Goal: Task Accomplishment & Management: Use online tool/utility

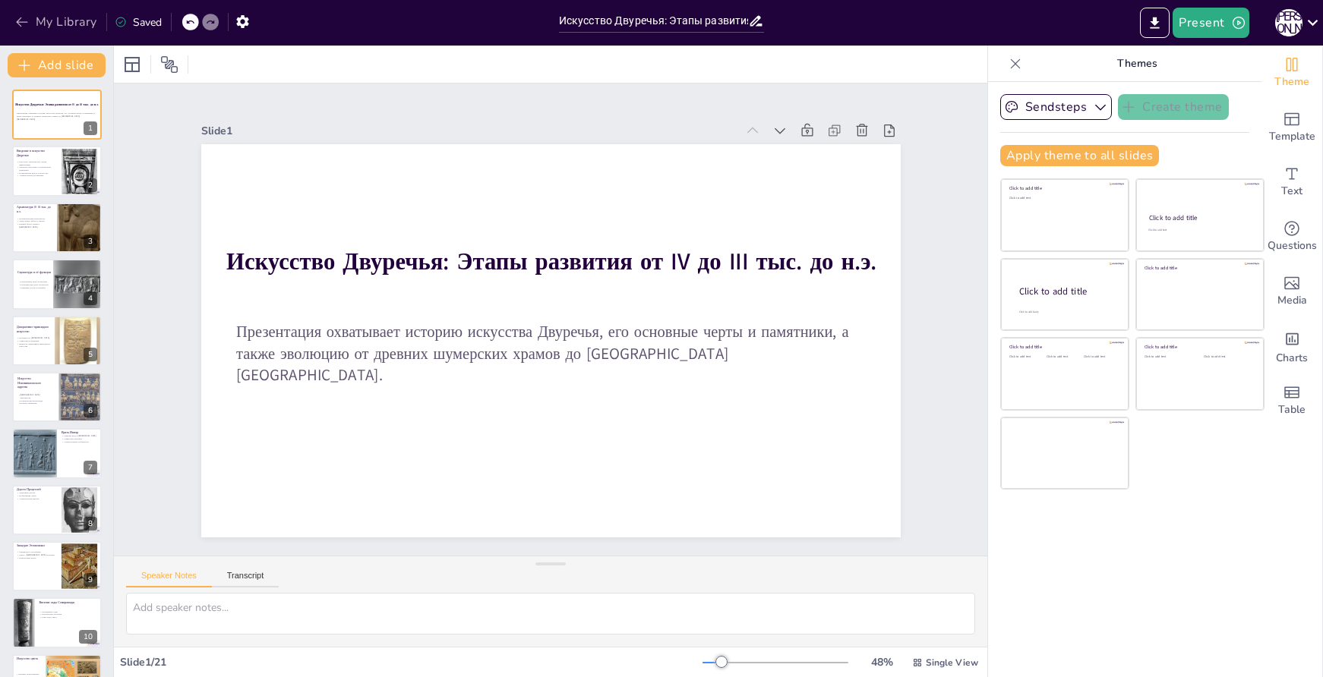
drag, startPoint x: 59, startPoint y: 22, endPoint x: 76, endPoint y: 26, distance: 17.1
click at [60, 22] on button "My Library" at bounding box center [57, 22] width 92 height 24
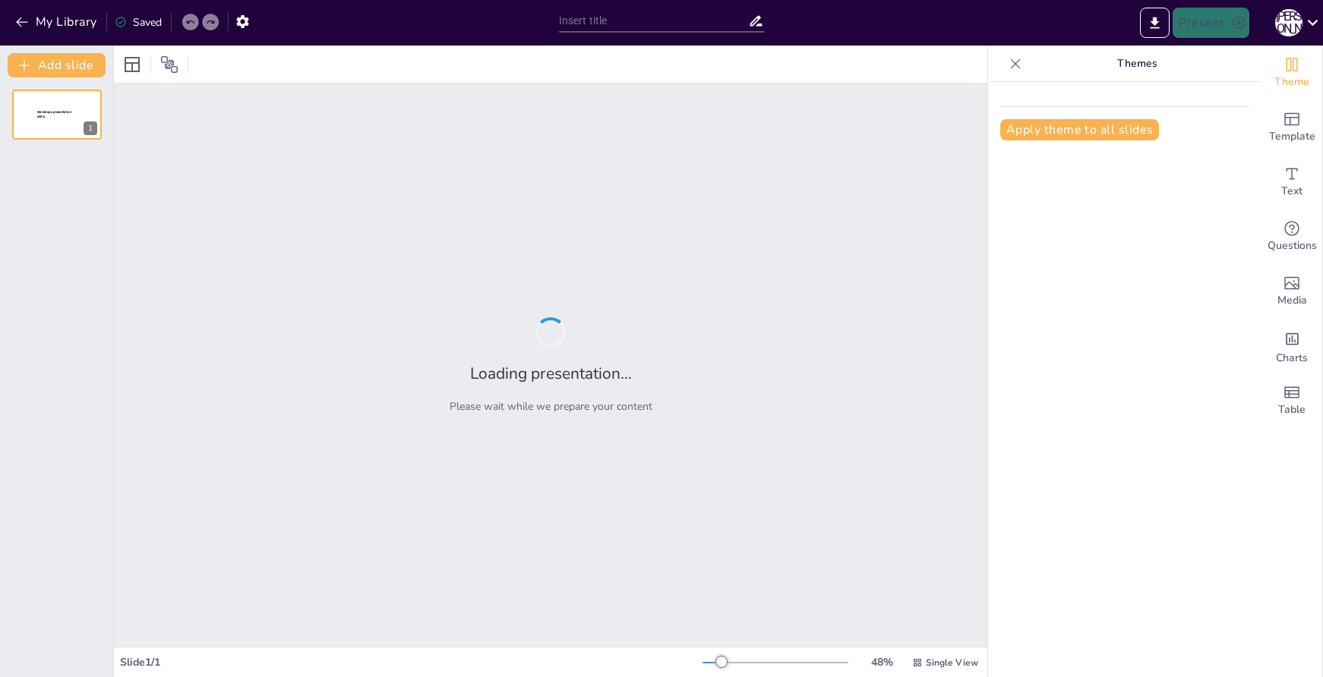
type input "Серебряный век: Культурные трансформации в [GEOGRAPHIC_DATA] конца XIX — начала…"
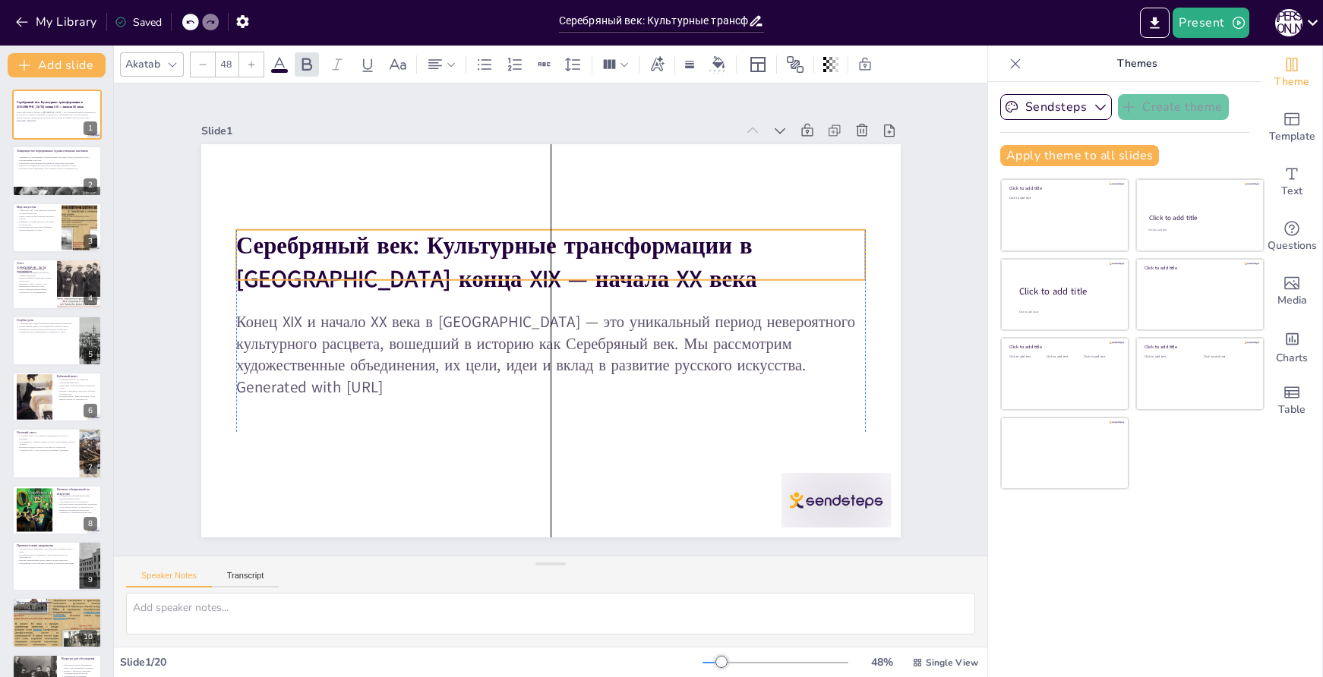
drag, startPoint x: 551, startPoint y: 265, endPoint x: 549, endPoint y: 239, distance: 25.9
click at [549, 239] on strong "Серебряный век: Культурные трансформации в [GEOGRAPHIC_DATA] конца XIX — начала…" at bounding box center [588, 249] width 220 height 515
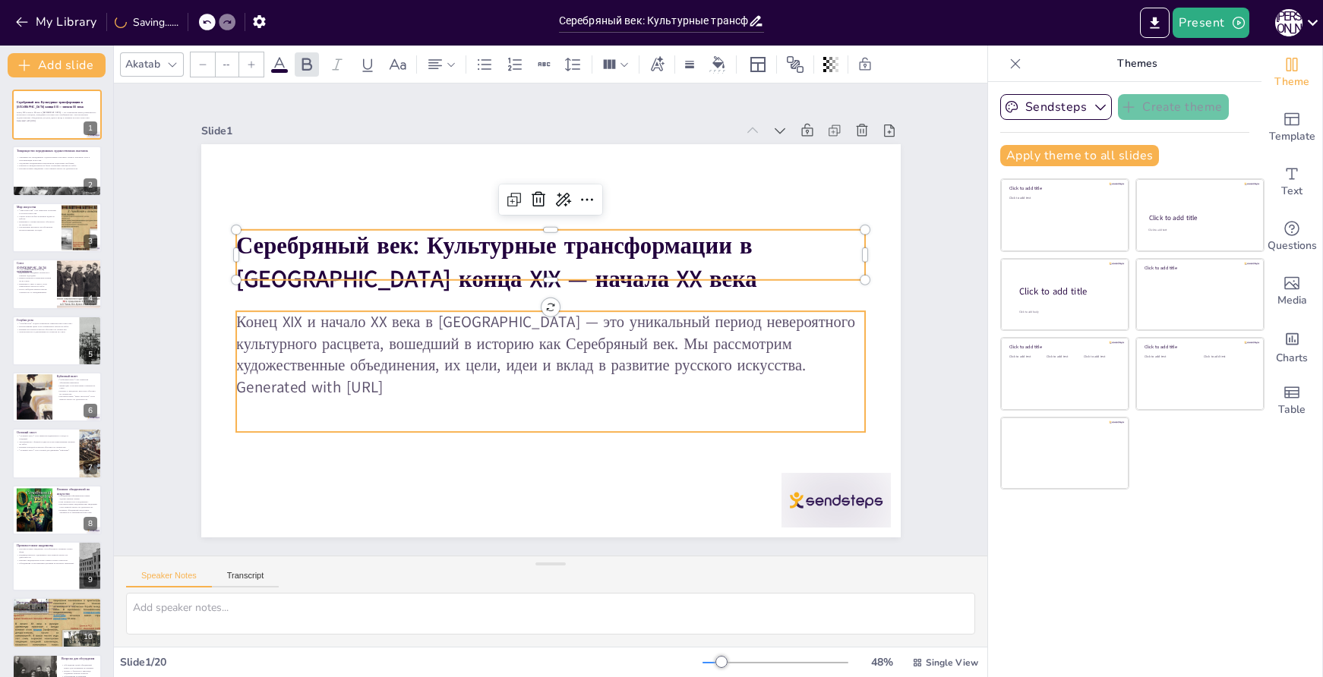
type input "32"
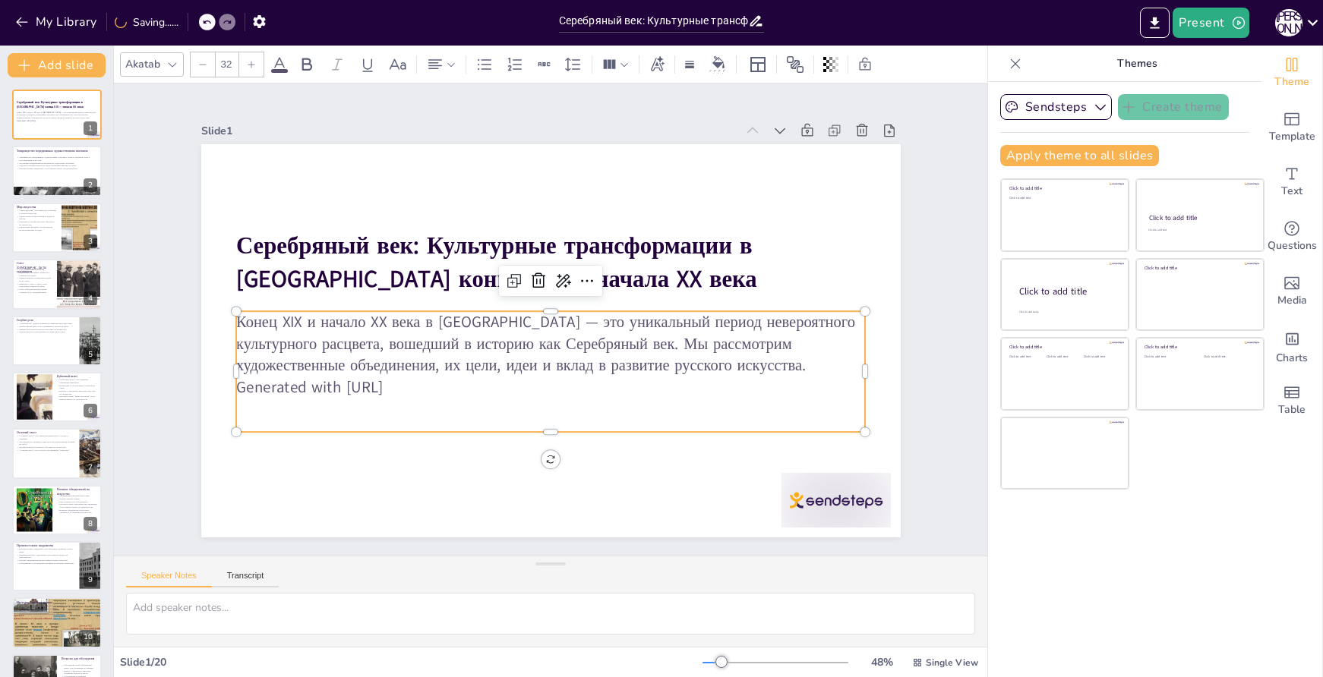
click at [411, 377] on p "Generated with [URL]" at bounding box center [551, 388] width 630 height 22
click at [494, 384] on p "Generated with [URL]" at bounding box center [543, 386] width 628 height 87
click at [509, 352] on p "Конец XIX и начало XX века в [GEOGRAPHIC_DATA] — это уникальный период невероят…" at bounding box center [551, 343] width 630 height 65
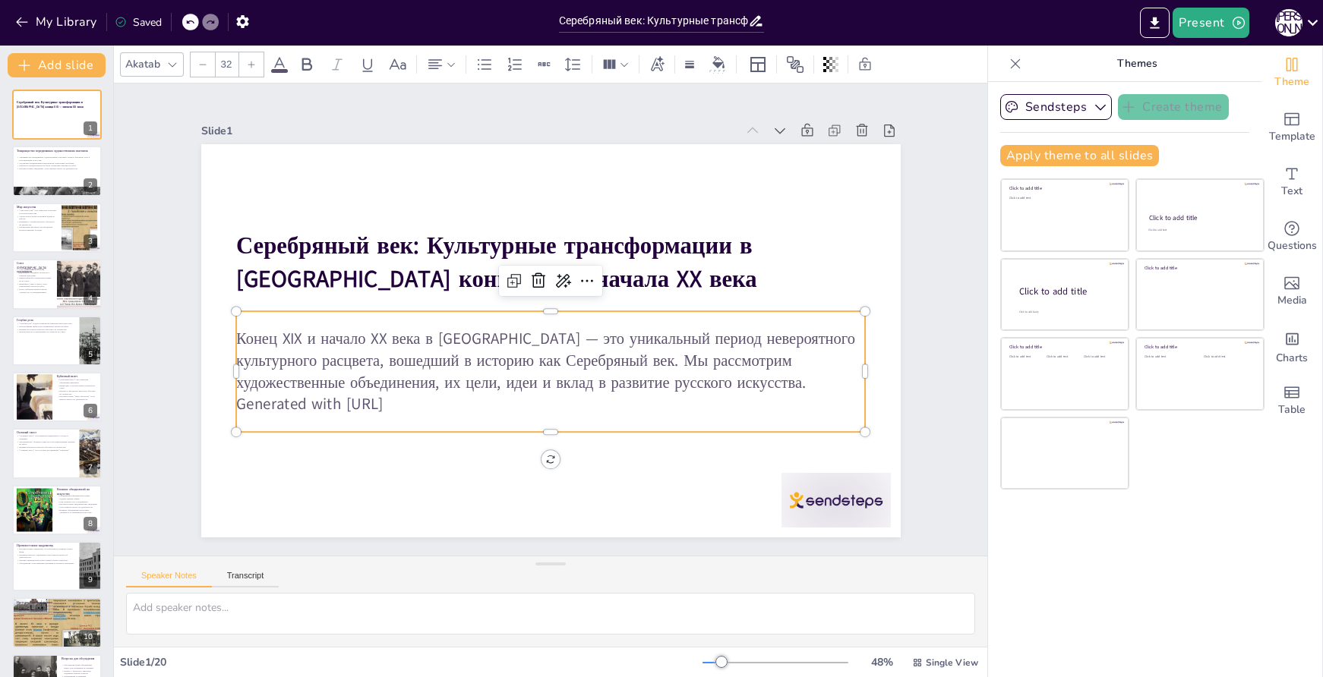
drag, startPoint x: 425, startPoint y: 399, endPoint x: 226, endPoint y: 396, distance: 198.3
click at [228, 396] on p "Generated with [URL]" at bounding box center [542, 403] width 628 height 87
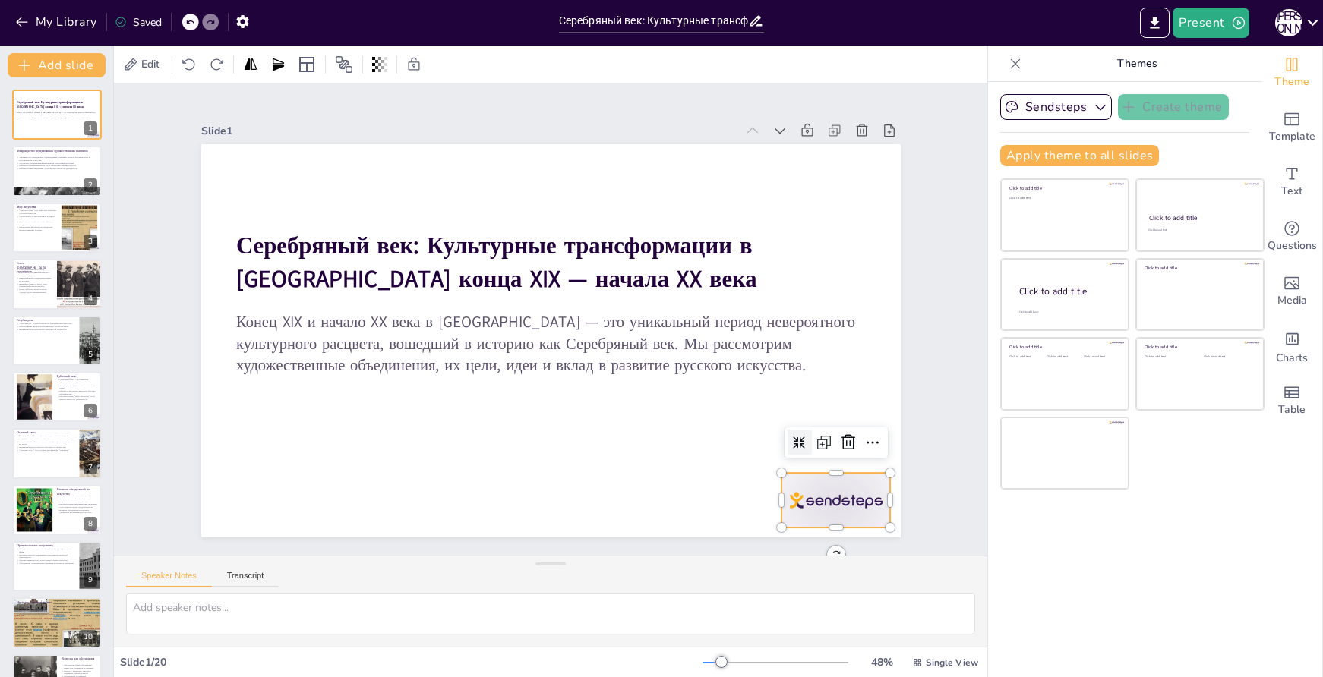
click at [826, 495] on div at bounding box center [836, 500] width 109 height 55
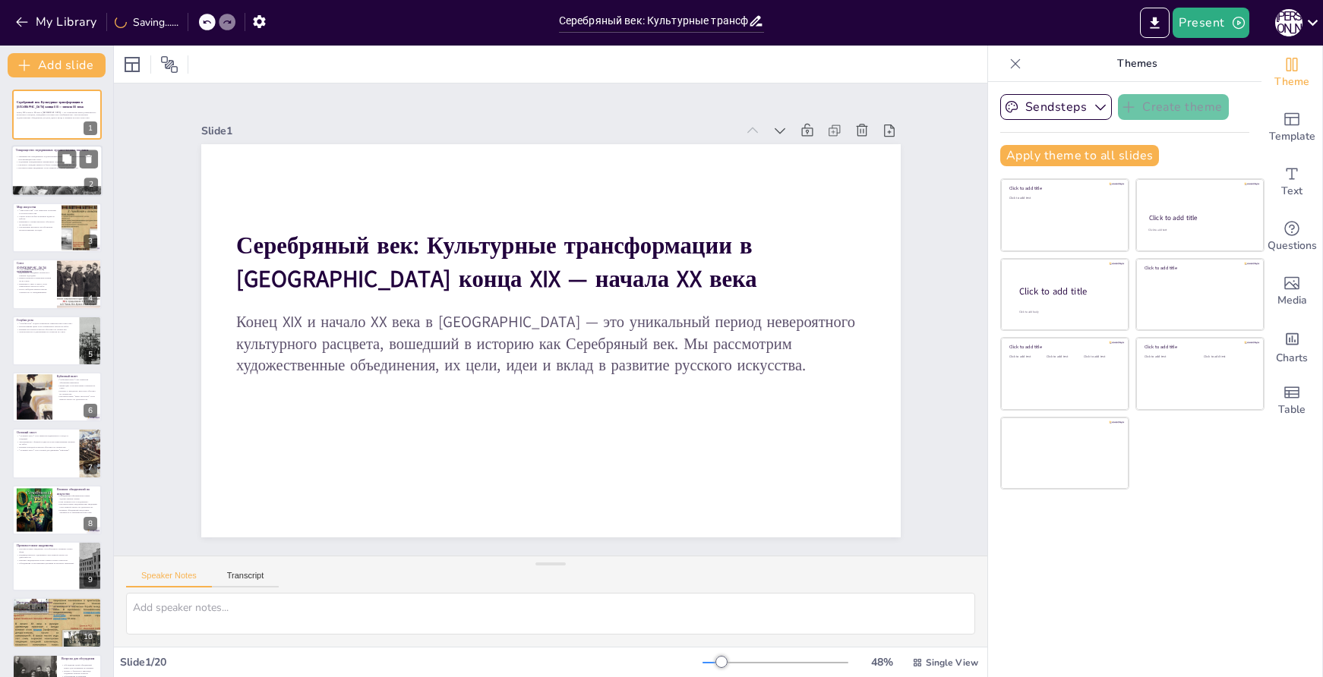
click at [54, 156] on p "Товарищество передвижных художественных выставок сыграло ключевую роль в популя…" at bounding box center [57, 158] width 82 height 5
type textarea "Lor ipsumdolors ametc adipis elitse d eiusmodt incididu utlaboree, dol mag ali …"
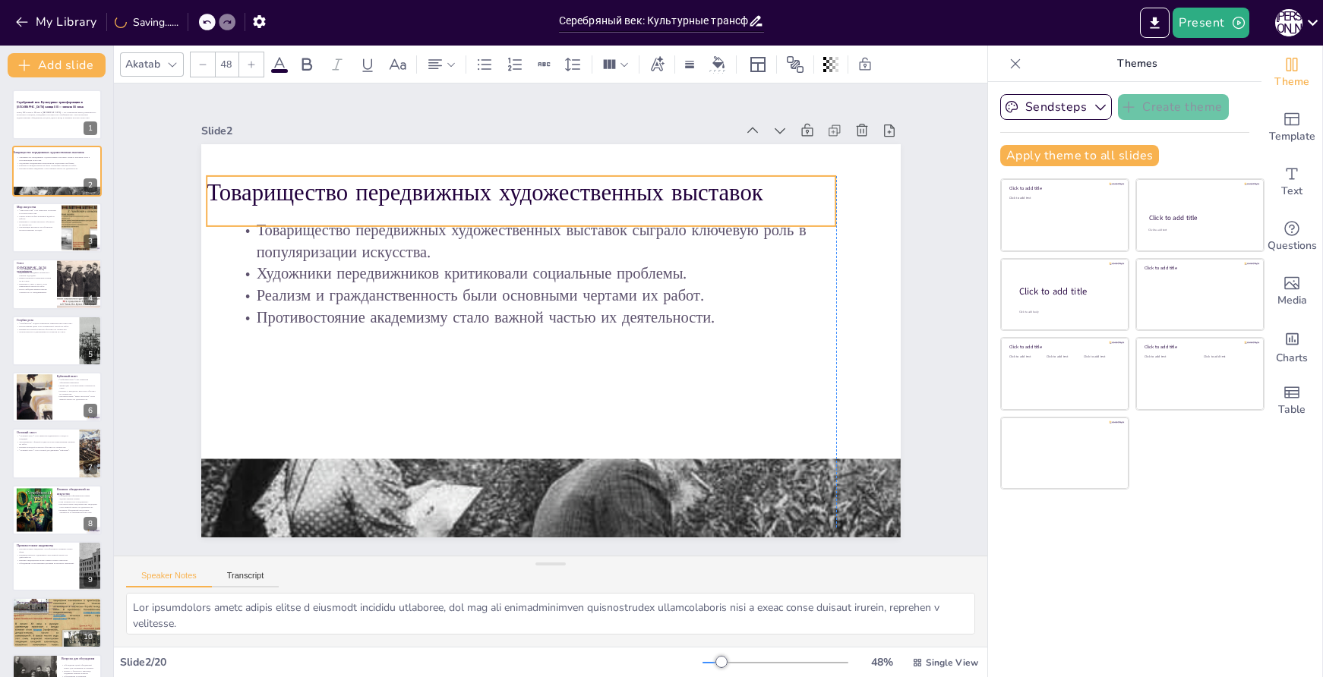
drag, startPoint x: 543, startPoint y: 187, endPoint x: 523, endPoint y: 198, distance: 23.5
click at [523, 198] on div "Товарищество передвижных художественных выставок" at bounding box center [533, 198] width 631 height 115
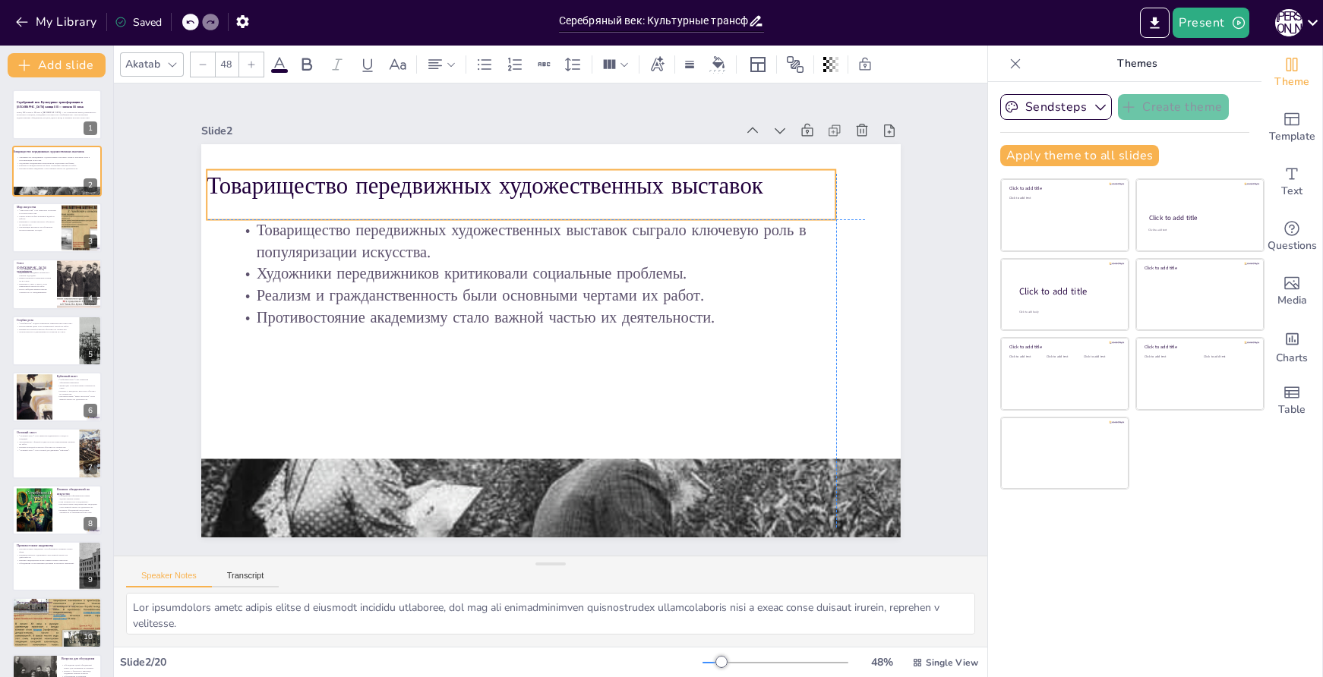
drag, startPoint x: 527, startPoint y: 192, endPoint x: 519, endPoint y: 196, distance: 8.5
click at [519, 196] on p "Товарищество передвижных художественных выставок" at bounding box center [642, 217] width 396 height 529
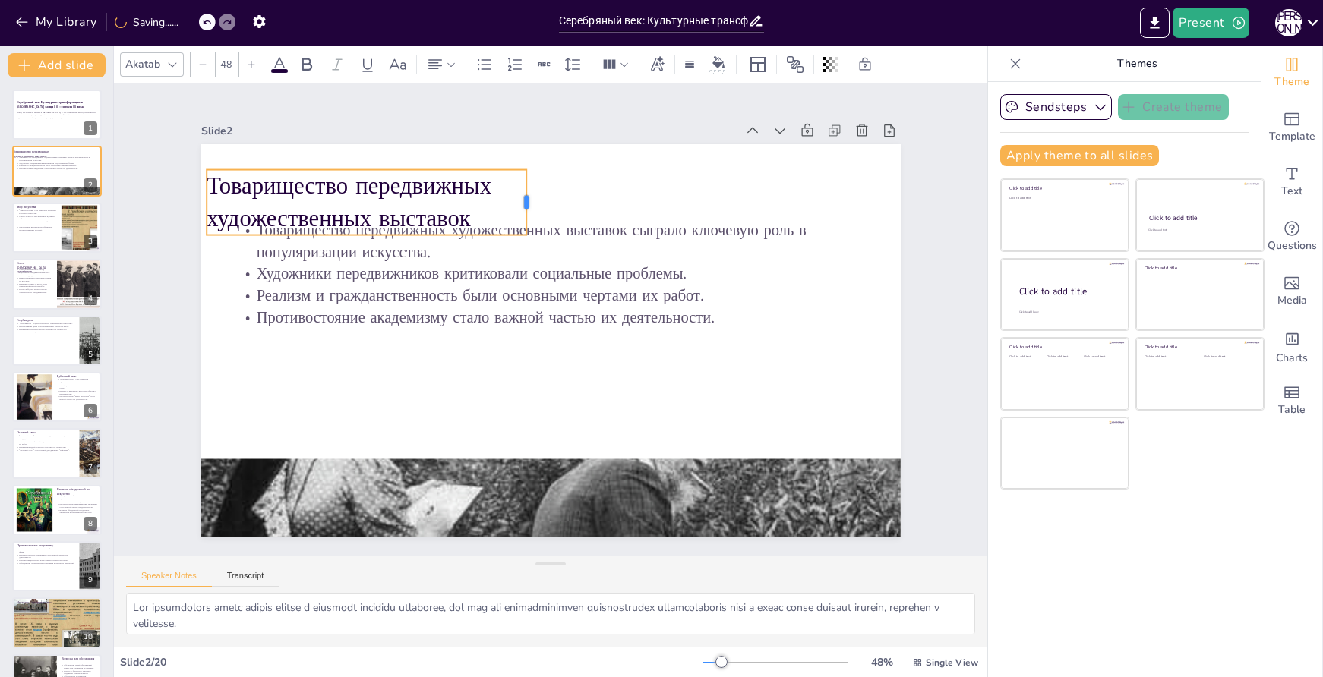
drag, startPoint x: 827, startPoint y: 189, endPoint x: 513, endPoint y: 196, distance: 313.7
click at [535, 196] on div at bounding box center [544, 201] width 19 height 66
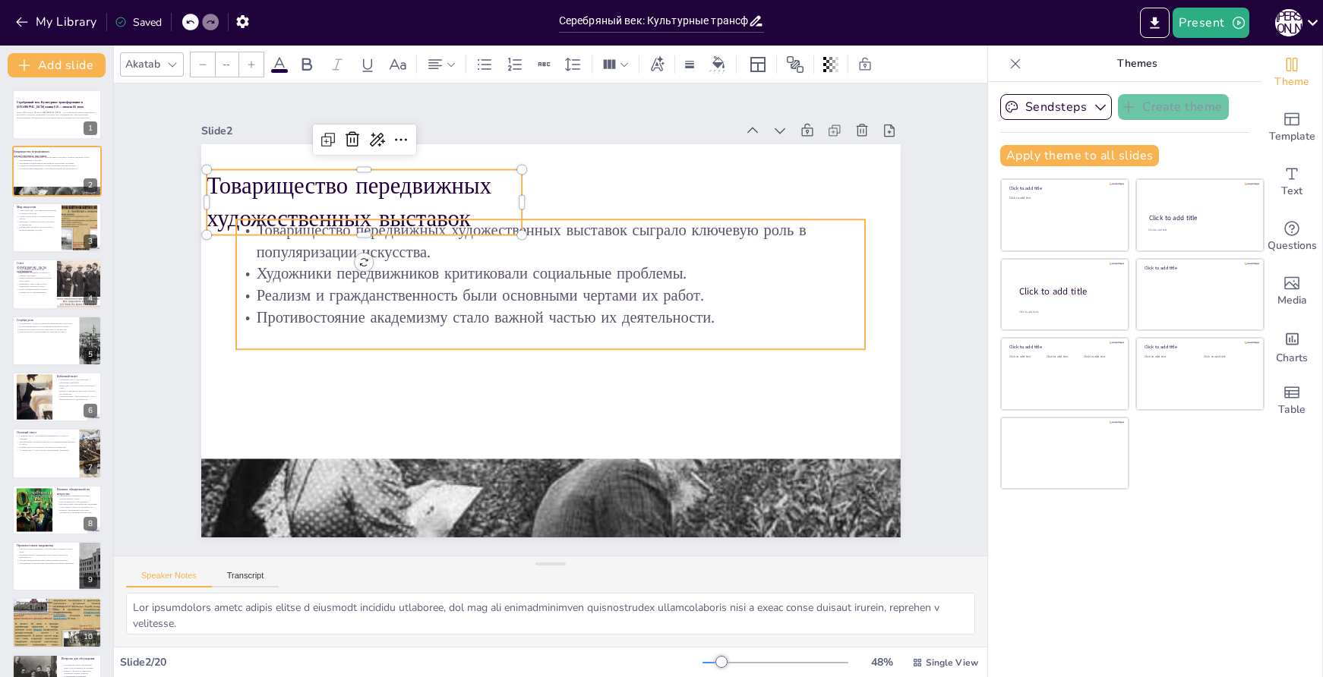
type input "32"
click at [687, 267] on p "Художники передвижников критиковали социальные проблемы." at bounding box center [551, 275] width 630 height 22
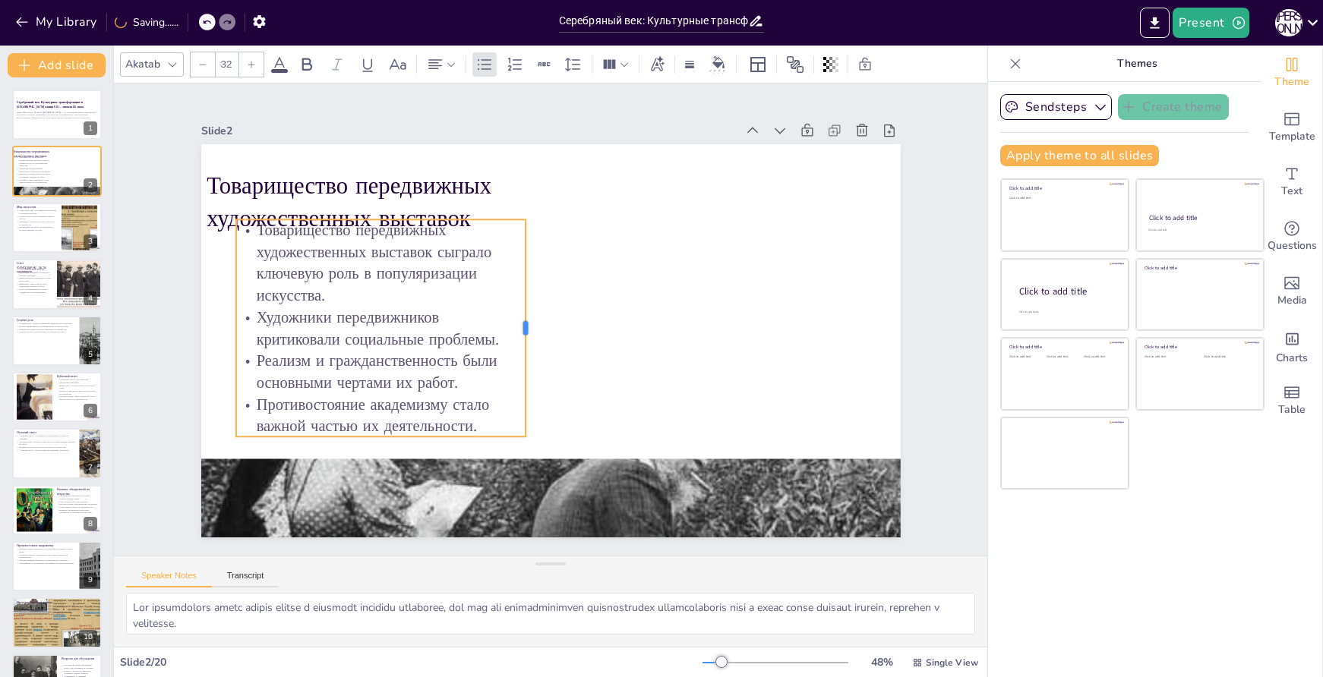
drag, startPoint x: 857, startPoint y: 277, endPoint x: 518, endPoint y: 278, distance: 339.5
click at [518, 278] on div at bounding box center [530, 326] width 35 height 217
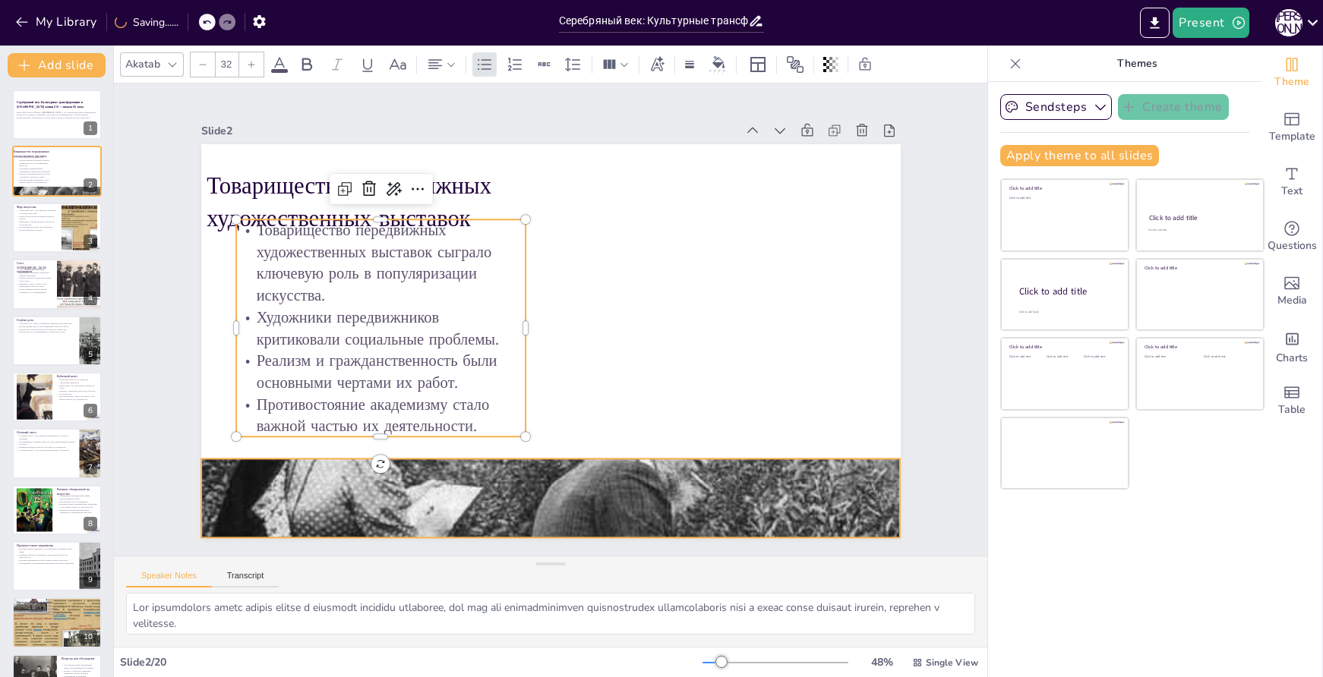
click at [592, 478] on div at bounding box center [532, 497] width 788 height 945
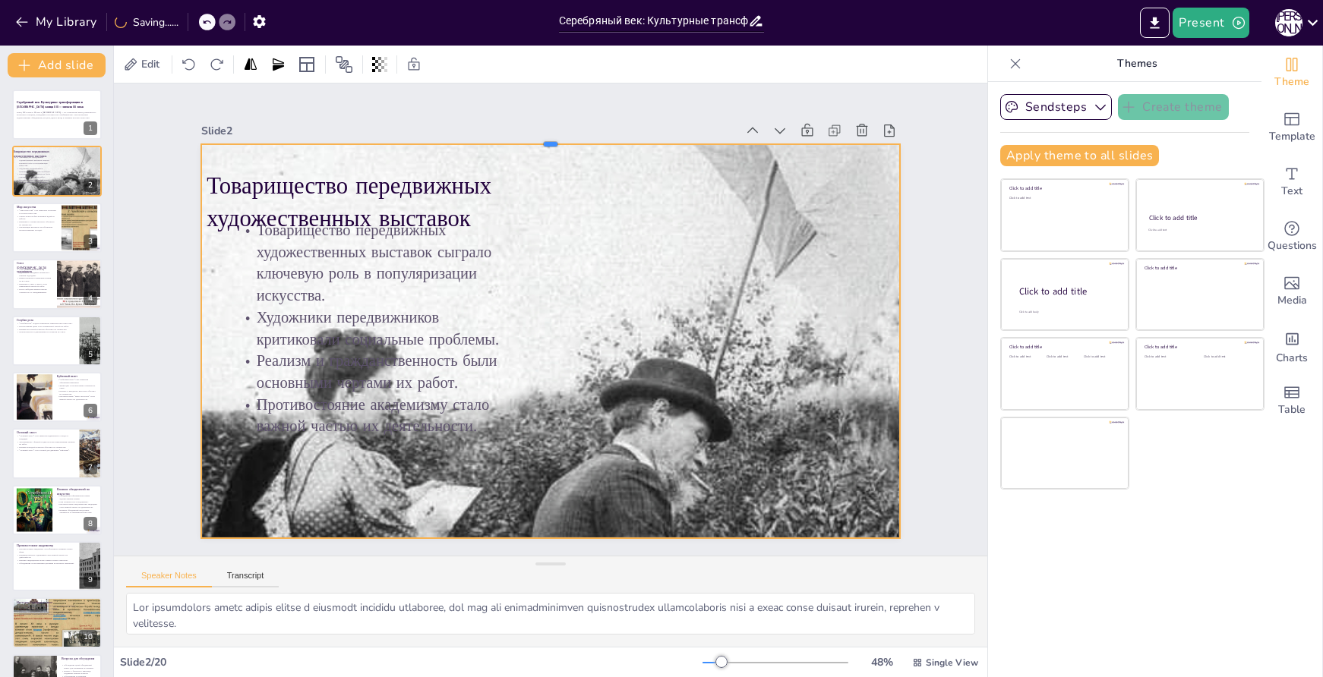
drag, startPoint x: 538, startPoint y: 452, endPoint x: 597, endPoint y: 137, distance: 320.6
click at [597, 137] on div at bounding box center [606, 146] width 669 height 227
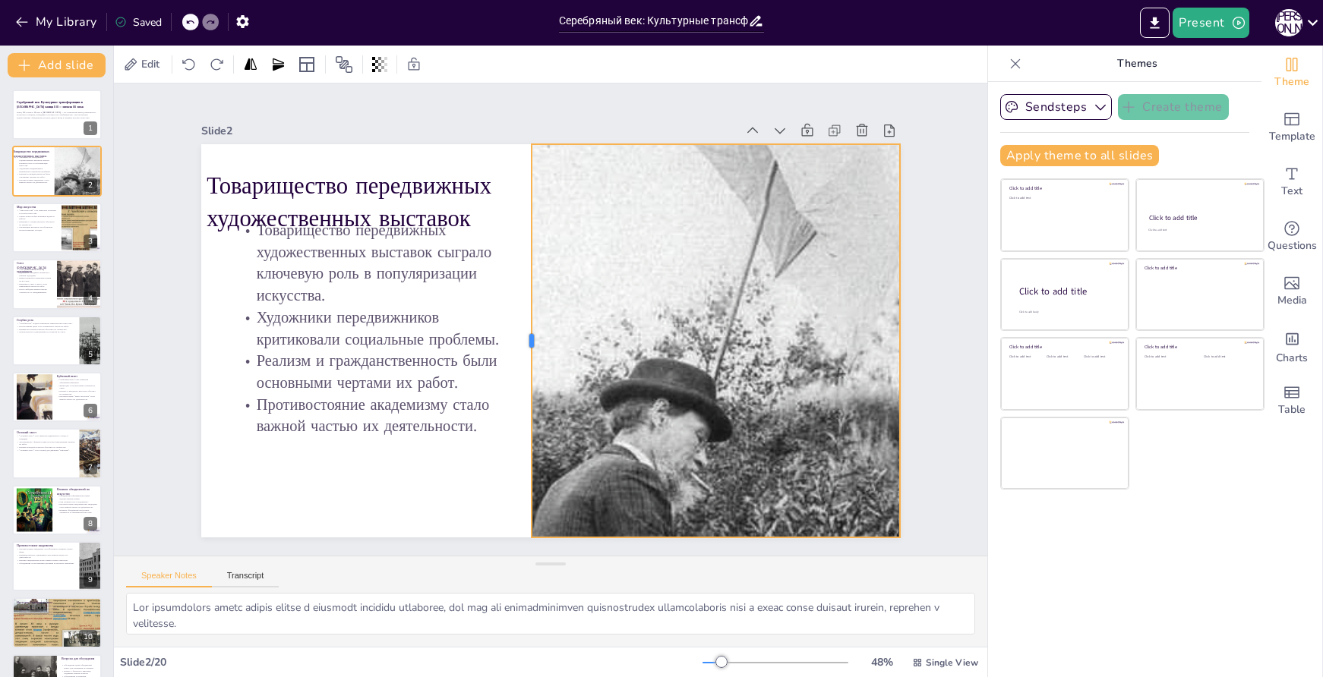
drag, startPoint x: 188, startPoint y: 336, endPoint x: 519, endPoint y: 346, distance: 330.5
click at [519, 346] on div at bounding box center [518, 329] width 171 height 365
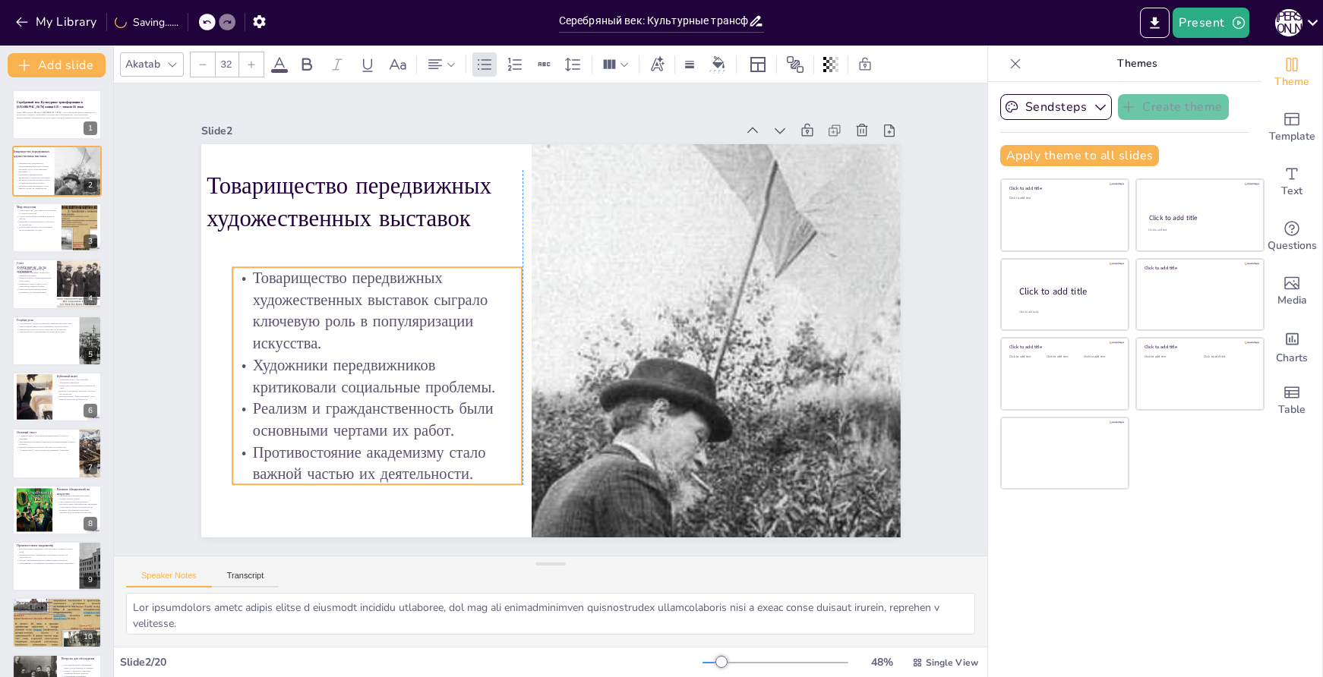
drag, startPoint x: 330, startPoint y: 296, endPoint x: 326, endPoint y: 344, distance: 48.1
click at [326, 344] on p "Товарищество передвижных художественных выставок сыграло ключевую роль в популя…" at bounding box center [377, 310] width 290 height 87
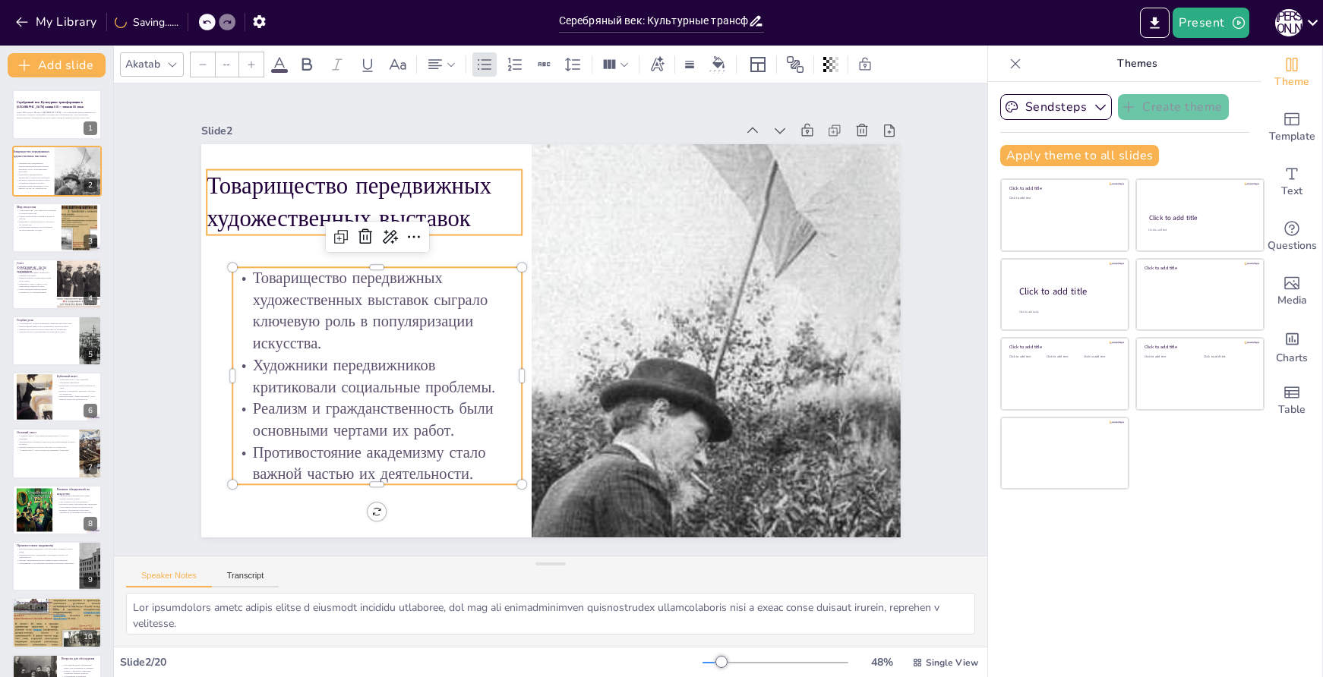
type input "48"
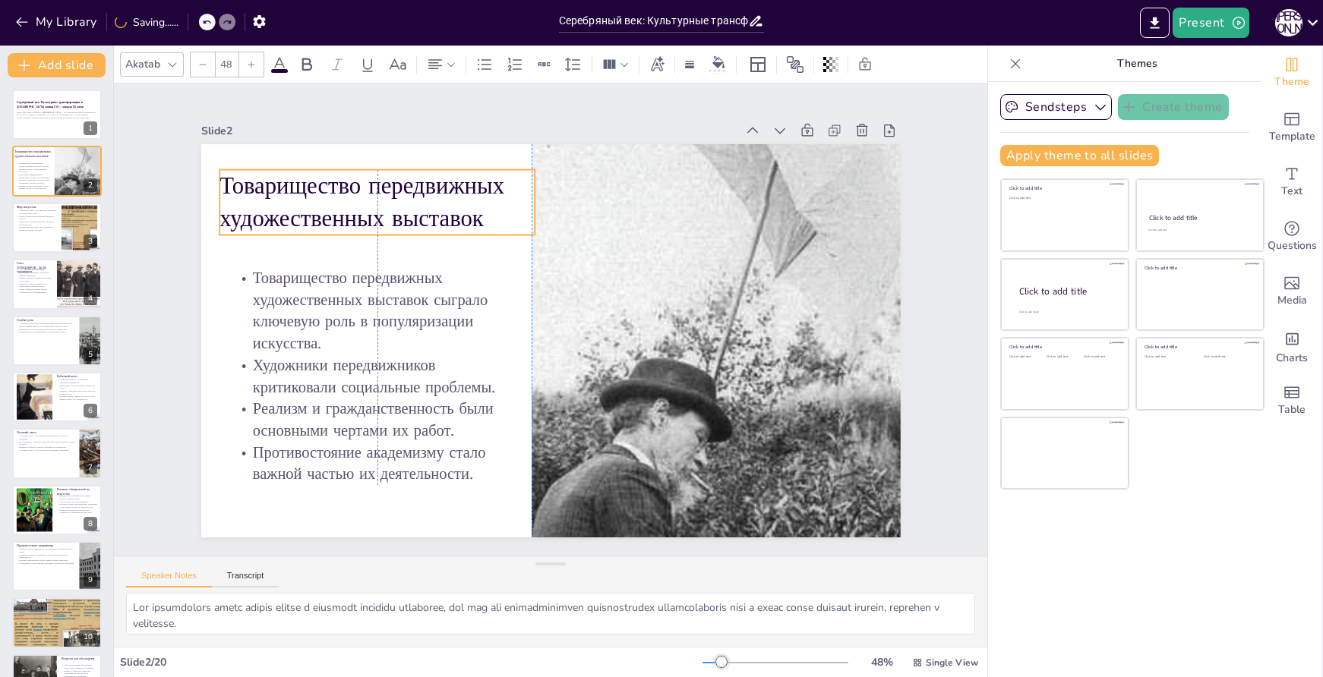
drag, startPoint x: 309, startPoint y: 201, endPoint x: 322, endPoint y: 201, distance: 12.9
click at [392, 201] on p "Товарищество передвижных художественных выставок" at bounding box center [522, 112] width 260 height 278
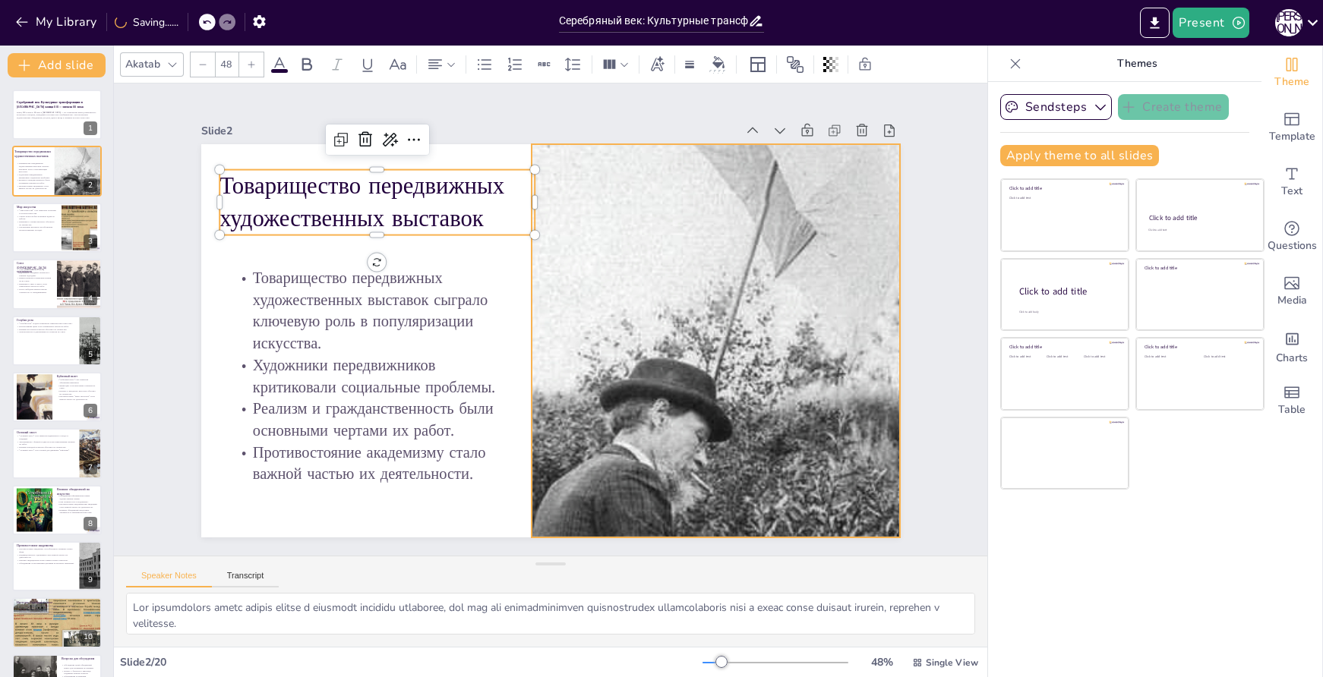
click at [702, 320] on div at bounding box center [550, 499] width 699 height 876
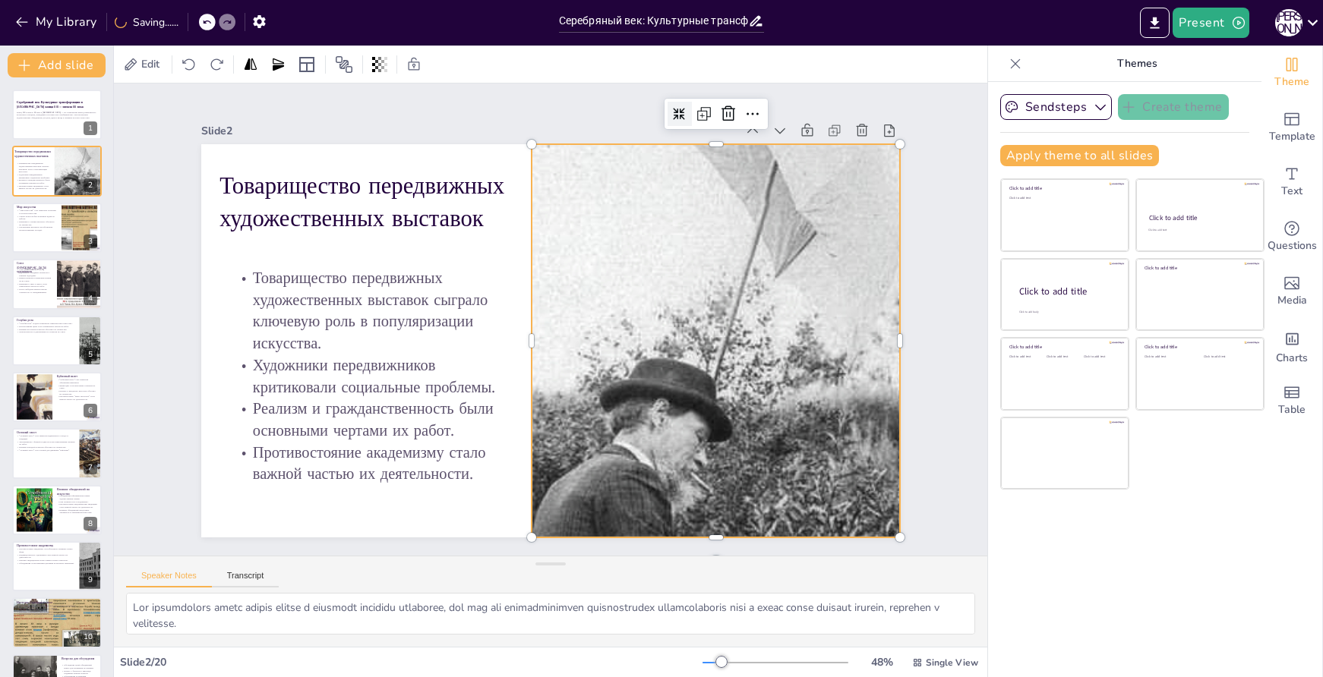
click at [728, 156] on icon at bounding box center [736, 164] width 16 height 16
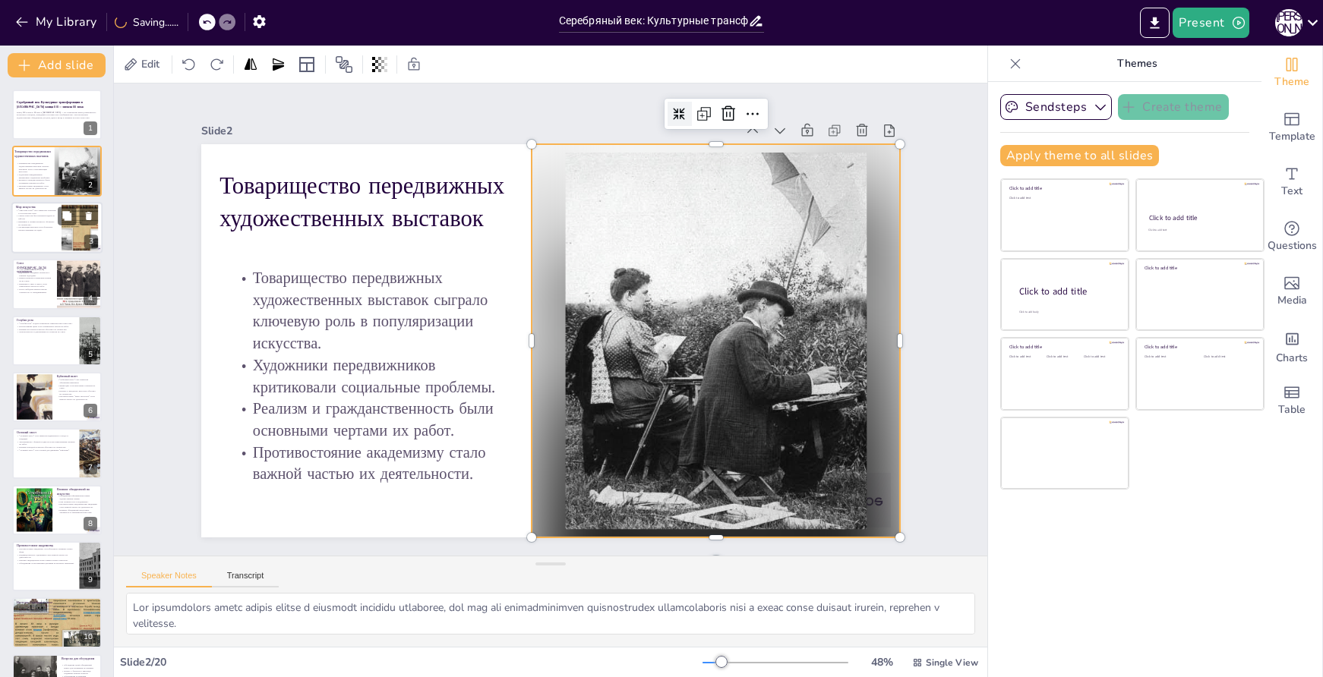
click at [57, 233] on div at bounding box center [56, 228] width 91 height 52
type textarea "Это объединение стало важным символом эстетизма, стремясь привнести красоту и у…"
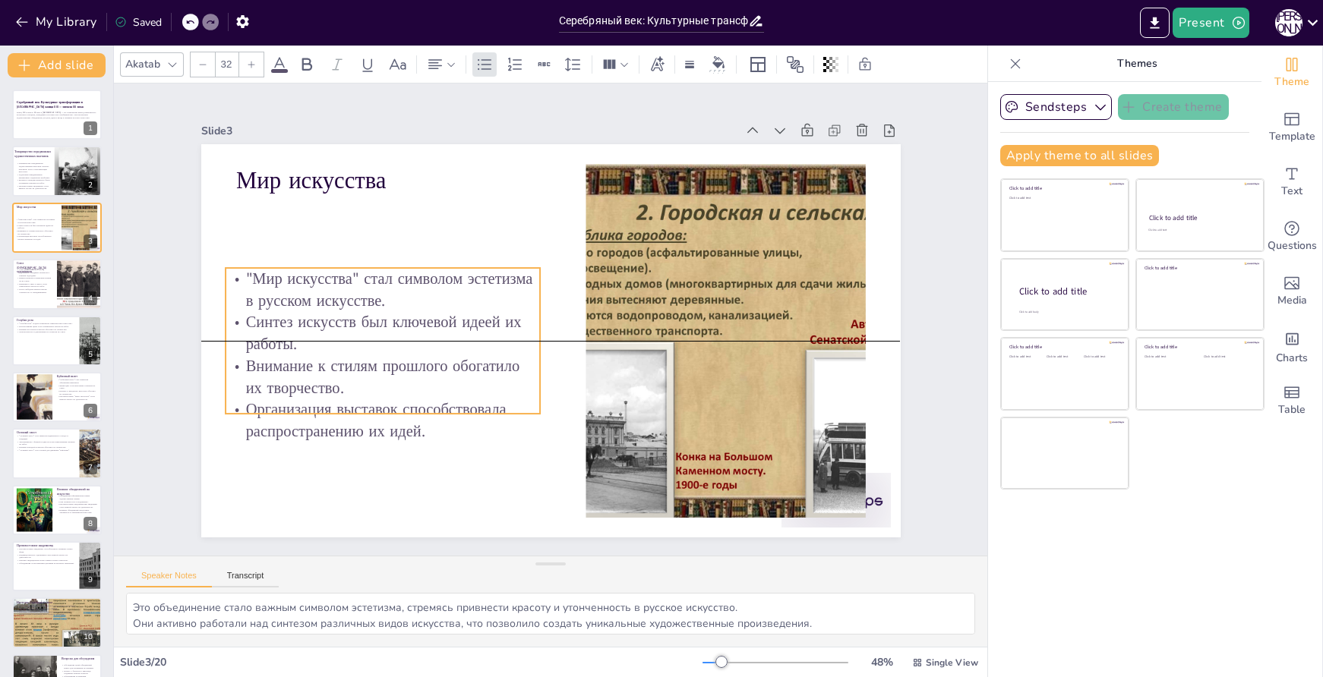
drag, startPoint x: 478, startPoint y: 273, endPoint x: 468, endPoint y: 351, distance: 78.2
click at [468, 351] on div ""Мир искусства" стал символом эстетизма в русском искусстве. Синтез искусств бы…" at bounding box center [383, 284] width 358 height 287
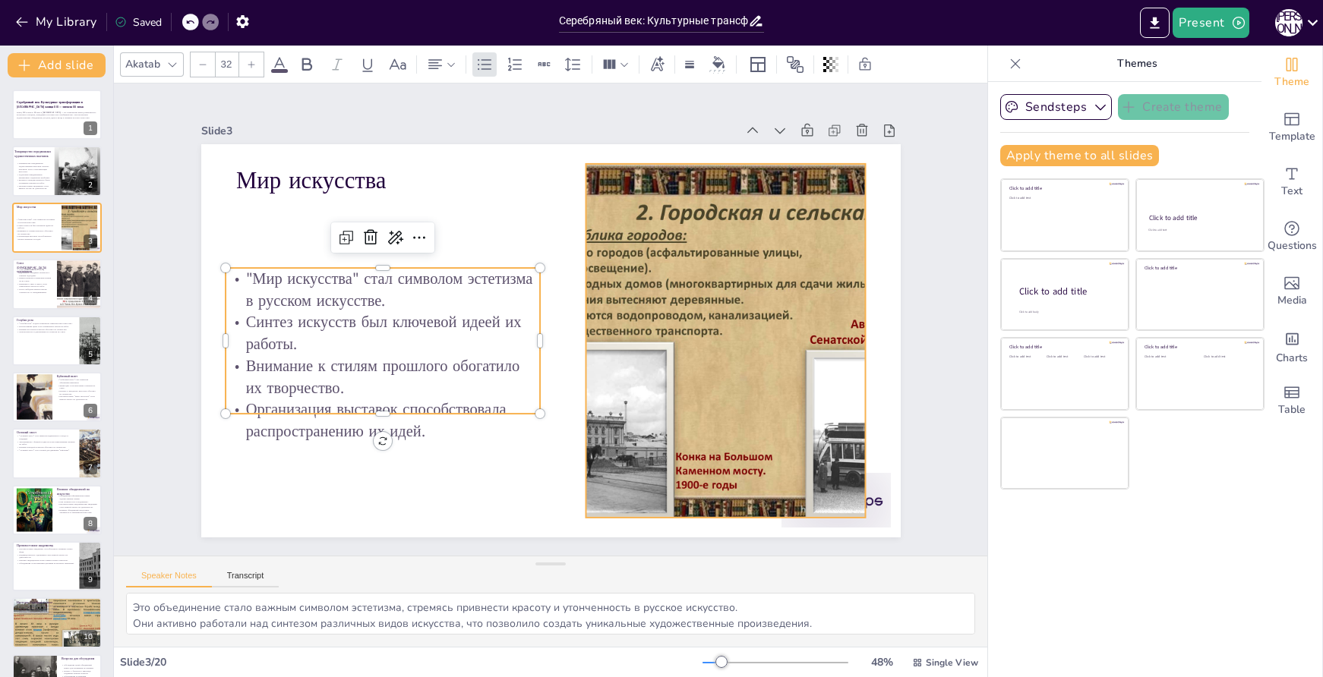
click at [756, 304] on div at bounding box center [701, 411] width 575 height 516
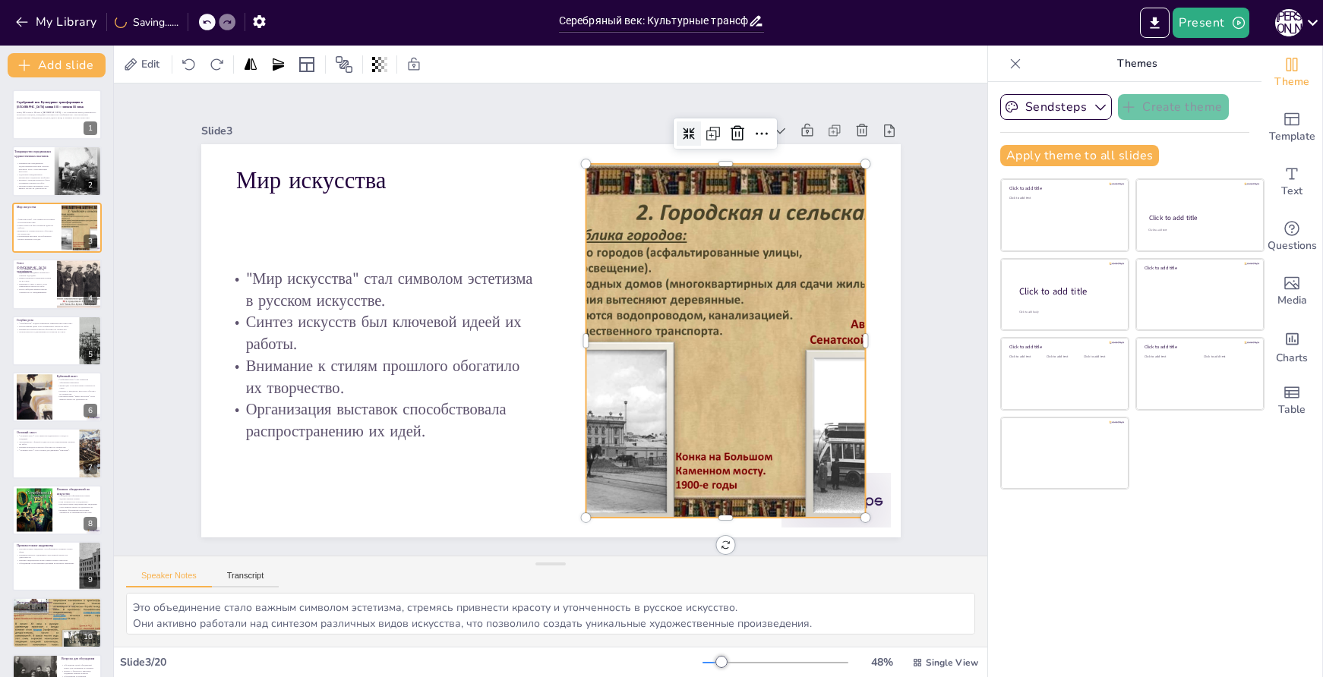
click at [680, 137] on div at bounding box center [689, 134] width 24 height 24
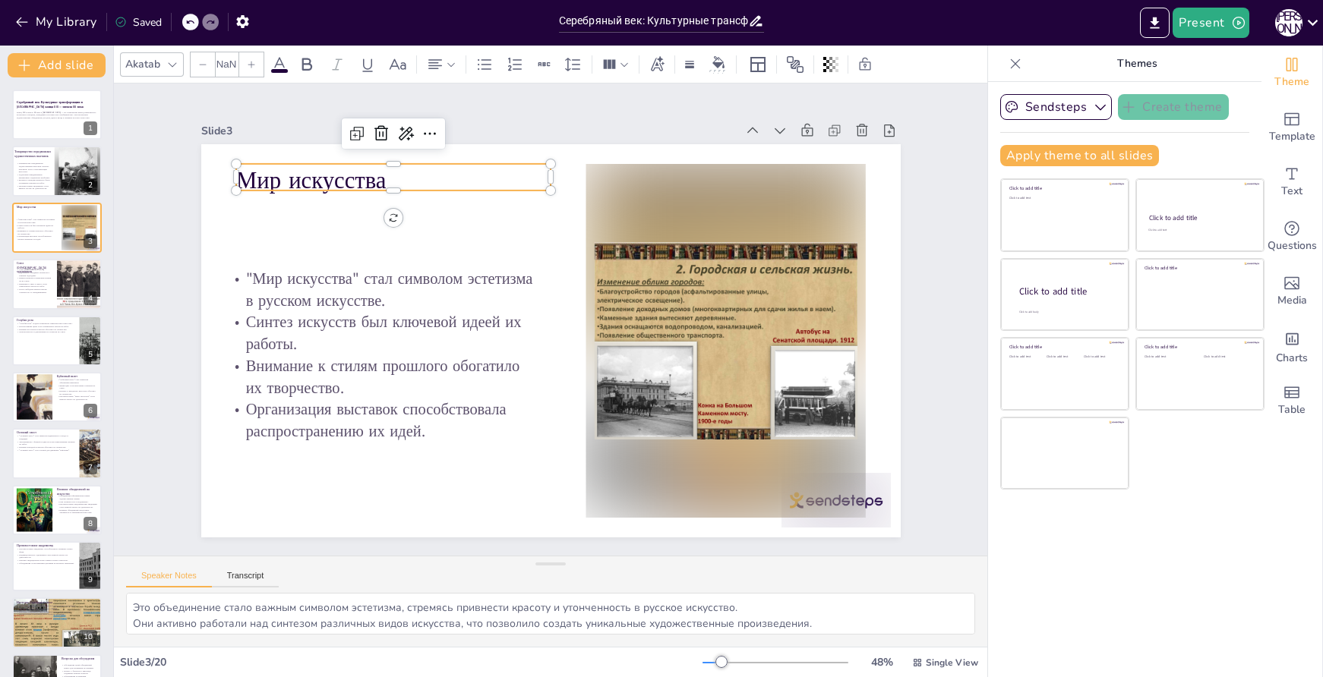
type input "48"
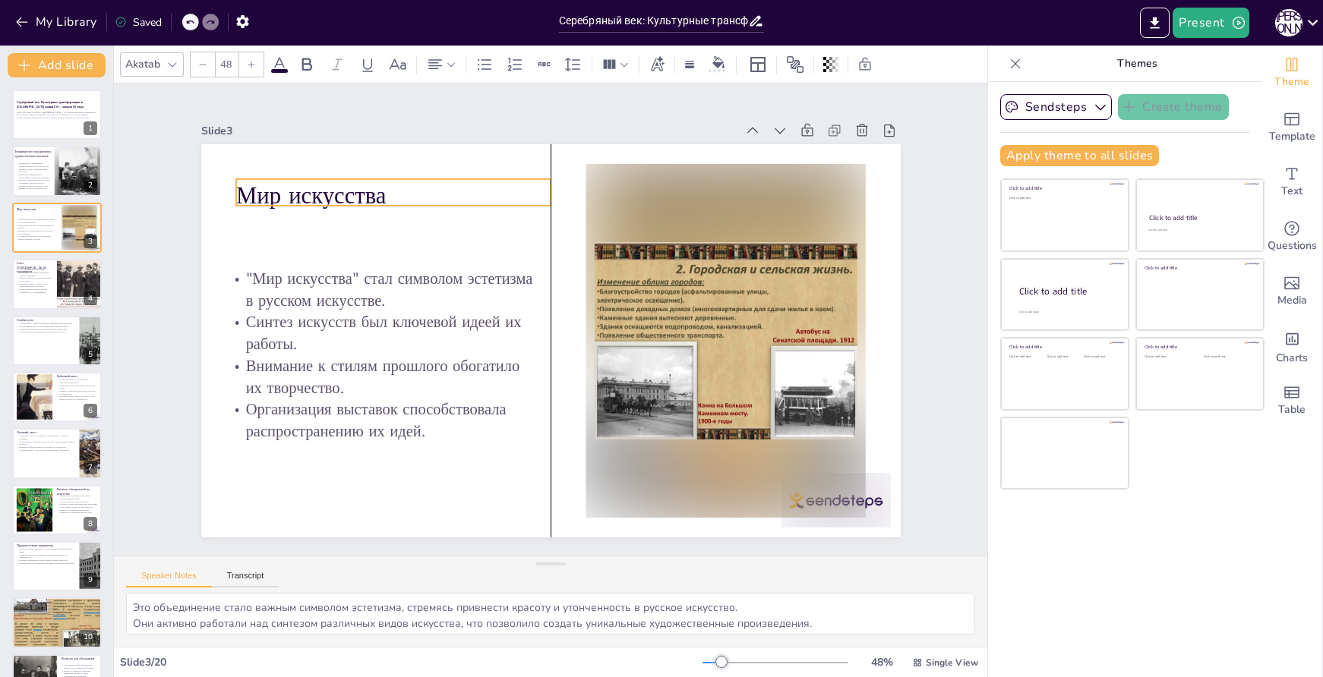
drag, startPoint x: 324, startPoint y: 175, endPoint x: 325, endPoint y: 191, distance: 15.3
click at [325, 191] on p "Мир искусства" at bounding box center [407, 179] width 317 height 65
click at [325, 191] on p "Мир искусства" at bounding box center [422, 165] width 314 height 97
click at [64, 286] on div at bounding box center [79, 284] width 93 height 52
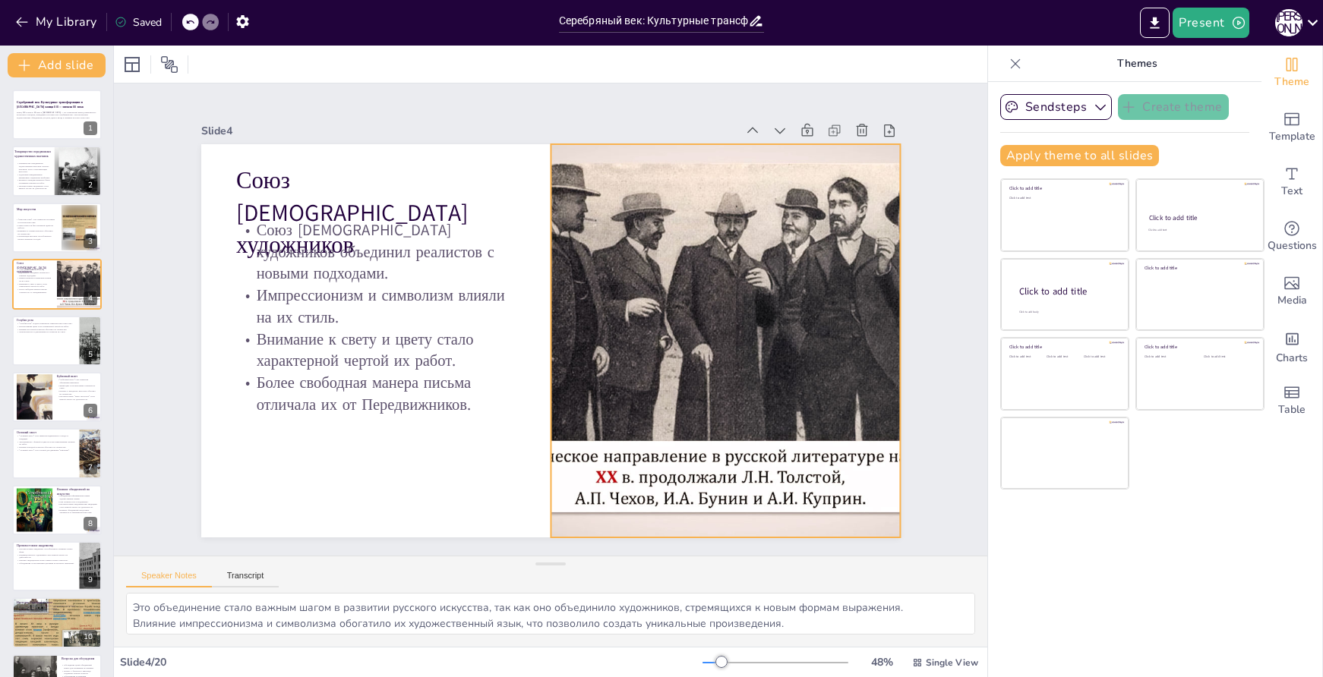
click at [685, 351] on div at bounding box center [723, 359] width 744 height 465
click at [753, 180] on icon at bounding box center [761, 188] width 17 height 17
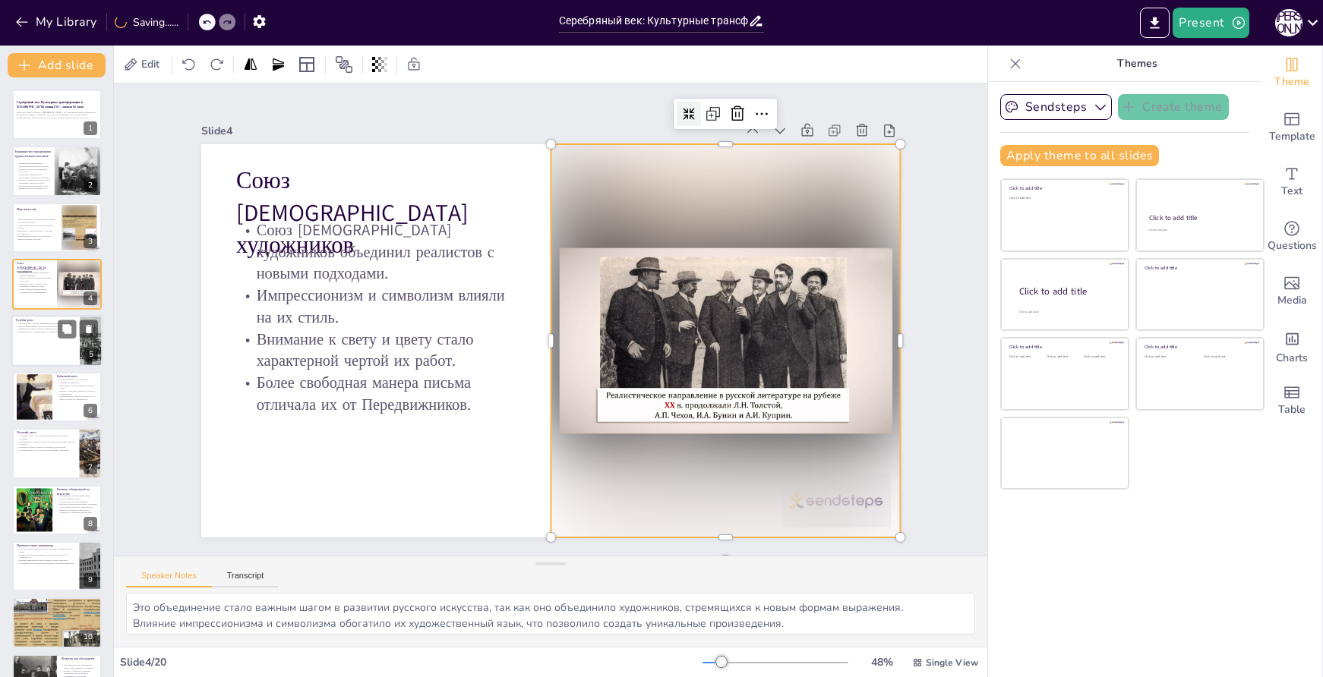
click at [49, 352] on div at bounding box center [56, 341] width 91 height 52
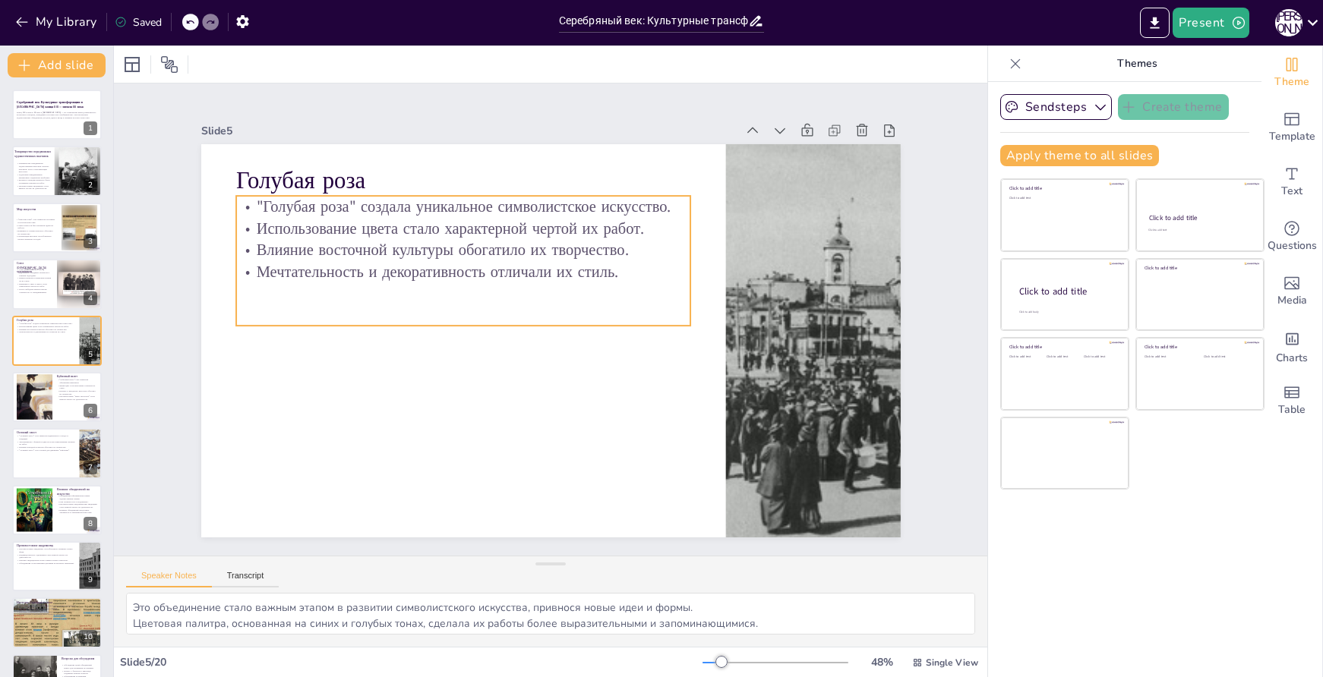
click at [670, 256] on p "Мечтательность и декоративность отличали их стиль." at bounding box center [469, 263] width 454 height 69
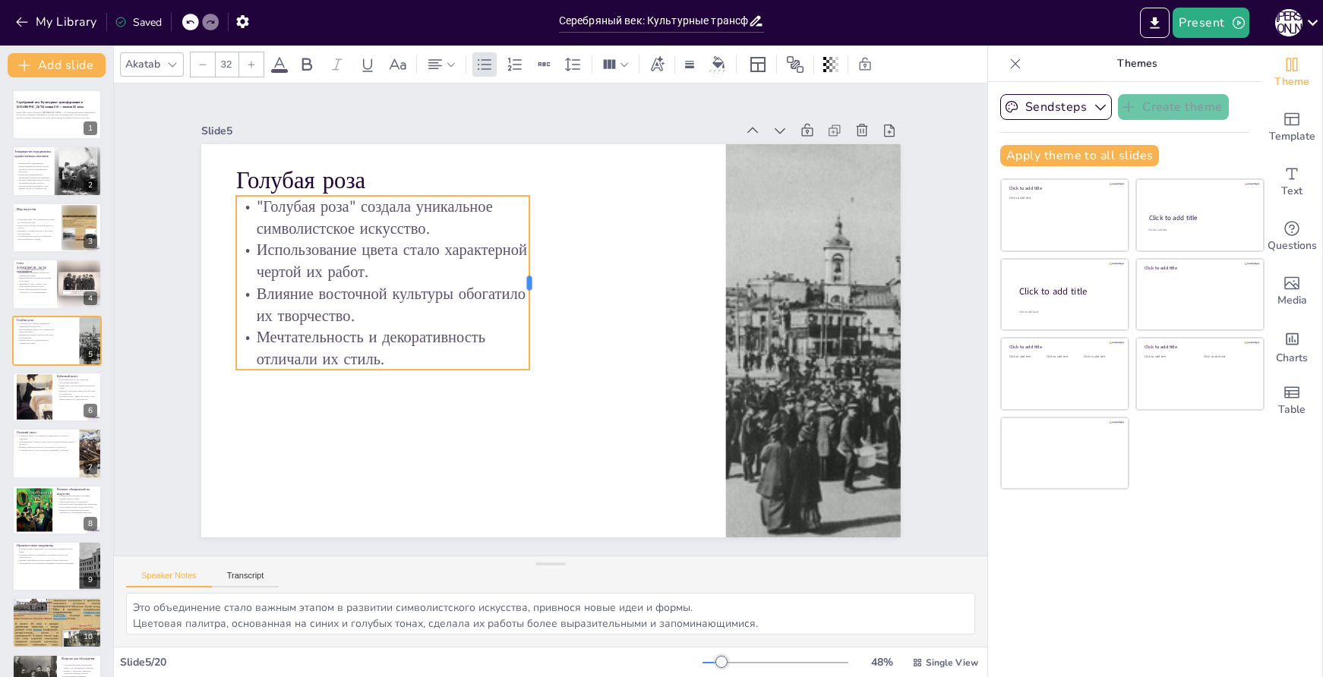
drag, startPoint x: 681, startPoint y: 255, endPoint x: 539, endPoint y: 261, distance: 142.1
click at [524, 262] on div at bounding box center [539, 281] width 30 height 175
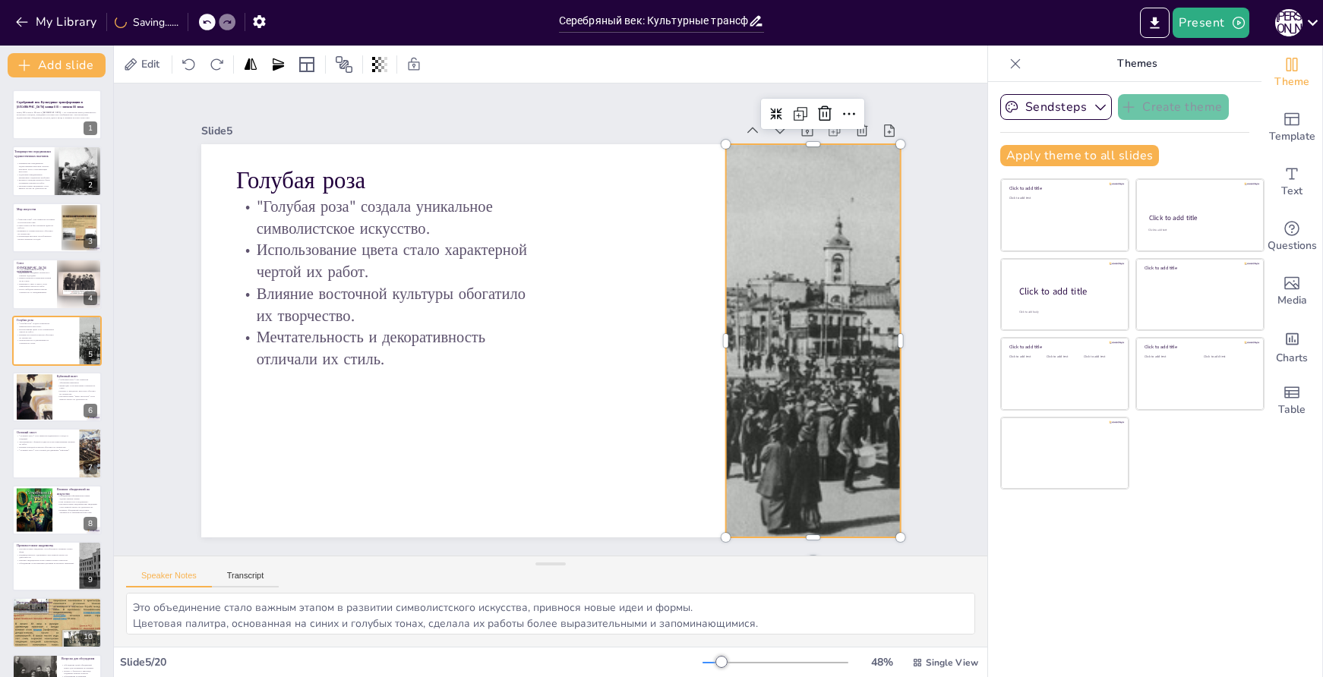
click at [716, 286] on div at bounding box center [611, 576] width 558 height 689
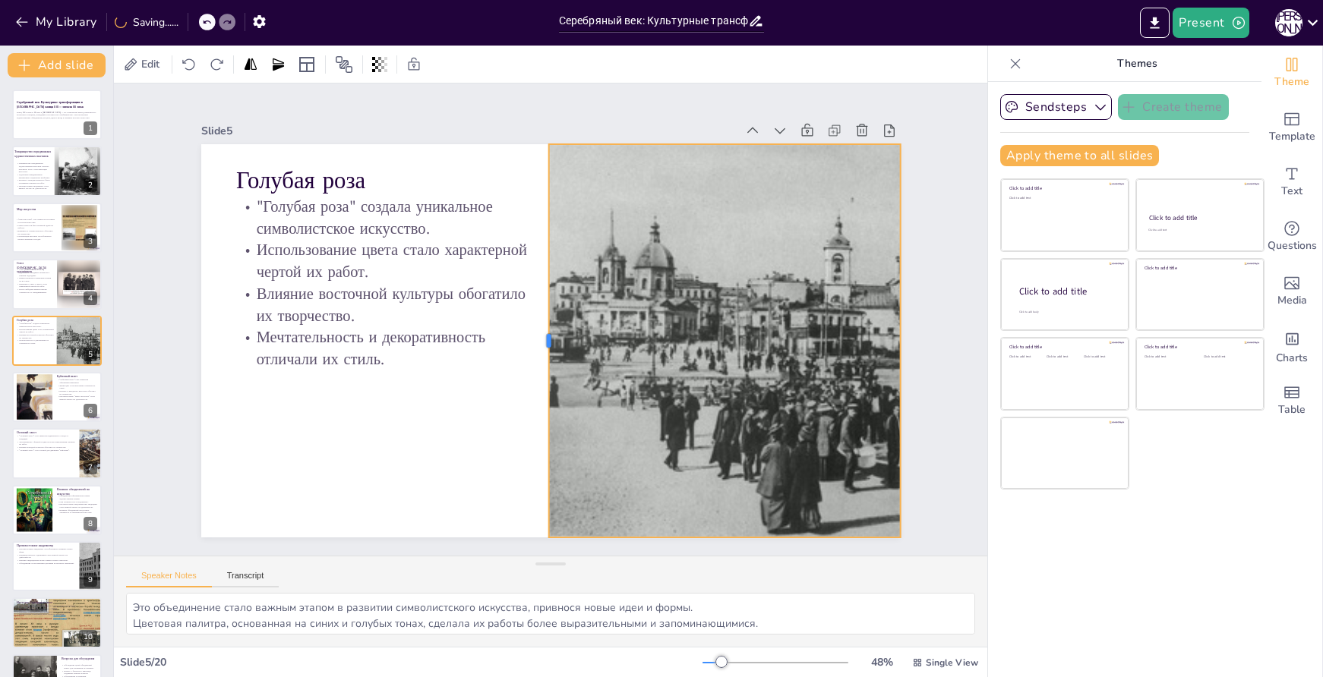
drag, startPoint x: 712, startPoint y: 331, endPoint x: 535, endPoint y: 324, distance: 177.1
click at [535, 324] on div at bounding box center [537, 338] width 93 height 387
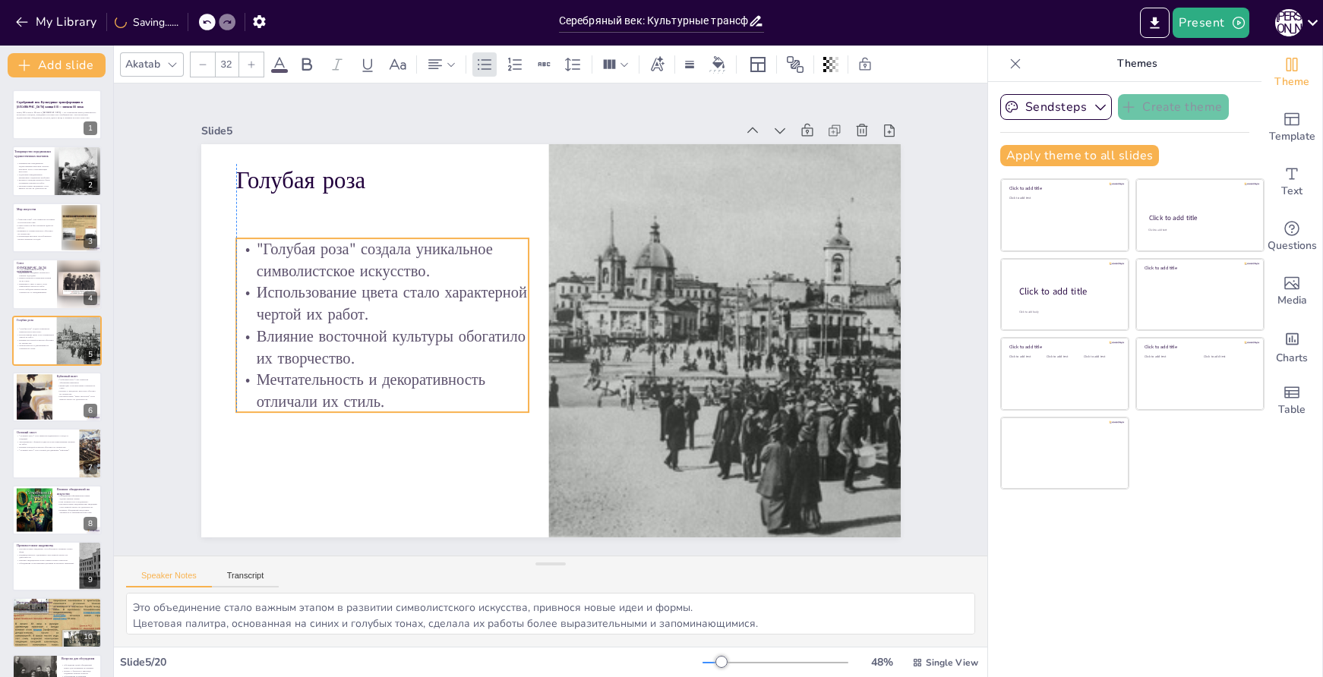
drag, startPoint x: 385, startPoint y: 282, endPoint x: 382, endPoint y: 325, distance: 43.4
click at [382, 325] on p "Влияние восточной культуры обогатило их творчество." at bounding box center [379, 312] width 295 height 103
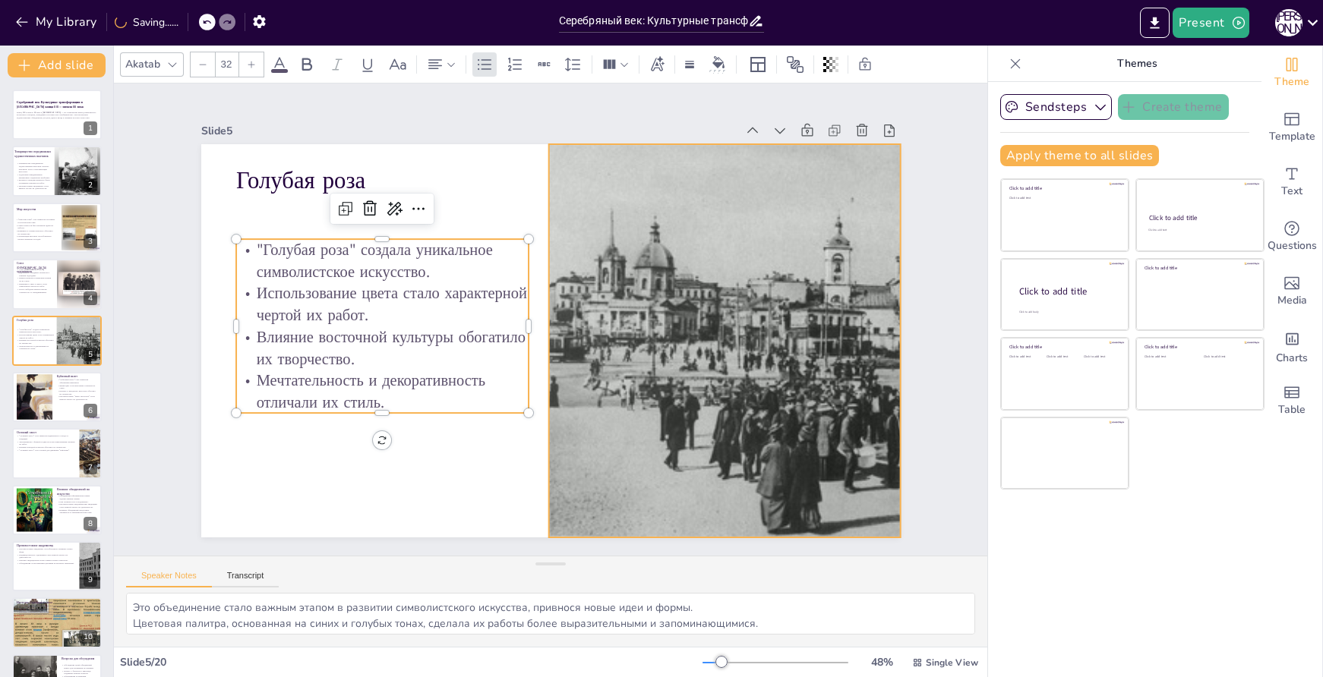
click at [706, 169] on div at bounding box center [809, 368] width 634 height 454
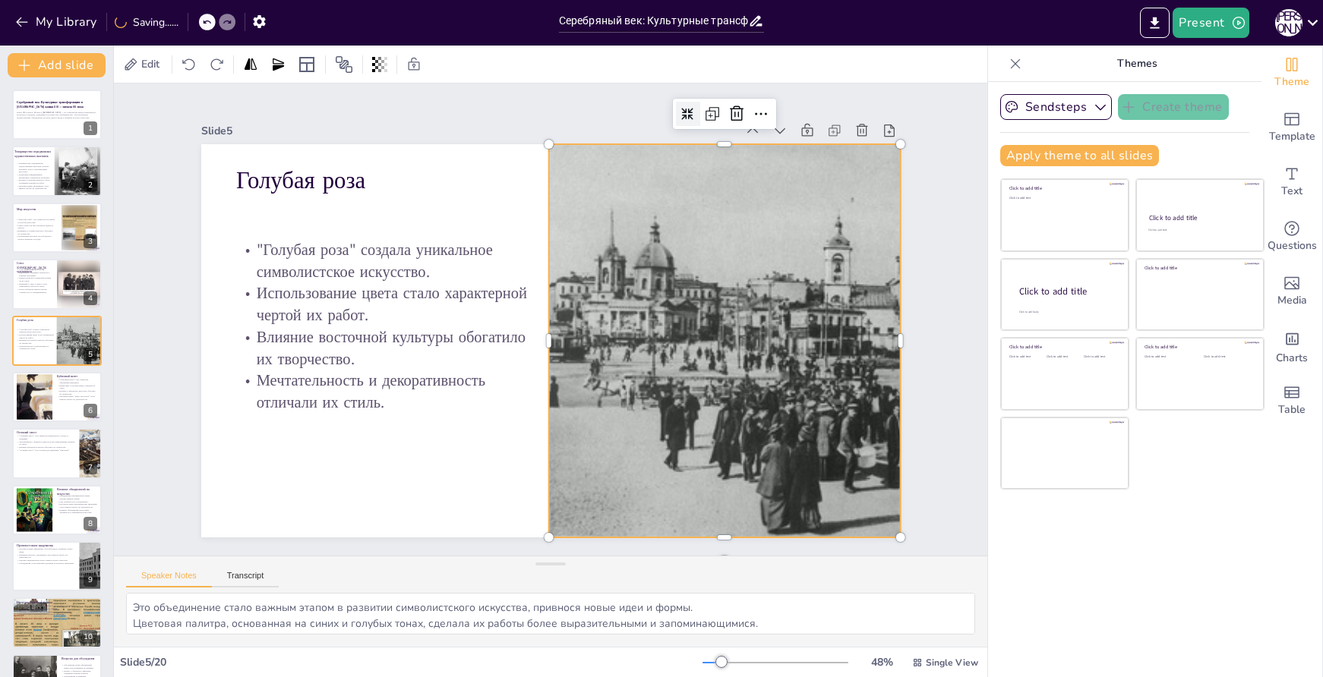
click at [682, 113] on icon at bounding box center [688, 114] width 12 height 12
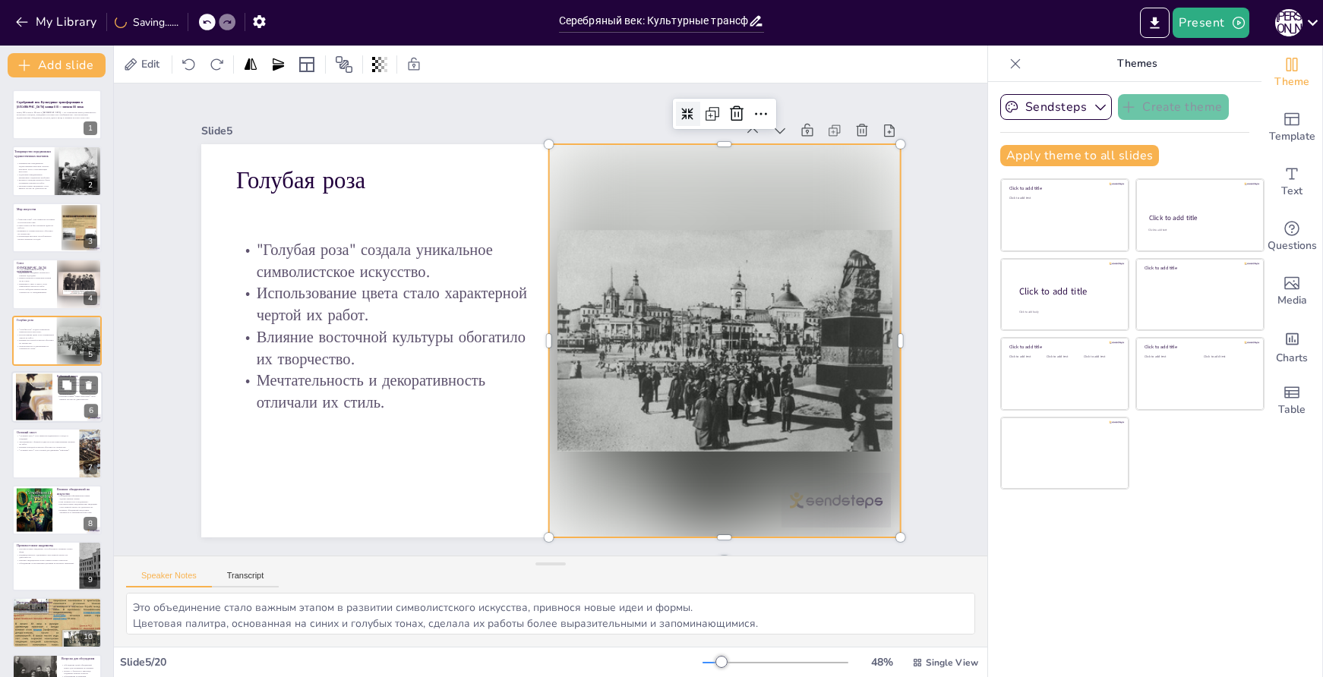
click at [34, 396] on div at bounding box center [34, 397] width 36 height 55
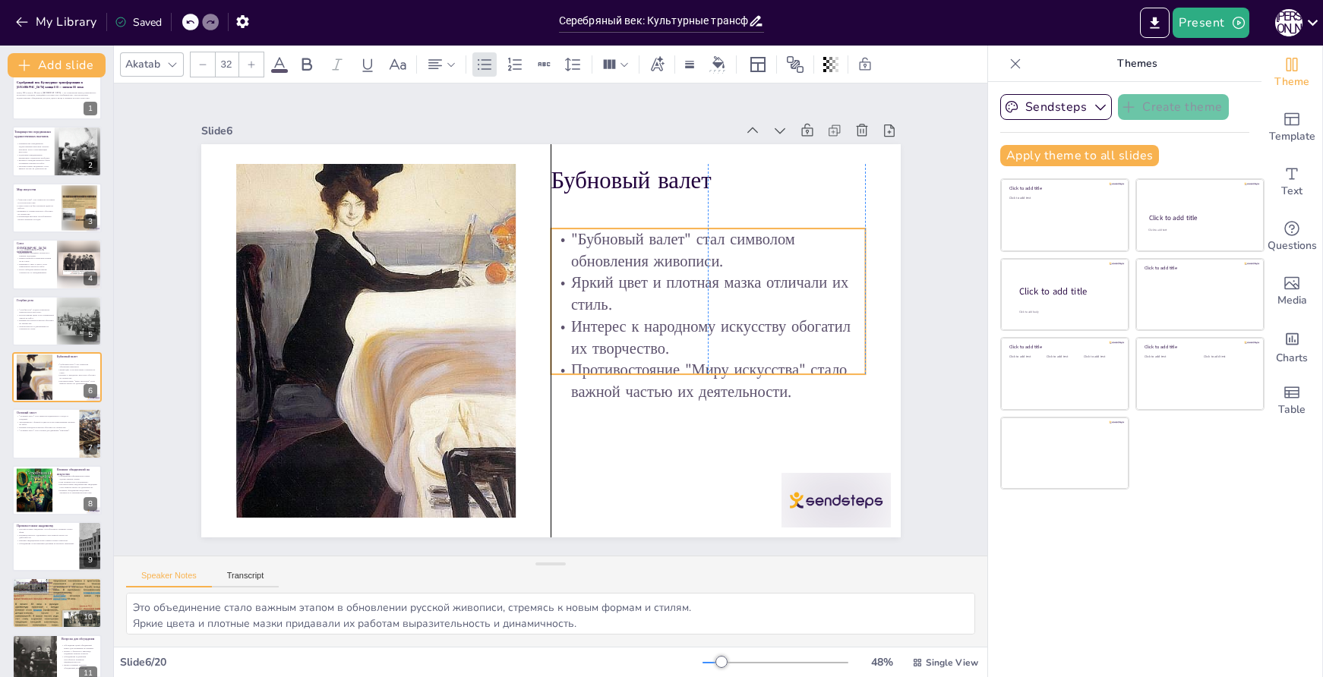
drag, startPoint x: 718, startPoint y: 286, endPoint x: 718, endPoint y: 318, distance: 32.7
click at [718, 318] on p "Интерес к народному искусству обогатил их творчество." at bounding box center [687, 400] width 305 height 168
click at [736, 579] on div at bounding box center [675, 633] width 121 height 109
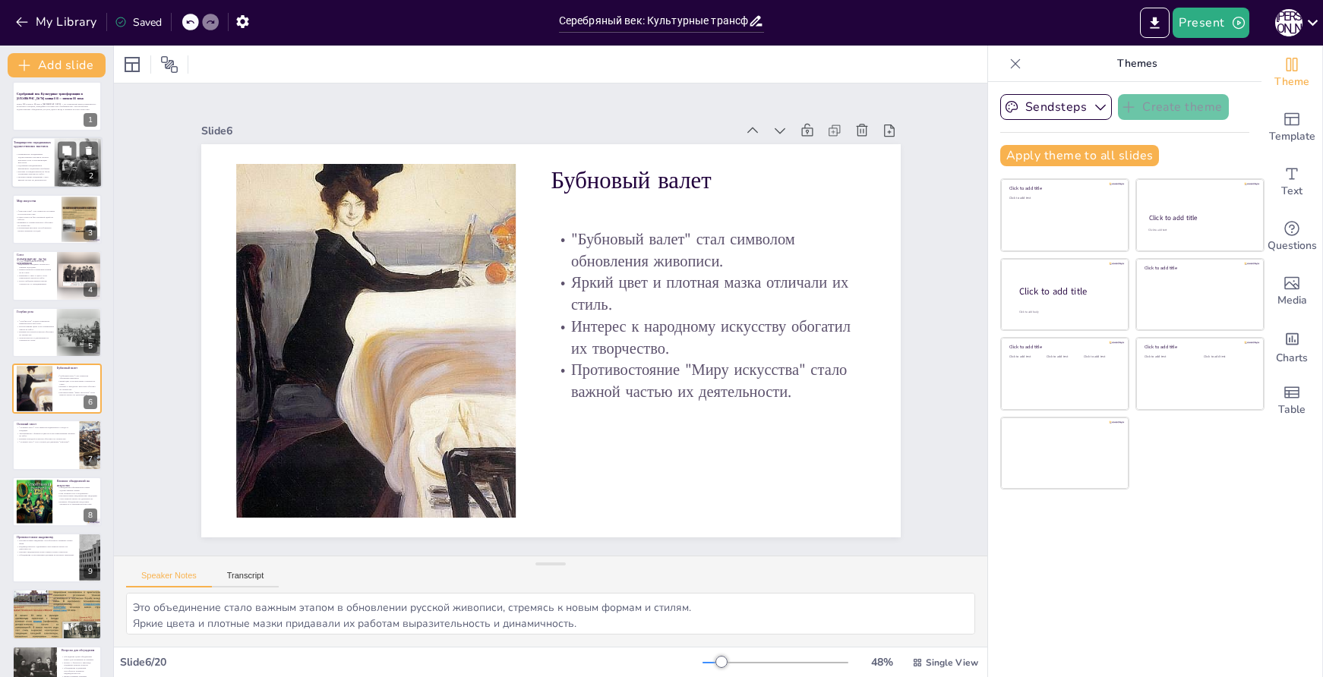
scroll to position [0, 0]
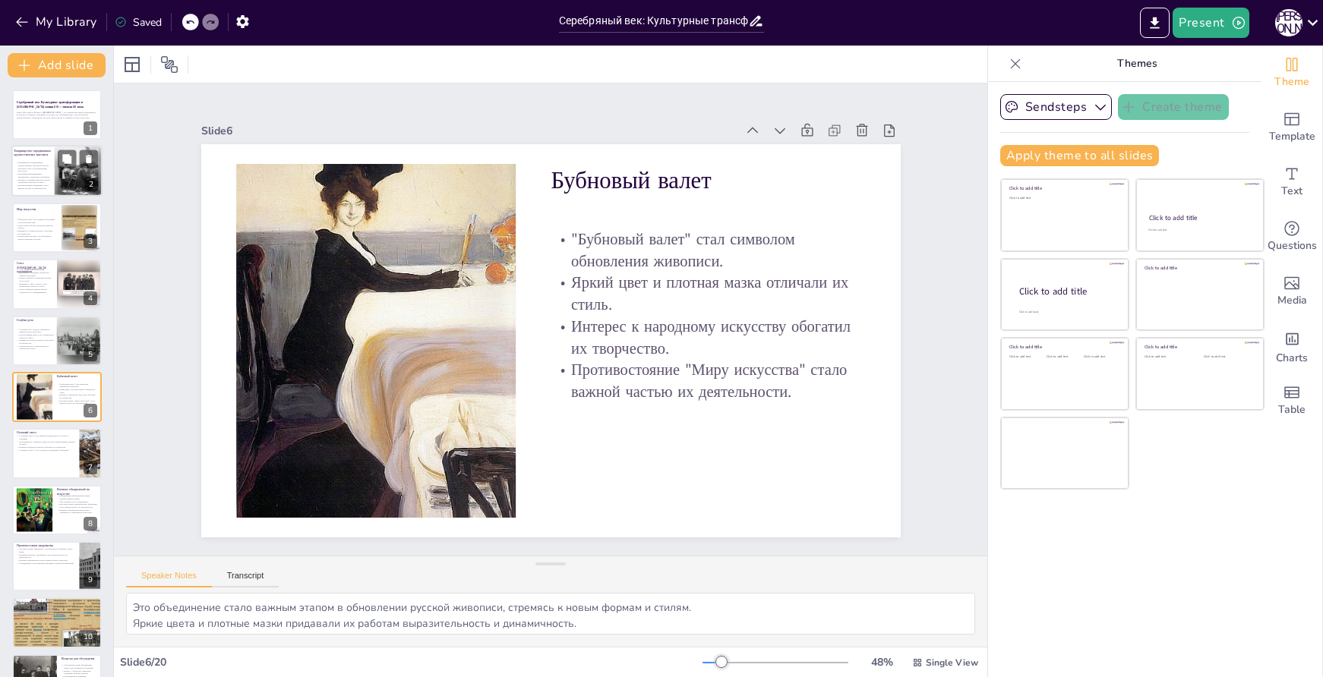
click at [49, 179] on p "Реализм и гражданственность были основными чертами их работ." at bounding box center [34, 180] width 38 height 5
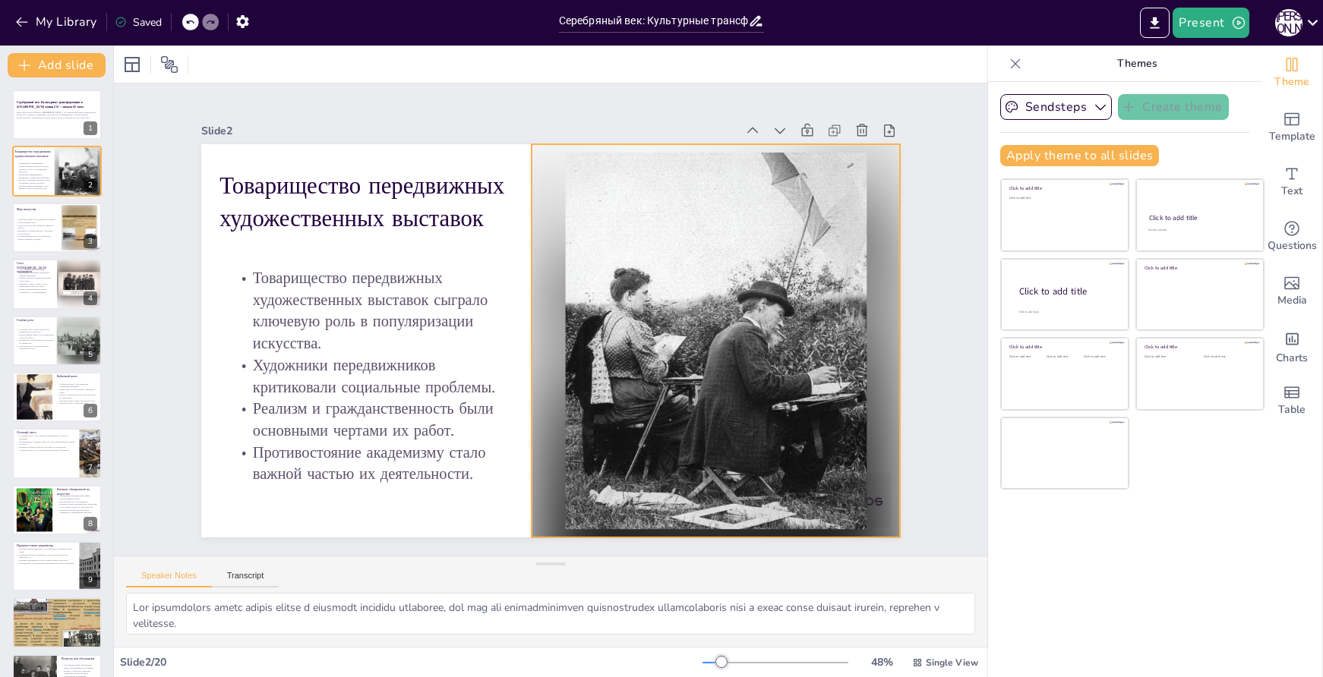
click at [720, 275] on div at bounding box center [707, 375] width 443 height 462
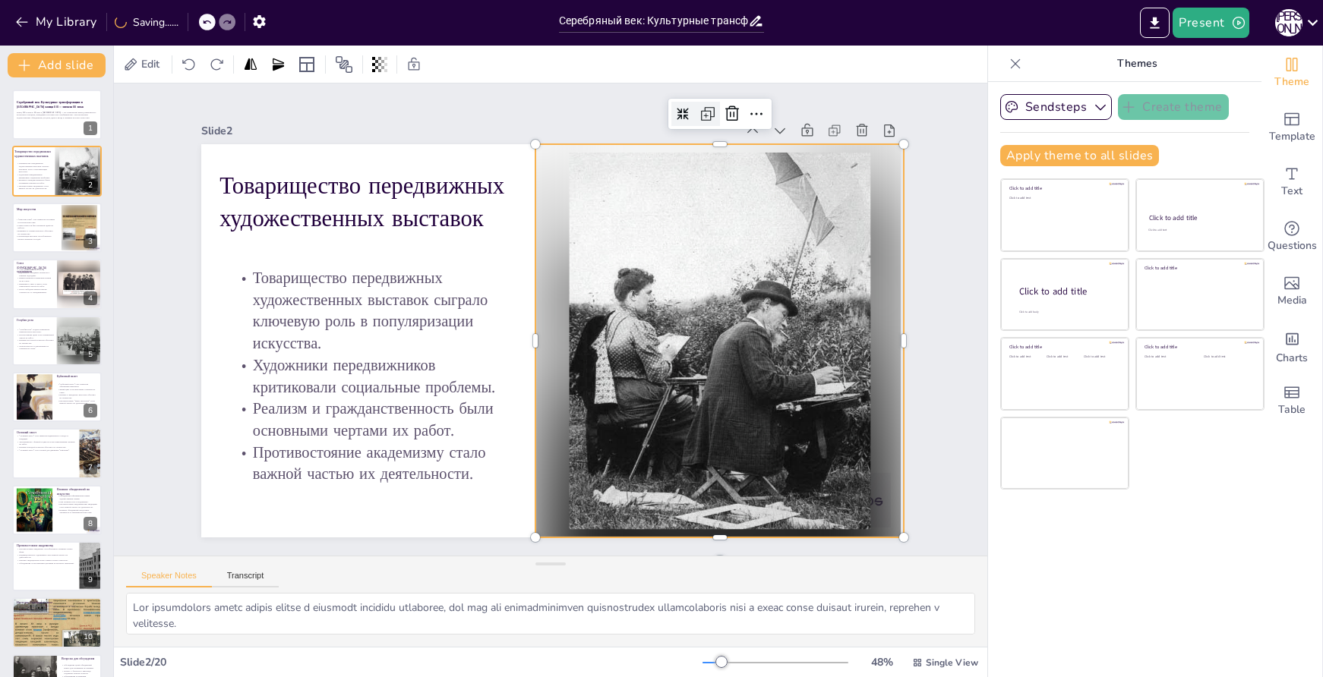
click at [699, 109] on icon at bounding box center [708, 114] width 18 height 18
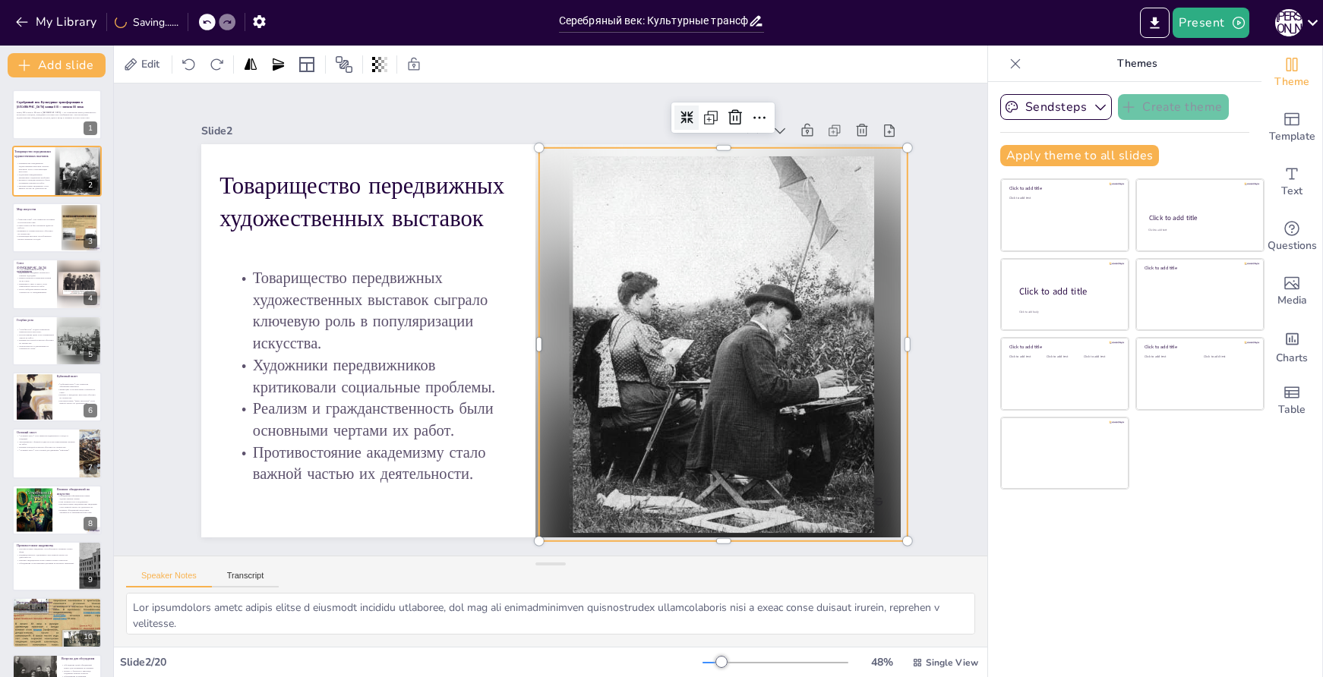
click at [693, 206] on div at bounding box center [722, 344] width 369 height 393
click at [726, 118] on icon at bounding box center [735, 118] width 18 height 18
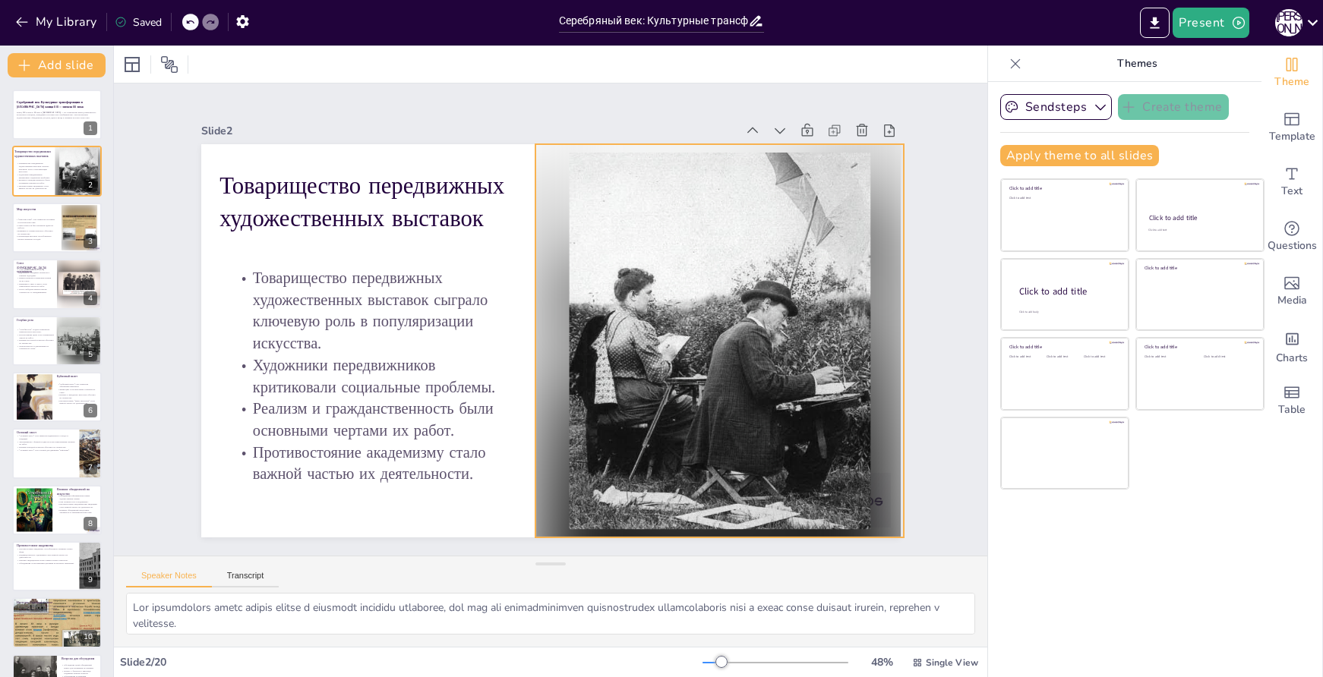
click at [716, 234] on div at bounding box center [717, 359] width 408 height 430
click at [745, 125] on icon at bounding box center [752, 133] width 15 height 16
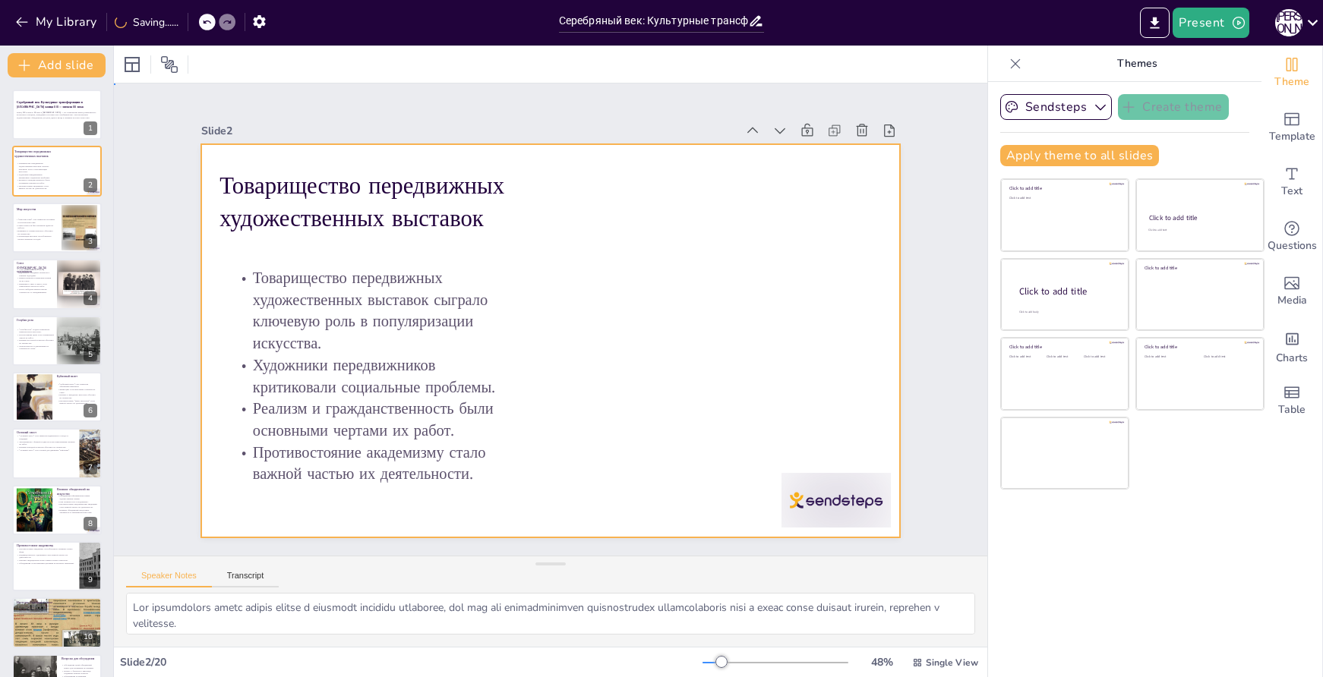
click at [737, 311] on div at bounding box center [550, 340] width 699 height 393
click at [735, 579] on div at bounding box center [674, 633] width 121 height 109
click at [602, 365] on div at bounding box center [550, 340] width 699 height 393
click at [612, 470] on div at bounding box center [550, 340] width 699 height 393
click at [192, 21] on icon at bounding box center [190, 23] width 8 height 4
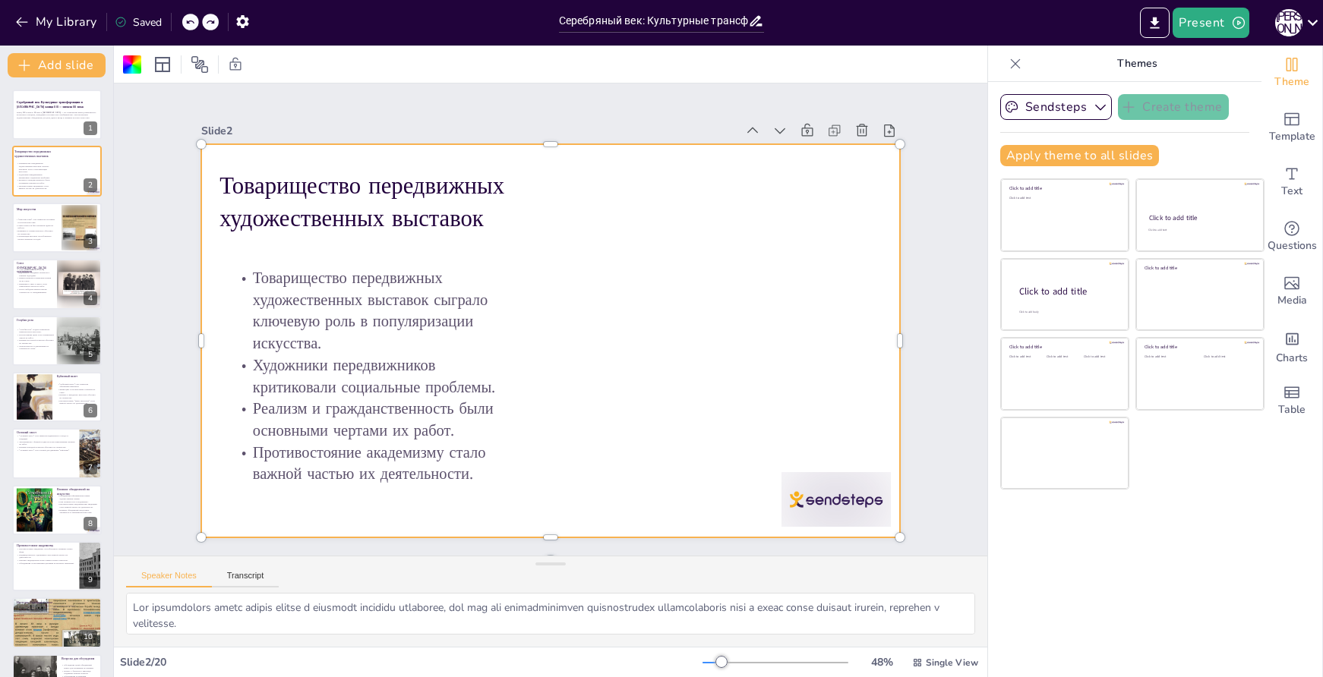
click at [192, 21] on icon at bounding box center [190, 23] width 8 height 4
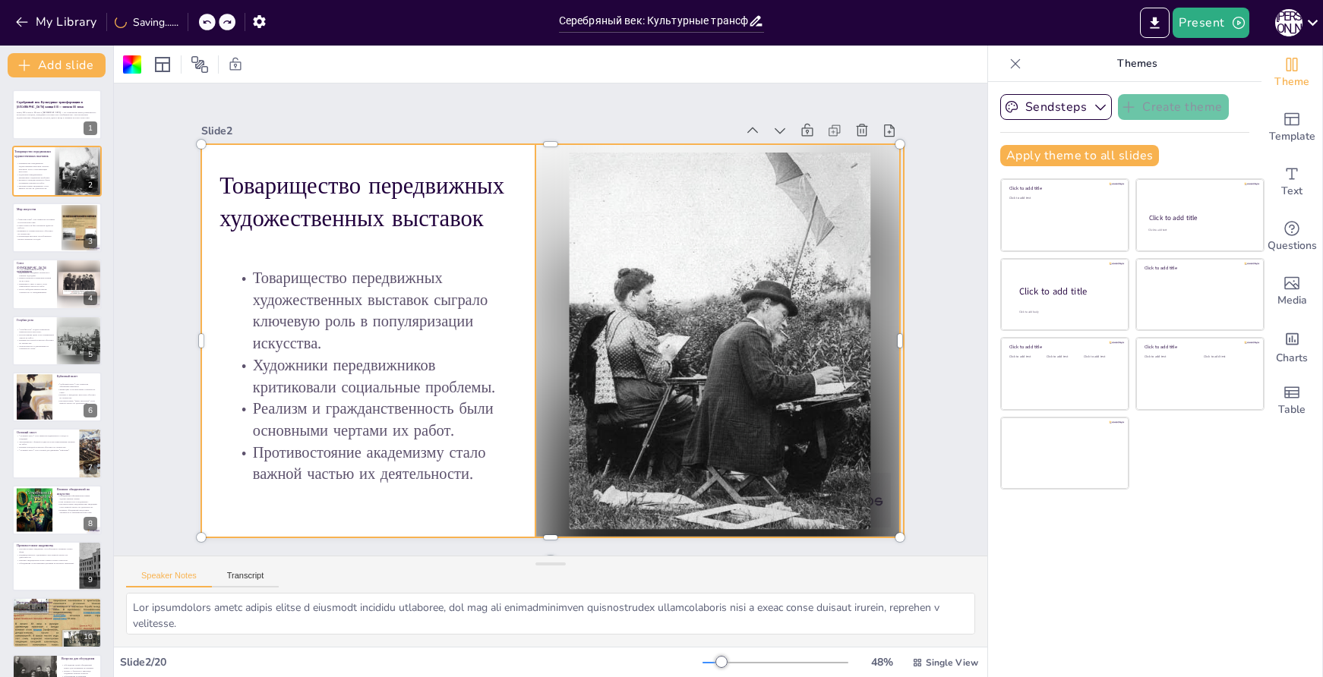
click at [730, 312] on div at bounding box center [711, 376] width 443 height 462
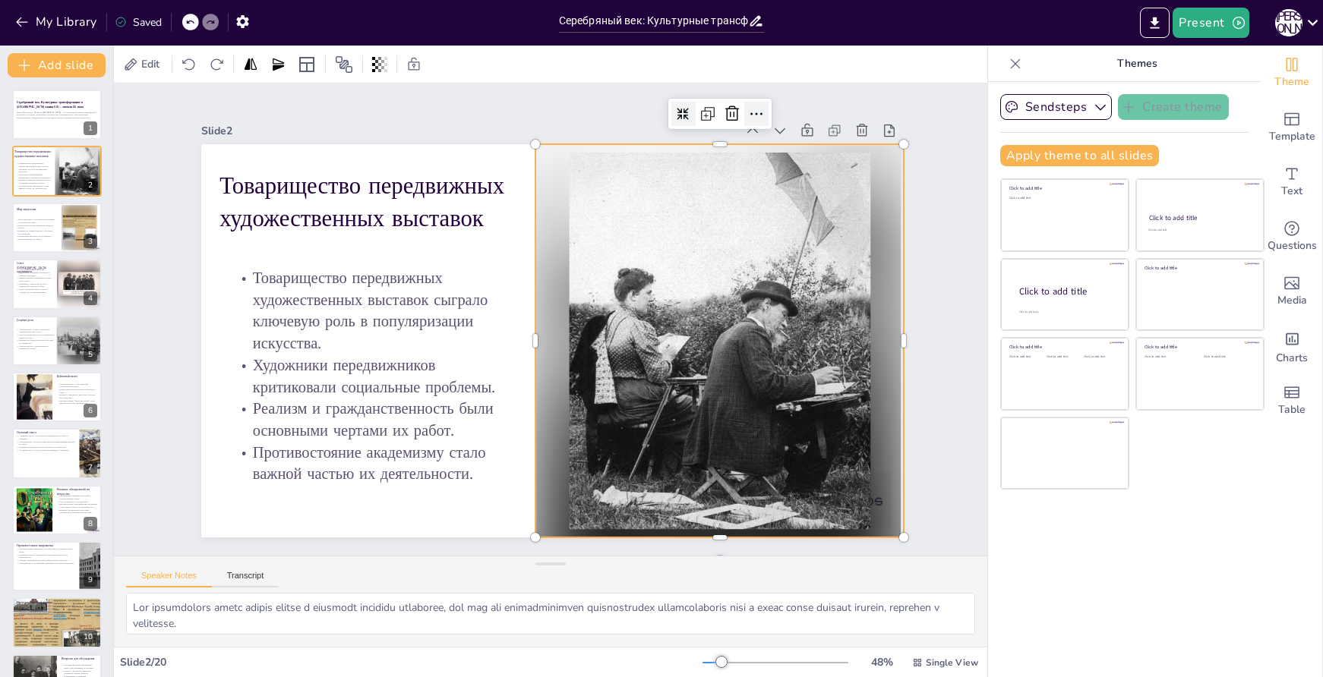
click at [747, 109] on icon at bounding box center [756, 114] width 18 height 18
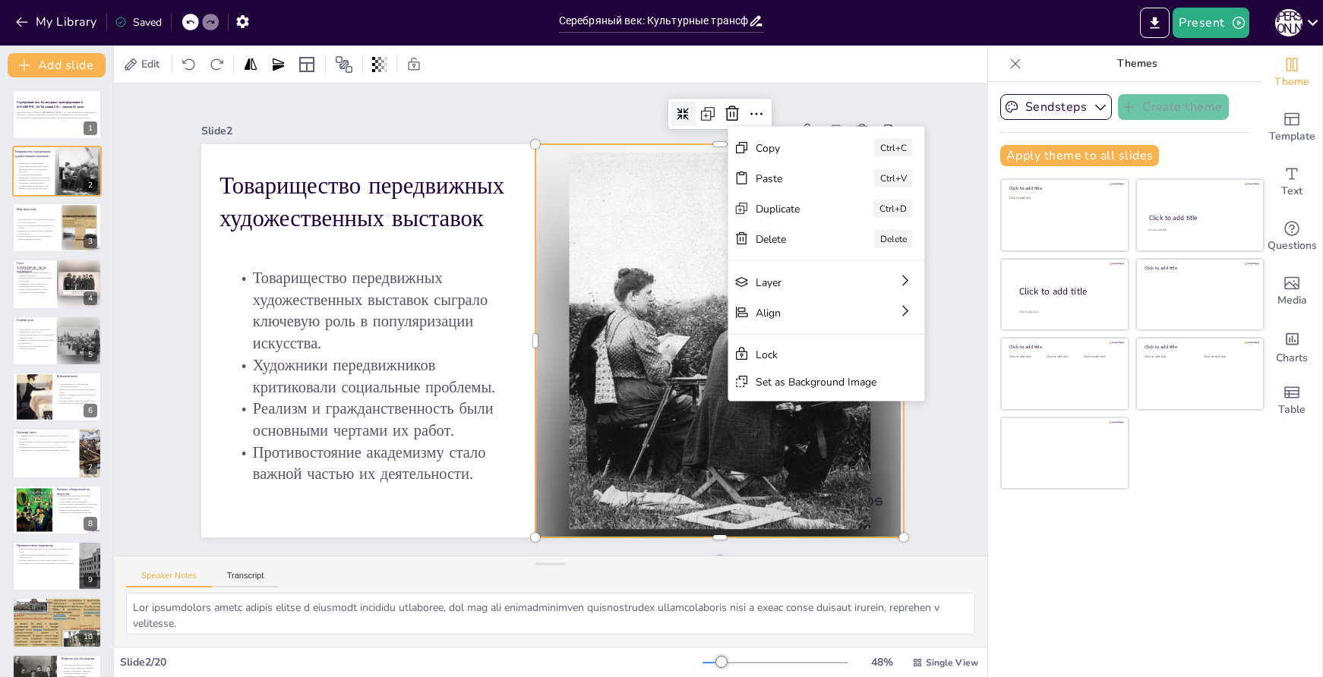
click at [681, 239] on div at bounding box center [717, 359] width 408 height 430
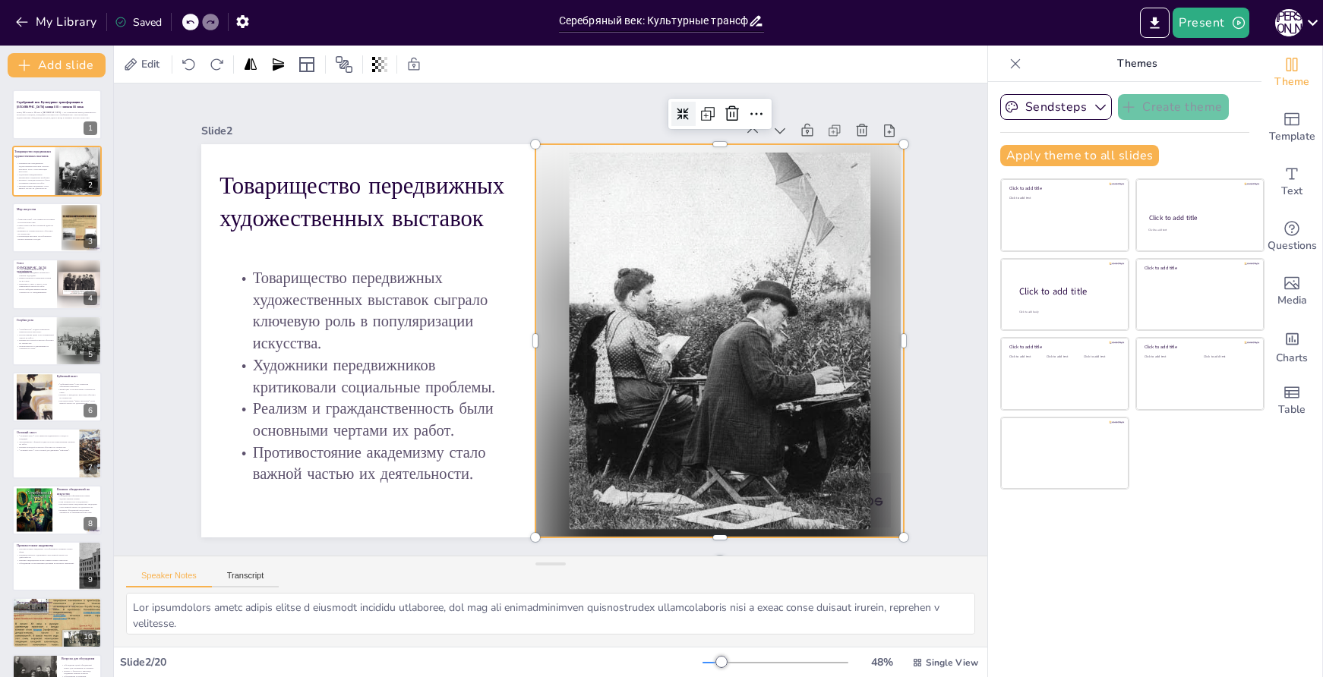
click at [1009, 65] on icon at bounding box center [1015, 63] width 15 height 15
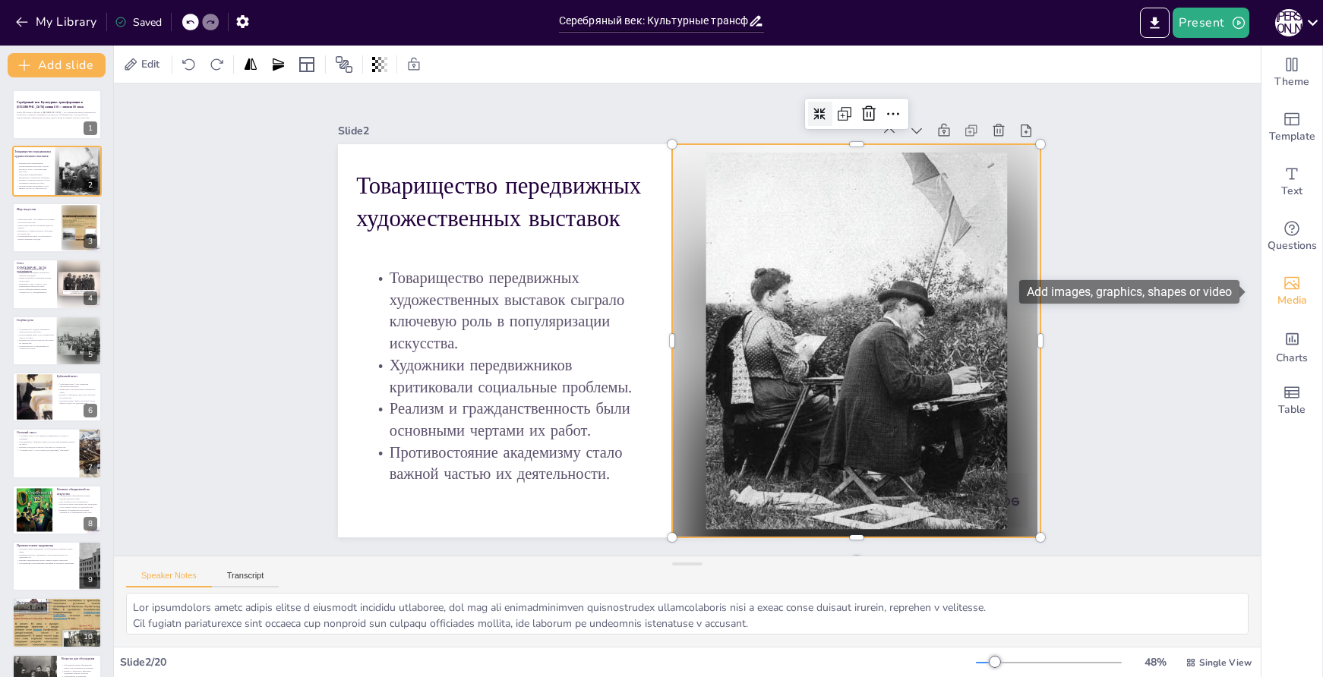
click at [1284, 287] on icon "Add images, graphics, shapes or video" at bounding box center [1292, 283] width 18 height 18
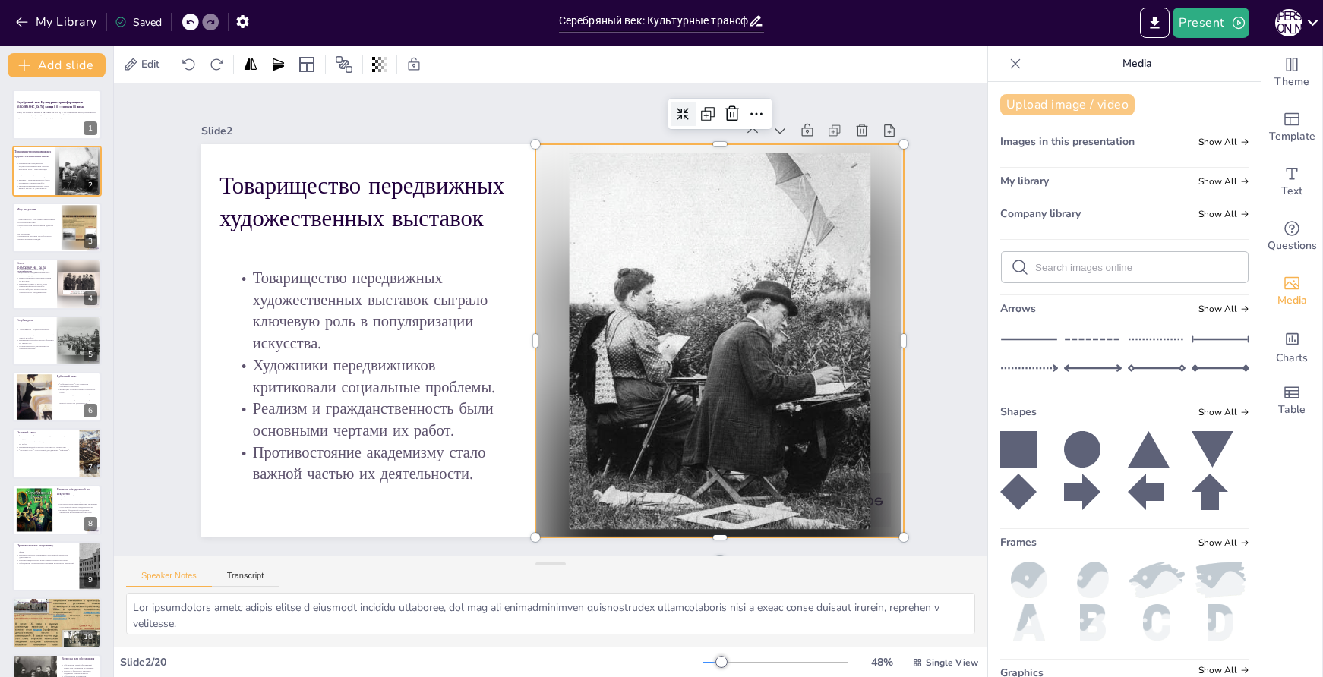
click at [1065, 103] on button "Upload image / video" at bounding box center [1067, 104] width 134 height 21
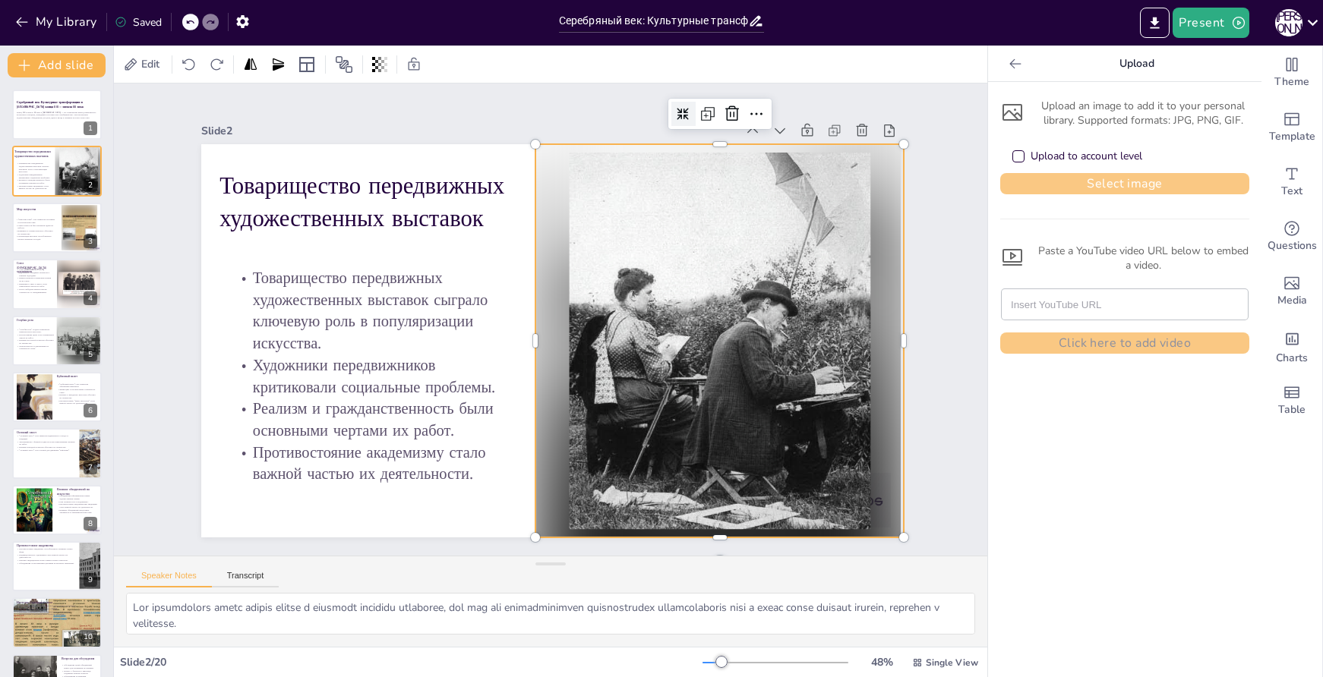
click at [1111, 182] on button "Select image" at bounding box center [1124, 183] width 249 height 21
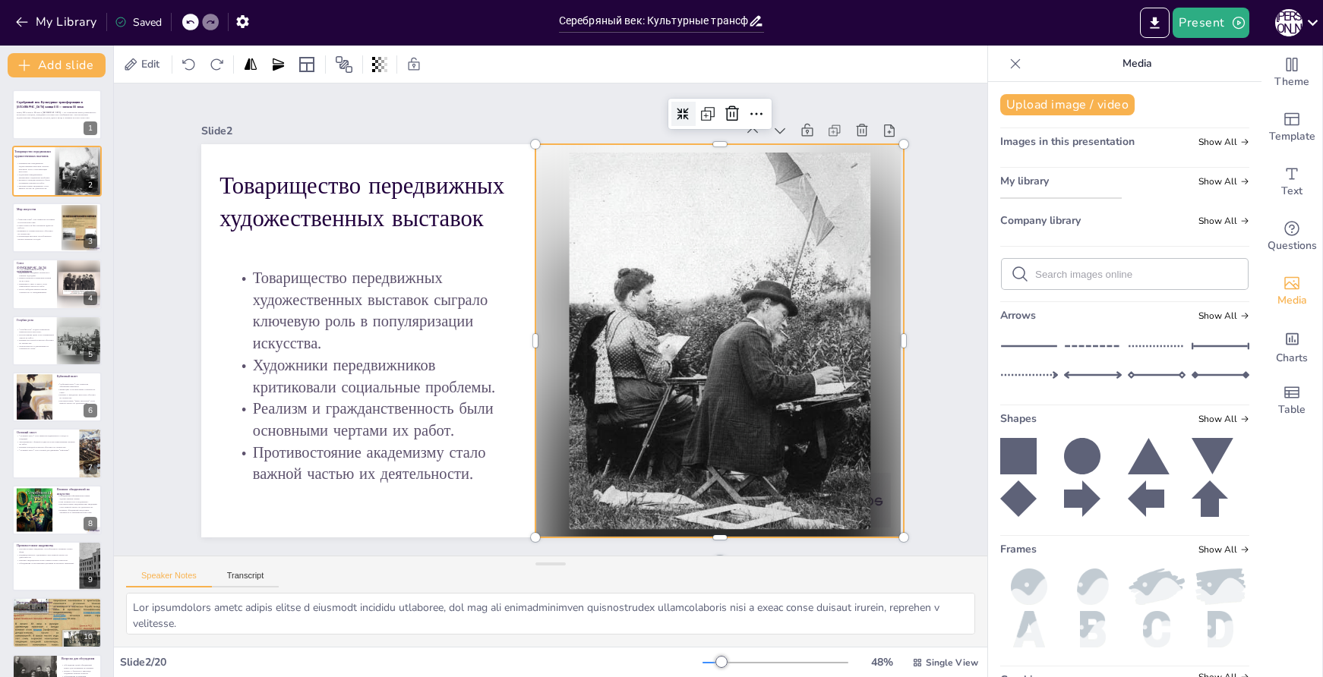
click at [1041, 198] on img at bounding box center [1061, 198] width 120 height 0
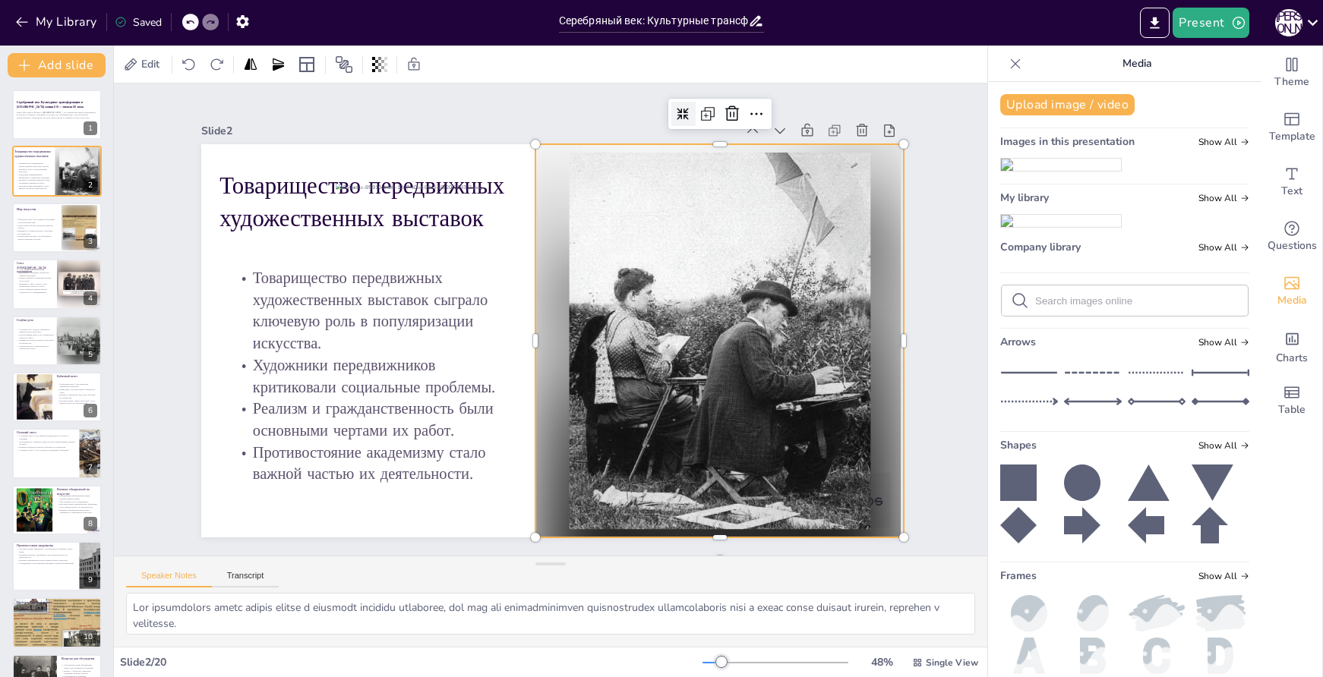
click at [815, 195] on div at bounding box center [719, 340] width 369 height 393
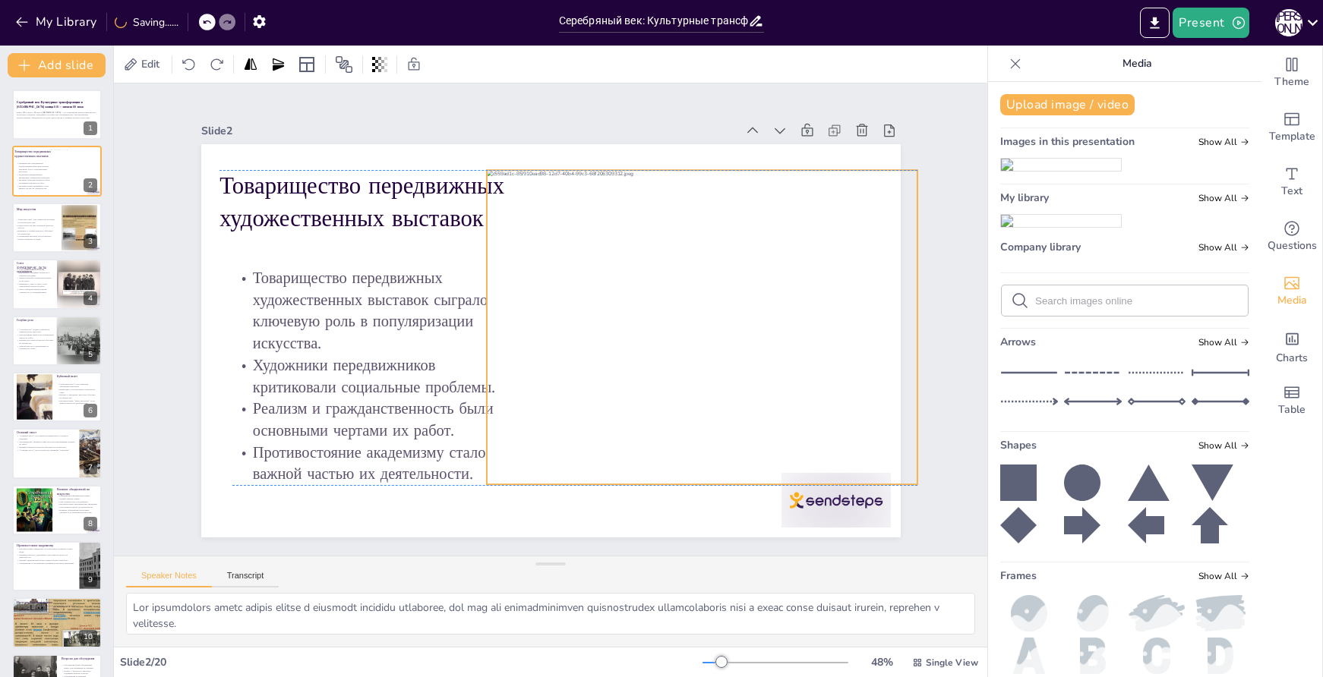
drag, startPoint x: 548, startPoint y: 256, endPoint x: 699, endPoint y: 239, distance: 152.1
click at [699, 239] on div at bounding box center [699, 343] width 461 height 358
click at [820, 514] on div at bounding box center [836, 500] width 109 height 55
click at [744, 383] on div at bounding box center [699, 343] width 461 height 358
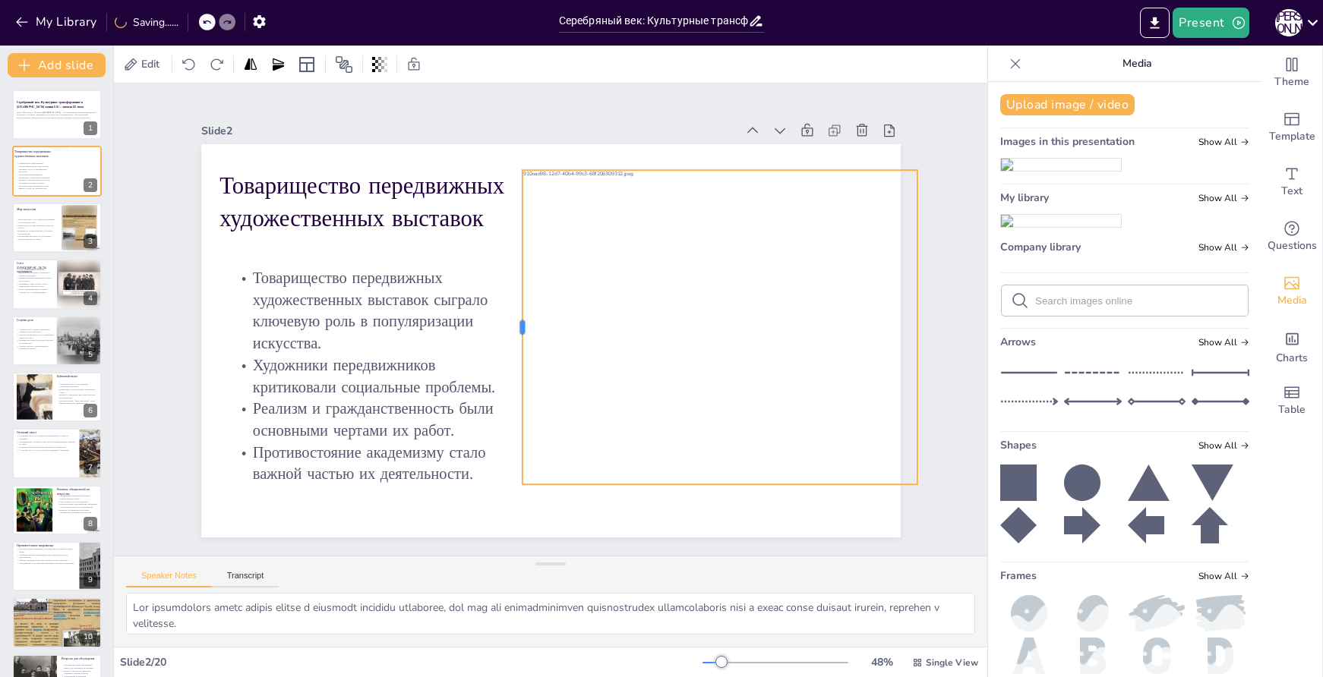
drag, startPoint x: 474, startPoint y: 321, endPoint x: 510, endPoint y: 332, distance: 37.5
click at [510, 332] on div at bounding box center [514, 320] width 77 height 311
drag, startPoint x: 908, startPoint y: 324, endPoint x: 891, endPoint y: 324, distance: 16.7
click at [891, 324] on div at bounding box center [896, 401] width 77 height 311
click at [686, 147] on icon at bounding box center [693, 154] width 14 height 14
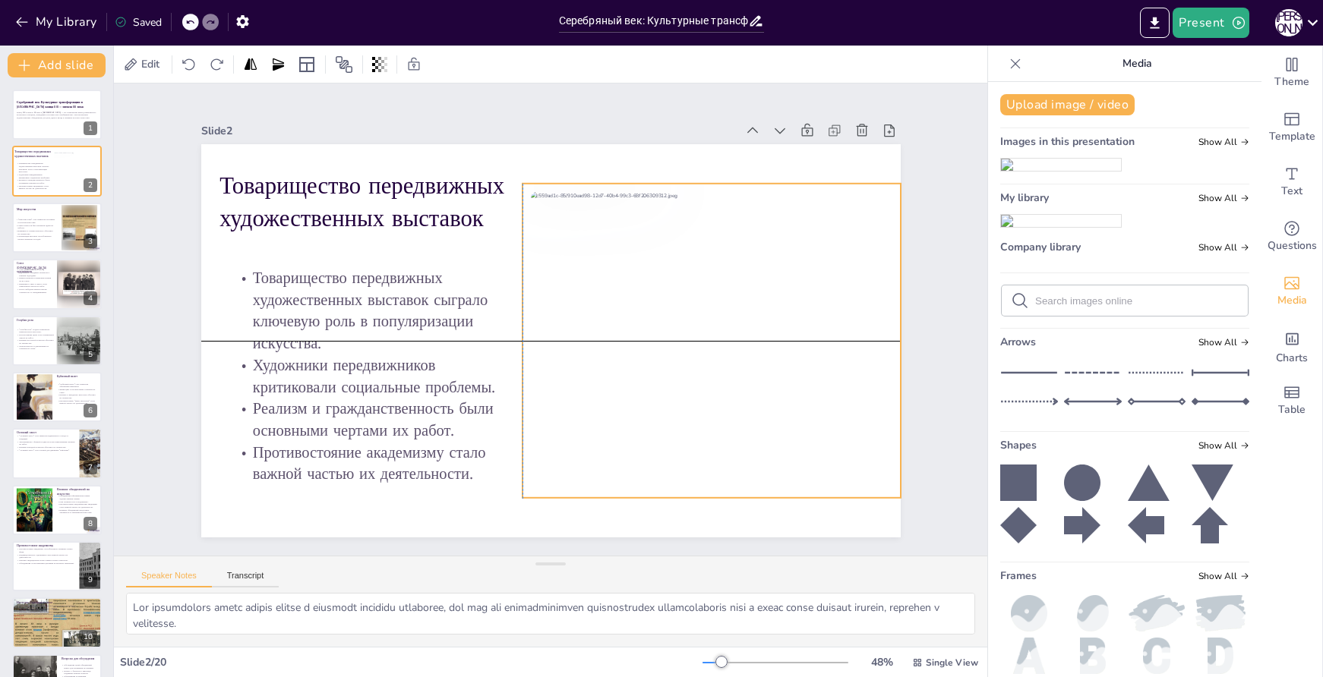
drag, startPoint x: 675, startPoint y: 358, endPoint x: 672, endPoint y: 371, distance: 14.0
click at [672, 371] on div at bounding box center [712, 341] width 378 height 314
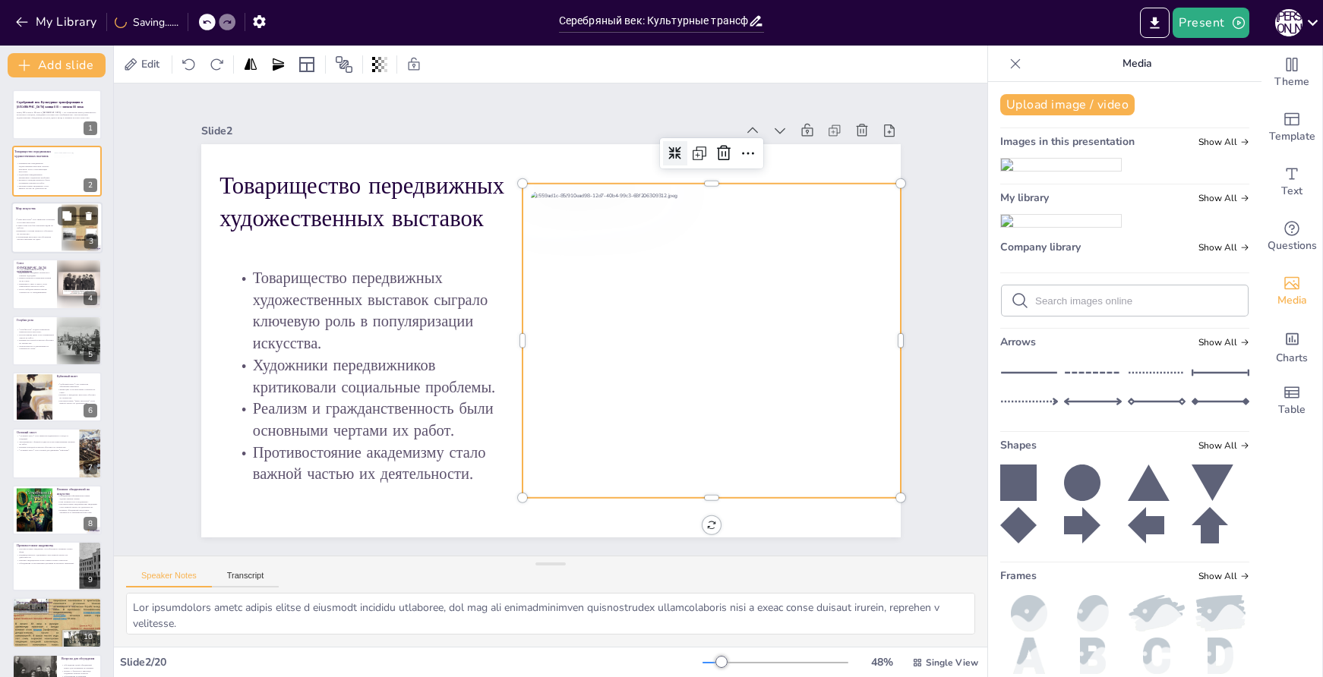
click at [53, 239] on p "Организация выставок способствовала распространению их идей." at bounding box center [34, 237] width 41 height 5
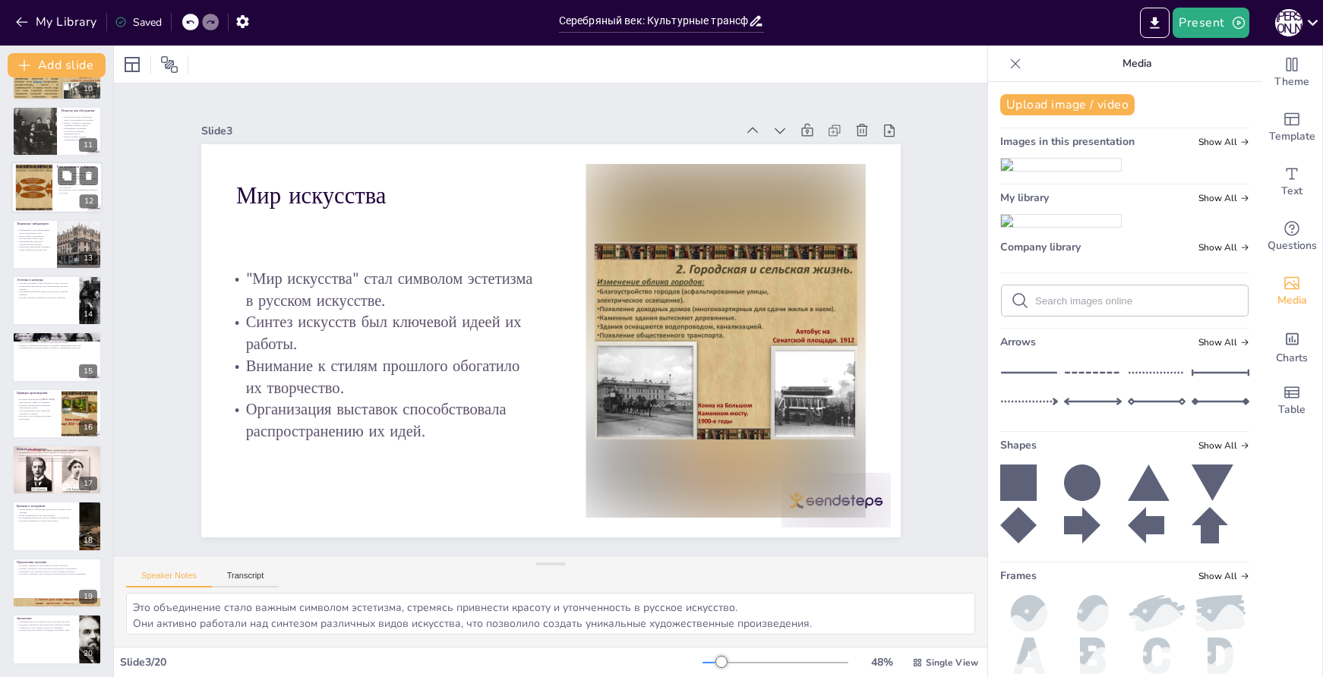
click at [46, 194] on div at bounding box center [34, 188] width 62 height 46
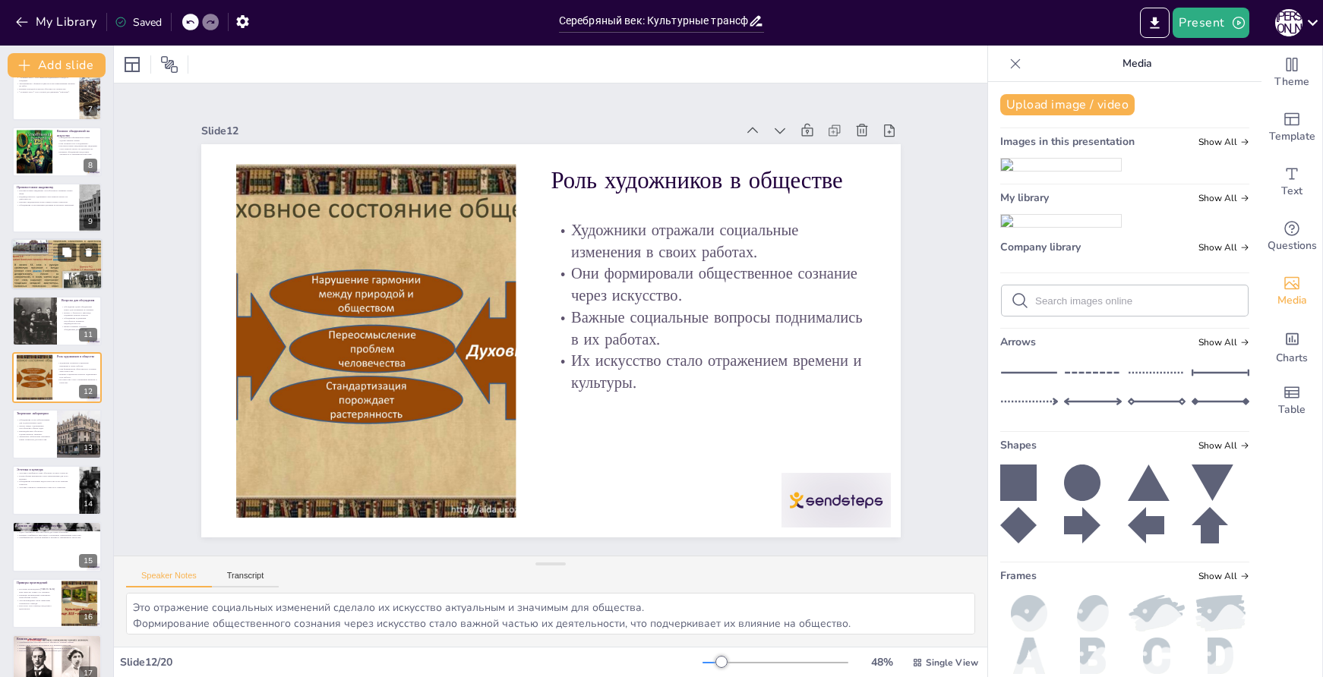
click at [28, 269] on div at bounding box center [56, 264] width 91 height 68
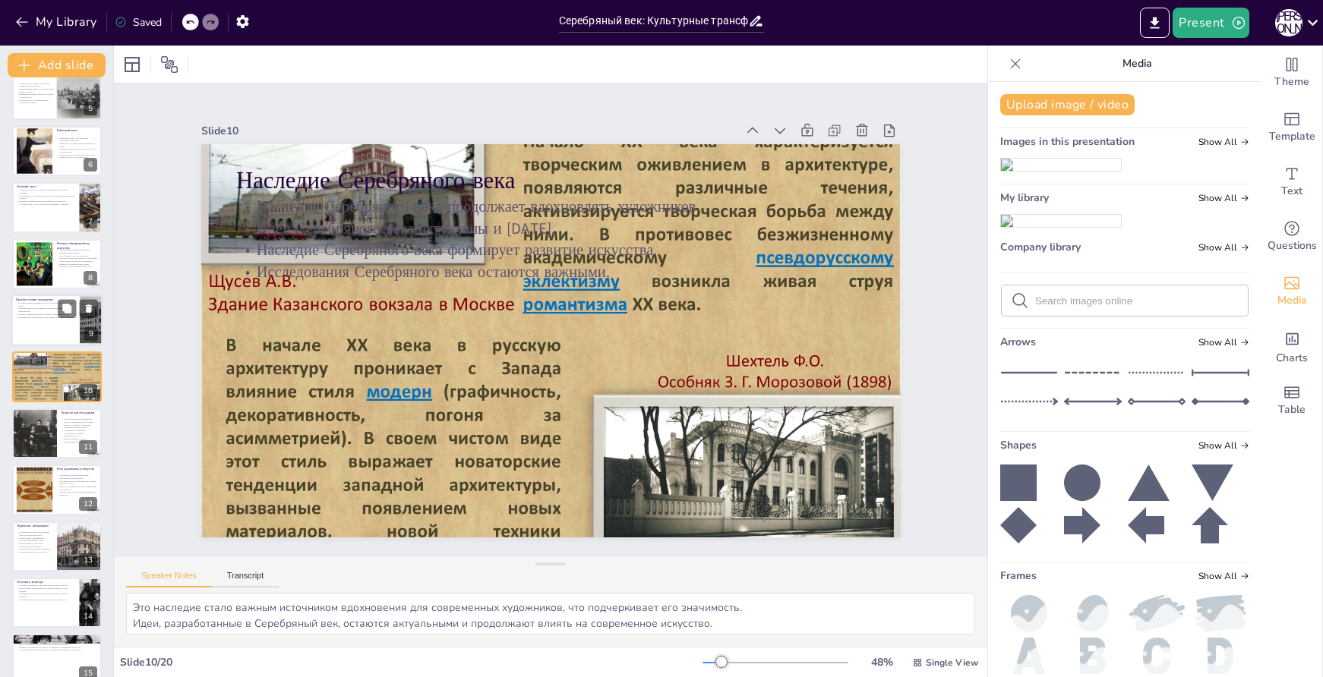
click at [17, 335] on div at bounding box center [56, 321] width 91 height 52
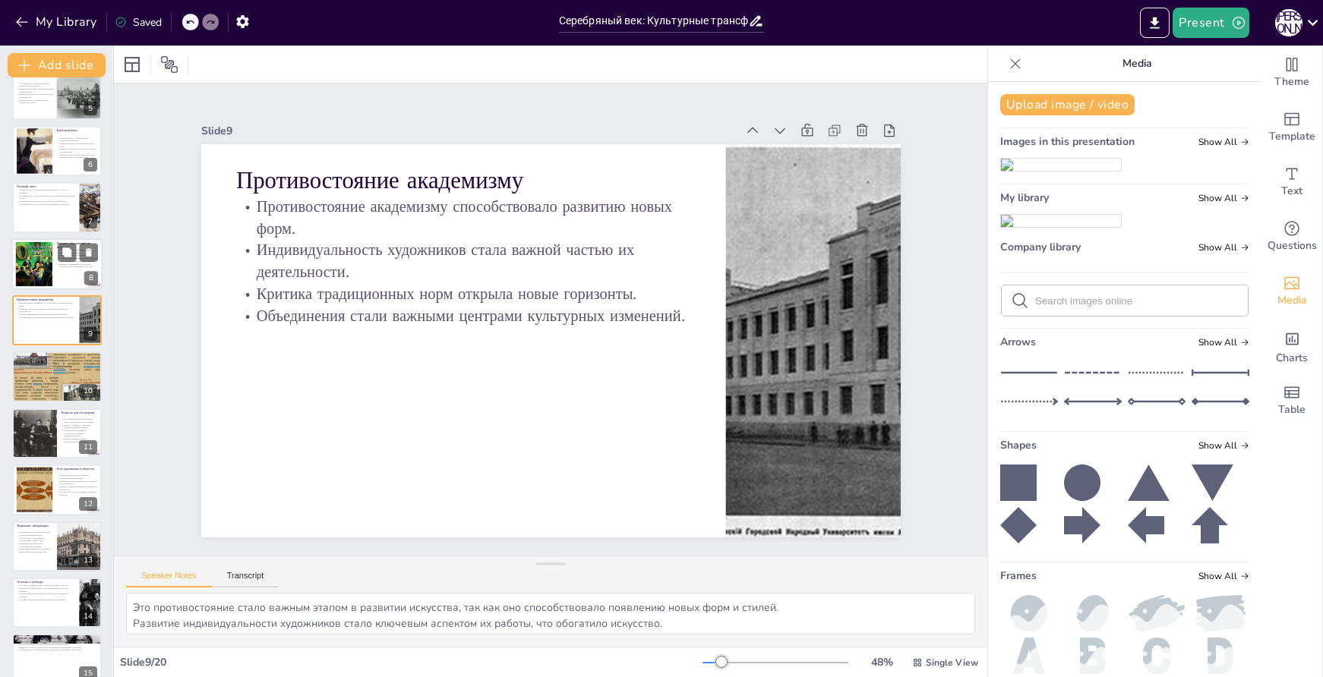
scroll to position [189, 0]
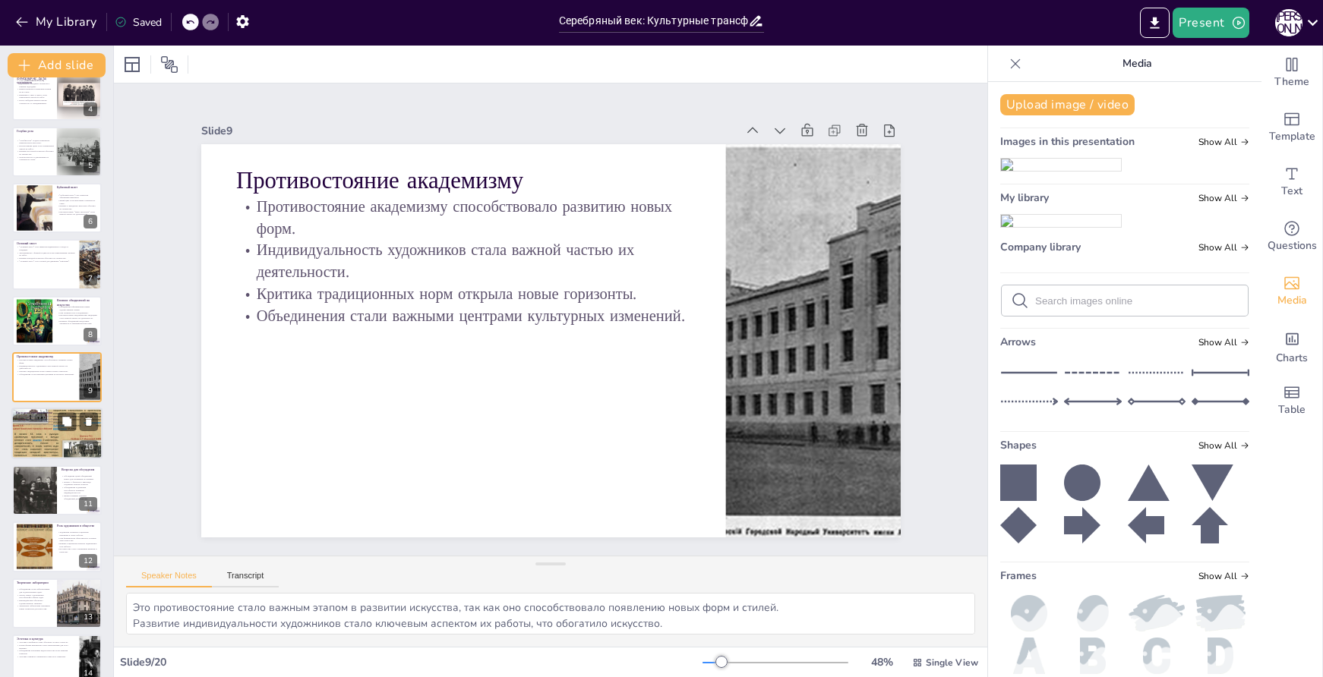
click at [40, 437] on div at bounding box center [56, 433] width 91 height 68
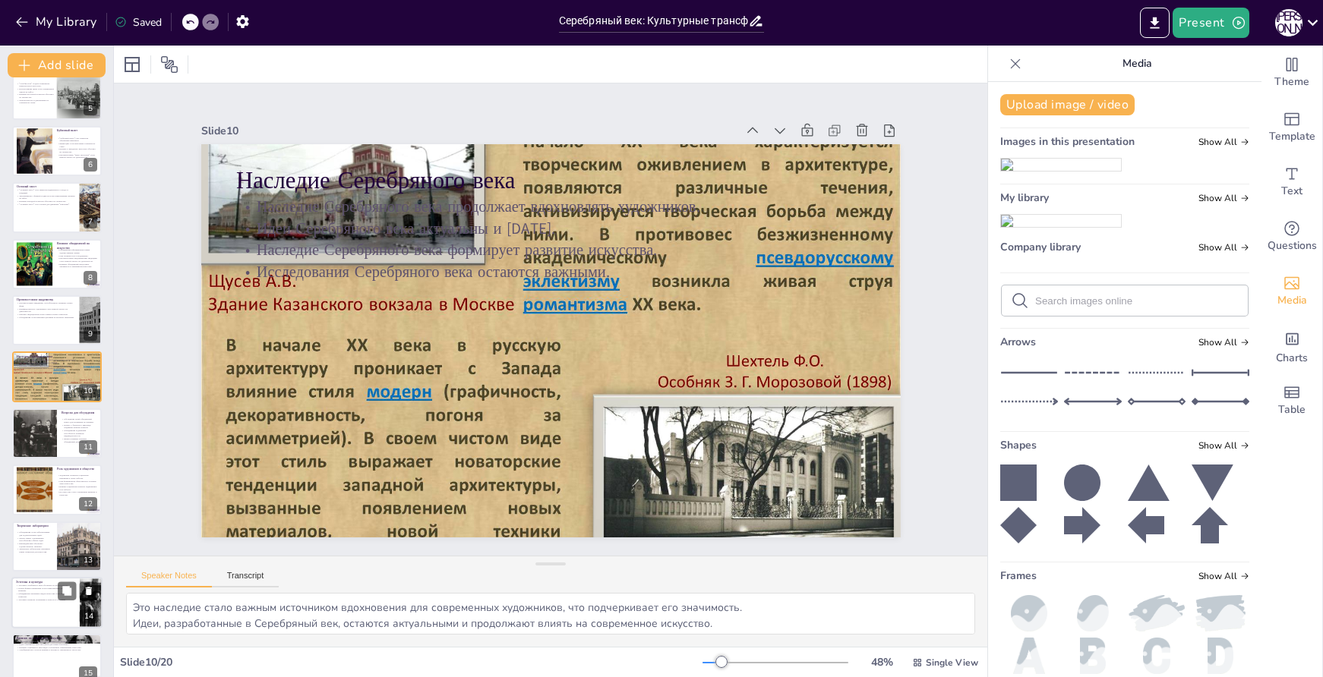
click at [35, 496] on div at bounding box center [35, 490] width 61 height 46
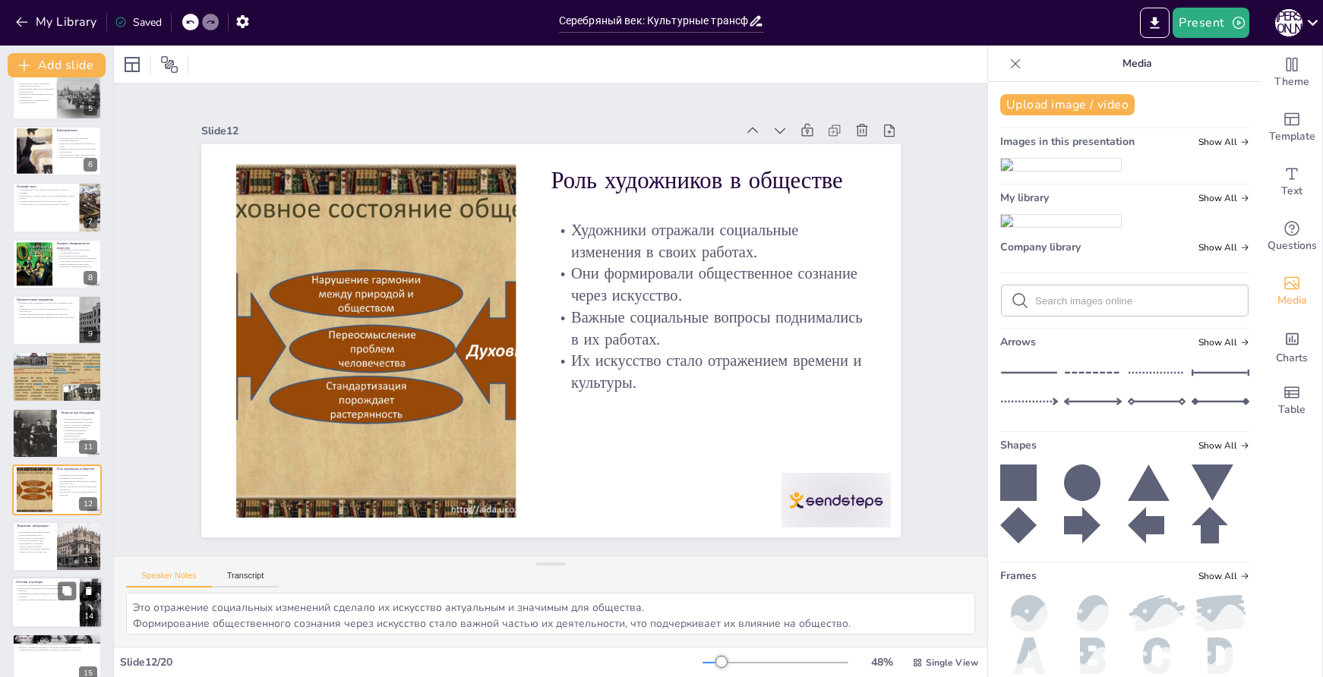
scroll to position [358, 0]
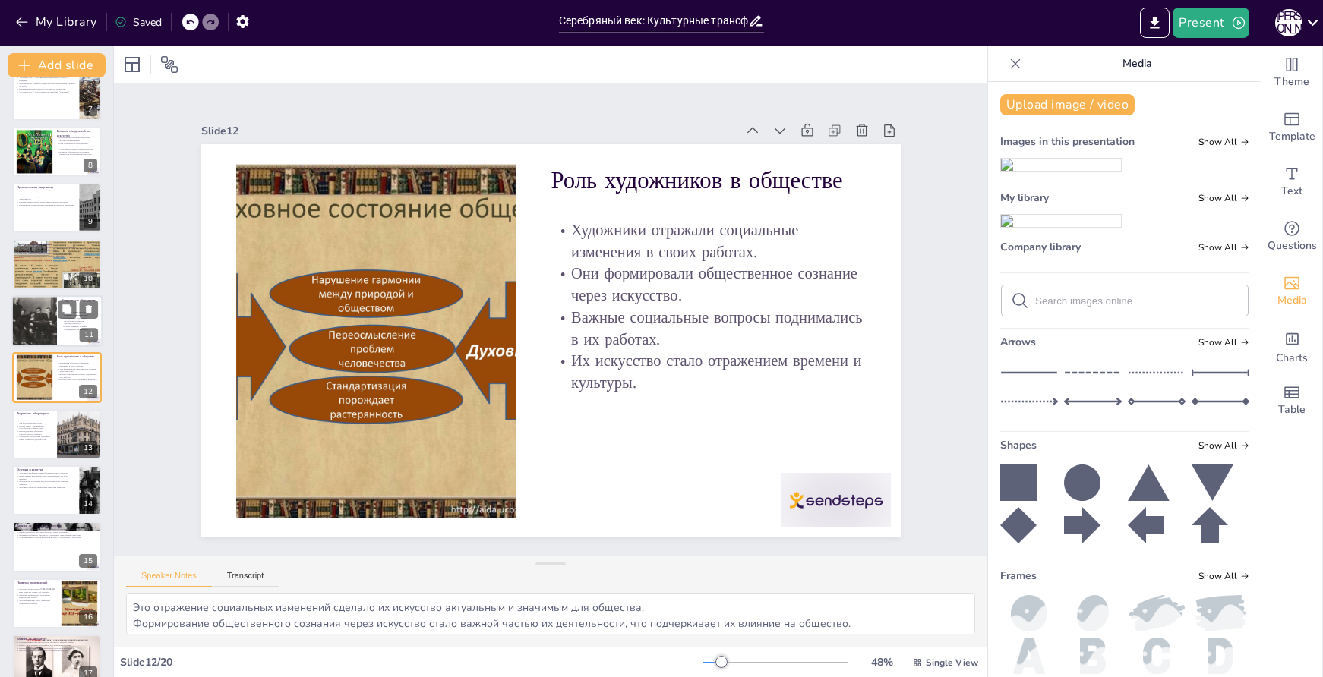
click at [32, 309] on div at bounding box center [33, 321] width 71 height 52
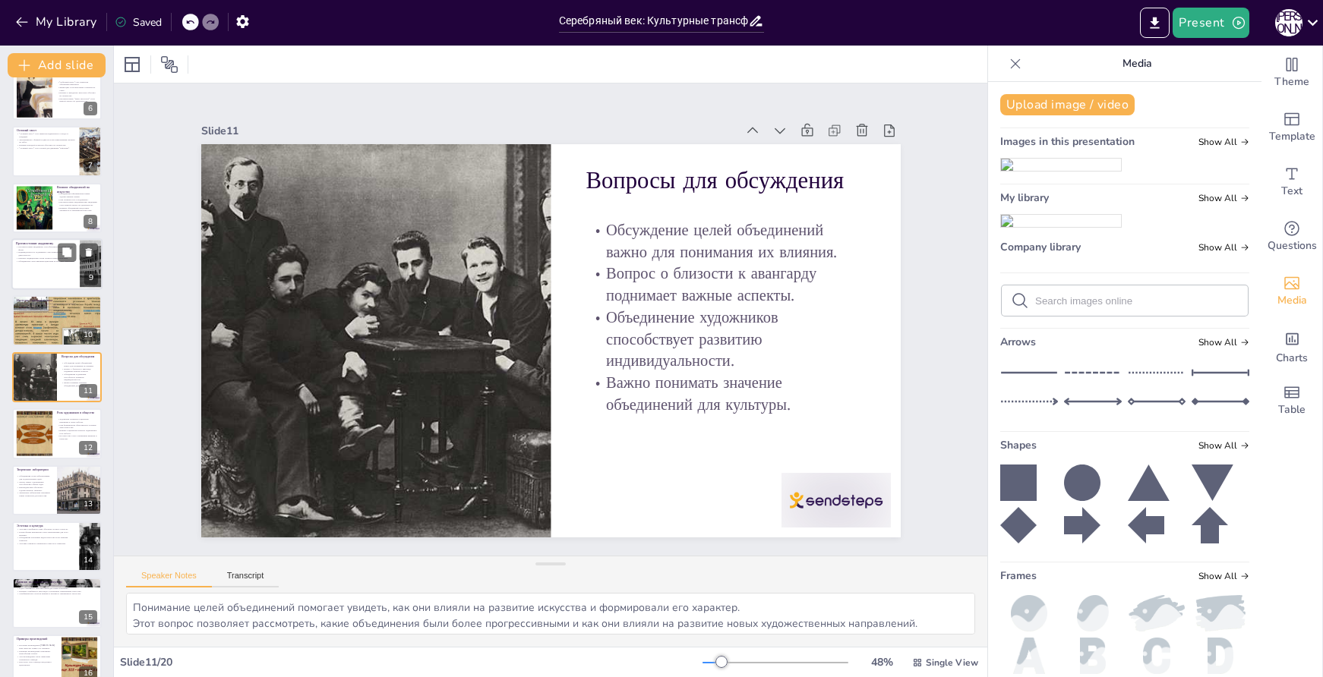
click at [45, 267] on div at bounding box center [56, 264] width 91 height 52
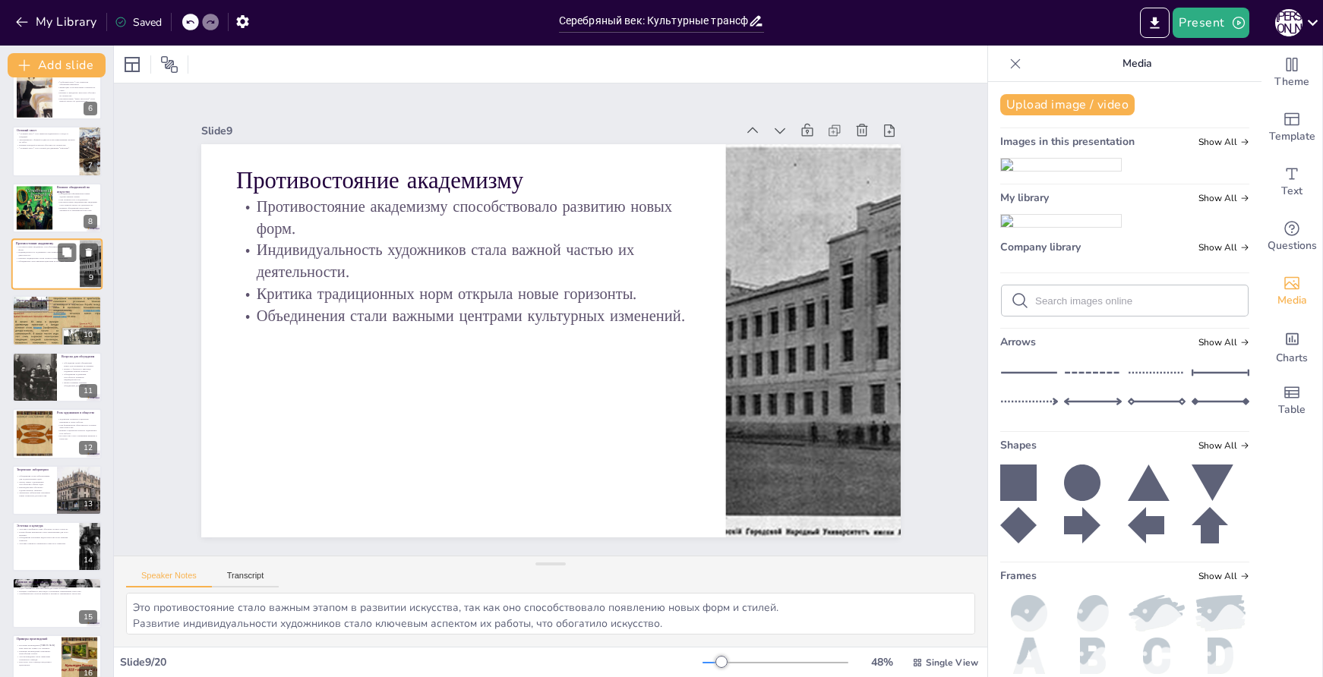
scroll to position [189, 0]
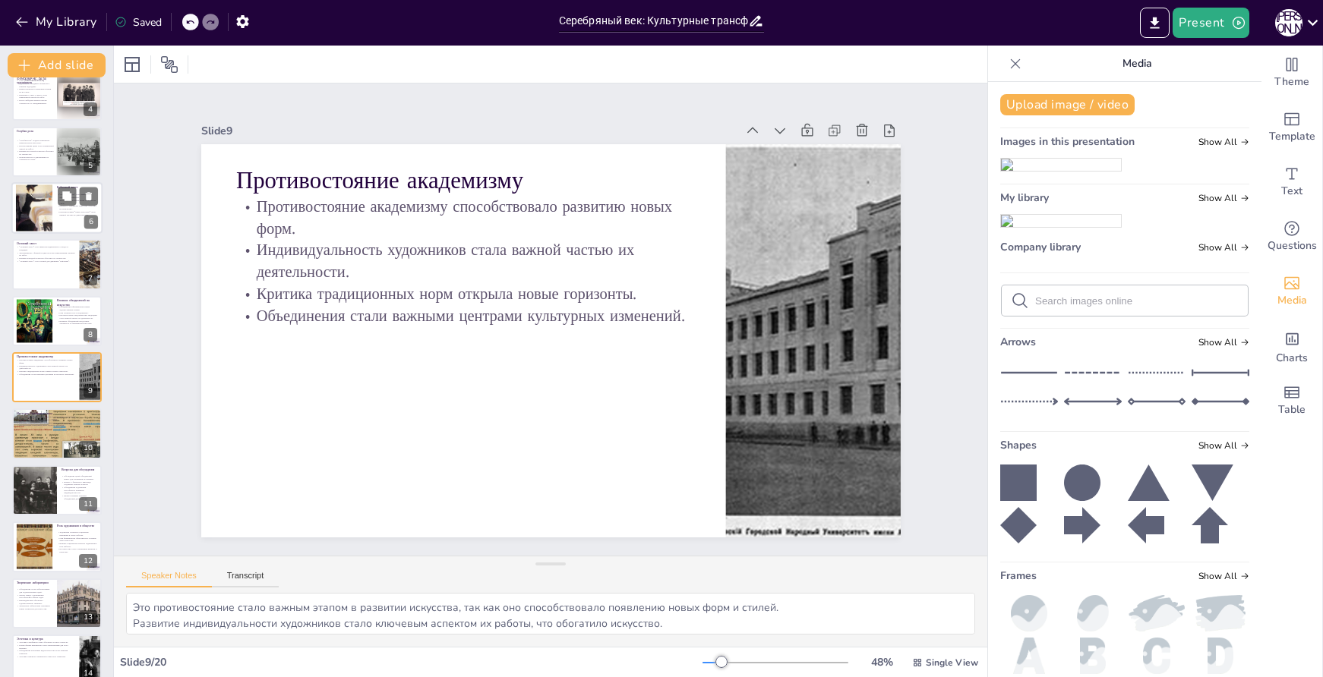
click at [48, 199] on div at bounding box center [34, 208] width 36 height 55
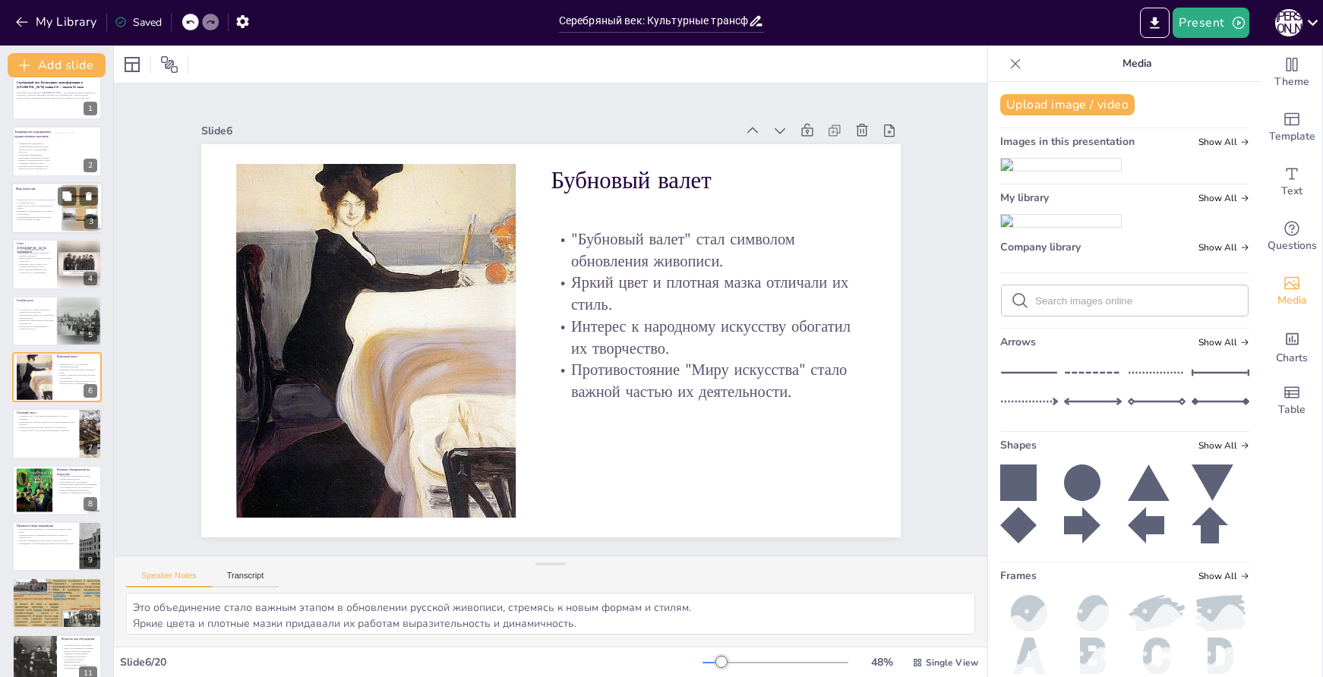
scroll to position [0, 0]
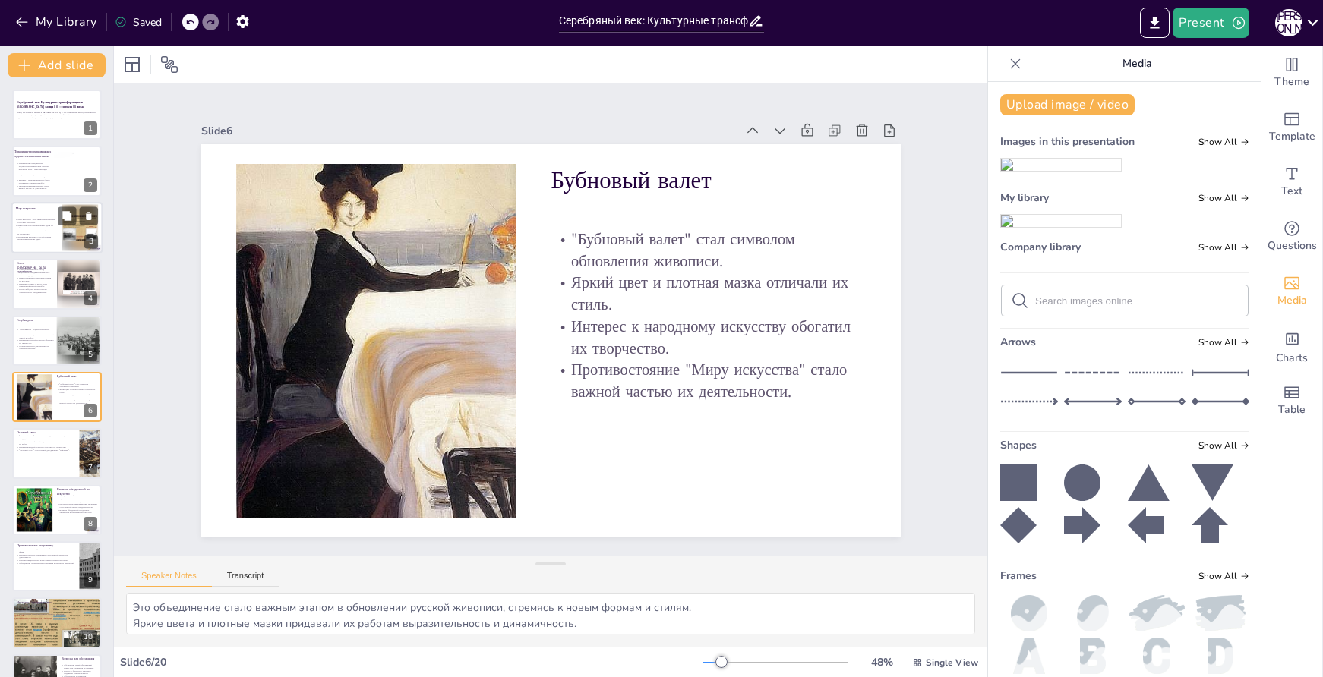
click at [39, 223] on p ""Мир искусства" стал символом эстетизма в русском искусстве." at bounding box center [34, 220] width 41 height 5
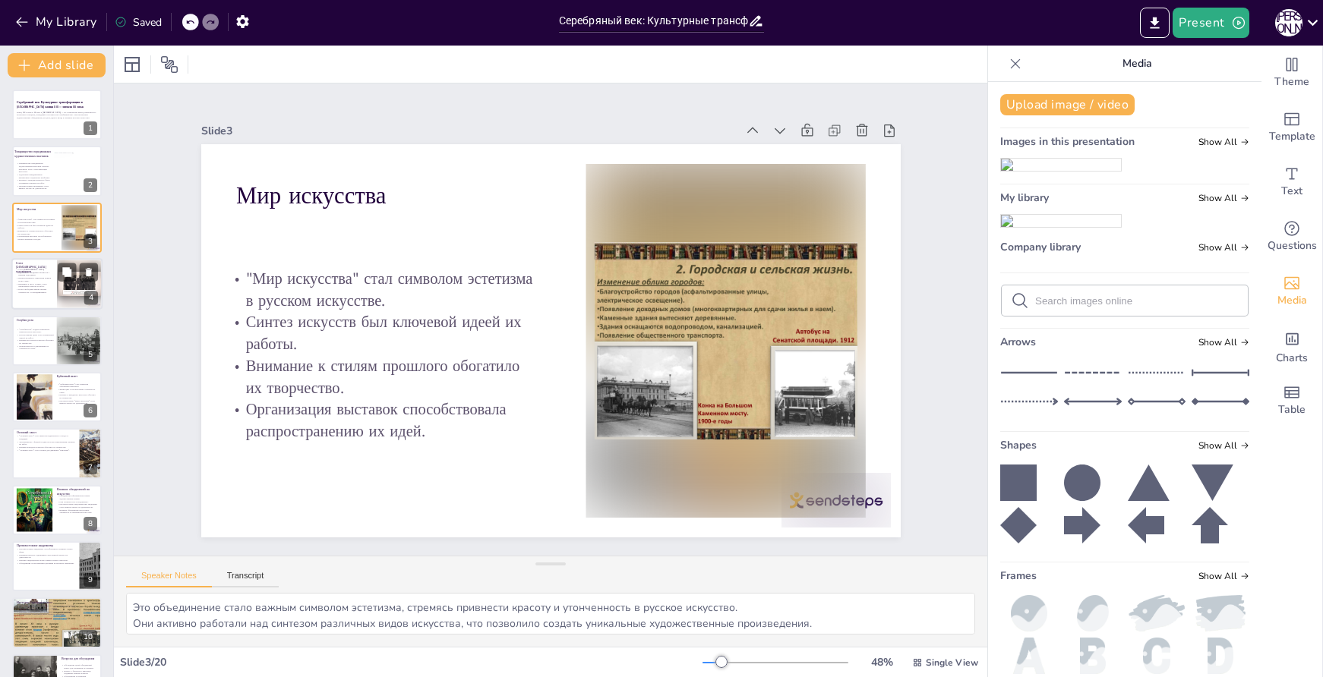
click at [27, 284] on p "Внимание к свету и цвету стало характерной чертой их работ." at bounding box center [34, 285] width 36 height 5
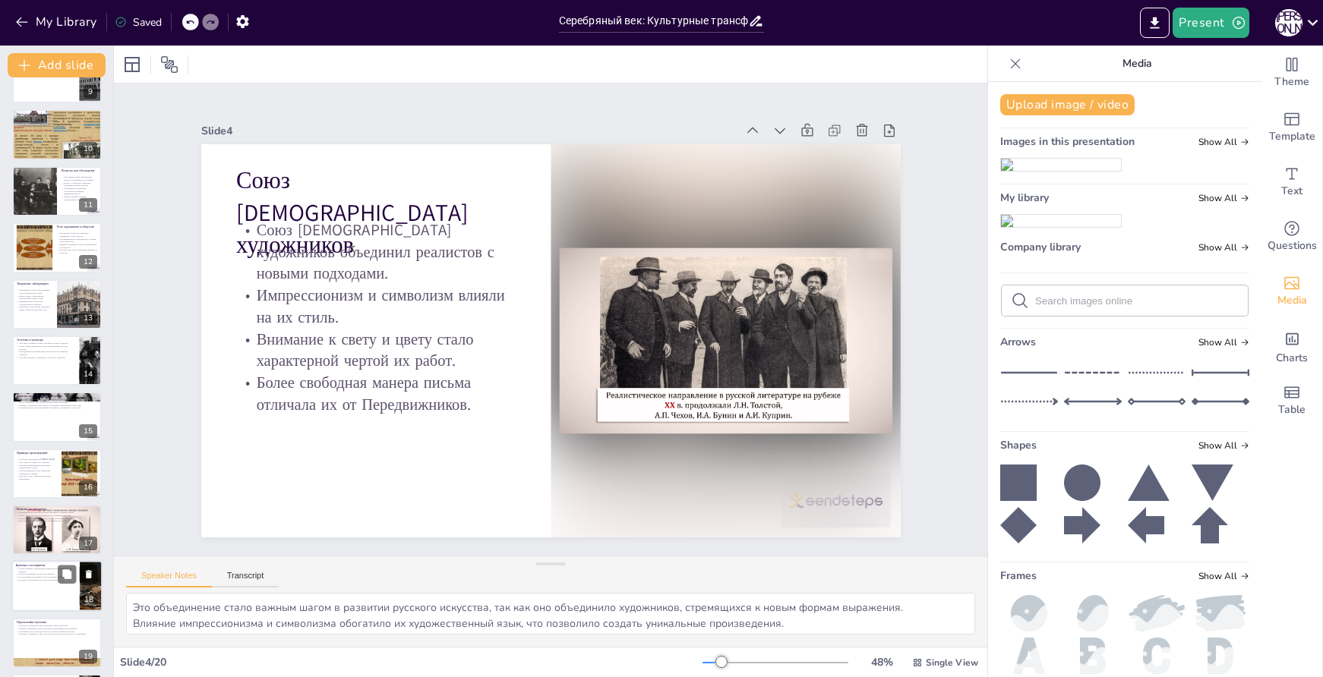
scroll to position [548, 0]
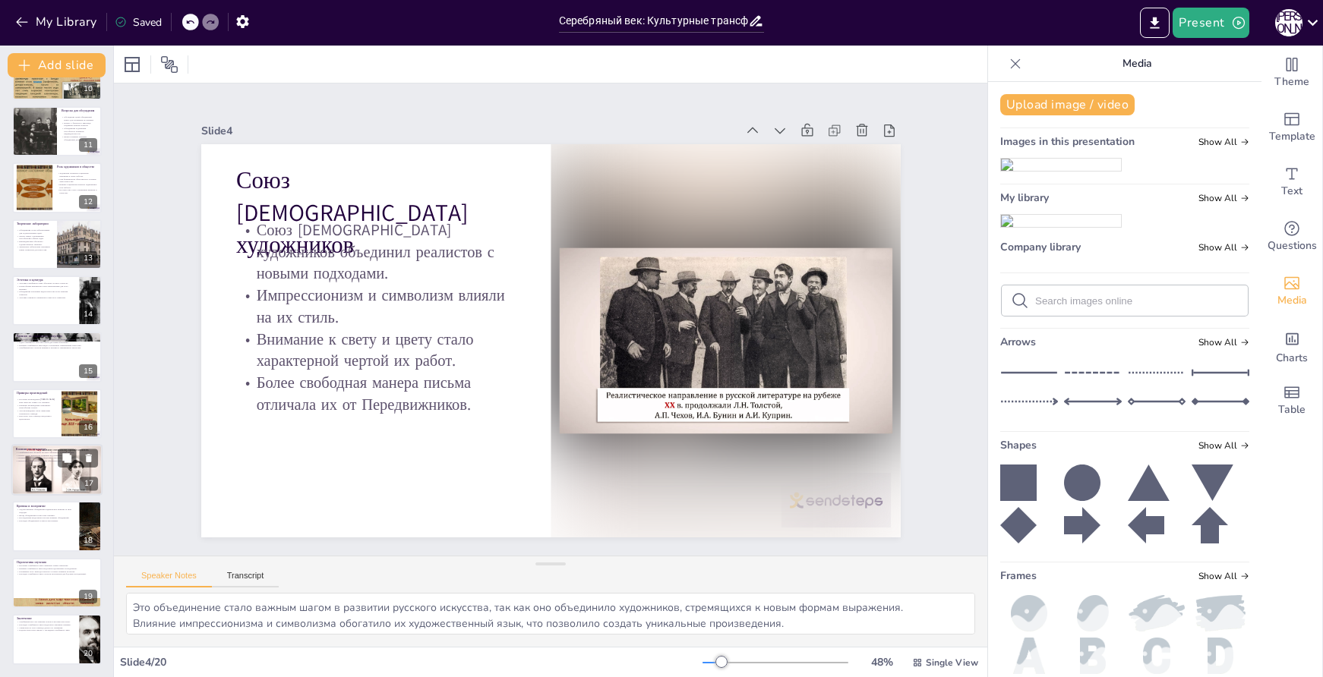
click at [32, 469] on div at bounding box center [57, 470] width 93 height 52
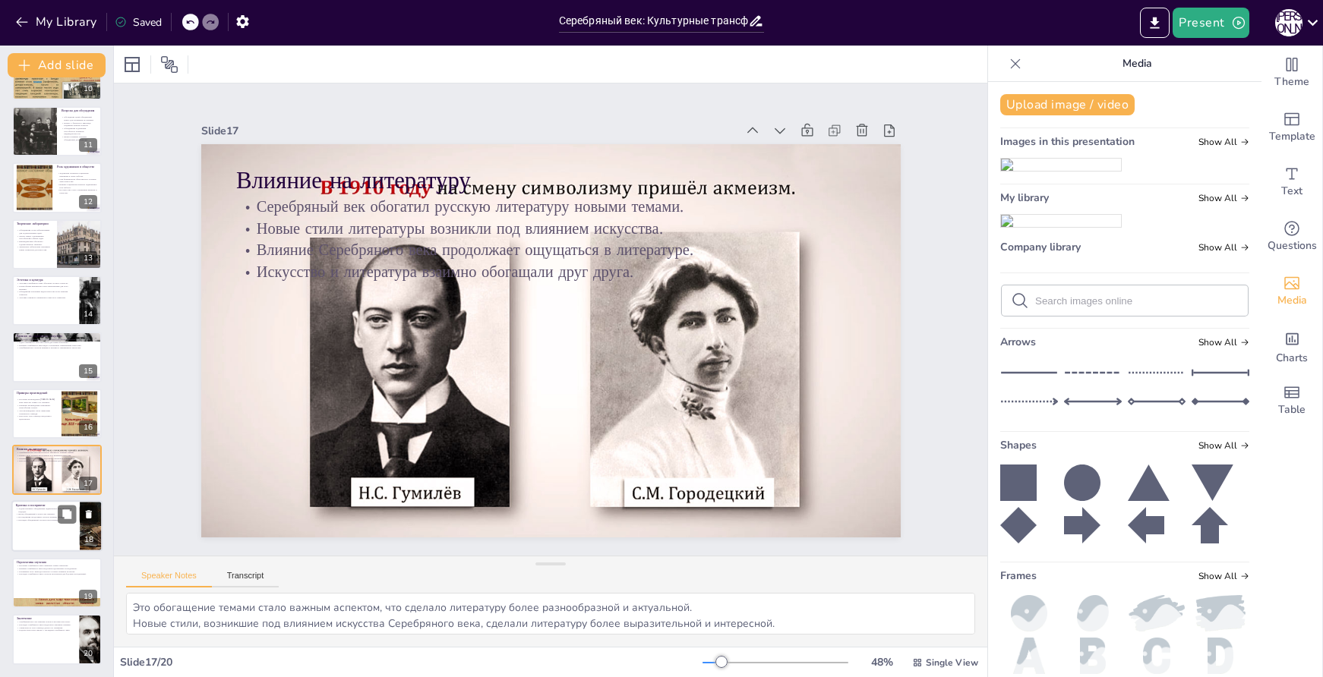
click at [46, 519] on p "Наследие объединений остается актуальным." at bounding box center [45, 520] width 59 height 3
type textarea "Критика этих объединений показывает, как общество реагировало на новые идеи и ф…"
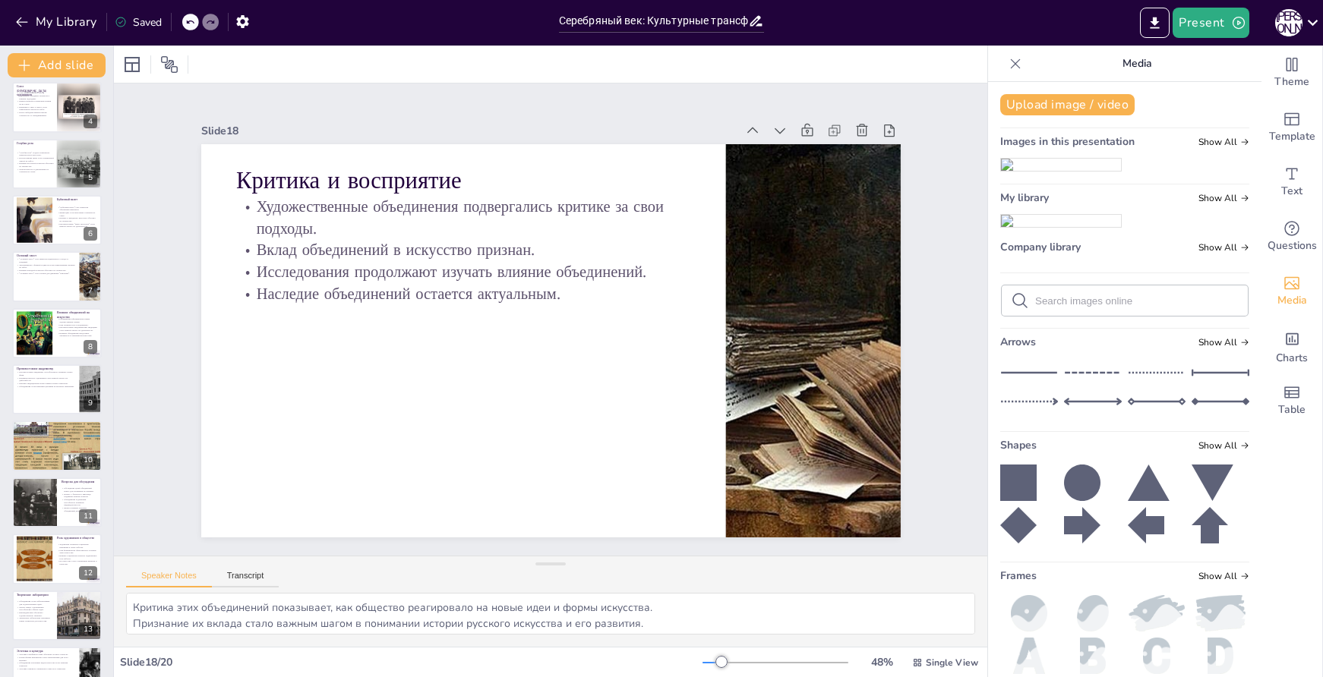
scroll to position [0, 0]
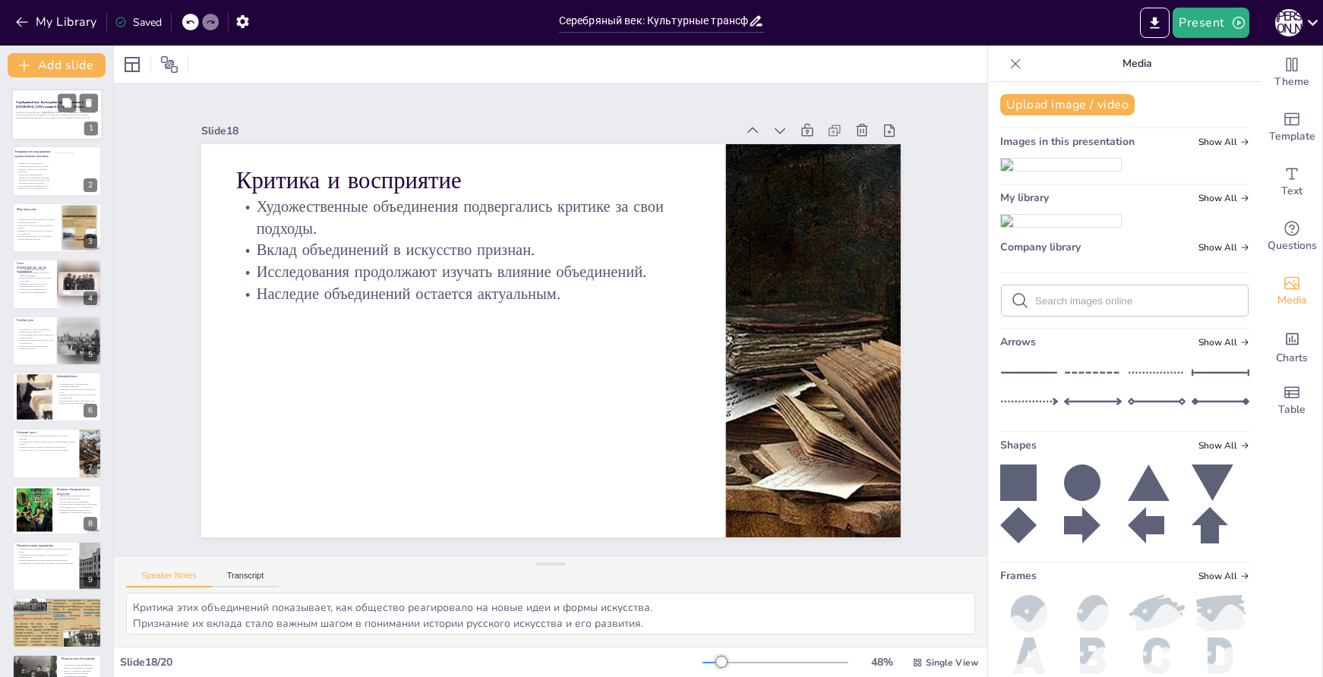
click at [59, 122] on p at bounding box center [57, 120] width 82 height 3
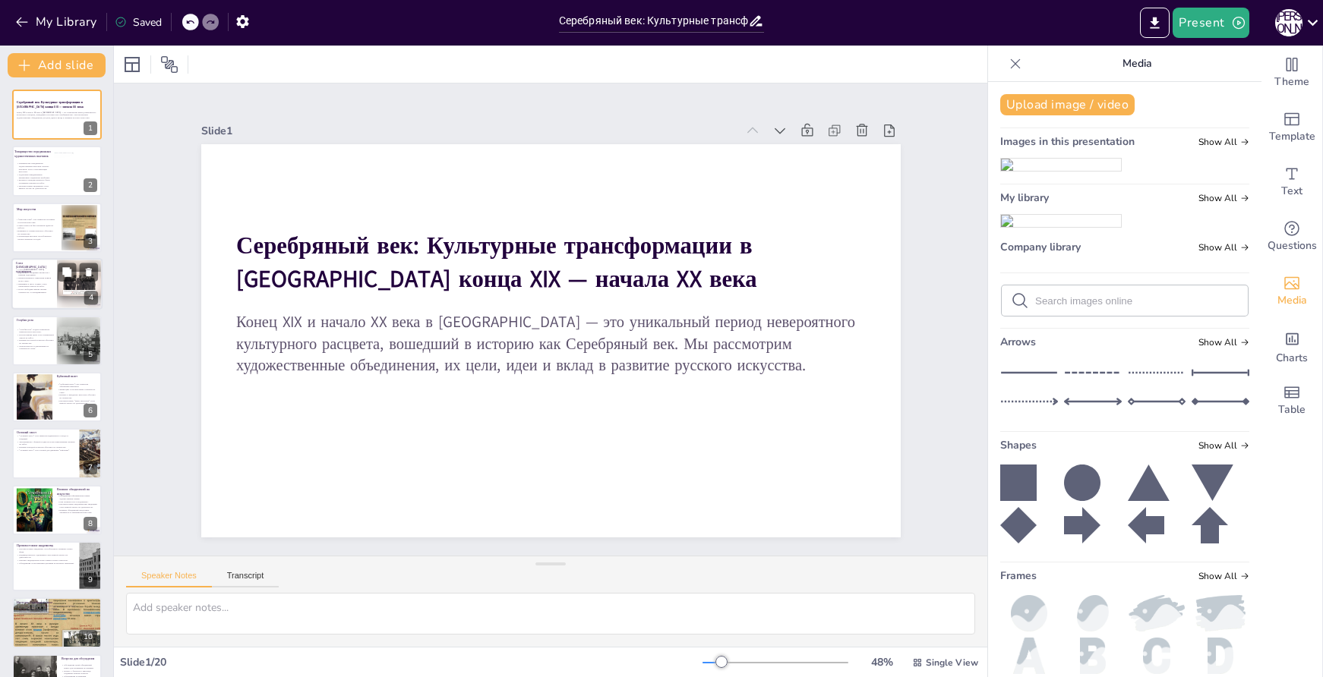
click at [62, 291] on div at bounding box center [80, 284] width 46 height 52
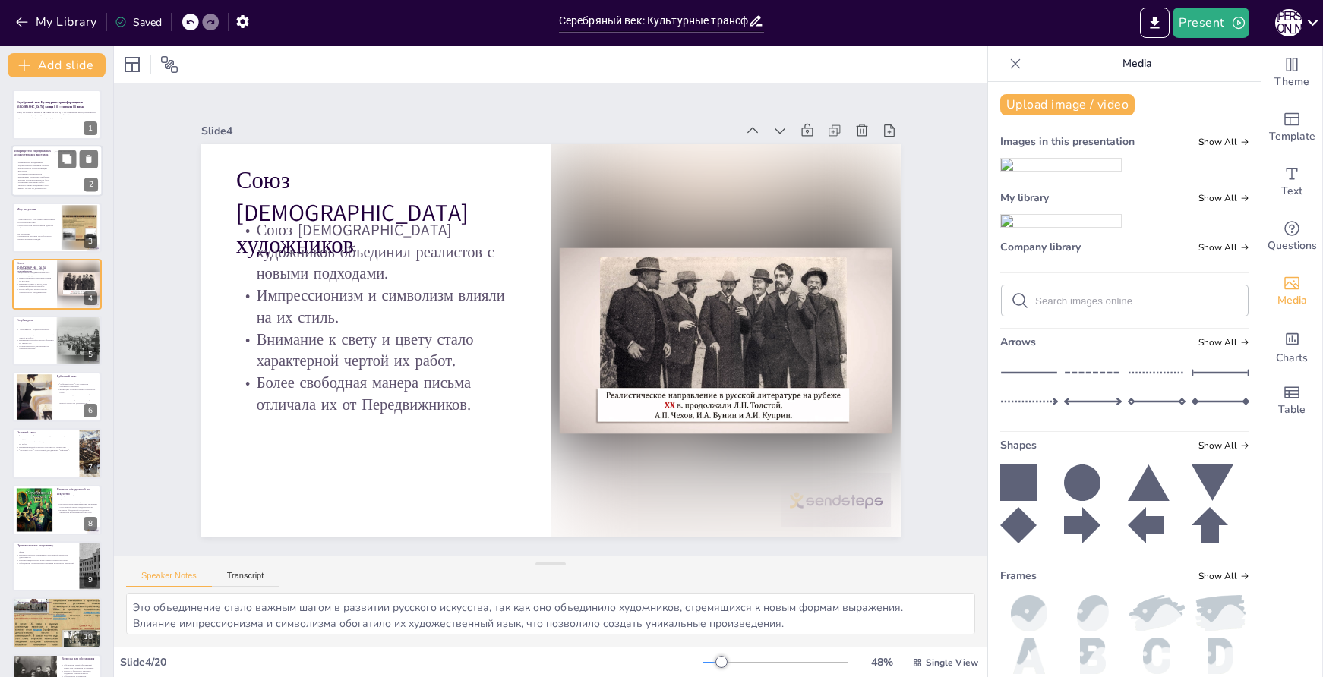
click at [58, 174] on div at bounding box center [77, 170] width 49 height 41
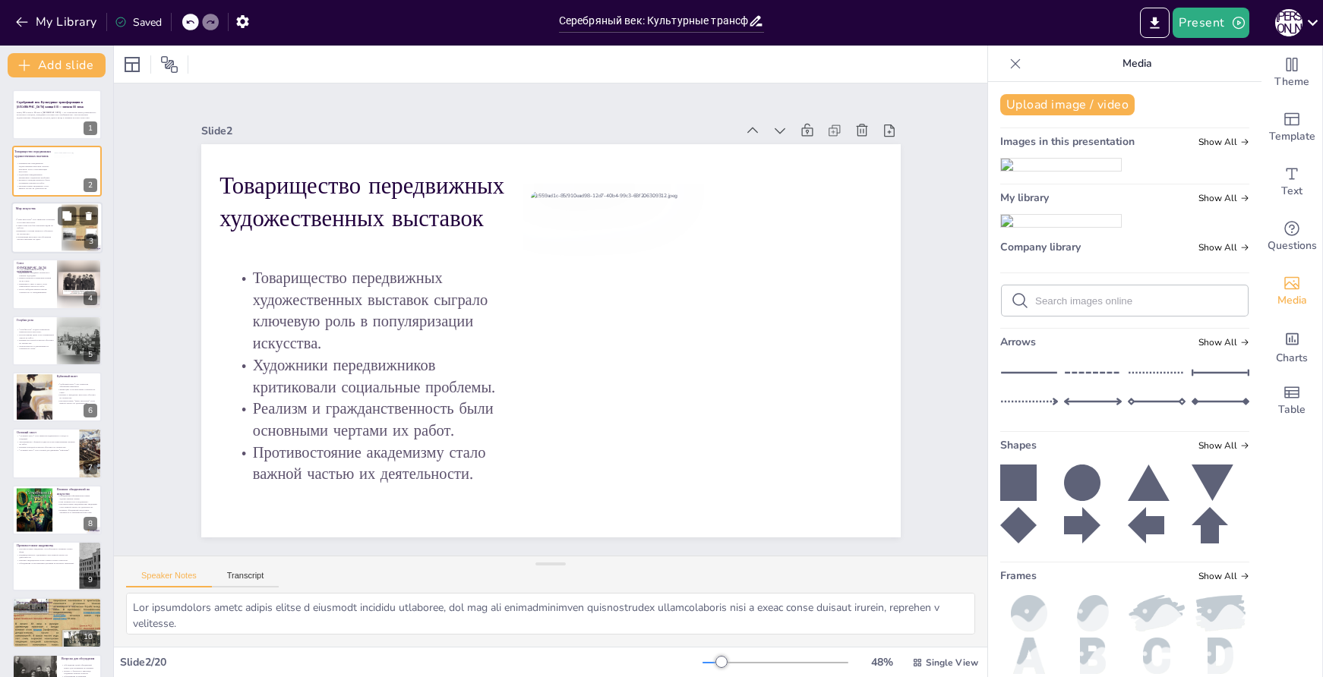
click at [33, 228] on p "Синтез искусств был ключевой идеей их работы." at bounding box center [34, 226] width 41 height 5
type textarea "Это объединение стало важным символом эстетизма, стремясь привнести красоту и у…"
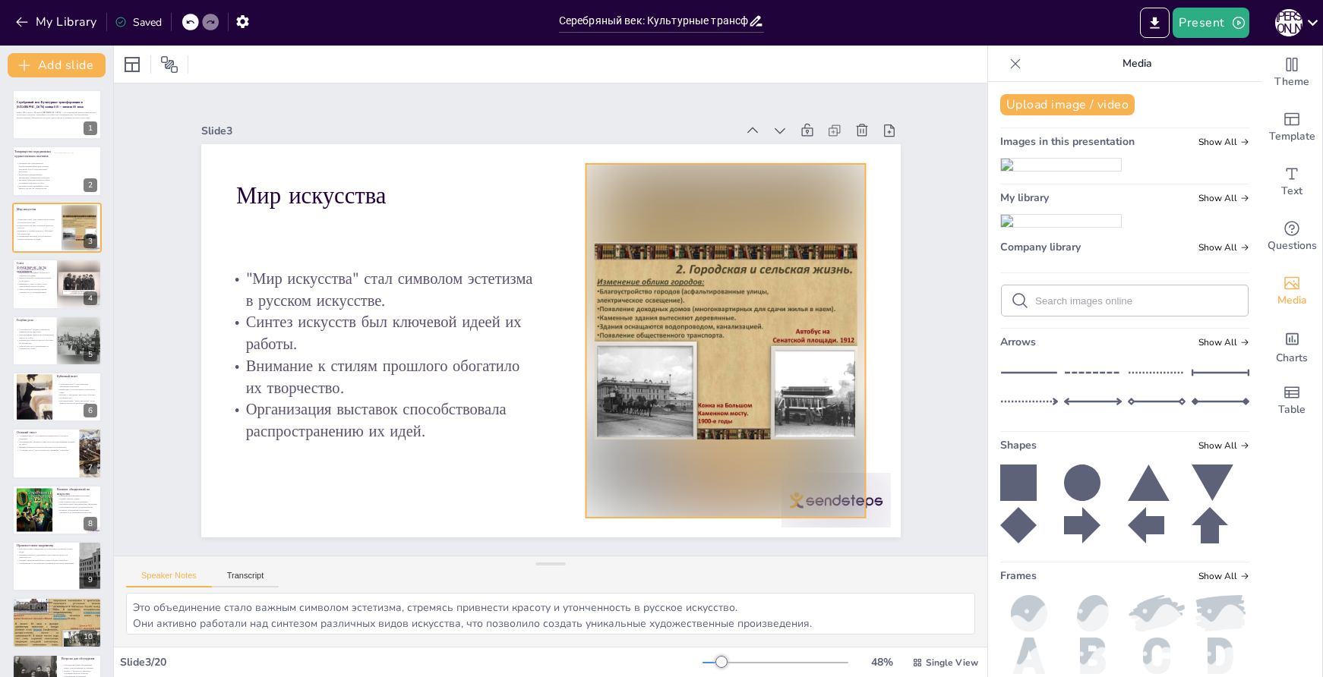
click at [734, 376] on div at bounding box center [725, 341] width 279 height 354
click at [751, 182] on icon at bounding box center [762, 193] width 23 height 23
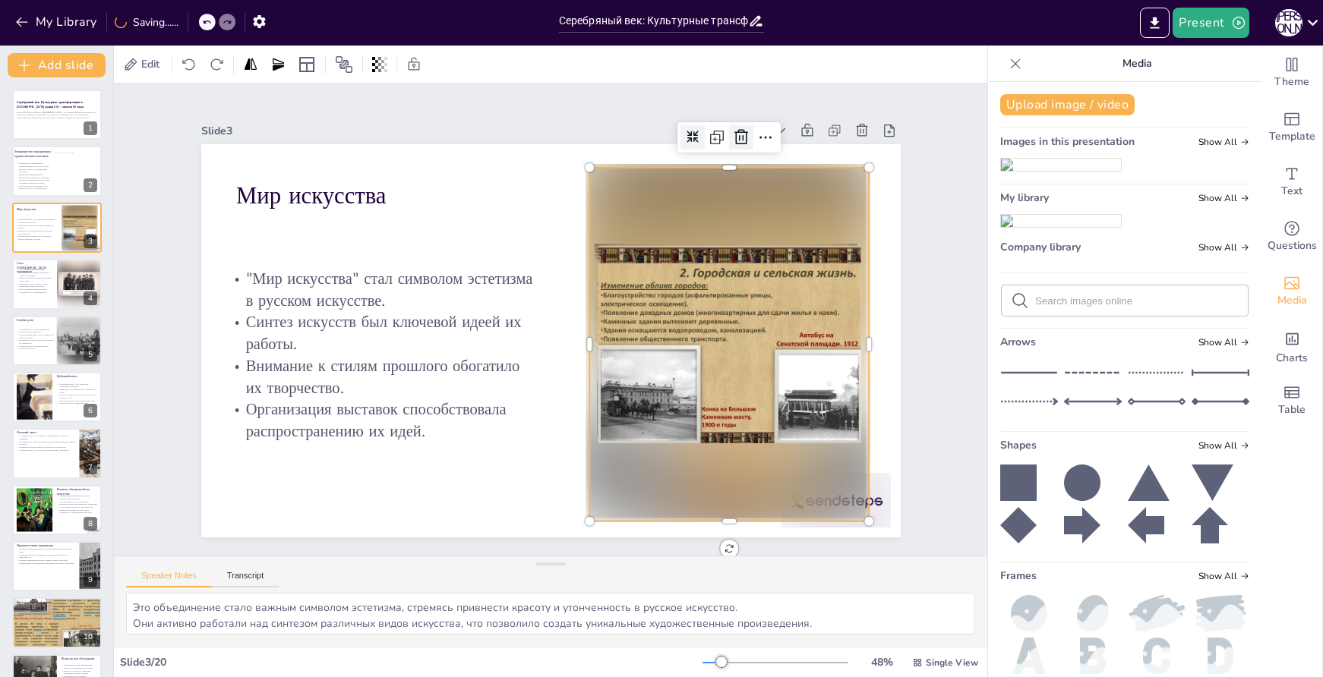
click at [767, 172] on icon at bounding box center [775, 180] width 17 height 17
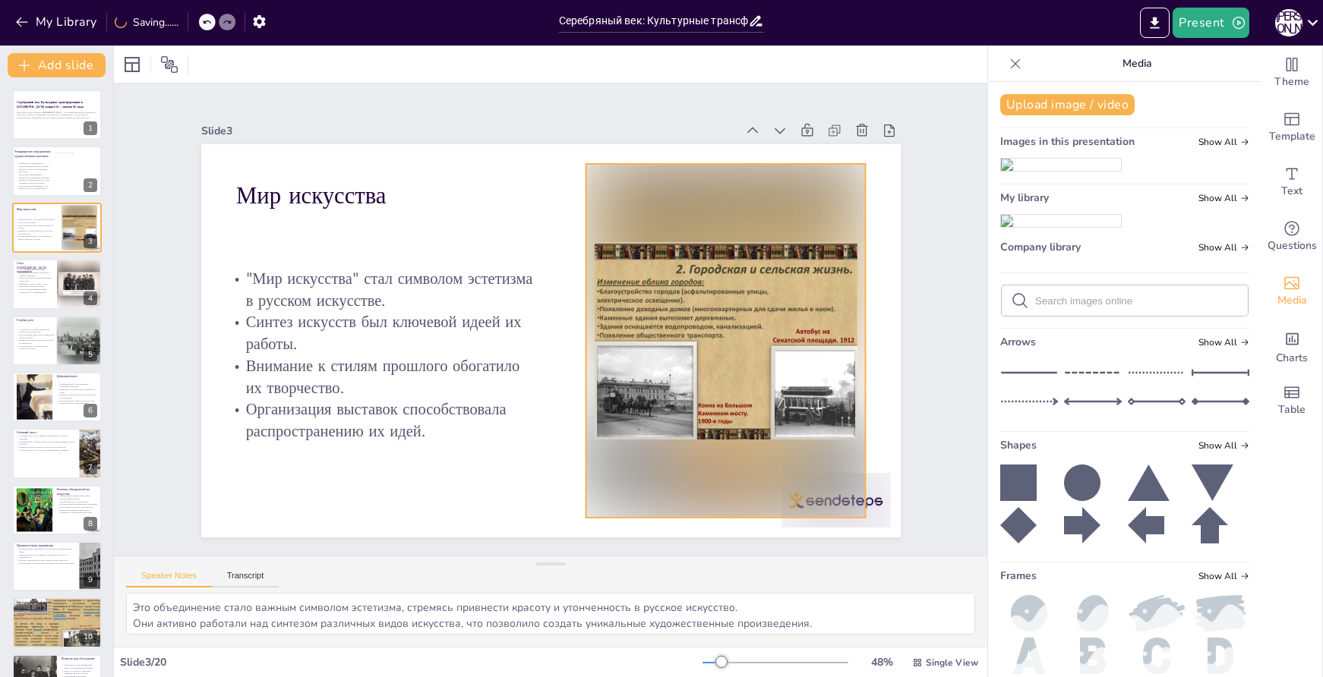
click at [727, 191] on div at bounding box center [725, 341] width 279 height 354
click at [677, 122] on div at bounding box center [689, 134] width 24 height 24
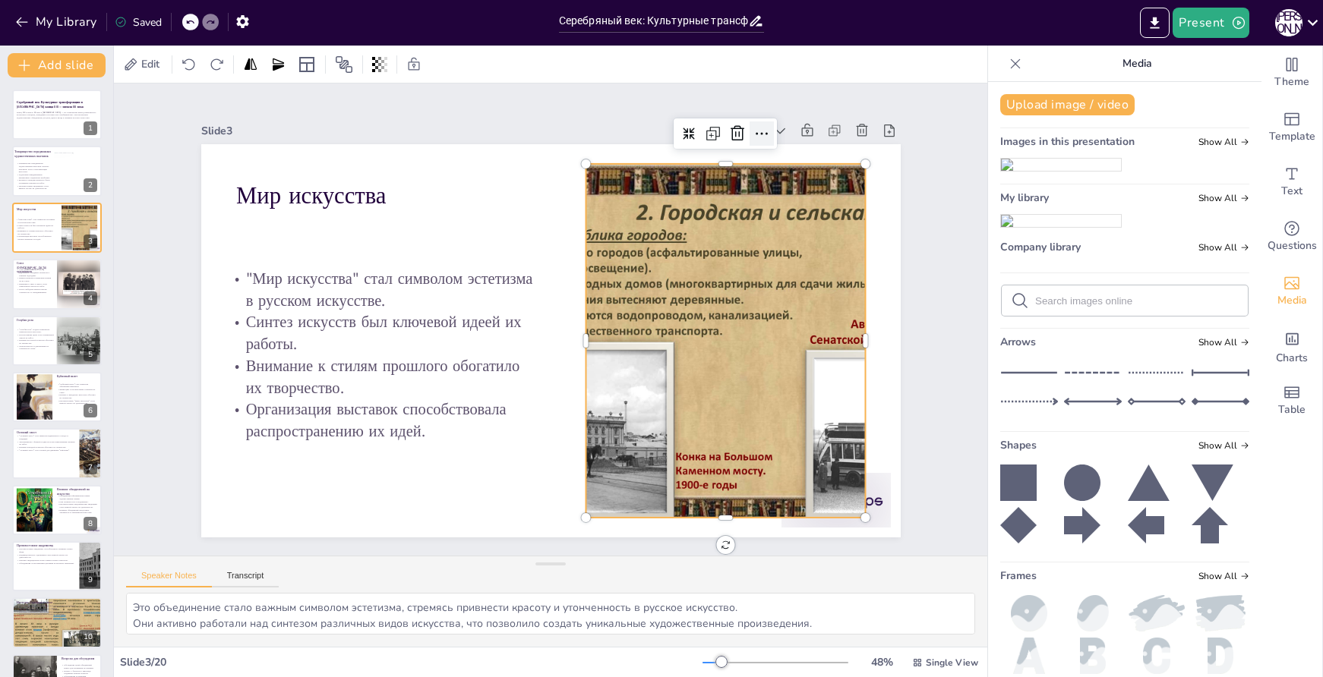
click at [753, 125] on icon at bounding box center [762, 134] width 18 height 18
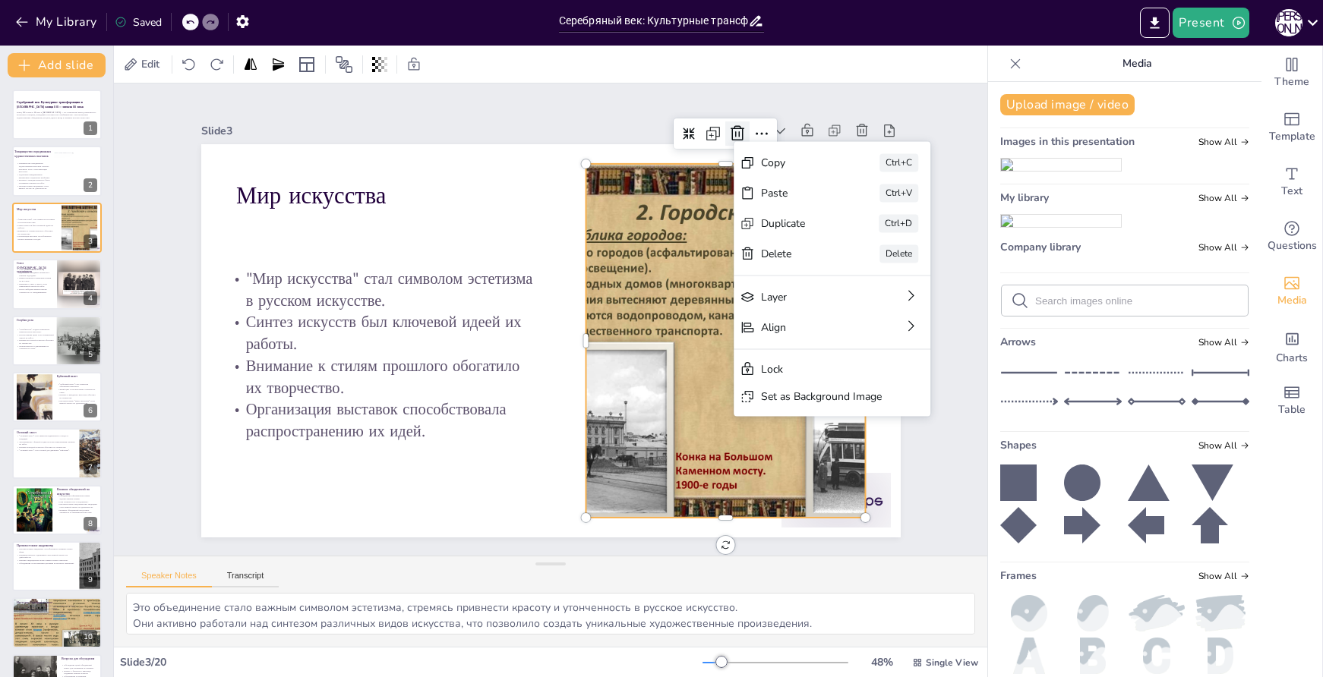
click at [728, 125] on icon at bounding box center [737, 134] width 18 height 18
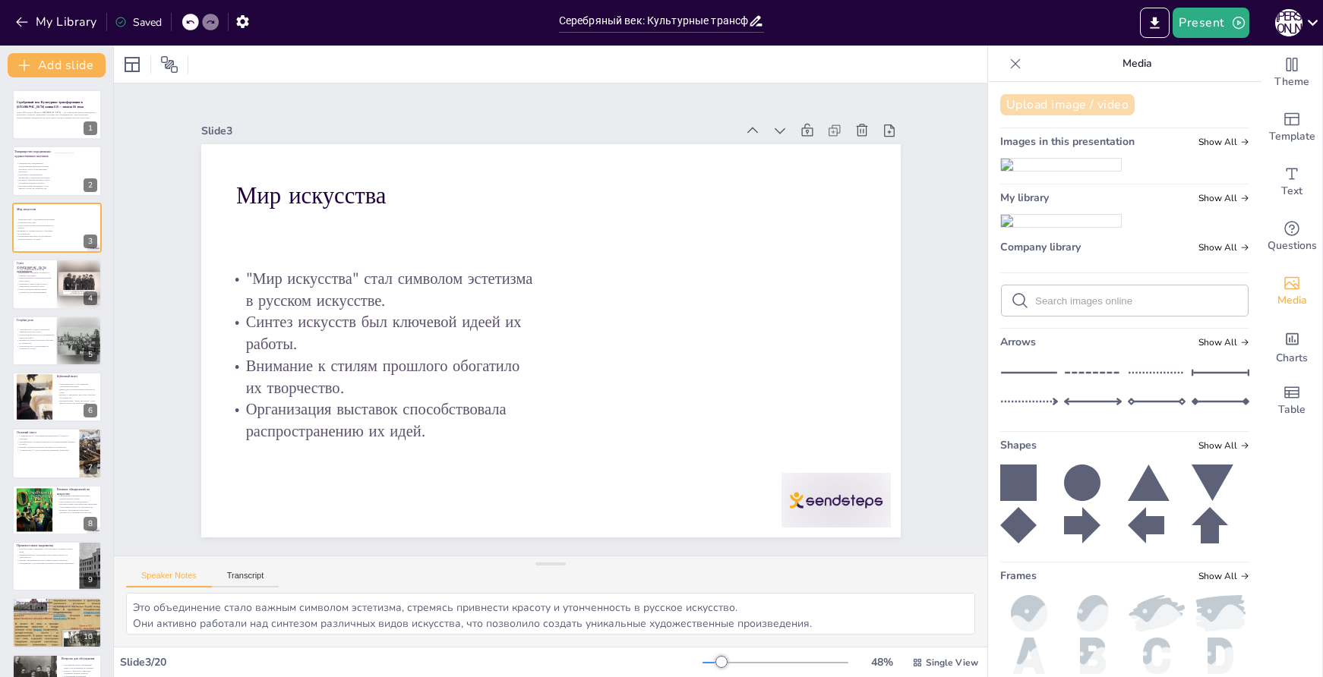
click at [1049, 107] on button "Upload image / video" at bounding box center [1067, 104] width 134 height 21
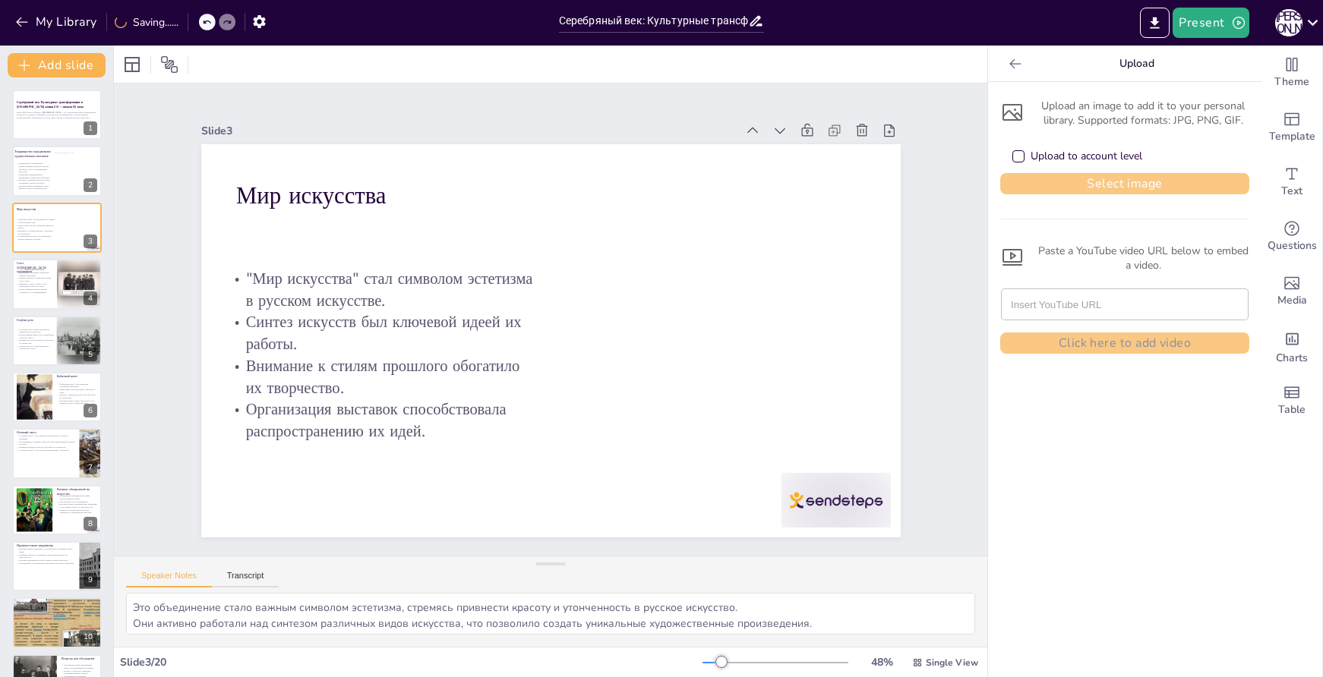
click at [1092, 178] on button "Select image" at bounding box center [1124, 183] width 249 height 21
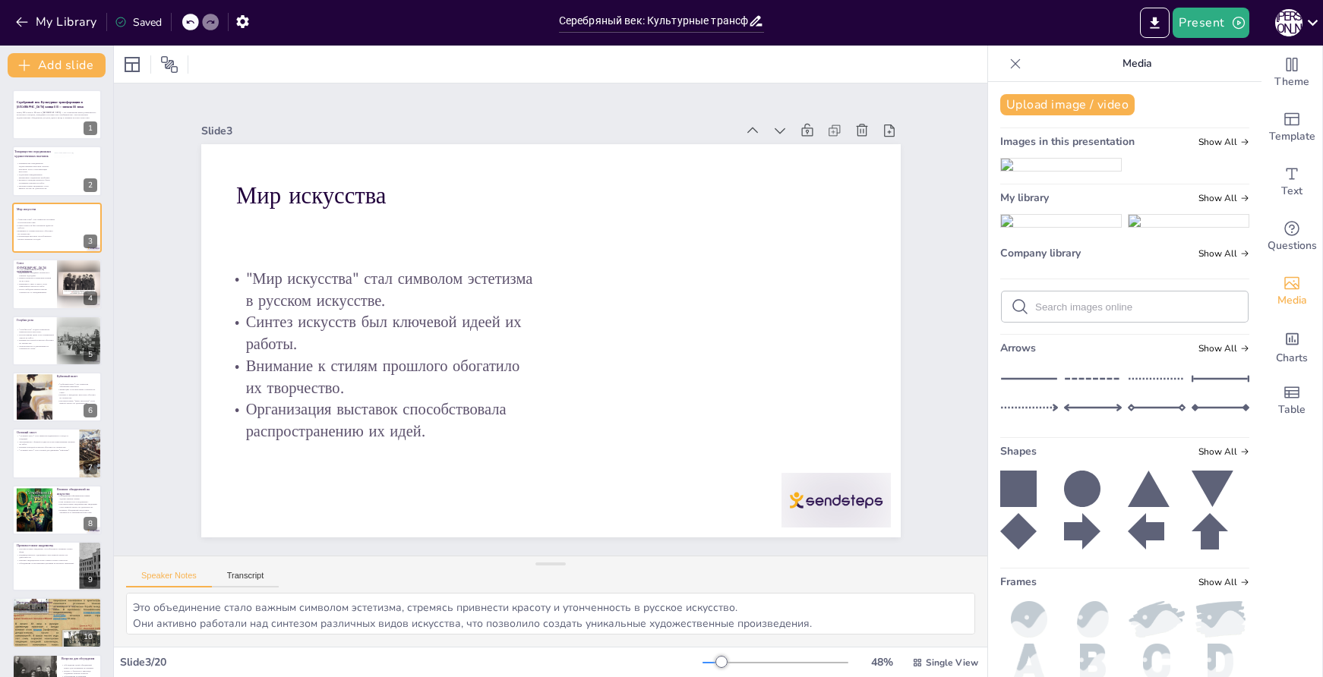
click at [1066, 227] on img at bounding box center [1061, 221] width 120 height 12
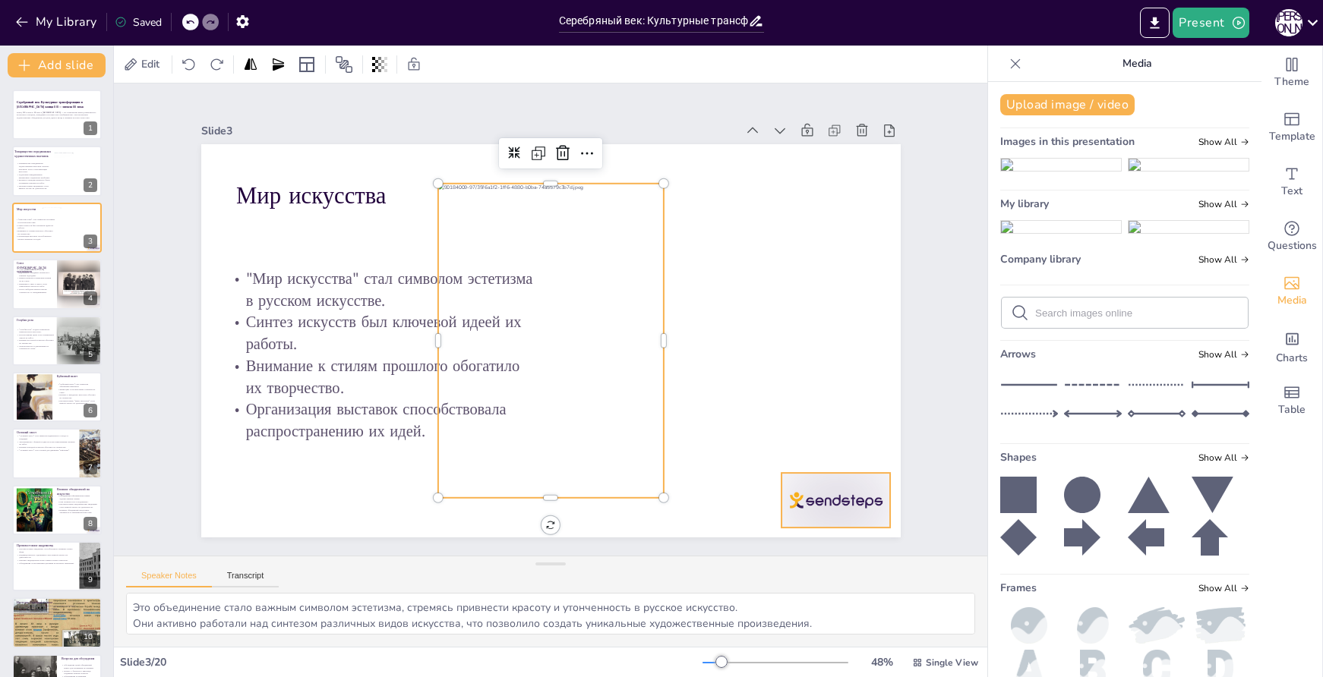
click at [820, 497] on div at bounding box center [815, 530] width 115 height 66
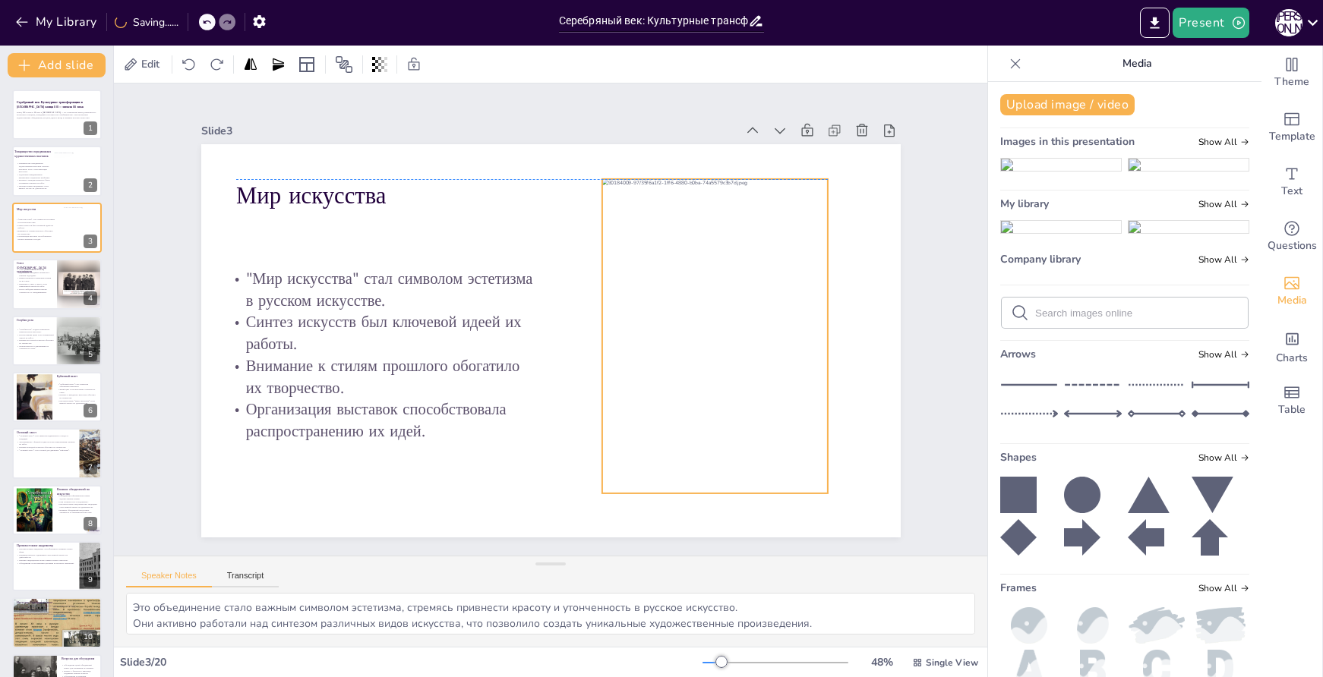
drag, startPoint x: 545, startPoint y: 346, endPoint x: 709, endPoint y: 338, distance: 164.3
click at [709, 338] on div at bounding box center [715, 336] width 226 height 314
click at [822, 488] on div at bounding box center [828, 494] width 12 height 12
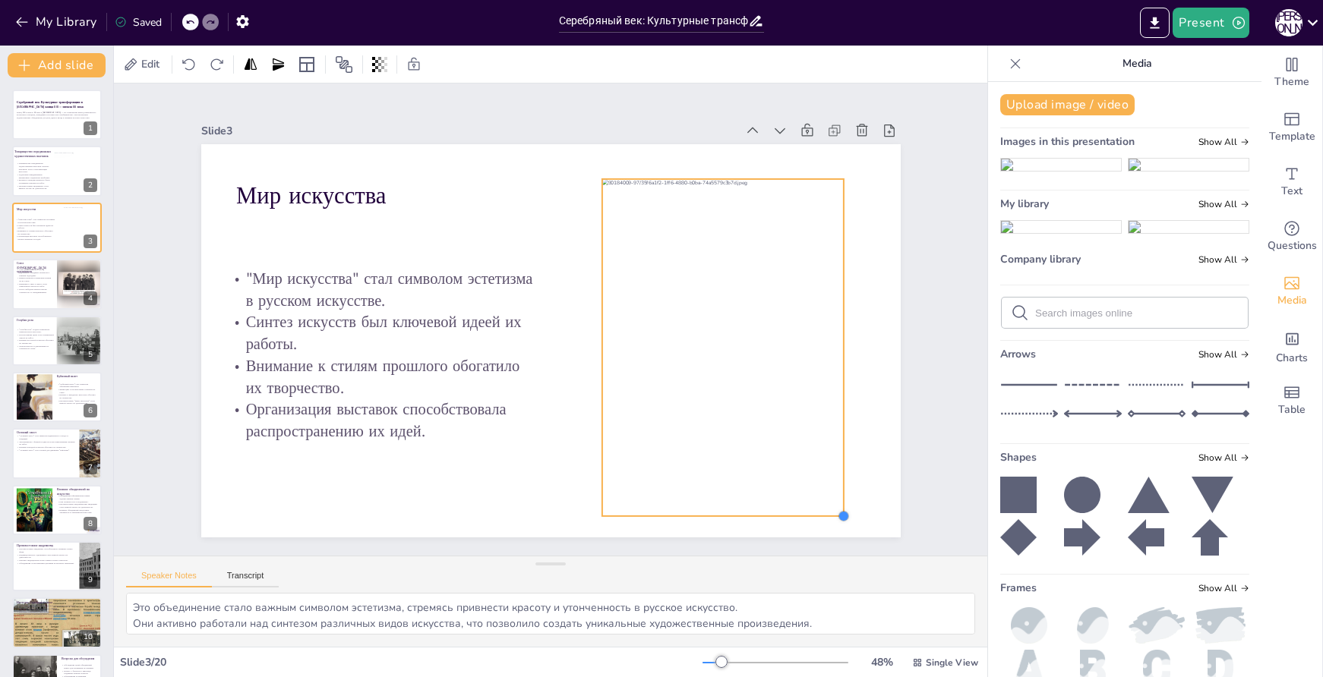
drag, startPoint x: 815, startPoint y: 488, endPoint x: 835, endPoint y: 501, distance: 24.2
click at [835, 501] on div "Мир искусства "Мир искусства" стал символом эстетизма в русском искусстве. Синт…" at bounding box center [550, 340] width 699 height 393
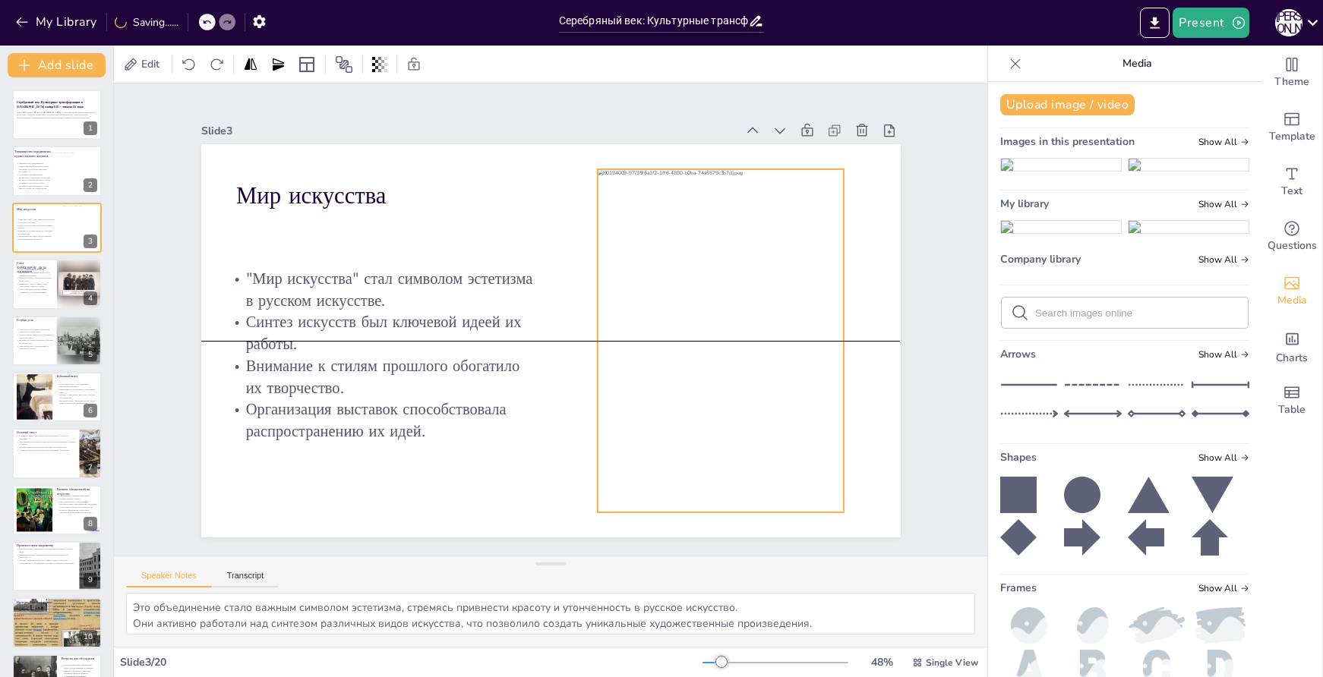
drag, startPoint x: 775, startPoint y: 447, endPoint x: 770, endPoint y: 433, distance: 15.1
click at [770, 433] on div at bounding box center [705, 392] width 340 height 403
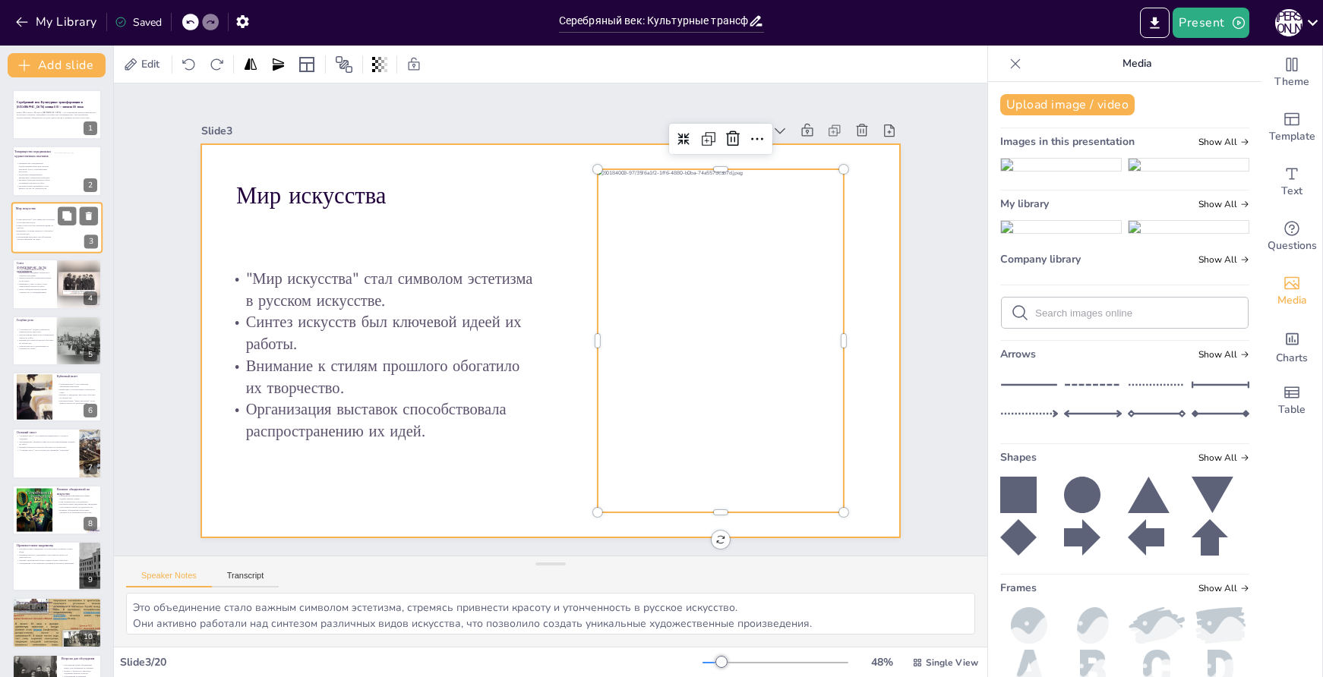
click at [50, 248] on div at bounding box center [56, 228] width 91 height 52
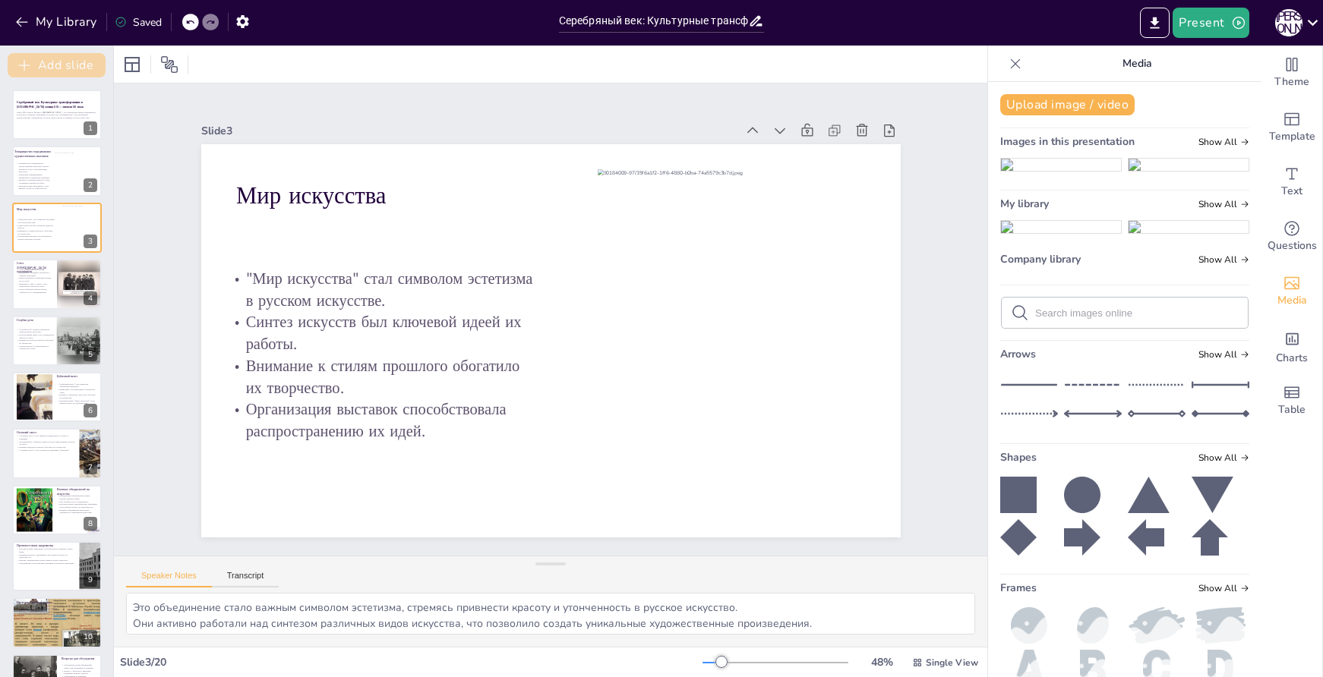
click at [36, 71] on button "Add slide" at bounding box center [57, 65] width 98 height 24
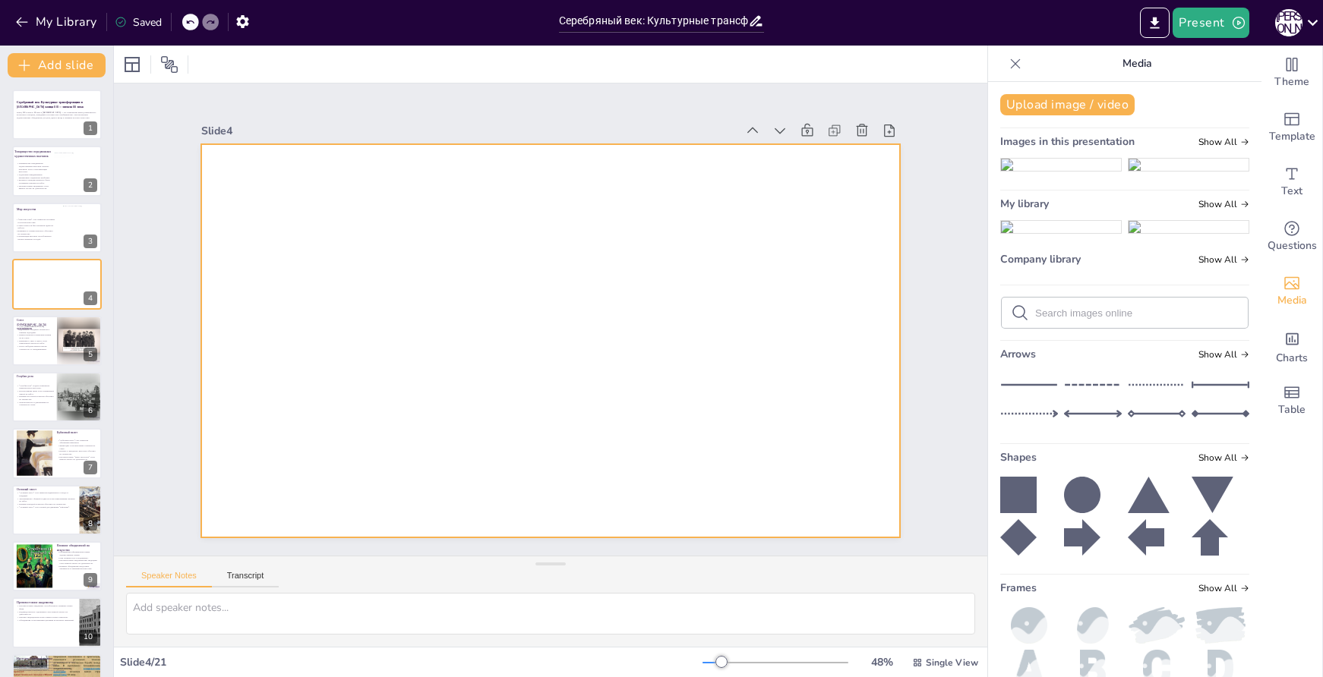
click at [491, 379] on div at bounding box center [550, 340] width 699 height 393
click at [1284, 188] on span "Text" at bounding box center [1291, 191] width 21 height 17
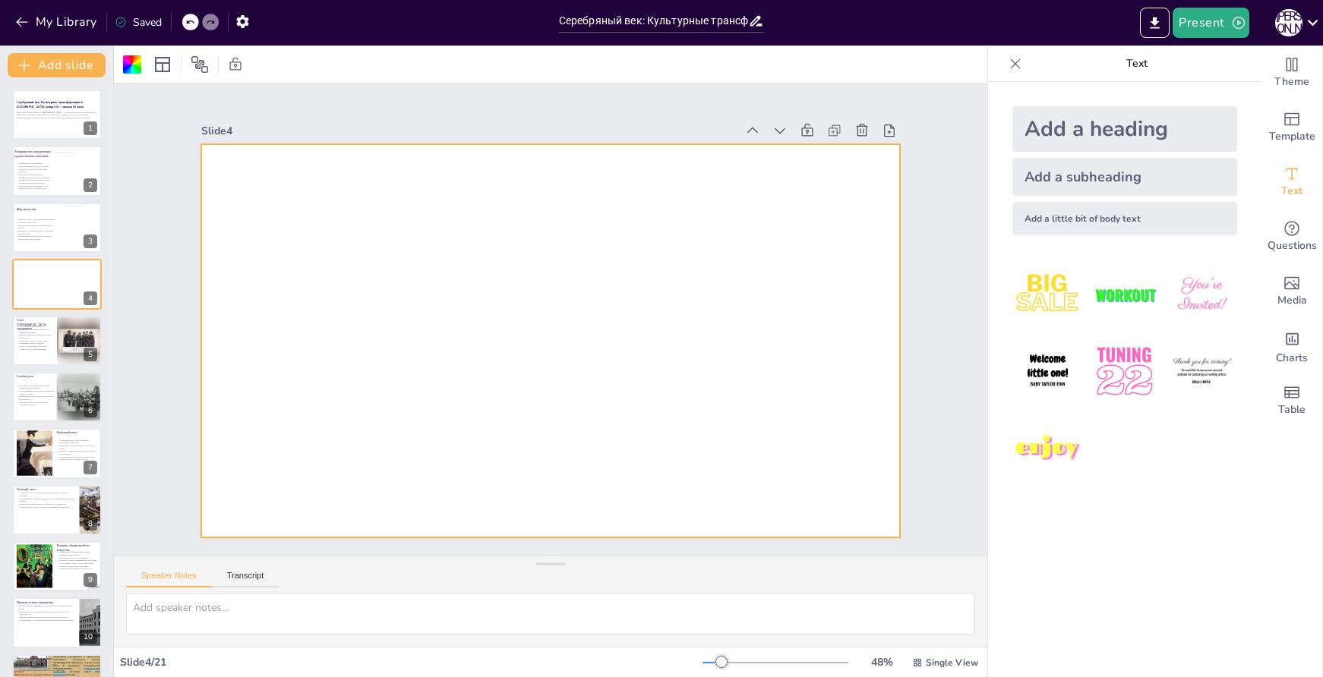
click at [1072, 178] on div "Add a subheading" at bounding box center [1124, 177] width 225 height 38
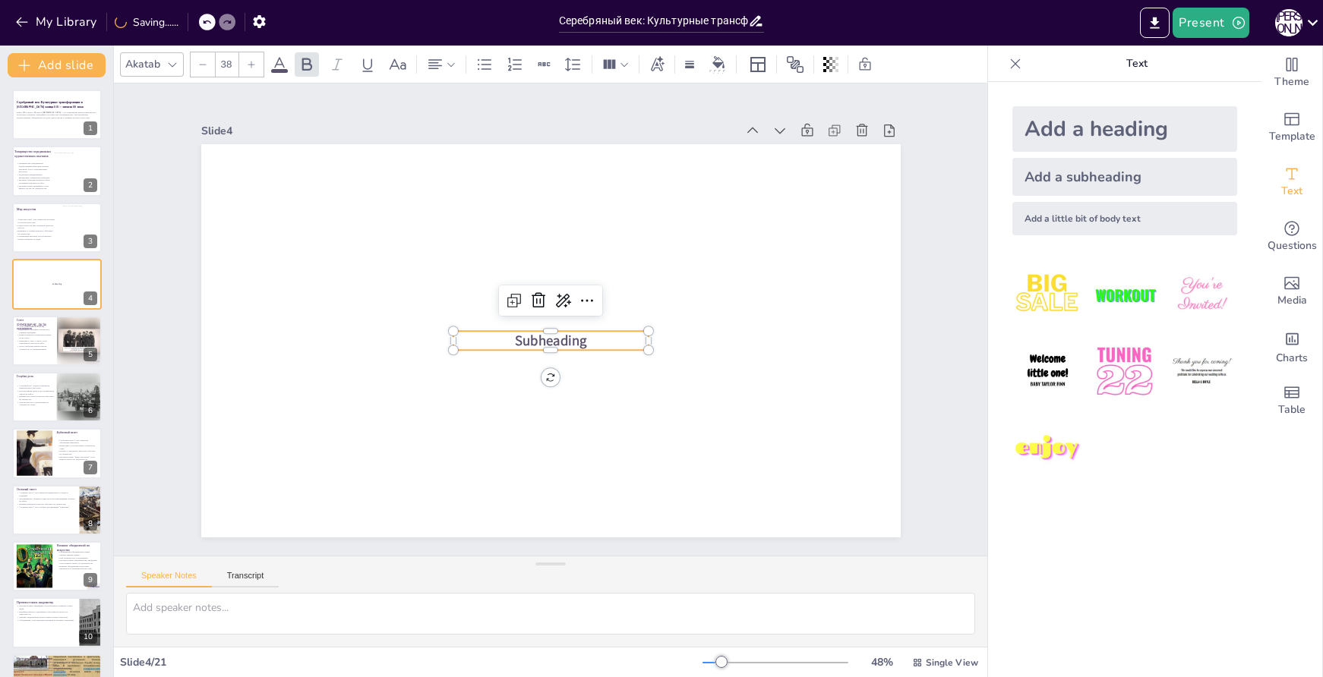
click at [581, 336] on p "Subheading" at bounding box center [550, 341] width 195 height 20
click at [581, 336] on p "Subheading" at bounding box center [536, 335] width 158 height 145
click at [542, 338] on span "Subheading" at bounding box center [550, 340] width 71 height 19
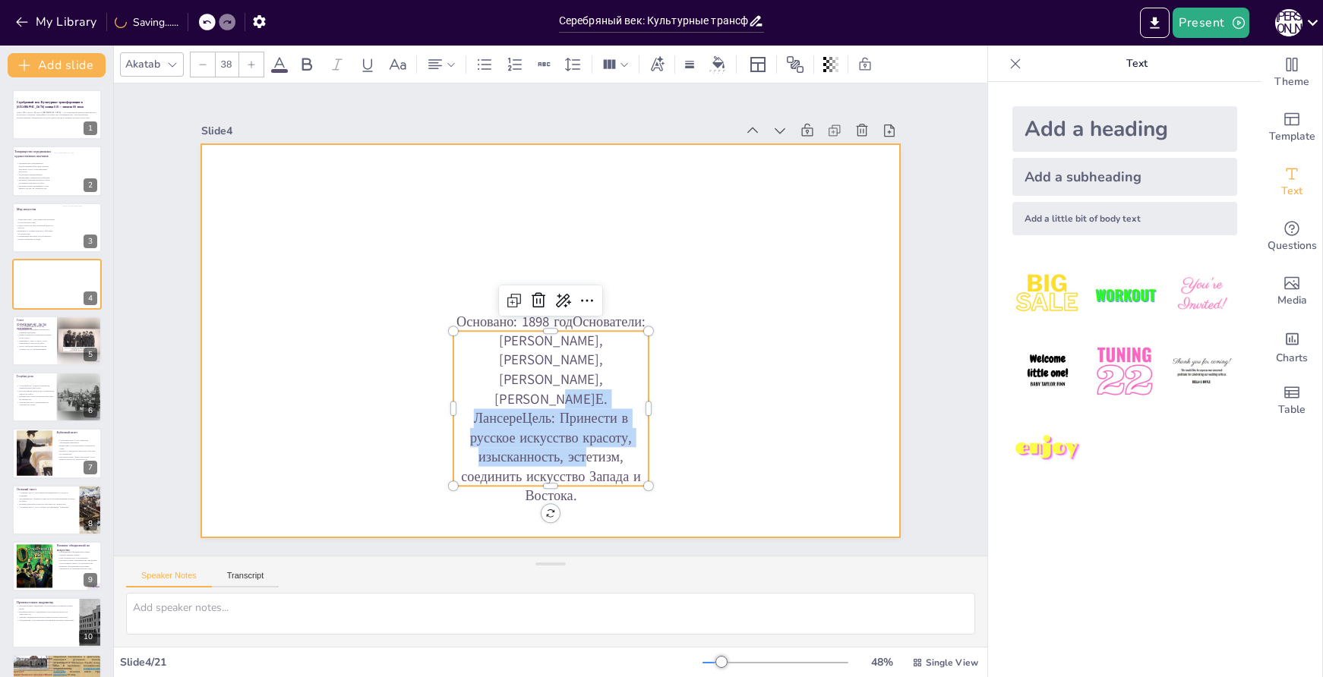
drag, startPoint x: 612, startPoint y: 382, endPoint x: 414, endPoint y: 240, distance: 243.9
click at [414, 240] on div "Основано: 1898 годОснователи: [PERSON_NAME], [PERSON_NAME], [PERSON_NAME], [PER…" at bounding box center [540, 338] width 803 height 690
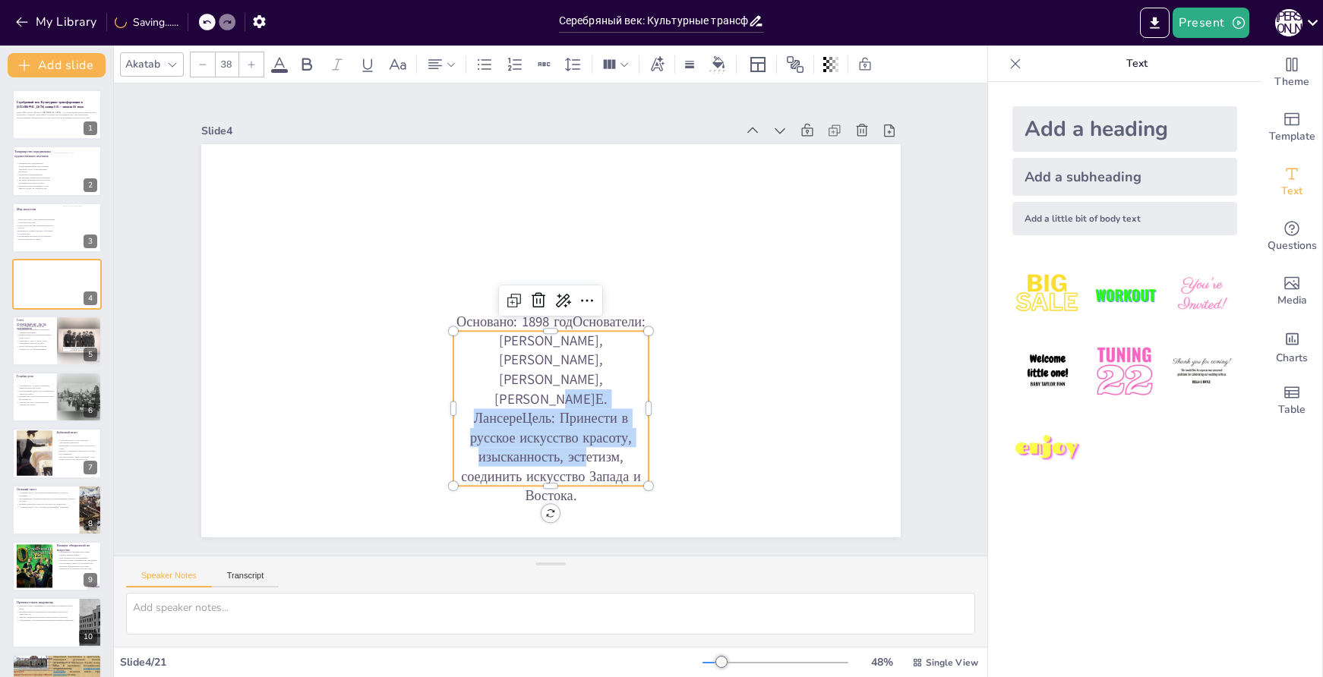
click at [595, 388] on p "Основано: 1898 годОснователи: [PERSON_NAME], [PERSON_NAME], [PERSON_NAME], [PER…" at bounding box center [550, 409] width 195 height 194
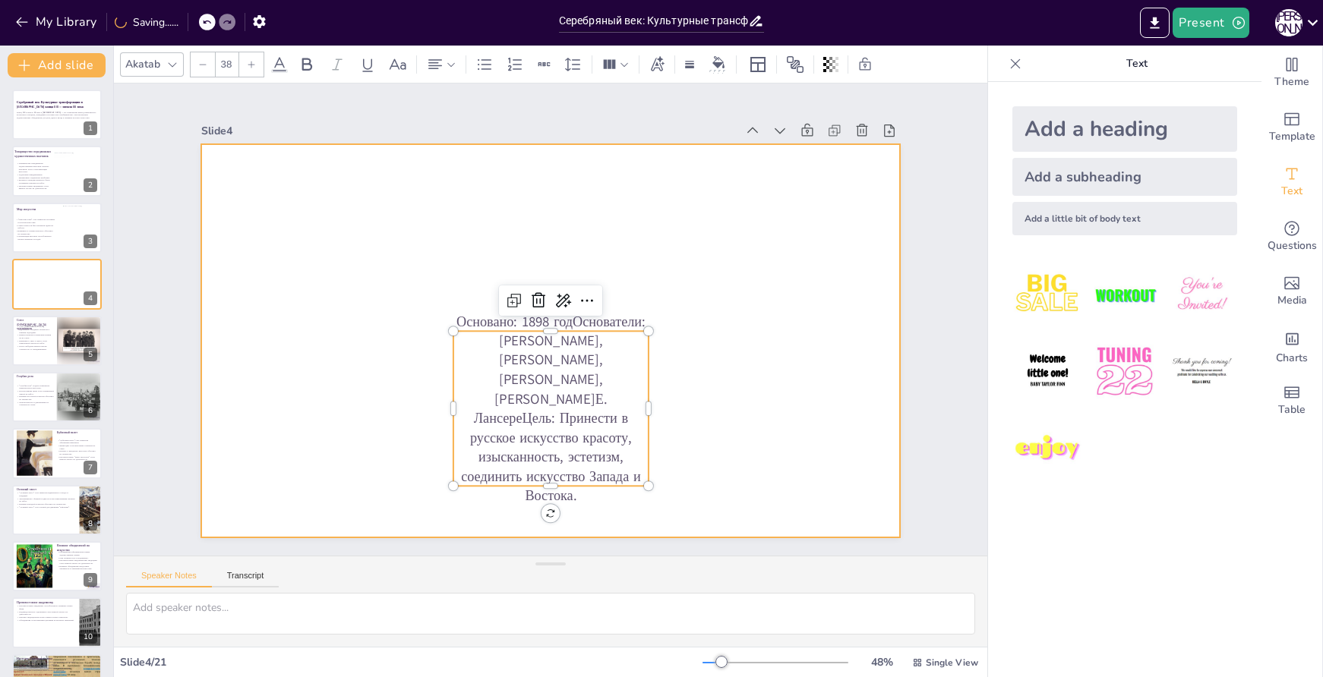
drag, startPoint x: 590, startPoint y: 472, endPoint x: 428, endPoint y: 346, distance: 206.2
click at [428, 346] on div "Основано: 1898 годОснователи: [PERSON_NAME], [PERSON_NAME], [PERSON_NAME], [PER…" at bounding box center [550, 340] width 699 height 393
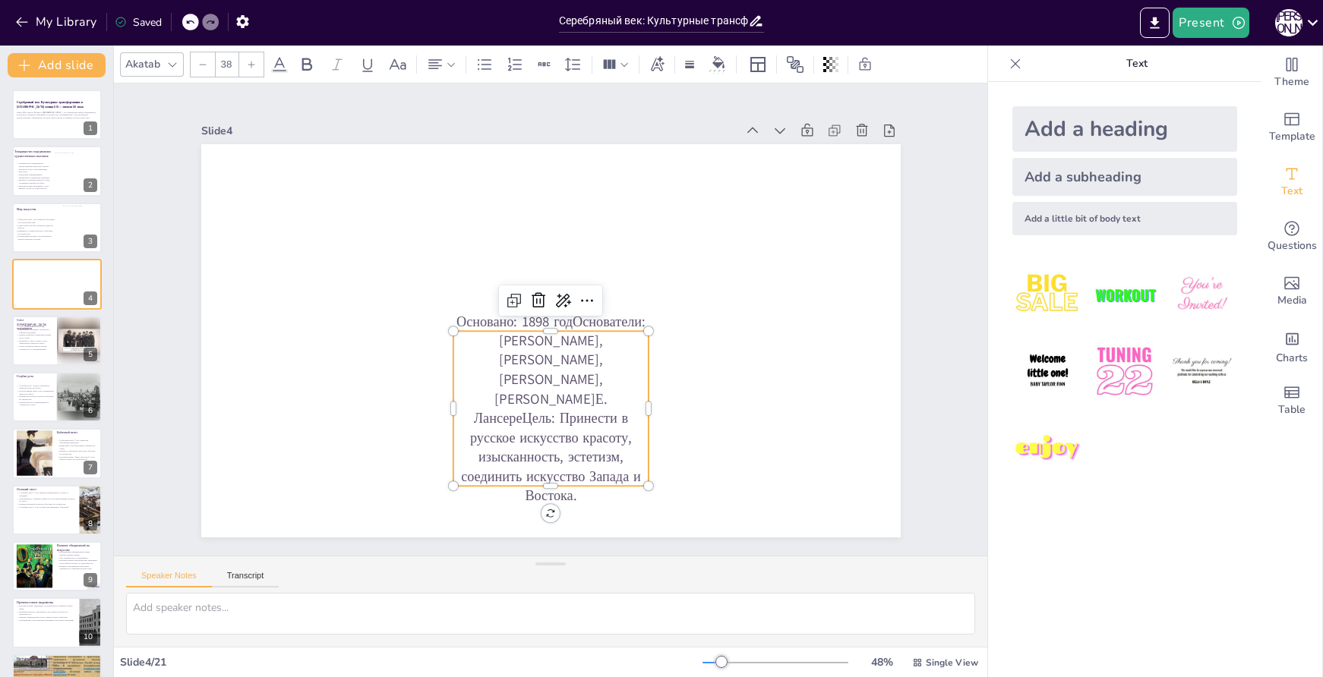
click at [557, 383] on p "Основано: 1898 годОснователи: [PERSON_NAME], [PERSON_NAME], [PERSON_NAME], [PER…" at bounding box center [550, 409] width 195 height 194
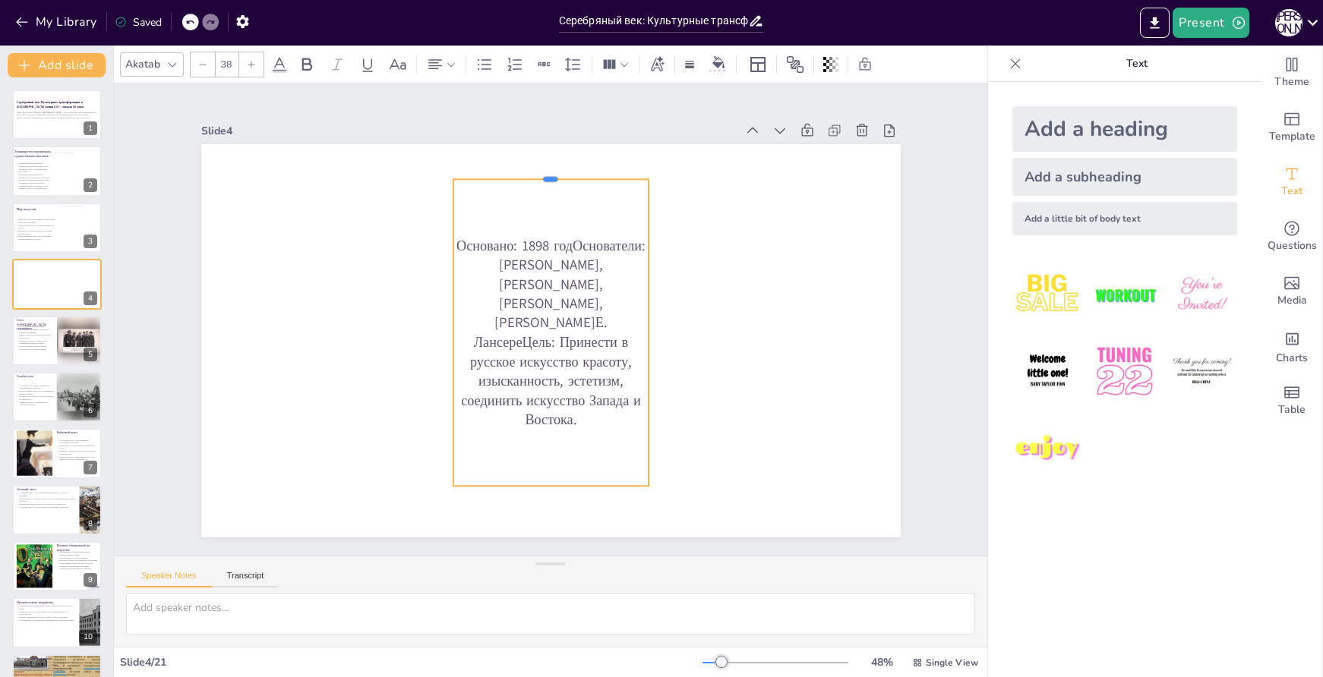
drag, startPoint x: 538, startPoint y: 324, endPoint x: 529, endPoint y: 172, distance: 152.2
click at [529, 172] on div at bounding box center [566, 174] width 195 height 33
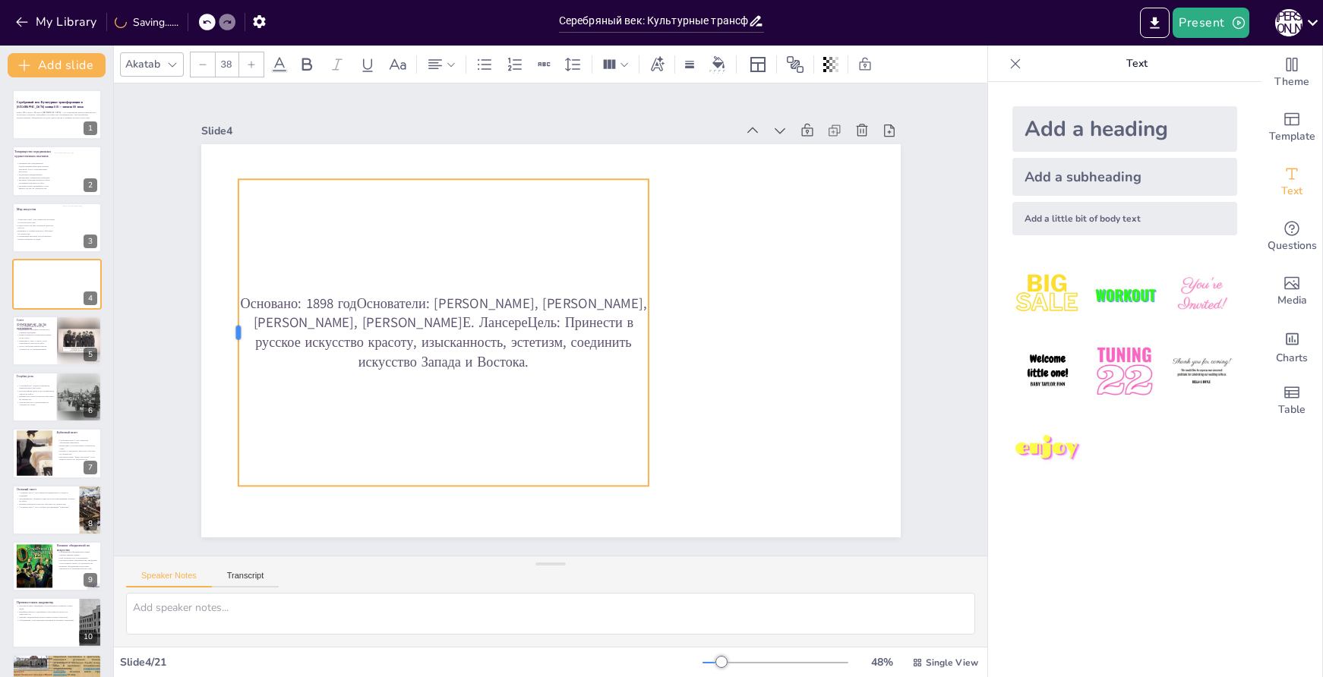
drag, startPoint x: 441, startPoint y: 327, endPoint x: 226, endPoint y: 277, distance: 220.7
click at [226, 277] on div at bounding box center [232, 332] width 12 height 307
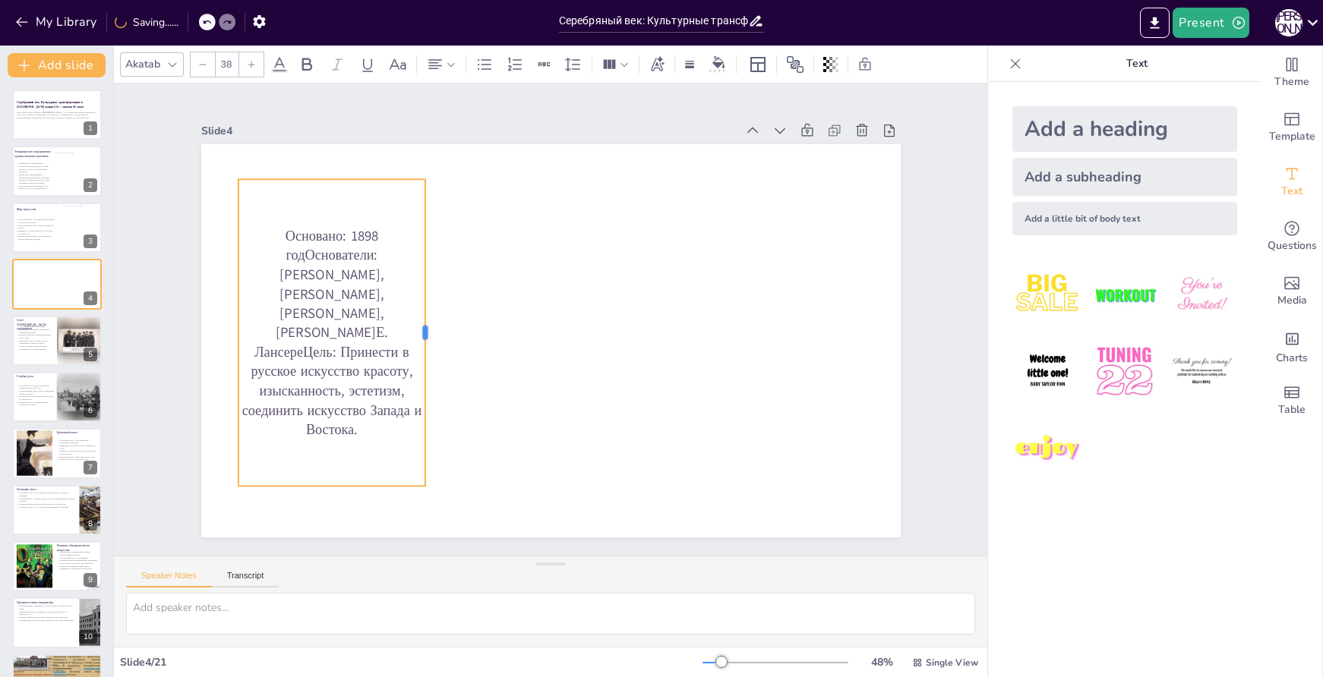
drag, startPoint x: 637, startPoint y: 326, endPoint x: 414, endPoint y: 307, distance: 224.1
click at [425, 307] on div at bounding box center [431, 332] width 12 height 307
click at [369, 298] on p "Основано: 1898 годОснователи: [PERSON_NAME], [PERSON_NAME], [PERSON_NAME], [PER…" at bounding box center [331, 310] width 208 height 232
click at [369, 298] on p "Основано: 1898 годОснователи: [PERSON_NAME], [PERSON_NAME], [PERSON_NAME], [PER…" at bounding box center [331, 332] width 187 height 213
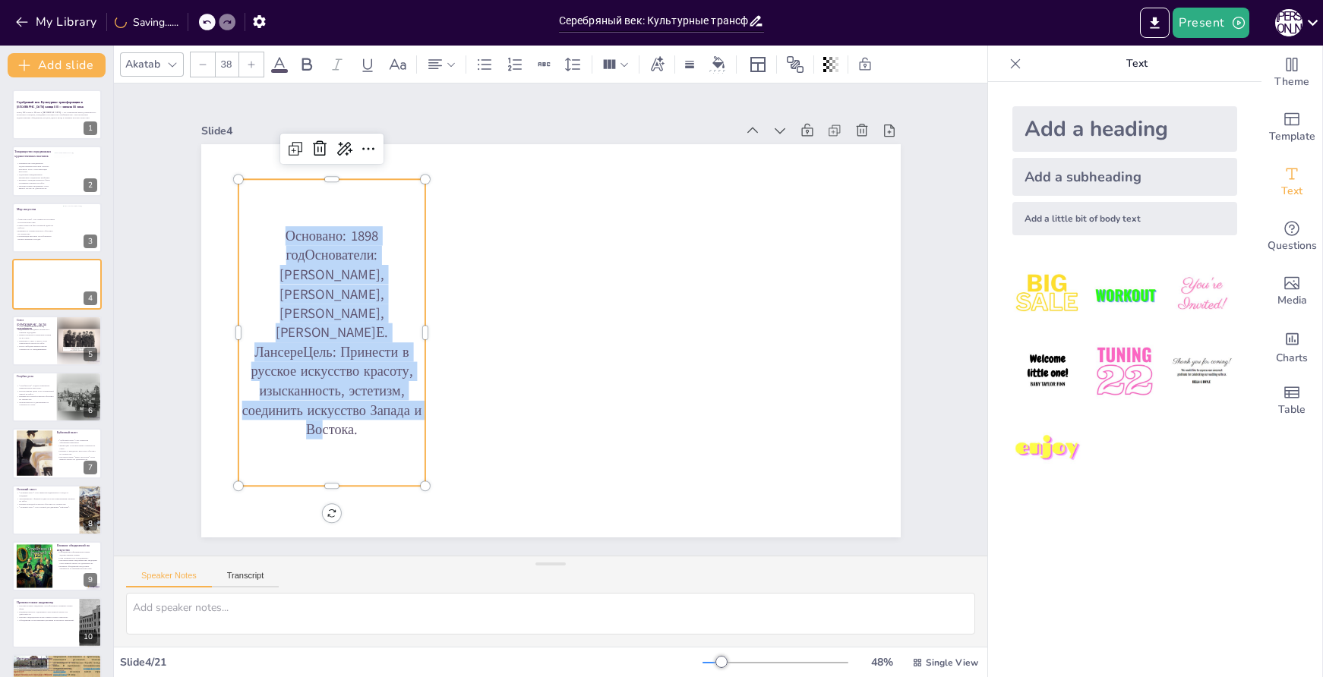
click at [369, 298] on p "Основано: 1898 годОснователи: [PERSON_NAME], [PERSON_NAME], [PERSON_NAME], [PER…" at bounding box center [331, 332] width 187 height 213
click at [359, 140] on icon at bounding box center [368, 149] width 18 height 18
click at [433, 67] on icon at bounding box center [435, 64] width 18 height 18
click at [441, 117] on icon at bounding box center [441, 115] width 18 height 18
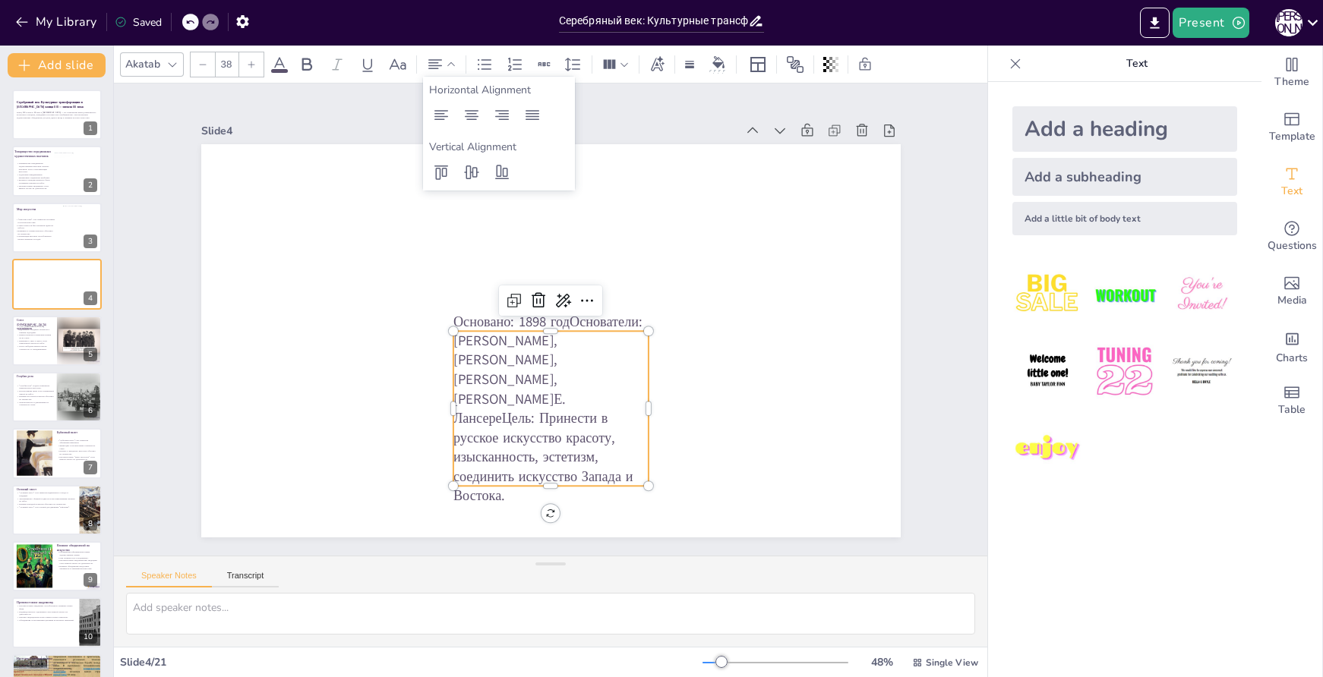
click at [507, 392] on p "Основано: 1898 годОснователи: [PERSON_NAME], [PERSON_NAME], [PERSON_NAME], [PER…" at bounding box center [550, 409] width 195 height 194
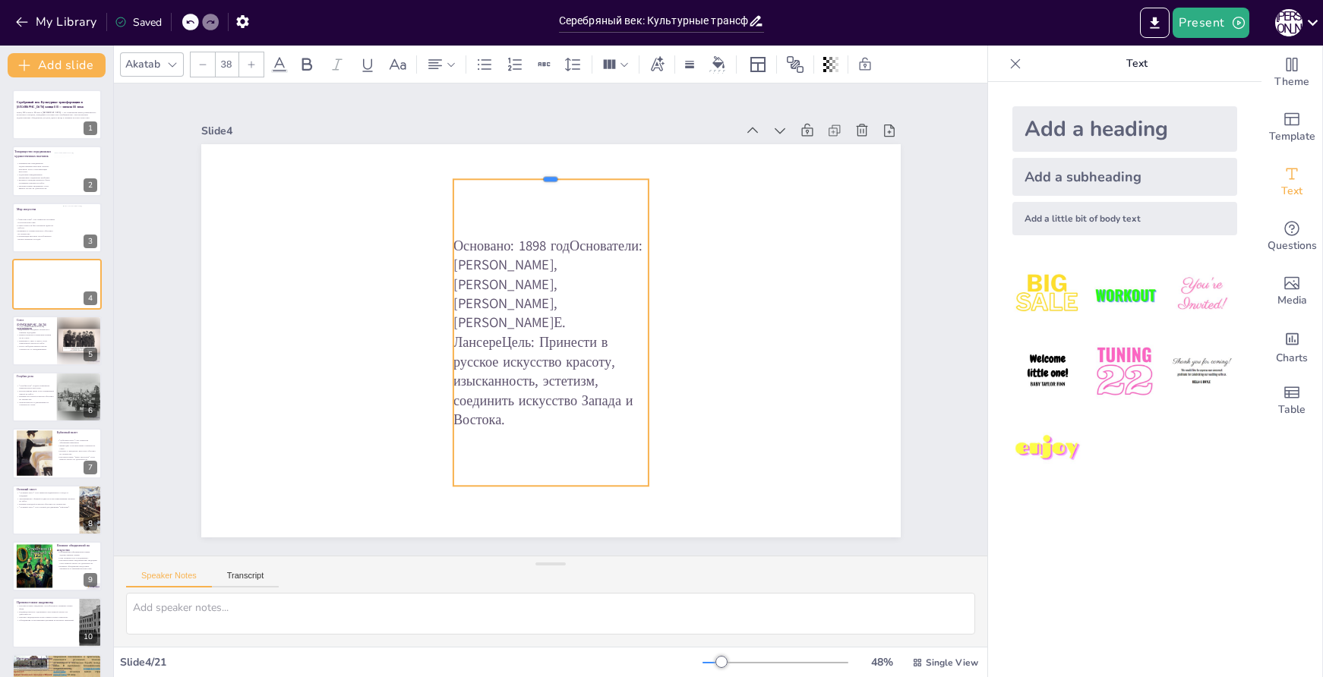
drag, startPoint x: 555, startPoint y: 305, endPoint x: 546, endPoint y: 163, distance: 142.3
click at [546, 167] on div at bounding box center [550, 173] width 195 height 12
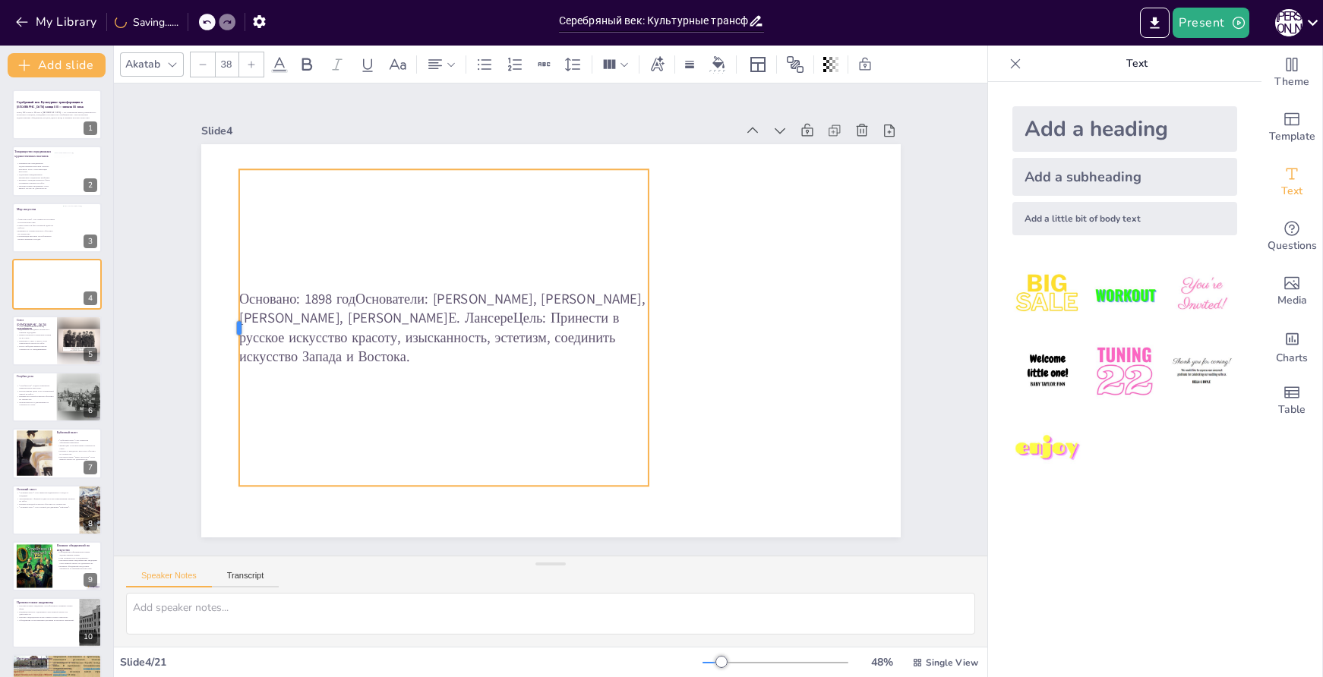
drag, startPoint x: 439, startPoint y: 324, endPoint x: 225, endPoint y: 314, distance: 214.4
click at [226, 314] on div at bounding box center [232, 327] width 12 height 317
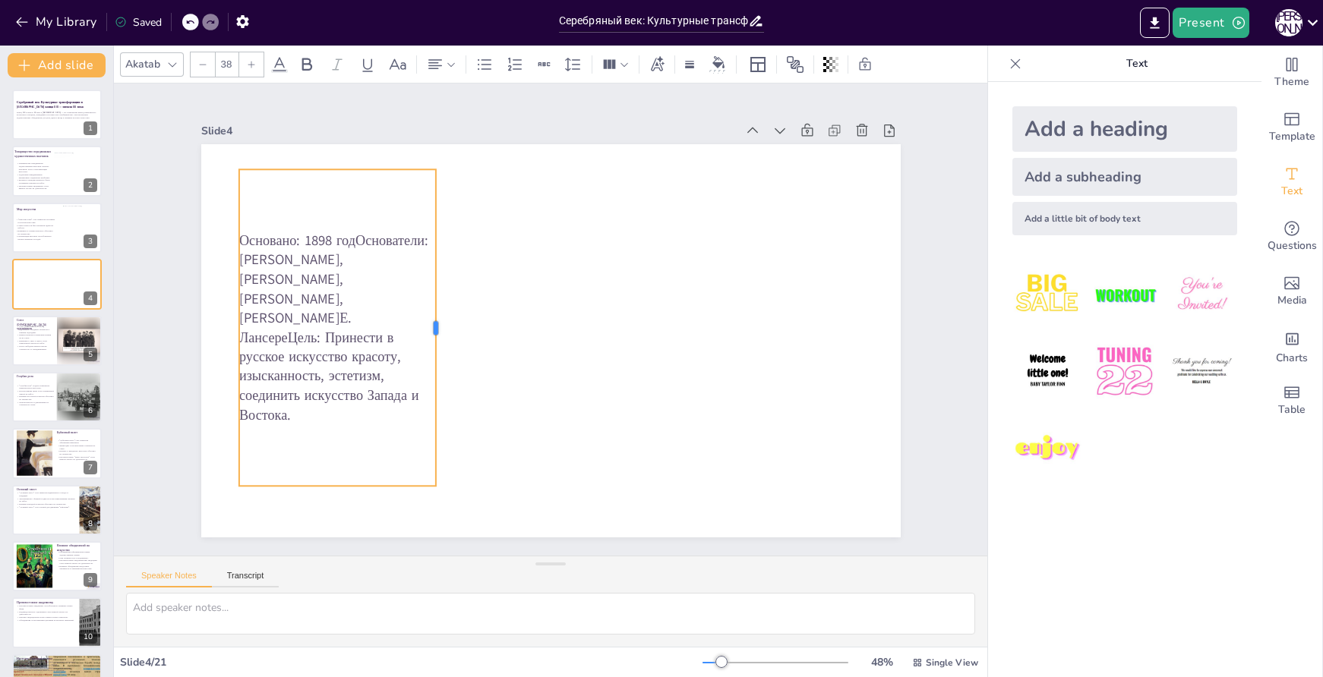
drag, startPoint x: 639, startPoint y: 322, endPoint x: 428, endPoint y: 335, distance: 211.5
click at [428, 335] on div at bounding box center [440, 317] width 45 height 317
click at [344, 261] on p "Основано: 1898 годОснователи: [PERSON_NAME], [PERSON_NAME], [PERSON_NAME], [PER…" at bounding box center [337, 328] width 198 height 194
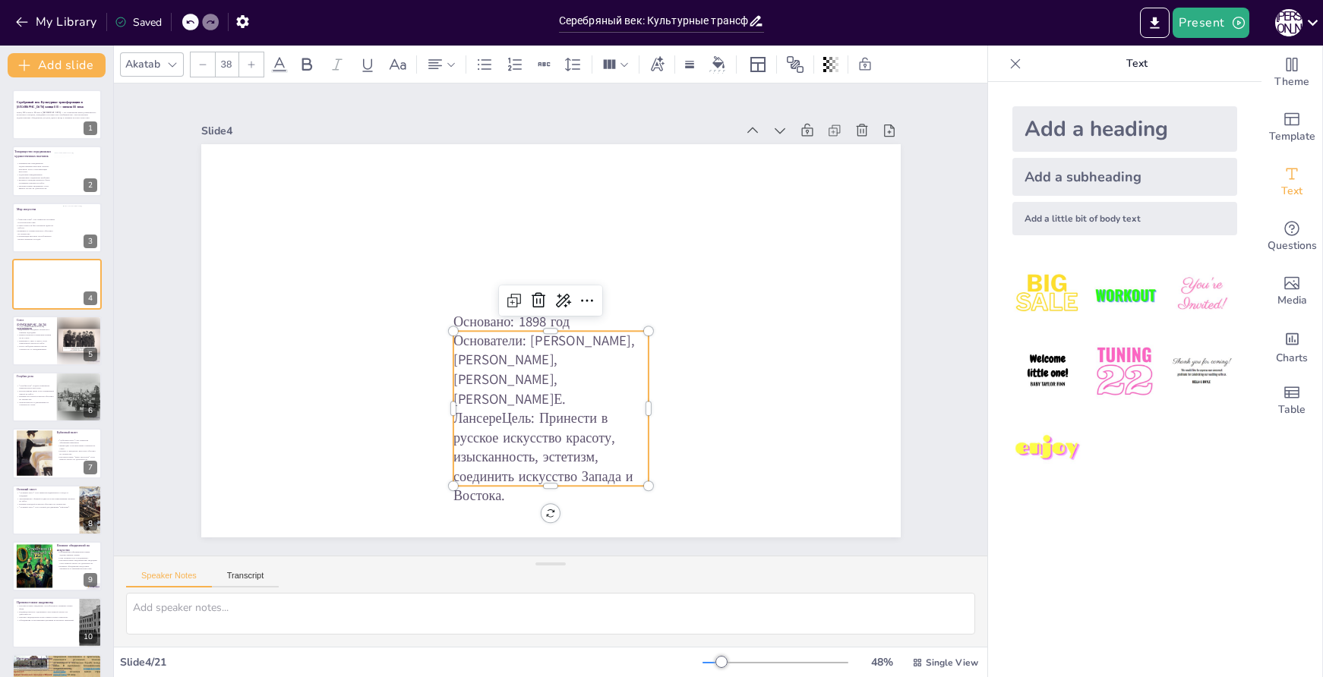
click at [518, 396] on p "Основатели: [PERSON_NAME], [PERSON_NAME], [PERSON_NAME], [PERSON_NAME]Е. Лансер…" at bounding box center [550, 418] width 195 height 175
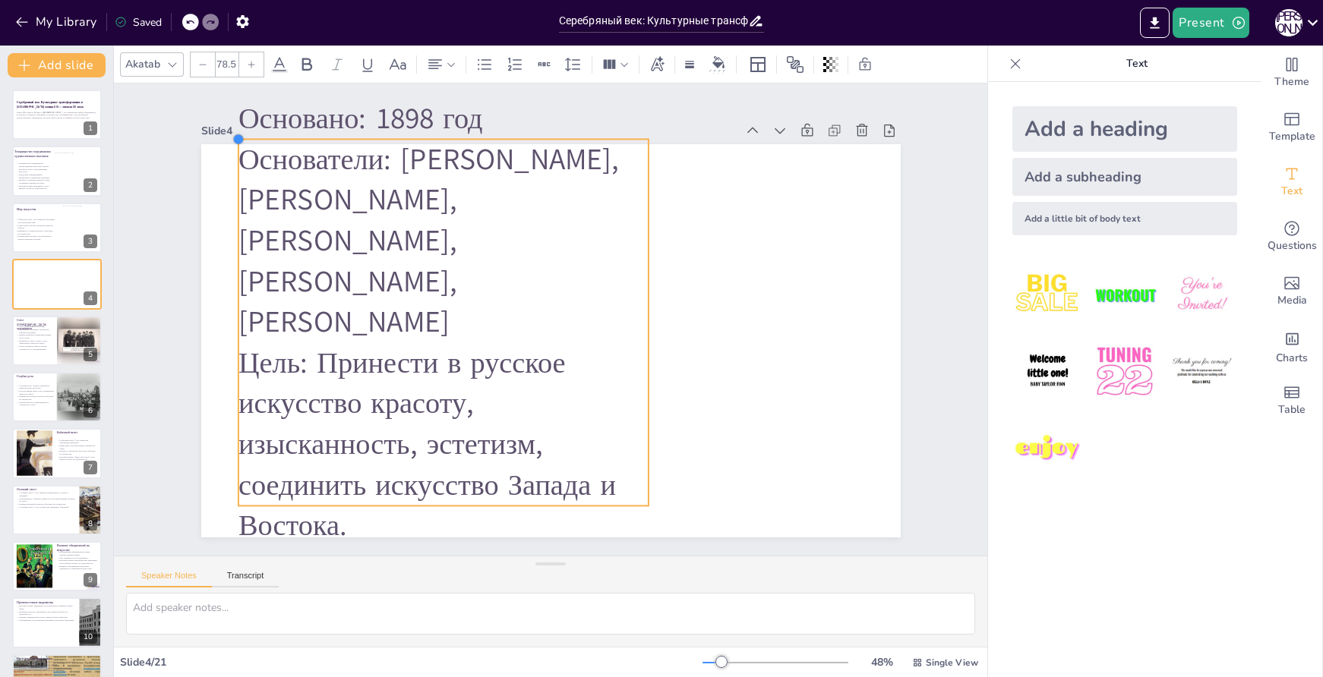
type input "78.4"
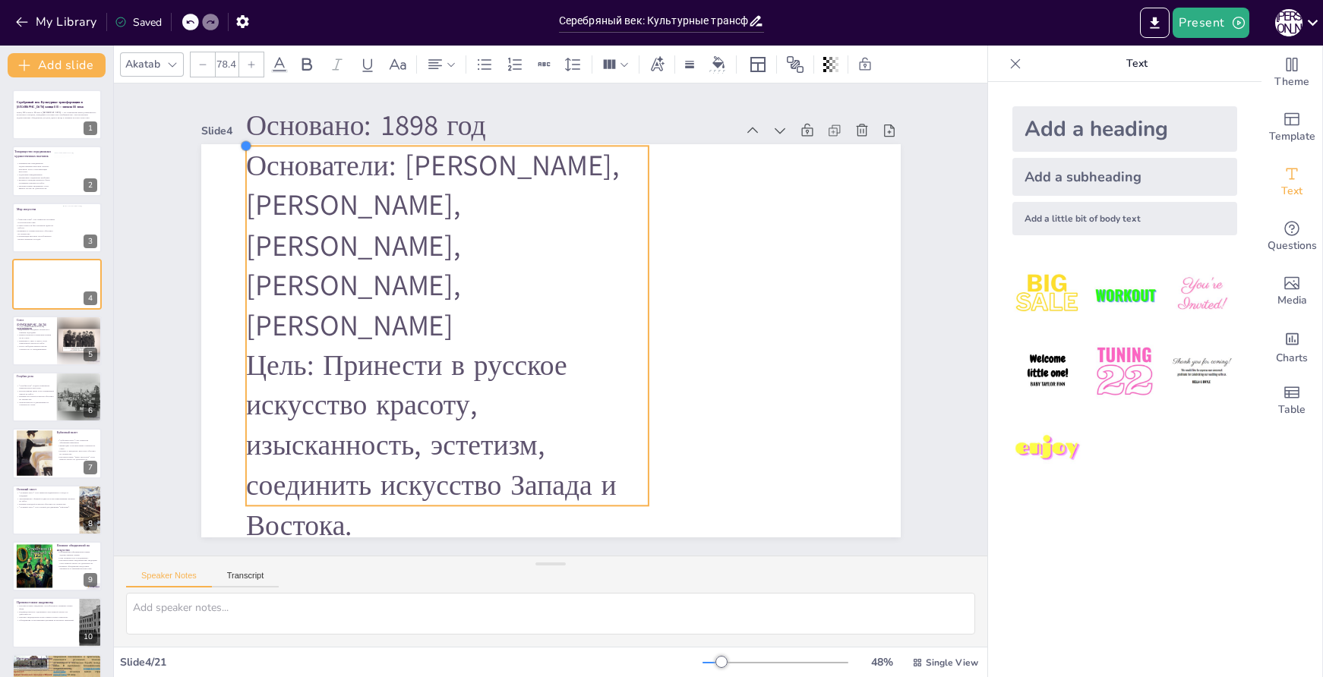
drag, startPoint x: 444, startPoint y: 327, endPoint x: 236, endPoint y: 236, distance: 226.5
click at [236, 236] on div "Основано: 1898 год Основатели: [PERSON_NAME], [PERSON_NAME], [PERSON_NAME], [PE…" at bounding box center [550, 340] width 699 height 393
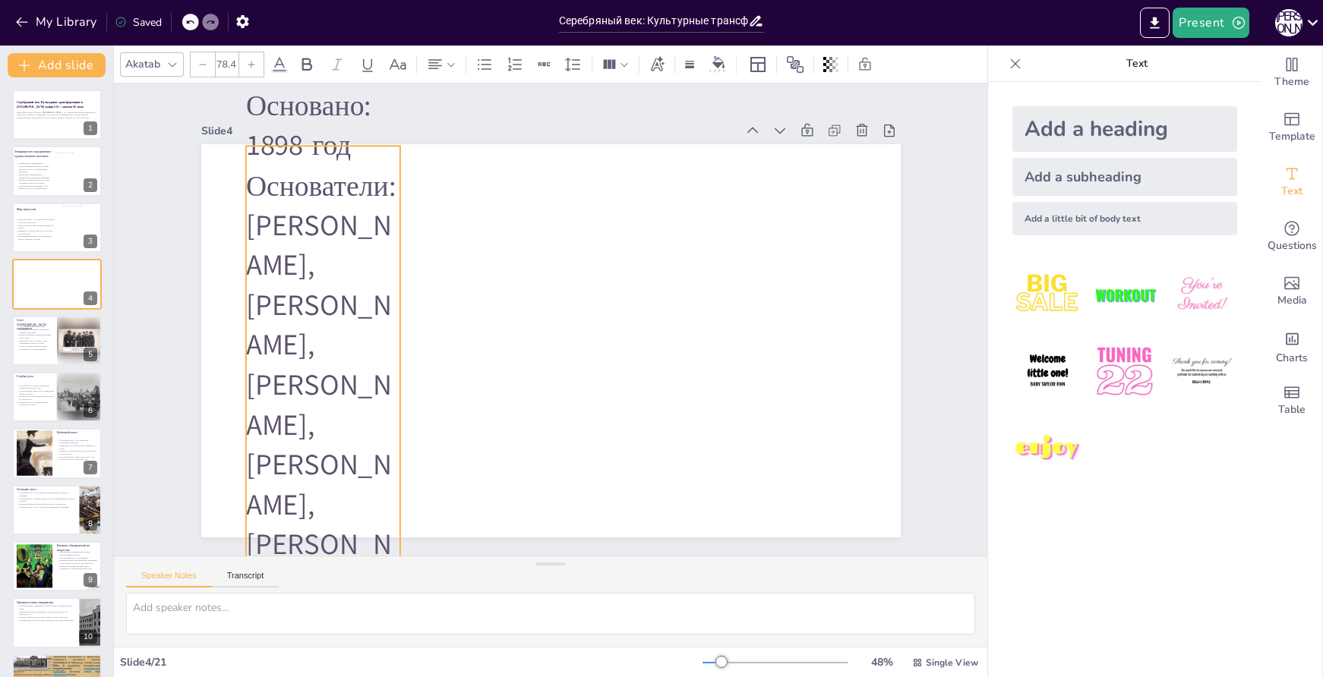
drag, startPoint x: 639, startPoint y: 323, endPoint x: 393, endPoint y: 318, distance: 246.9
click at [400, 318] on div at bounding box center [406, 585] width 12 height 879
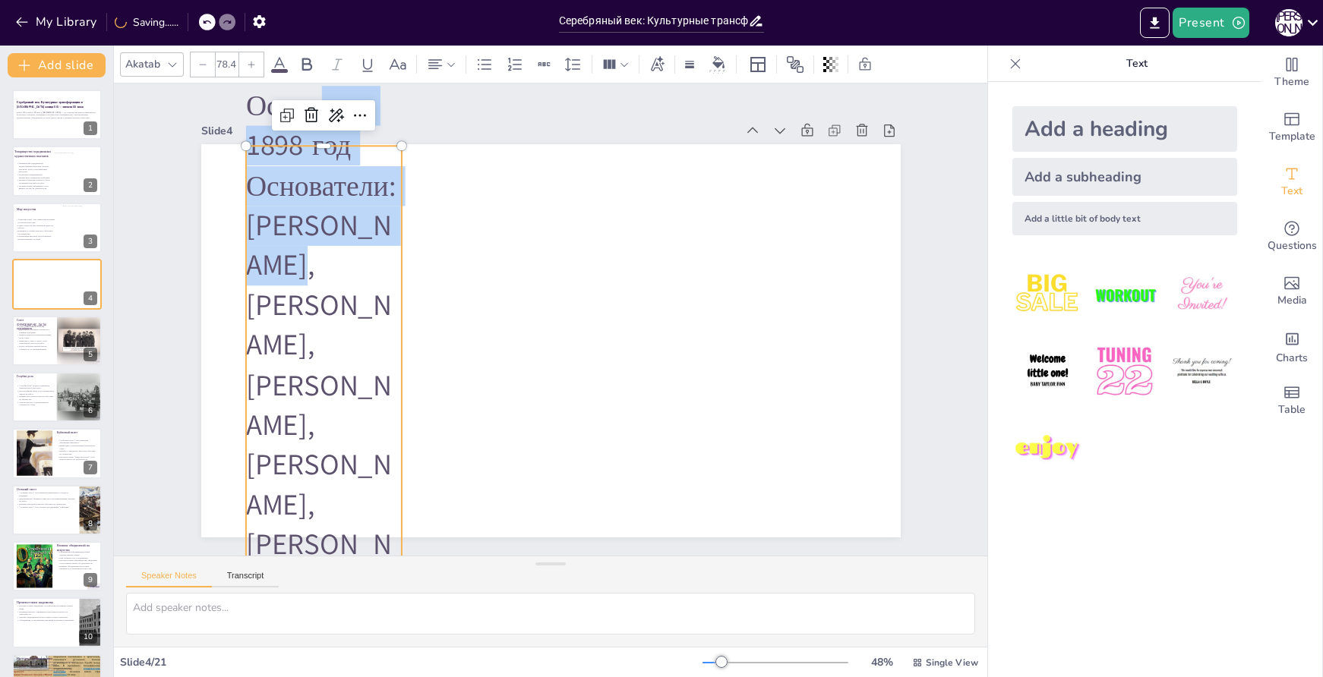
drag, startPoint x: 307, startPoint y: 142, endPoint x: 339, endPoint y: 312, distance: 173.1
click at [339, 312] on div "Основано: 1898 год Основатели: [PERSON_NAME], [PERSON_NAME], [PERSON_NAME], [PE…" at bounding box center [323, 565] width 156 height 958
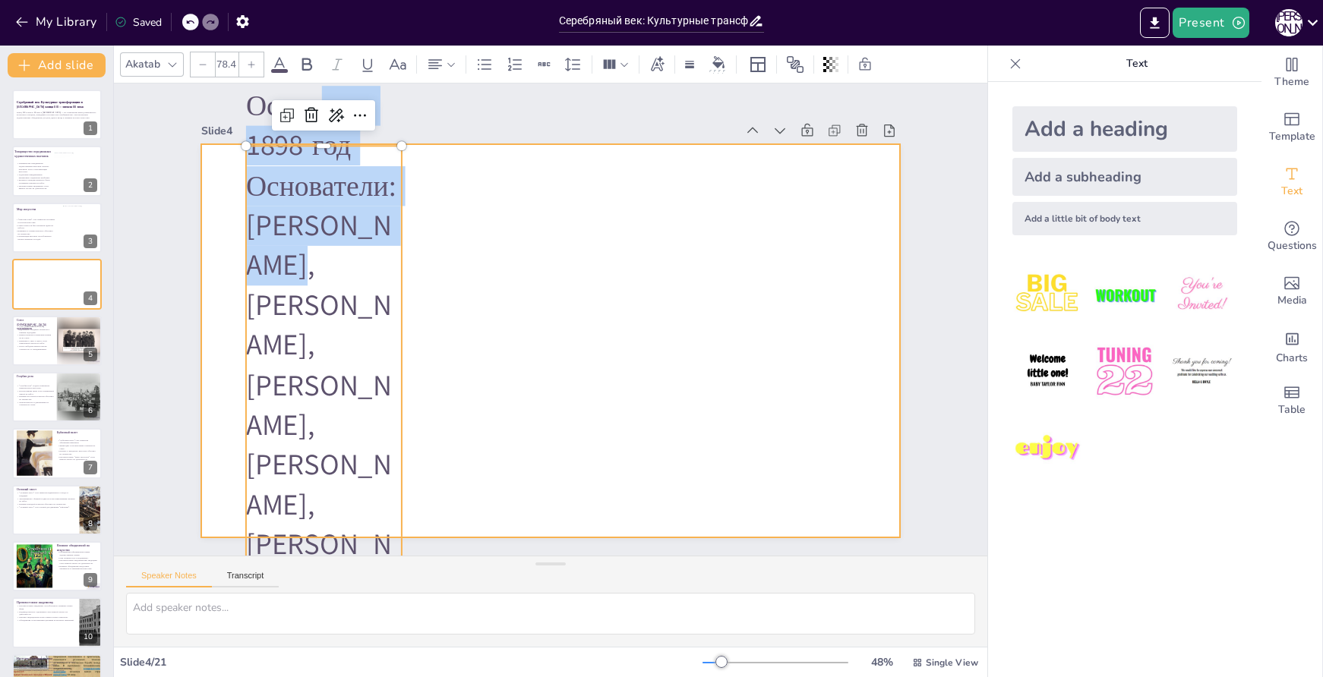
click at [429, 270] on div at bounding box center [550, 340] width 699 height 393
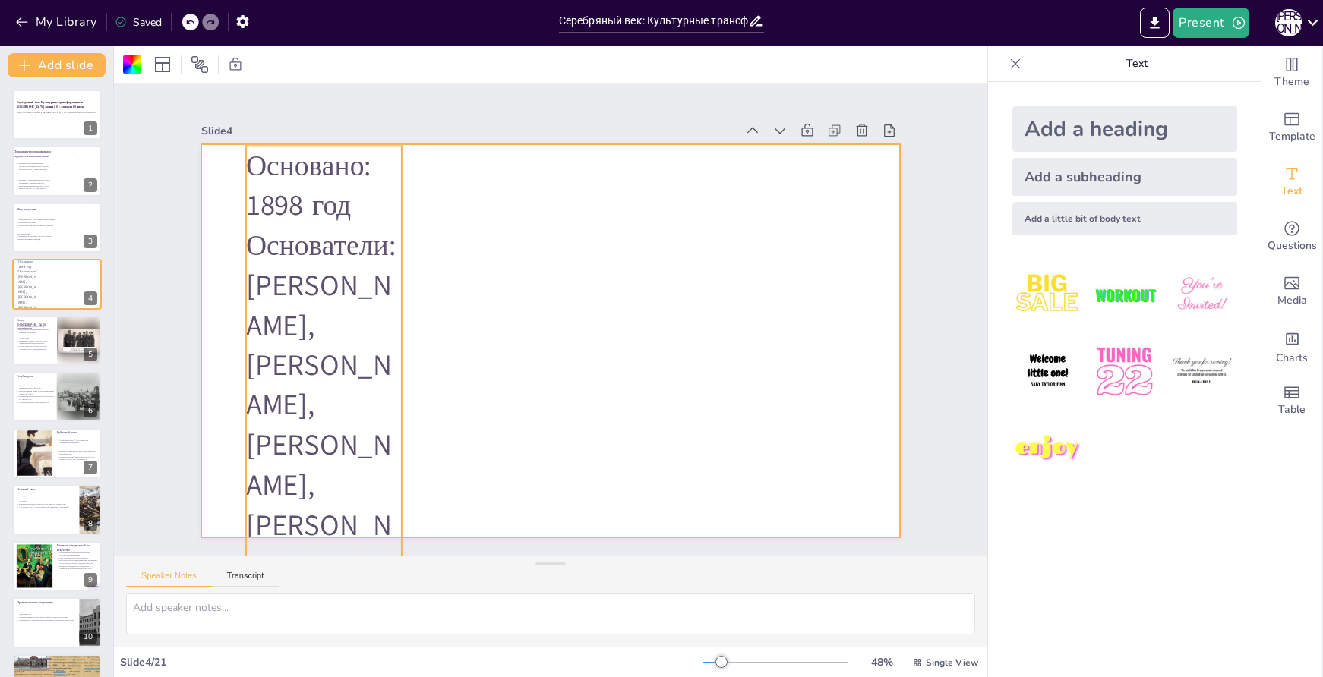
click at [265, 149] on p "Основано: 1898 год" at bounding box center [323, 186] width 156 height 80
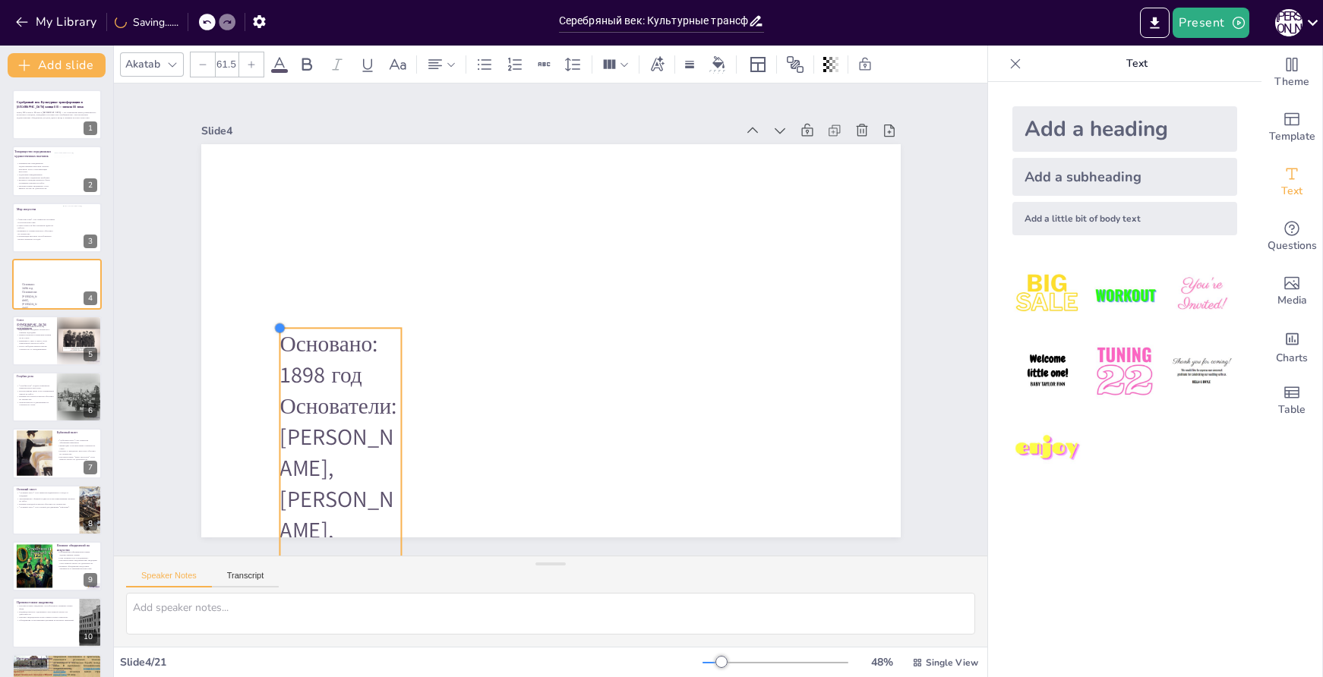
drag, startPoint x: 237, startPoint y: 140, endPoint x: 272, endPoint y: 323, distance: 186.3
click at [292, 226] on div at bounding box center [300, 218] width 16 height 16
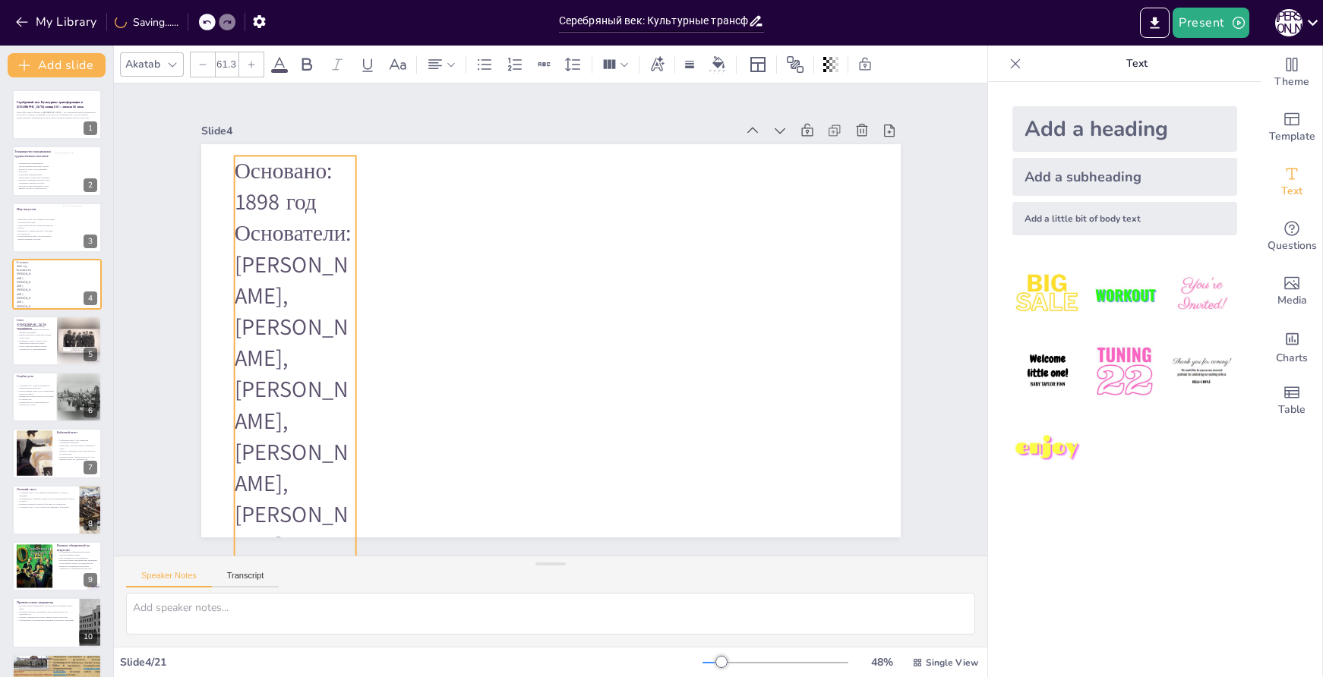
drag, startPoint x: 327, startPoint y: 360, endPoint x: 281, endPoint y: 187, distance: 179.1
click at [281, 187] on p "Основано: 1898 год" at bounding box center [295, 187] width 122 height 62
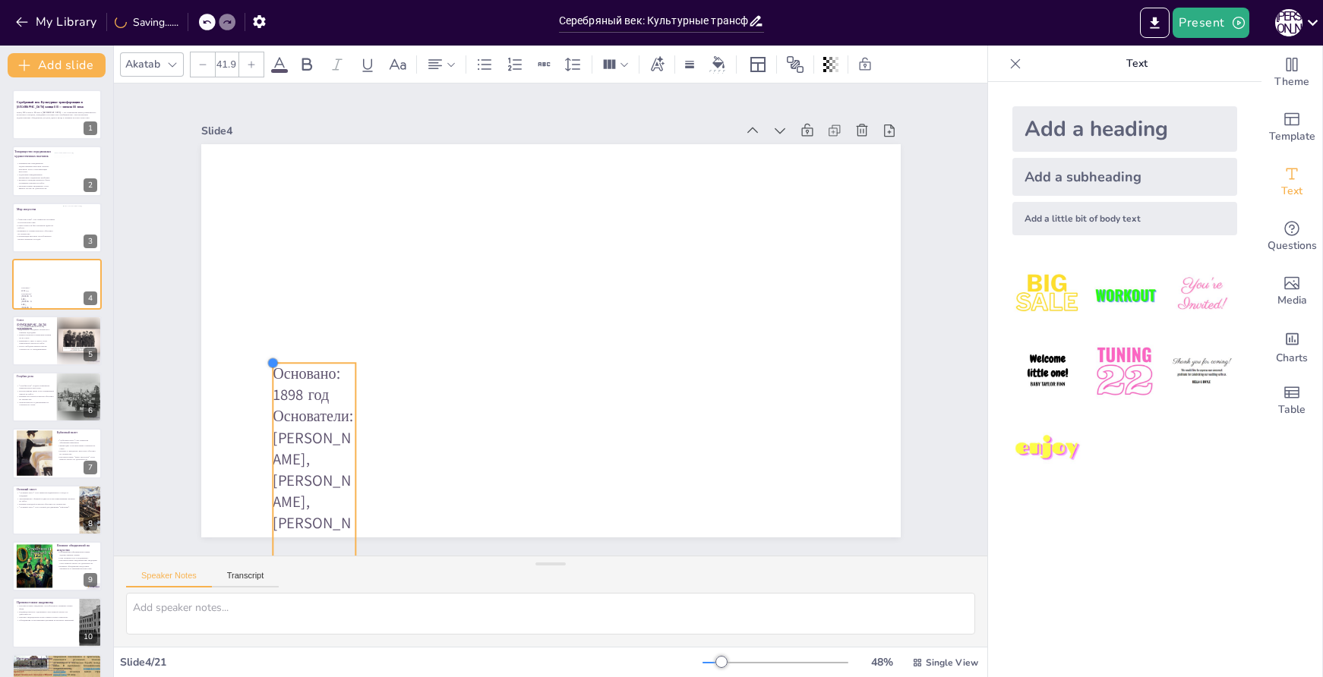
type input "41.8"
drag, startPoint x: 222, startPoint y: 148, endPoint x: 288, endPoint y: 356, distance: 218.3
click at [288, 356] on div "Основано: 1898 год Основатели: [PERSON_NAME], [PERSON_NAME], [PERSON_NAME], [PE…" at bounding box center [548, 341] width 737 height 465
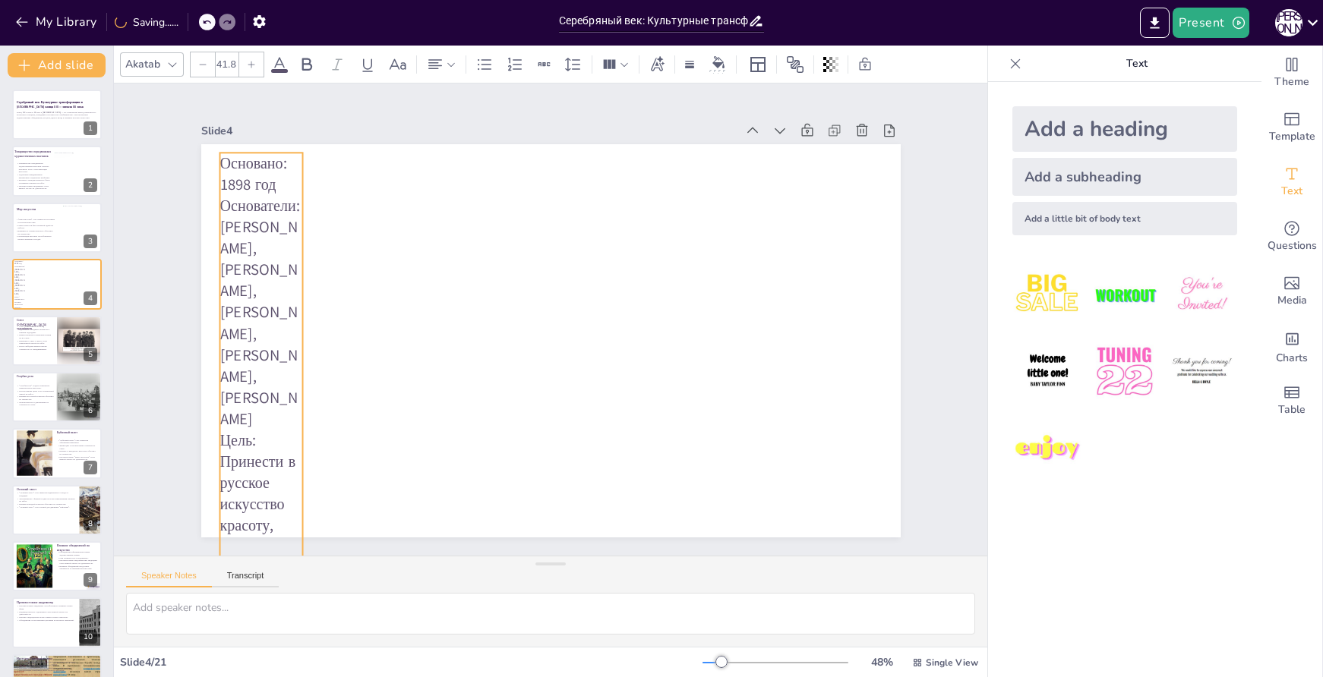
drag, startPoint x: 307, startPoint y: 390, endPoint x: 254, endPoint y: 179, distance: 217.7
click at [254, 179] on p "Основано: 1898 год" at bounding box center [260, 174] width 83 height 43
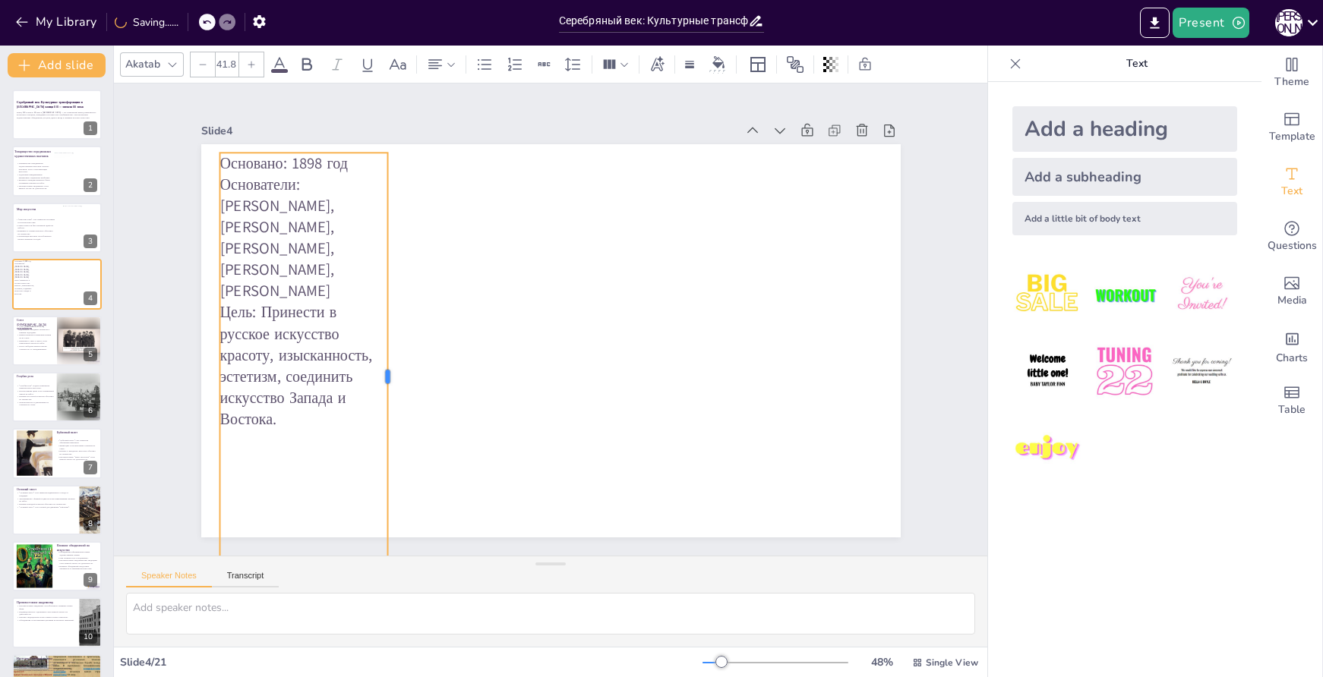
drag, startPoint x: 294, startPoint y: 368, endPoint x: 379, endPoint y: 361, distance: 85.4
click at [388, 361] on div at bounding box center [394, 377] width 12 height 448
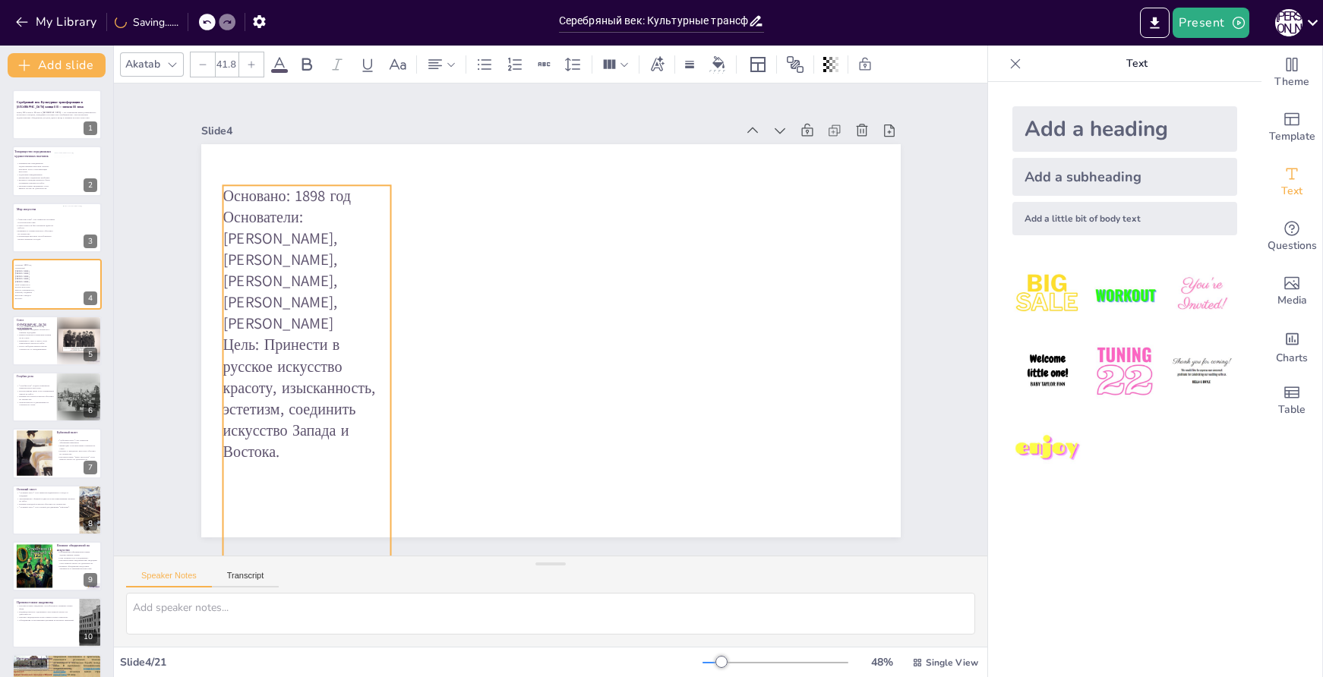
drag, startPoint x: 339, startPoint y: 194, endPoint x: 343, endPoint y: 226, distance: 32.8
click at [343, 226] on p "Основатели: [PERSON_NAME], [PERSON_NAME], [PERSON_NAME], [PERSON_NAME], [PERSON…" at bounding box center [321, 221] width 191 height 160
click at [349, 219] on p "Основатели: [PERSON_NAME], [PERSON_NAME], [PERSON_NAME], [PERSON_NAME], [PERSON…" at bounding box center [307, 265] width 168 height 128
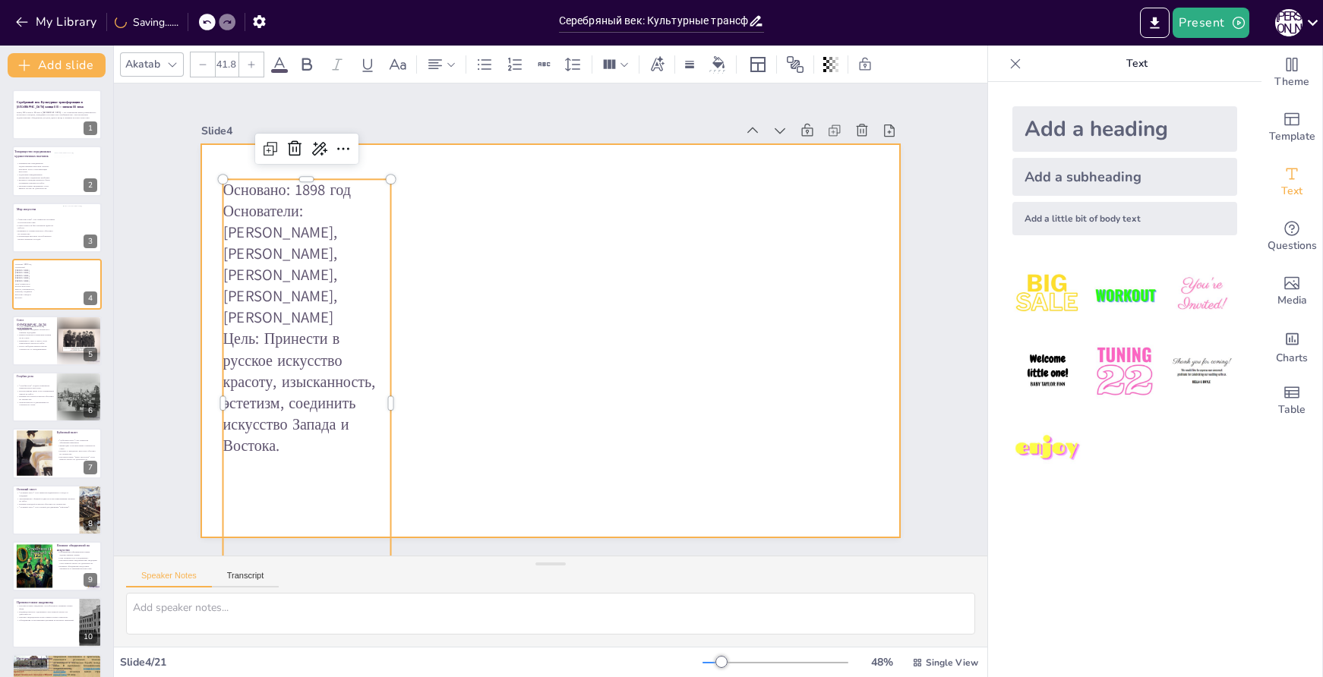
click at [513, 325] on div at bounding box center [538, 336] width 797 height 729
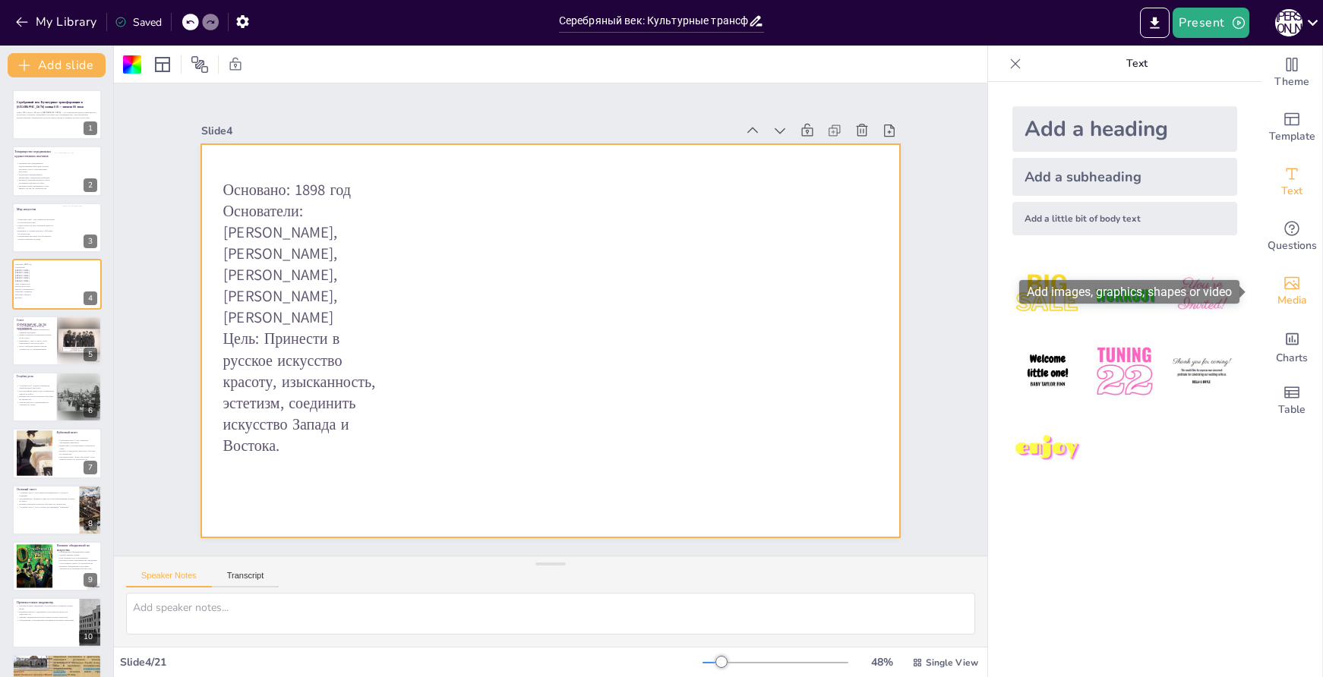
click at [1284, 282] on icon "Add images, graphics, shapes or video" at bounding box center [1291, 283] width 15 height 13
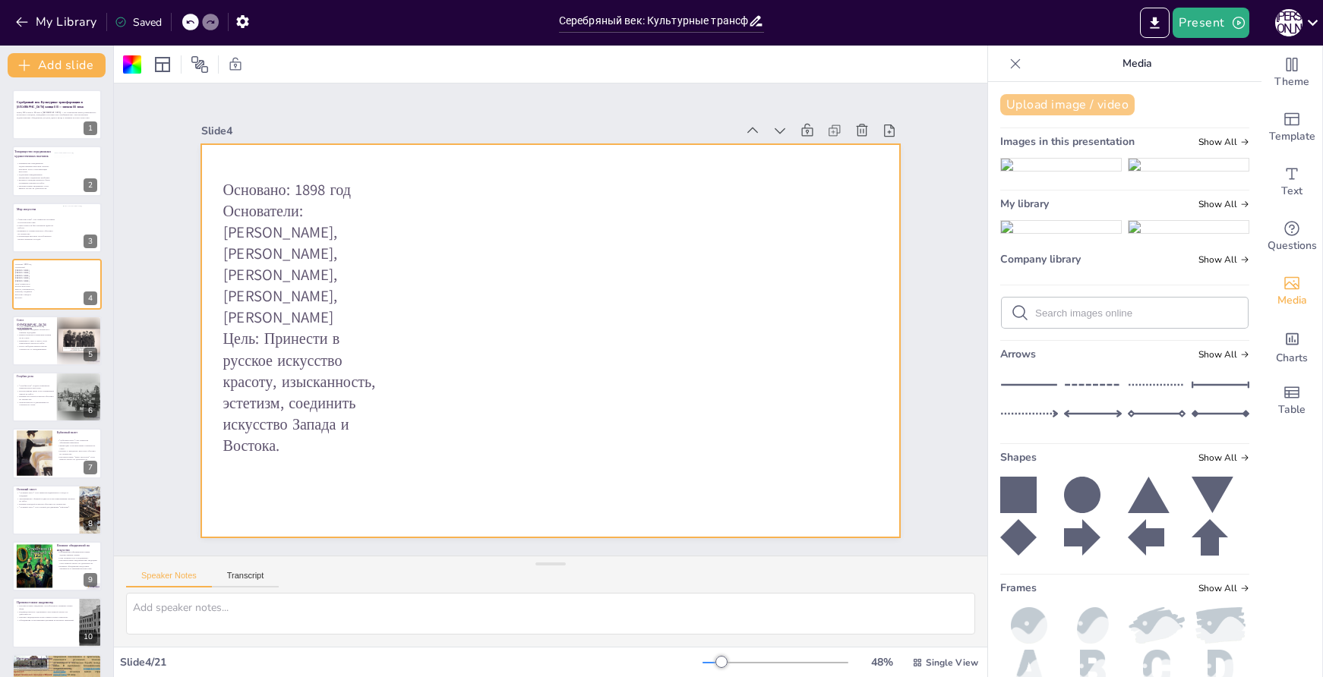
click at [1040, 103] on button "Upload image / video" at bounding box center [1067, 104] width 134 height 21
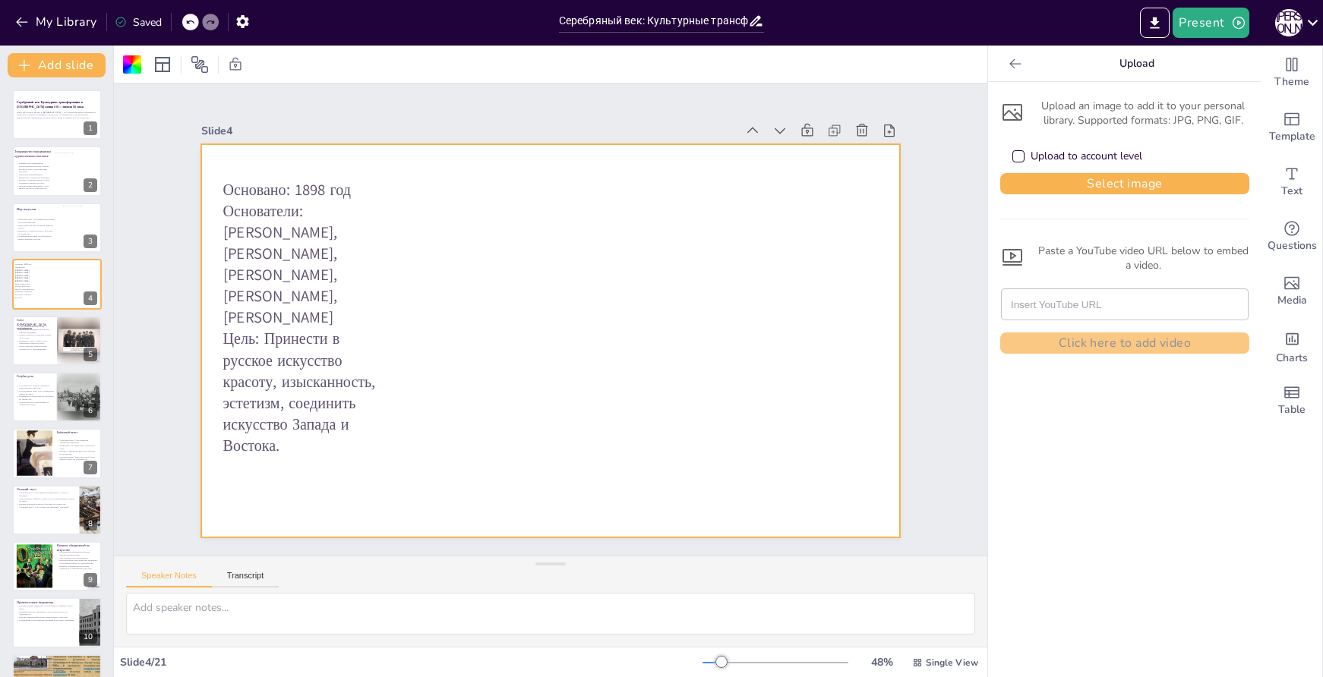
click at [1012, 158] on div "Upload to account level" at bounding box center [1018, 156] width 12 height 12
click at [1012, 155] on div "Upload to account level" at bounding box center [1018, 156] width 12 height 12
click at [1082, 181] on button "Select image" at bounding box center [1124, 183] width 249 height 21
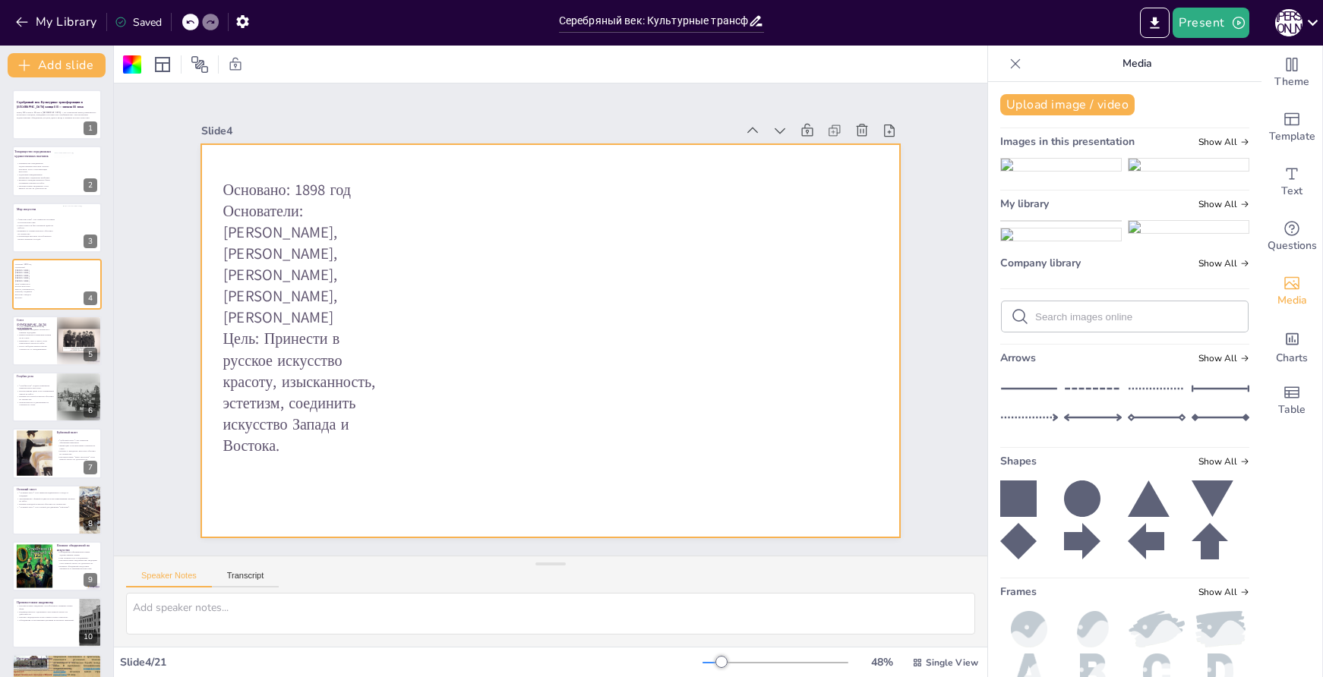
click at [1051, 221] on img at bounding box center [1061, 221] width 120 height 0
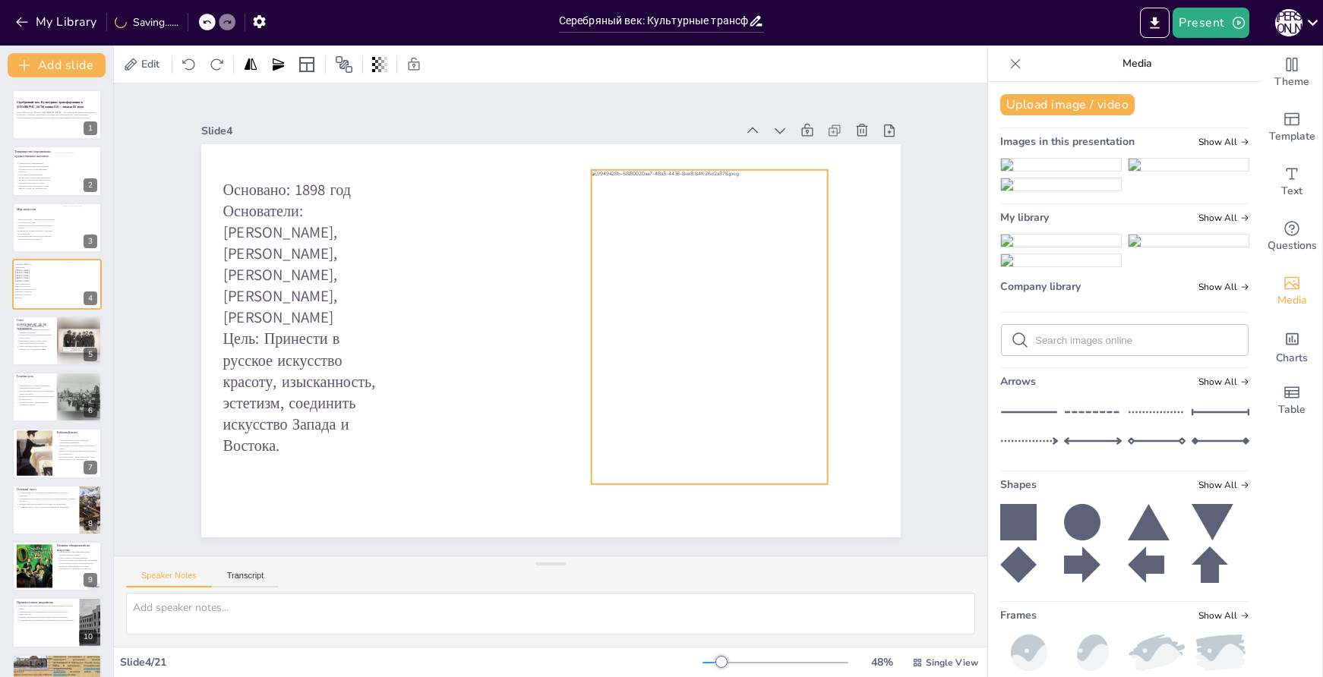
drag, startPoint x: 542, startPoint y: 336, endPoint x: 690, endPoint y: 325, distance: 147.8
click at [690, 325] on div at bounding box center [709, 327] width 237 height 314
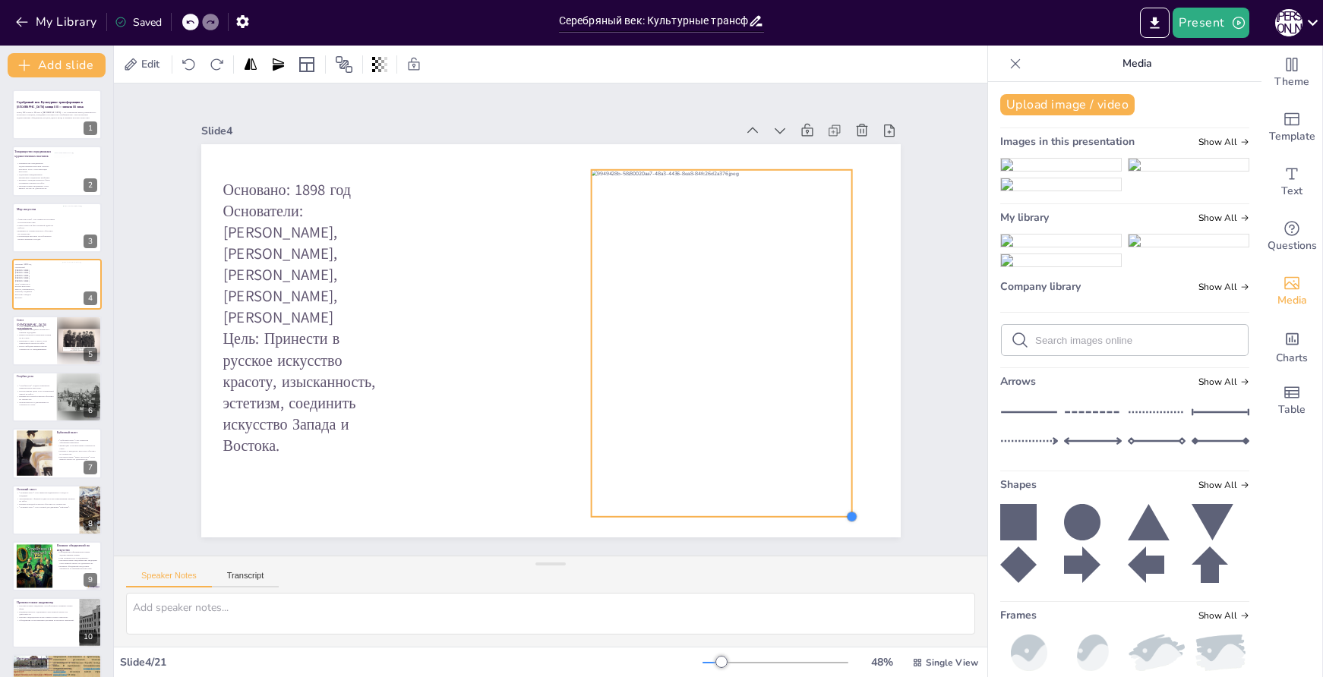
drag, startPoint x: 815, startPoint y: 474, endPoint x: 839, endPoint y: 471, distance: 24.5
click at [839, 471] on div "Основано: 1898 год Основатели: [PERSON_NAME], [PERSON_NAME], [PERSON_NAME], [PE…" at bounding box center [550, 340] width 699 height 393
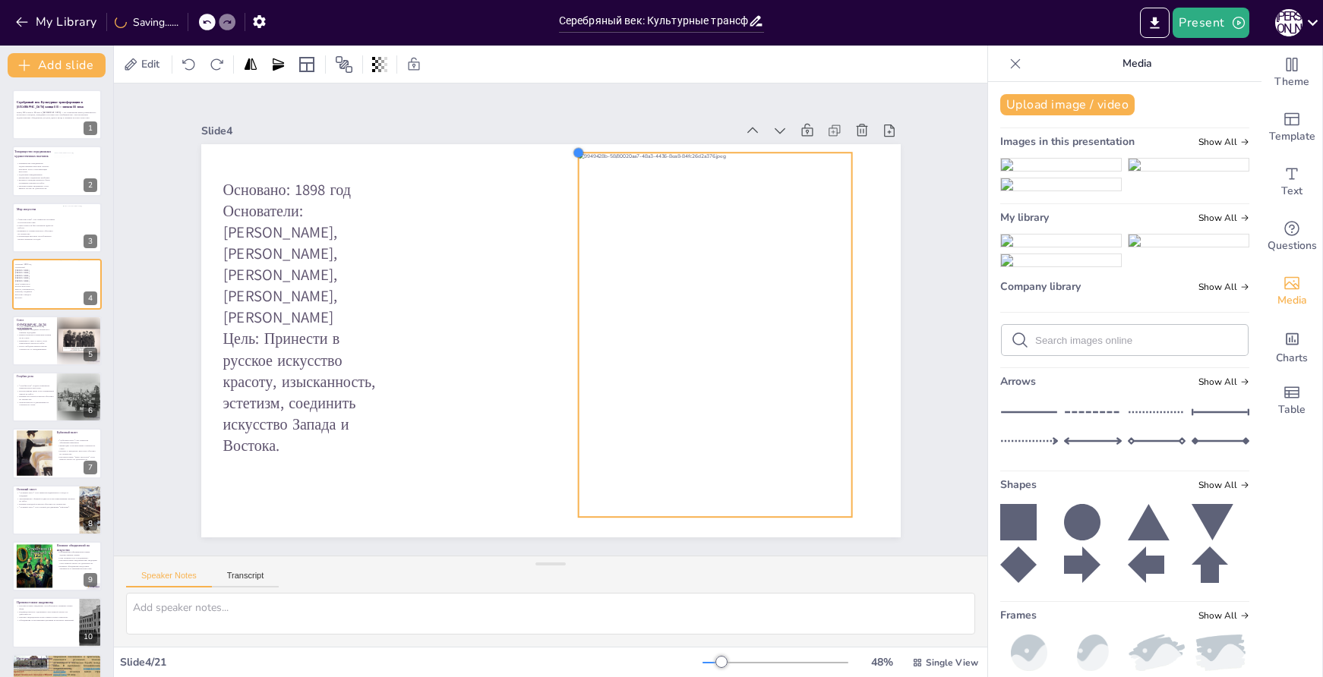
drag, startPoint x: 577, startPoint y: 162, endPoint x: 566, endPoint y: 156, distance: 12.6
click at [566, 156] on div "Основано: 1898 год Основатели: [PERSON_NAME], [PERSON_NAME], [PERSON_NAME], [PE…" at bounding box center [550, 340] width 699 height 393
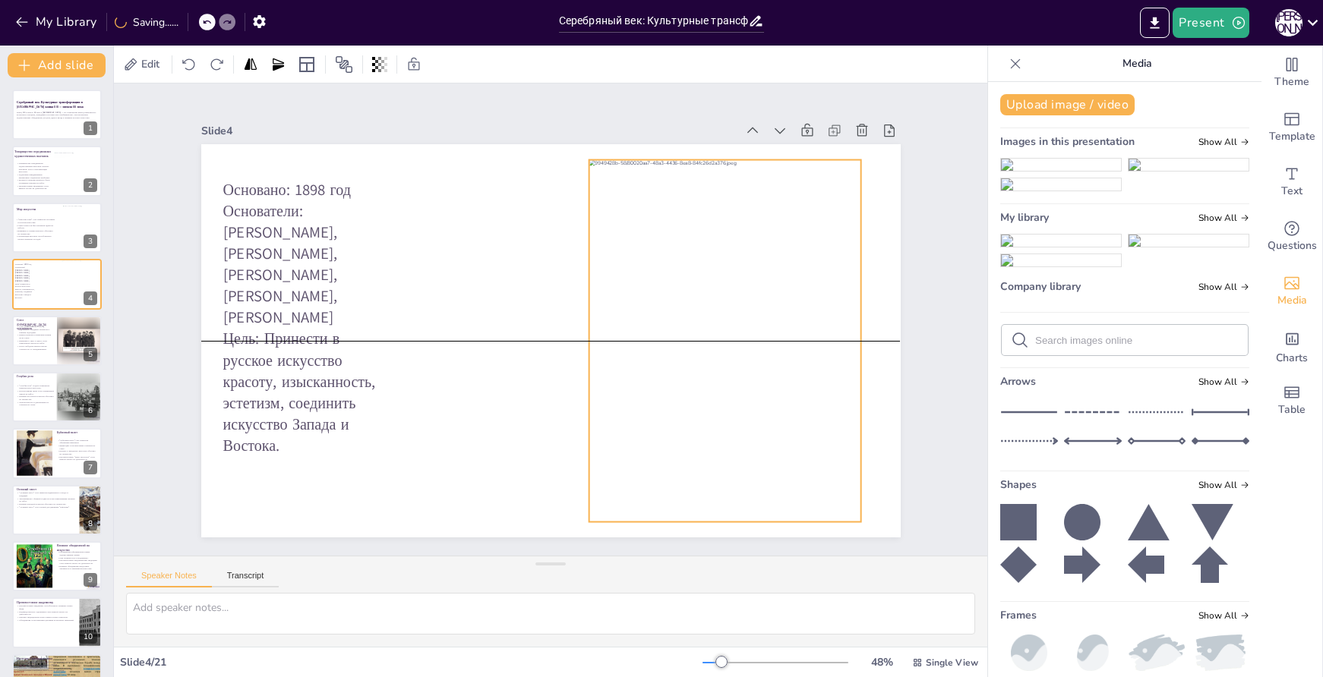
drag, startPoint x: 713, startPoint y: 319, endPoint x: 722, endPoint y: 323, distance: 9.9
click at [722, 323] on div at bounding box center [725, 341] width 273 height 362
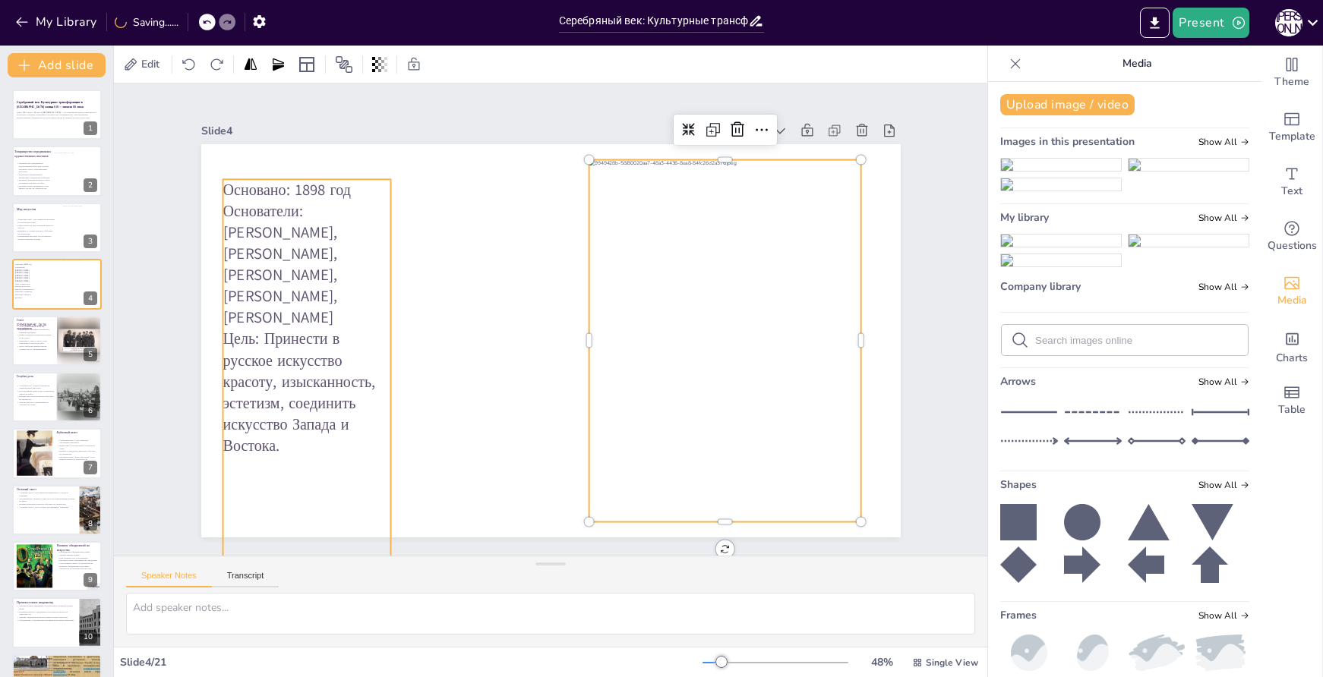
click at [304, 249] on p "Основатели: [PERSON_NAME], [PERSON_NAME], [PERSON_NAME], [PERSON_NAME], [PERSON…" at bounding box center [307, 265] width 168 height 128
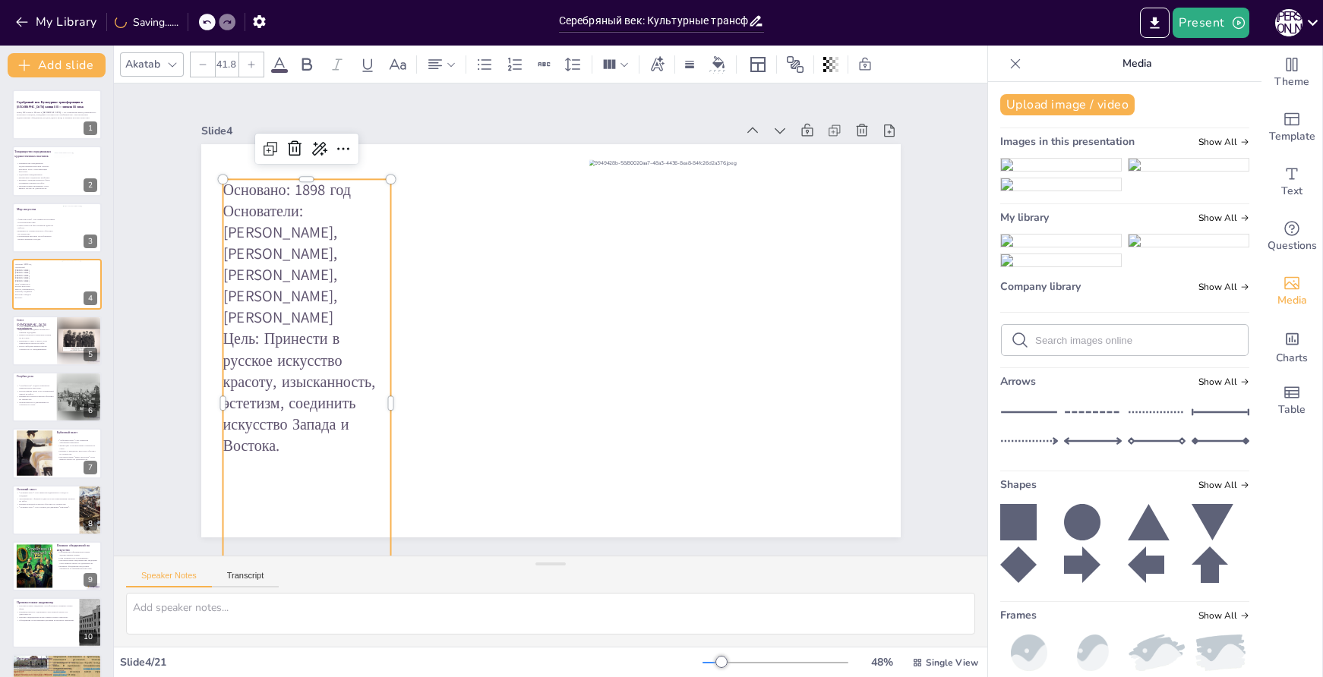
click at [306, 179] on p "Основано: 1898 год" at bounding box center [307, 189] width 168 height 21
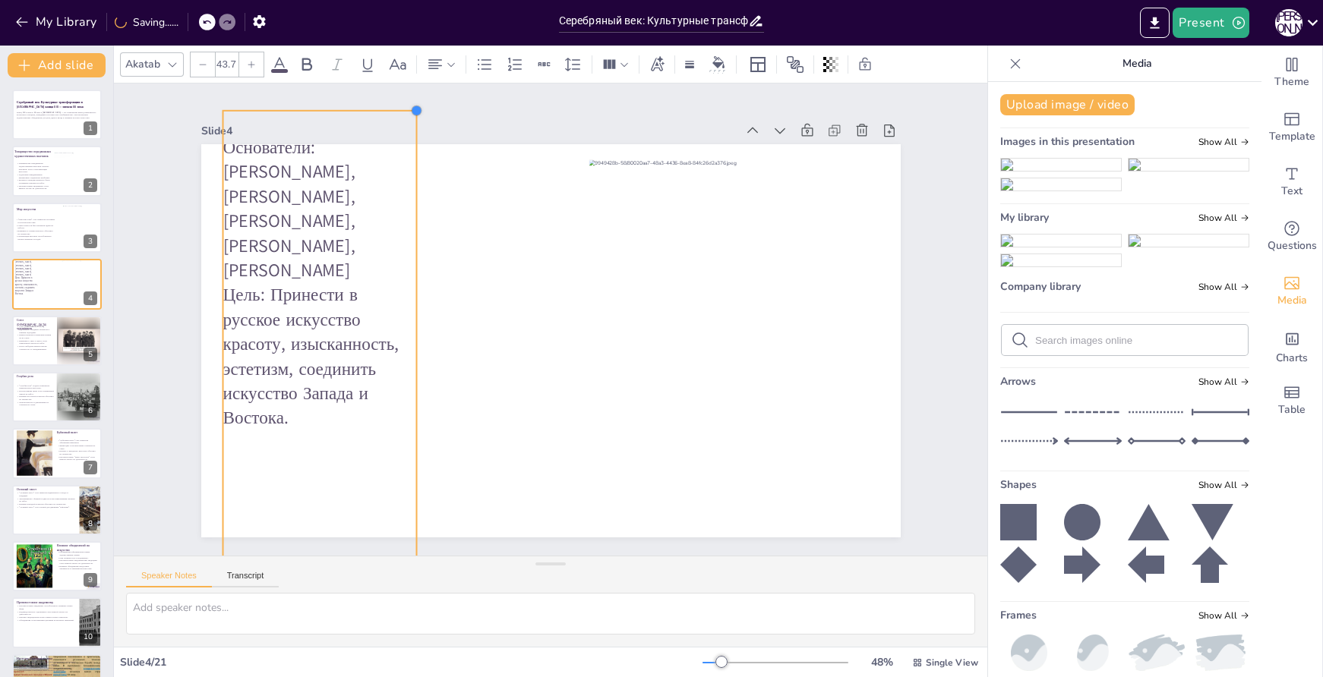
type input "43.3"
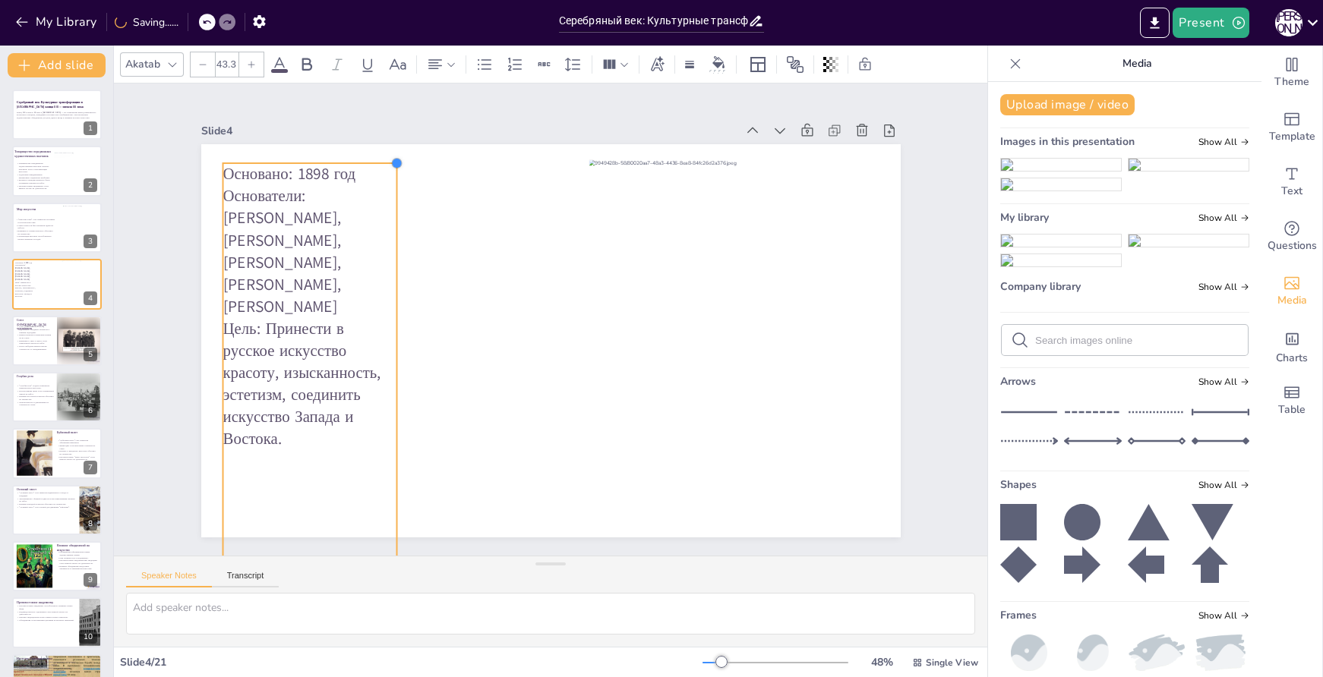
drag, startPoint x: 381, startPoint y: 177, endPoint x: 387, endPoint y: 204, distance: 27.3
click at [387, 204] on div "Основано: 1898 год Основатели: [PERSON_NAME], [PERSON_NAME], [PERSON_NAME], [PE…" at bounding box center [550, 340] width 699 height 393
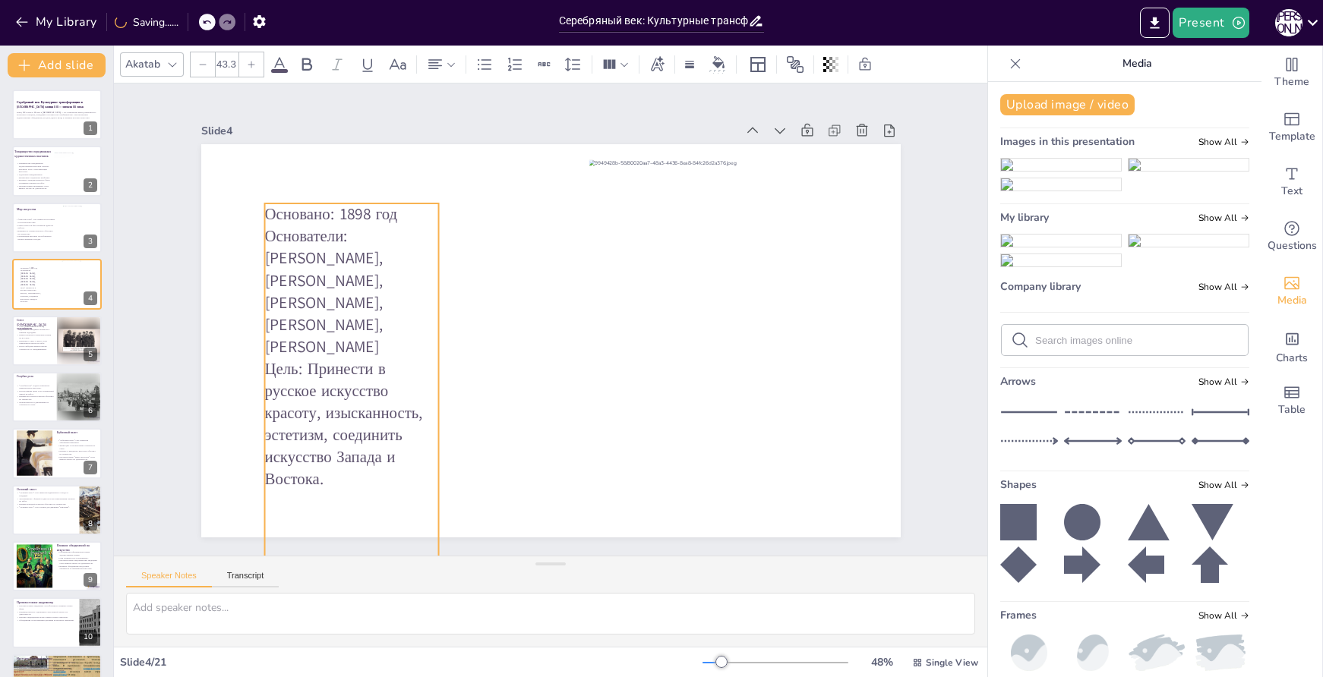
drag, startPoint x: 355, startPoint y: 209, endPoint x: 396, endPoint y: 249, distance: 58.0
click at [396, 249] on p "Основатели: [PERSON_NAME], [PERSON_NAME], [PERSON_NAME], [PERSON_NAME], [PERSON…" at bounding box center [355, 271] width 187 height 150
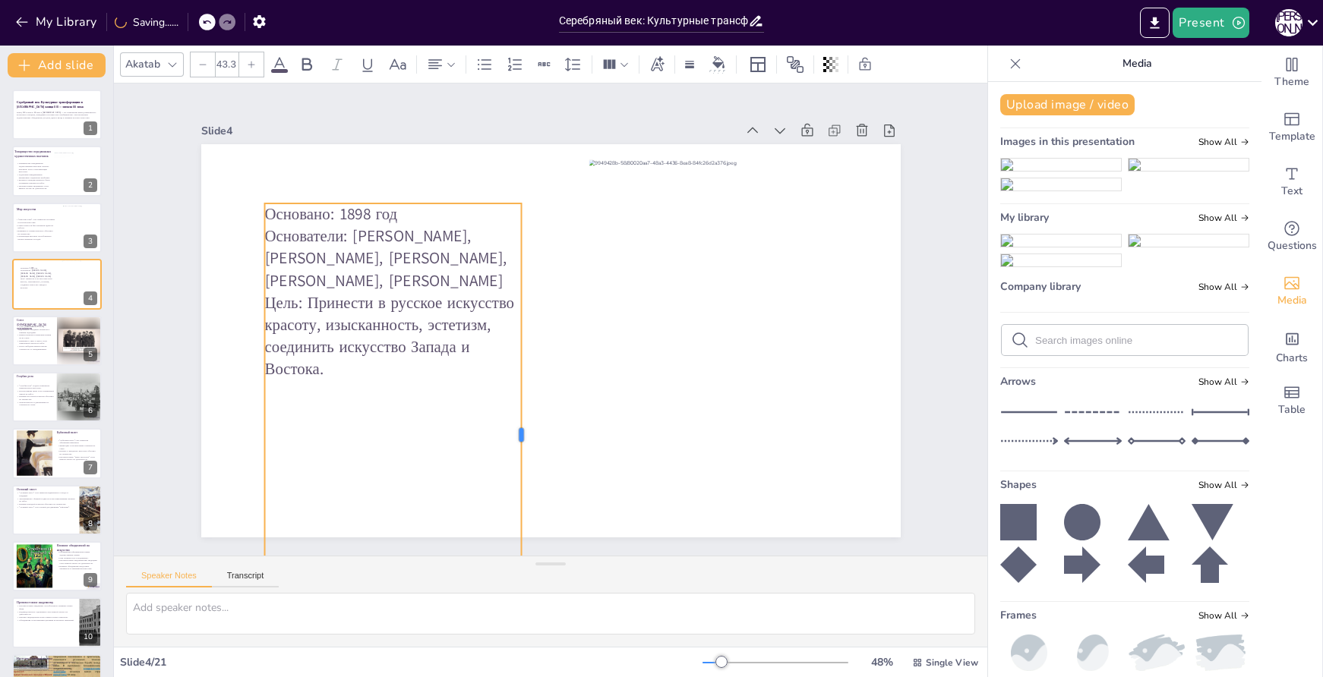
drag, startPoint x: 428, startPoint y: 431, endPoint x: 510, endPoint y: 435, distance: 82.9
click at [522, 435] on div at bounding box center [528, 436] width 12 height 464
click at [387, 216] on p "Основано: 1898 год" at bounding box center [392, 215] width 257 height 22
click at [384, 210] on p "Основано: 1898 год" at bounding box center [392, 215] width 257 height 22
click at [368, 210] on p "Основано: 1898 год" at bounding box center [405, 198] width 258 height 49
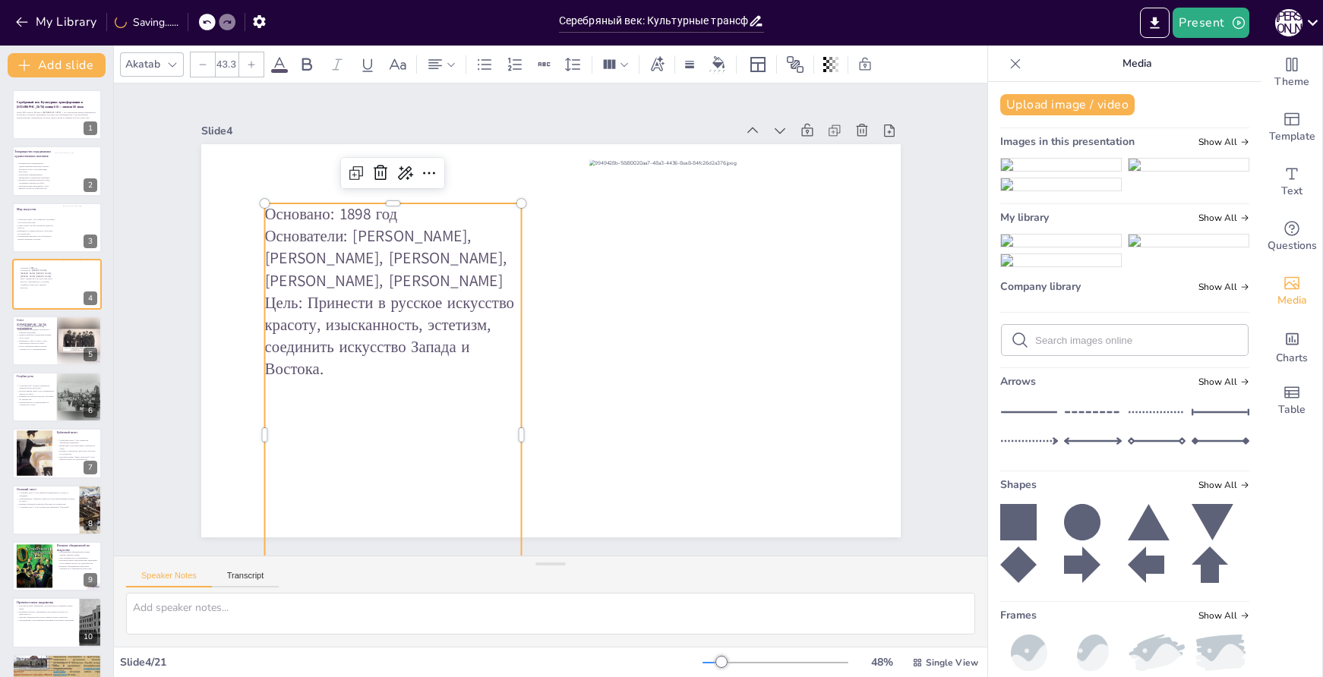
click at [384, 299] on p "Цель: Принести в русское искусство красоту, изысканность, эстетизм, соединить и…" at bounding box center [392, 336] width 257 height 88
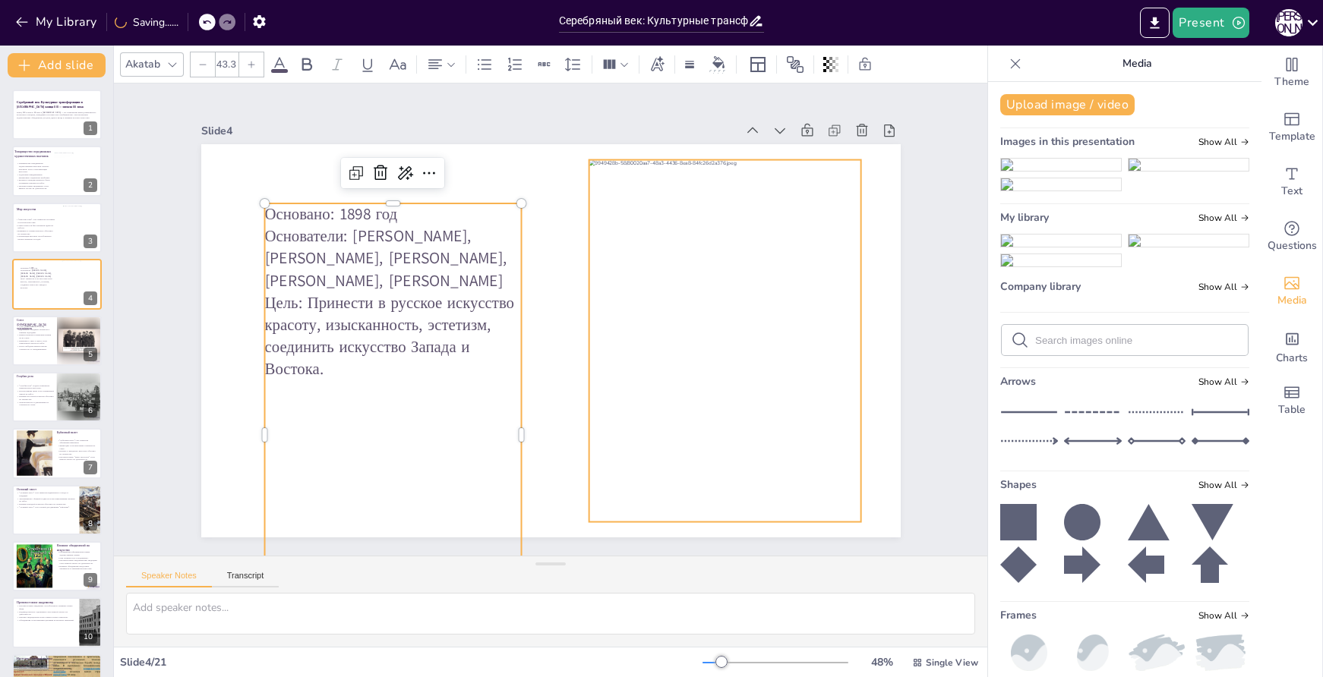
click at [589, 292] on div at bounding box center [725, 341] width 273 height 362
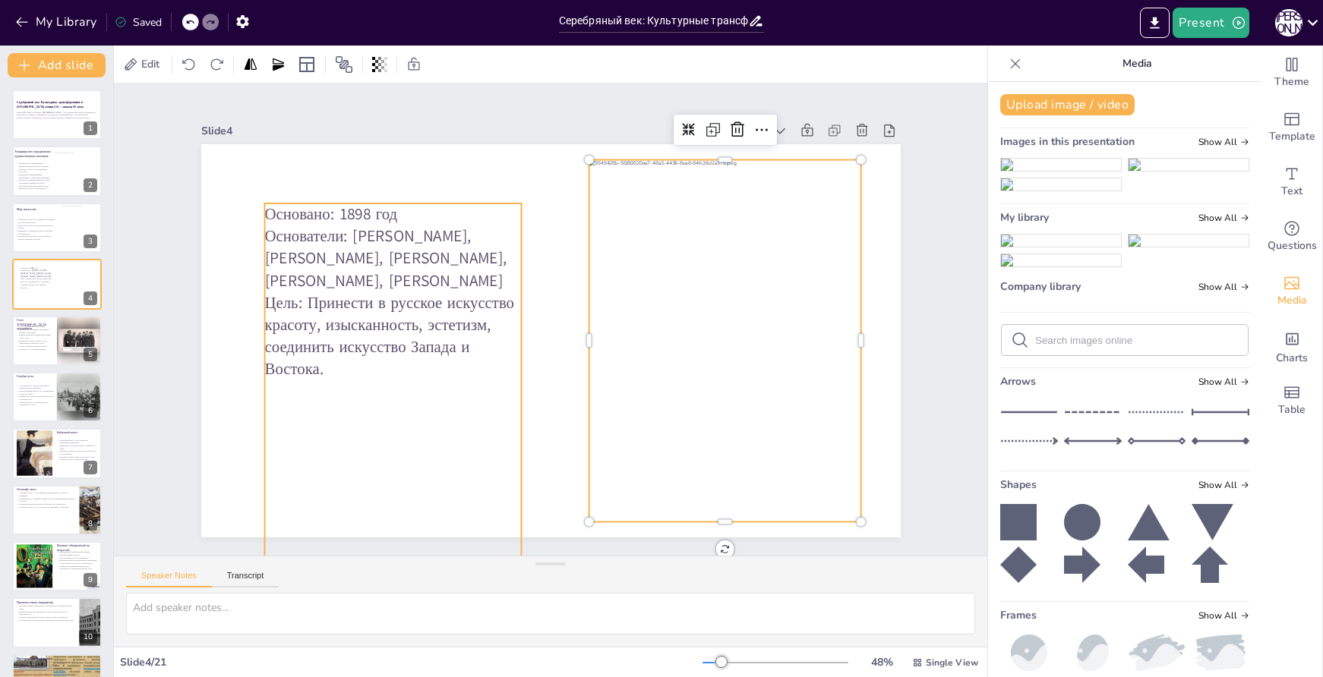
click at [416, 261] on p "Основатели: [PERSON_NAME], [PERSON_NAME], [PERSON_NAME], [PERSON_NAME], [PERSON…" at bounding box center [392, 259] width 257 height 66
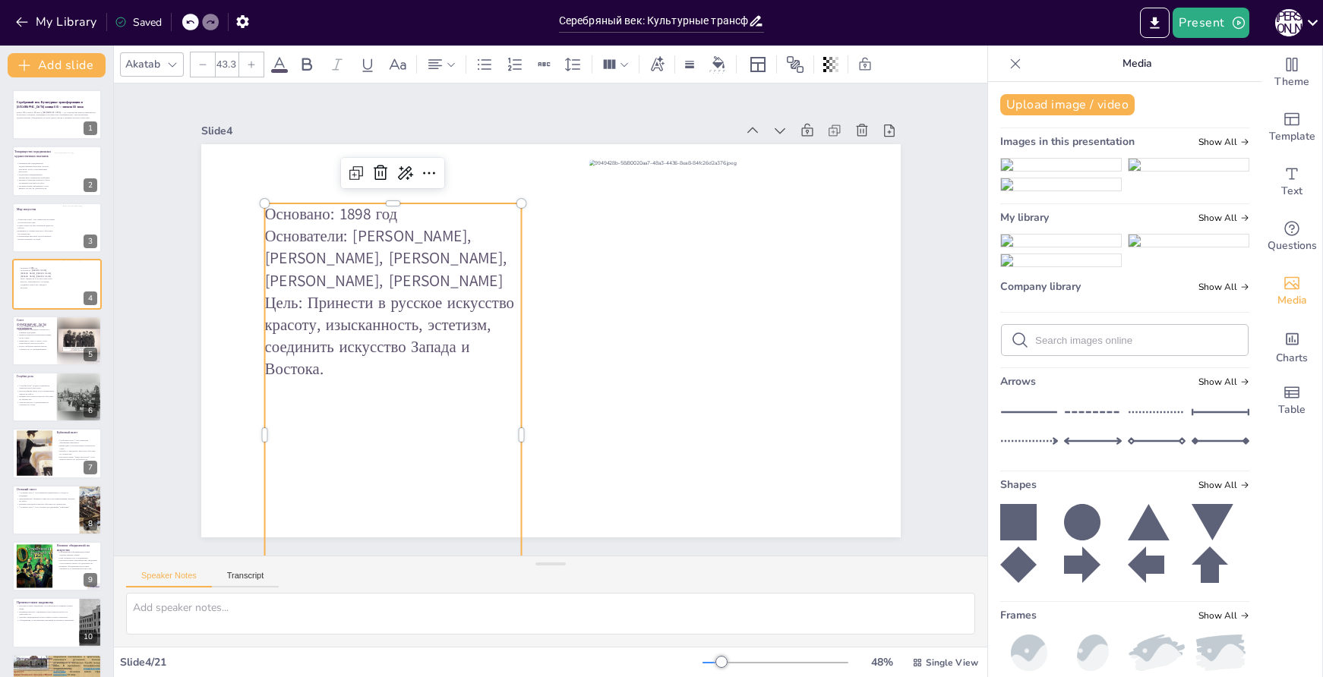
click at [386, 229] on p "Основатели: [PERSON_NAME], [PERSON_NAME], [PERSON_NAME], [PERSON_NAME], [PERSON…" at bounding box center [392, 259] width 257 height 66
click at [386, 228] on p "Основатели: [PERSON_NAME], [PERSON_NAME], [PERSON_NAME], [PERSON_NAME], [PERSON…" at bounding box center [474, 168] width 235 height 221
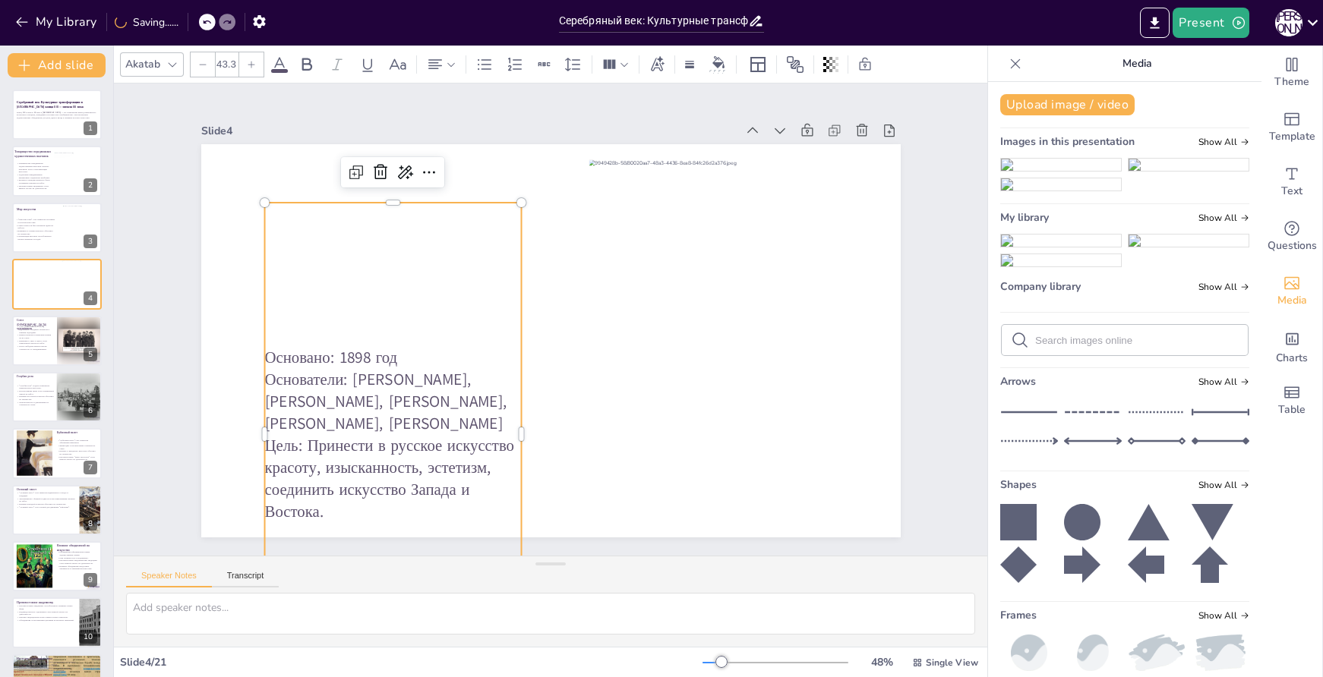
click at [393, 307] on div "Основано: 1898 год Основатели: [PERSON_NAME], [PERSON_NAME], [PERSON_NAME], [PE…" at bounding box center [392, 435] width 257 height 464
click at [400, 349] on p "Основано: 1898 год" at bounding box center [392, 357] width 257 height 22
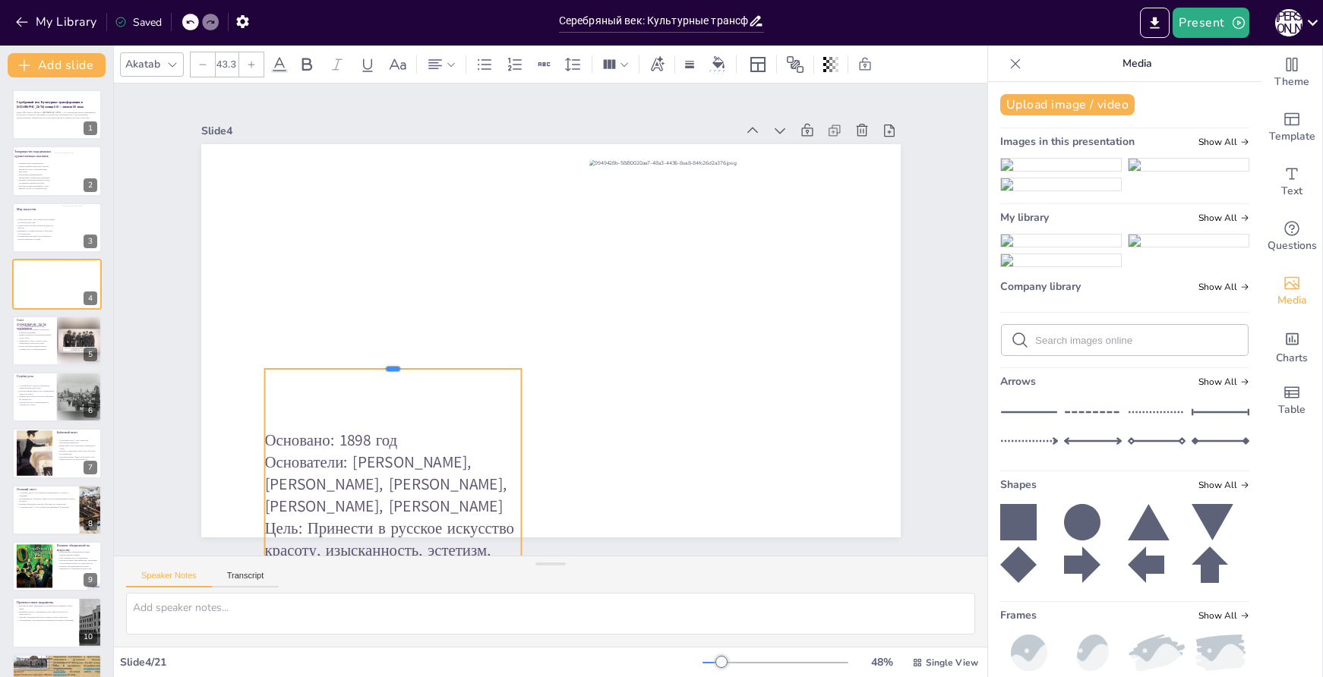
drag, startPoint x: 381, startPoint y: 196, endPoint x: 374, endPoint y: 362, distance: 166.5
click at [374, 352] on div at bounding box center [389, 294] width 240 height 115
drag, startPoint x: 395, startPoint y: 400, endPoint x: 379, endPoint y: 292, distance: 109.0
click at [380, 292] on div "Основано: 1898 год Основатели: [PERSON_NAME], [PERSON_NAME], [PERSON_NAME], [PE…" at bounding box center [548, 341] width 737 height 465
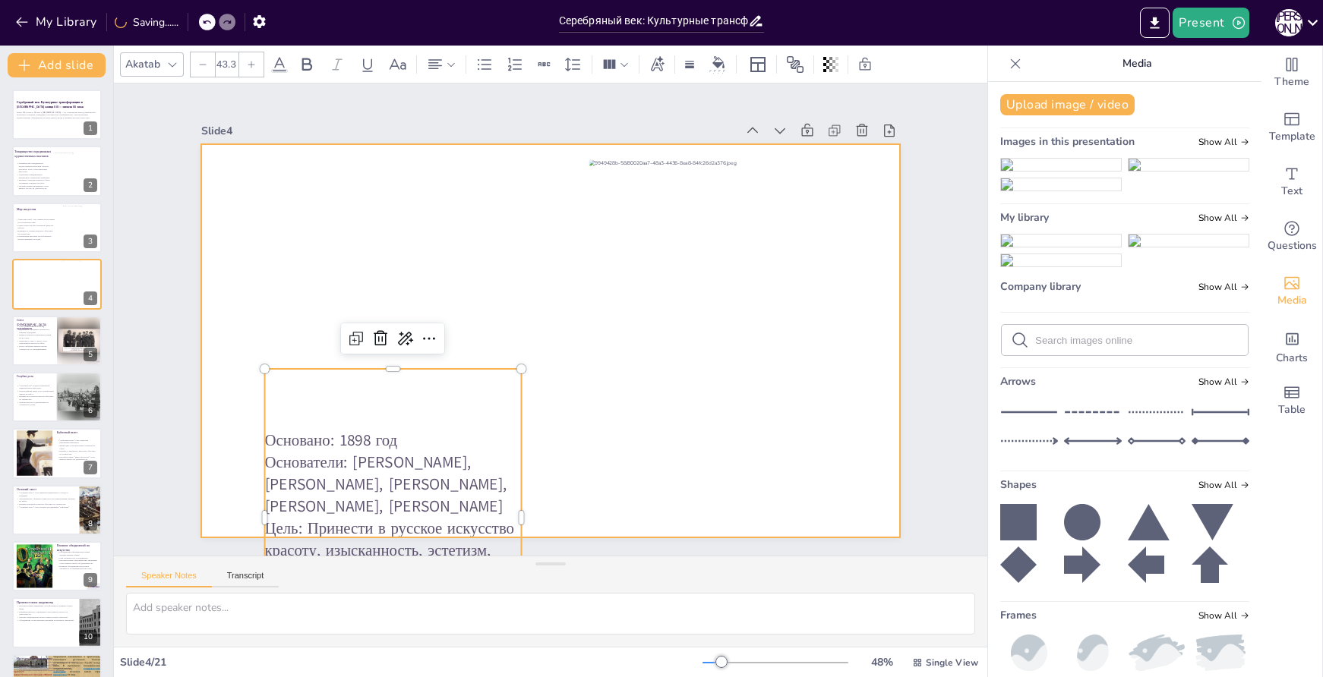
click at [505, 296] on div at bounding box center [550, 340] width 699 height 393
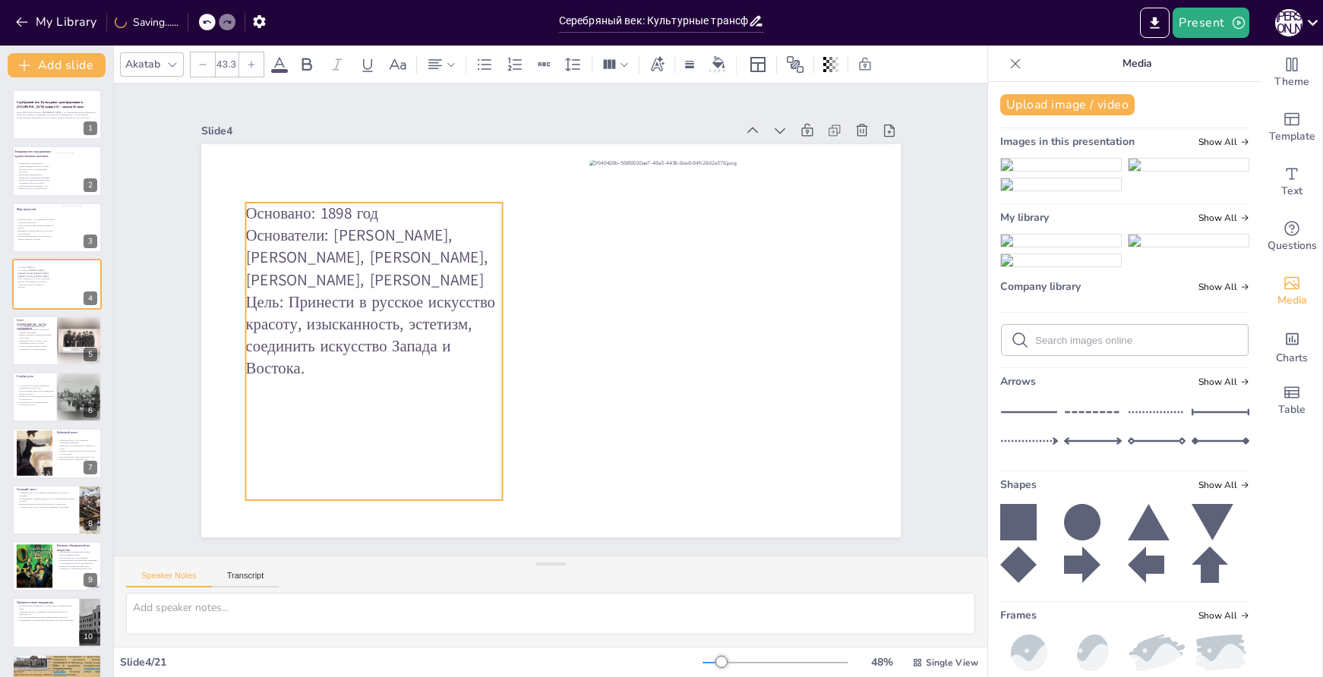
drag, startPoint x: 475, startPoint y: 374, endPoint x: 452, endPoint y: 212, distance: 164.1
click at [452, 212] on p "Основано: 1898 год" at bounding box center [373, 214] width 257 height 22
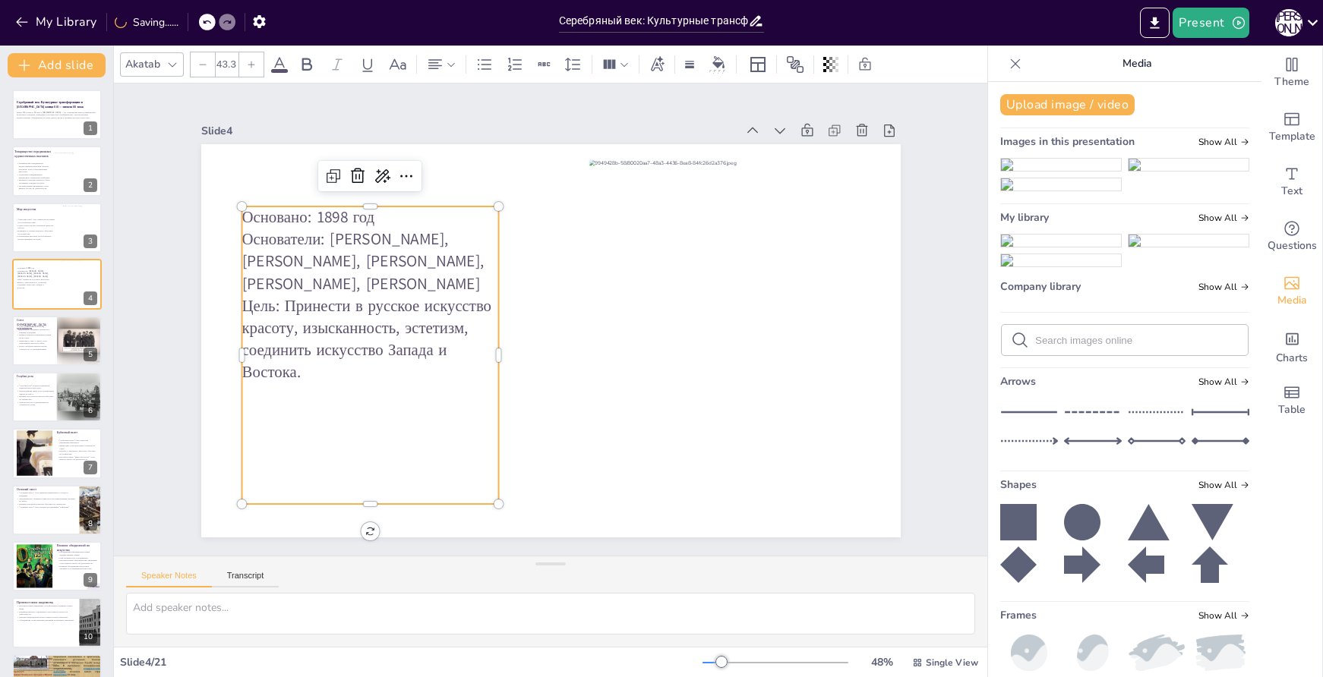
click at [381, 213] on p "Основано: 1898 год" at bounding box center [370, 218] width 257 height 22
click at [337, 209] on p "Основано: 1898 год" at bounding box center [370, 218] width 257 height 22
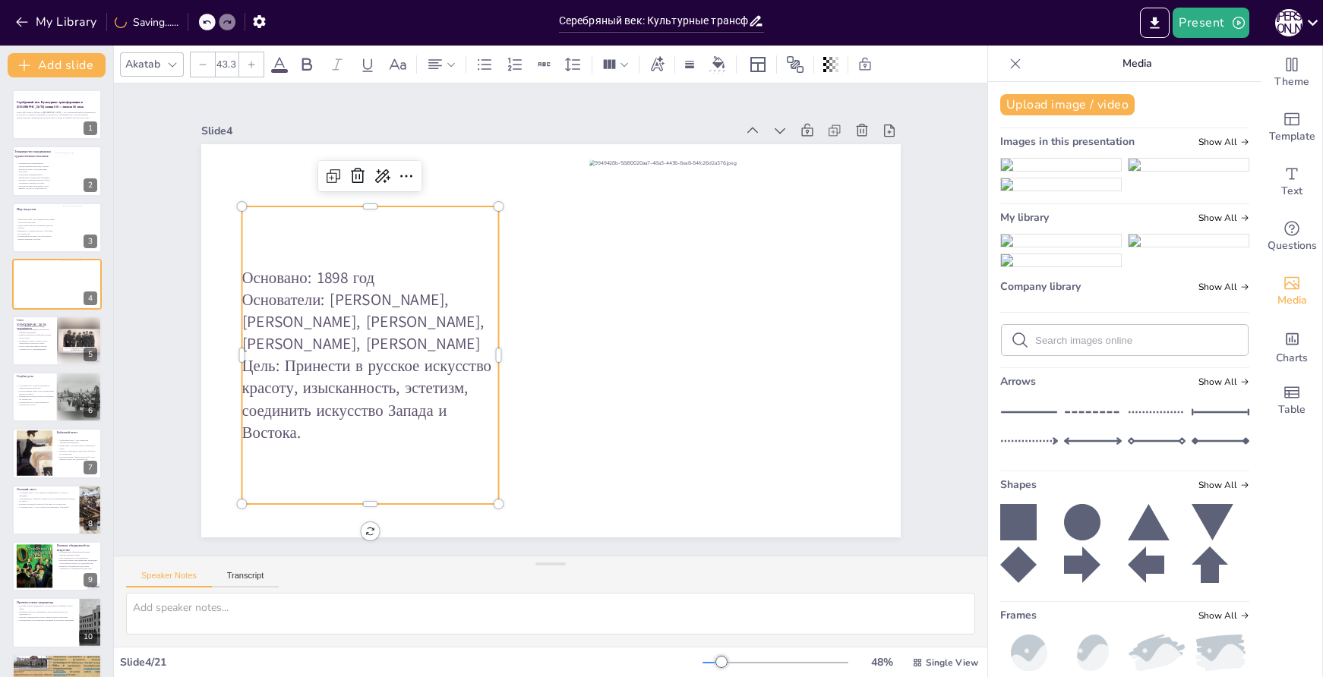
click at [371, 277] on p "Основано: 1898 год" at bounding box center [370, 278] width 257 height 22
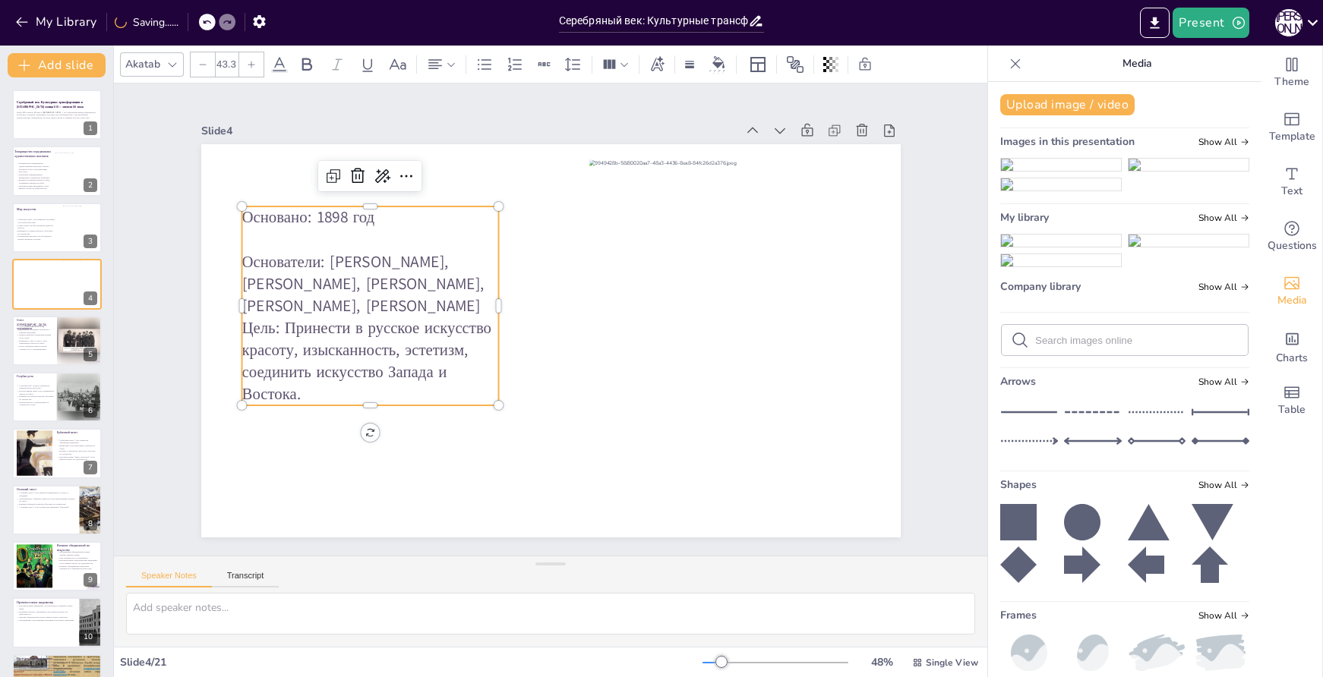
click at [346, 296] on p "Основатели: [PERSON_NAME], [PERSON_NAME], [PERSON_NAME], [PERSON_NAME], [PERSON…" at bounding box center [375, 265] width 263 height 93
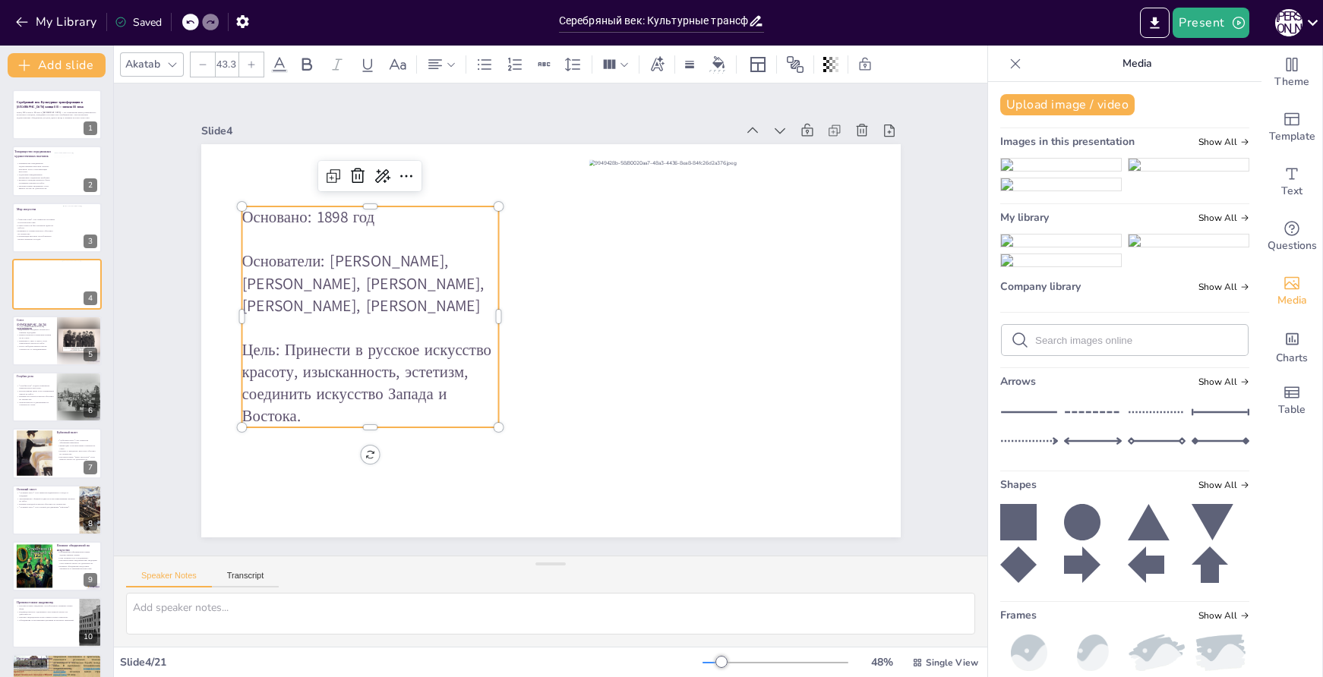
click at [308, 409] on p "Цель: Принести в русское искусство красоту, изысканность, эстетизм, соединить и…" at bounding box center [370, 383] width 257 height 88
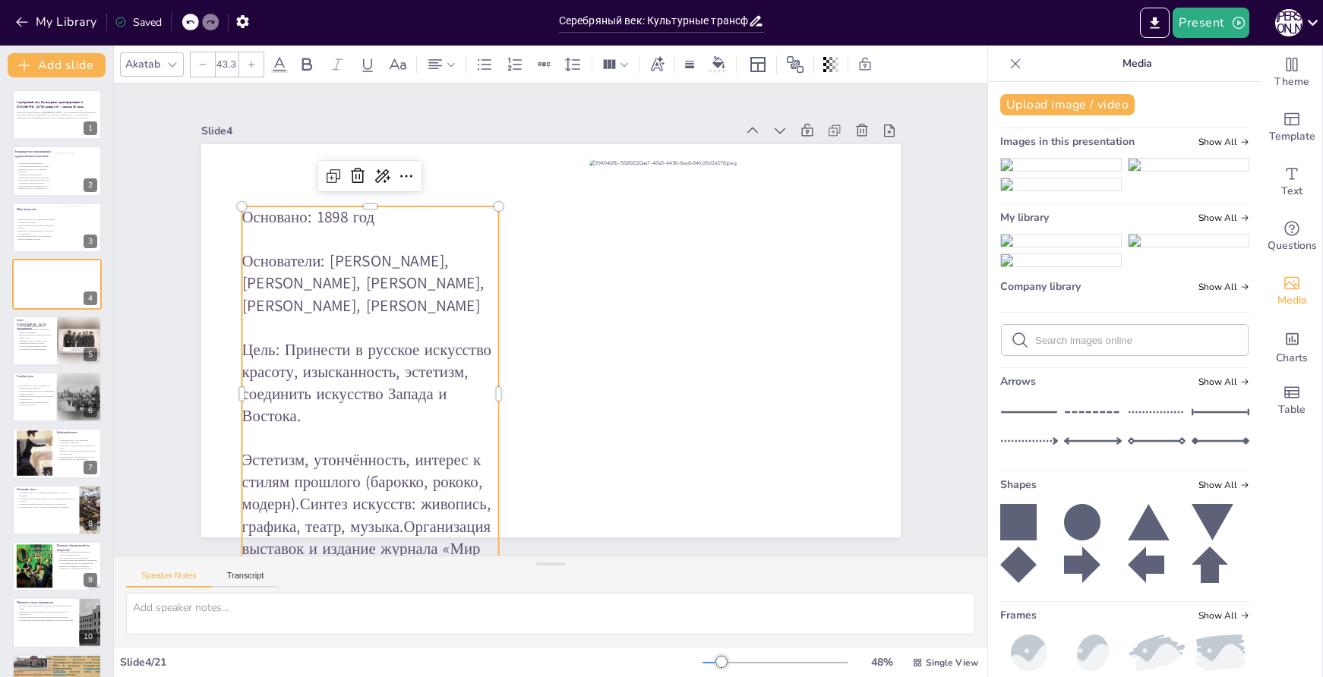
click at [242, 454] on p "Эстетизм, утончённость, интерес к стилям прошлого (барокко, рококо, модерн).Син…" at bounding box center [370, 516] width 257 height 133
click at [242, 453] on p "Эстетизм, утончённость, интерес к стилям прошлого (барокко, рококо, модерн).Син…" at bounding box center [370, 516] width 257 height 133
click at [483, 67] on icon at bounding box center [484, 64] width 18 height 18
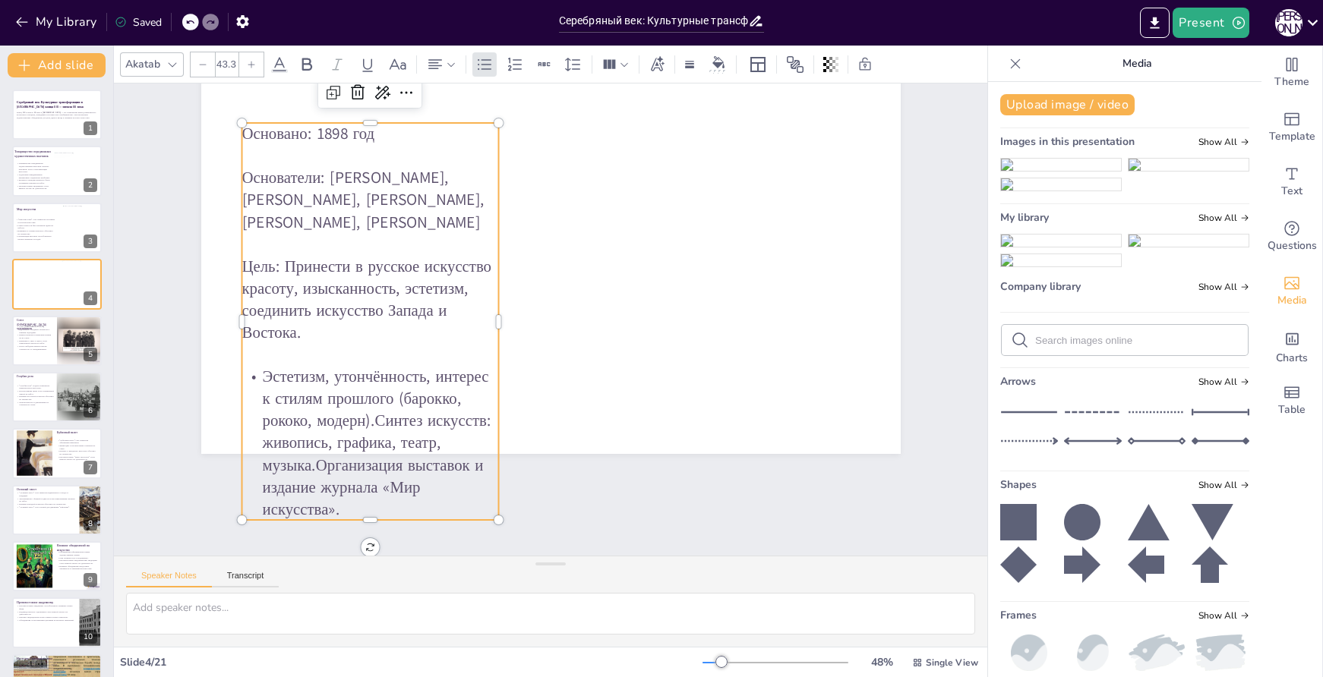
scroll to position [90, 0]
click at [365, 410] on p "Эстетизм, утончённость, интерес к стилям прошлого (барокко, рококо, модерн).Син…" at bounding box center [370, 442] width 257 height 155
click at [491, 62] on icon at bounding box center [484, 64] width 18 height 18
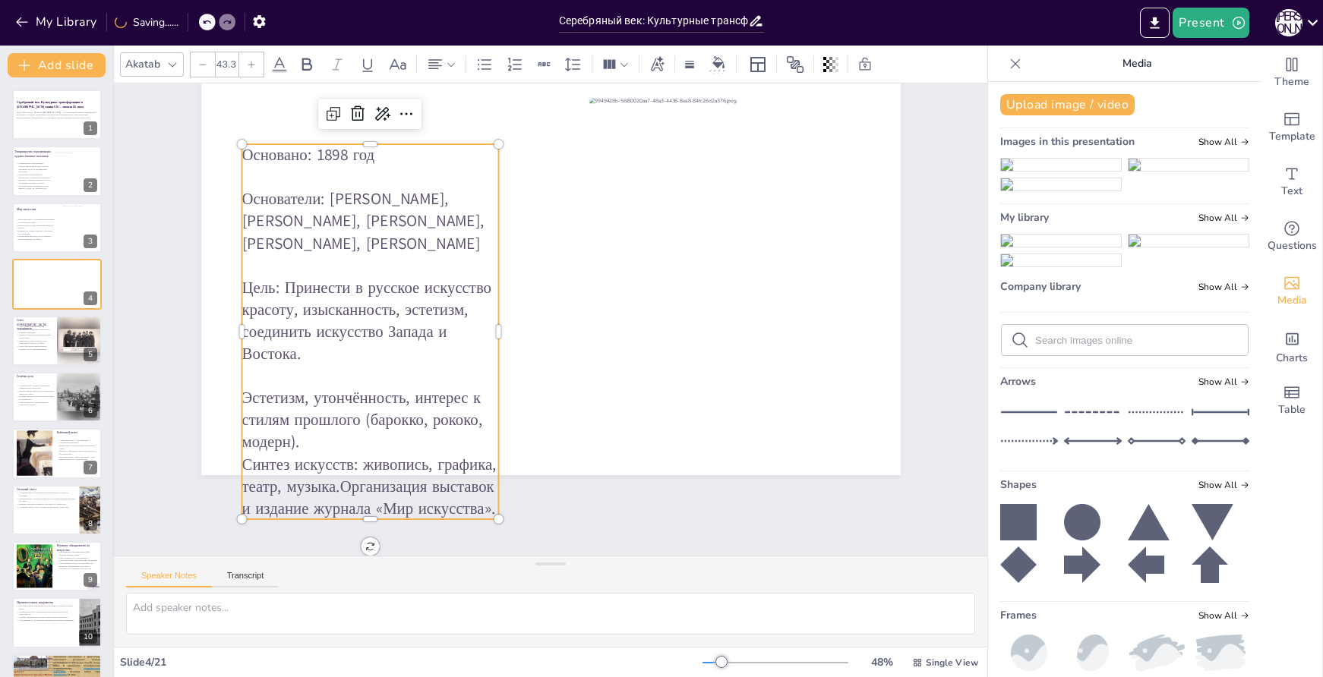
click at [336, 475] on p "Синтез искусств: живопись, графика, театр, музыка.Организация выставок и издани…" at bounding box center [370, 486] width 257 height 66
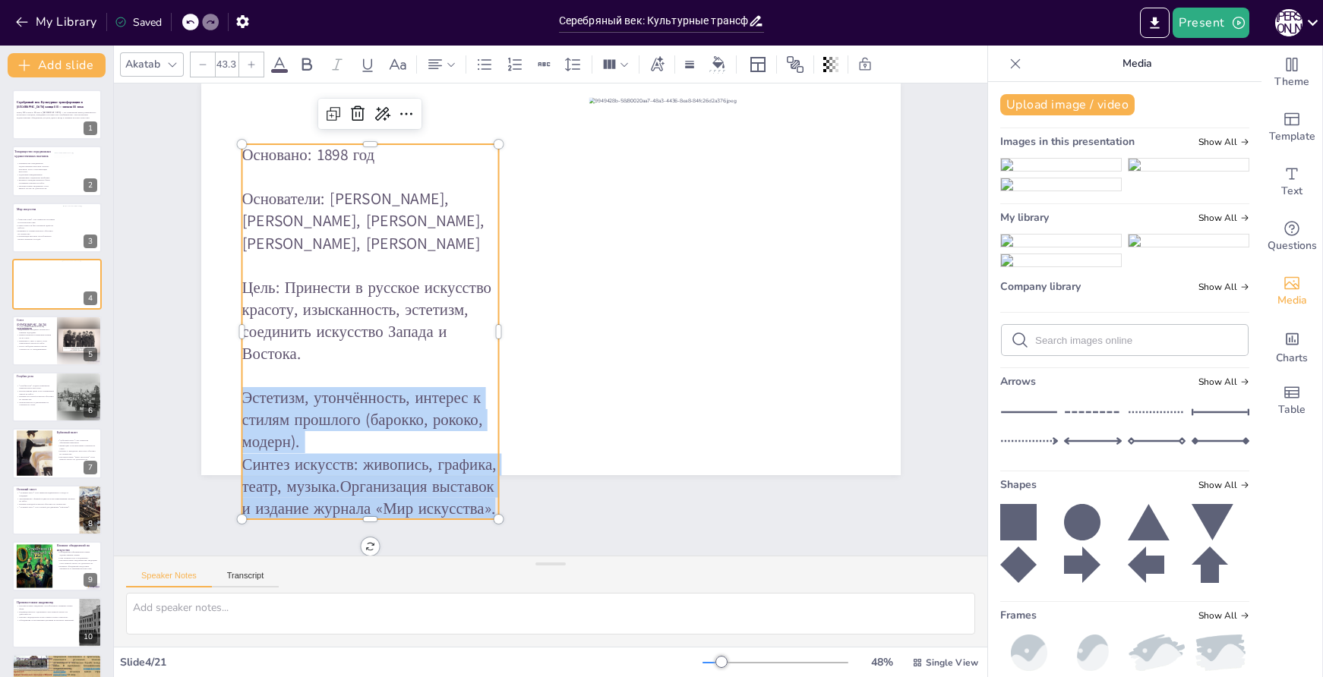
drag, startPoint x: 234, startPoint y: 392, endPoint x: 484, endPoint y: 499, distance: 271.9
click at [484, 499] on div "Основано: 1898 год Основатели: [PERSON_NAME], [PERSON_NAME], [PERSON_NAME], [PE…" at bounding box center [370, 332] width 257 height 376
click at [480, 69] on icon at bounding box center [484, 64] width 18 height 18
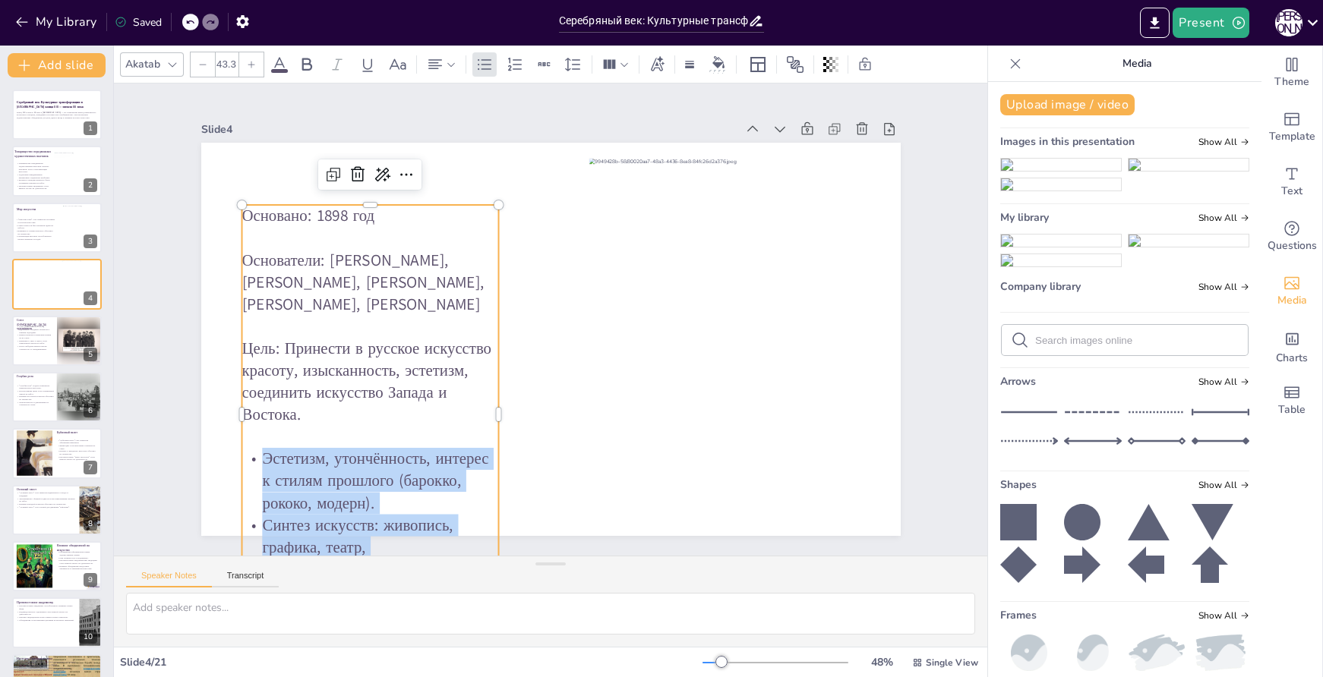
scroll to position [0, 0]
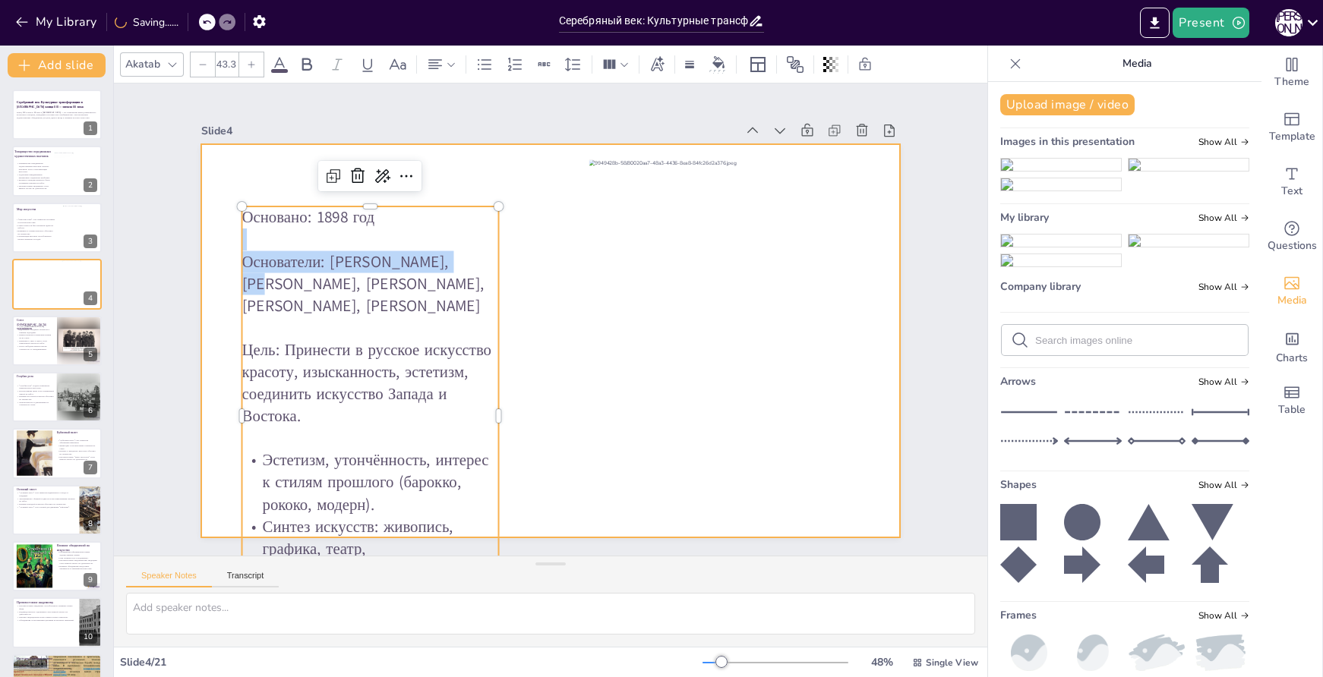
drag, startPoint x: 395, startPoint y: 203, endPoint x: 399, endPoint y: 186, distance: 17.3
click at [399, 186] on div "Основано: 1898 год Основатели: [PERSON_NAME], [PERSON_NAME], [PERSON_NAME], [PE…" at bounding box center [550, 340] width 699 height 393
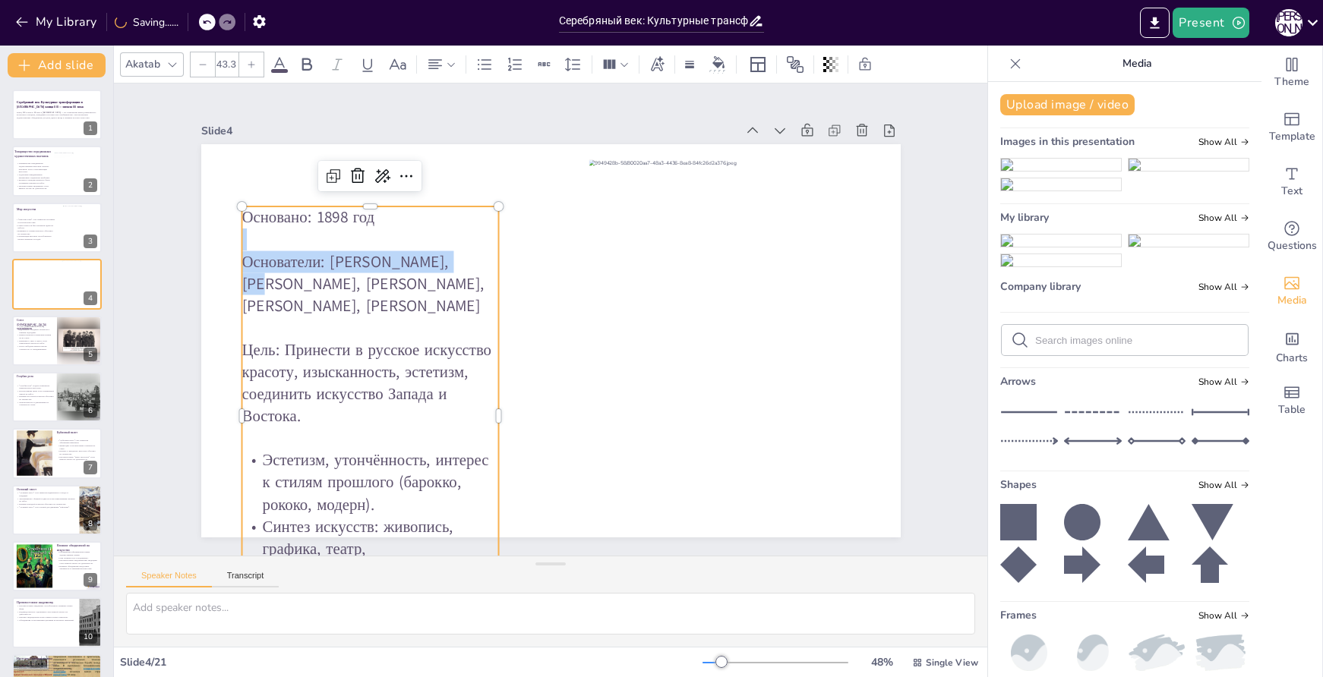
click at [406, 207] on p "Основано: 1898 год" at bounding box center [370, 218] width 257 height 22
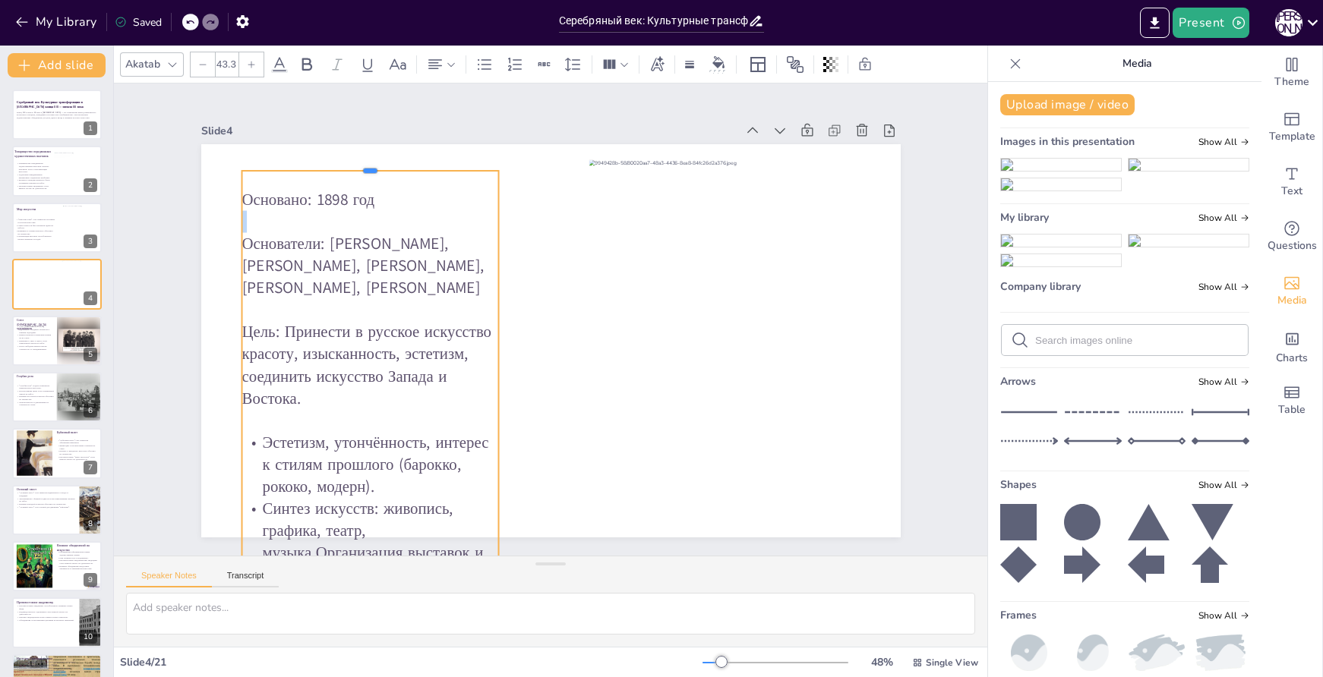
drag, startPoint x: 406, startPoint y: 199, endPoint x: 413, endPoint y: 163, distance: 37.1
click at [413, 163] on div at bounding box center [370, 165] width 257 height 12
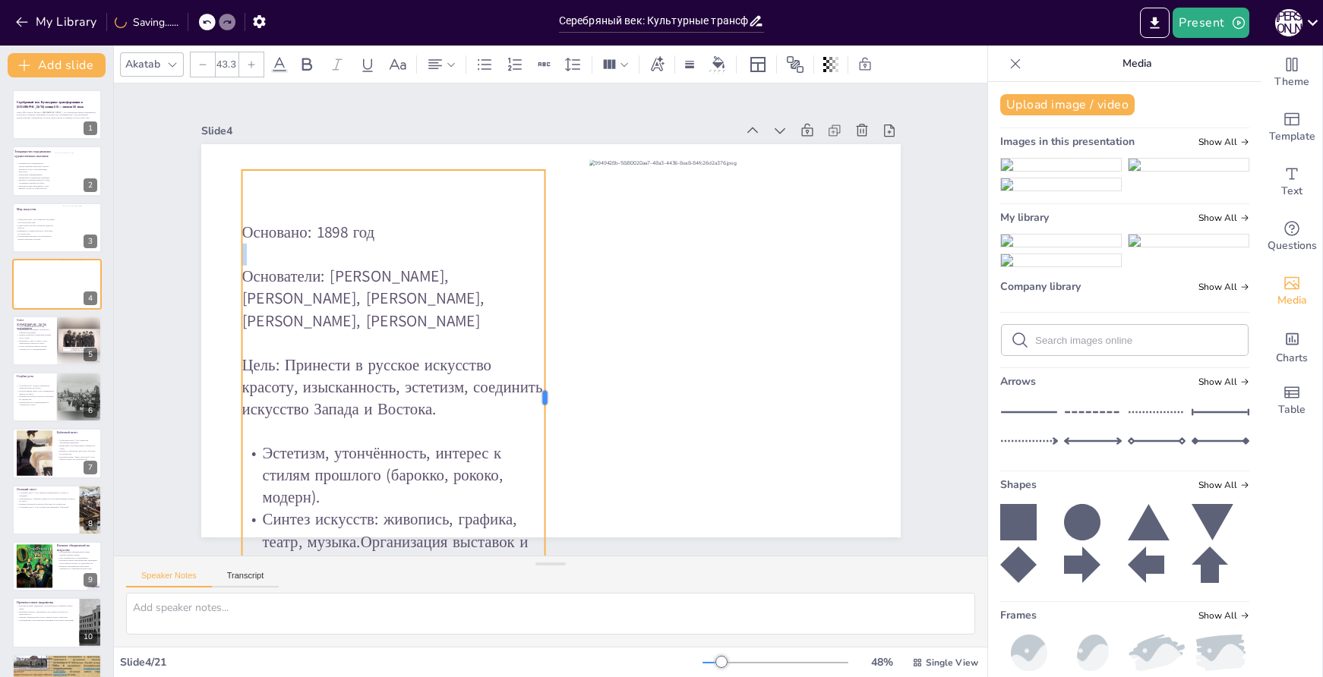
drag, startPoint x: 487, startPoint y: 390, endPoint x: 538, endPoint y: 364, distance: 57.4
click at [545, 365] on div at bounding box center [551, 398] width 12 height 456
drag, startPoint x: 425, startPoint y: 185, endPoint x: 444, endPoint y: 169, distance: 24.8
click at [444, 170] on div "Основано: 1898 год Основатели: [PERSON_NAME], [PERSON_NAME], [PERSON_NAME], [PE…" at bounding box center [396, 398] width 308 height 456
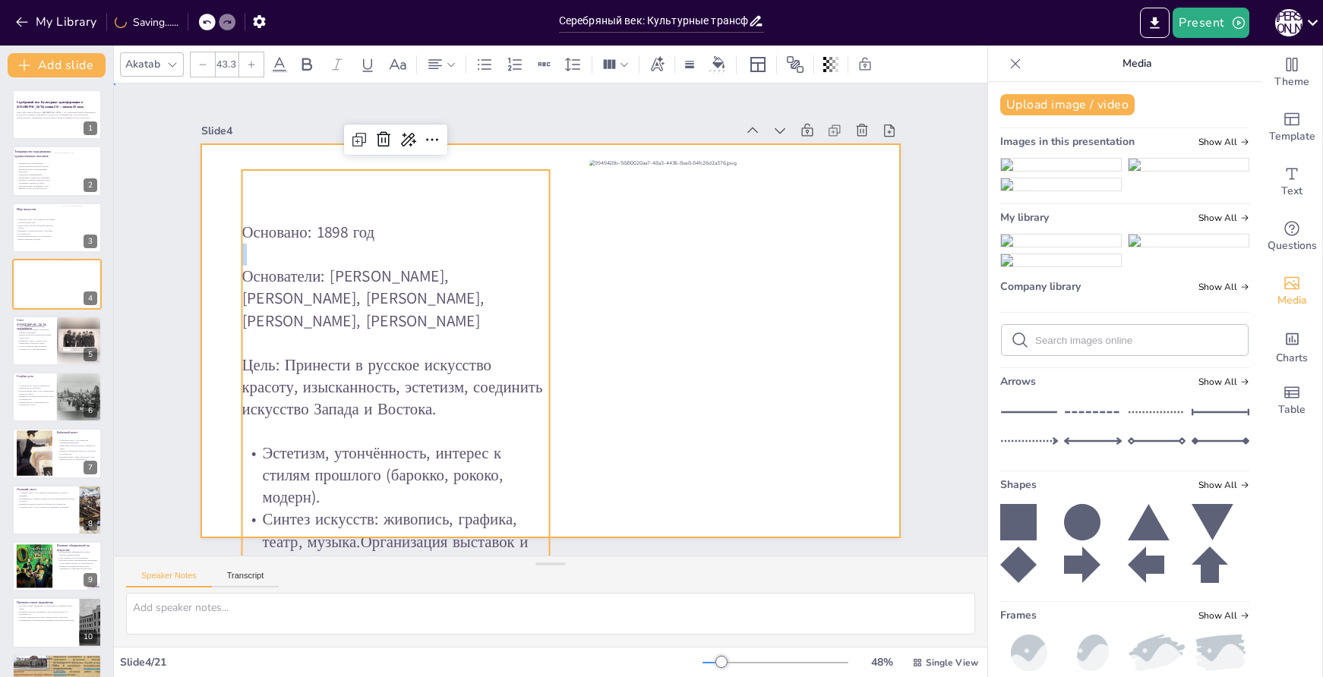
click at [559, 185] on div at bounding box center [550, 340] width 699 height 393
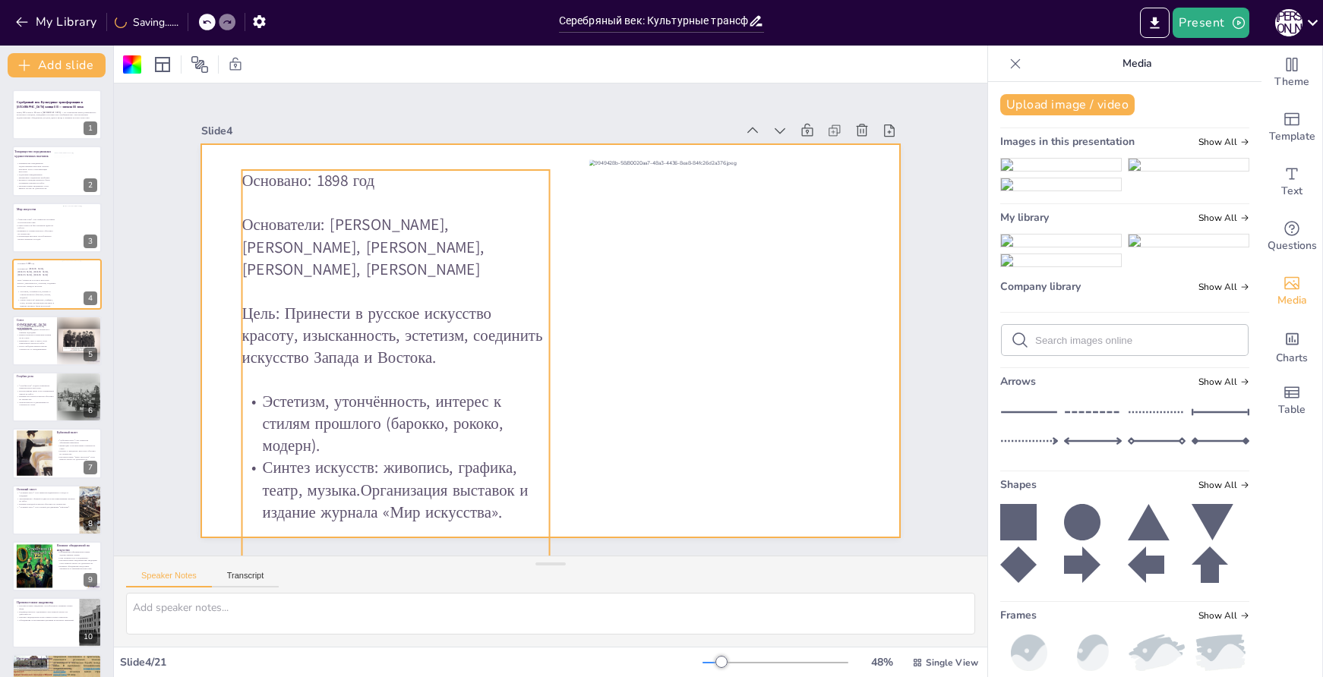
click at [481, 198] on p at bounding box center [396, 203] width 308 height 22
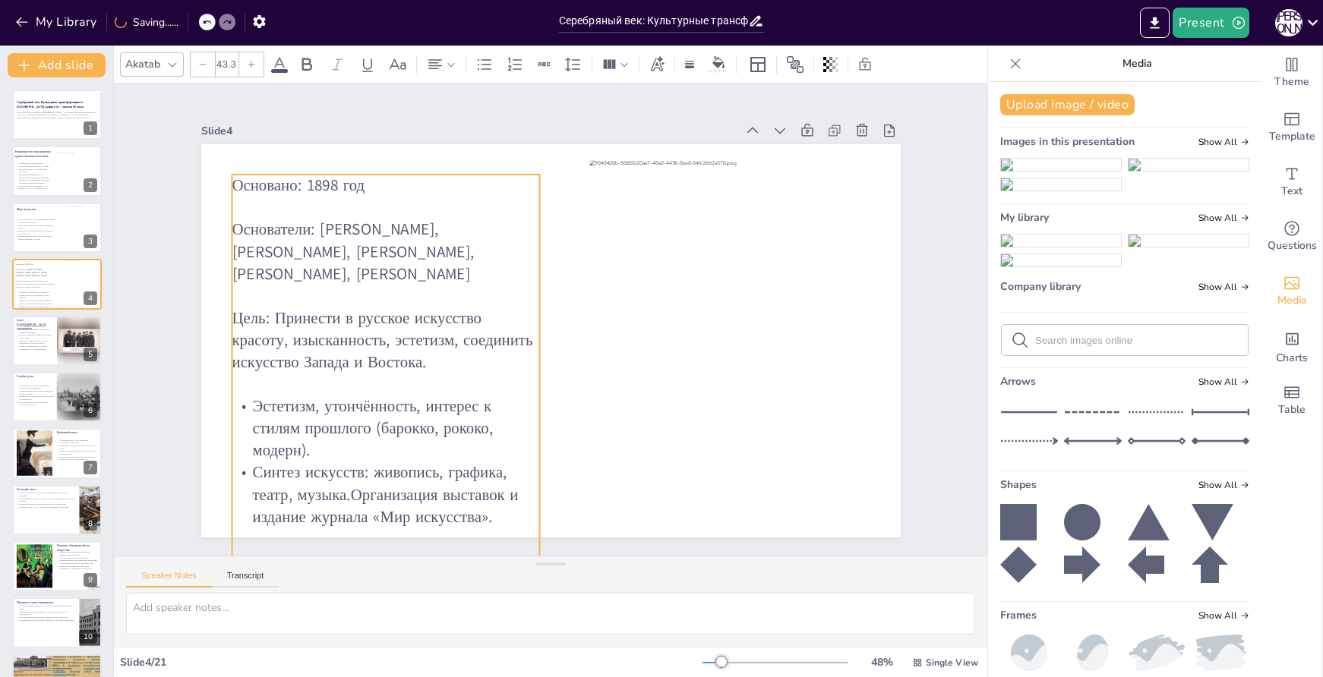
drag, startPoint x: 545, startPoint y: 187, endPoint x: 471, endPoint y: 203, distance: 76.1
click at [471, 203] on p at bounding box center [386, 208] width 308 height 22
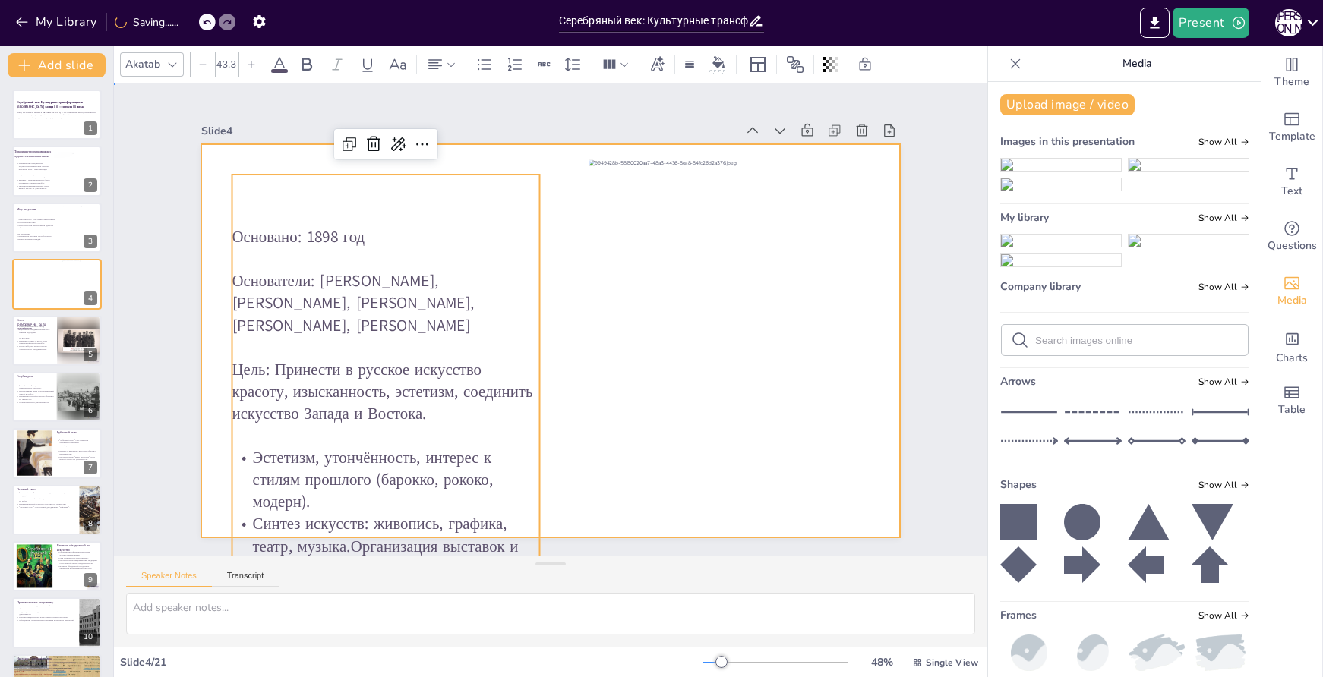
click at [543, 241] on div at bounding box center [550, 340] width 699 height 393
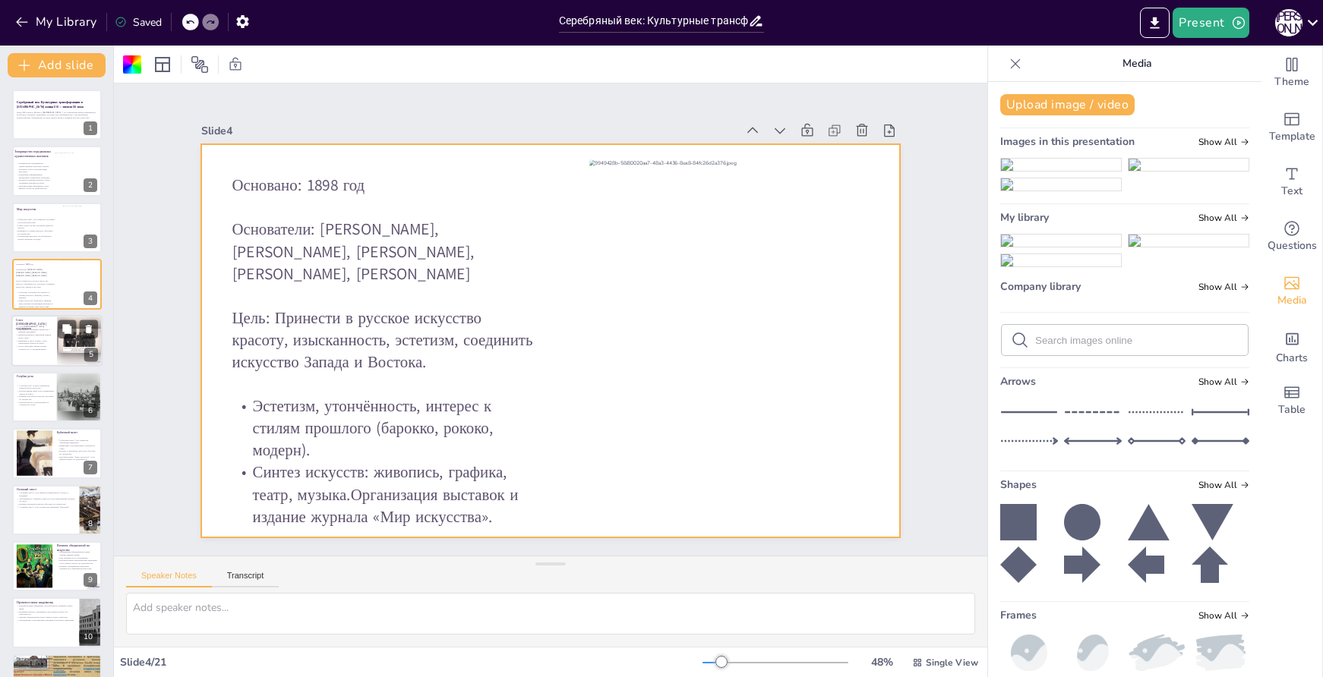
click at [36, 346] on p "Более свободная манера письма отличала их от Передвижников." at bounding box center [34, 347] width 36 height 5
type textarea "Это объединение стало важным шагом в развитии русского искусства, так как оно о…"
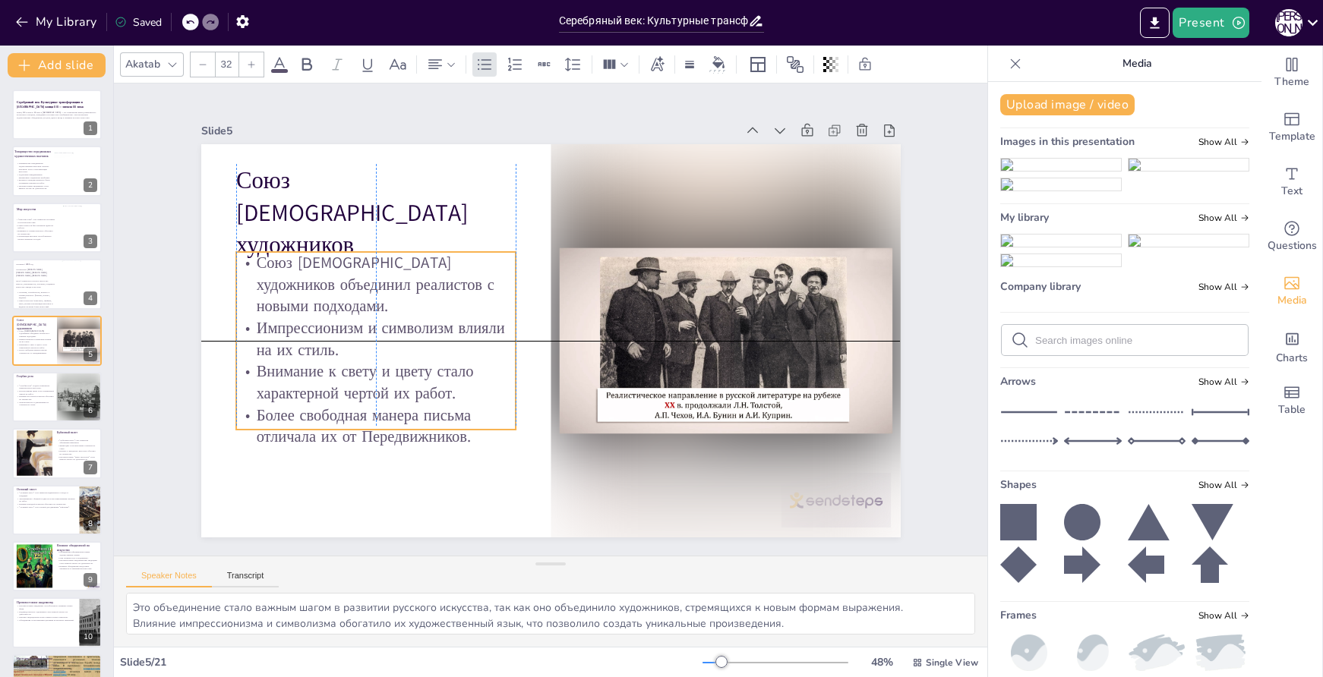
drag, startPoint x: 415, startPoint y: 285, endPoint x: 415, endPoint y: 314, distance: 28.9
click at [415, 317] on p "Импрессионизм и символизм влияли на их стиль." at bounding box center [375, 338] width 279 height 43
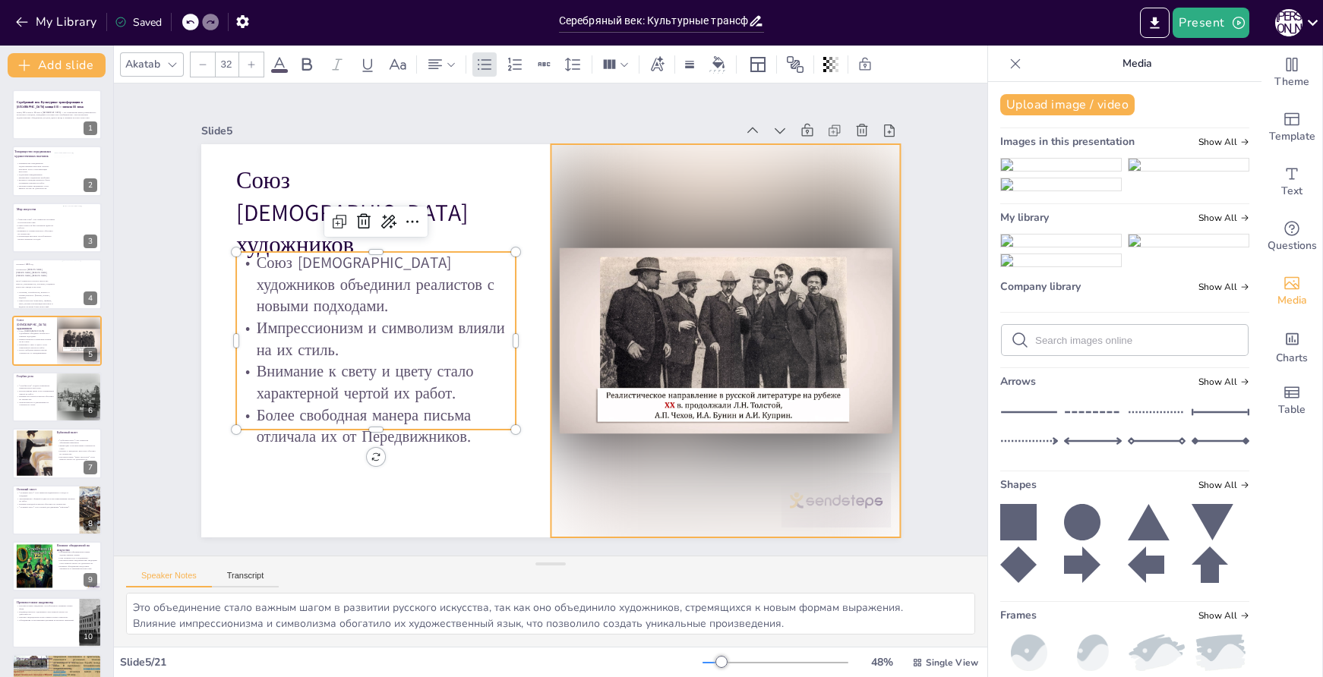
click at [803, 200] on div at bounding box center [722, 359] width 389 height 428
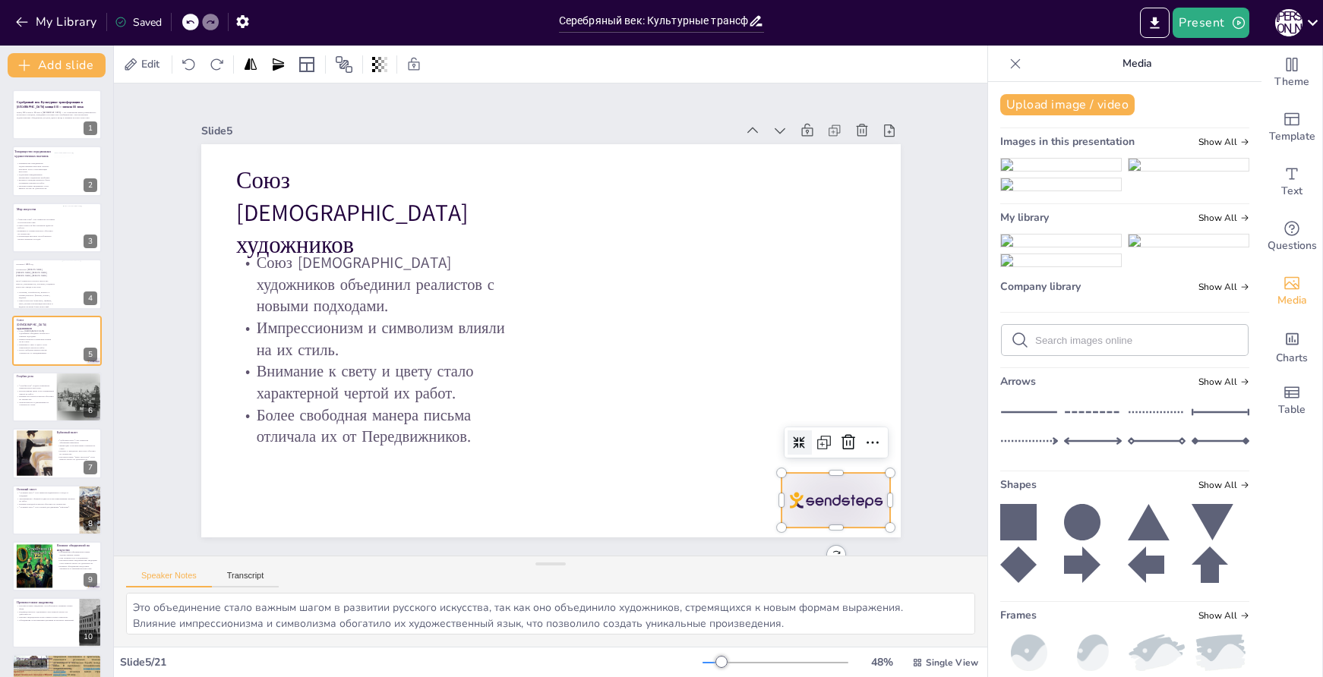
click at [835, 493] on div at bounding box center [836, 500] width 109 height 55
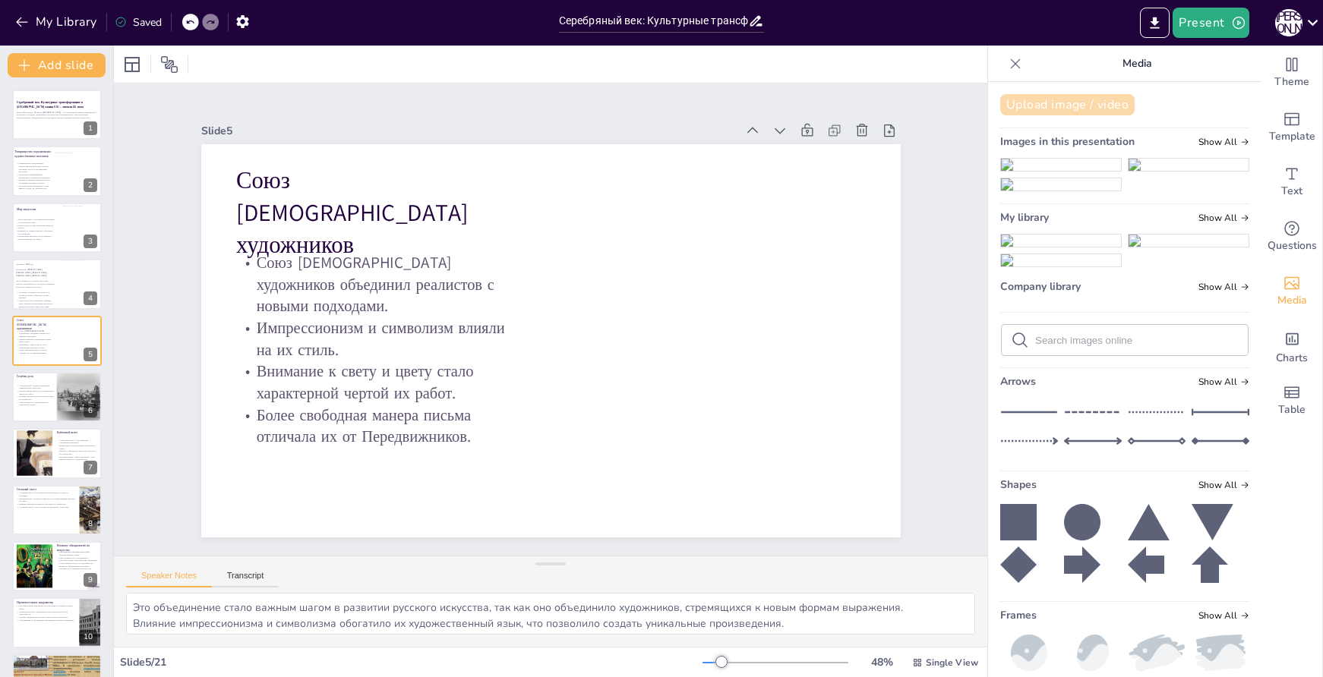
click at [1032, 100] on button "Upload image / video" at bounding box center [1067, 104] width 134 height 21
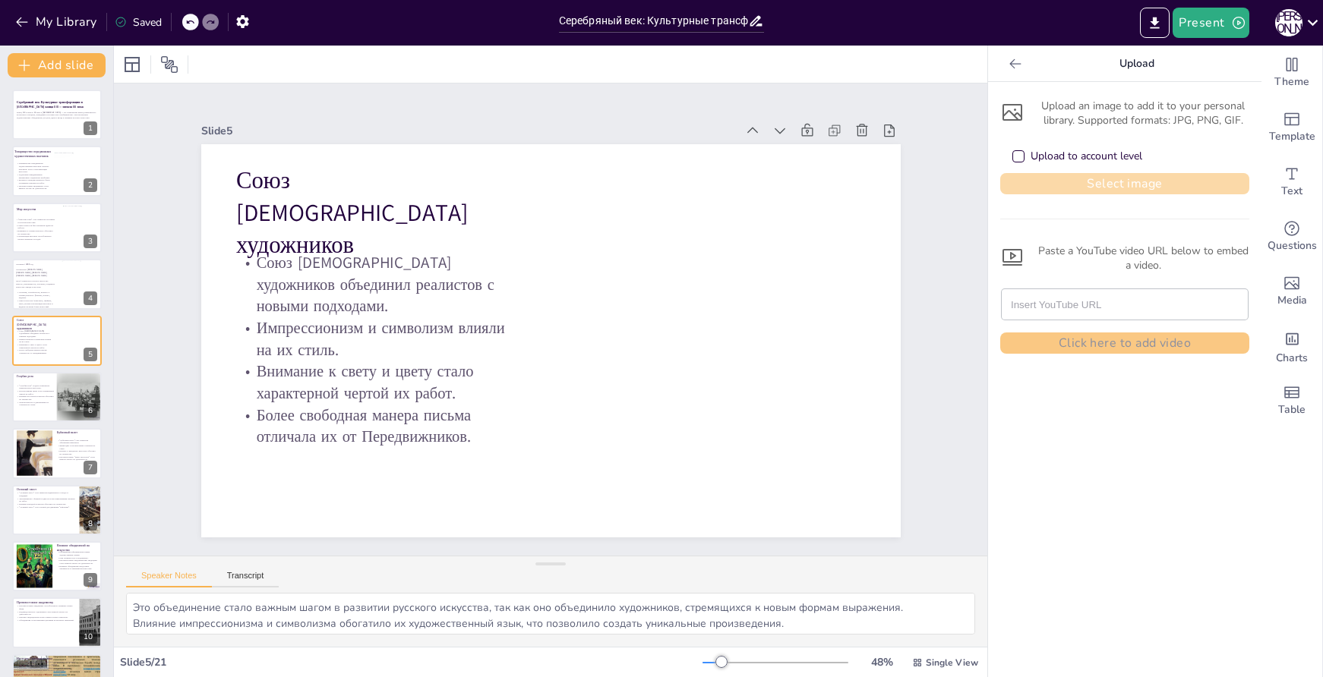
click at [1132, 191] on button "Select image" at bounding box center [1124, 183] width 249 height 21
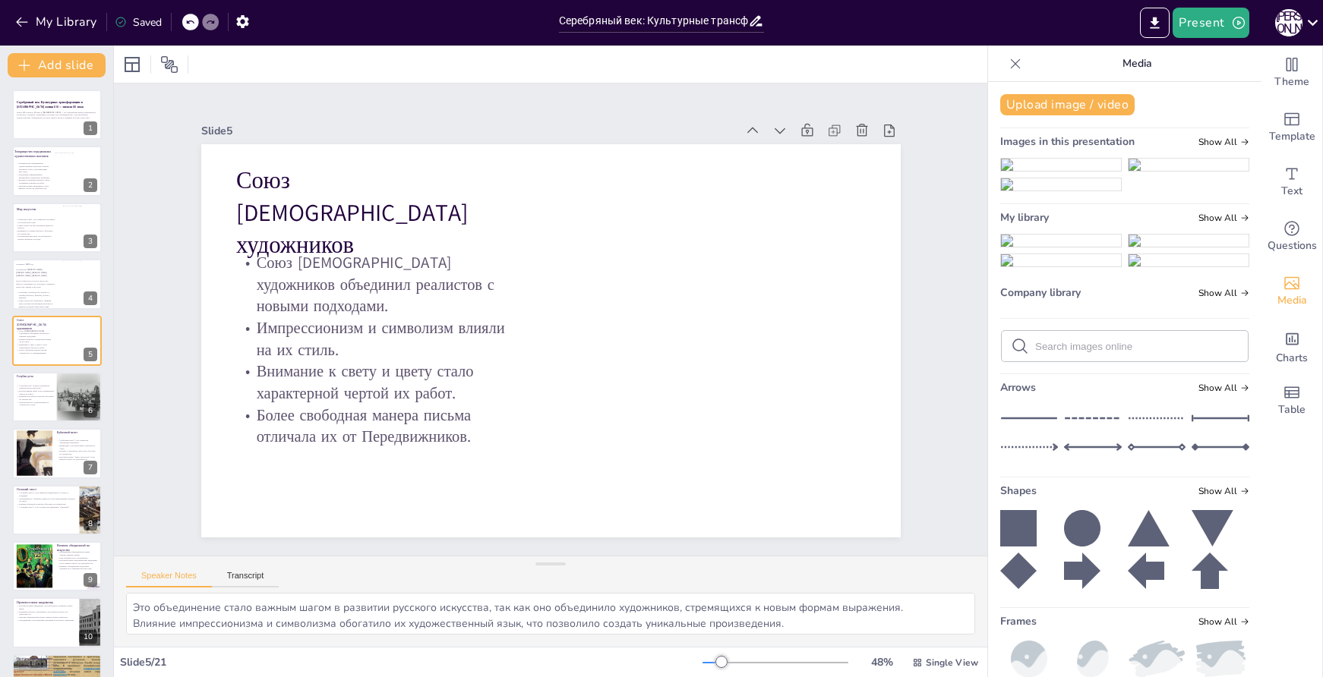
click at [1041, 247] on img at bounding box center [1061, 241] width 120 height 12
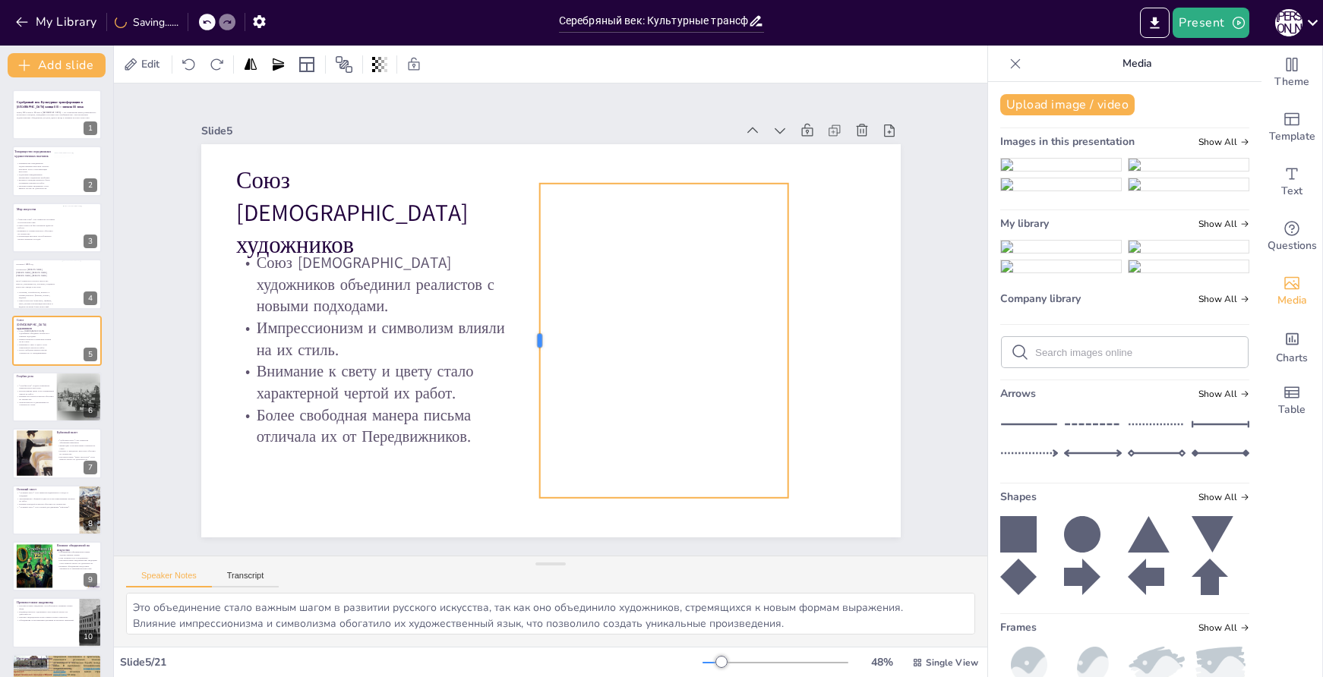
drag, startPoint x: 301, startPoint y: 334, endPoint x: 516, endPoint y: 362, distance: 217.5
click at [527, 362] on div at bounding box center [533, 341] width 12 height 314
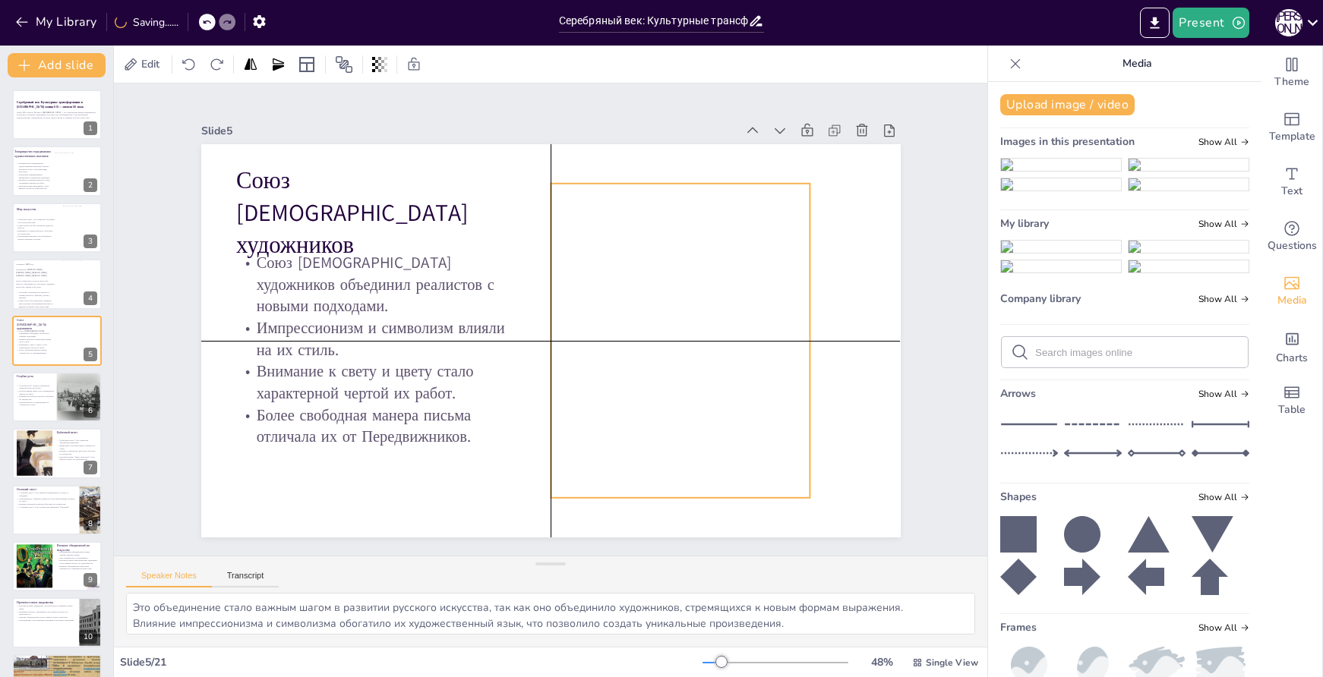
drag, startPoint x: 574, startPoint y: 348, endPoint x: 592, endPoint y: 343, distance: 18.3
click at [592, 343] on div at bounding box center [569, 343] width 505 height 362
click at [608, 331] on div at bounding box center [572, 341] width 475 height 314
click at [638, 147] on icon at bounding box center [644, 153] width 12 height 12
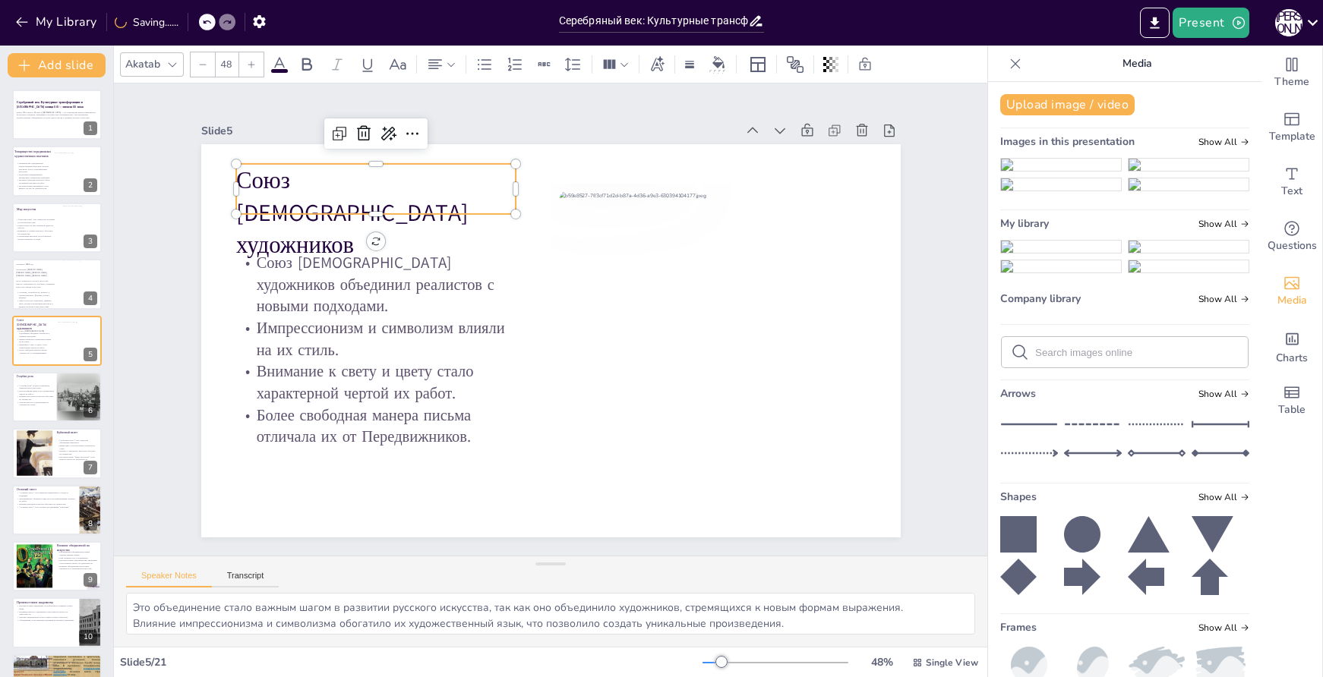
click at [428, 178] on p "Союз [DEMOGRAPHIC_DATA] художников" at bounding box center [375, 213] width 279 height 98
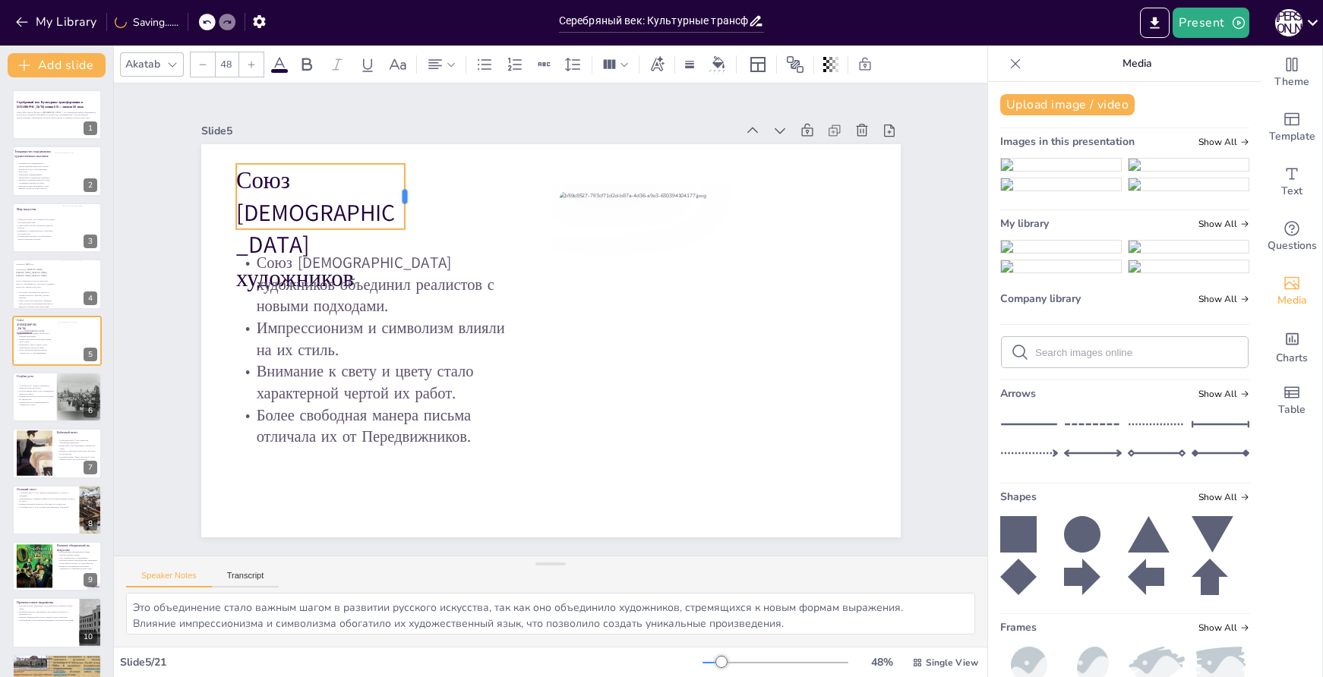
drag, startPoint x: 505, startPoint y: 183, endPoint x: 392, endPoint y: 186, distance: 113.2
click at [405, 186] on div at bounding box center [411, 196] width 12 height 65
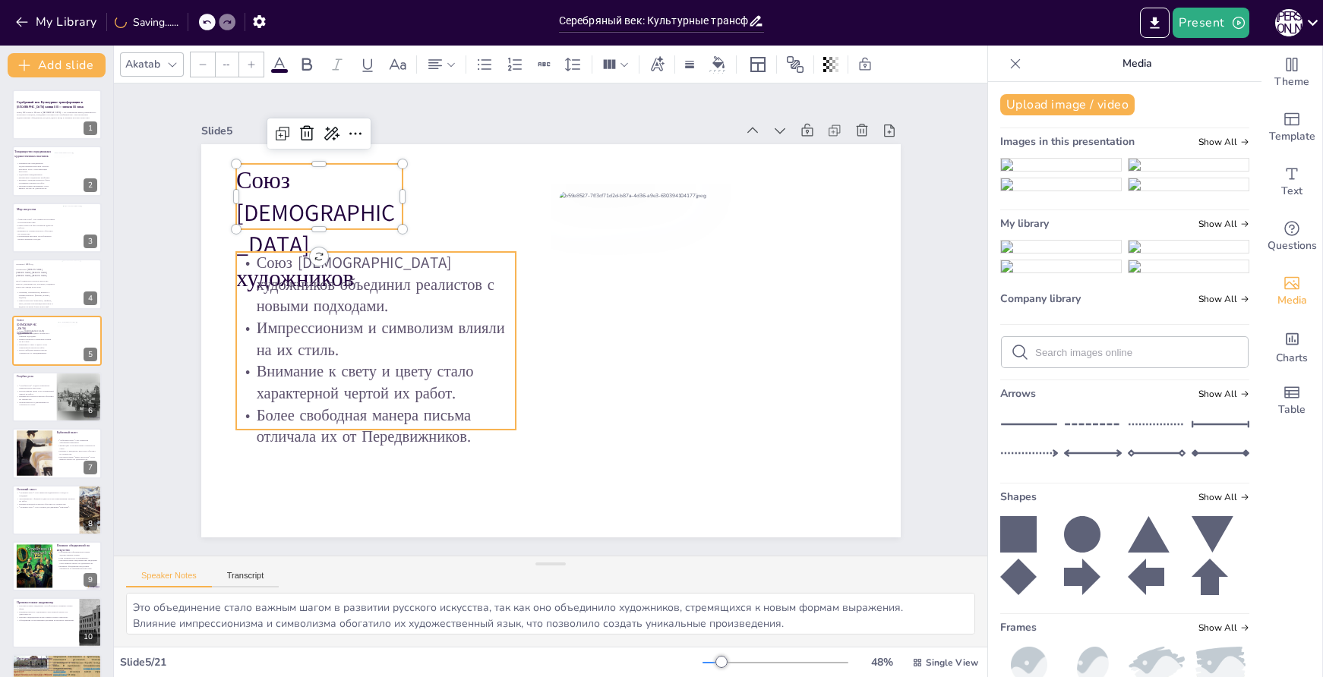
type input "32"
click at [406, 317] on p "Импрессионизм и символизм влияли на их стиль." at bounding box center [375, 338] width 279 height 43
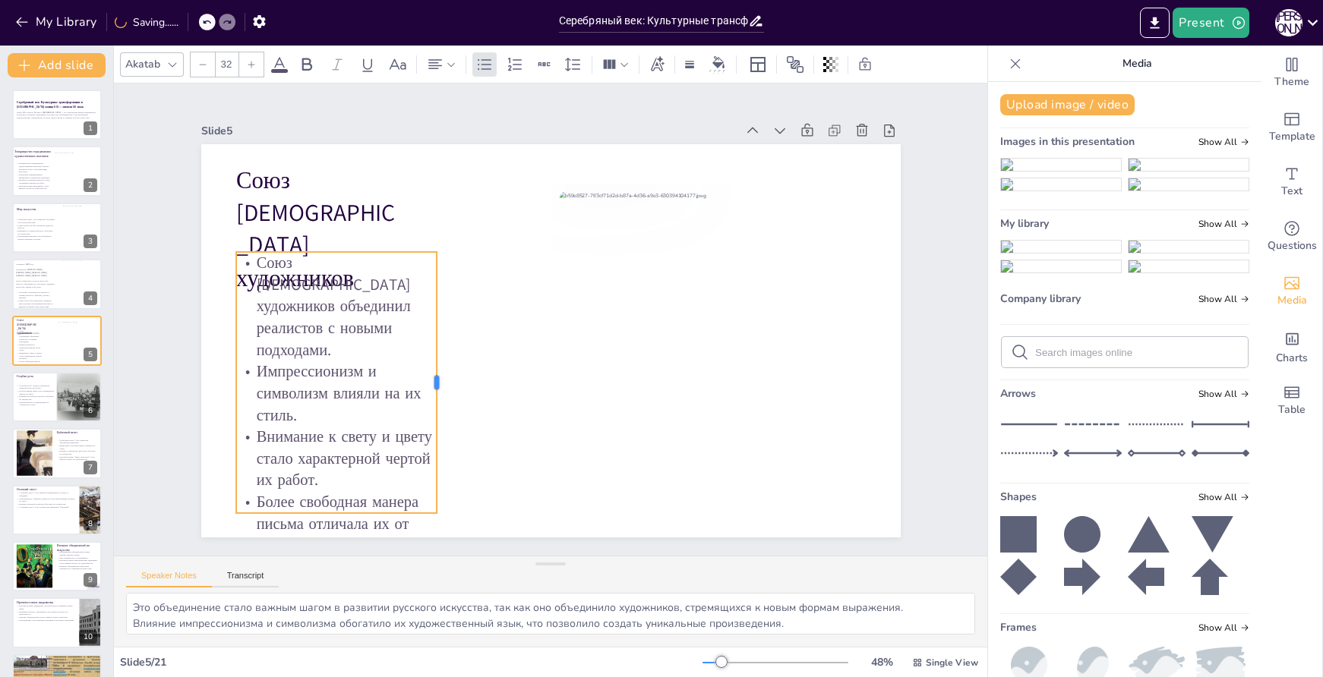
drag, startPoint x: 505, startPoint y: 333, endPoint x: 426, endPoint y: 314, distance: 81.4
click at [426, 314] on div at bounding box center [425, 320] width 141 height 232
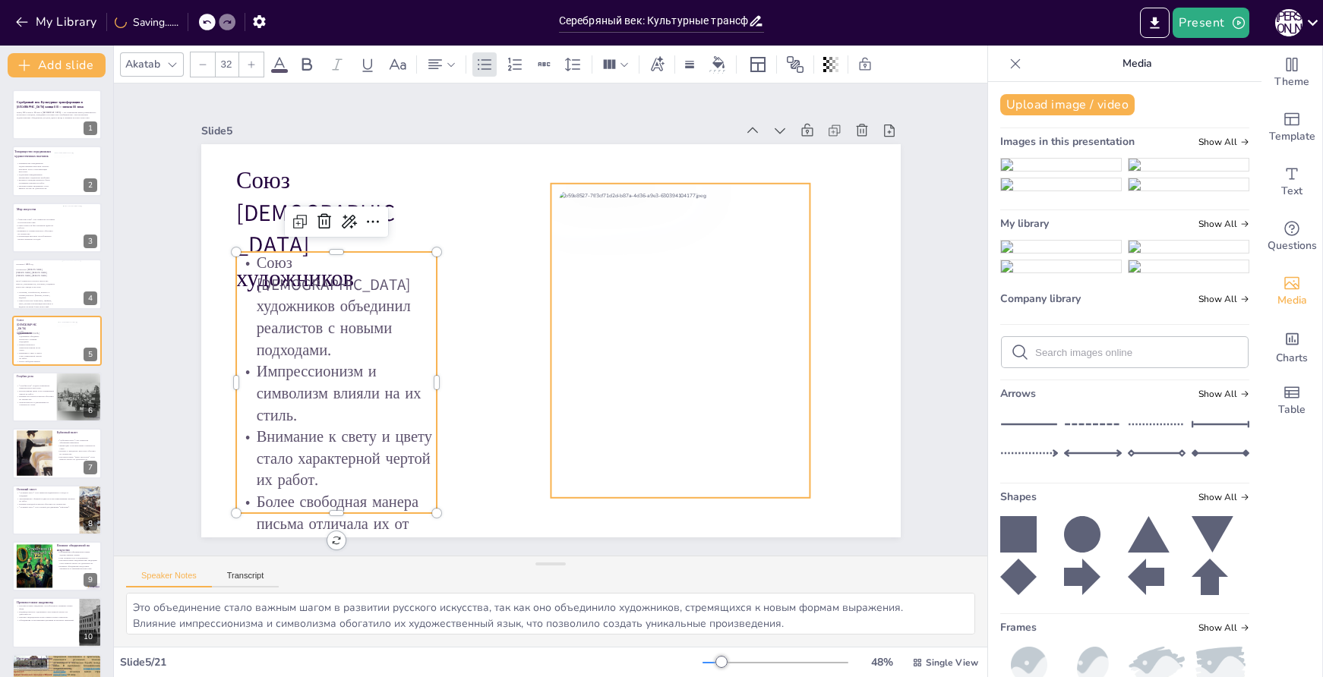
click at [584, 316] on div at bounding box center [681, 341] width 260 height 314
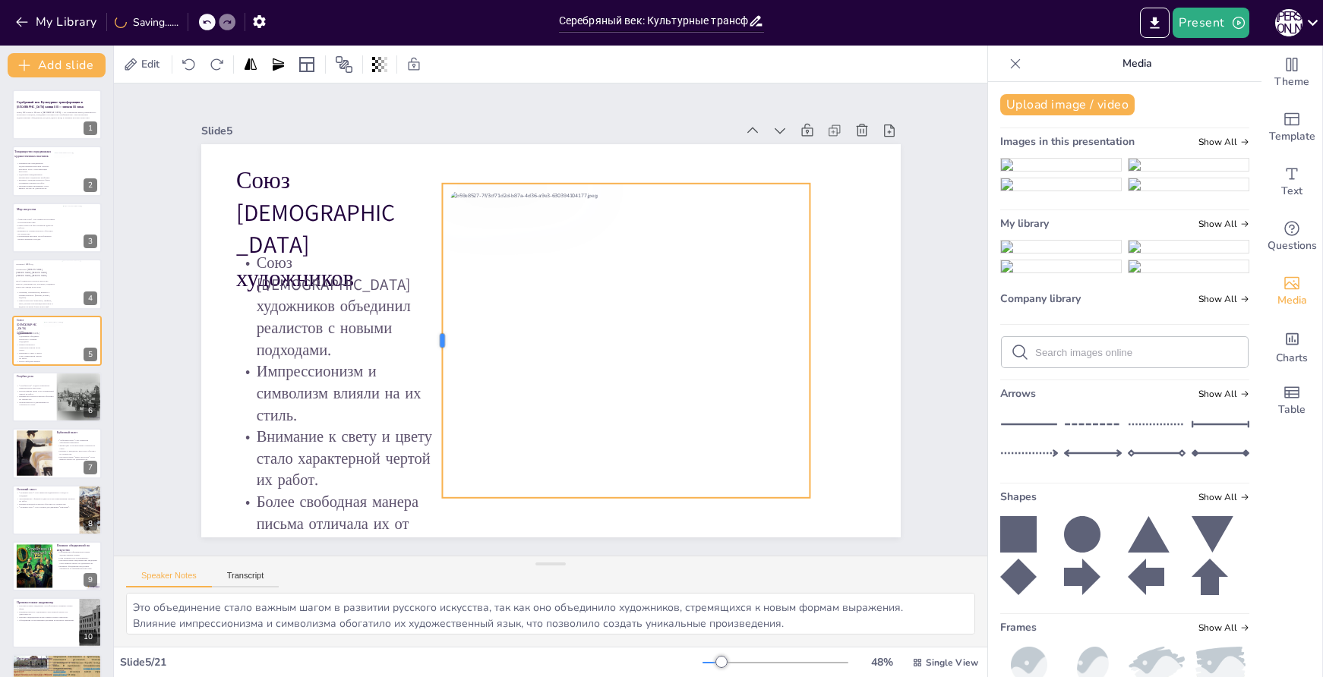
drag, startPoint x: 535, startPoint y: 332, endPoint x: 427, endPoint y: 313, distance: 110.3
click at [430, 313] on div at bounding box center [436, 341] width 12 height 314
drag, startPoint x: 801, startPoint y: 336, endPoint x: 883, endPoint y: 331, distance: 82.2
click at [892, 331] on div at bounding box center [898, 341] width 12 height 314
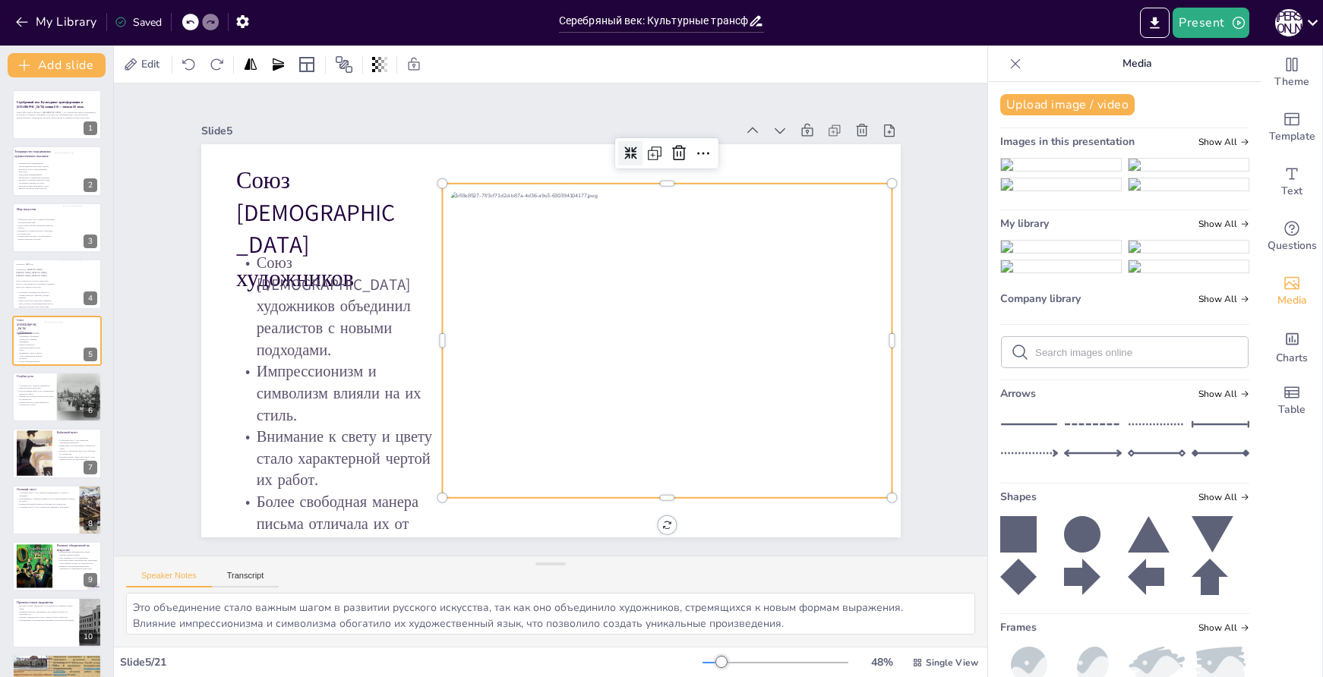
click at [624, 150] on icon at bounding box center [630, 153] width 12 height 12
click at [641, 156] on icon at bounding box center [647, 162] width 13 height 13
click at [47, 341] on div at bounding box center [72, 341] width 58 height 41
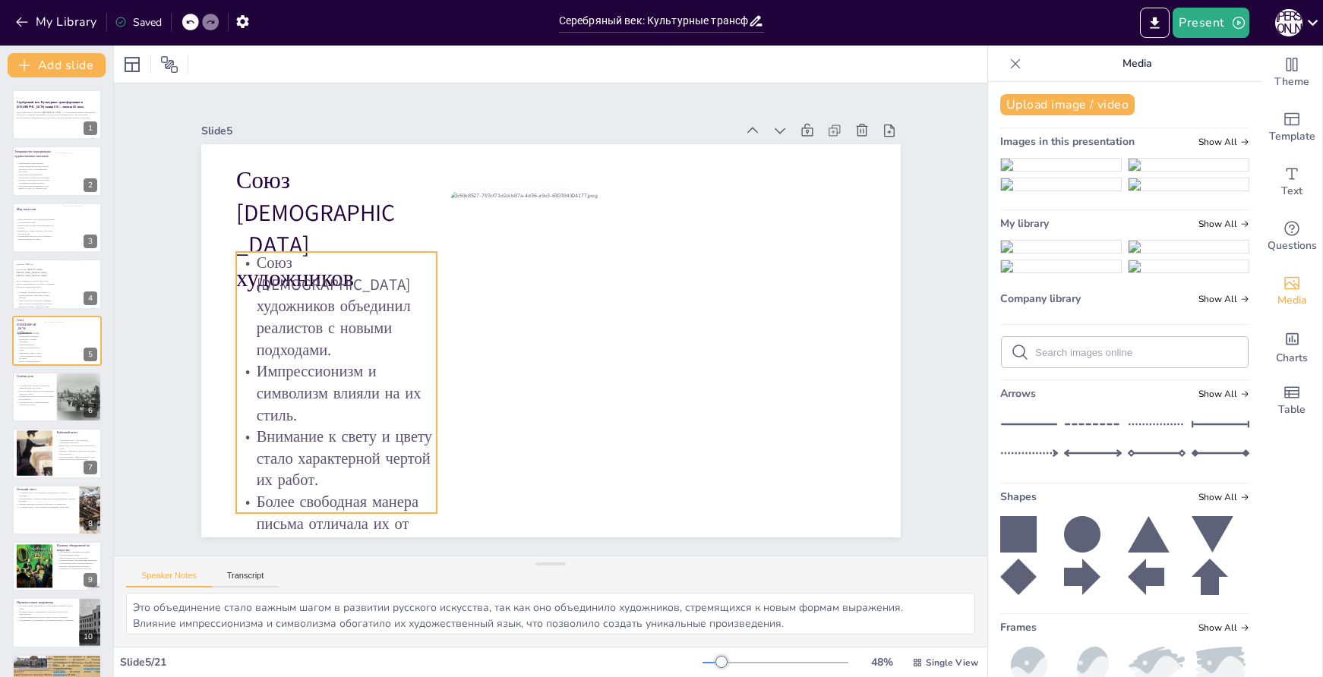
click at [276, 295] on p "Союз [DEMOGRAPHIC_DATA] художников объединил реалистов с новыми подходами." at bounding box center [336, 306] width 201 height 109
click at [256, 255] on p "Союз [DEMOGRAPHIC_DATA] художников объединил реалистов с новыми подходами." at bounding box center [336, 306] width 201 height 109
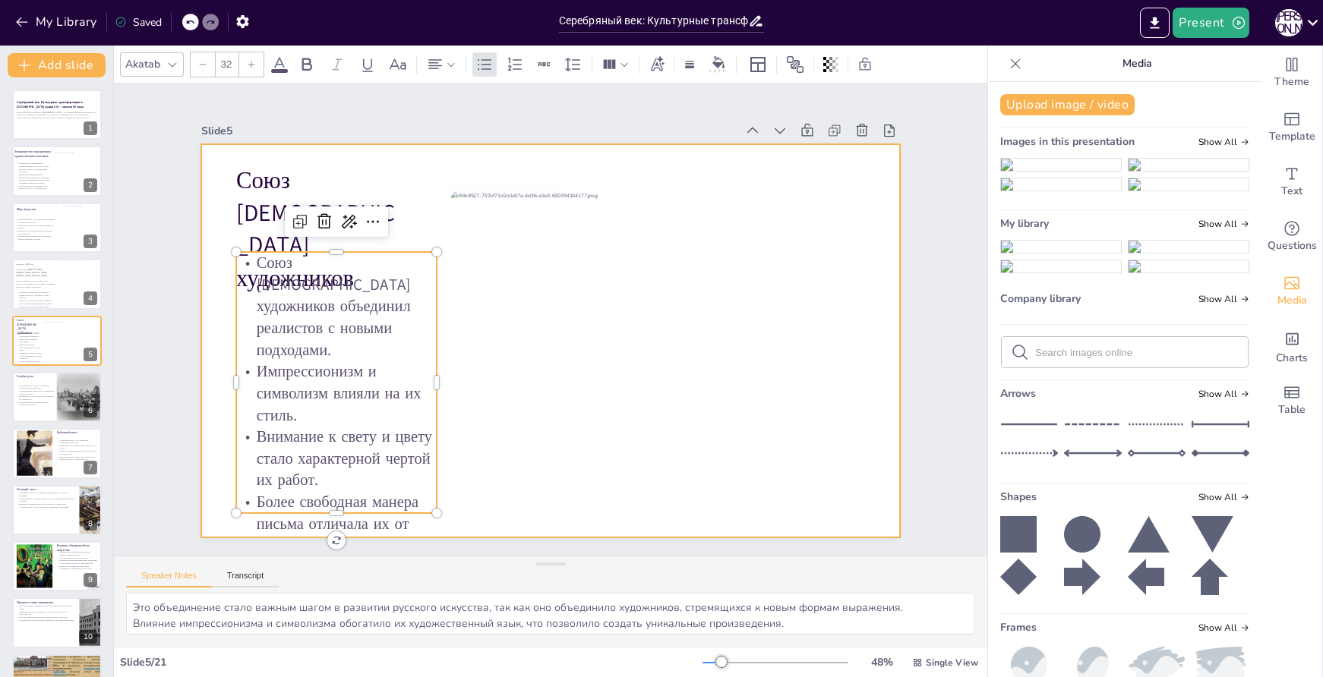
click at [240, 224] on div at bounding box center [550, 340] width 699 height 393
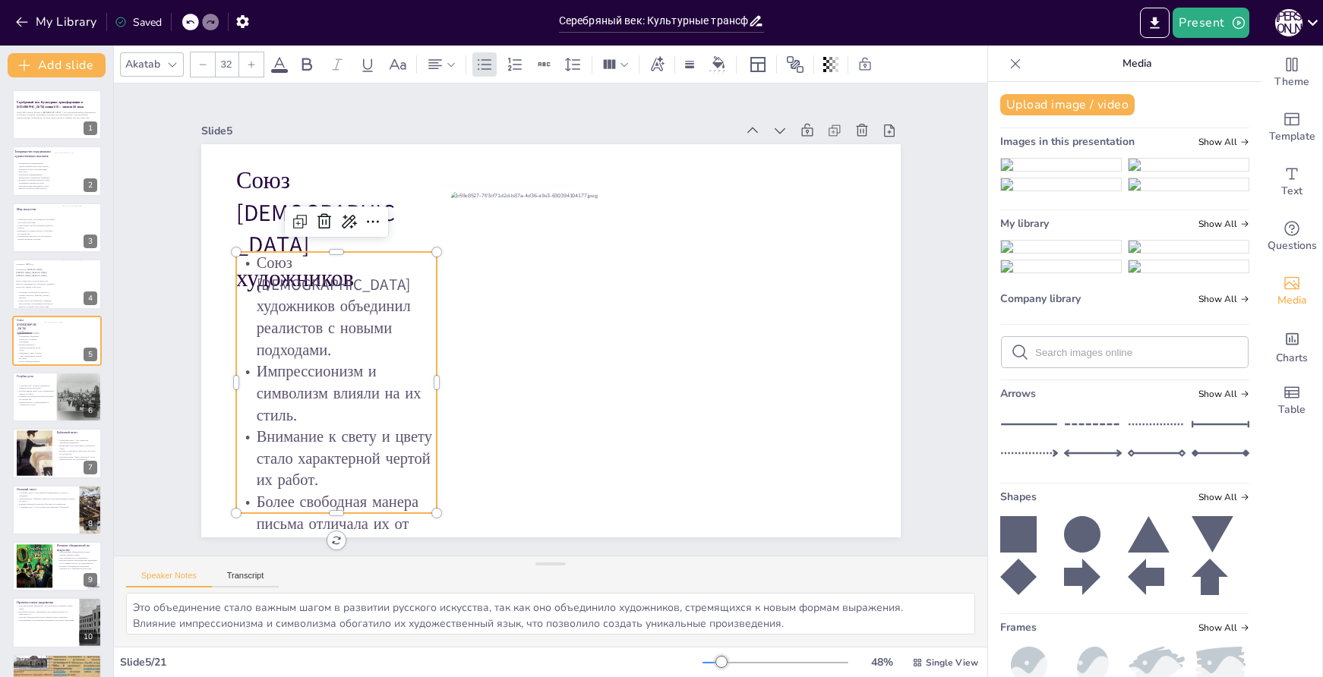
click at [328, 290] on p "Импрессионизм и символизм влияли на их стиль." at bounding box center [364, 190] width 171 height 201
click at [283, 261] on p "Союз [DEMOGRAPHIC_DATA] художников объединил реалистов с новыми подходами." at bounding box center [336, 306] width 201 height 109
click at [368, 334] on p "Импрессионизм и символизм влияли на их стиль." at bounding box center [329, 371] width 207 height 86
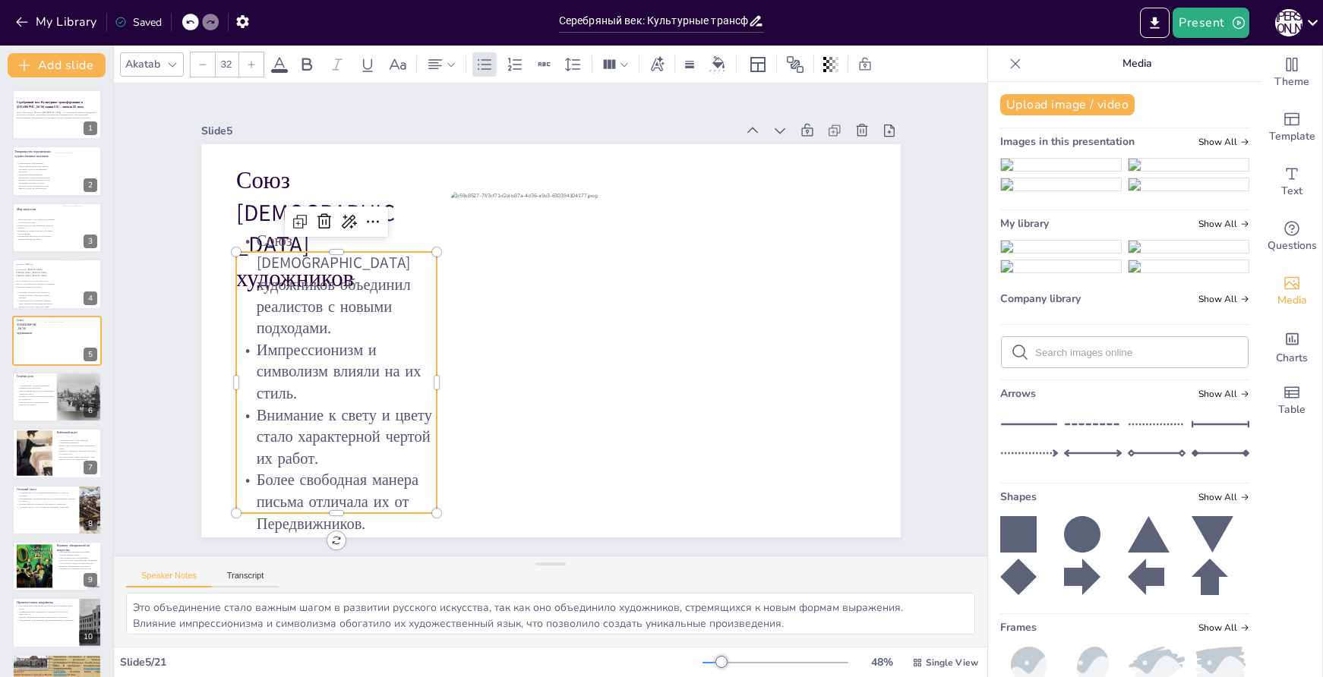
click at [272, 339] on p "Импрессионизм и символизм влияли на их стиль." at bounding box center [336, 371] width 201 height 65
click at [248, 266] on p "Союз [DEMOGRAPHIC_DATA] художников объединил реалистов с новыми подходами." at bounding box center [336, 284] width 201 height 109
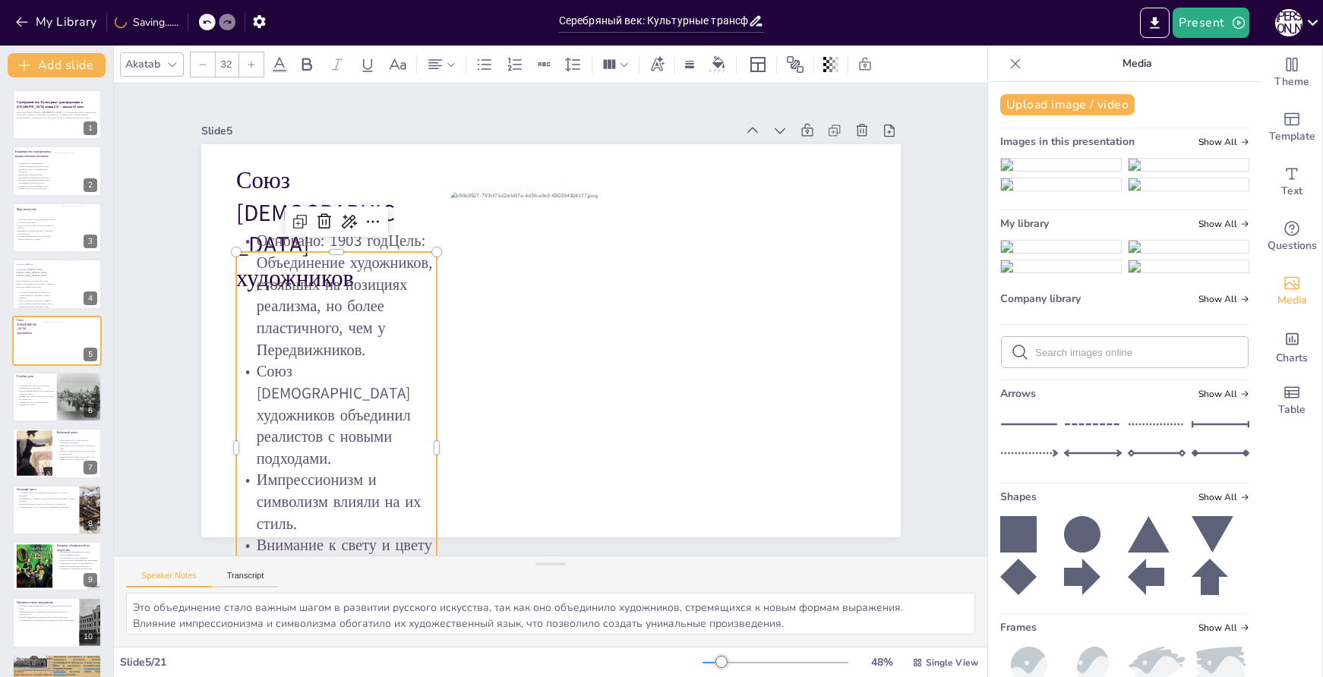
click at [374, 258] on p "Основано: 1903 годЦель: Объединение художников, стоявших на позициях реализма, …" at bounding box center [336, 295] width 201 height 131
drag, startPoint x: 375, startPoint y: 260, endPoint x: 362, endPoint y: 261, distance: 12.9
click at [362, 252] on p "Основано: 1903 год" at bounding box center [336, 241] width 201 height 22
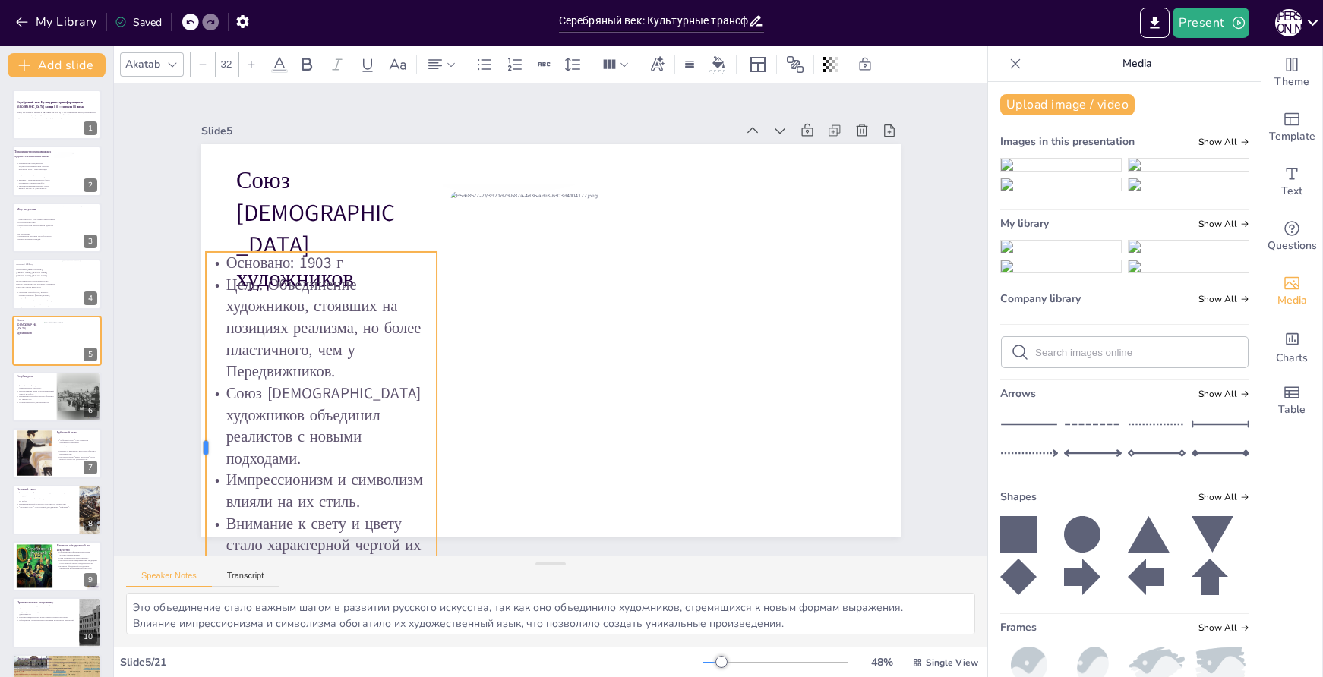
drag, startPoint x: 223, startPoint y: 439, endPoint x: 192, endPoint y: 427, distance: 32.7
click at [194, 427] on div at bounding box center [200, 448] width 12 height 392
click at [206, 425] on p "Союз [DEMOGRAPHIC_DATA] художников объединил реалистов с новыми подходами." at bounding box center [321, 426] width 231 height 87
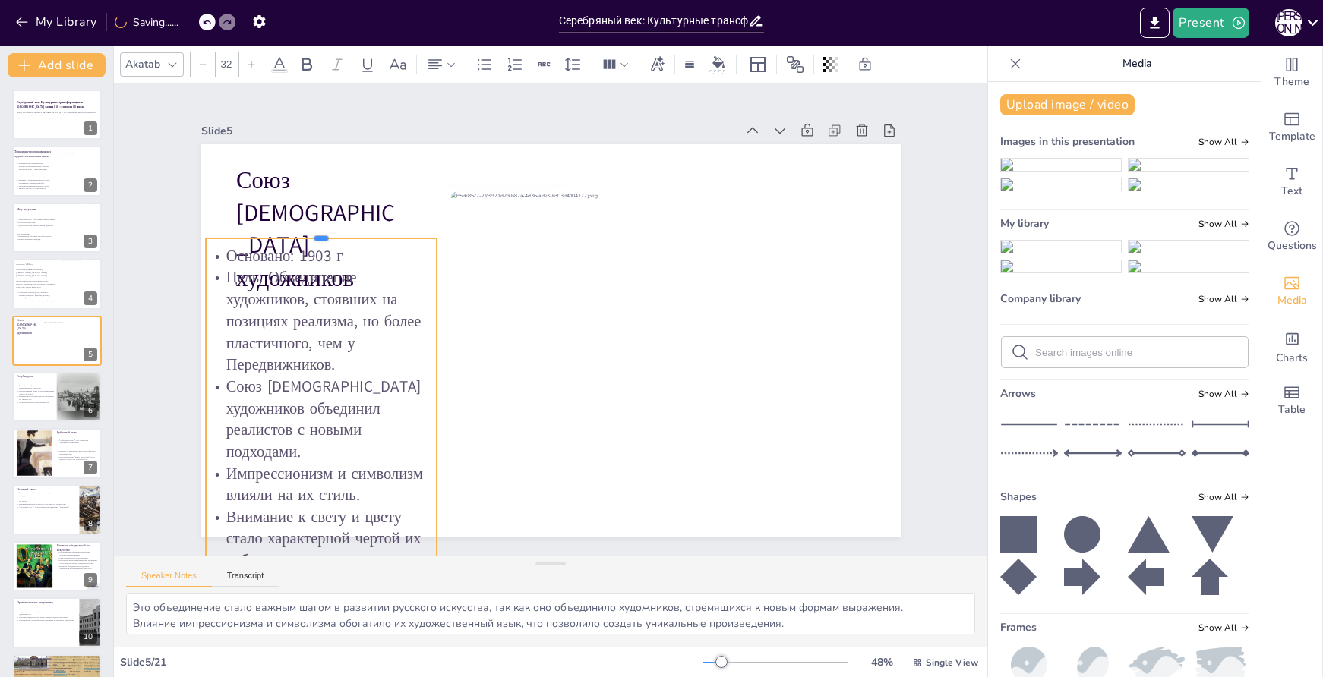
drag, startPoint x: 308, startPoint y: 245, endPoint x: 314, endPoint y: 227, distance: 19.2
click at [313, 231] on div at bounding box center [321, 232] width 231 height 12
click at [327, 200] on icon at bounding box center [333, 207] width 18 height 18
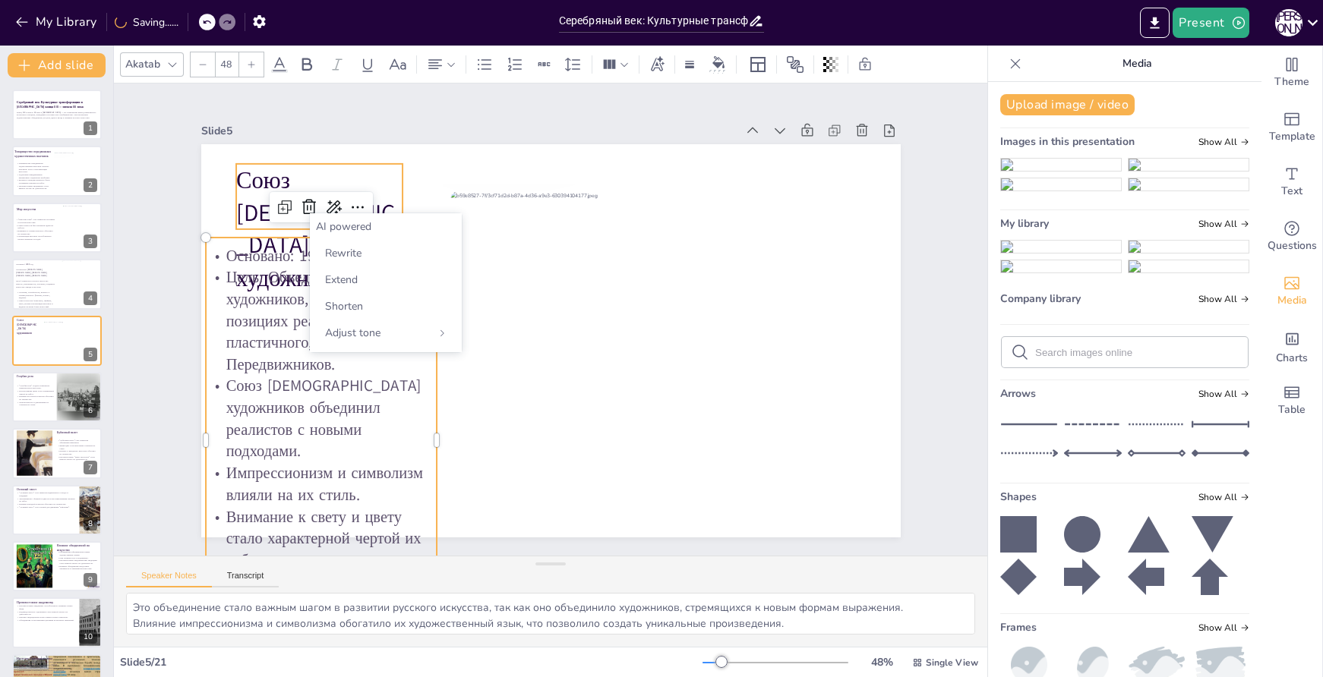
click at [378, 169] on p "Союз [DEMOGRAPHIC_DATA] художников" at bounding box center [319, 229] width 166 height 131
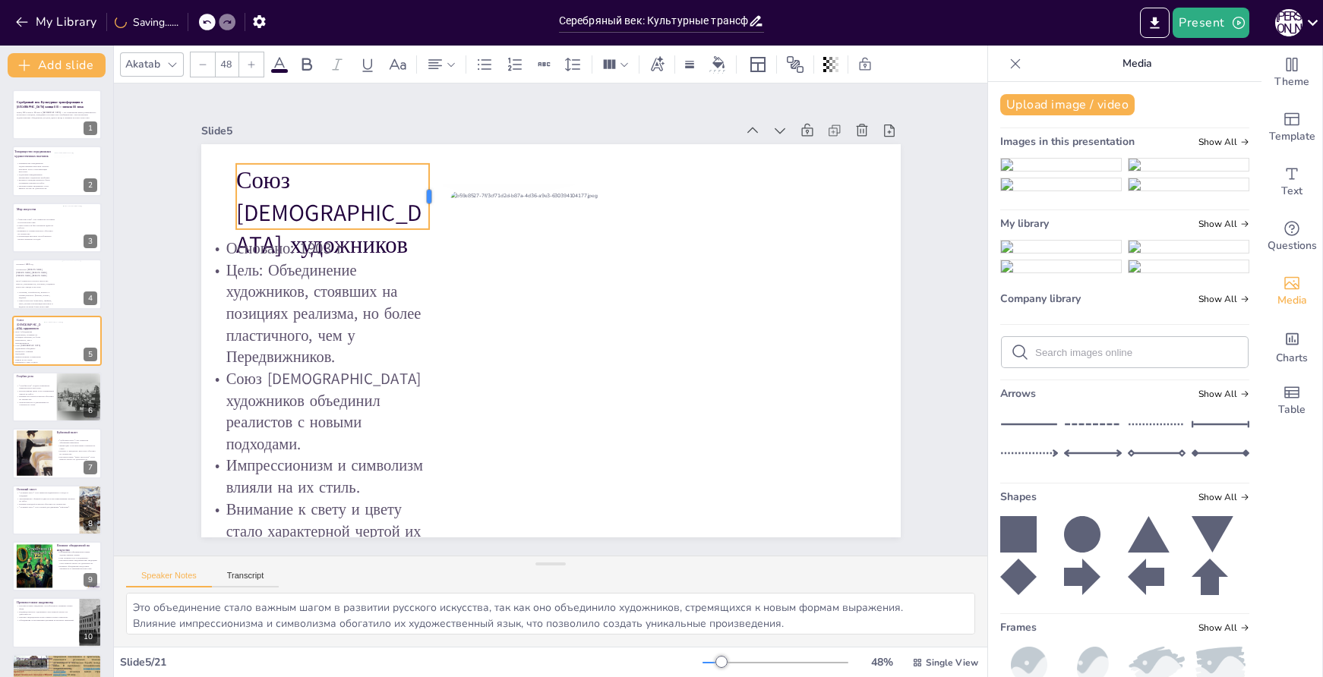
drag, startPoint x: 393, startPoint y: 189, endPoint x: 419, endPoint y: 191, distance: 26.7
click at [429, 191] on div at bounding box center [435, 196] width 12 height 65
drag, startPoint x: 224, startPoint y: 190, endPoint x: 203, endPoint y: 192, distance: 21.4
click at [203, 192] on div at bounding box center [209, 196] width 12 height 65
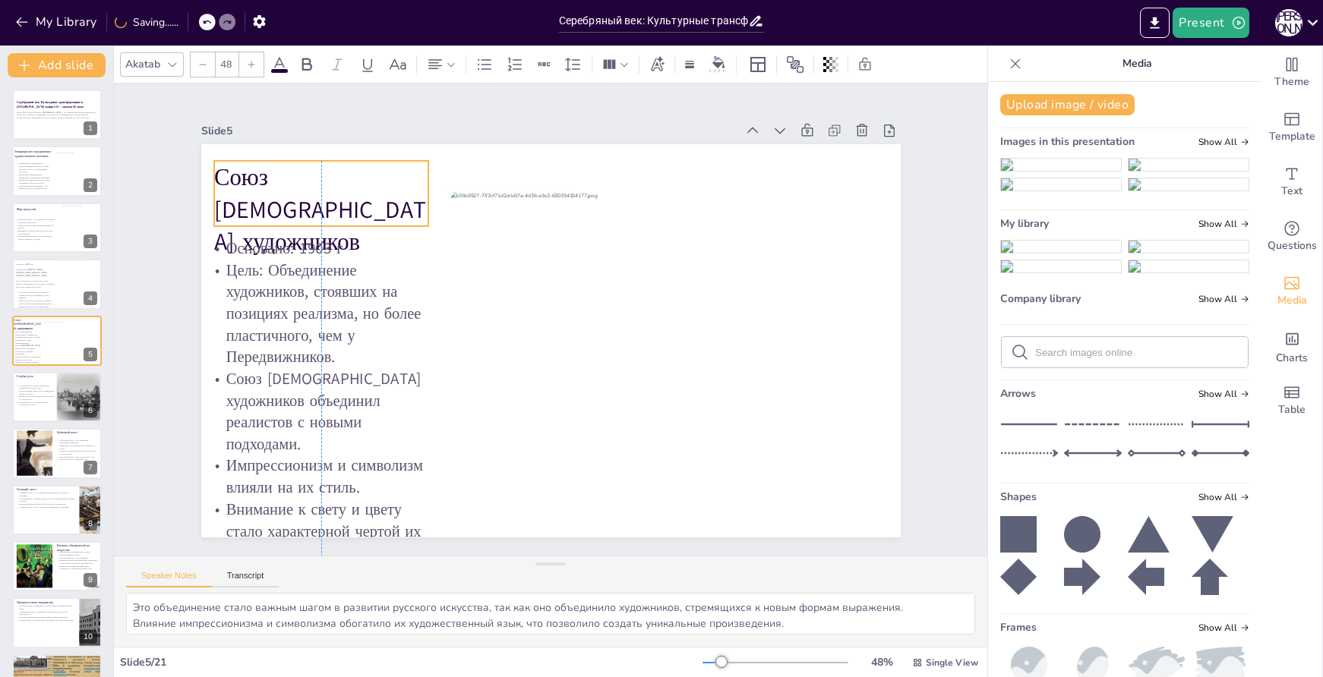
click at [336, 181] on p "Союз [DEMOGRAPHIC_DATA] художников" at bounding box center [366, 144] width 234 height 159
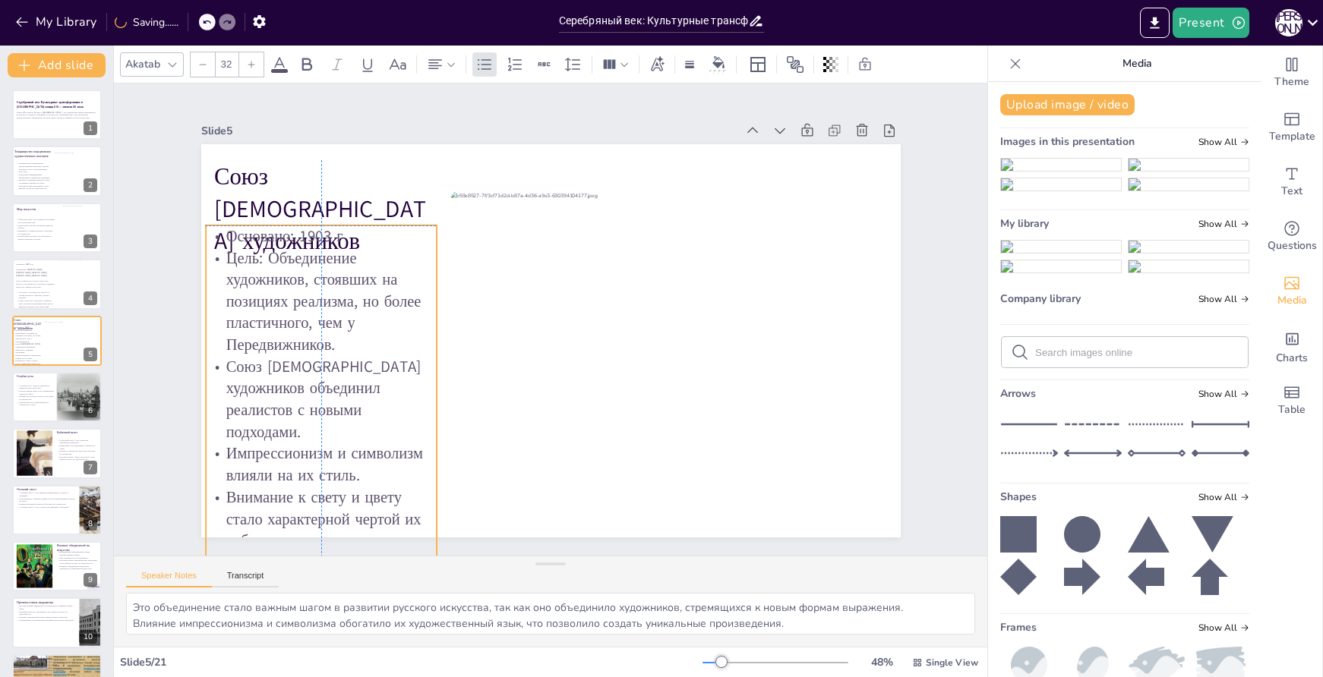
drag, startPoint x: 355, startPoint y: 342, endPoint x: 355, endPoint y: 331, distance: 10.7
click at [355, 331] on p "Цель: Объединение художников, стоявших на позициях реализма, но более пластично…" at bounding box center [325, 277] width 242 height 132
click at [307, 346] on p "Цель: Объединение художников, стоявших на позициях реализма, но более пластично…" at bounding box center [321, 301] width 231 height 109
click at [1287, 183] on span "Text" at bounding box center [1291, 191] width 21 height 17
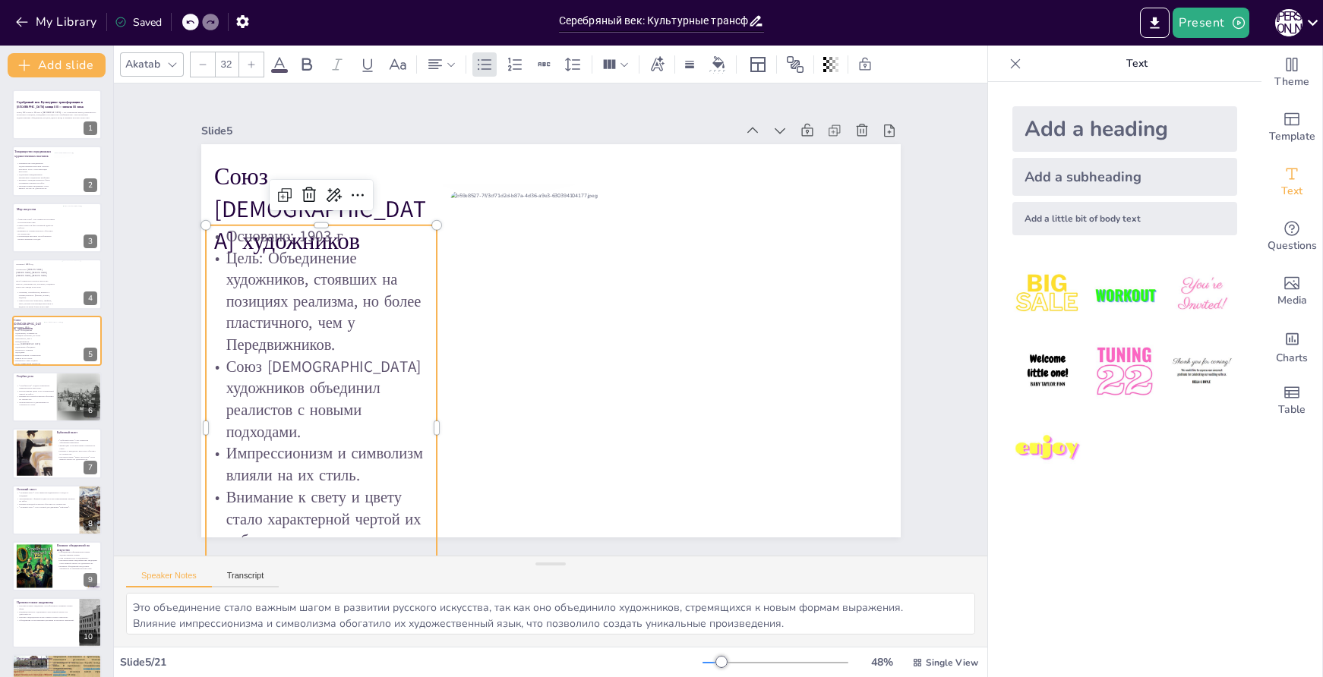
click at [1105, 215] on div "Add a little bit of body text" at bounding box center [1124, 218] width 225 height 33
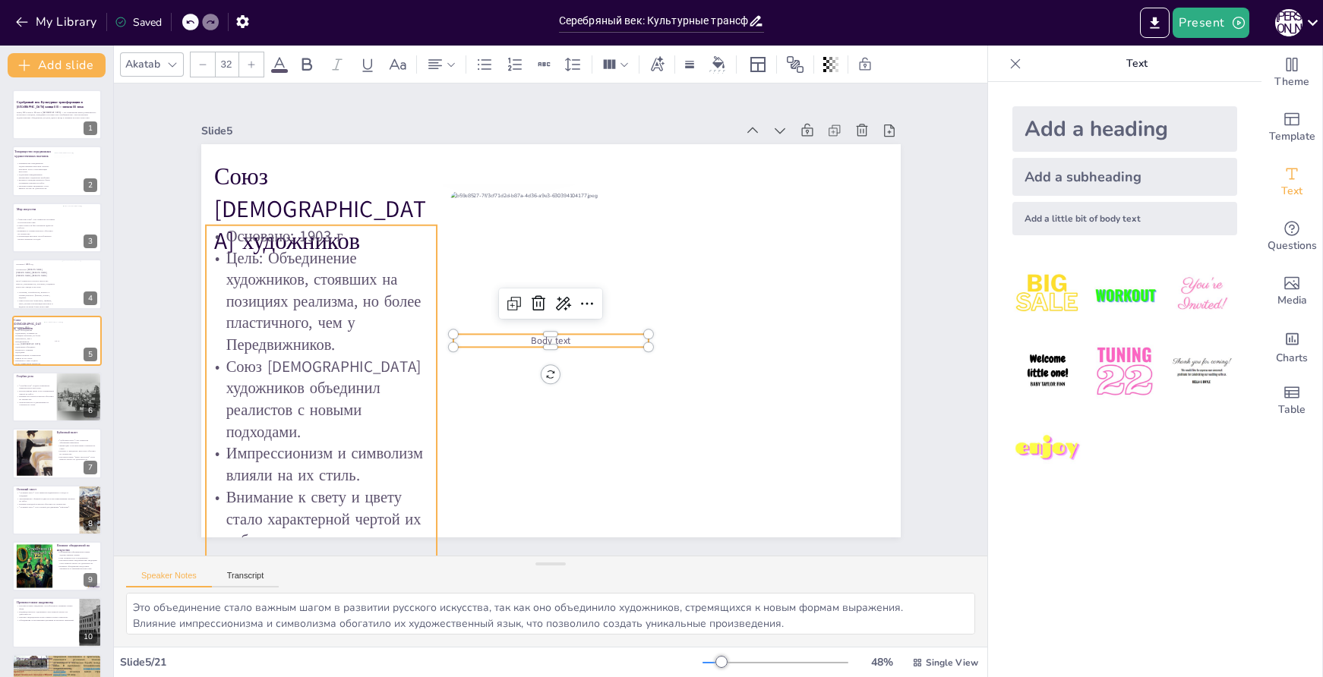
click at [306, 305] on p "Цель: Объединение художников, стоявших на позициях реализма, но более пластично…" at bounding box center [321, 301] width 231 height 109
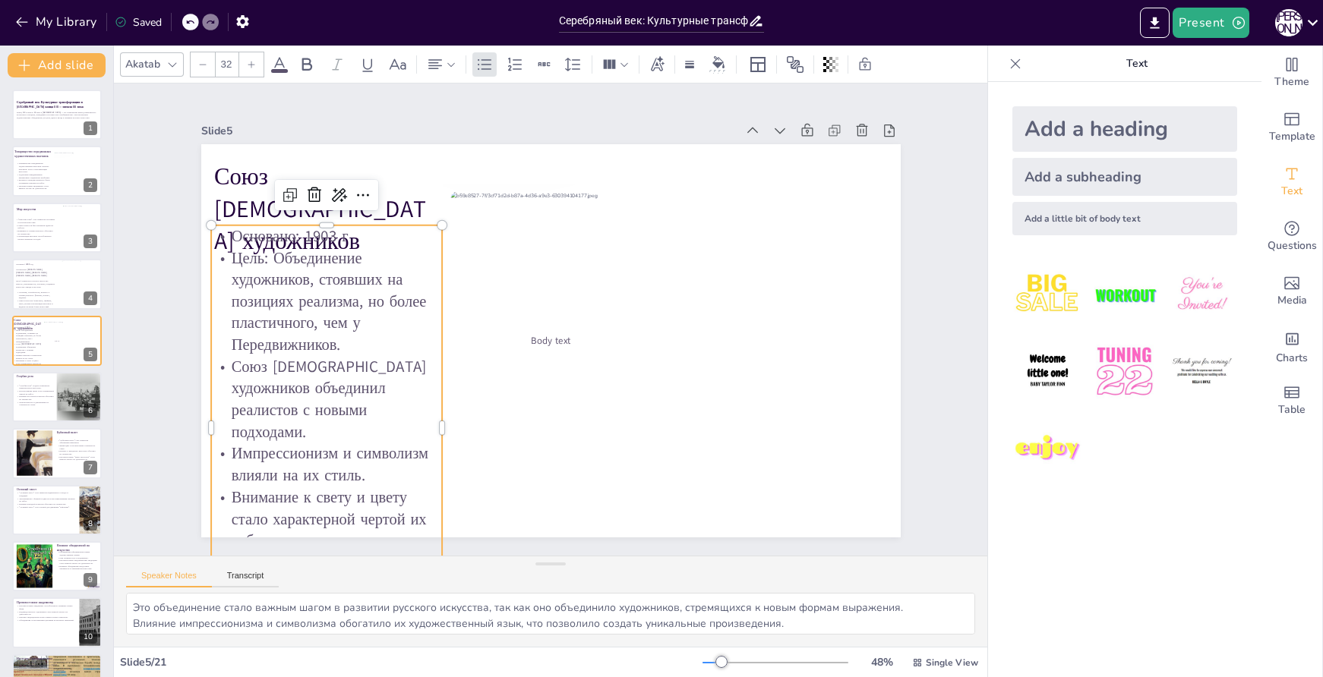
click at [203, 67] on icon at bounding box center [202, 64] width 9 height 9
type input "31"
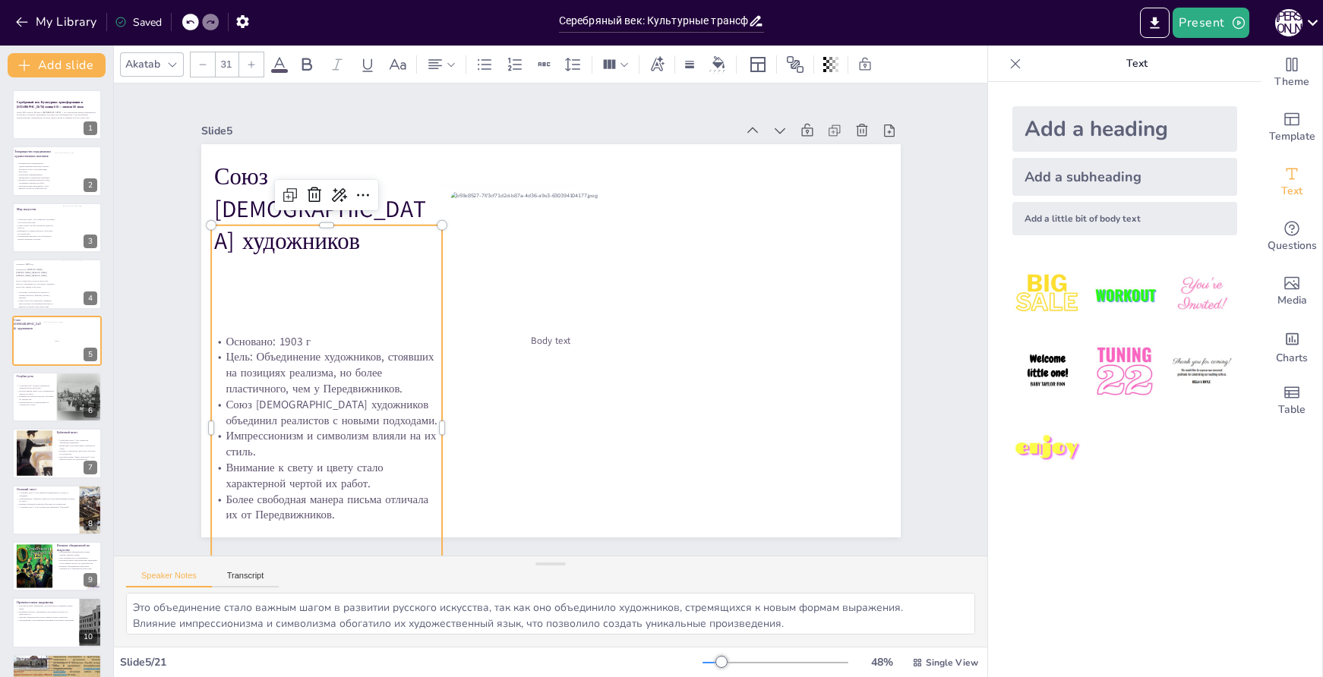
click at [322, 336] on p "Основано: 1903 г" at bounding box center [326, 341] width 231 height 16
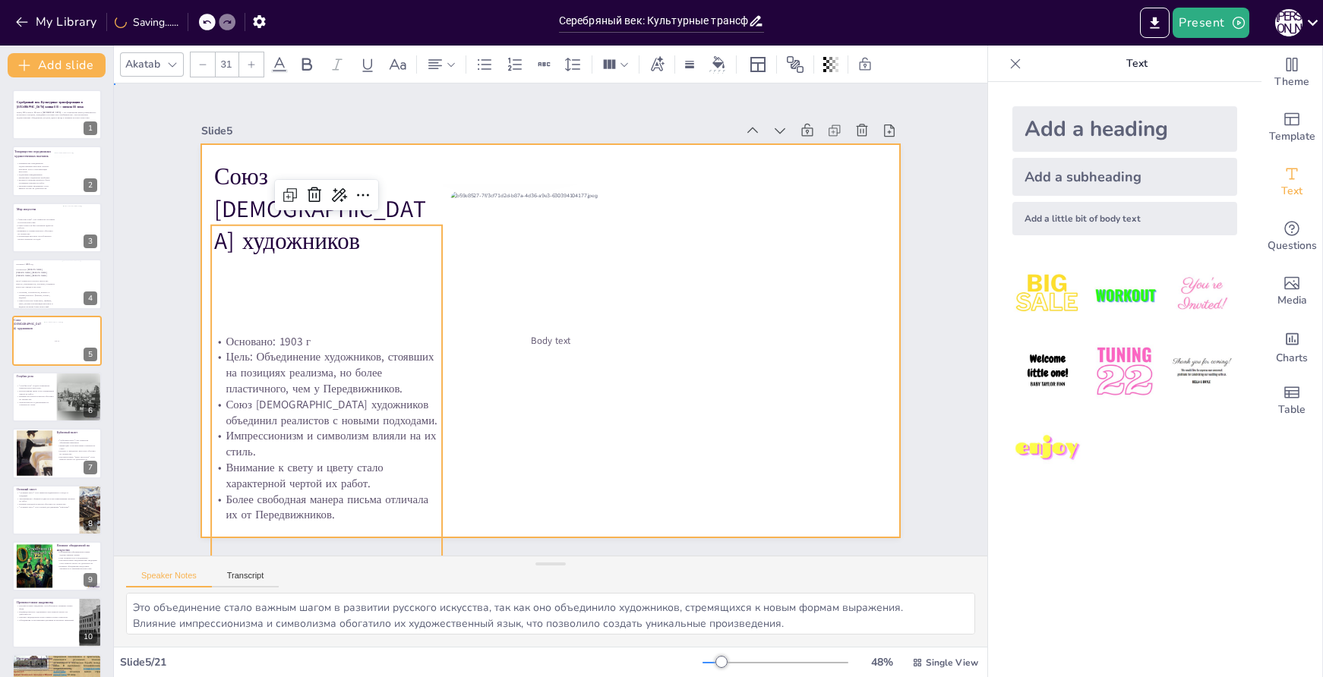
click at [448, 160] on div at bounding box center [550, 340] width 699 height 393
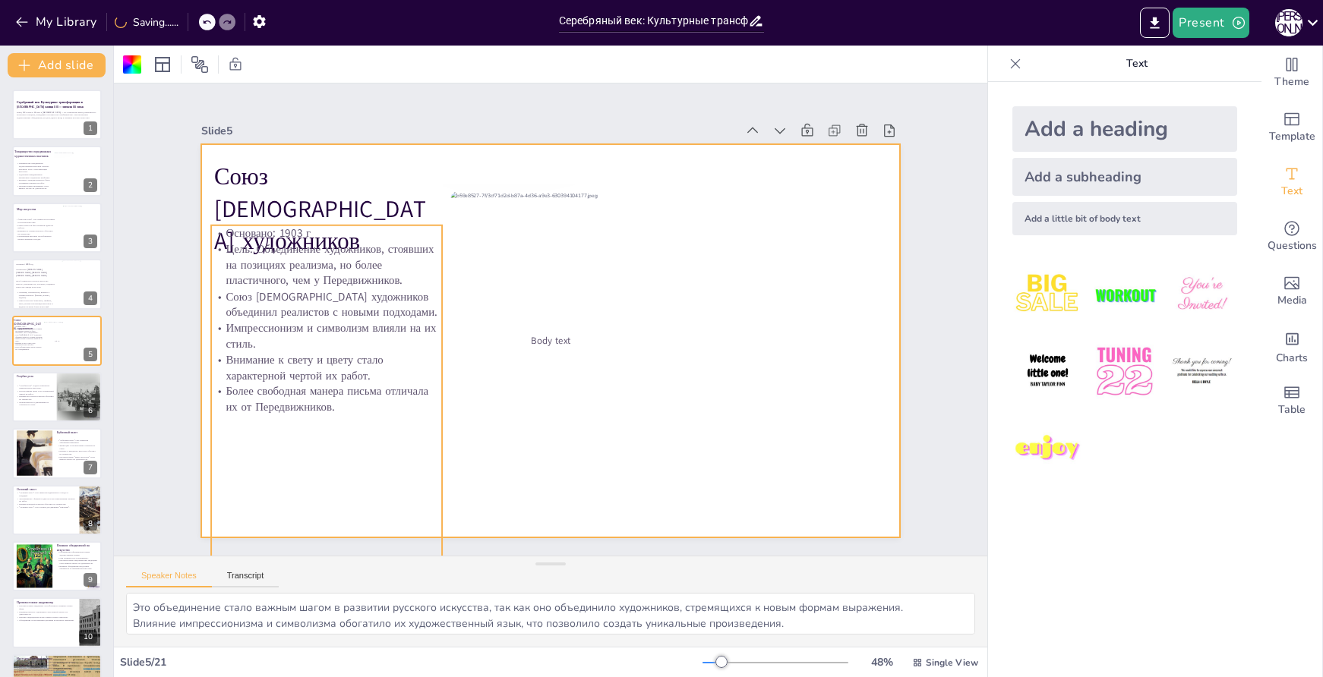
click at [289, 321] on p "Импрессионизм и символизм влияли на их стиль." at bounding box center [326, 337] width 231 height 32
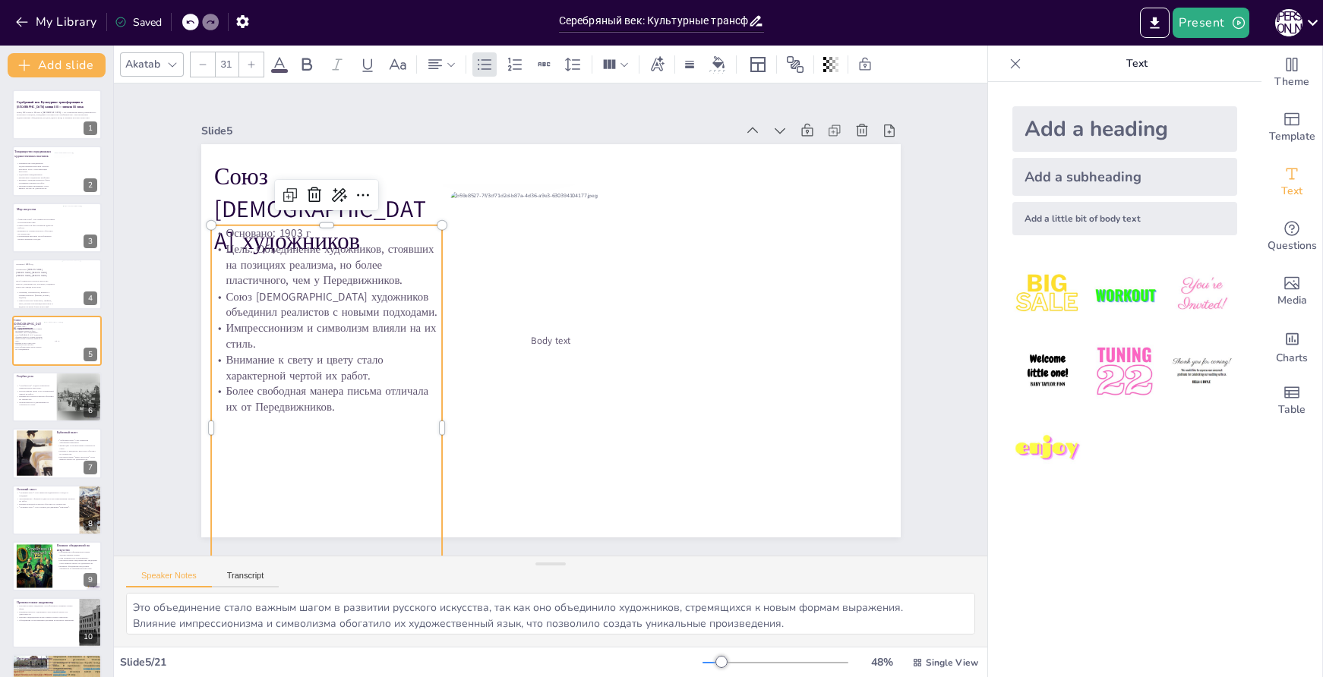
click at [248, 65] on icon at bounding box center [251, 64] width 9 height 9
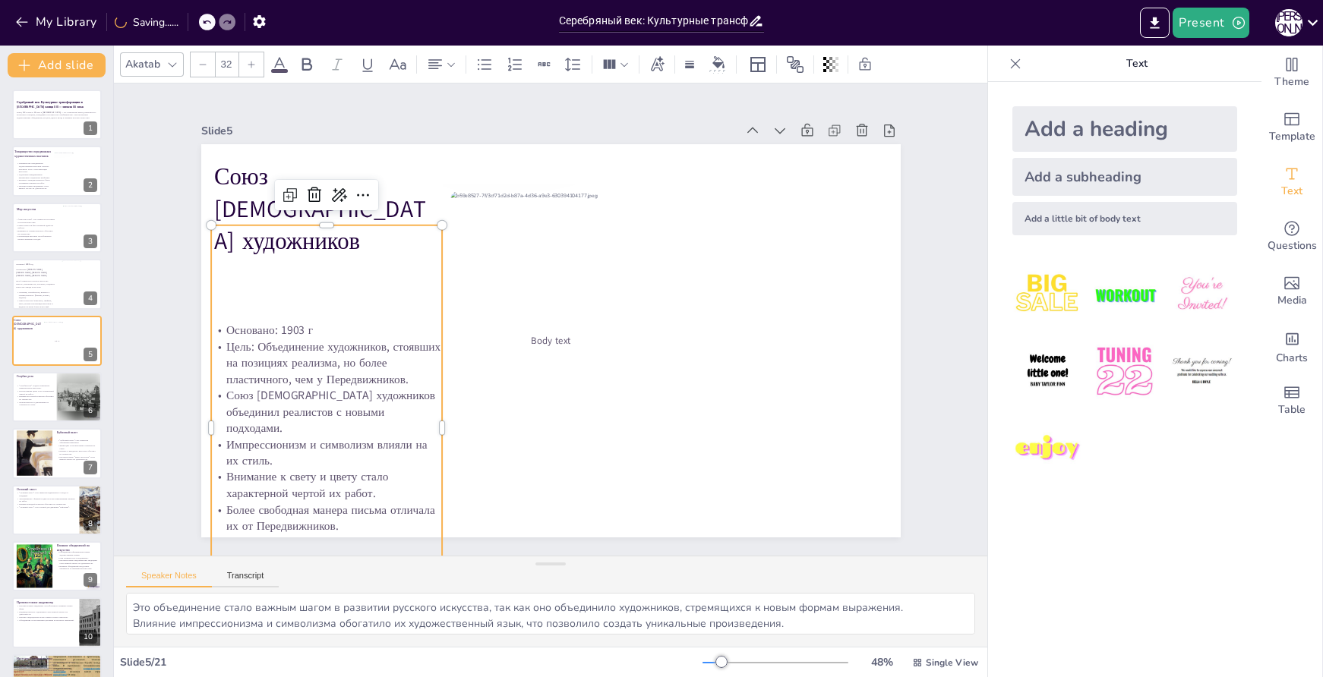
click at [248, 65] on icon at bounding box center [251, 64] width 9 height 9
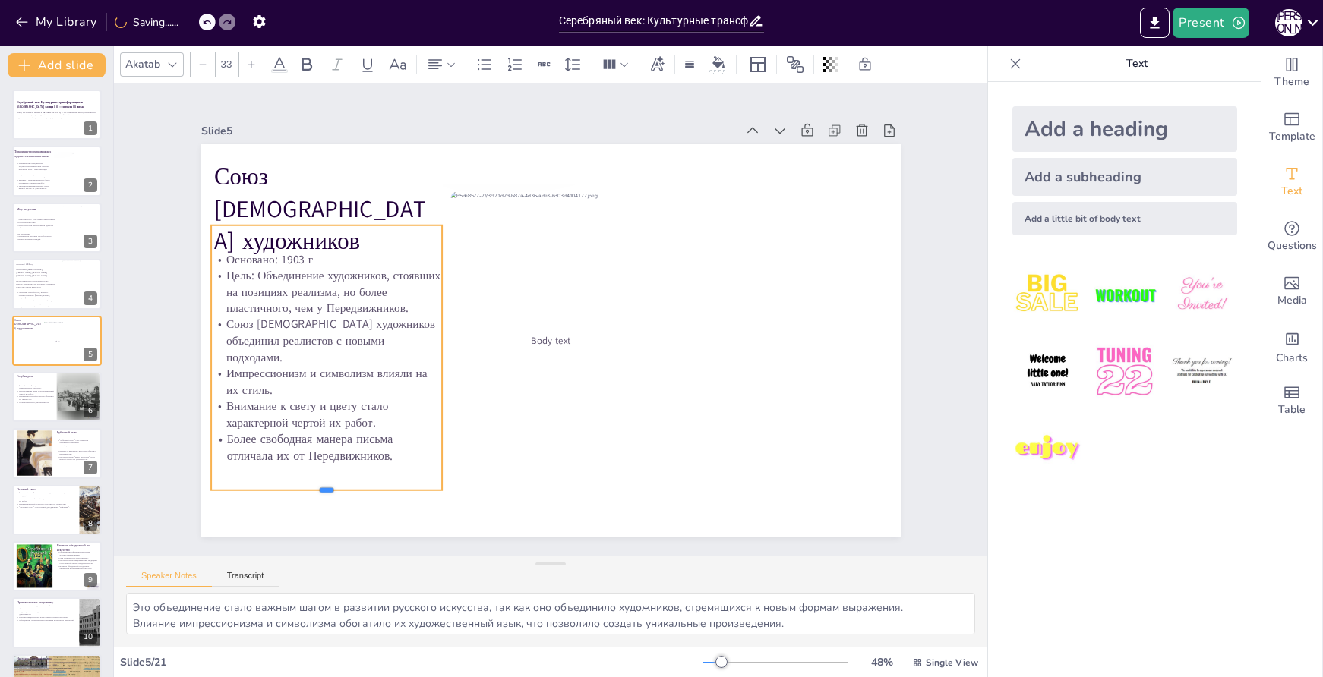
drag, startPoint x: 311, startPoint y: 417, endPoint x: 289, endPoint y: 485, distance: 71.6
click at [289, 491] on div at bounding box center [326, 497] width 231 height 12
click at [349, 406] on p "Внимание к свету и цвету стало характерной чертой их работ." at bounding box center [317, 390] width 233 height 57
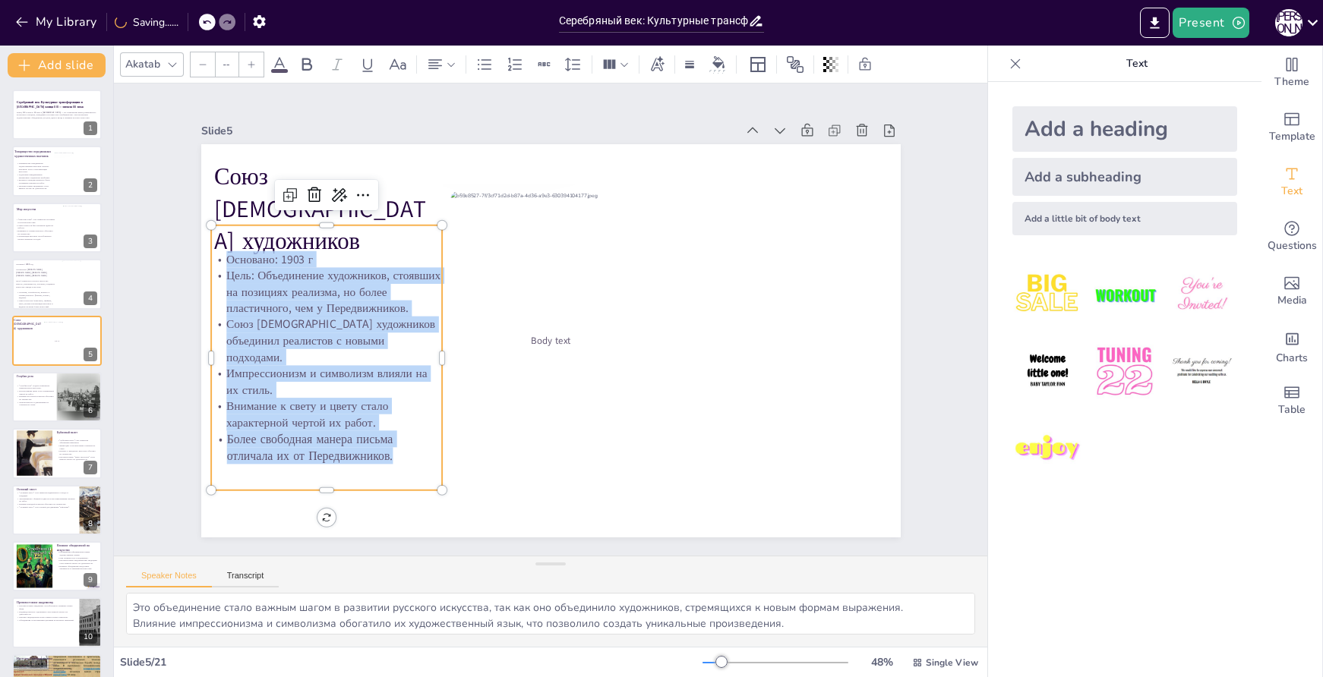
drag, startPoint x: 389, startPoint y: 442, endPoint x: 213, endPoint y: 255, distance: 256.8
click at [213, 255] on div "Основано: 1903 г Цель: Объединение художников, стоявших на позициях реализма, н…" at bounding box center [326, 357] width 231 height 213
click at [251, 63] on icon at bounding box center [251, 64] width 7 height 7
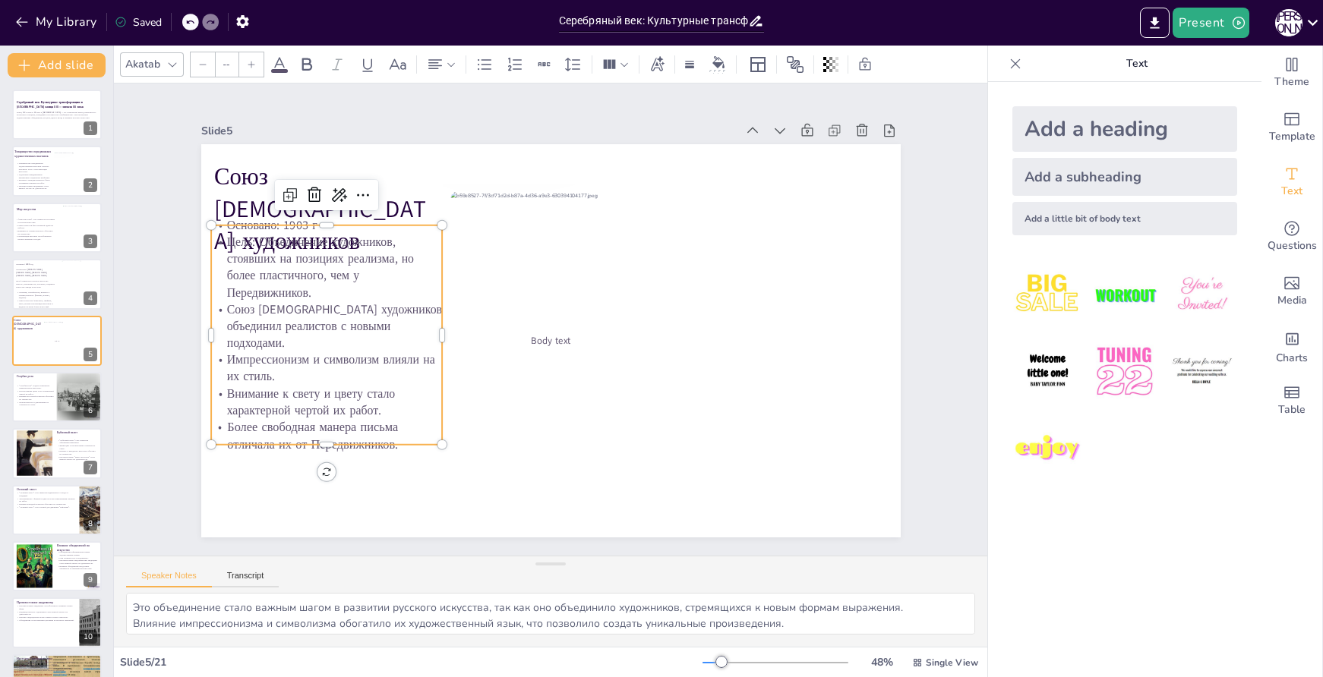
click at [251, 62] on icon at bounding box center [251, 64] width 7 height 7
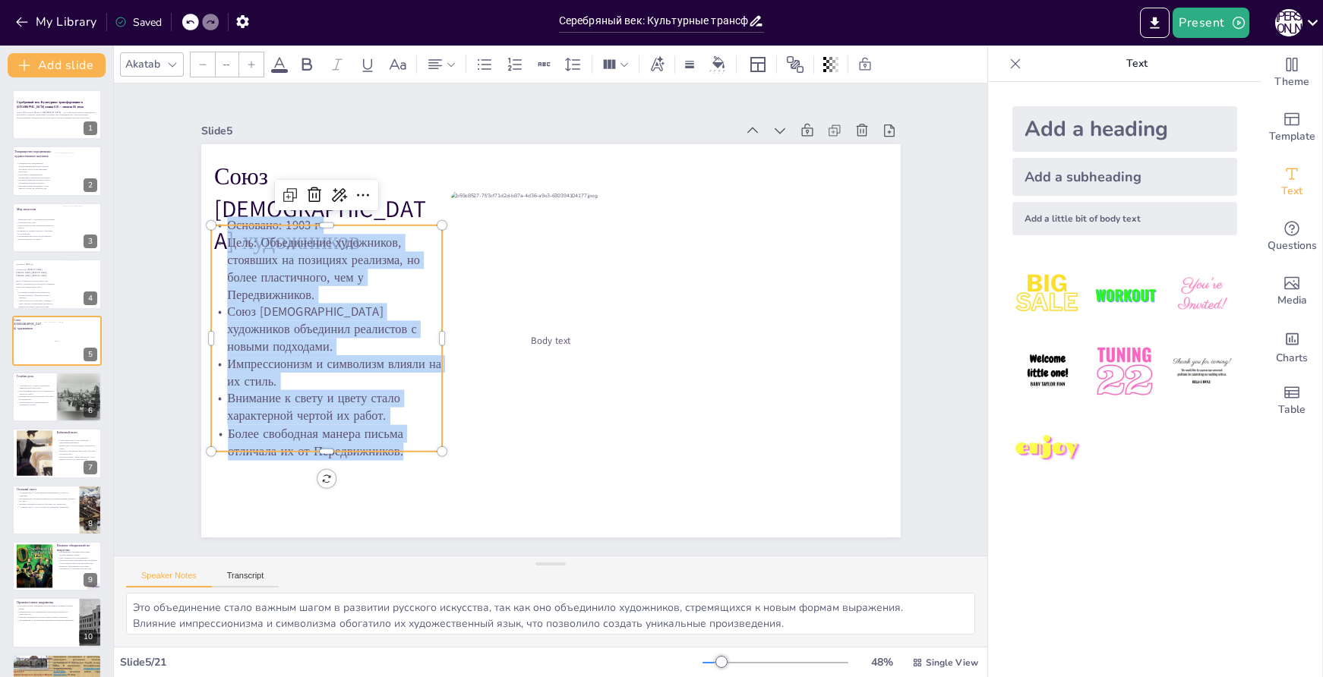
click at [251, 62] on icon at bounding box center [251, 64] width 7 height 7
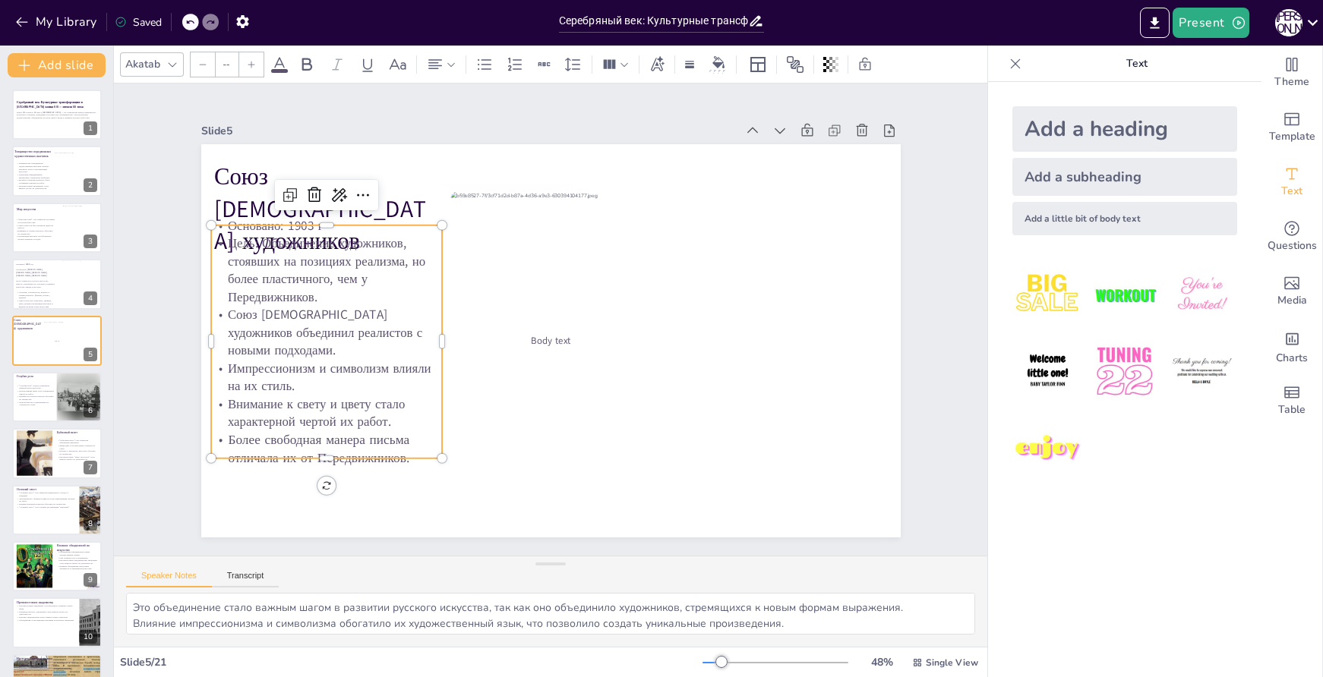
click at [251, 62] on icon at bounding box center [251, 64] width 7 height 7
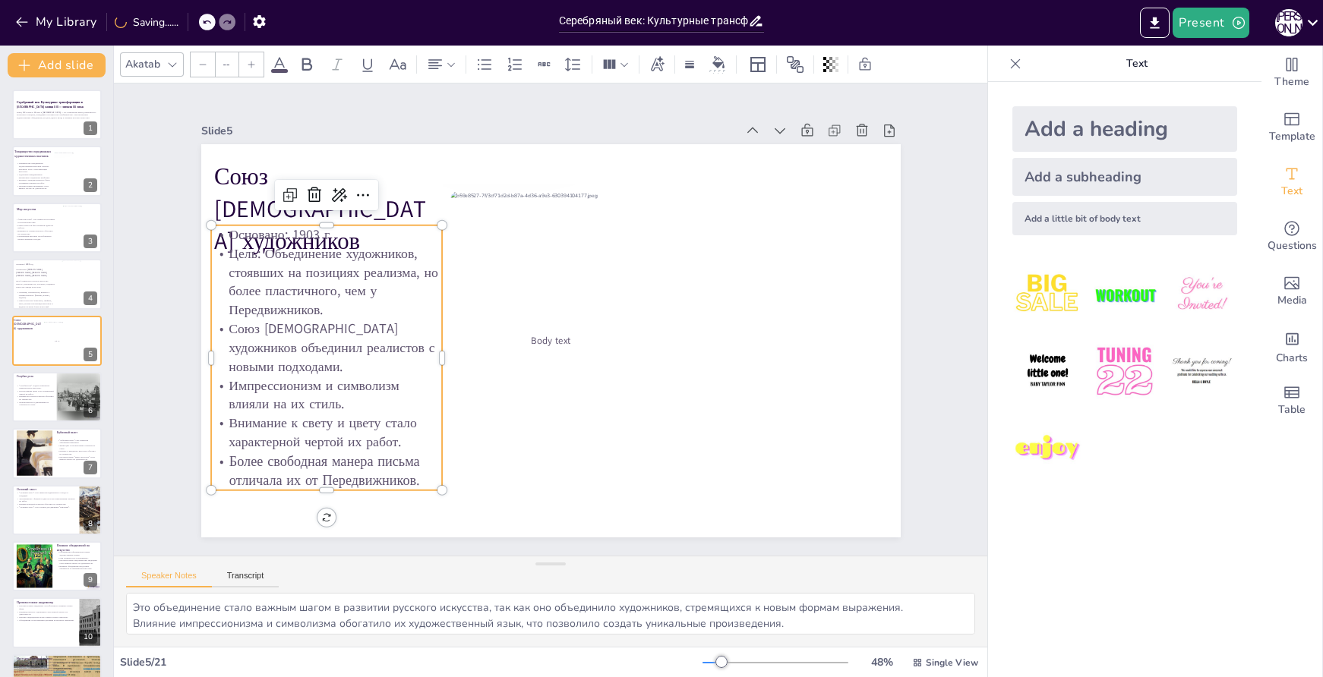
click at [382, 322] on p "Союз [DEMOGRAPHIC_DATA] художников объединил реалистов с новыми подходами." at bounding box center [324, 324] width 235 height 81
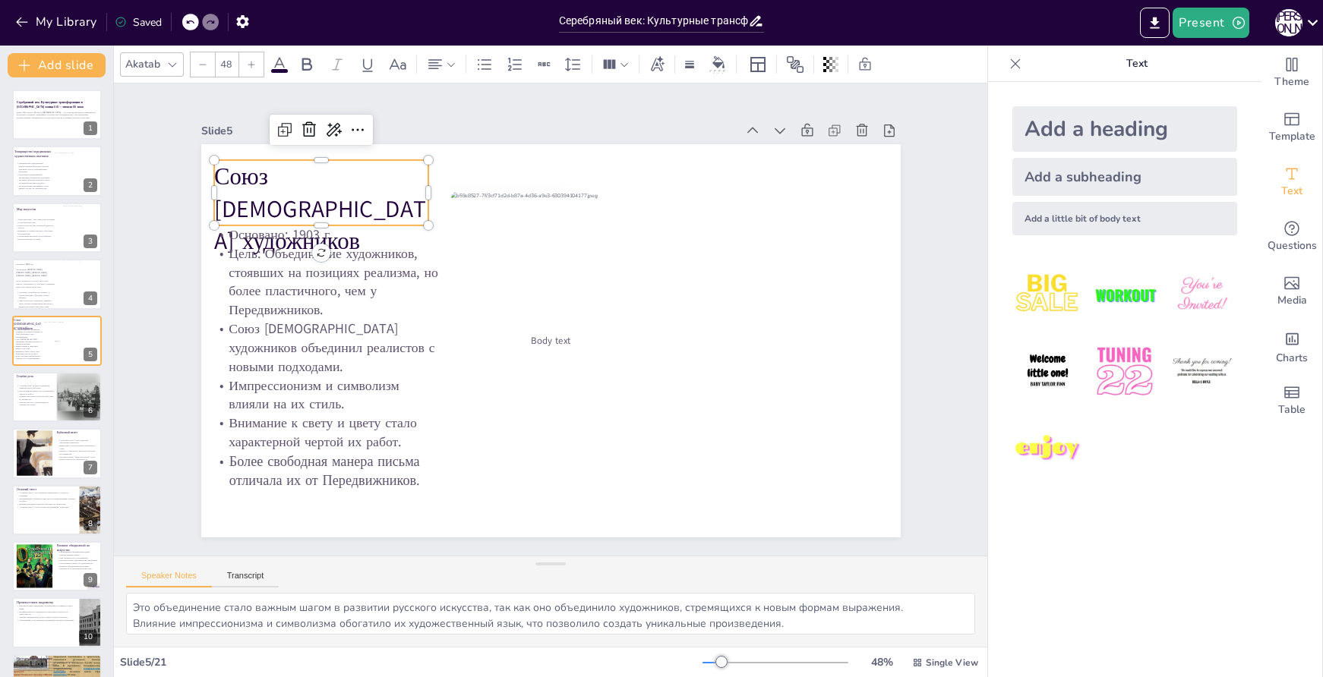
click at [388, 187] on p "Союз [DEMOGRAPHIC_DATA] художников" at bounding box center [334, 186] width 223 height 120
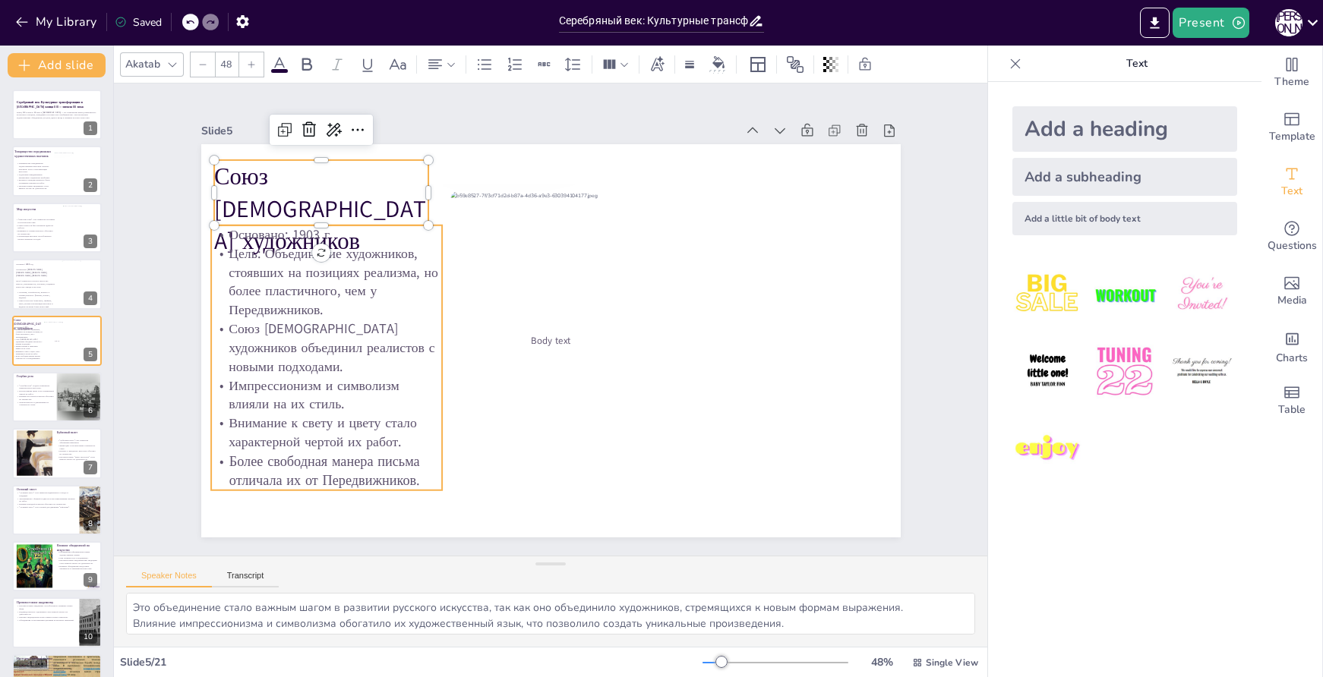
type input "--"
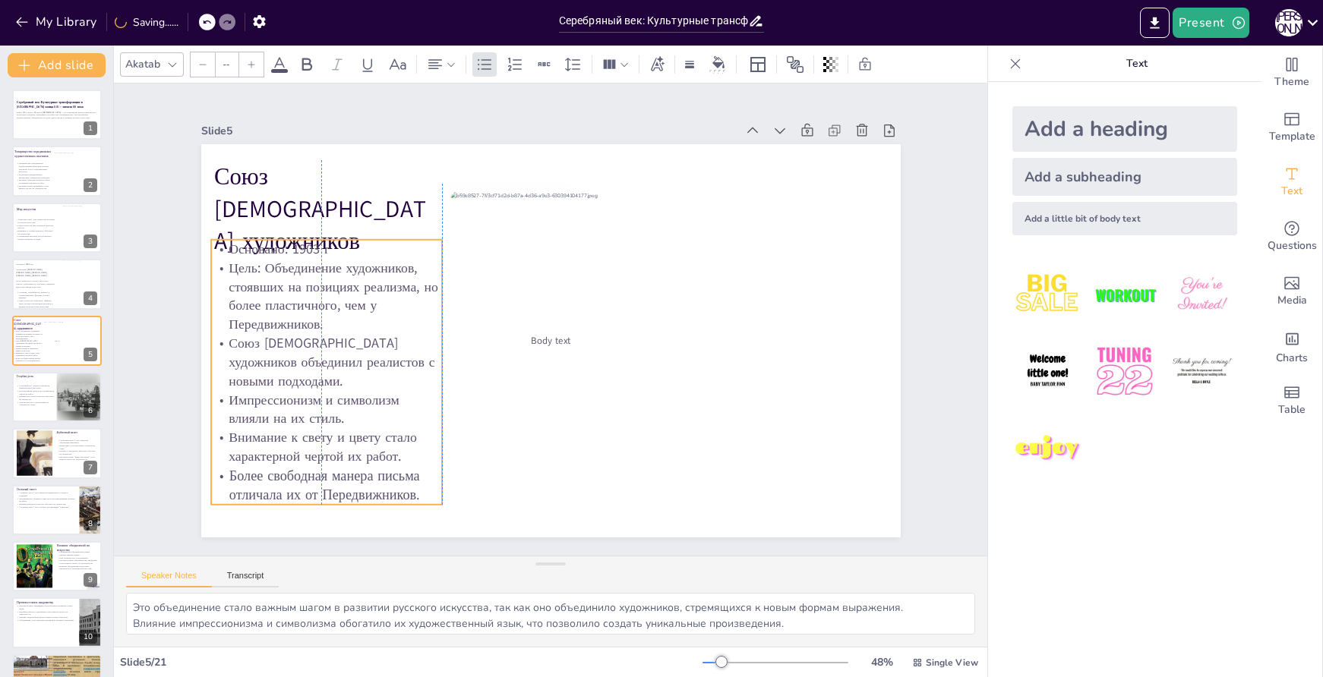
drag, startPoint x: 396, startPoint y: 232, endPoint x: 392, endPoint y: 247, distance: 15.1
click at [392, 247] on p "Основано: 1903 г" at bounding box center [326, 249] width 231 height 19
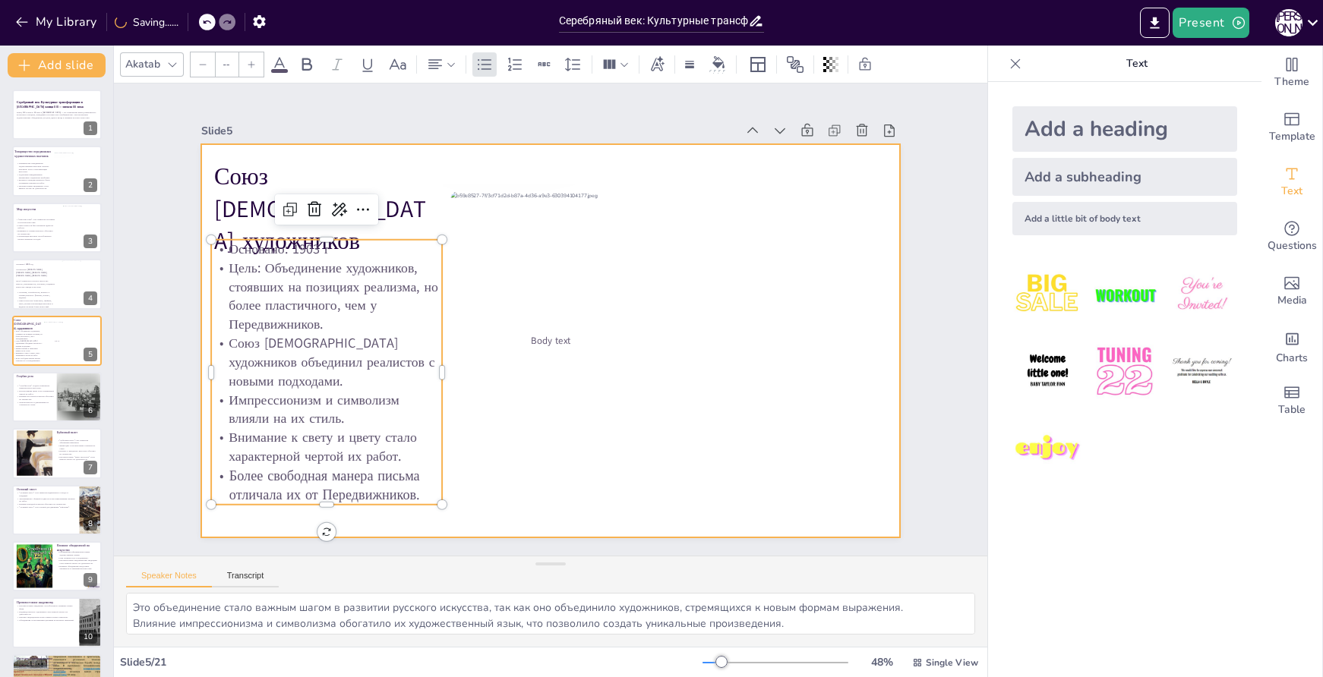
click at [675, 509] on div at bounding box center [550, 340] width 699 height 393
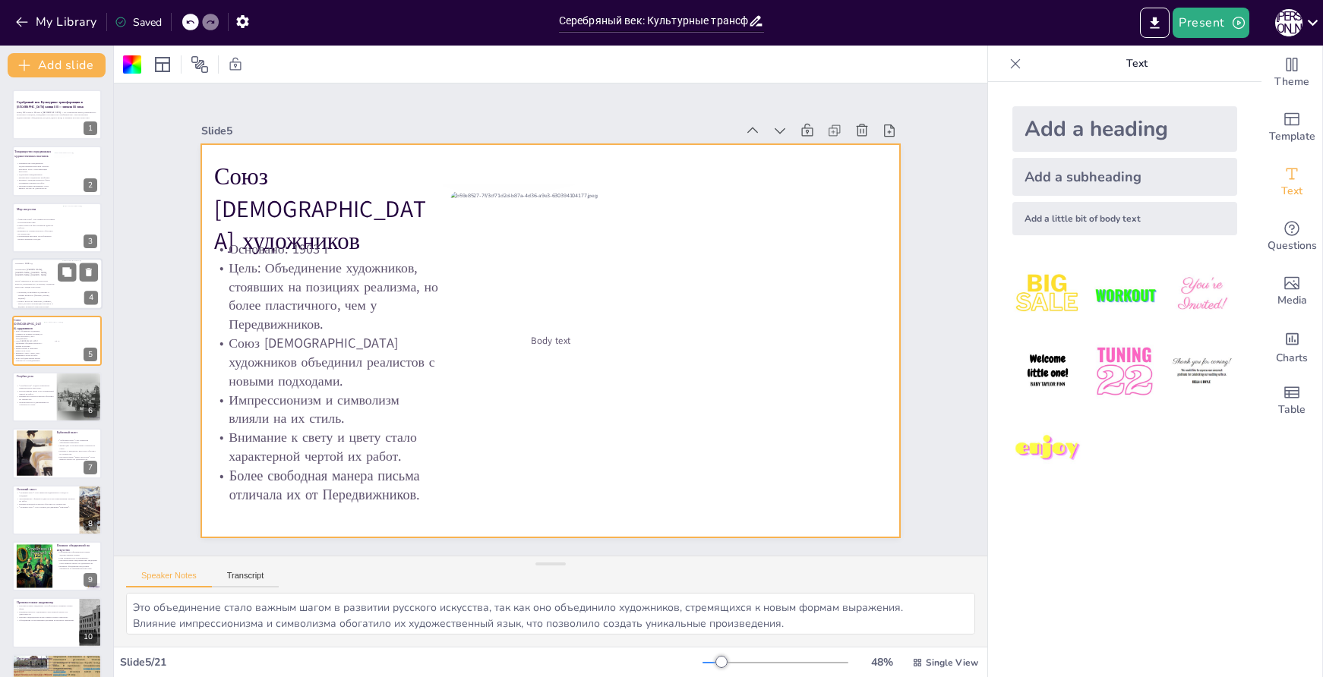
click at [42, 293] on p "Эстетизм, утончённость, интерес к стилям прошлого (барокко, рококо, модерн)." at bounding box center [35, 296] width 40 height 8
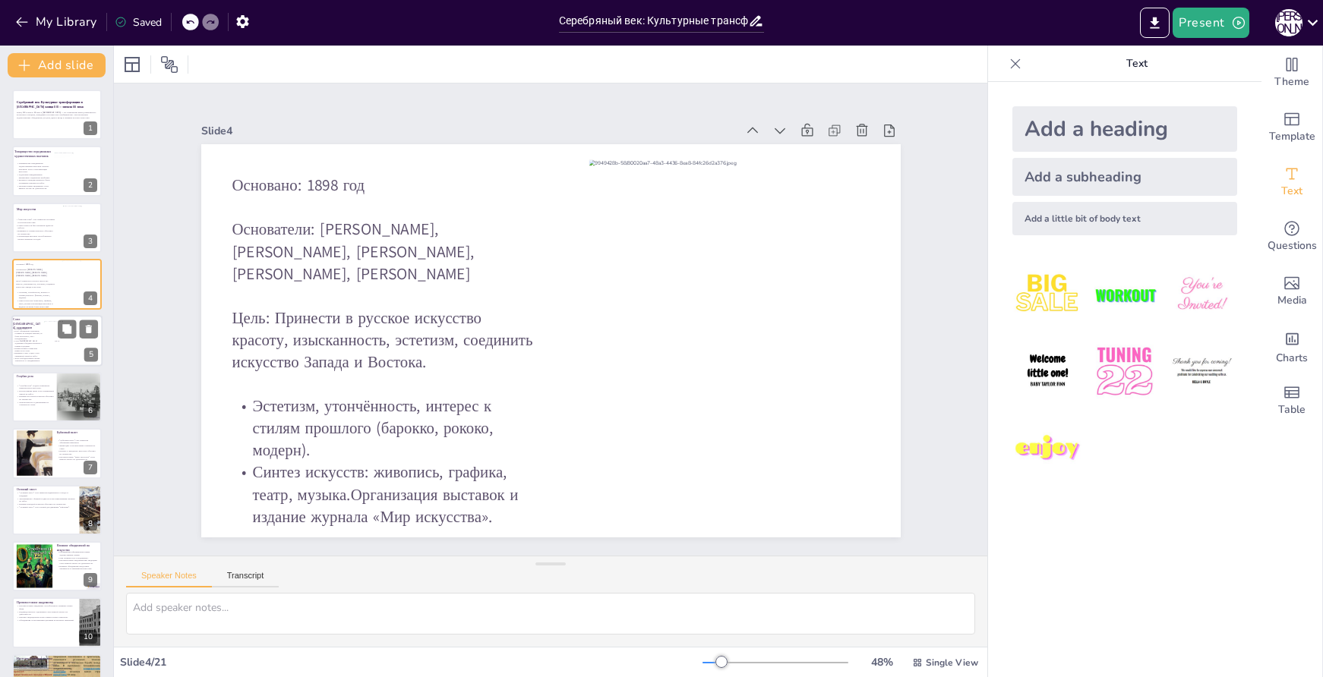
click at [30, 327] on p "Основано: 1903 г" at bounding box center [28, 328] width 30 height 2
type textarea "Это объединение стало важным шагом в развитии русского искусства, так как оно о…"
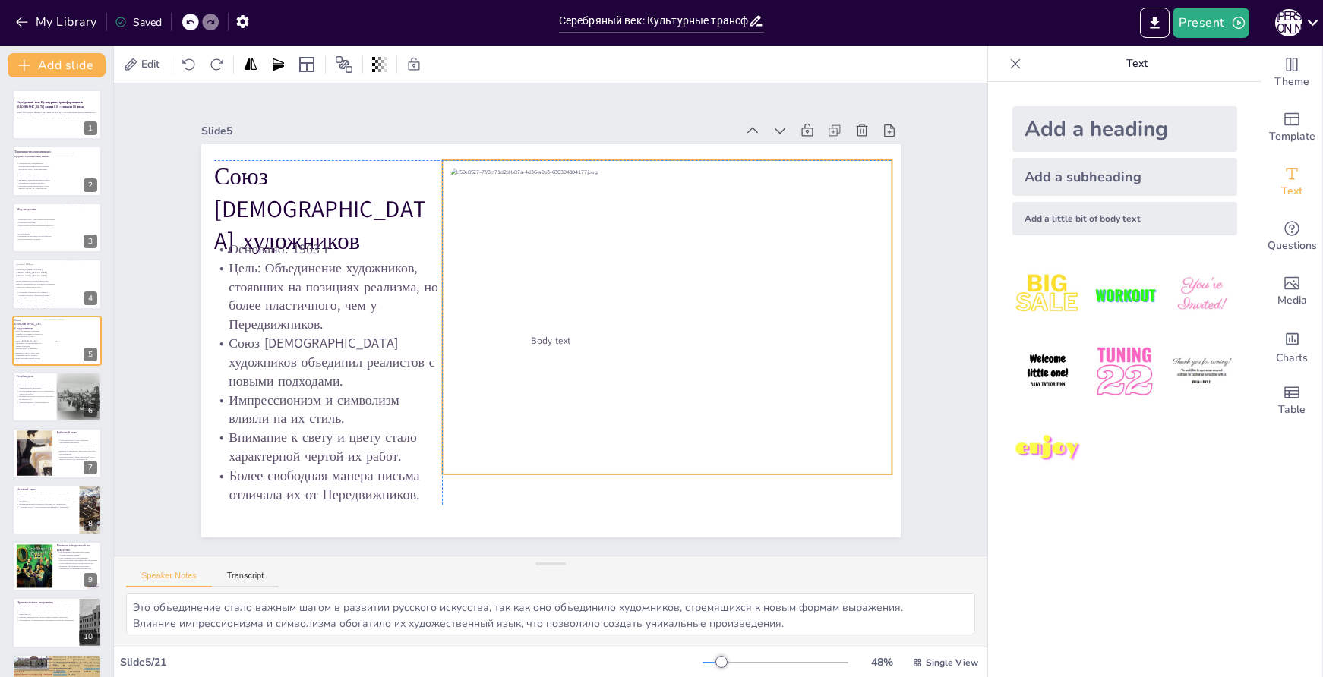
drag, startPoint x: 678, startPoint y: 330, endPoint x: 677, endPoint y: 307, distance: 23.6
click at [677, 307] on div at bounding box center [667, 317] width 450 height 314
click at [1145, 214] on div "Add a little bit of body text" at bounding box center [1124, 218] width 225 height 33
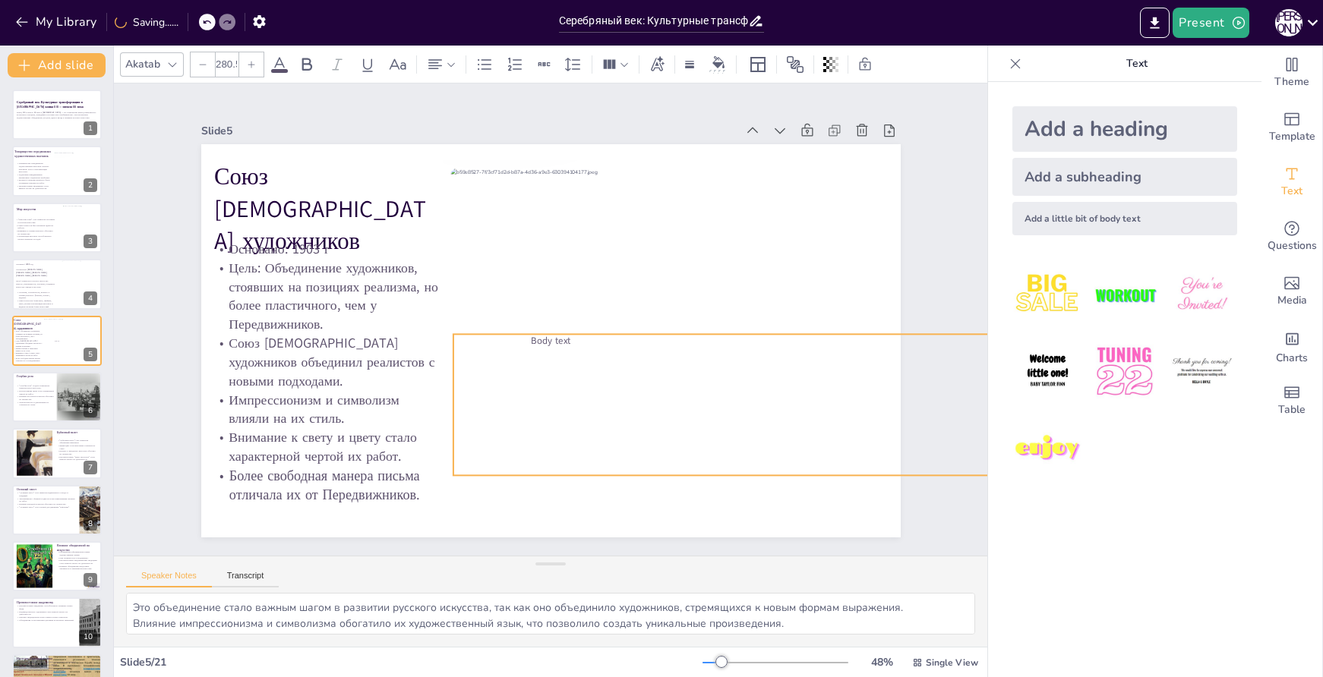
drag, startPoint x: 636, startPoint y: 345, endPoint x: 838, endPoint y: 473, distance: 238.7
click at [838, 473] on div "Союз [DEMOGRAPHIC_DATA] художников Основано: 1903 г Цель: Объединение художнико…" at bounding box center [550, 340] width 699 height 393
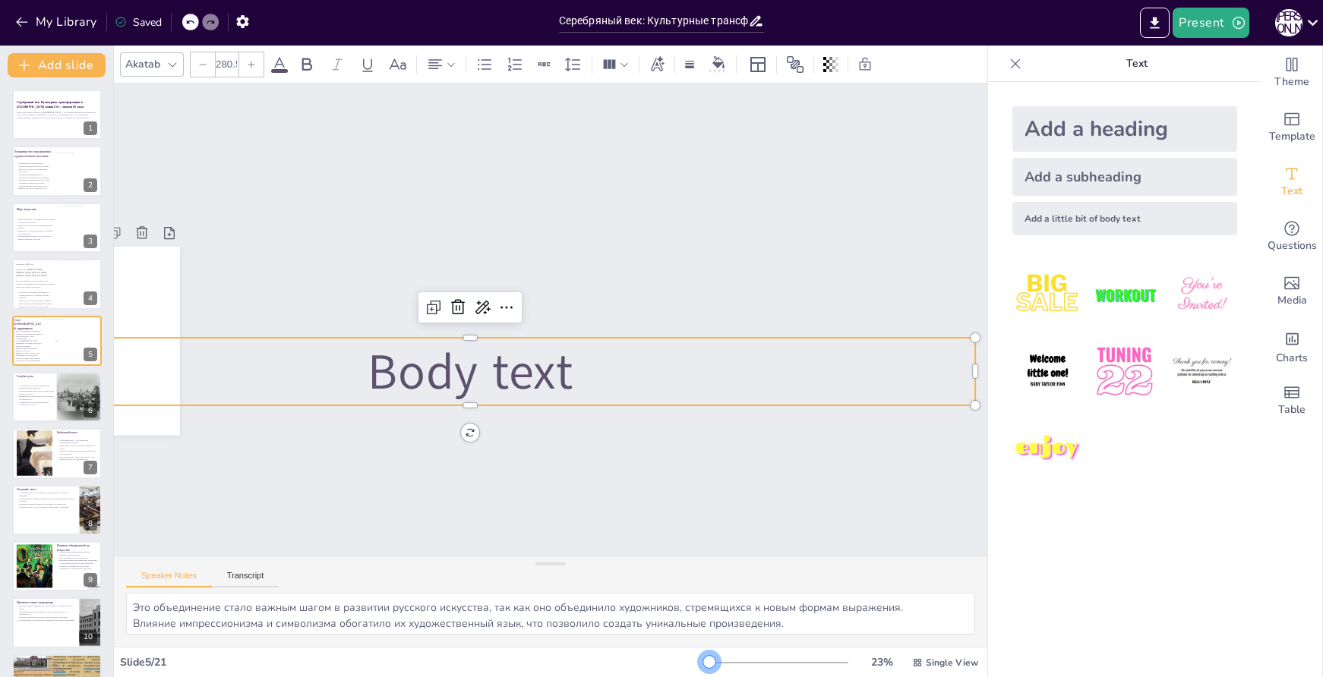
scroll to position [0, 5]
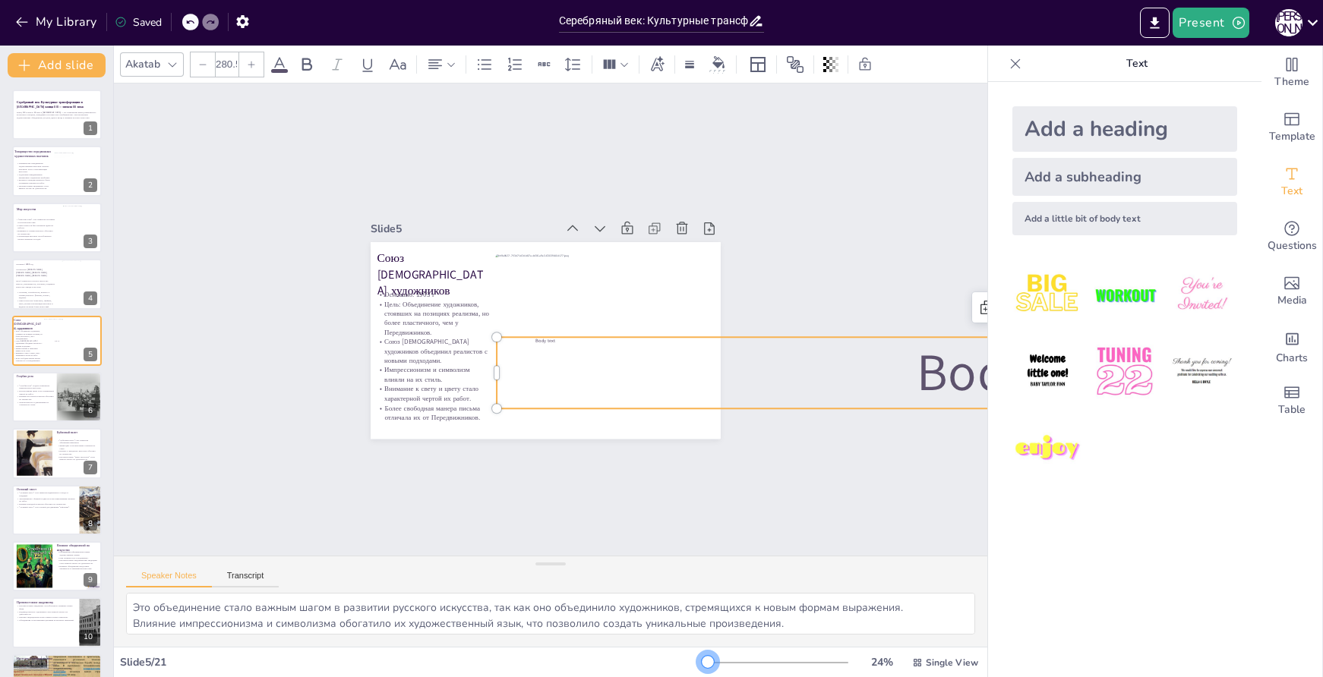
drag, startPoint x: 712, startPoint y: 663, endPoint x: 701, endPoint y: 658, distance: 12.6
click at [702, 658] on div at bounding box center [708, 662] width 12 height 12
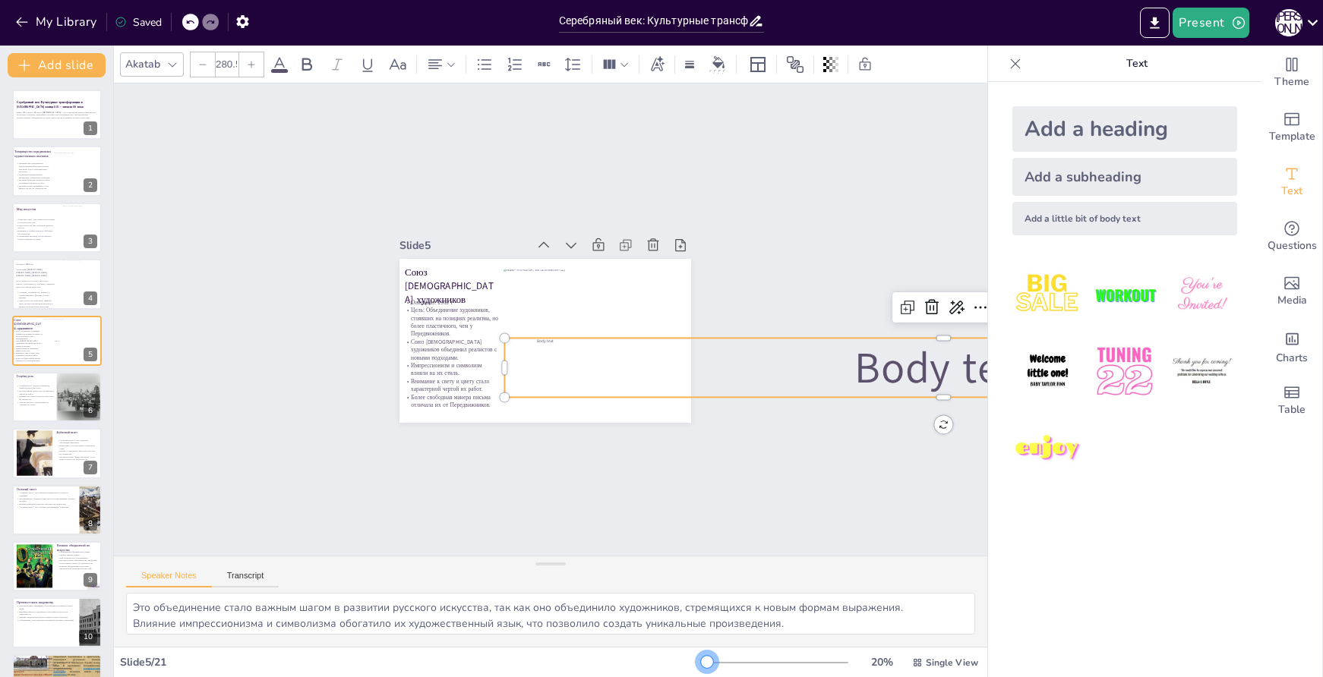
drag, startPoint x: 708, startPoint y: 663, endPoint x: 698, endPoint y: 658, distance: 11.2
click at [703, 663] on div at bounding box center [776, 663] width 146 height 12
click at [864, 362] on span "Body text" at bounding box center [943, 367] width 178 height 59
click at [864, 360] on span "Body text" at bounding box center [943, 367] width 178 height 59
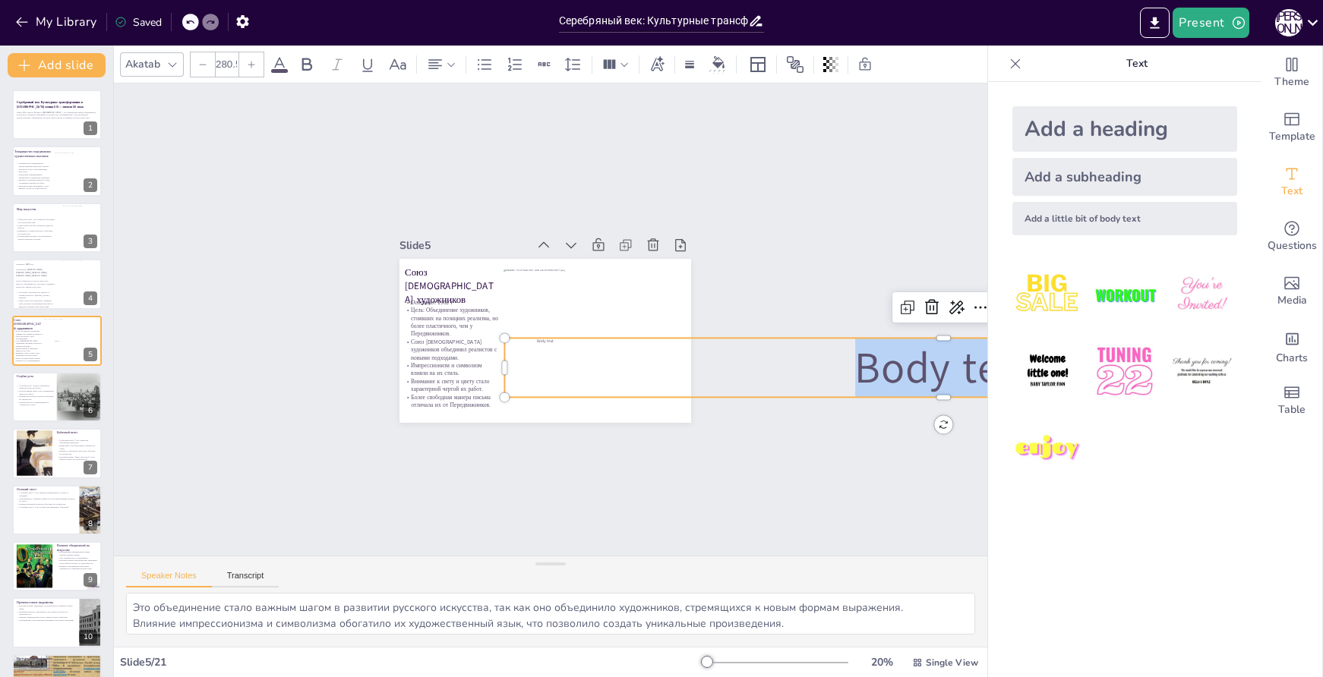
click at [864, 360] on span "Body text" at bounding box center [943, 367] width 178 height 59
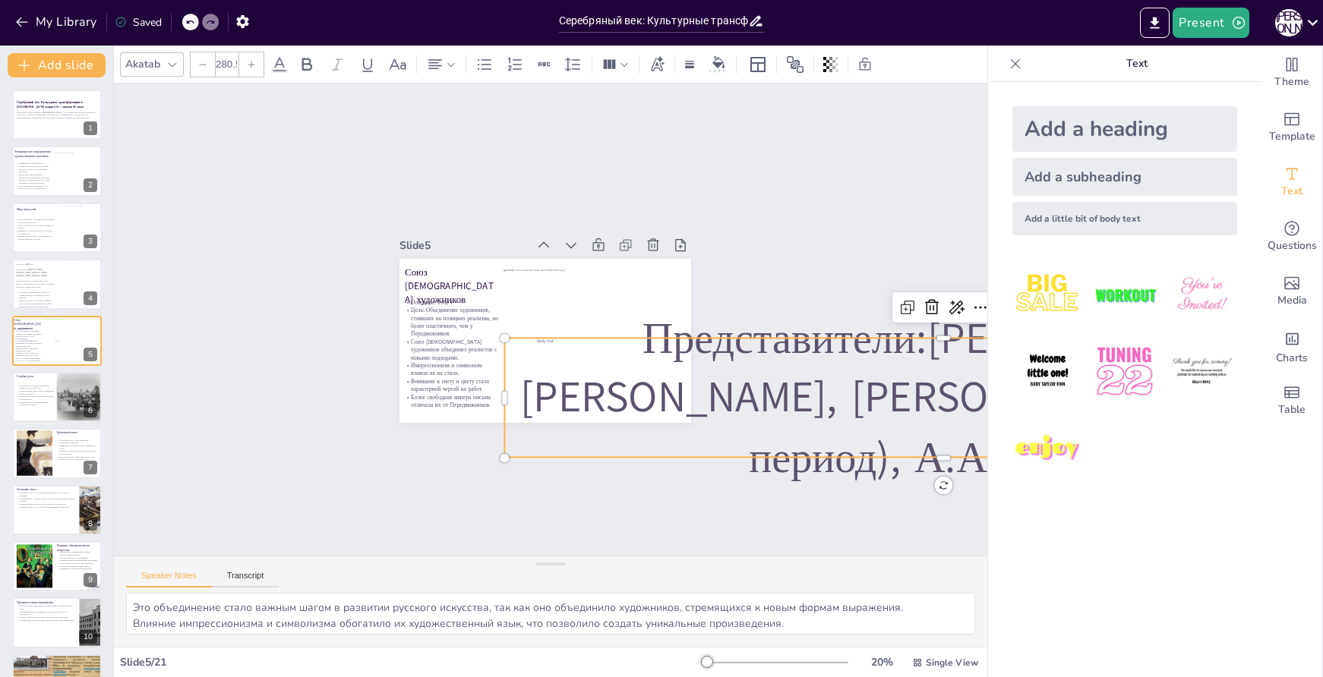
scroll to position [0, 407]
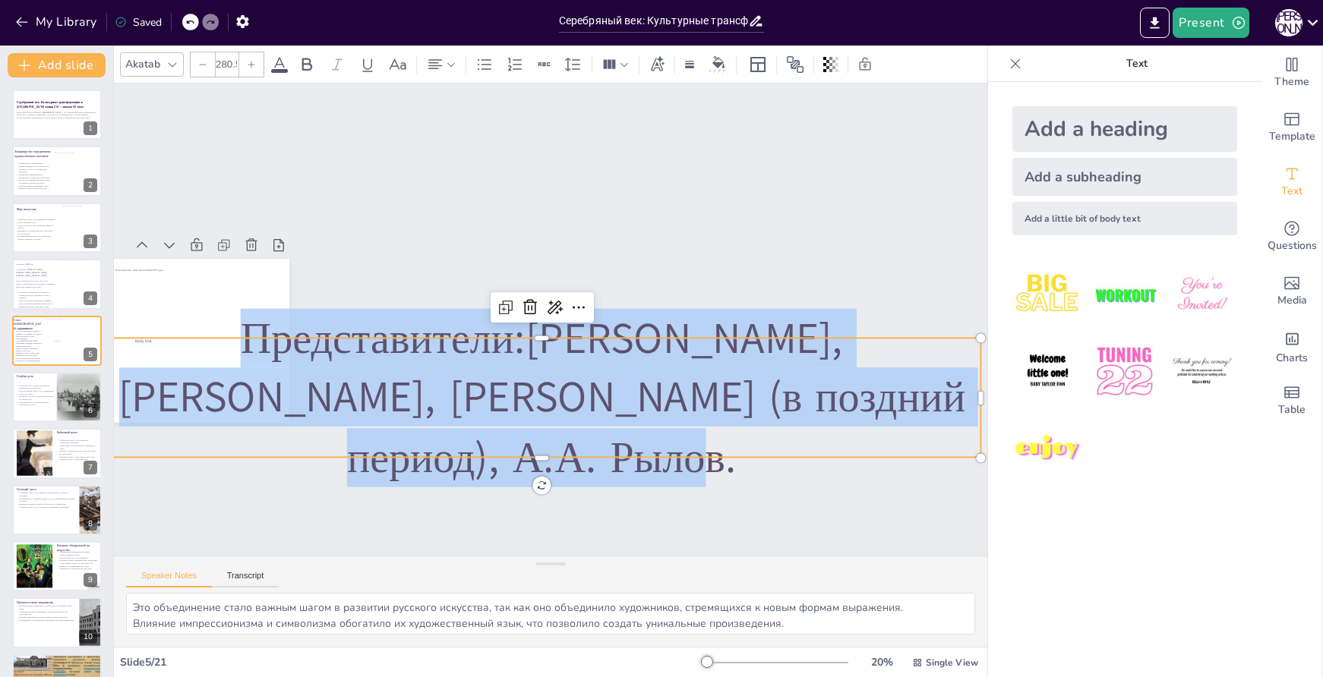
click at [199, 65] on icon at bounding box center [202, 64] width 9 height 9
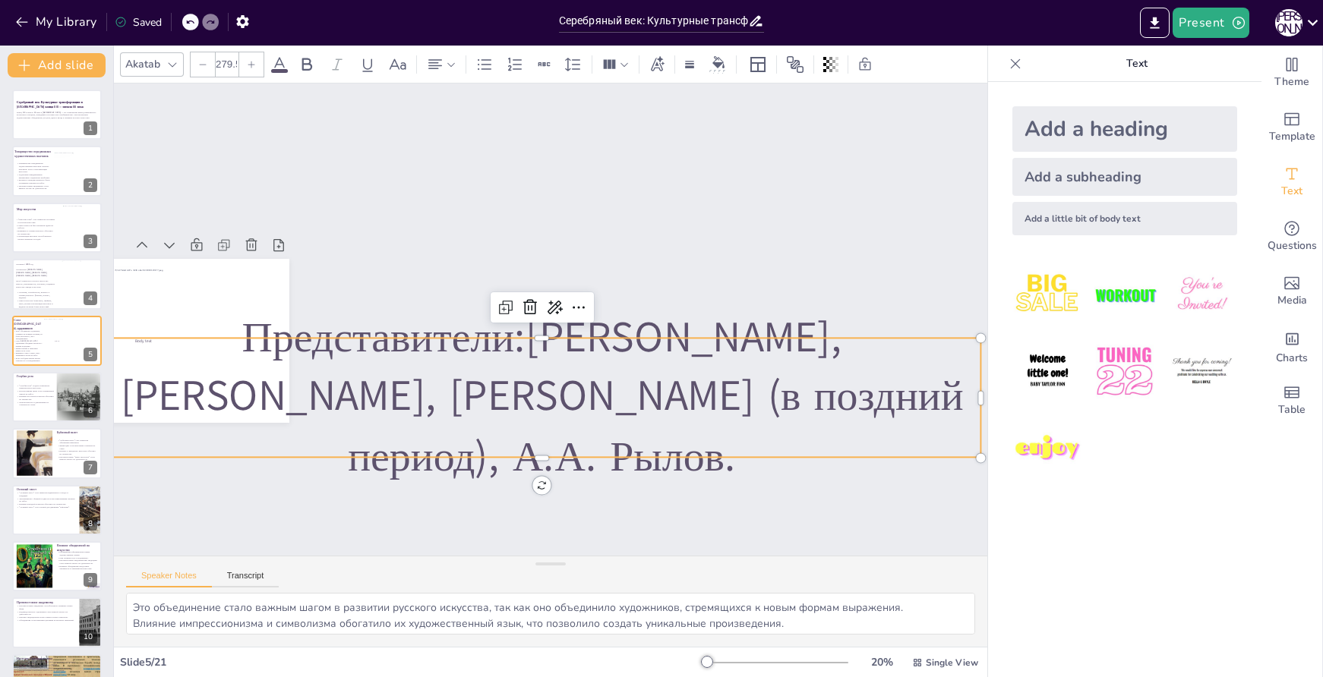
click at [199, 65] on icon at bounding box center [202, 64] width 9 height 9
click at [227, 62] on input "278.5" at bounding box center [226, 64] width 21 height 24
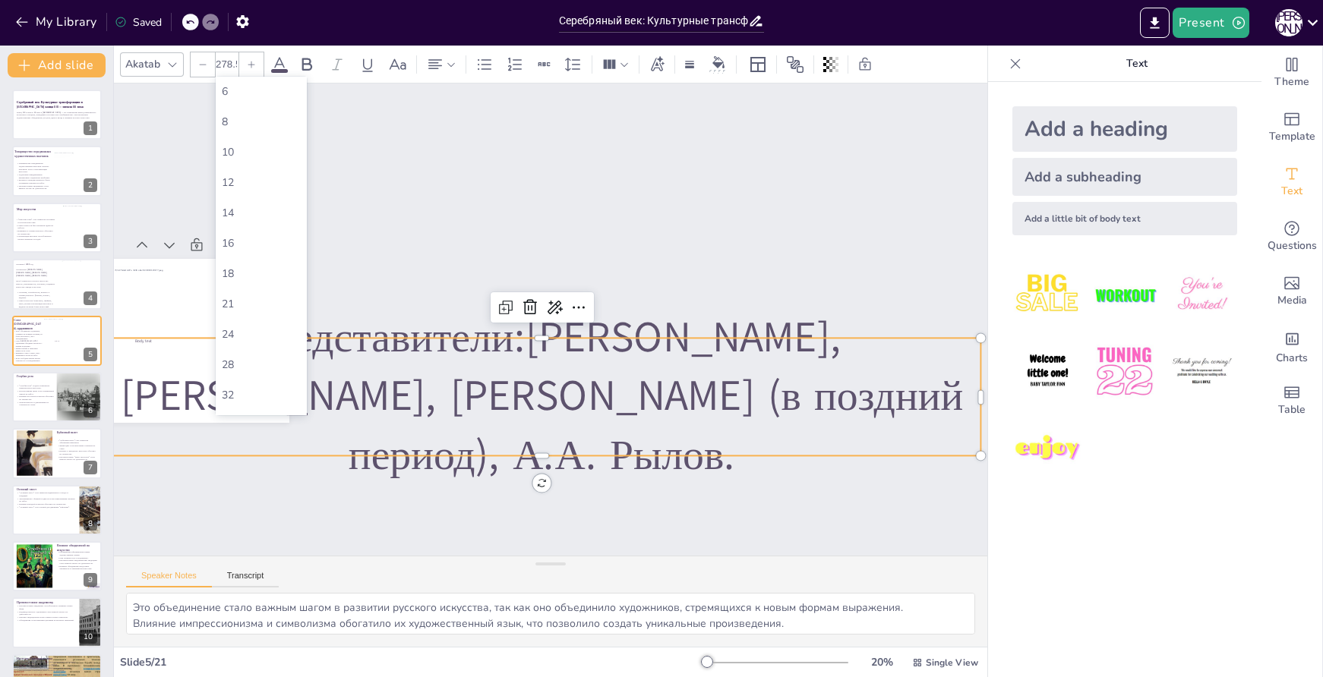
click at [227, 62] on input "278.5" at bounding box center [226, 64] width 21 height 24
click at [251, 217] on div "14" at bounding box center [261, 213] width 79 height 14
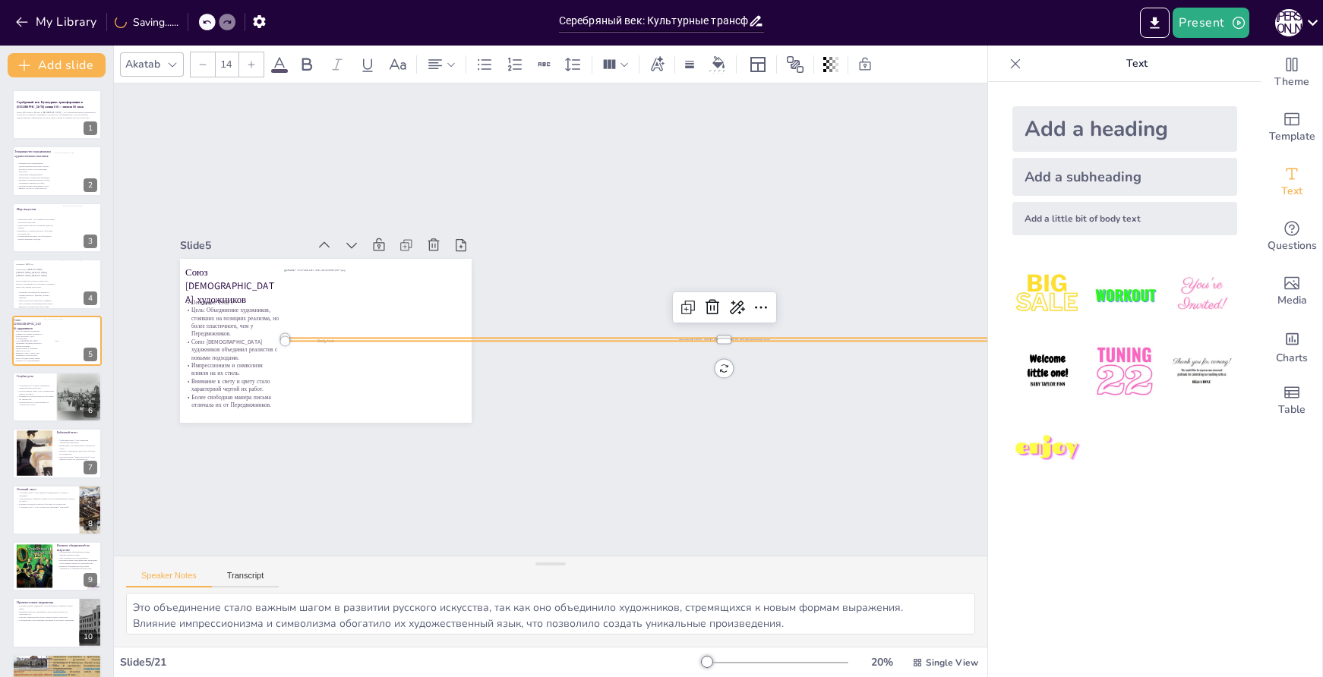
scroll to position [0, 206]
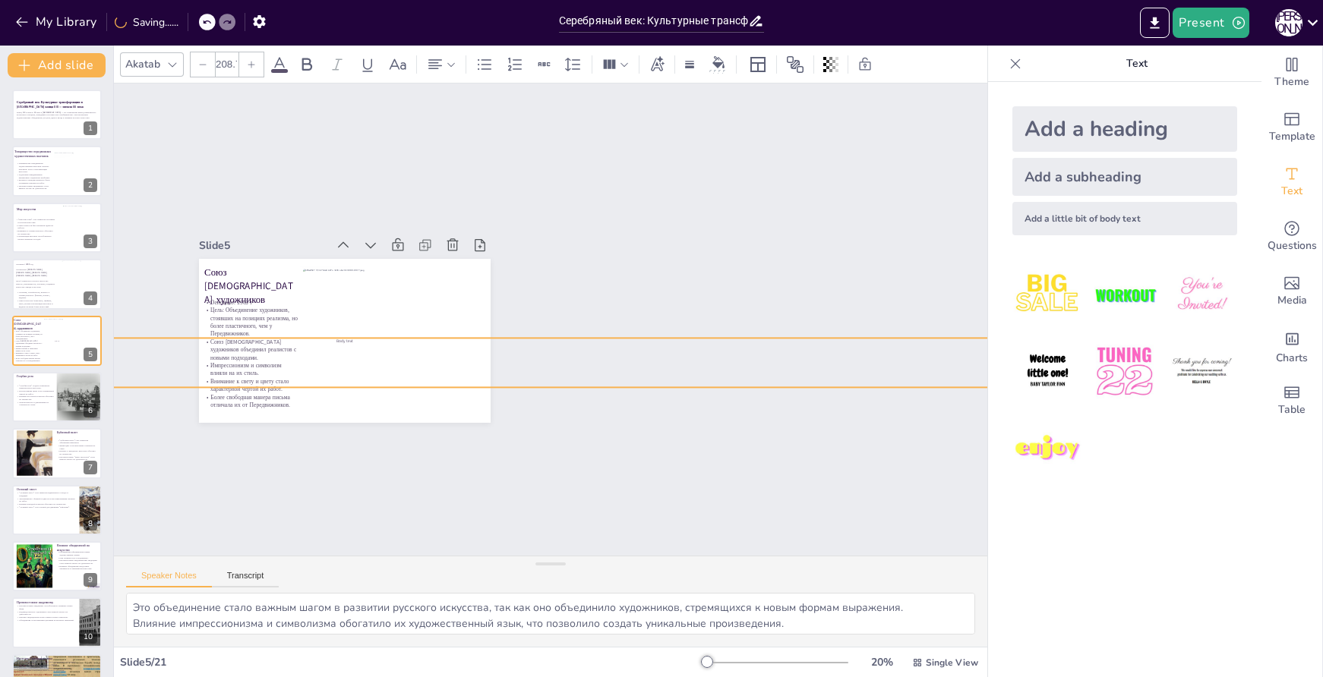
type input "211.9"
drag, startPoint x: 292, startPoint y: 334, endPoint x: 442, endPoint y: 381, distance: 156.6
click at [442, 381] on div "Союз [DEMOGRAPHIC_DATA] художников Основано: 1903 г Цель: Объединение художнико…" at bounding box center [345, 341] width 292 height 164
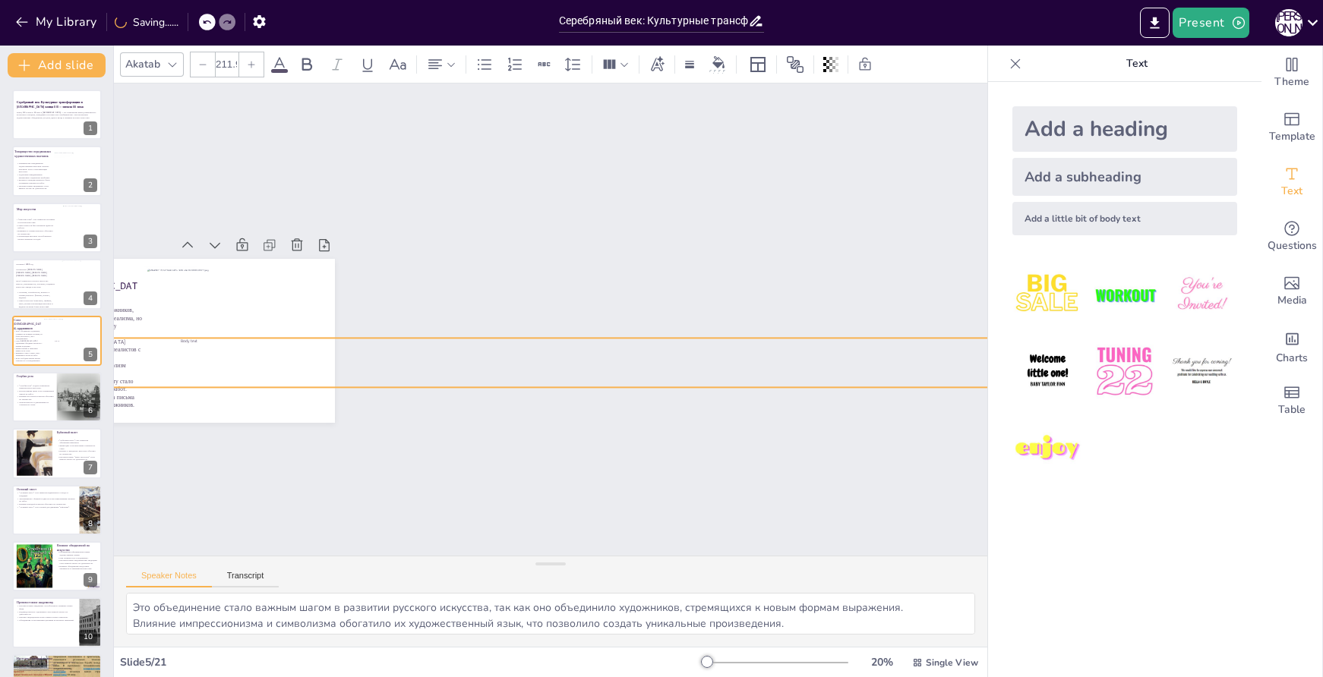
scroll to position [0, 425]
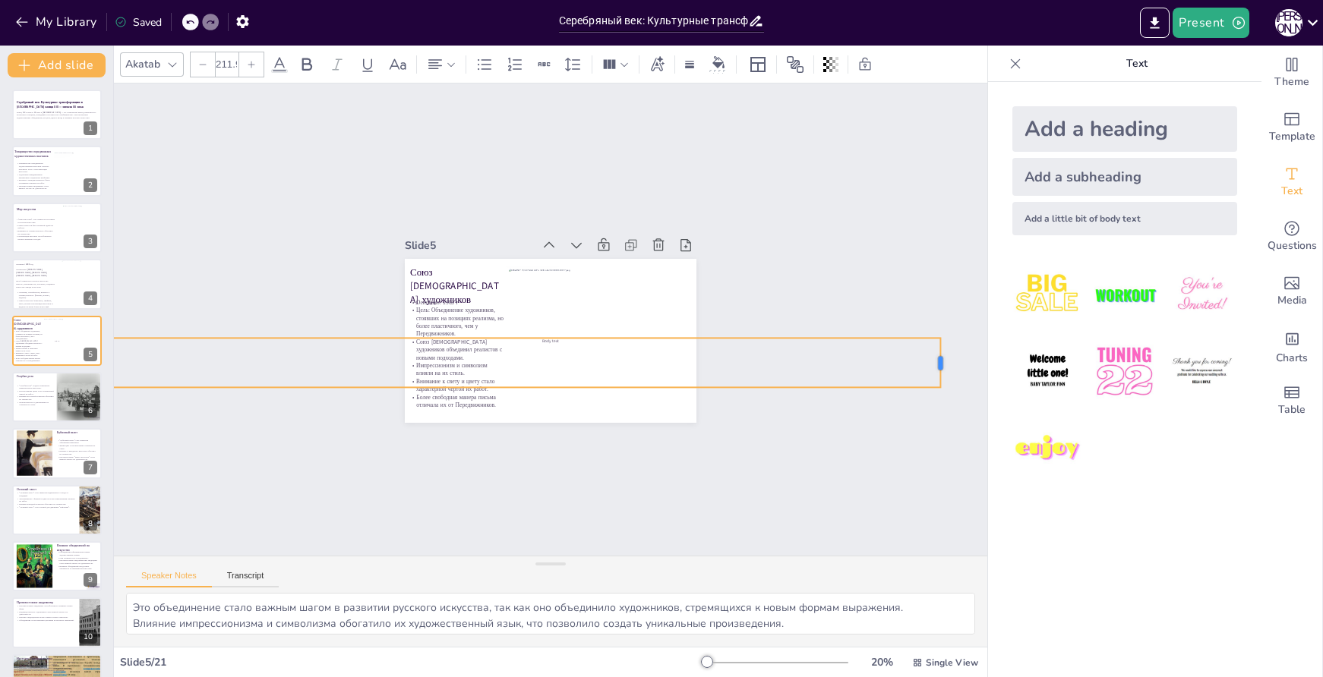
scroll to position [0, 0]
drag, startPoint x: 955, startPoint y: 357, endPoint x: 281, endPoint y: 356, distance: 674.4
click at [405, 356] on div "Союз [DEMOGRAPHIC_DATA] художников Основано: 1903 г Цель: Объединение художнико…" at bounding box center [551, 341] width 292 height 164
click at [825, 367] on div "Slide 1 Серебряный век: Культурные трансформации в [GEOGRAPHIC_DATA] конца XIX …" at bounding box center [550, 320] width 873 height 472
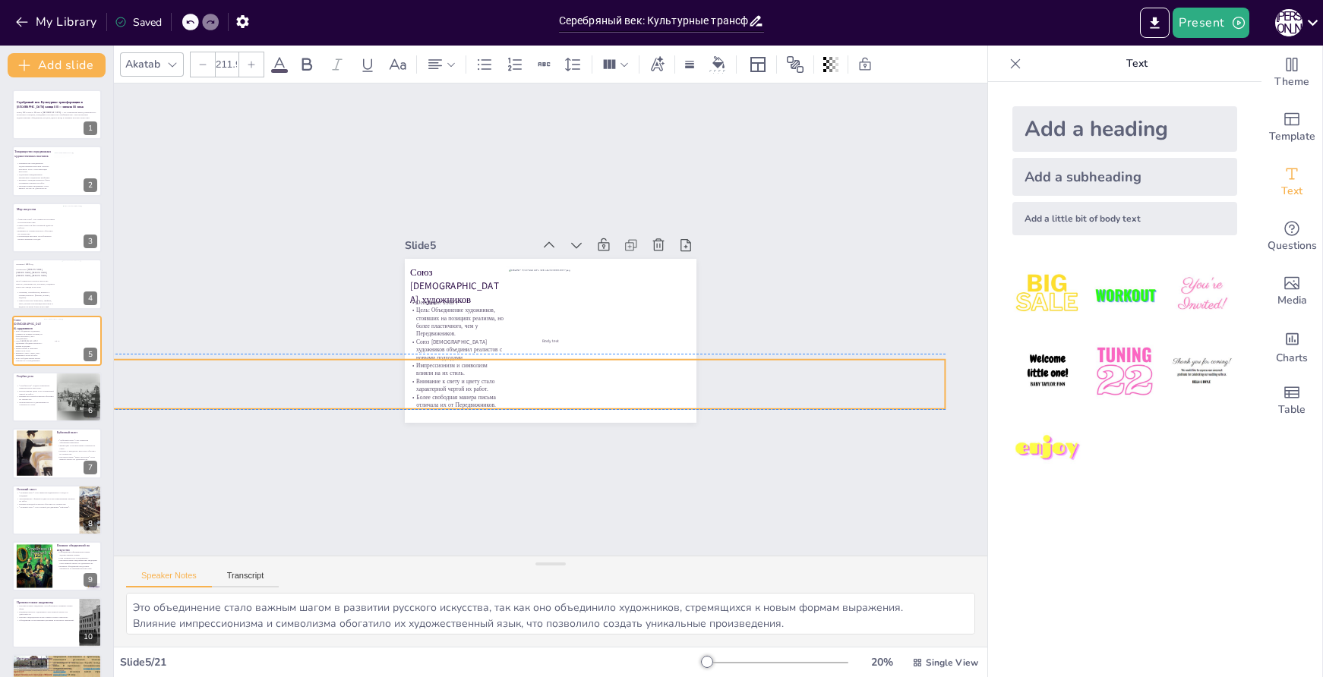
drag, startPoint x: 693, startPoint y: 349, endPoint x: 924, endPoint y: 366, distance: 232.2
click at [924, 366] on div "Slide 1 Серебряный век: Культурные трансформации в [GEOGRAPHIC_DATA] конца XIX …" at bounding box center [550, 320] width 873 height 472
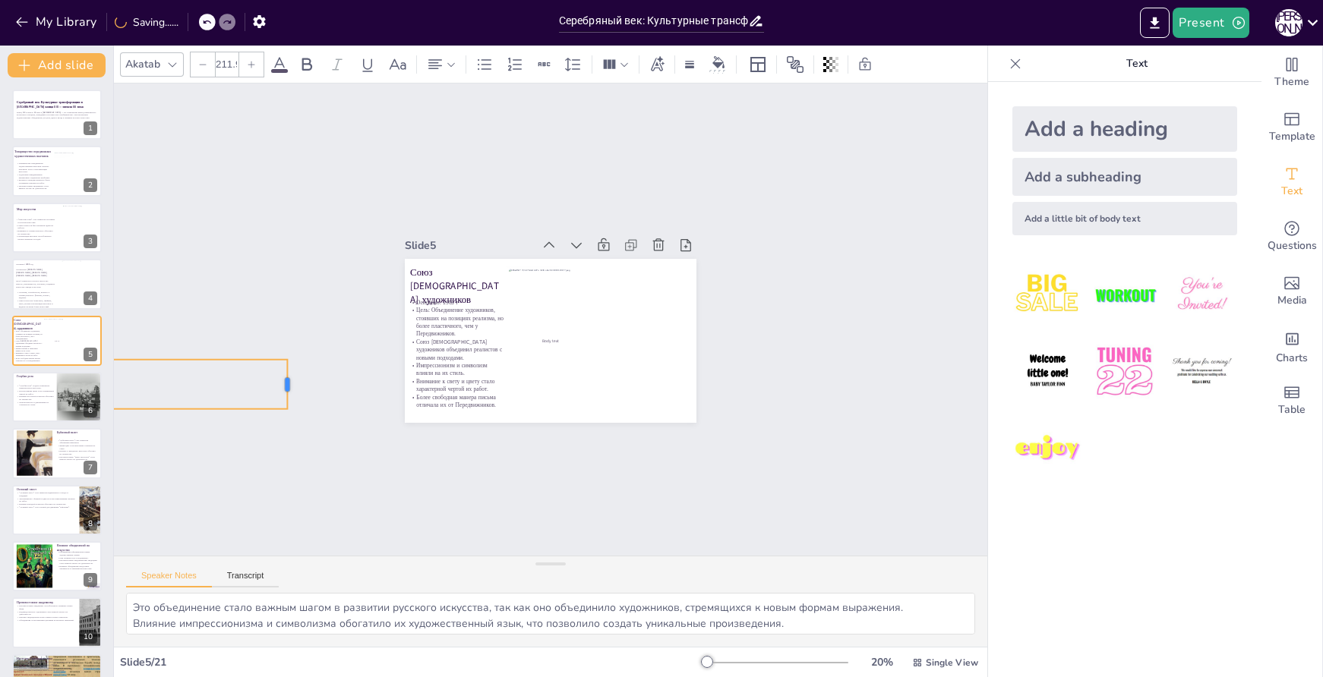
drag, startPoint x: 934, startPoint y: 381, endPoint x: 276, endPoint y: 387, distance: 657.8
click at [288, 387] on div at bounding box center [294, 384] width 12 height 49
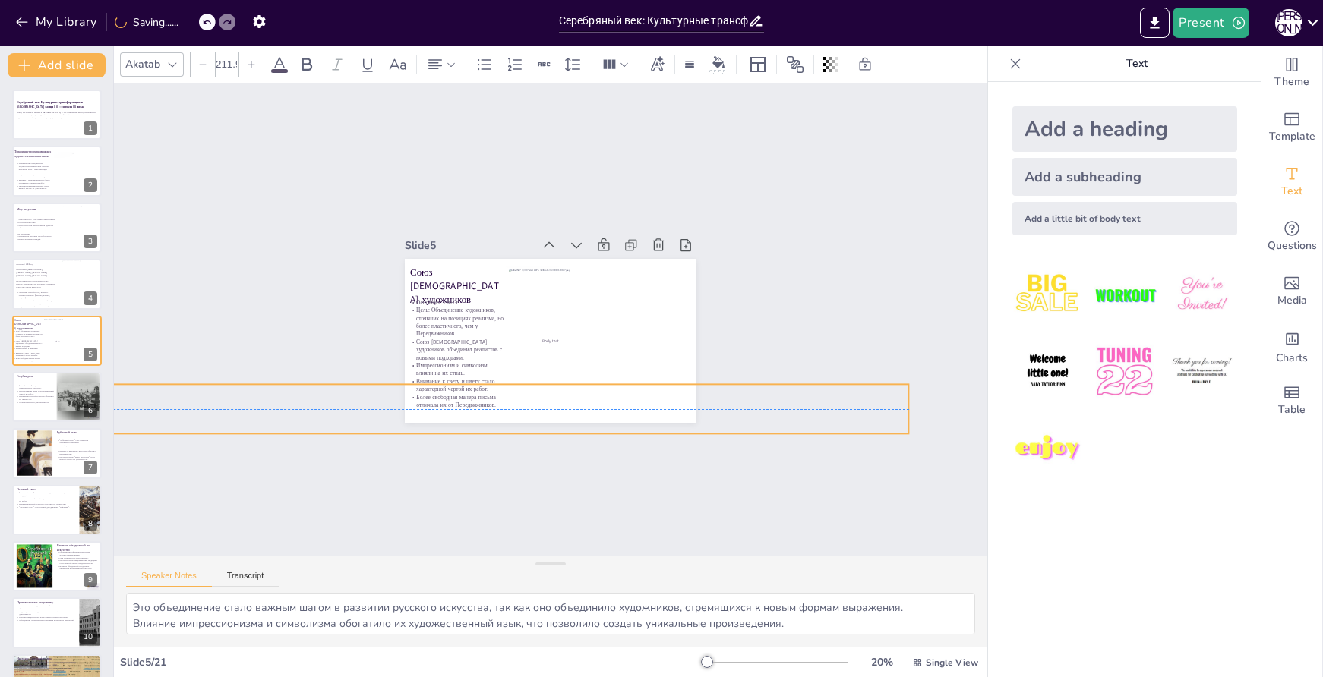
drag, startPoint x: 226, startPoint y: 378, endPoint x: 925, endPoint y: 408, distance: 699.4
click at [925, 408] on div "Slide 1 Серебряный век: Культурные трансформации в [GEOGRAPHIC_DATA] конца XIX …" at bounding box center [550, 320] width 873 height 472
drag, startPoint x: 863, startPoint y: 410, endPoint x: 807, endPoint y: 412, distance: 55.5
click at [798, 412] on div "Slide 1 Серебряный век: Культурные трансформации в [GEOGRAPHIC_DATA] конца XIX …" at bounding box center [550, 320] width 873 height 472
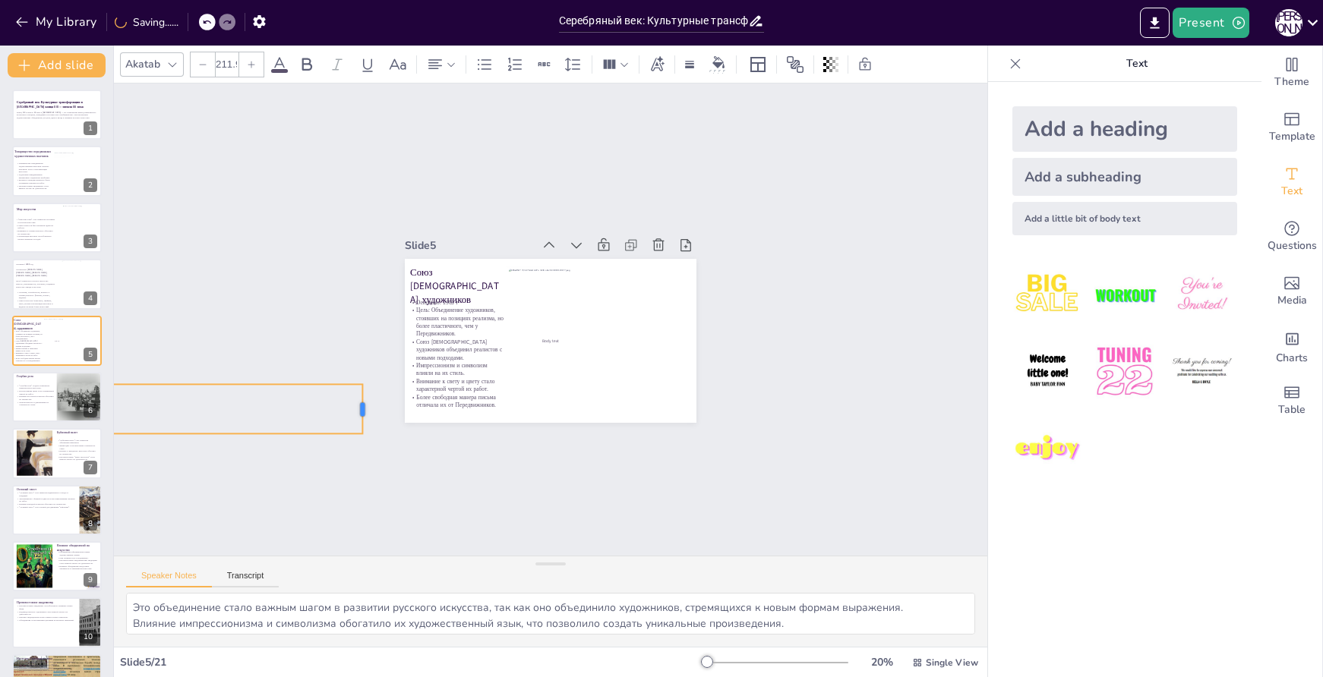
drag, startPoint x: 866, startPoint y: 403, endPoint x: 328, endPoint y: 399, distance: 537.7
click at [363, 399] on div at bounding box center [369, 408] width 12 height 49
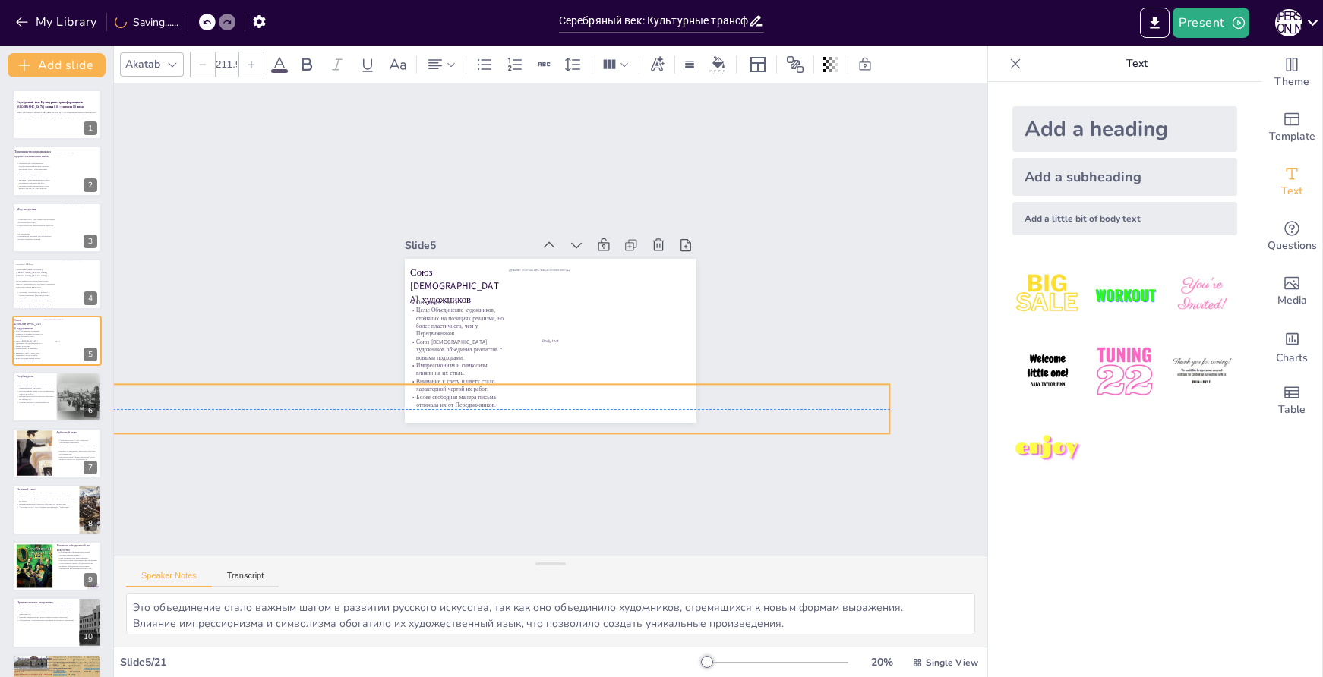
drag, startPoint x: 305, startPoint y: 400, endPoint x: 833, endPoint y: 402, distance: 527.8
click at [838, 401] on div "Slide 1 Серебряный век: Культурные трансформации в [GEOGRAPHIC_DATA] конца XIX …" at bounding box center [550, 320] width 873 height 472
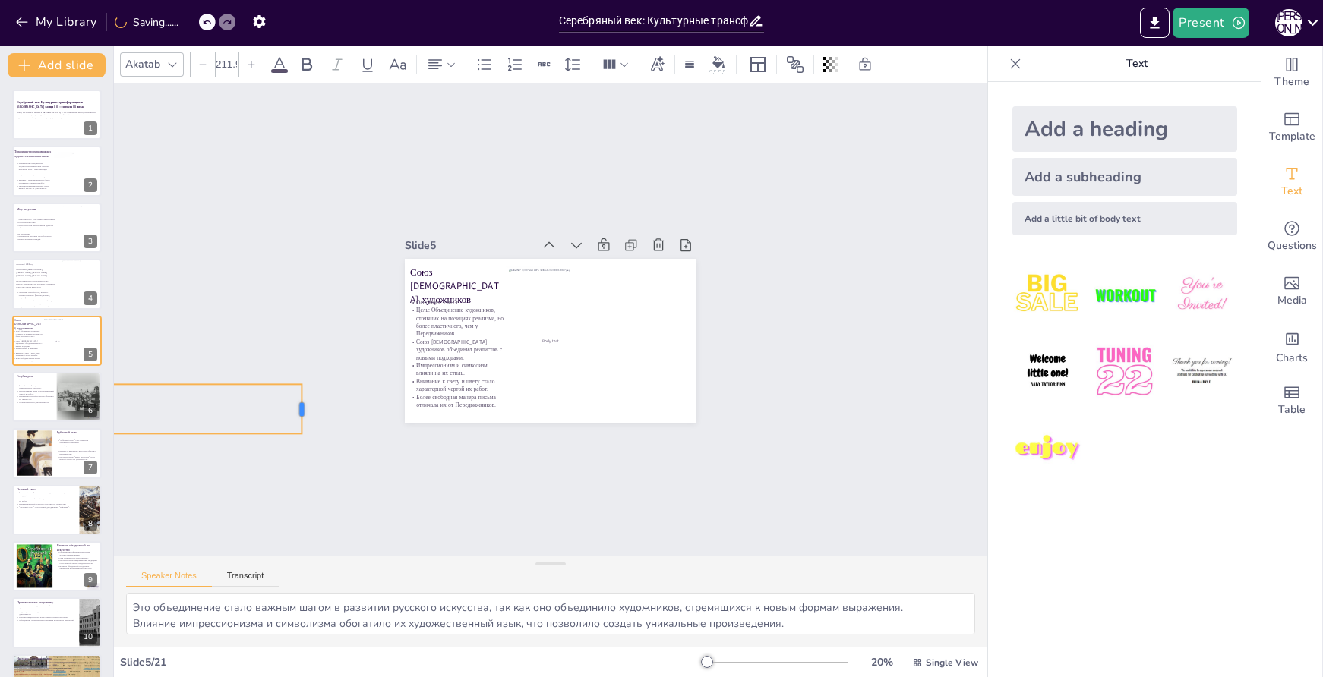
drag, startPoint x: 883, startPoint y: 403, endPoint x: 291, endPoint y: 408, distance: 592.4
click at [302, 408] on div at bounding box center [308, 408] width 12 height 49
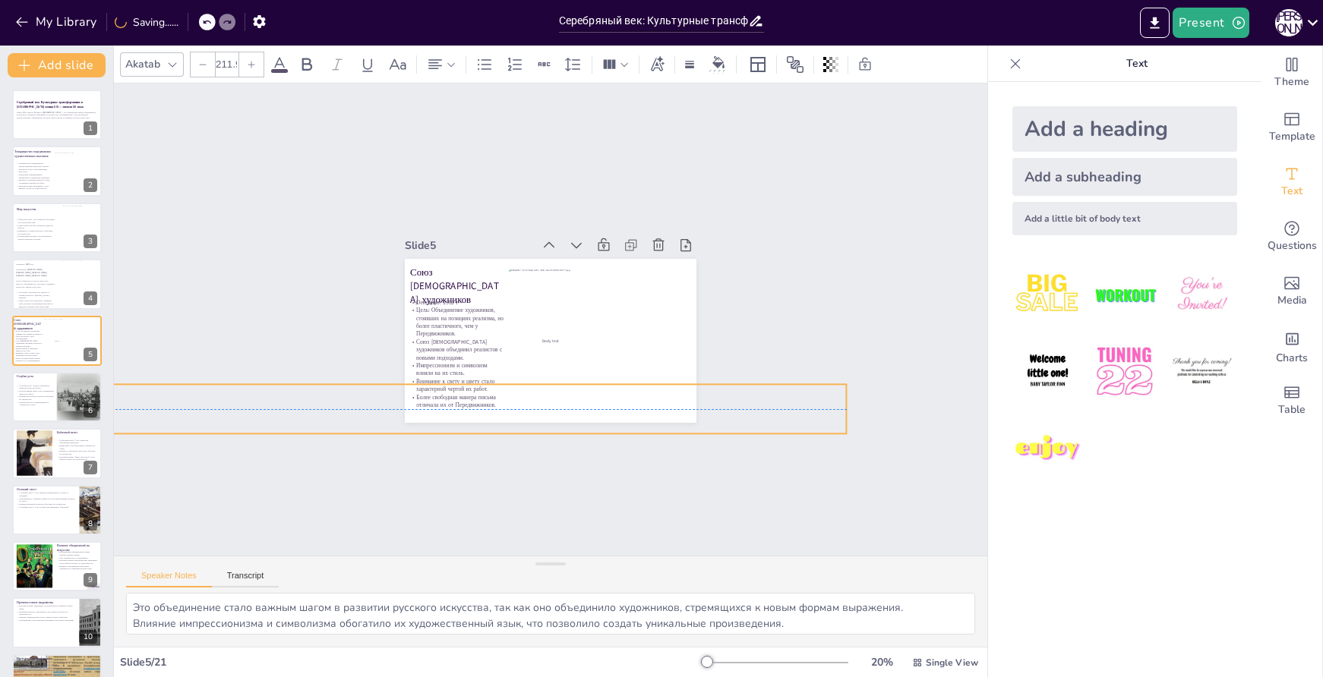
drag, startPoint x: 218, startPoint y: 412, endPoint x: 778, endPoint y: 407, distance: 560.5
click at [778, 407] on div "Slide 1 Серебряный век: Культурные трансформации в [GEOGRAPHIC_DATA] конца XIX …" at bounding box center [550, 320] width 873 height 472
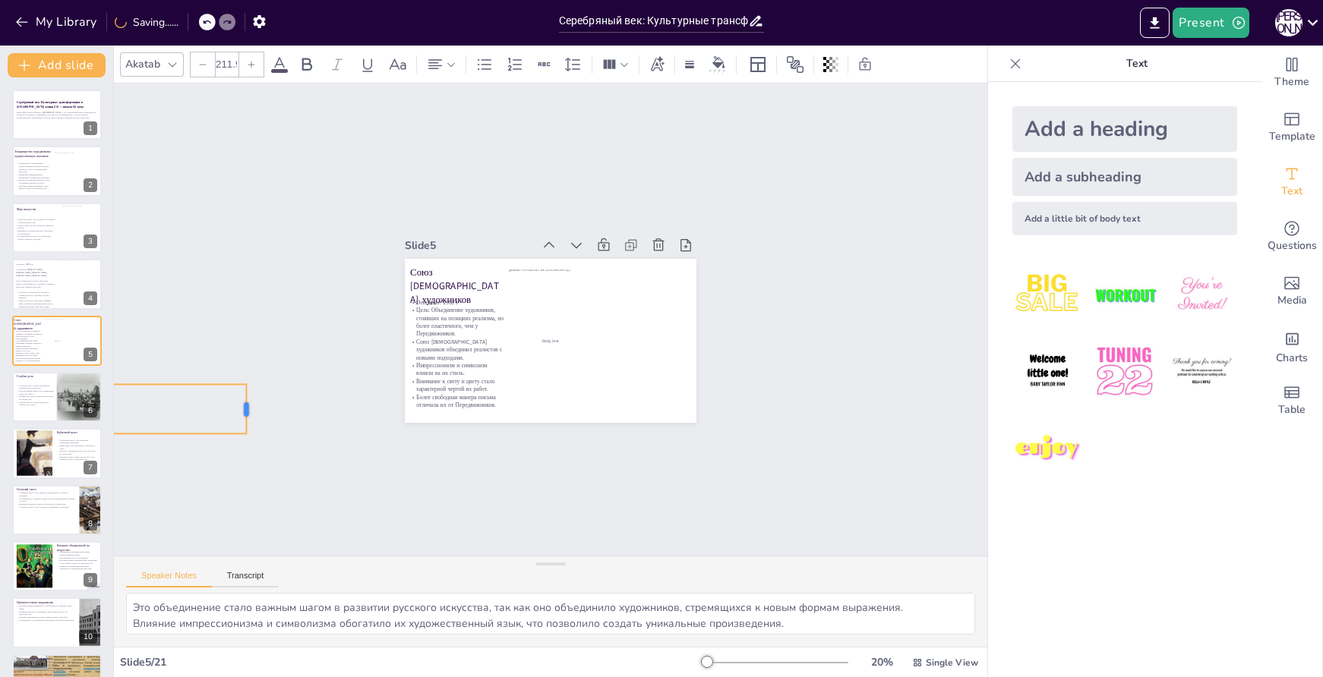
drag, startPoint x: 854, startPoint y: 405, endPoint x: 238, endPoint y: 409, distance: 616.0
click at [238, 338] on div at bounding box center [239, 312] width 27 height 51
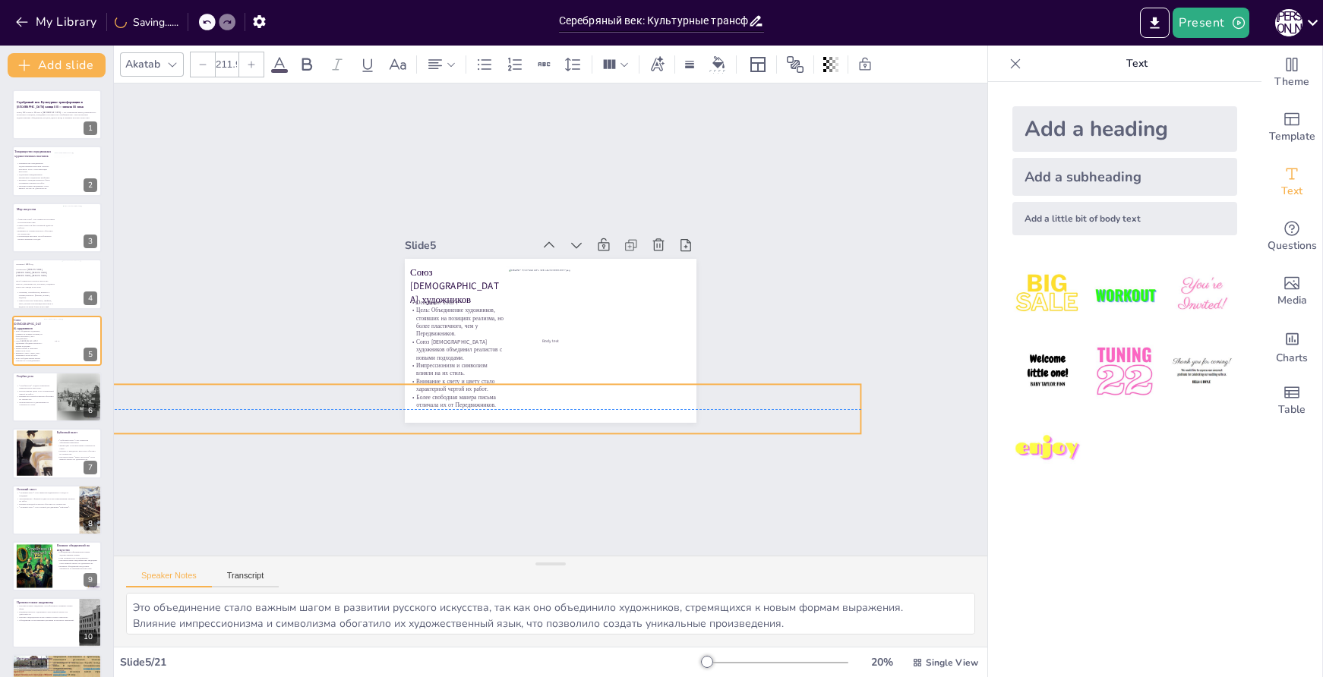
drag, startPoint x: 168, startPoint y: 407, endPoint x: 806, endPoint y: 408, distance: 638.0
click at [806, 408] on div "Slide 1 Серебряный век: Культурные трансформации в [GEOGRAPHIC_DATA] конца XIX …" at bounding box center [550, 320] width 873 height 472
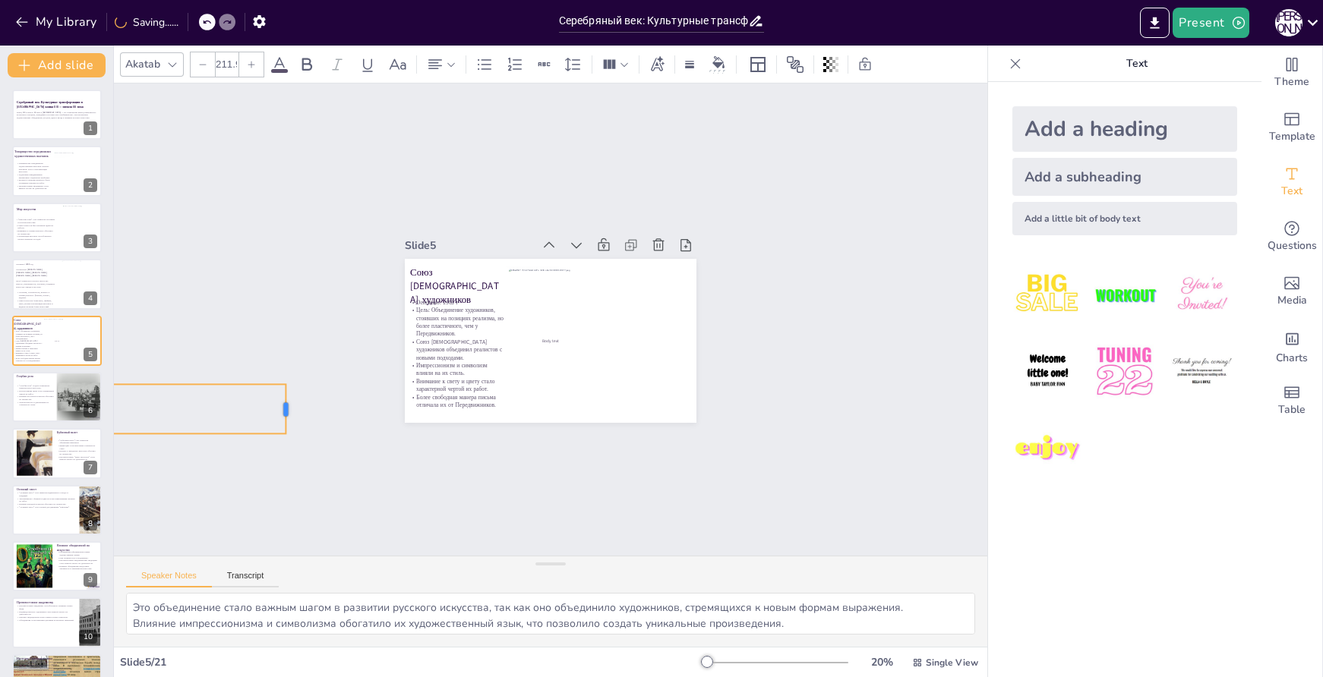
drag, startPoint x: 873, startPoint y: 404, endPoint x: 241, endPoint y: 396, distance: 631.9
click at [276, 396] on div at bounding box center [284, 382] width 17 height 51
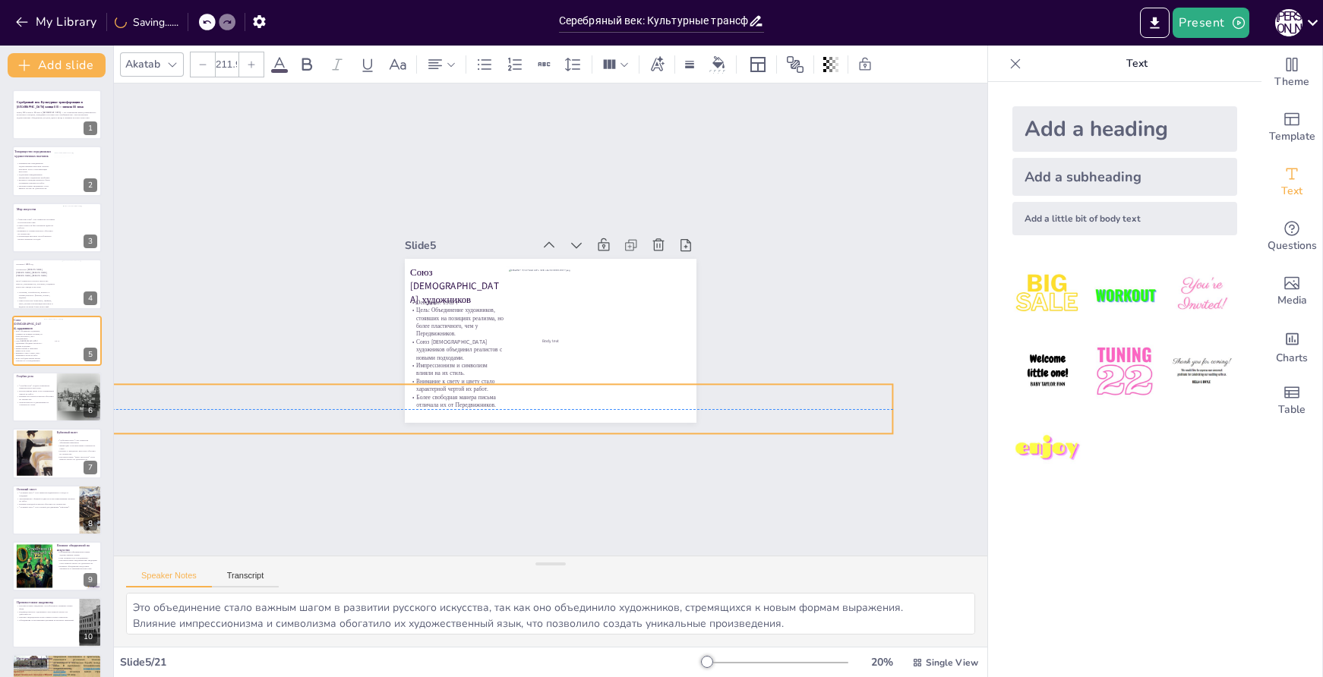
drag, startPoint x: 177, startPoint y: 400, endPoint x: 817, endPoint y: 405, distance: 640.3
click at [817, 405] on div "Slide 1 Серебряный век: Культурные трансформации в [GEOGRAPHIC_DATA] конца XIX …" at bounding box center [550, 319] width 952 height 643
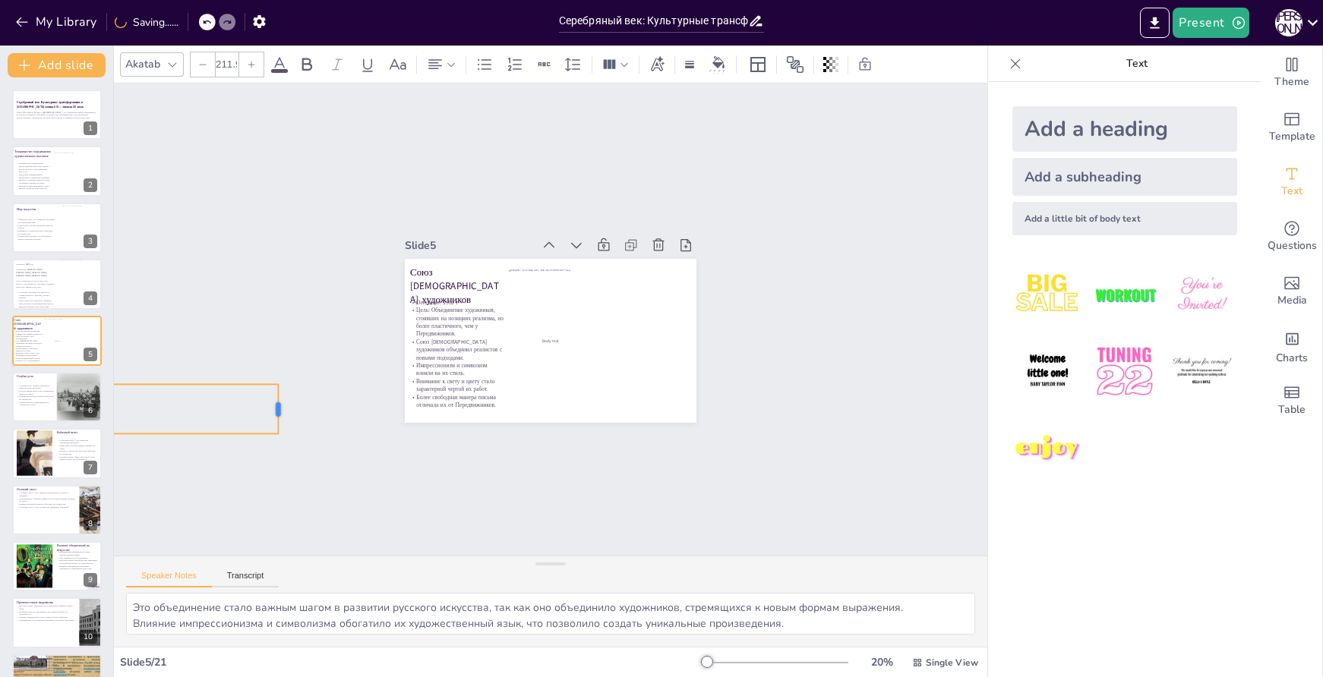
drag, startPoint x: 883, startPoint y: 403, endPoint x: 267, endPoint y: 403, distance: 616.7
click at [279, 403] on div at bounding box center [285, 408] width 12 height 49
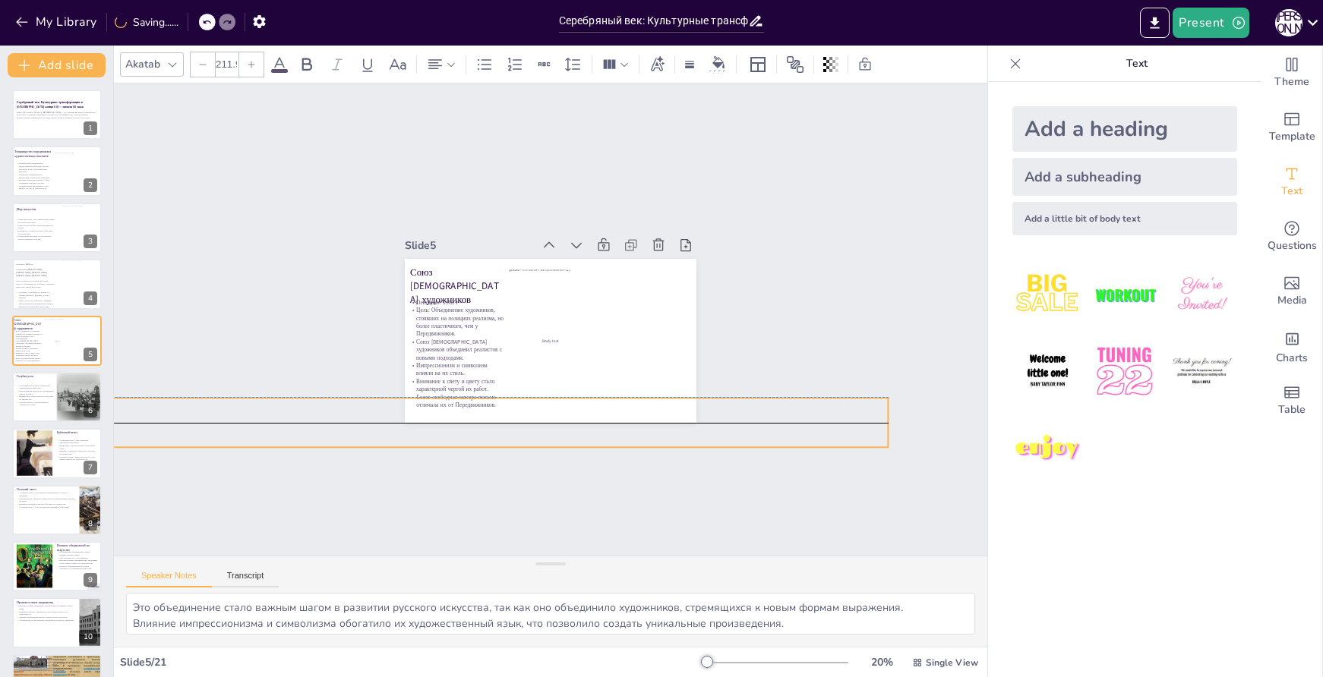
drag, startPoint x: 261, startPoint y: 415, endPoint x: 841, endPoint y: 422, distance: 580.3
click at [842, 422] on div "Slide 1 Серебряный век: Культурные трансформации в [GEOGRAPHIC_DATA] конца XIX …" at bounding box center [550, 320] width 952 height 644
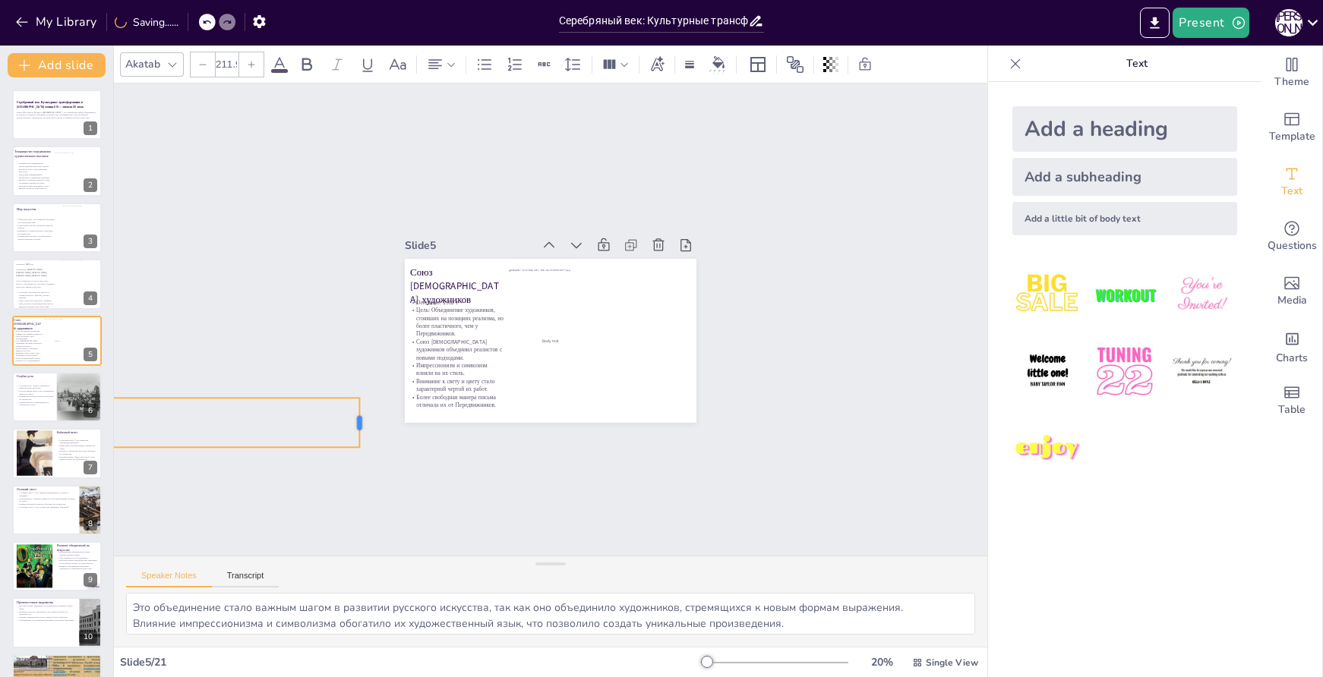
drag, startPoint x: 904, startPoint y: 422, endPoint x: 230, endPoint y: 418, distance: 673.7
click at [360, 418] on div at bounding box center [366, 422] width 12 height 49
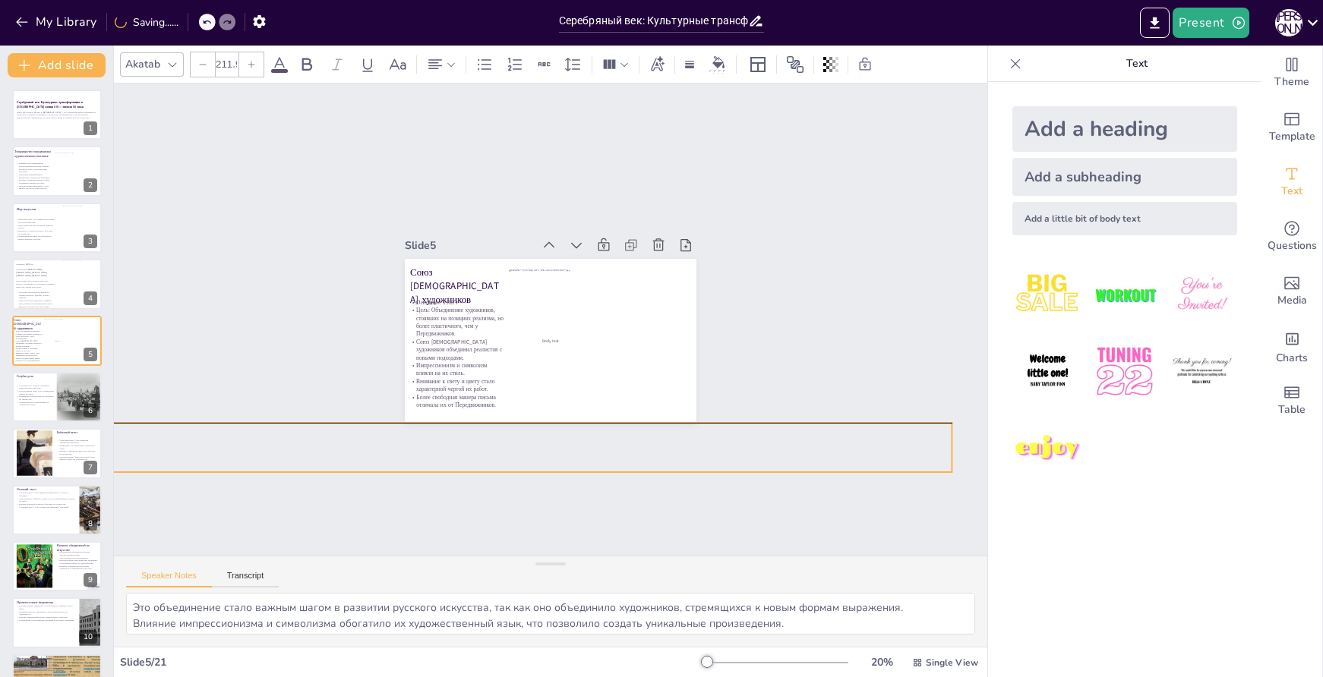
drag, startPoint x: 174, startPoint y: 418, endPoint x: 892, endPoint y: 450, distance: 718.4
click at [888, 450] on div "Slide 1 Серебряный век: Культурные трансформации в [GEOGRAPHIC_DATA] конца XIX …" at bounding box center [551, 319] width 918 height 561
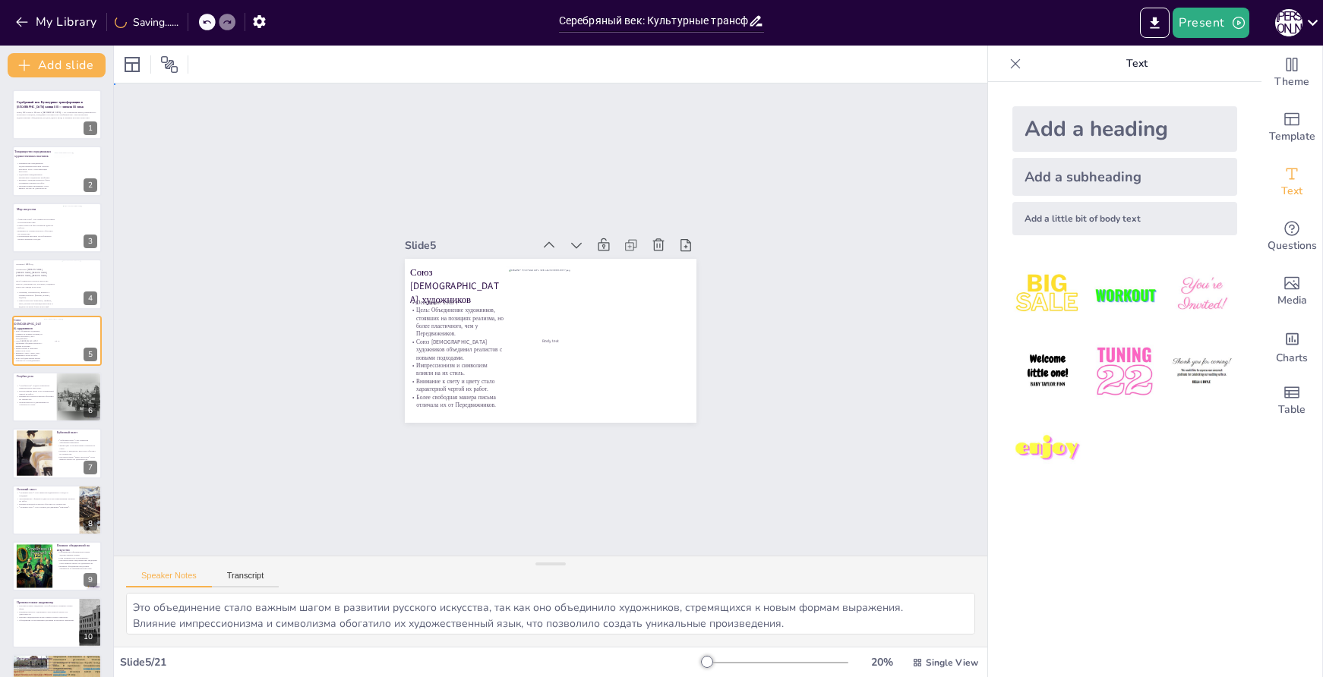
click at [510, 429] on div "Slide 1 Серебряный век: Культурные трансформации в [GEOGRAPHIC_DATA] конца XIX …" at bounding box center [550, 319] width 977 height 719
click at [475, 448] on div "Slide 1 Серебряный век: Культурные трансформации в [GEOGRAPHIC_DATA] конца XIX …" at bounding box center [550, 320] width 873 height 472
click at [228, 401] on div "Slide 1 Серебряный век: Культурные трансформации в [GEOGRAPHIC_DATA] конца XIX …" at bounding box center [550, 319] width 984 height 895
click at [44, 289] on p at bounding box center [35, 290] width 40 height 3
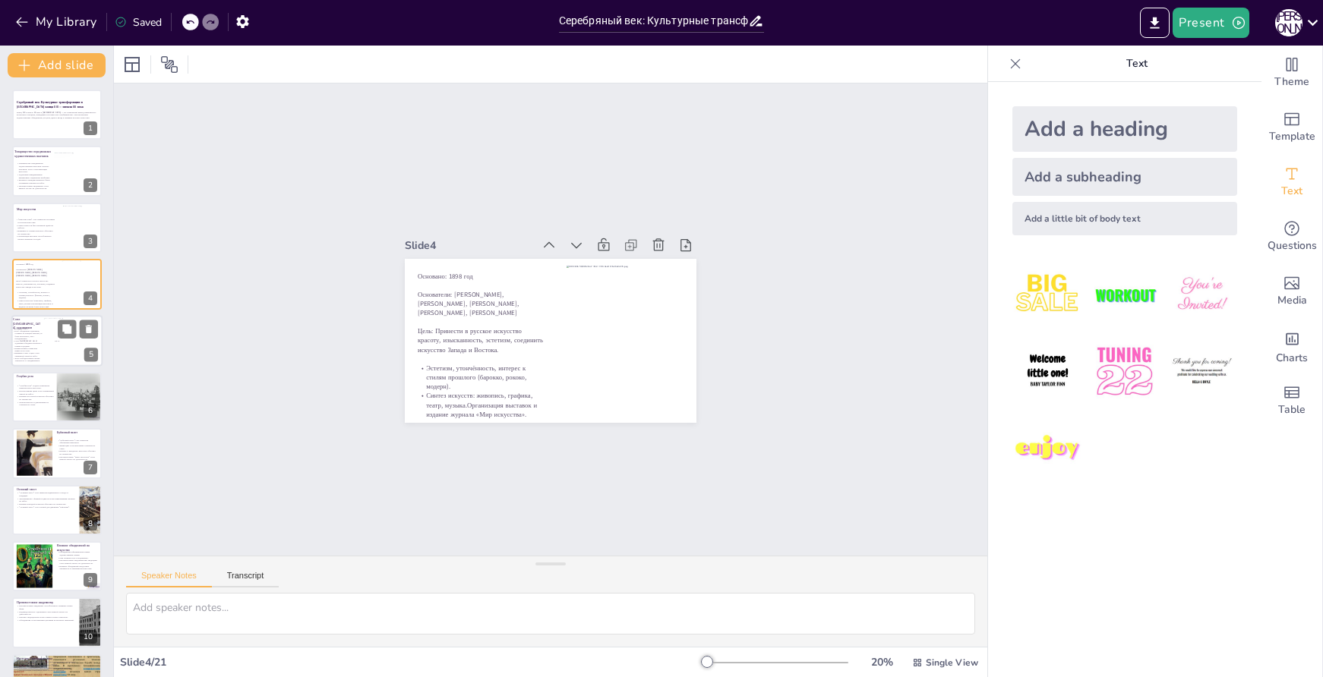
click at [48, 341] on p "Body text" at bounding box center [57, 341] width 26 height 2
type textarea "Это объединение стало важным шагом в развитии русского искусства, так как оно о…"
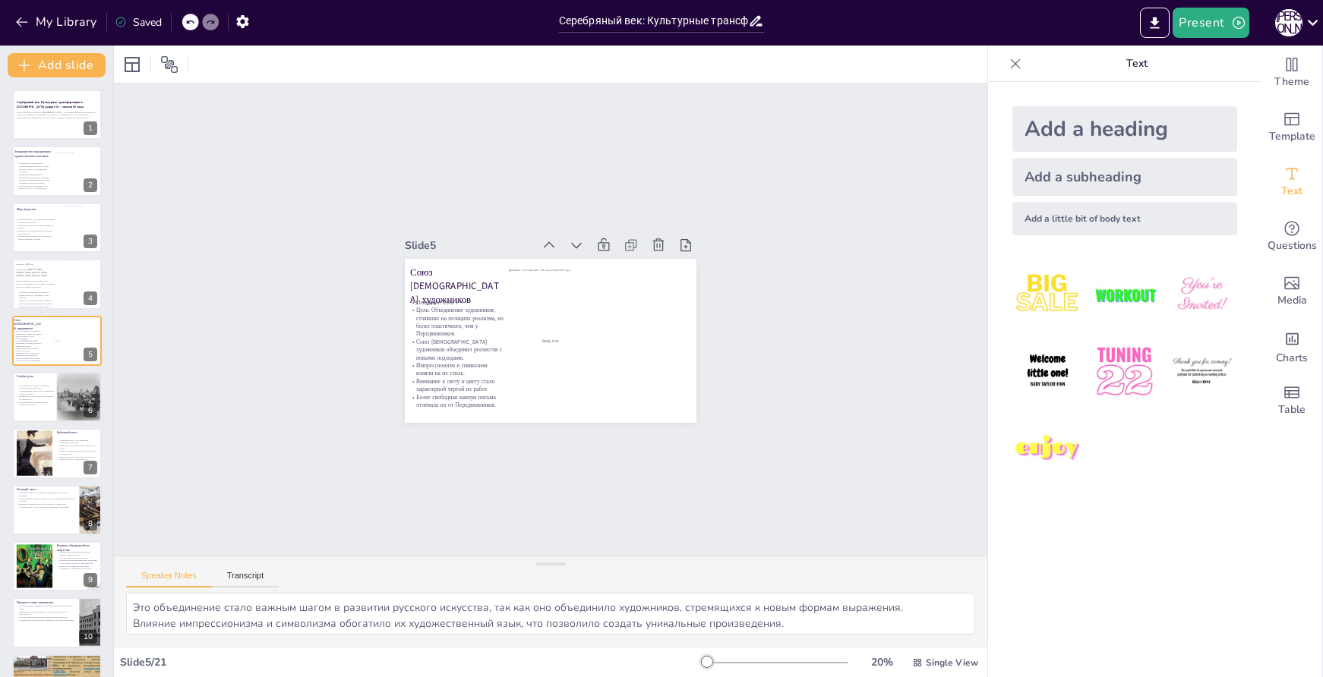
click at [1015, 63] on div at bounding box center [1015, 64] width 24 height 24
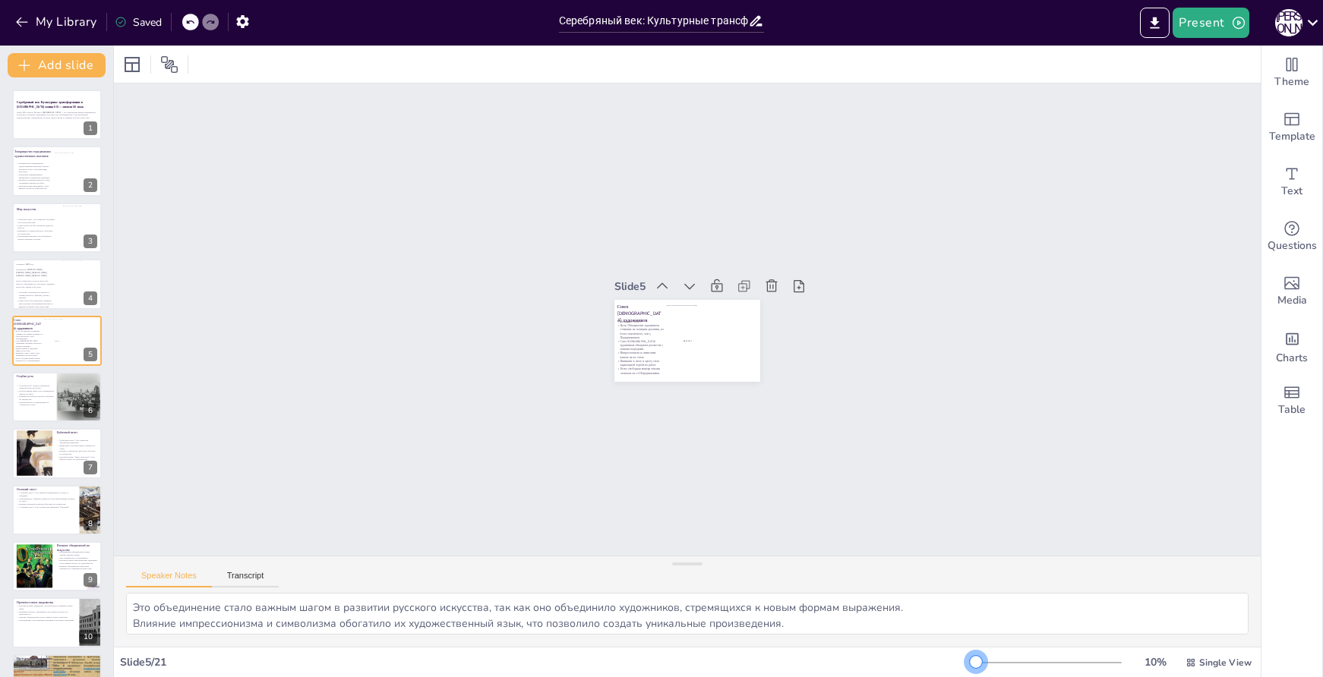
click at [970, 659] on div at bounding box center [976, 662] width 12 height 12
click at [336, 395] on div "Slide 1 Серебряный век: Культурные трансформации в [GEOGRAPHIC_DATA] конца XIX …" at bounding box center [687, 320] width 1147 height 472
click at [392, 343] on div "Slide 1 Серебряный век: Культурные трансформации в [GEOGRAPHIC_DATA] конца XIX …" at bounding box center [686, 320] width 1205 height 1056
click at [545, 371] on div "Slide 1 Серебряный век: Культурные трансформации в [GEOGRAPHIC_DATA] конца XIX …" at bounding box center [687, 320] width 1147 height 472
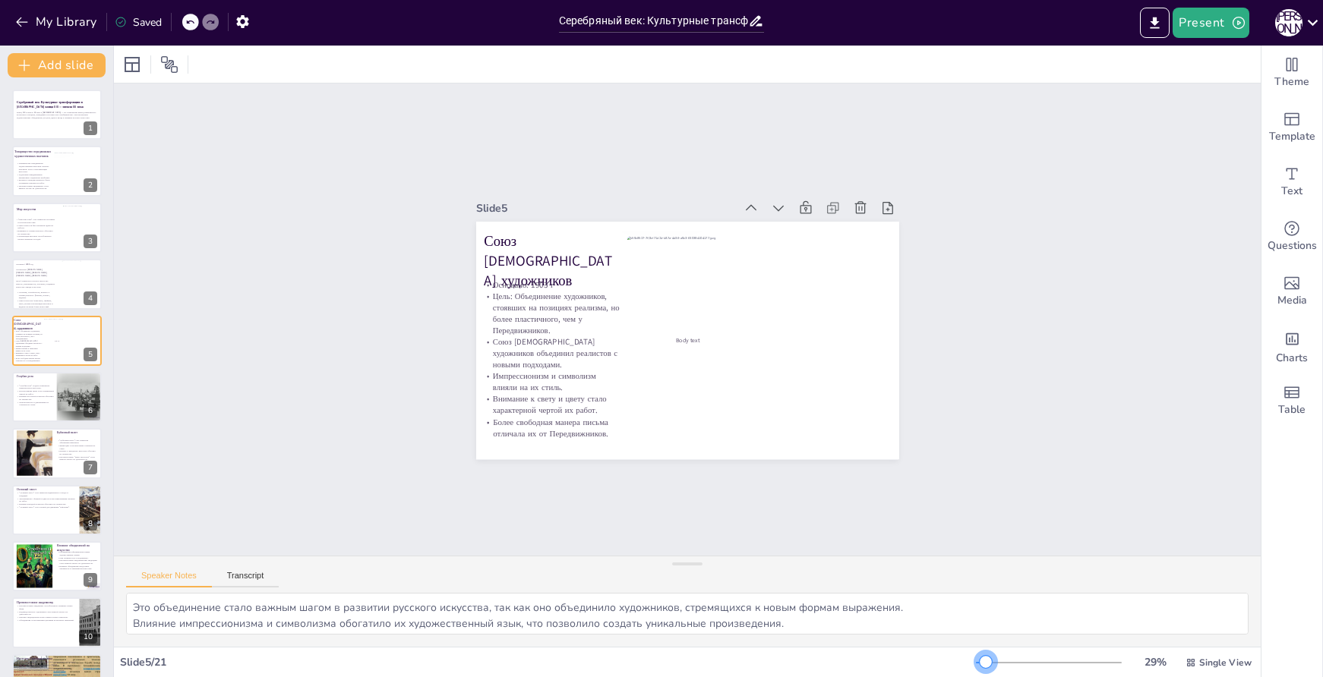
click at [976, 660] on div at bounding box center [1049, 663] width 146 height 12
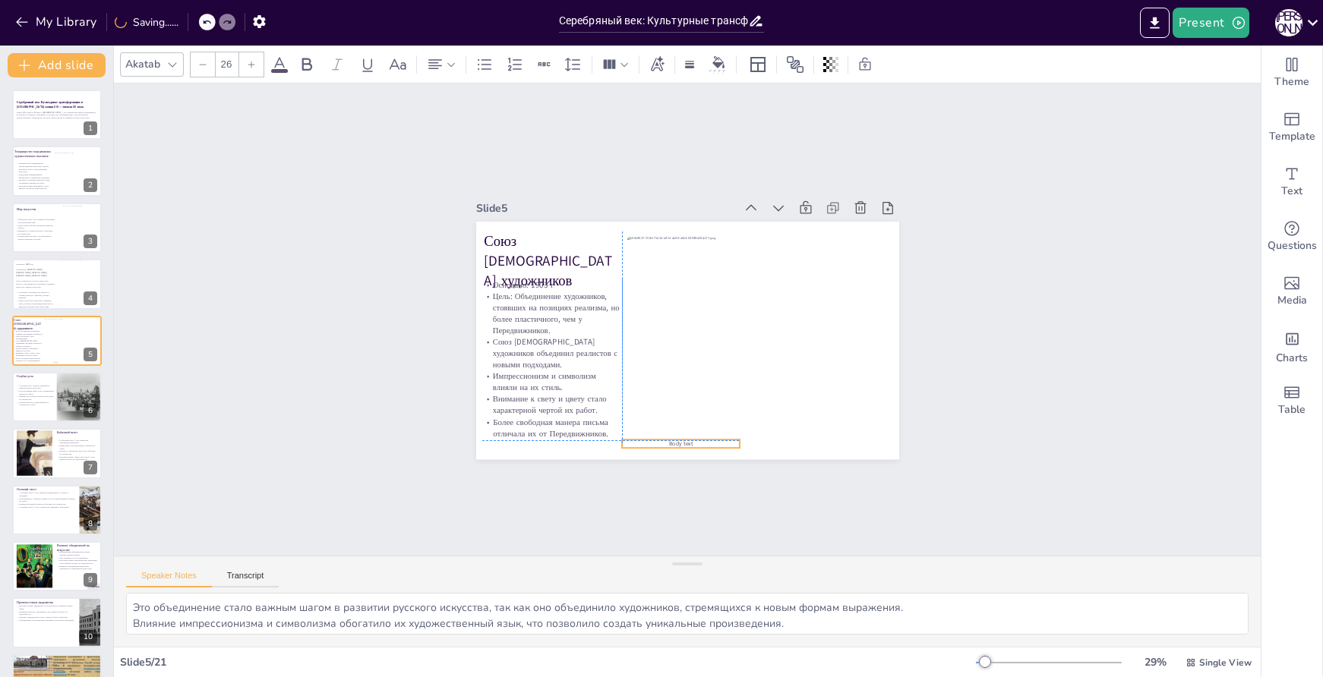
drag, startPoint x: 686, startPoint y: 333, endPoint x: 678, endPoint y: 432, distance: 99.0
click at [678, 245] on div "Союз [DEMOGRAPHIC_DATA] художников Основано: 1903 г Цель: Объединение художнико…" at bounding box center [698, 223] width 421 height 44
type input "57.1"
drag, startPoint x: 728, startPoint y: 437, endPoint x: 870, endPoint y: 422, distance: 142.1
click at [870, 422] on div "Союз [DEMOGRAPHIC_DATA] художников Основано: 1903 г Цель: Объединение художнико…" at bounding box center [687, 341] width 423 height 238
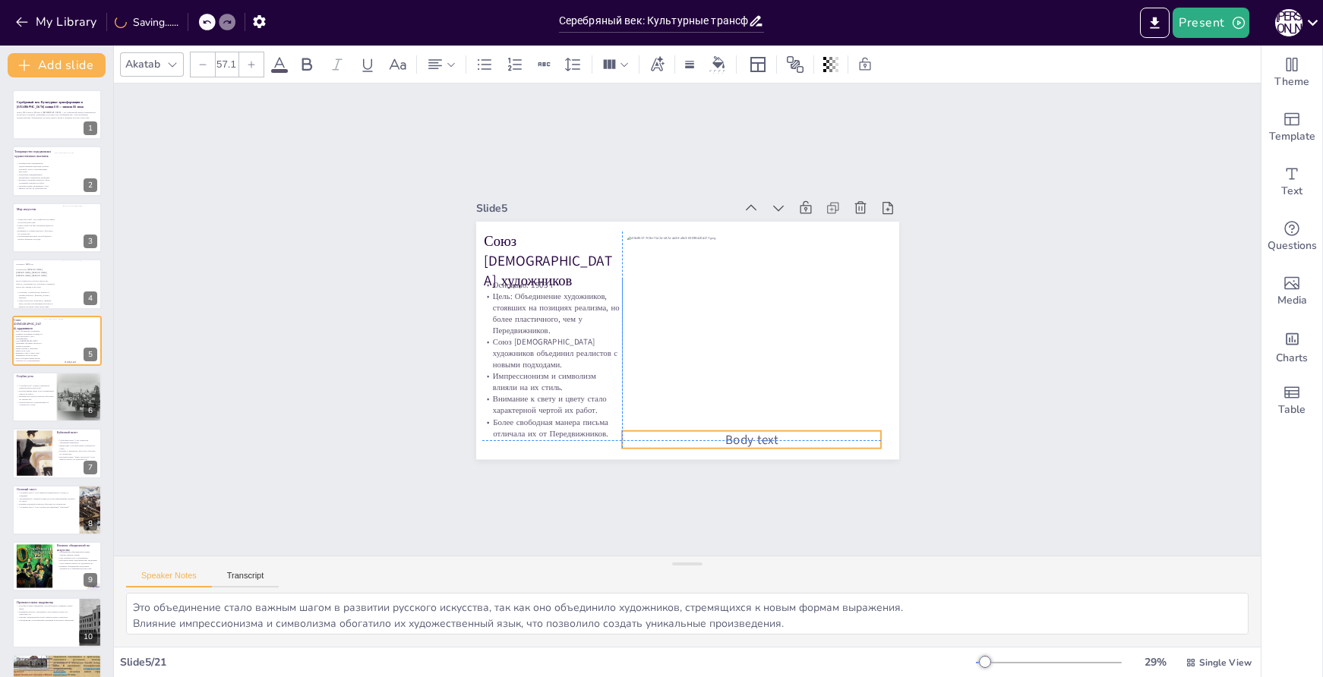
drag, startPoint x: 803, startPoint y: 445, endPoint x: 803, endPoint y: 436, distance: 9.1
click at [803, 436] on p "Body text" at bounding box center [751, 439] width 259 height 17
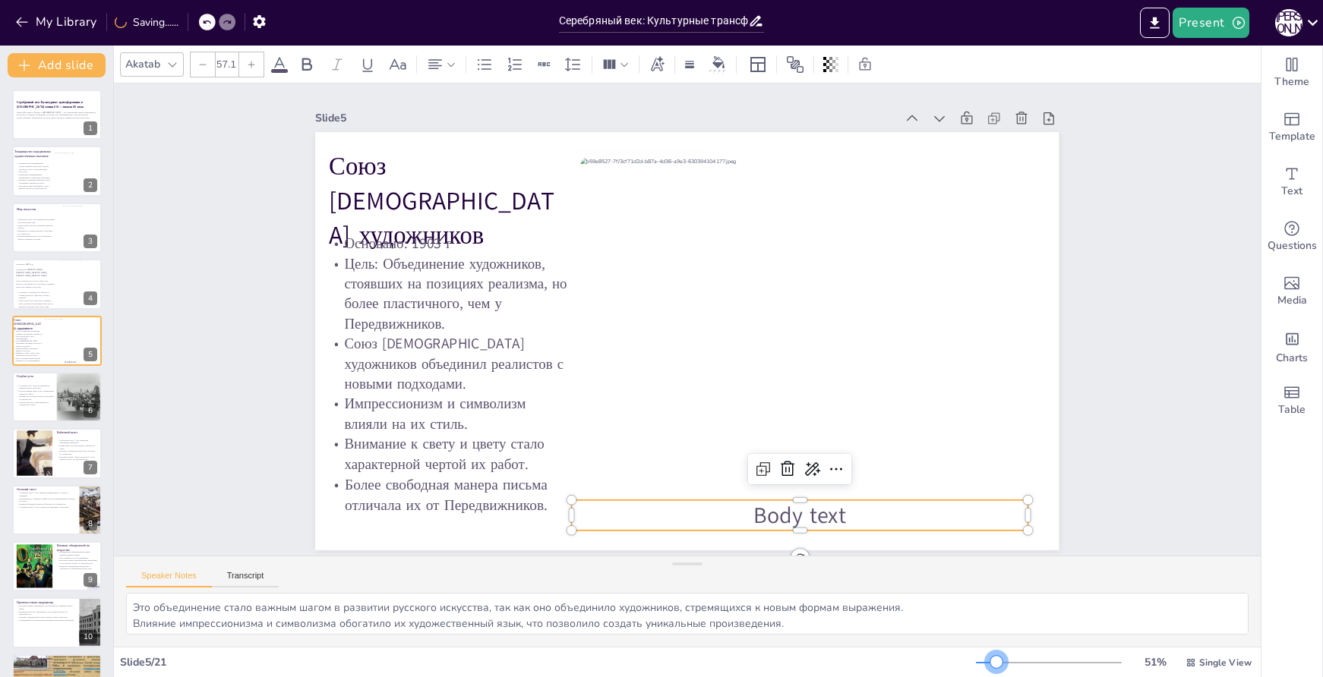
drag, startPoint x: 977, startPoint y: 665, endPoint x: 987, endPoint y: 662, distance: 10.3
click at [990, 662] on div at bounding box center [996, 662] width 12 height 12
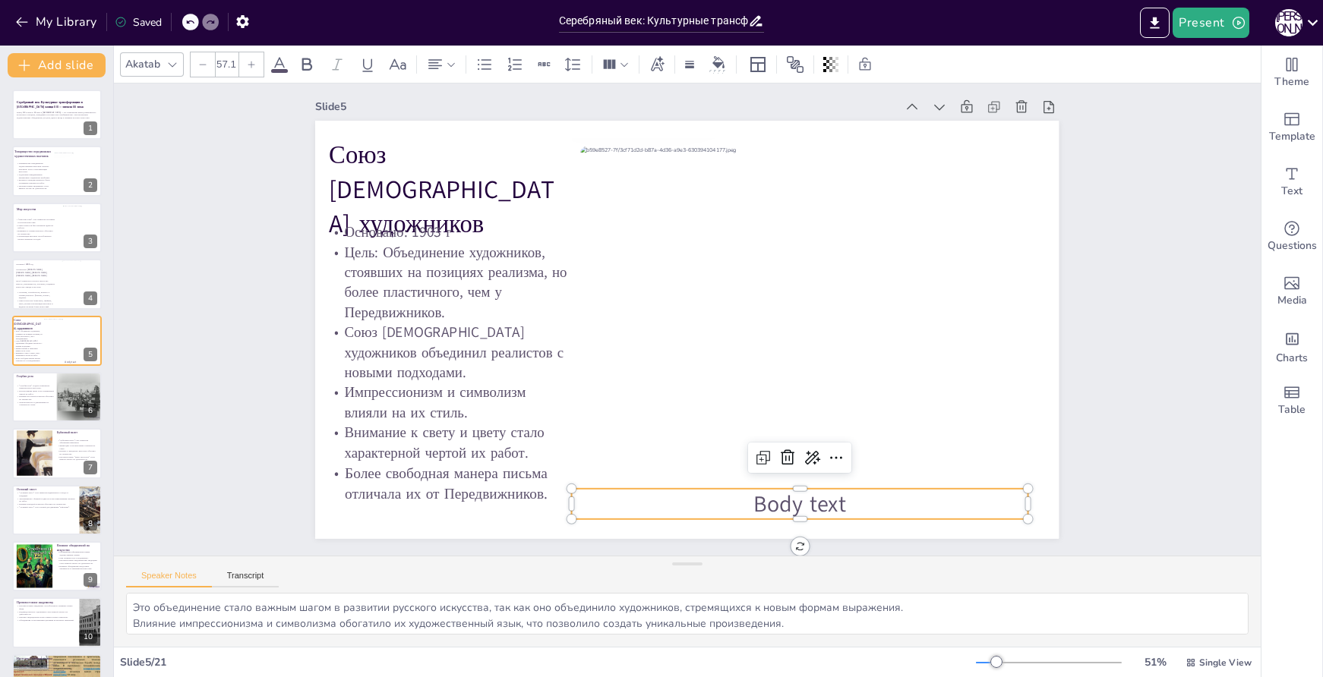
click at [774, 488] on span "Body text" at bounding box center [799, 503] width 93 height 30
click at [850, 493] on p "Body text" at bounding box center [800, 503] width 456 height 31
click at [850, 492] on p "Body text" at bounding box center [800, 503] width 456 height 31
click at [801, 492] on span "Body text" at bounding box center [799, 503] width 93 height 30
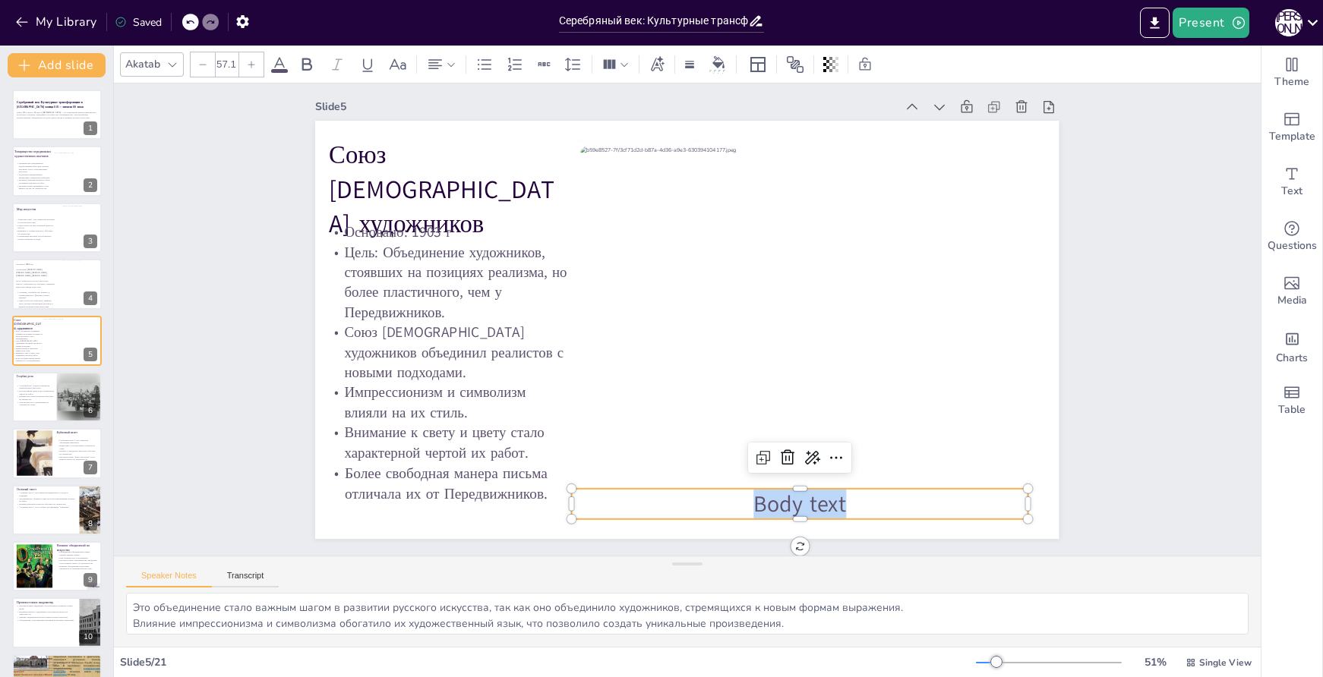
click at [801, 492] on span "Body text" at bounding box center [799, 503] width 93 height 30
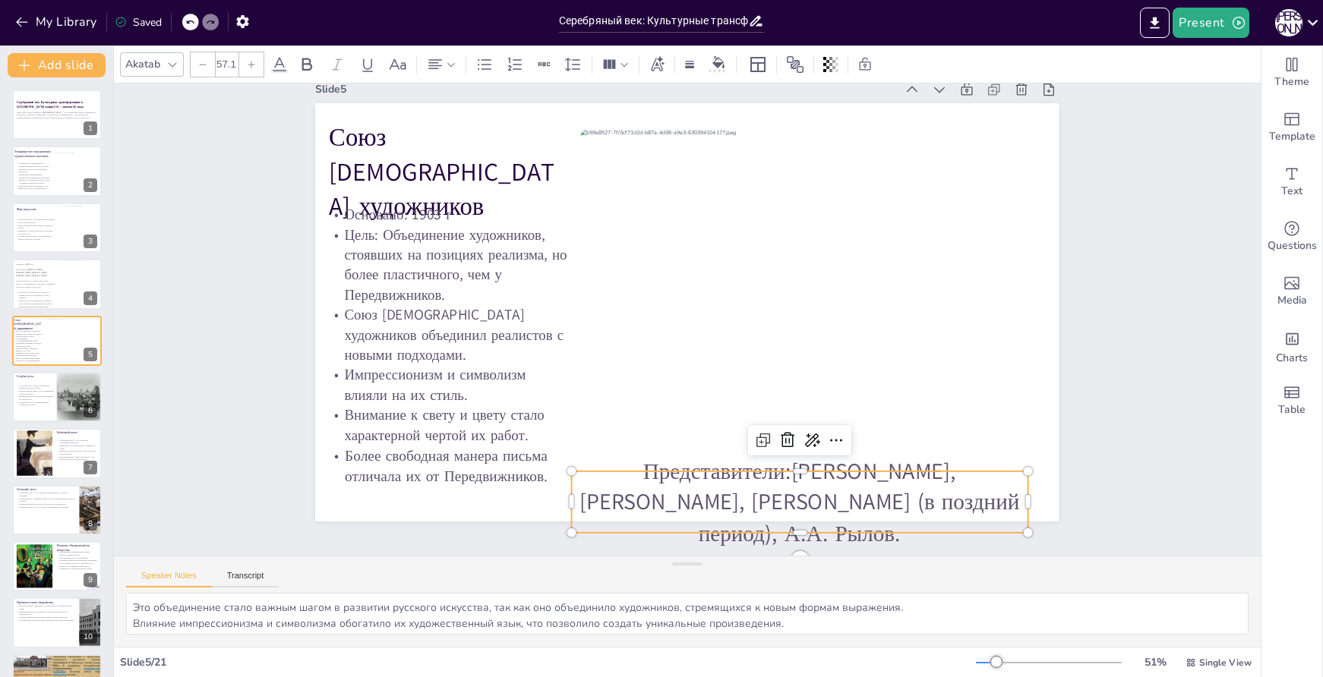
scroll to position [49, 0]
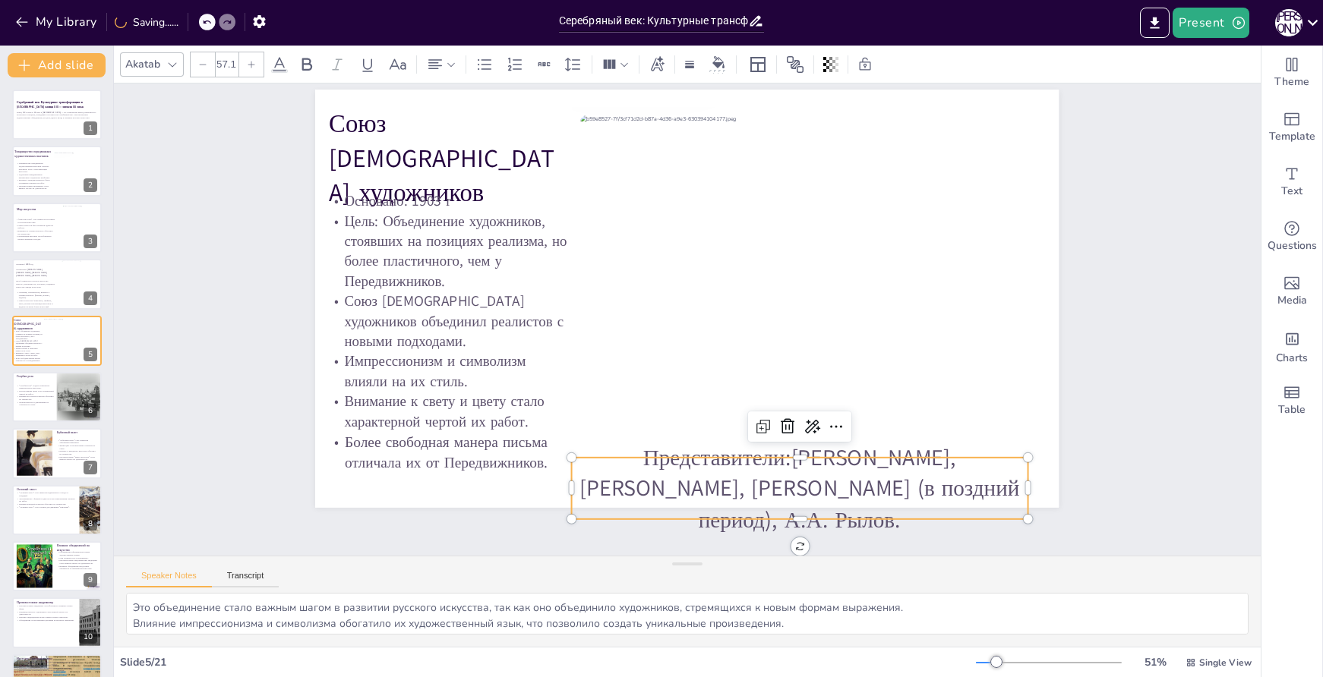
click at [718, 465] on p "Представители:[PERSON_NAME], [PERSON_NAME], [PERSON_NAME] (в поздний период), А…" at bounding box center [800, 488] width 456 height 93
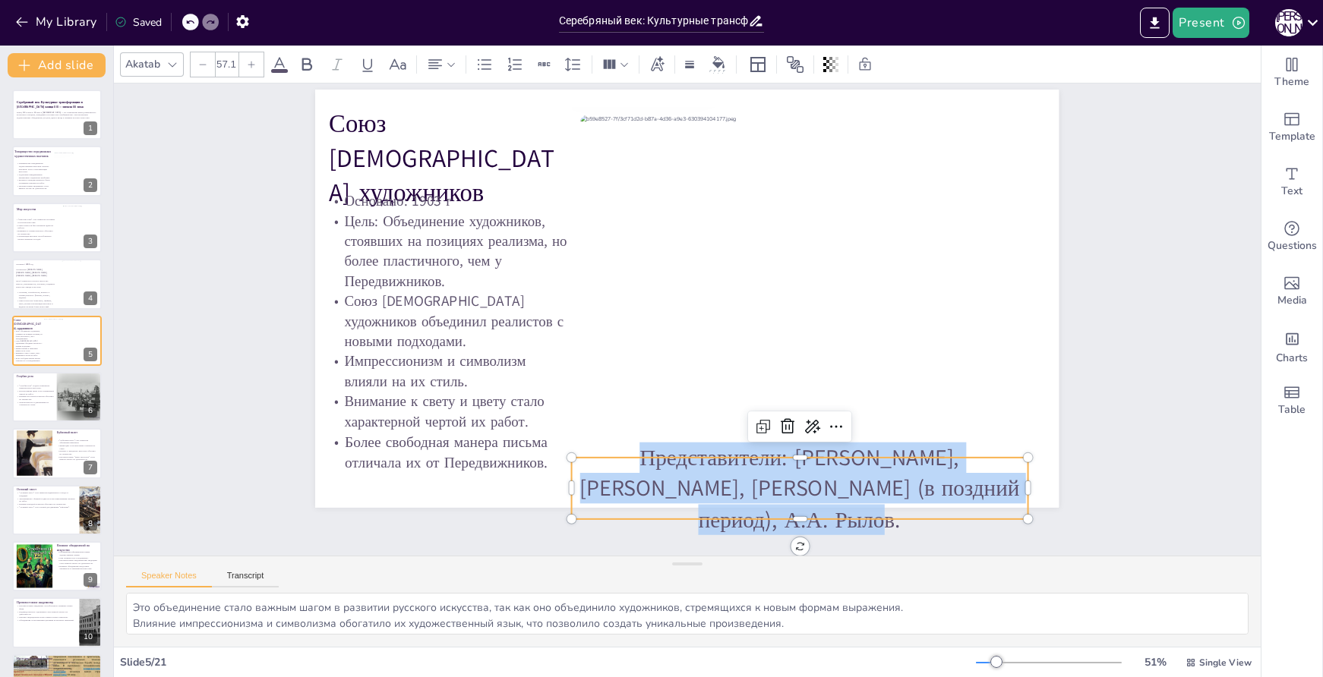
click at [207, 68] on div at bounding box center [203, 64] width 24 height 24
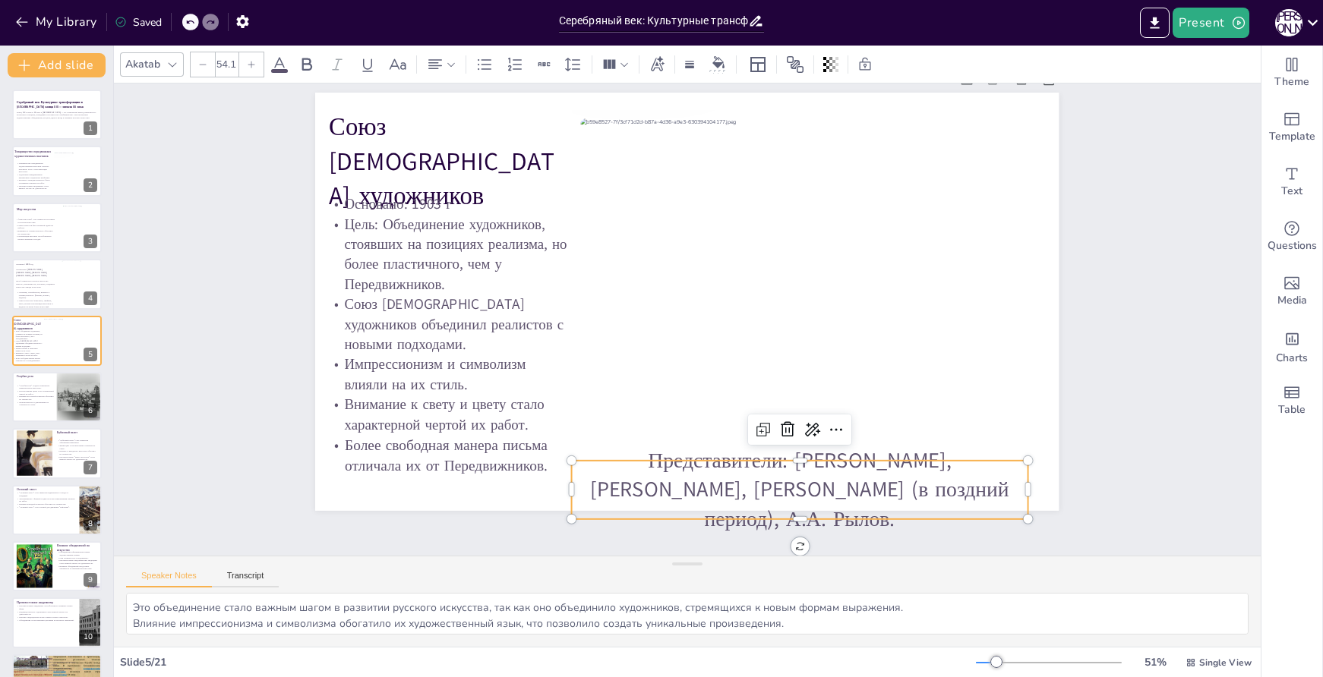
click at [207, 68] on div at bounding box center [203, 64] width 24 height 24
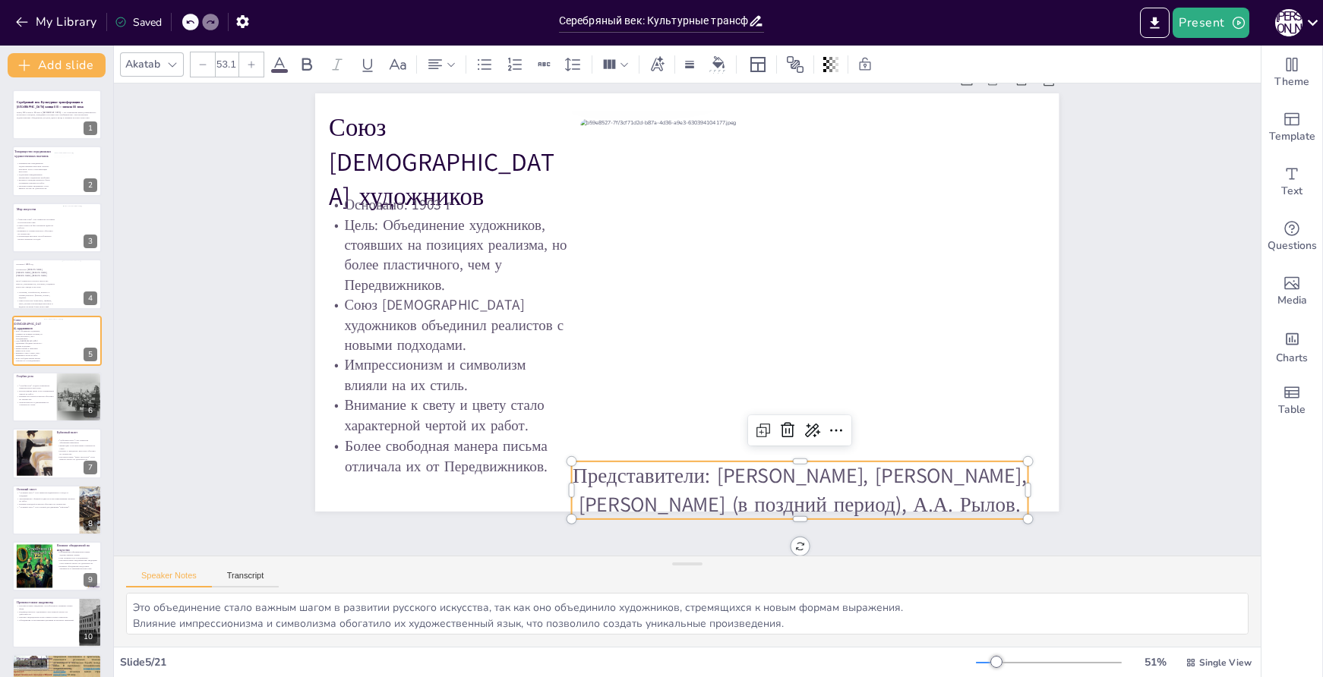
click at [207, 68] on div at bounding box center [203, 64] width 24 height 24
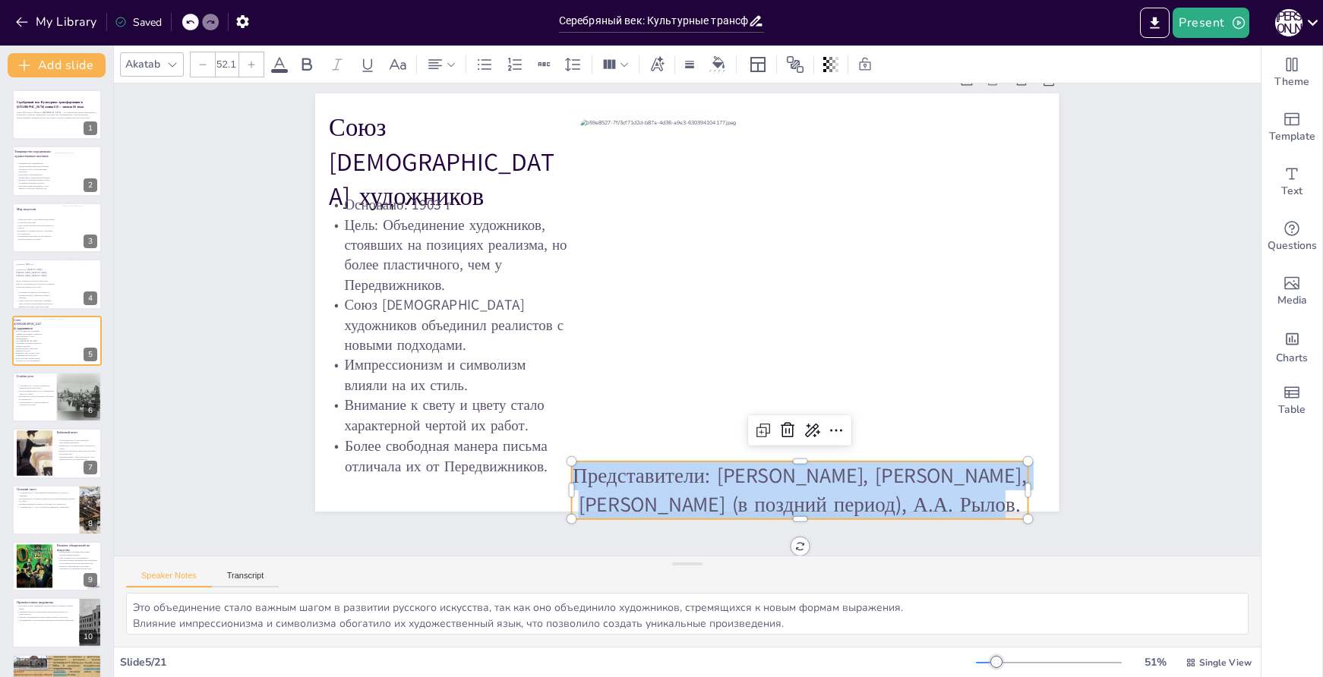
click at [207, 68] on div at bounding box center [203, 64] width 24 height 24
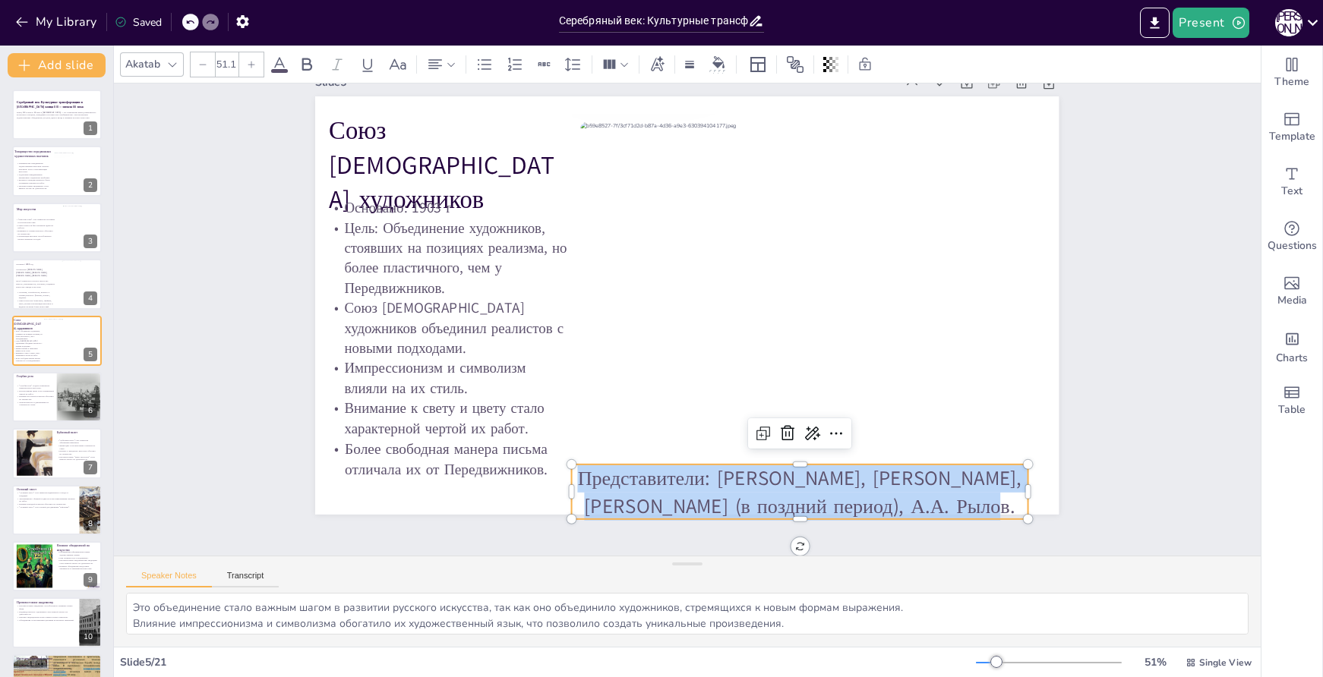
click at [207, 68] on div at bounding box center [203, 64] width 24 height 24
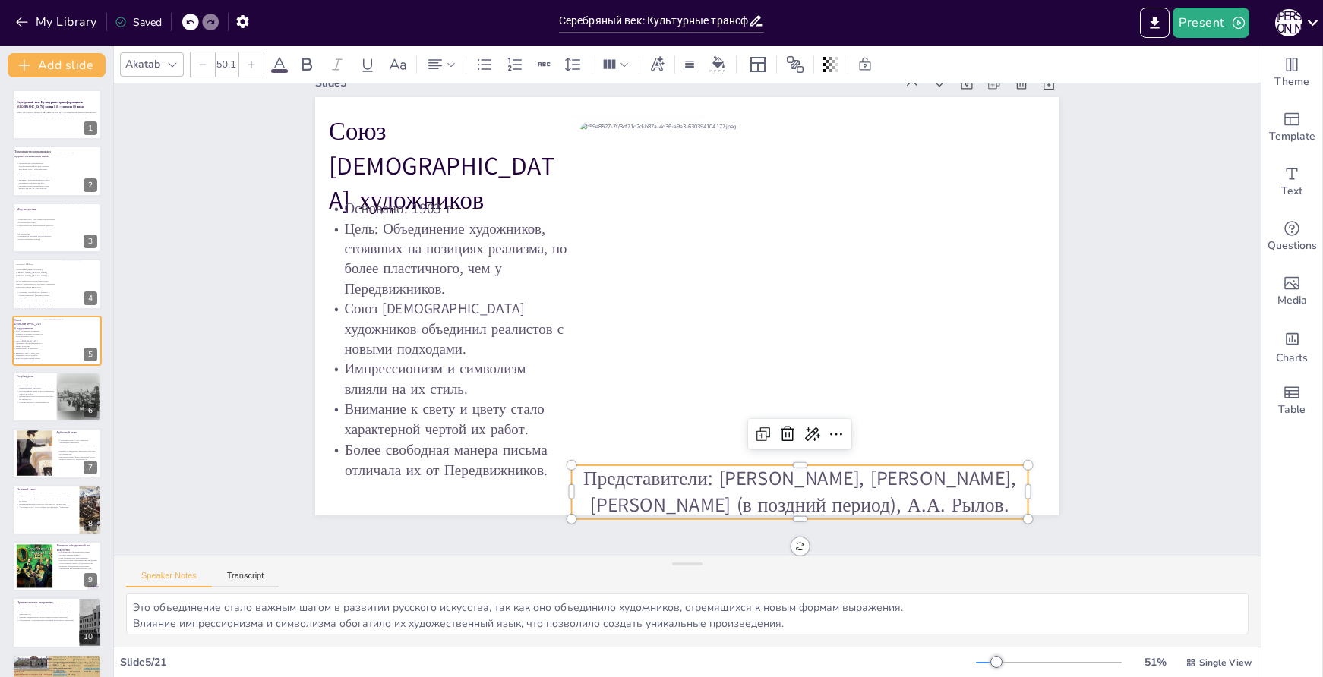
click at [207, 68] on div at bounding box center [203, 64] width 24 height 24
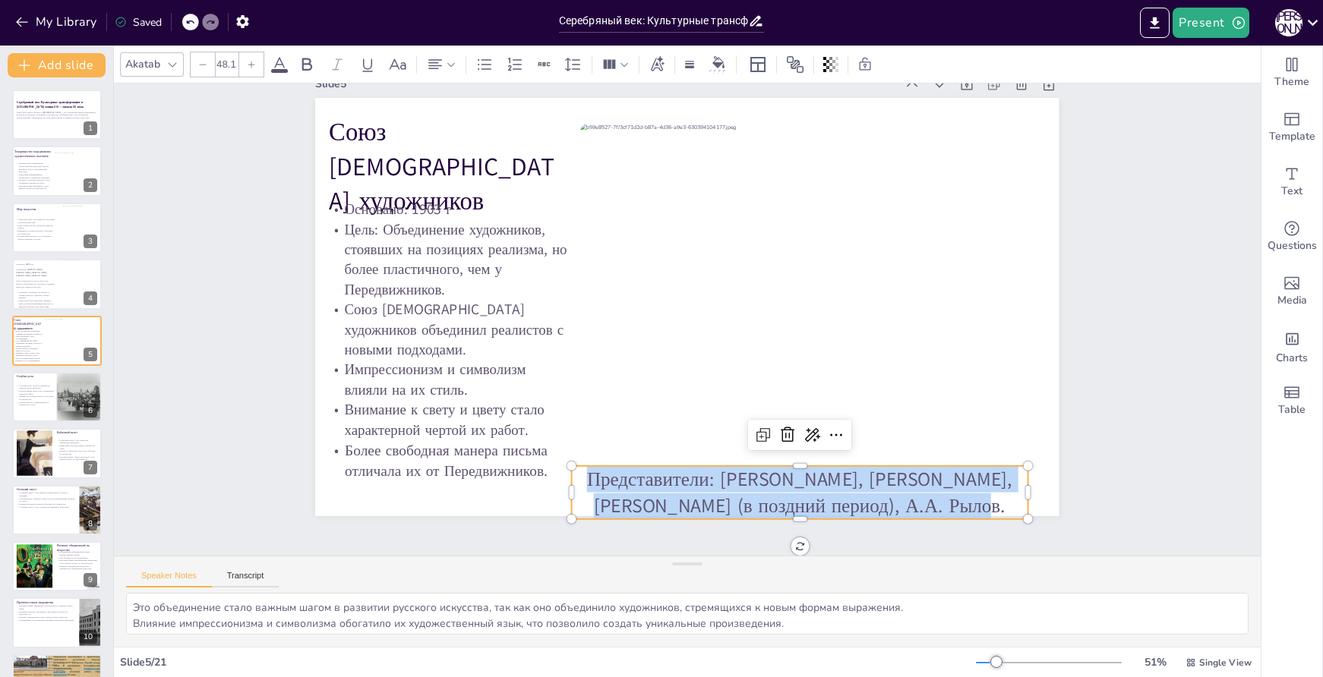
click at [207, 68] on div at bounding box center [203, 64] width 24 height 24
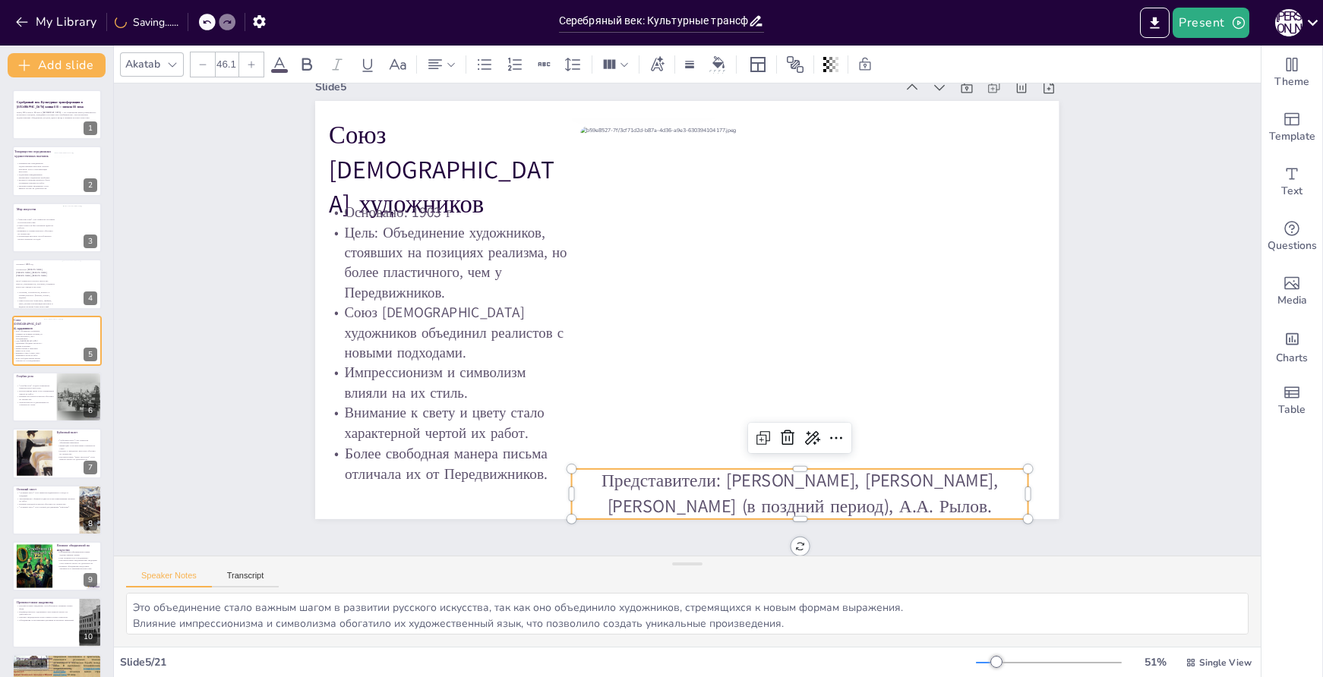
click at [207, 68] on div at bounding box center [203, 64] width 24 height 24
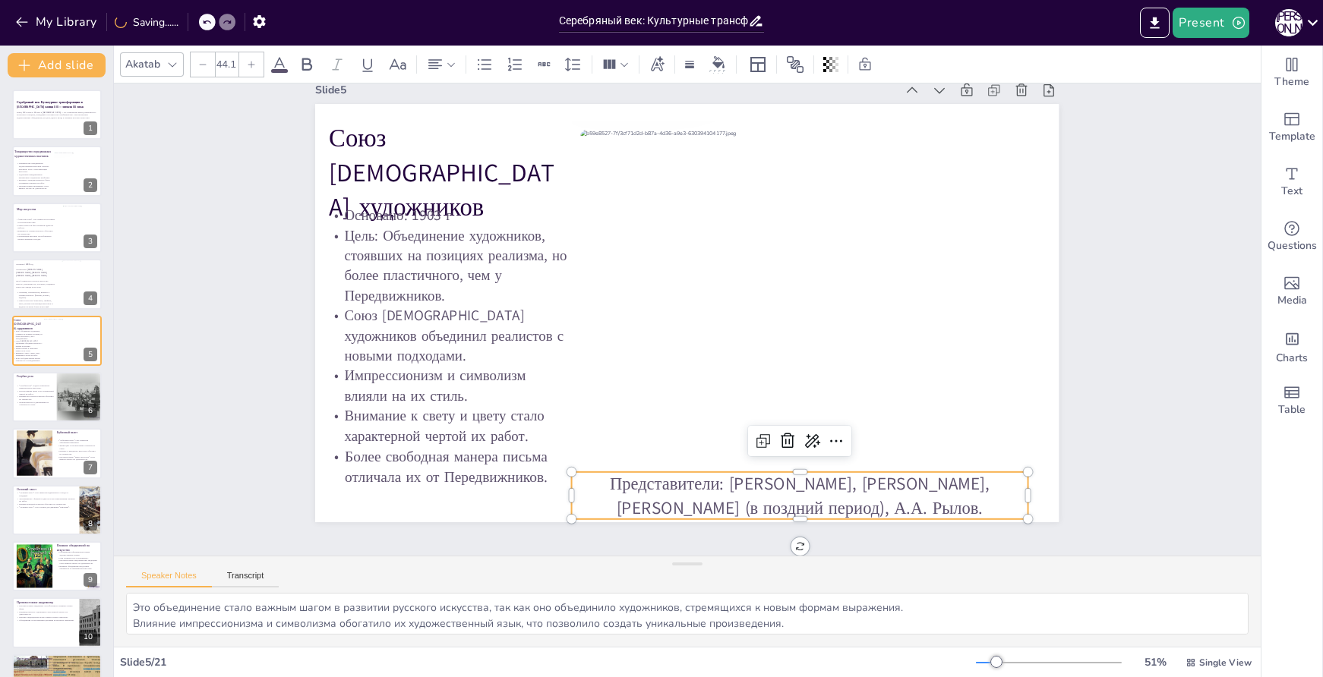
click at [207, 68] on div at bounding box center [203, 64] width 24 height 24
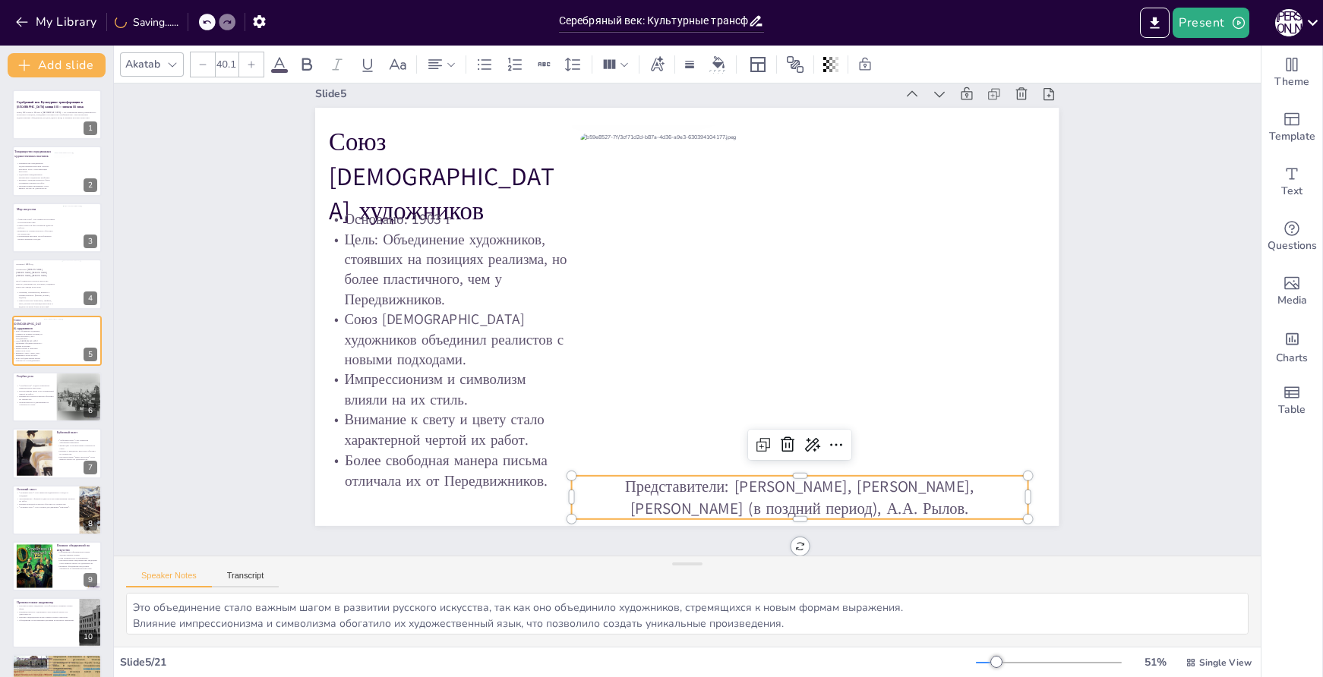
click at [207, 68] on div at bounding box center [203, 64] width 24 height 24
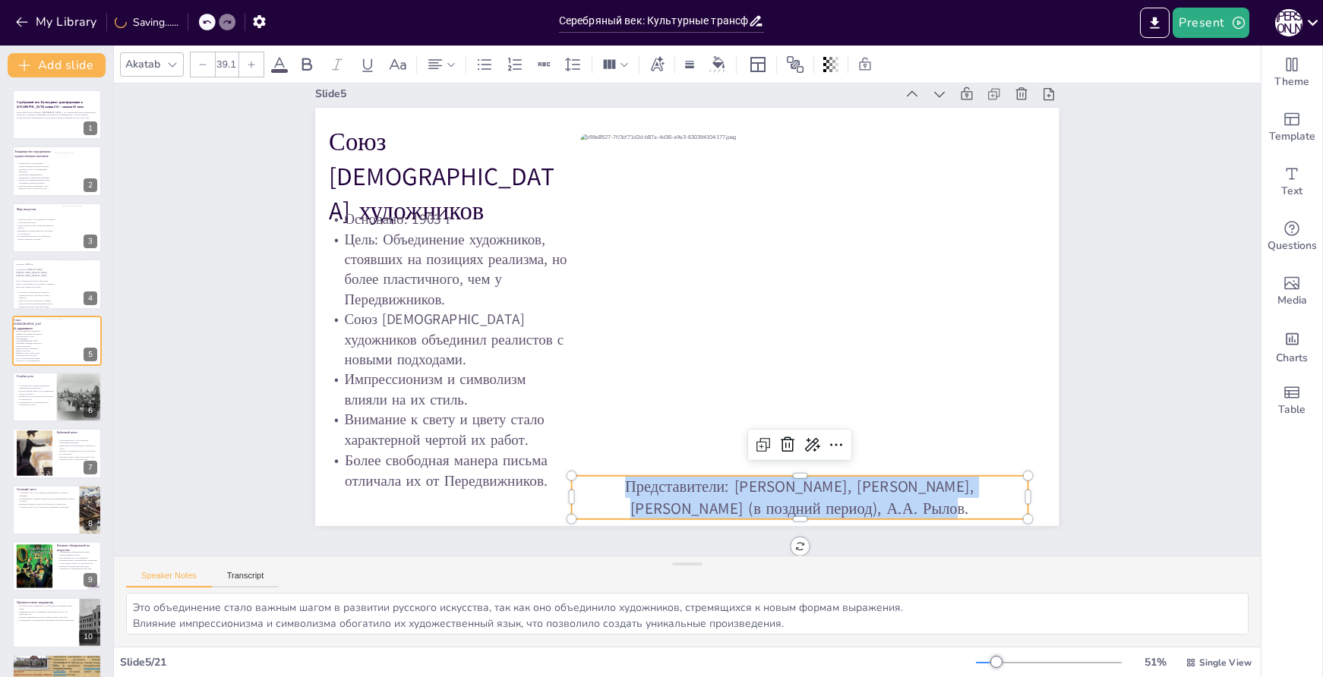
click at [207, 68] on div at bounding box center [203, 64] width 24 height 24
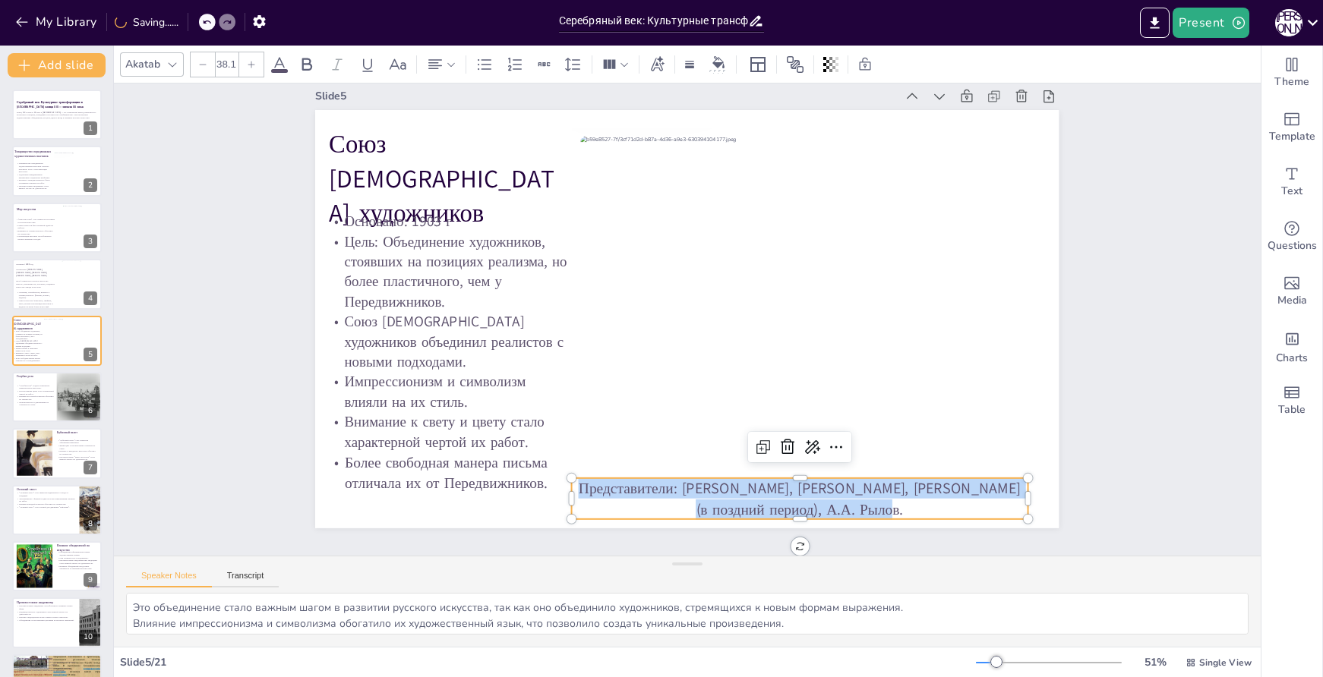
click at [207, 68] on div at bounding box center [203, 64] width 24 height 24
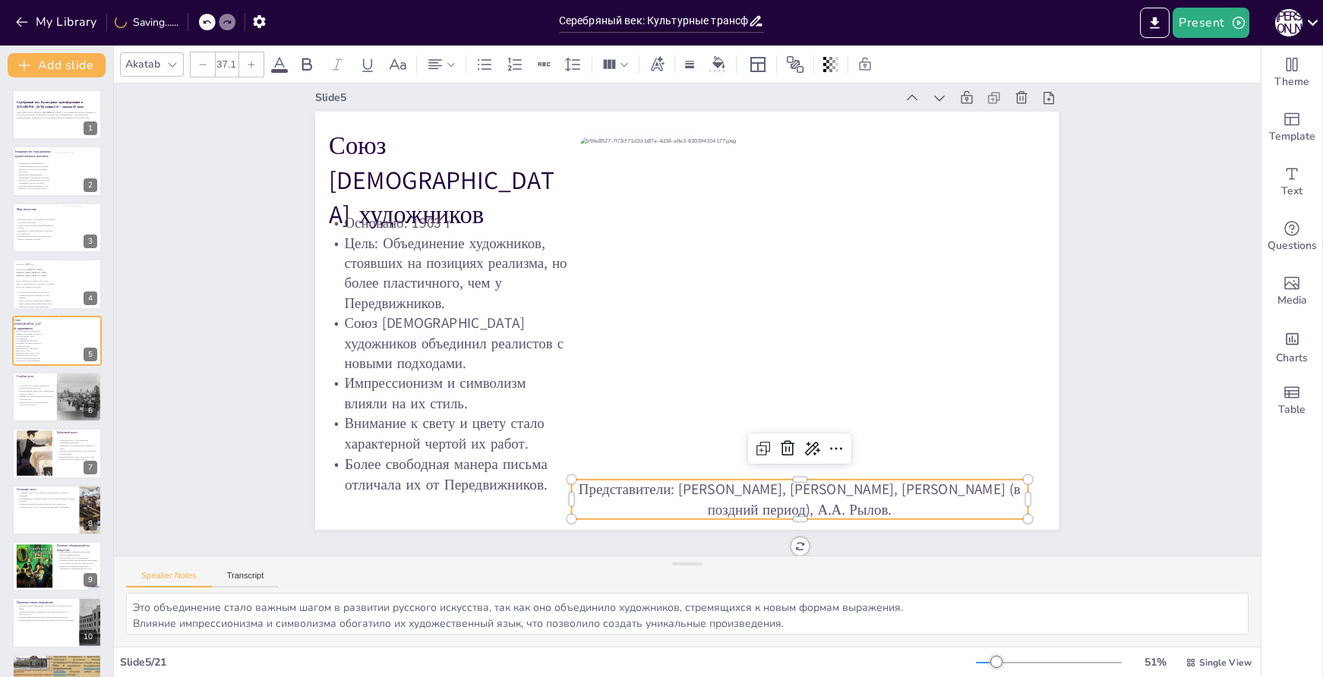
click at [207, 68] on div at bounding box center [203, 64] width 24 height 24
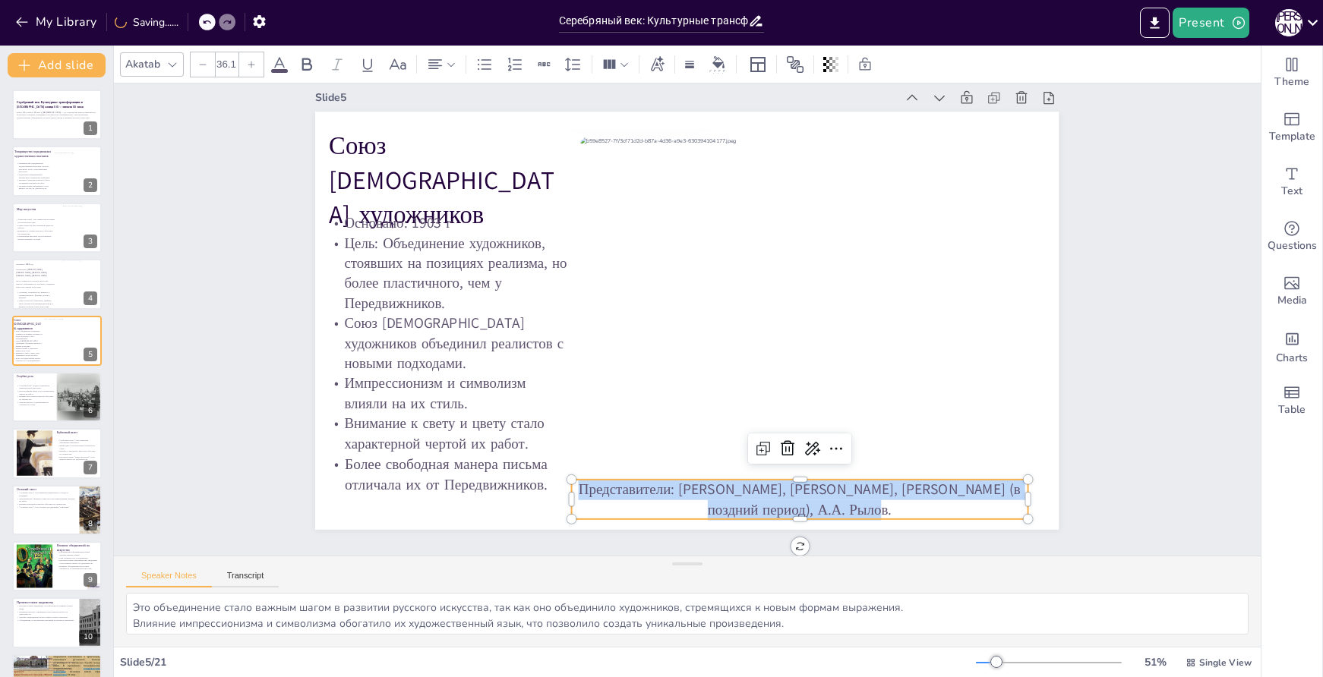
scroll to position [25, 0]
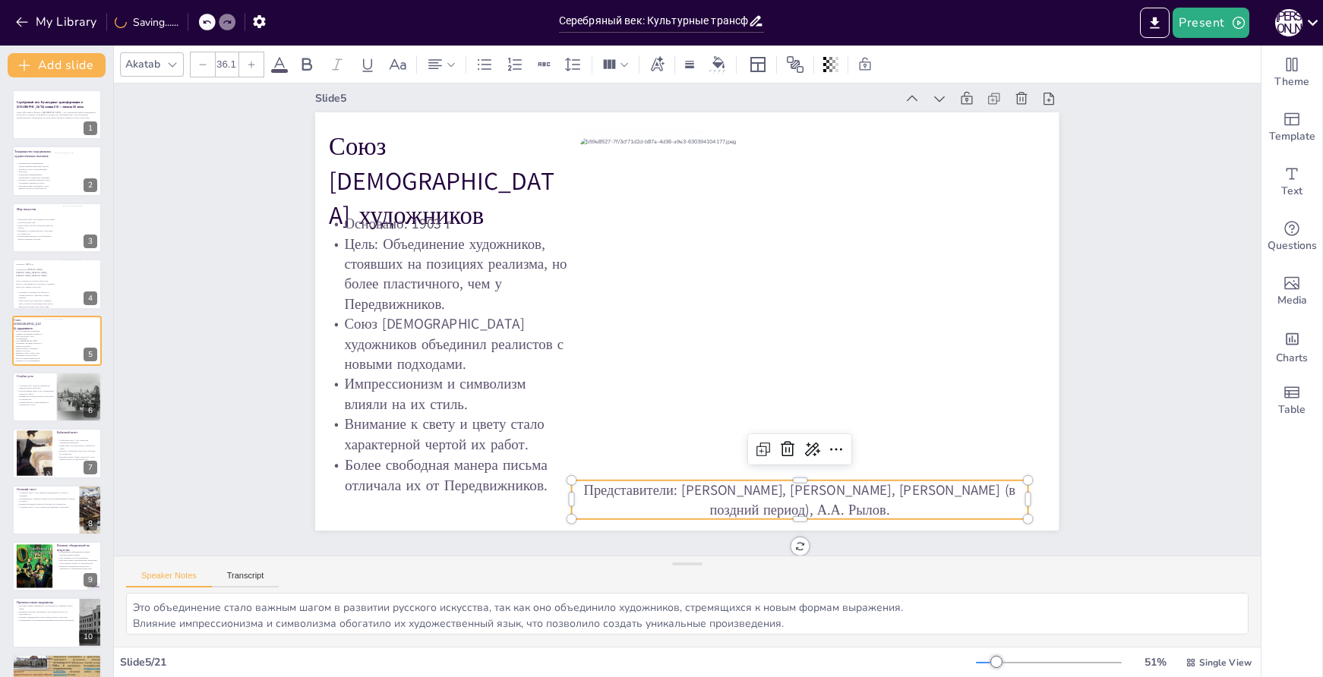
click at [204, 62] on icon at bounding box center [202, 64] width 9 height 9
type input "34.1"
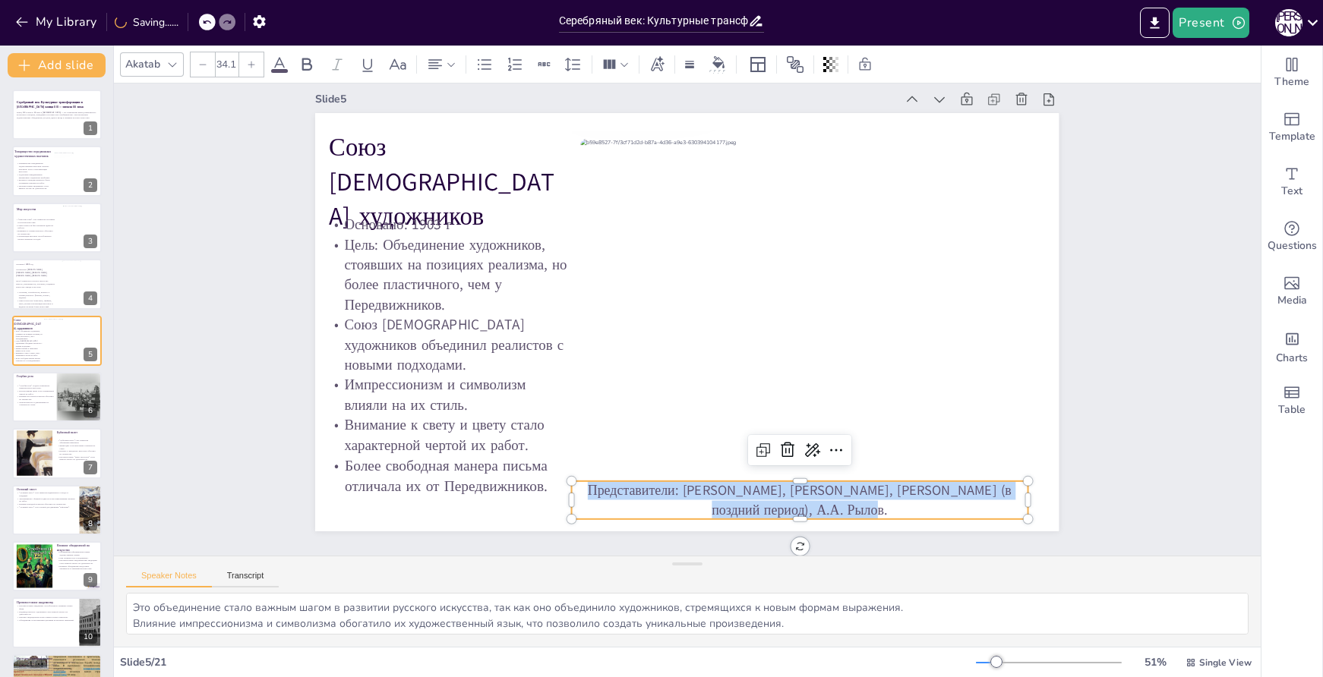
scroll to position [23, 0]
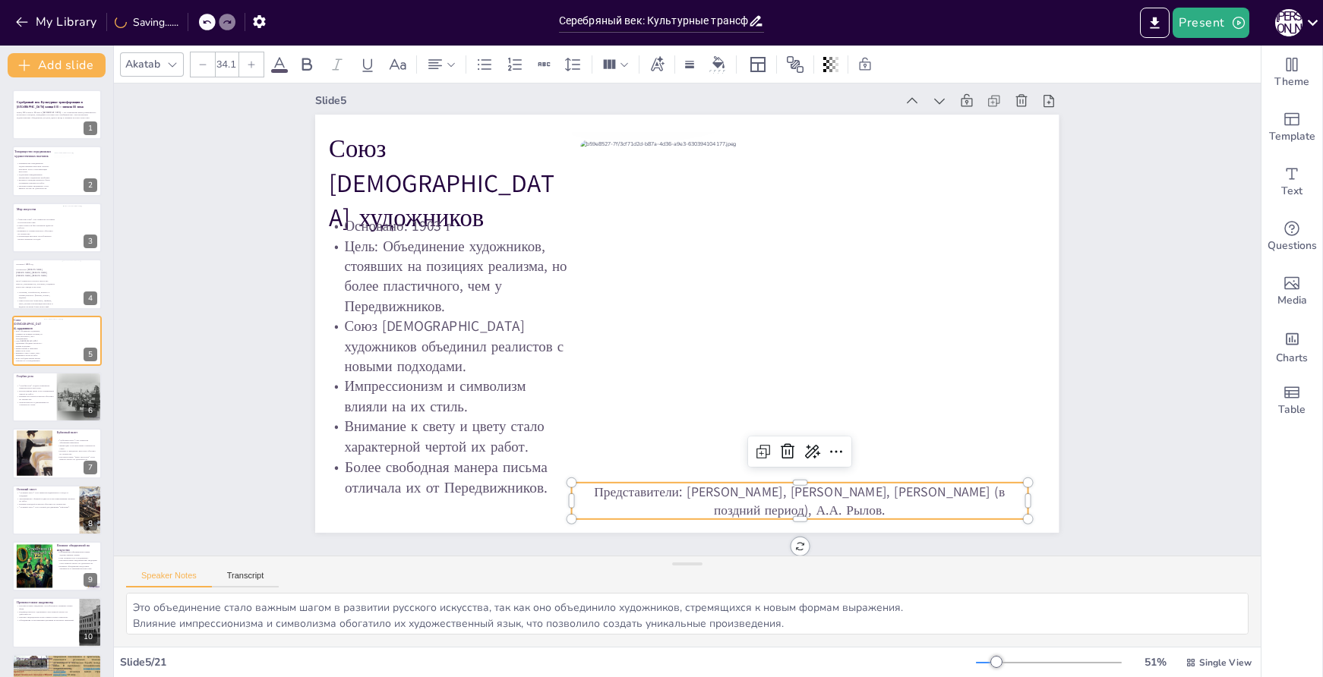
click at [851, 485] on p "Представители: [PERSON_NAME], [PERSON_NAME], [PERSON_NAME] (в поздний период), …" at bounding box center [716, 531] width 431 height 219
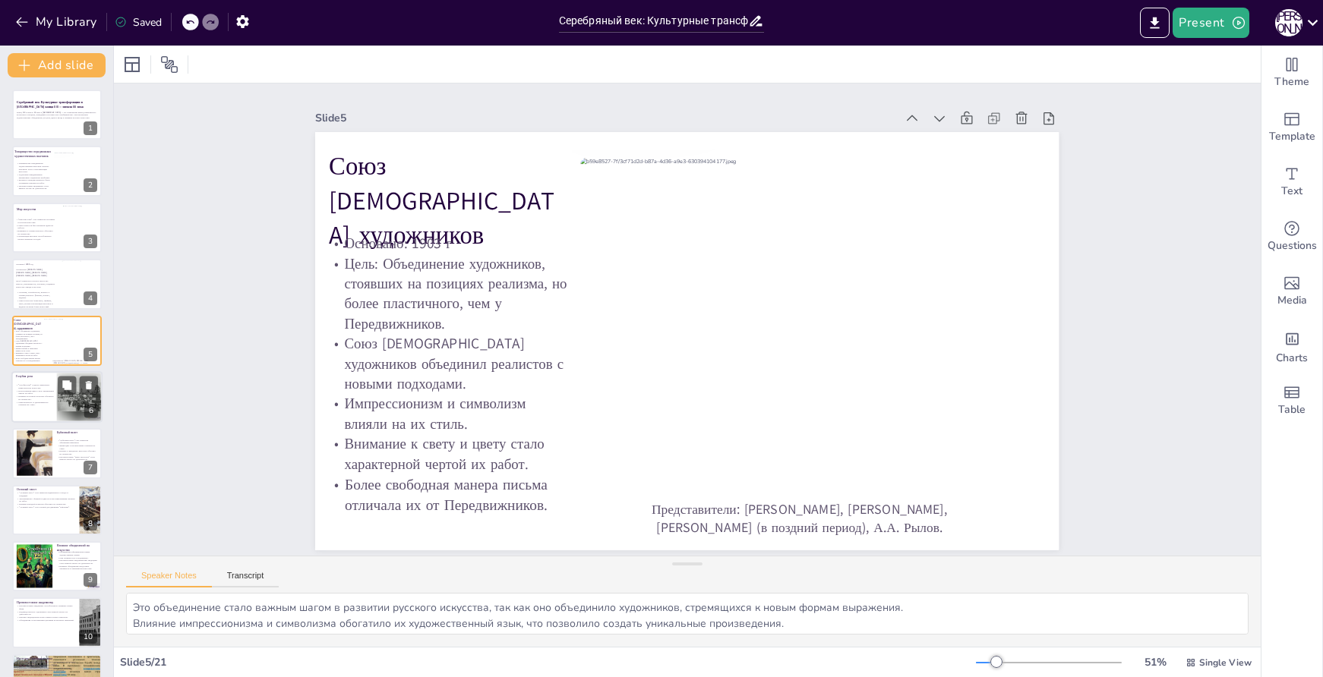
click at [33, 403] on p "Мечтательность и декоративность отличали их стиль." at bounding box center [35, 403] width 38 height 5
type textarea "Это объединение стало важным этапом в развитии символистского искусства, привно…"
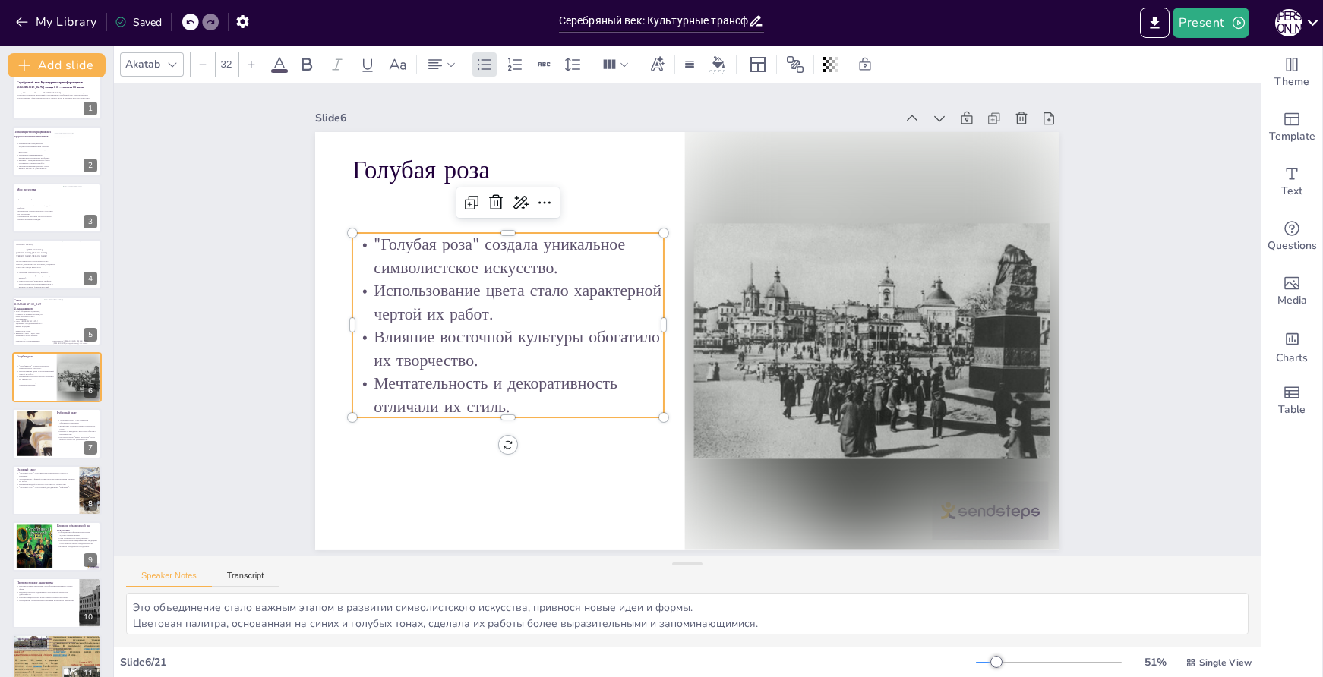
click at [422, 293] on p "Использование цвета стало характерной чертой их работ." at bounding box center [511, 284] width 314 height 78
click at [517, 397] on p "Мечтательность и декоративность отличали их стиль." at bounding box center [501, 375] width 314 height 79
click at [447, 349] on p "Влияние восточной культуры обогатило их творчество." at bounding box center [506, 329] width 314 height 78
click at [447, 349] on p "Влияние восточной культуры обогатило их творчество." at bounding box center [507, 348] width 311 height 46
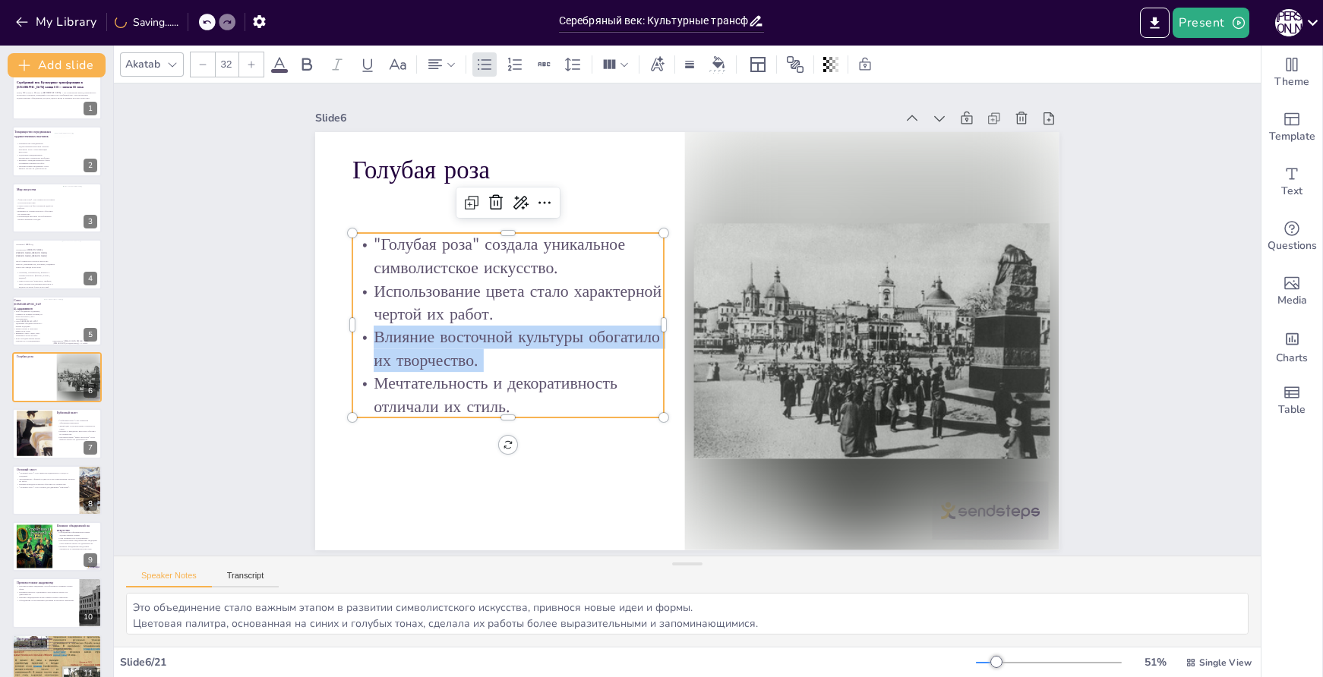
click at [447, 349] on p "Влияние восточной культуры обогатило их творчество." at bounding box center [507, 349] width 311 height 46
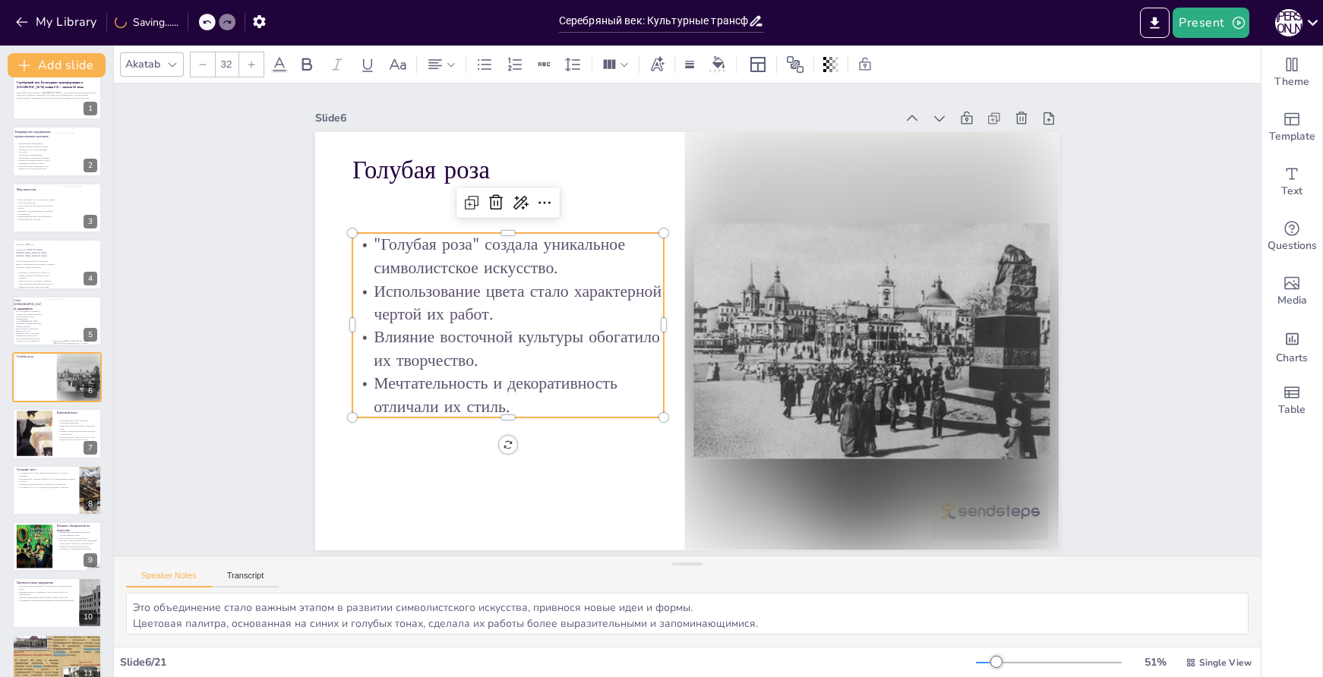
click at [542, 395] on p "Мечтательность и декоративность отличали их стиль." at bounding box center [507, 394] width 311 height 46
click at [418, 242] on p ""Голубая роза" создала уникальное символистское искусство." at bounding box center [564, 175] width 293 height 196
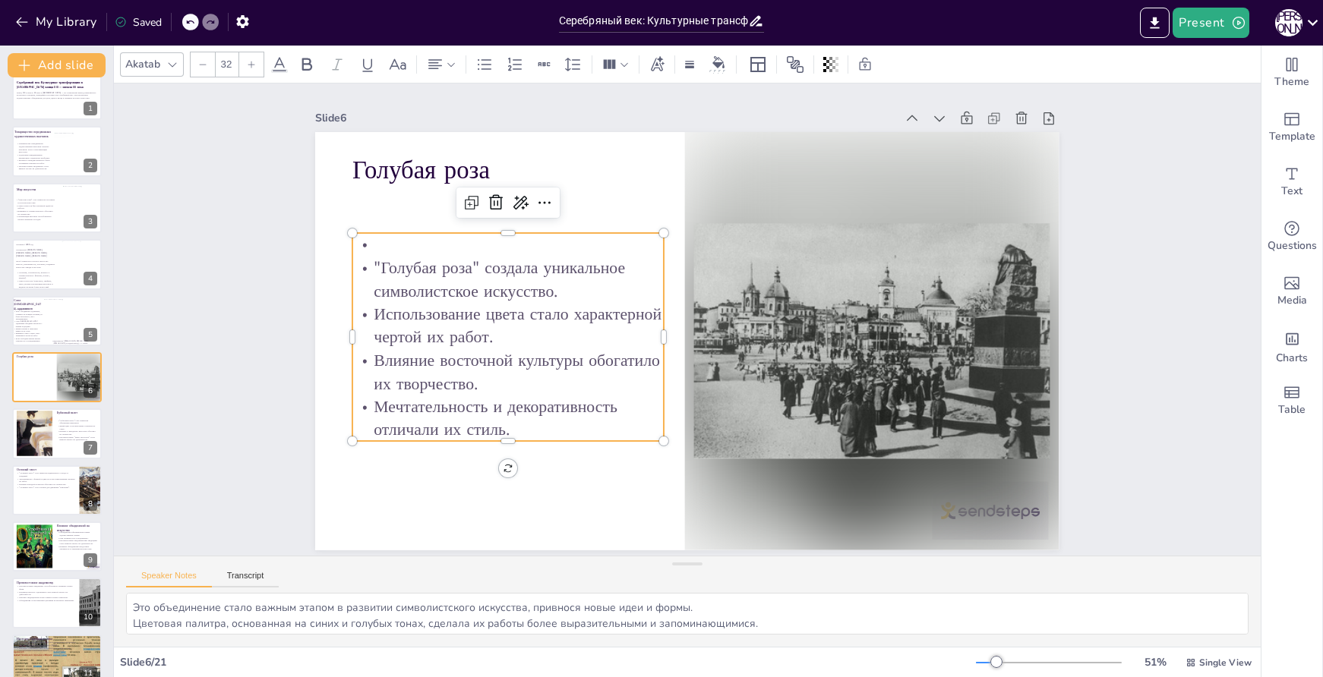
click at [378, 235] on p at bounding box center [507, 244] width 311 height 23
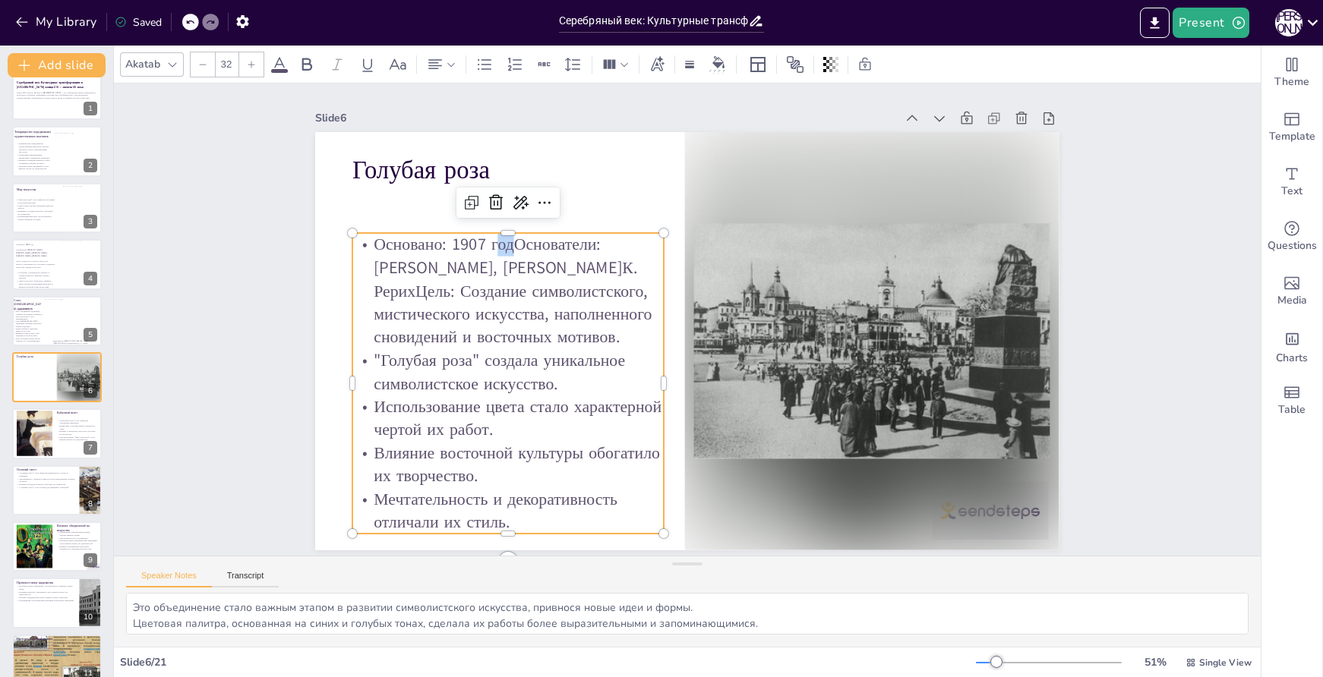
drag, startPoint x: 498, startPoint y: 244, endPoint x: 488, endPoint y: 247, distance: 11.1
click at [488, 247] on p "Основано: 1907 годОснователи: [PERSON_NAME], [PERSON_NAME]К. РерихЦель: Создани…" at bounding box center [513, 271] width 322 height 147
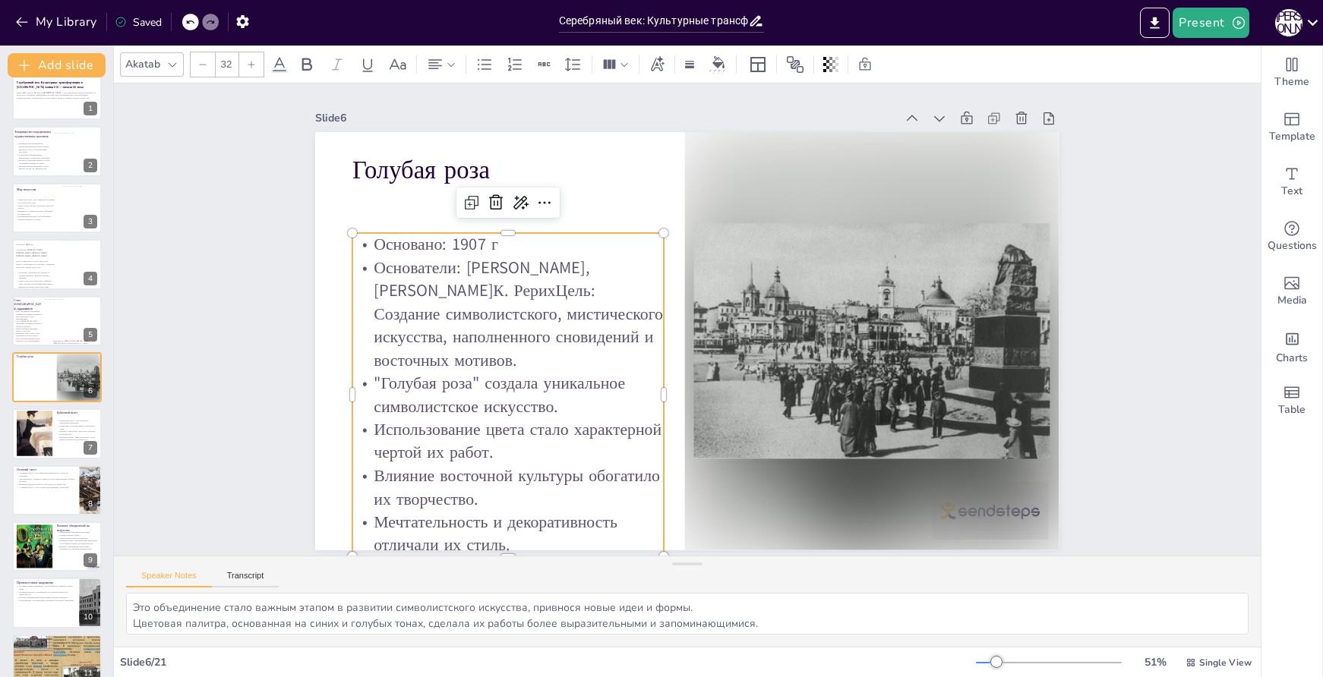
click at [545, 289] on p "Основатели: [PERSON_NAME], [PERSON_NAME]К. РерихЦель: Создание символистского, …" at bounding box center [510, 295] width 322 height 147
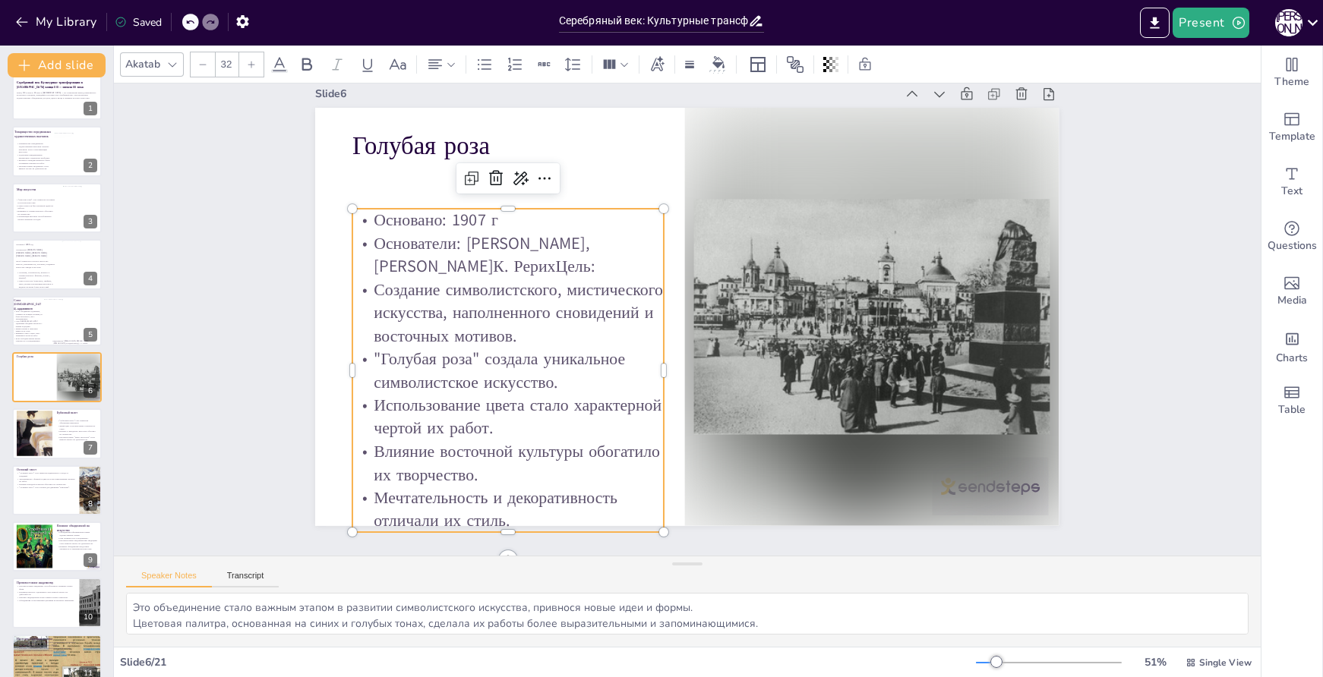
scroll to position [43, 0]
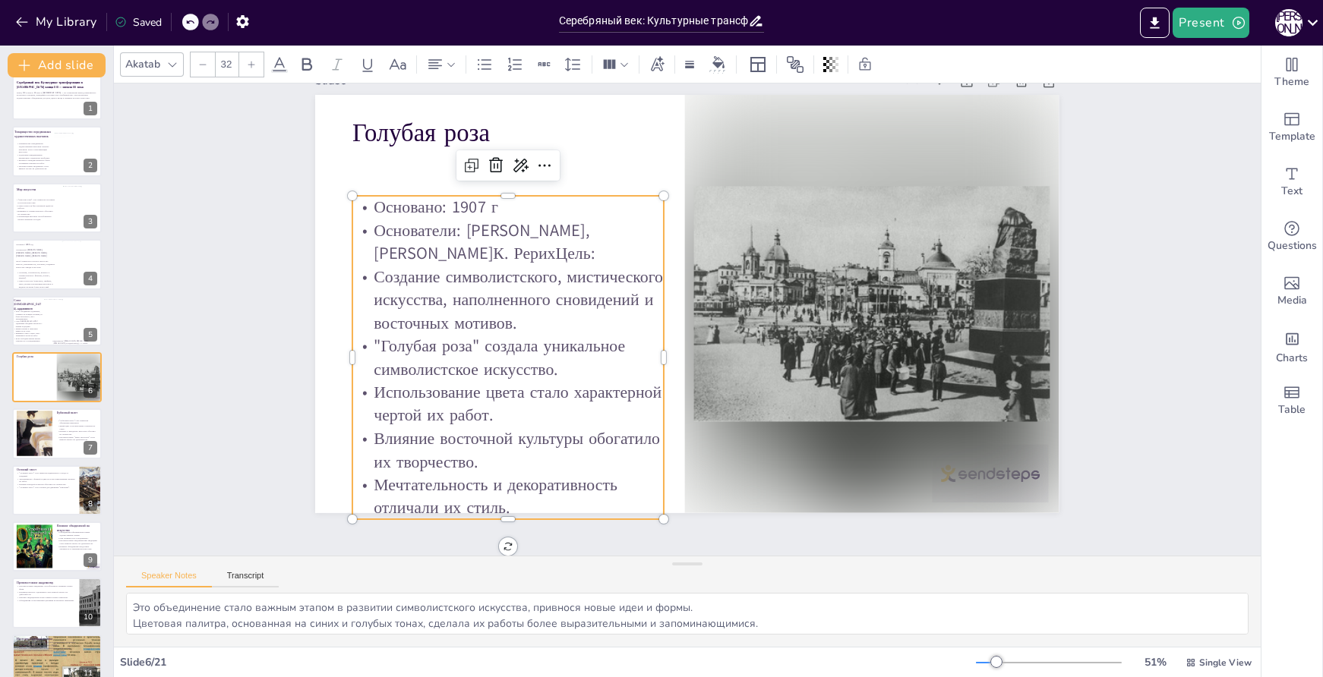
click at [605, 197] on p "Основано: 1907 г" at bounding box center [521, 188] width 312 height 55
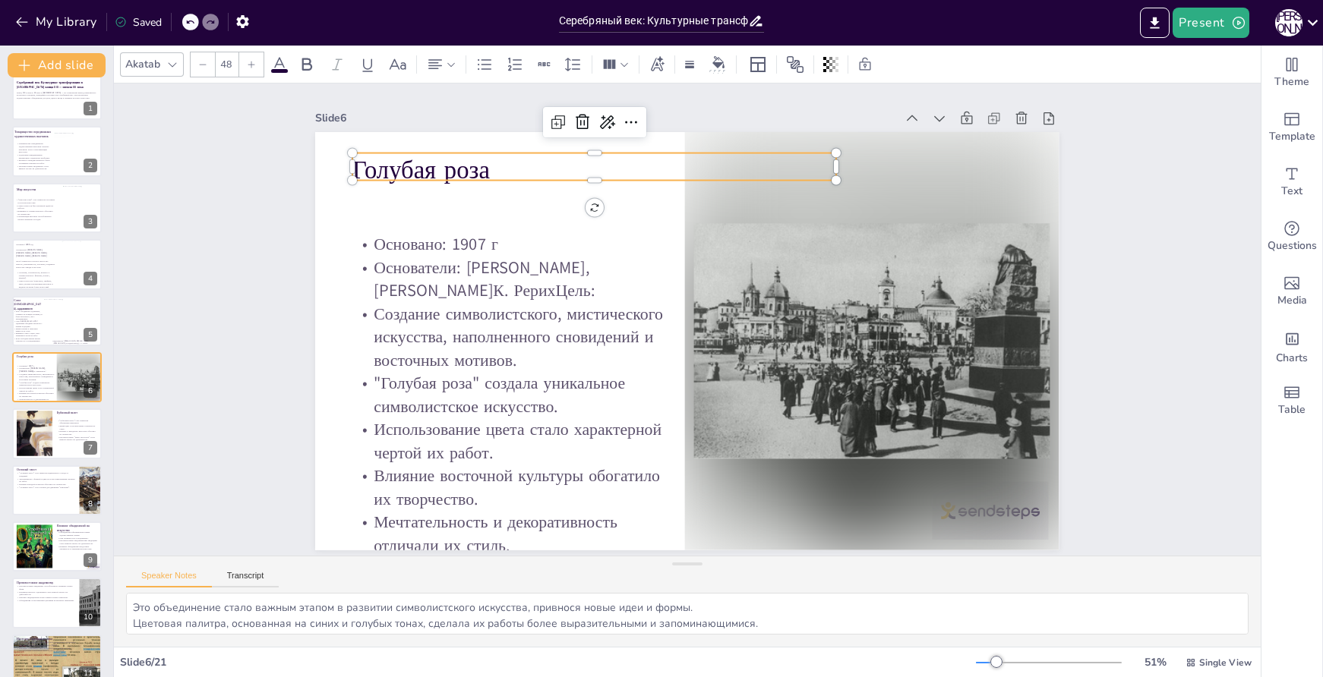
click at [617, 153] on p "Голубая роза" at bounding box center [593, 170] width 483 height 35
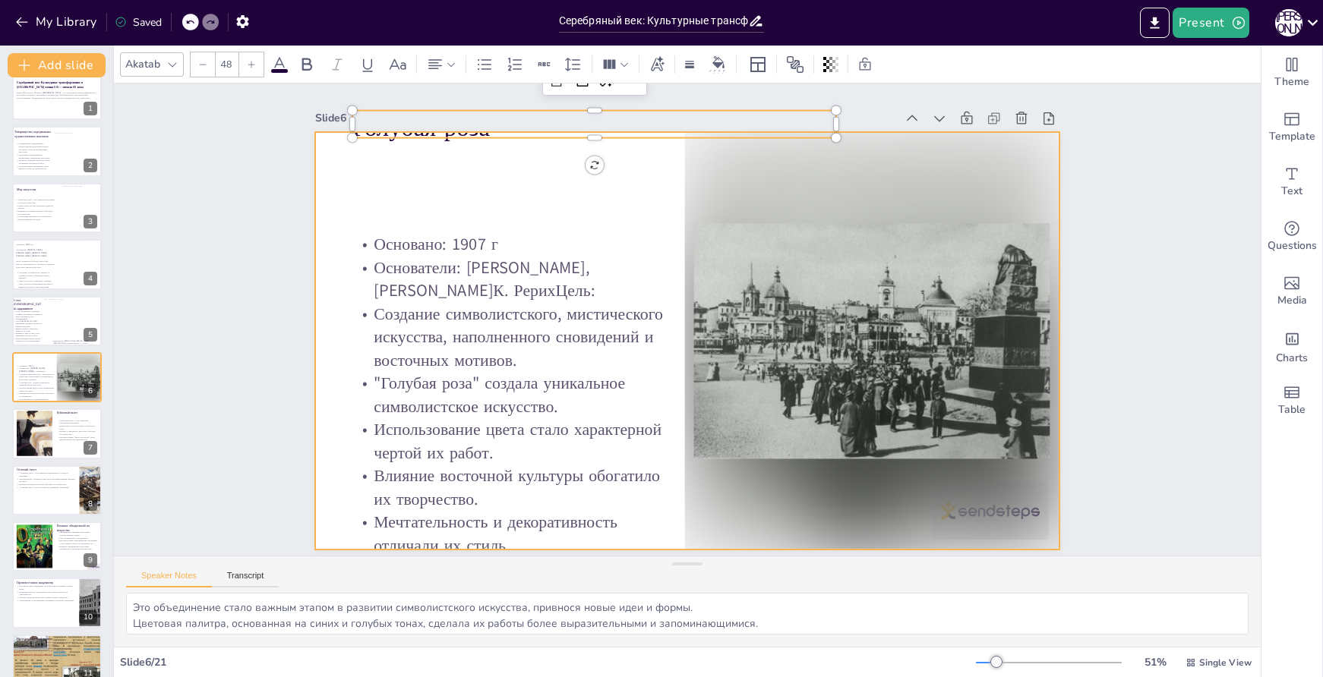
drag, startPoint x: 633, startPoint y: 116, endPoint x: 617, endPoint y: 147, distance: 34.3
click at [617, 150] on div "Slide 6 Голубая роза Основано: 1907 г Основатели: [PERSON_NAME], [PERSON_NAME]К…" at bounding box center [687, 329] width 744 height 443
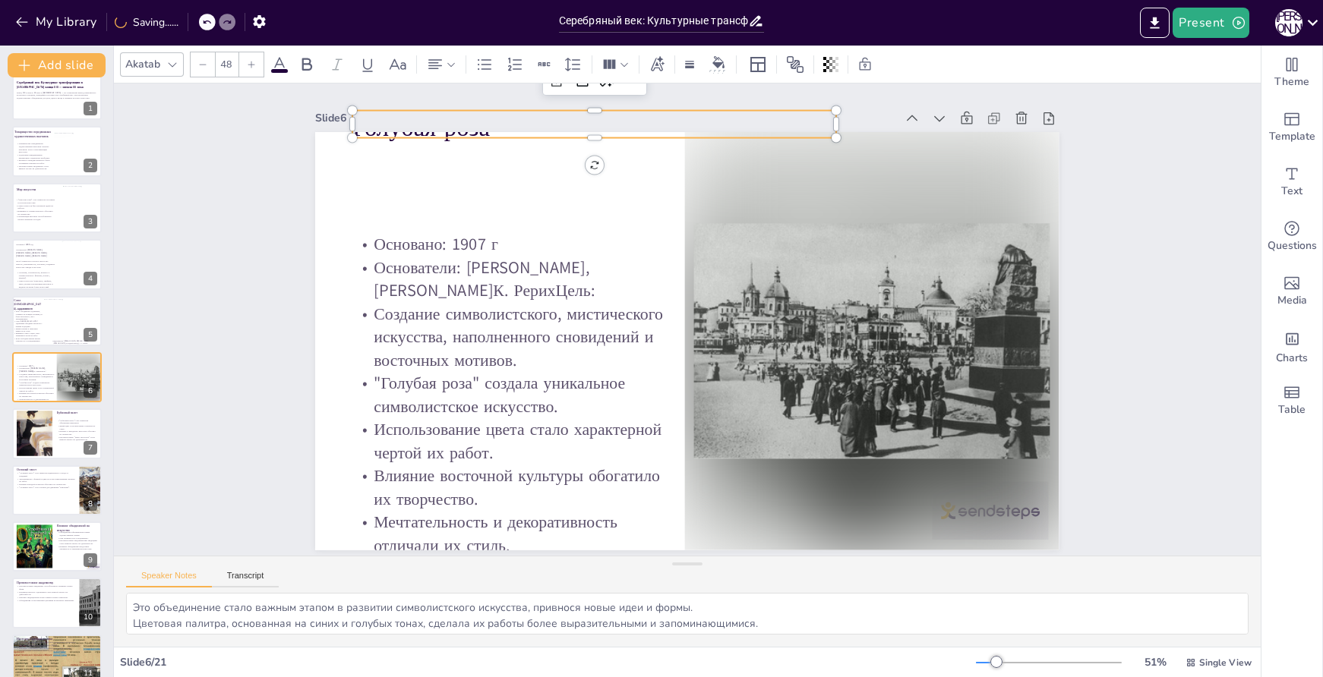
drag, startPoint x: 638, startPoint y: 110, endPoint x: 619, endPoint y: 145, distance: 39.8
click at [619, 146] on div "Slide 6 Голубая роза Основано: 1907 г Основатели: [PERSON_NAME], [PERSON_NAME]К…" at bounding box center [687, 329] width 744 height 443
click at [546, 135] on p "Голубая роза" at bounding box center [593, 135] width 483 height 35
click at [548, 145] on div "Голубая роза Основано: 1907 г Основатели: [PERSON_NAME], [PERSON_NAME]К. РерихЦ…" at bounding box center [684, 341] width 783 height 494
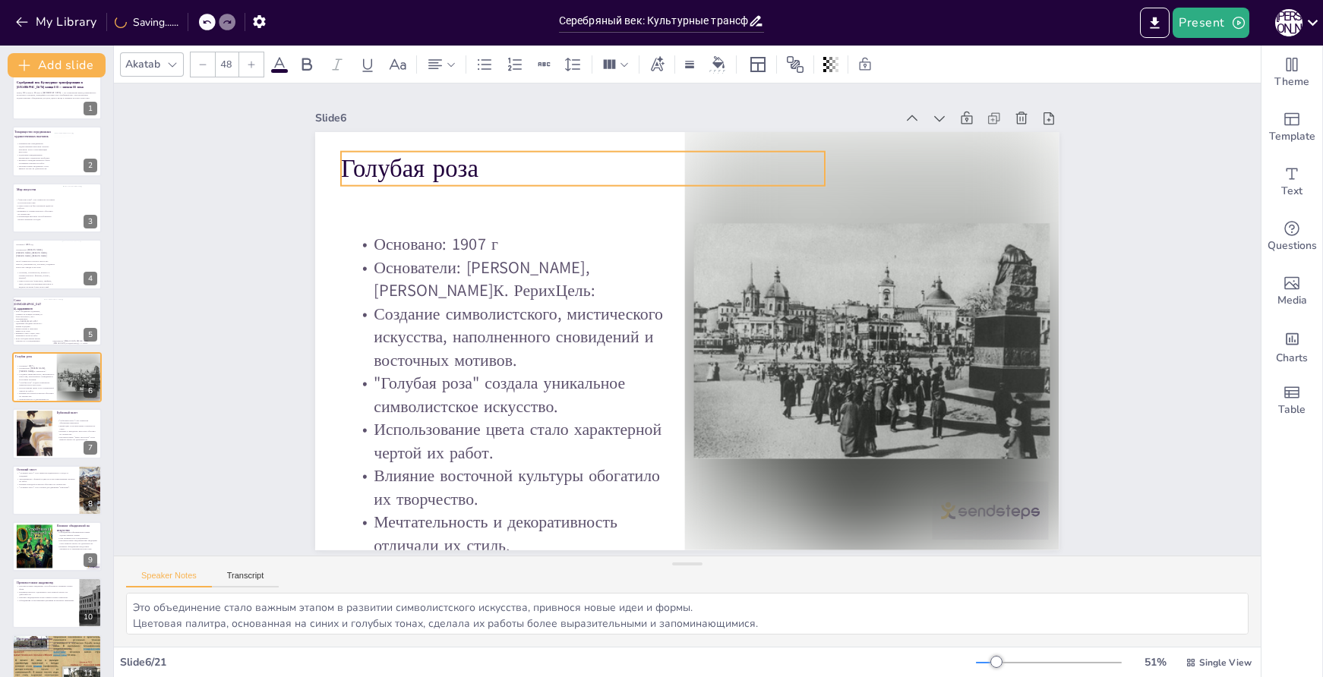
drag, startPoint x: 538, startPoint y: 132, endPoint x: 526, endPoint y: 166, distance: 35.3
click at [526, 166] on p "Голубая роза" at bounding box center [582, 168] width 483 height 35
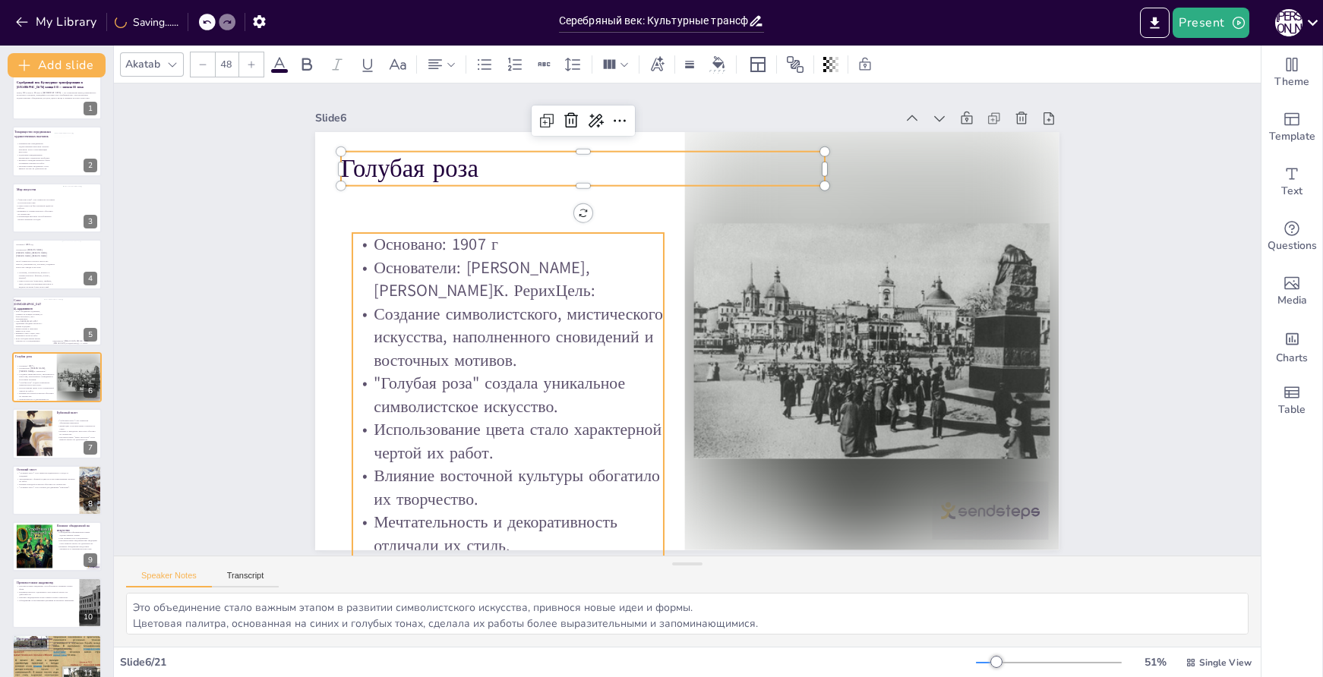
type input "32"
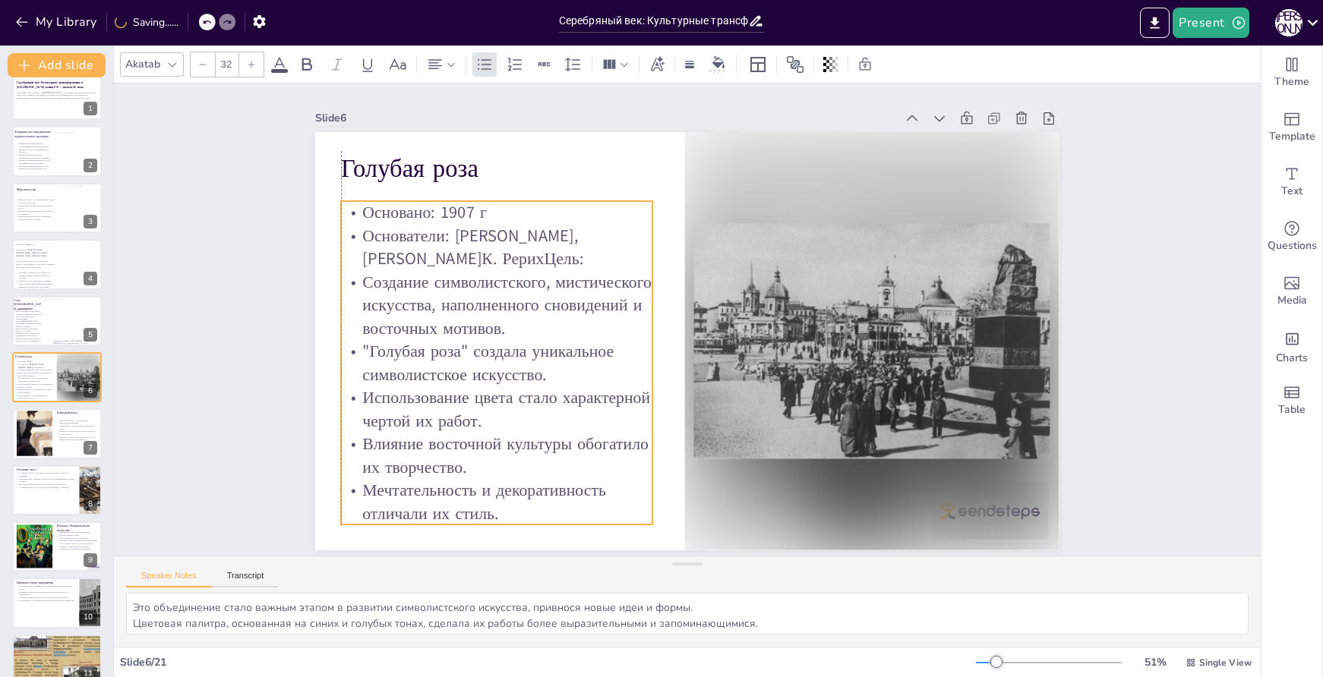
drag, startPoint x: 604, startPoint y: 247, endPoint x: 593, endPoint y: 215, distance: 33.6
click at [593, 215] on p "Основано: 1907 г" at bounding box center [496, 212] width 311 height 23
click at [435, 313] on p "Создание символистского, мистического искусства, наполненного сновидений и вост…" at bounding box center [496, 304] width 311 height 69
click at [482, 400] on p "Использование цвета стало характерной чертой их работ." at bounding box center [496, 409] width 311 height 46
click at [458, 411] on p "Использование цвета стало характерной чертой их работ." at bounding box center [496, 409] width 311 height 46
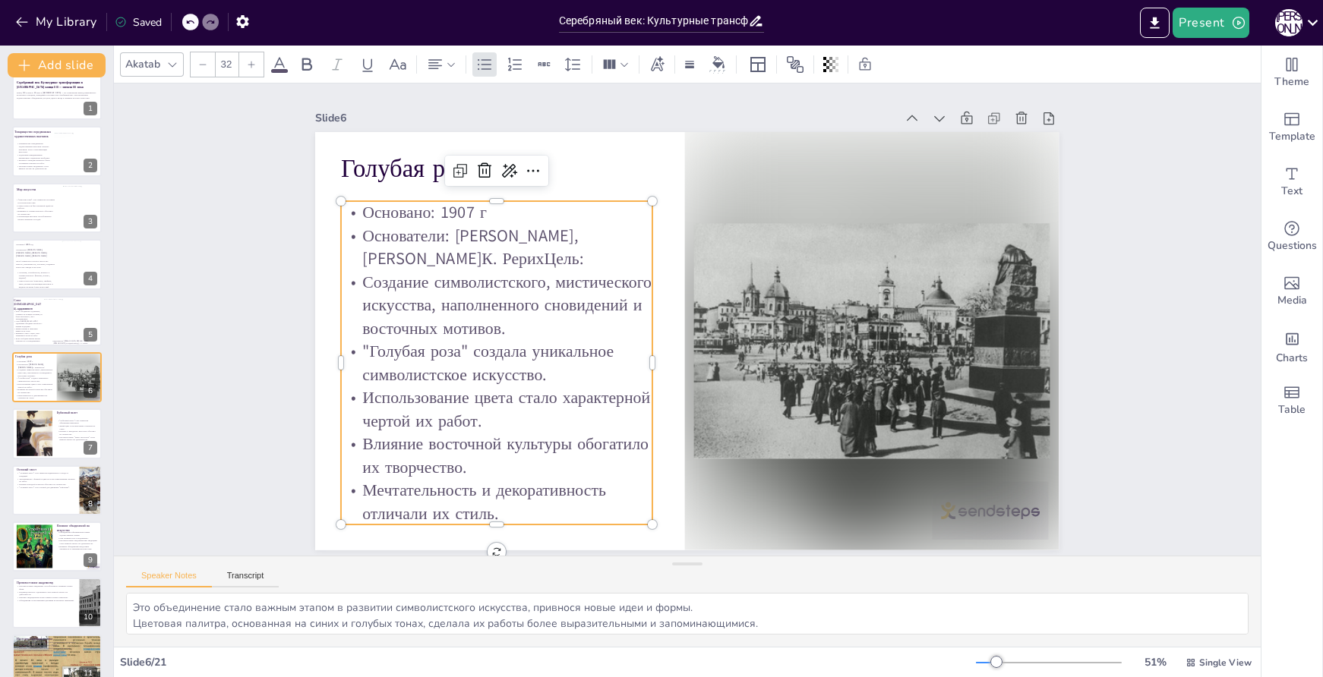
click at [457, 411] on p "Использование цвета стало характерной чертой их работ." at bounding box center [496, 409] width 311 height 46
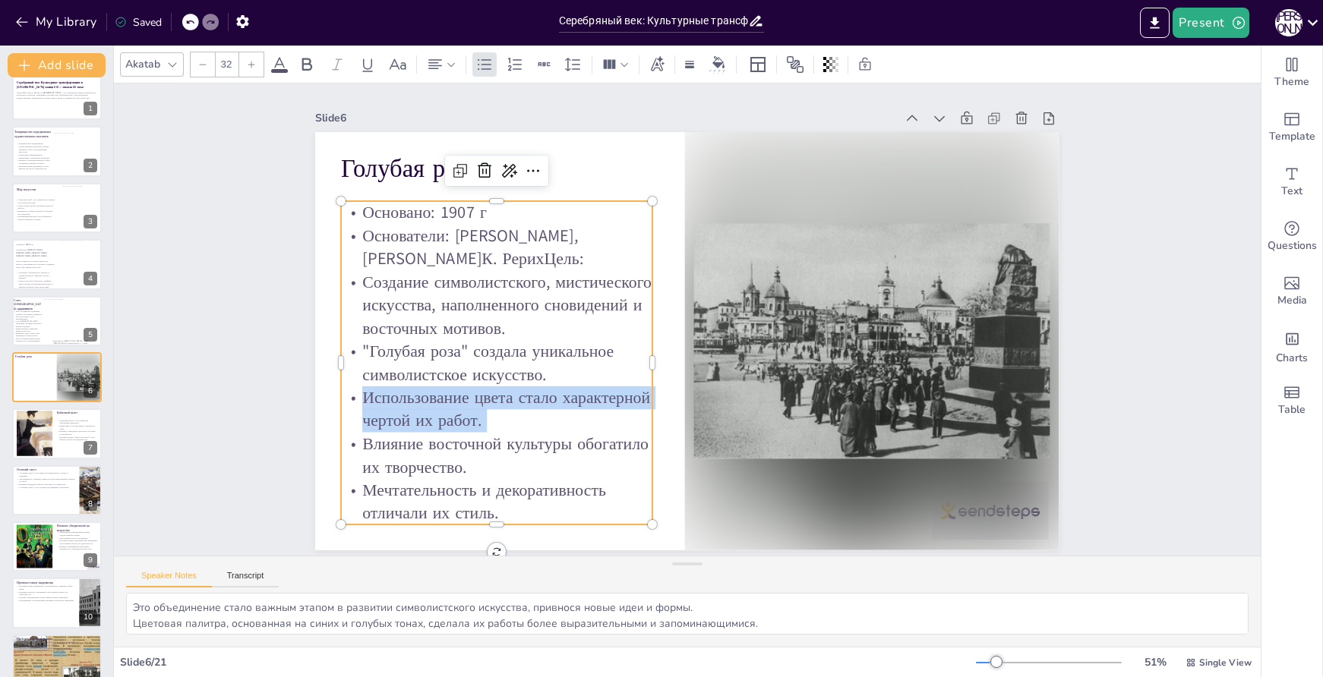
click at [457, 410] on p "Использование цвета стало характерной чертой их работ." at bounding box center [496, 409] width 311 height 46
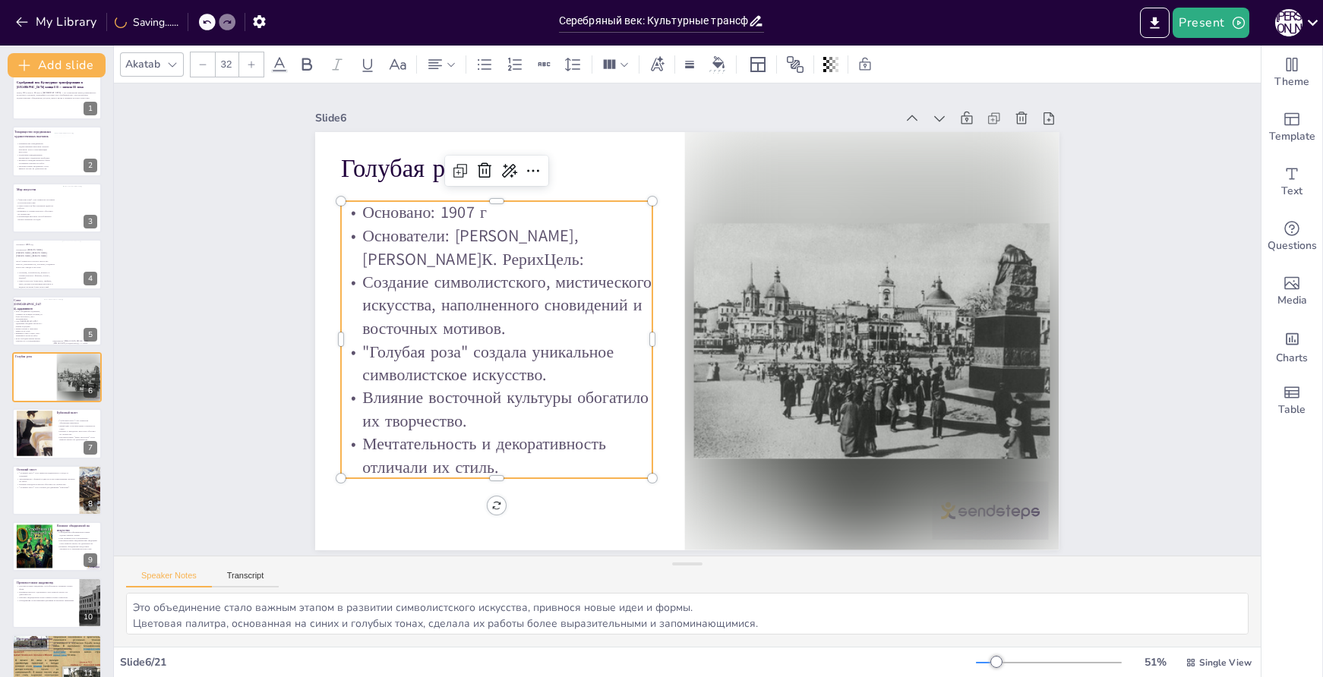
click at [506, 349] on p ""Голубая роза" создала уникальное символистское искусство." at bounding box center [492, 322] width 314 height 110
click at [506, 349] on p ""Голубая роза" создала уникальное символистское искусство." at bounding box center [496, 362] width 311 height 46
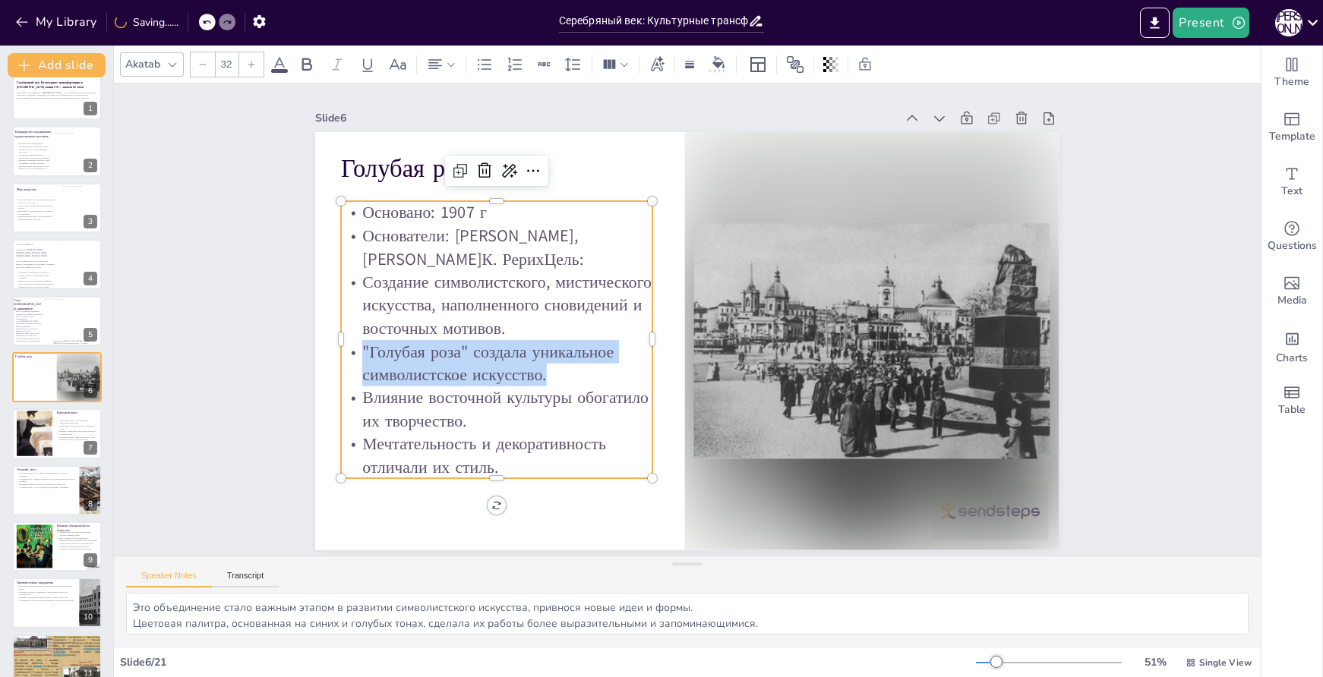
click at [506, 349] on p ""Голубая роза" создала уникальное символистское искусство." at bounding box center [496, 362] width 311 height 46
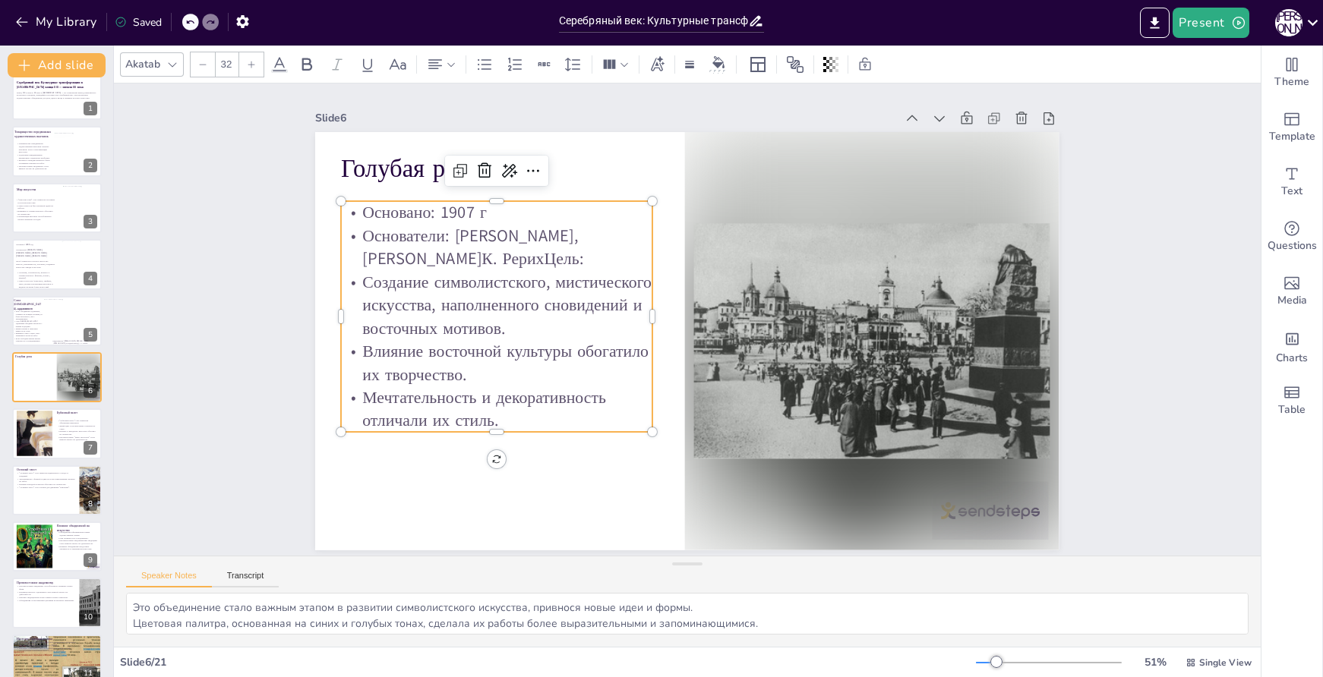
click at [549, 412] on p "Мечтательность и декоративность отличали их стиль." at bounding box center [496, 409] width 311 height 46
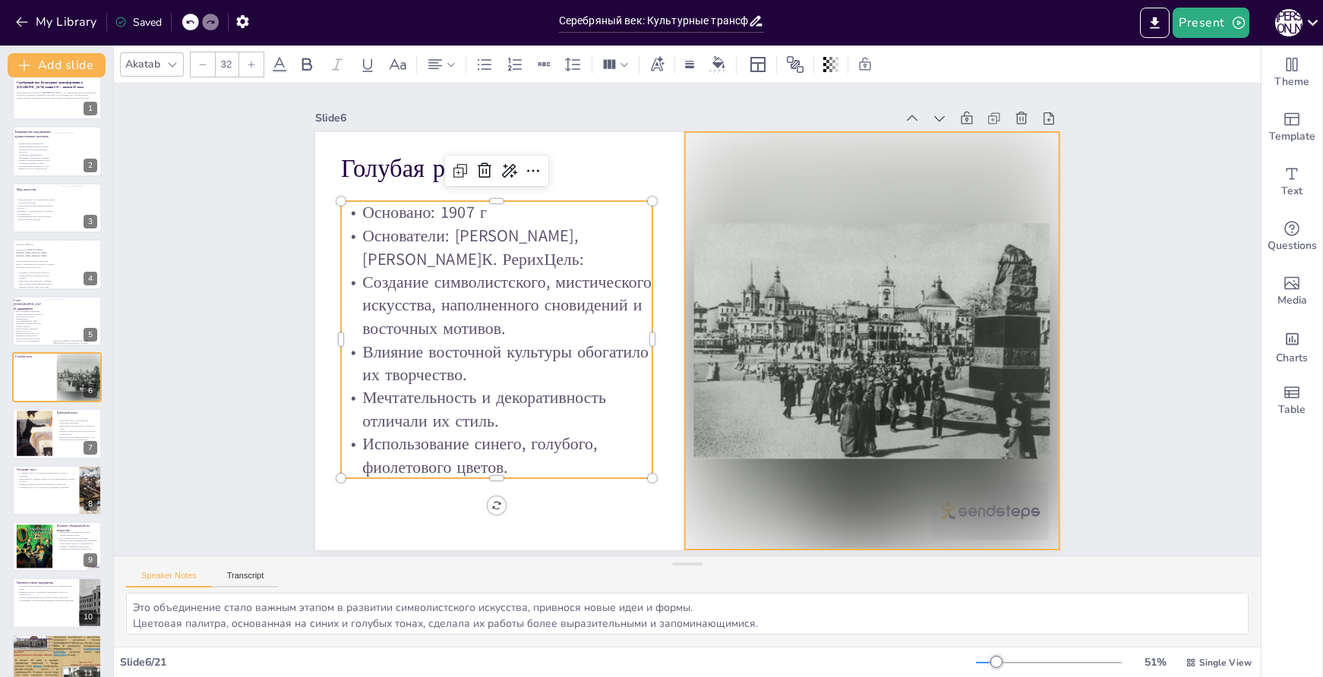
click at [828, 314] on div at bounding box center [863, 378] width 453 height 487
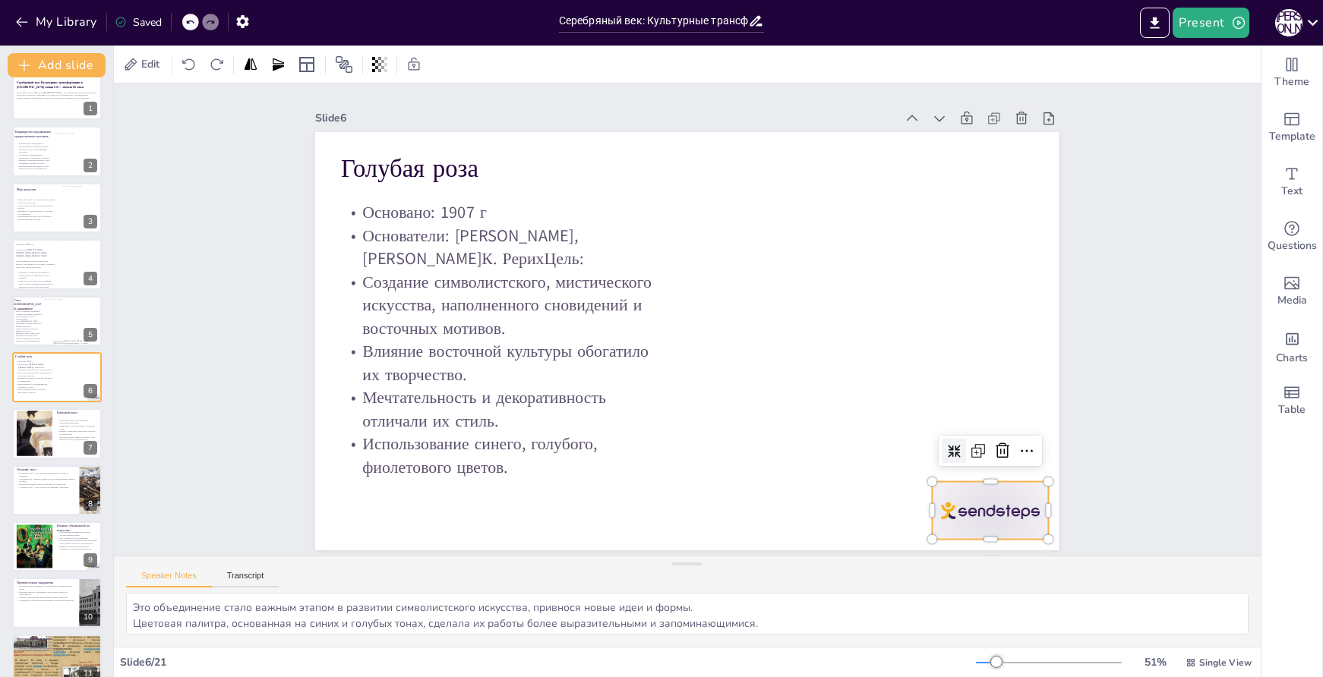
click at [966, 507] on div at bounding box center [991, 511] width 116 height 58
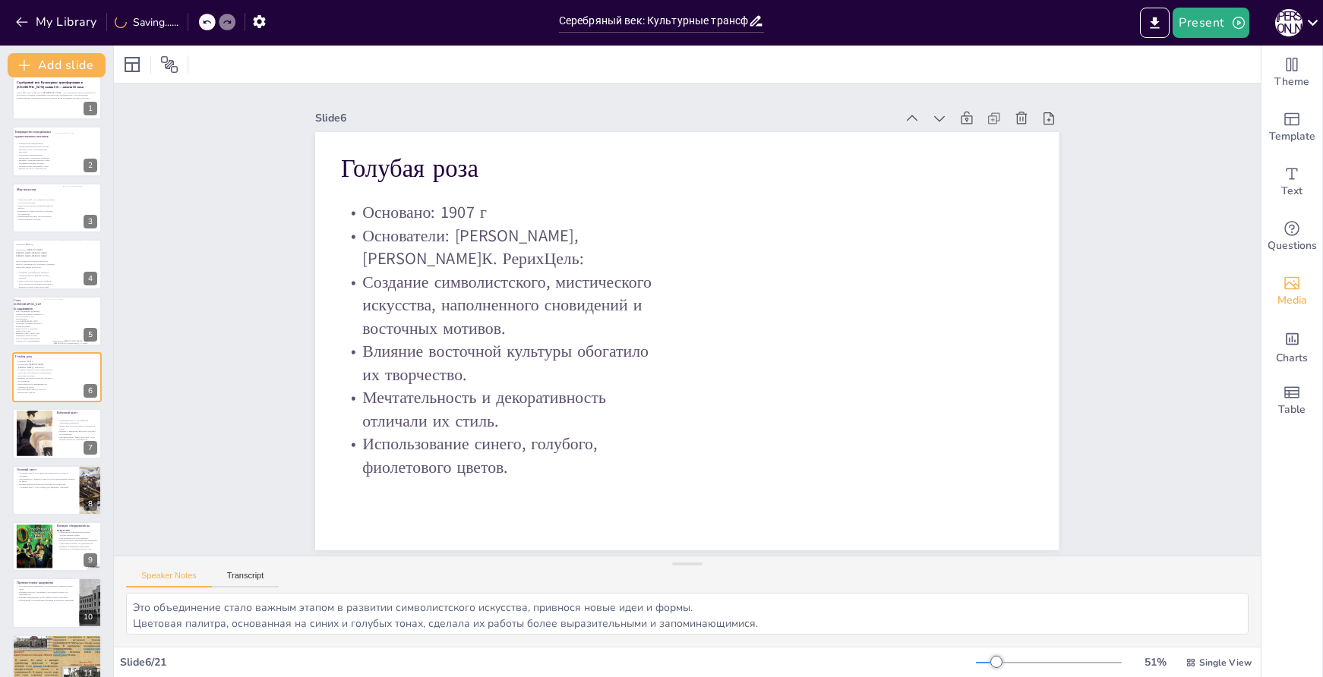
click at [1292, 301] on span "Media" at bounding box center [1292, 300] width 30 height 17
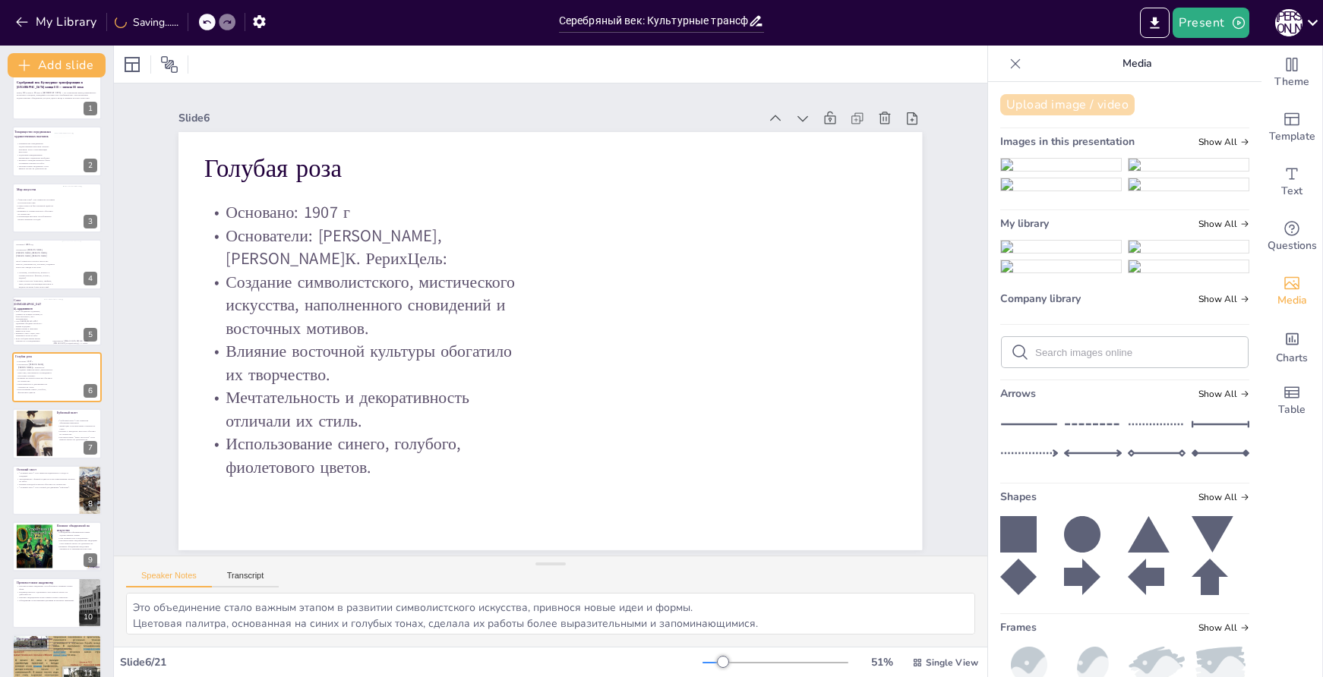
click at [1028, 101] on button "Upload image / video" at bounding box center [1067, 104] width 134 height 21
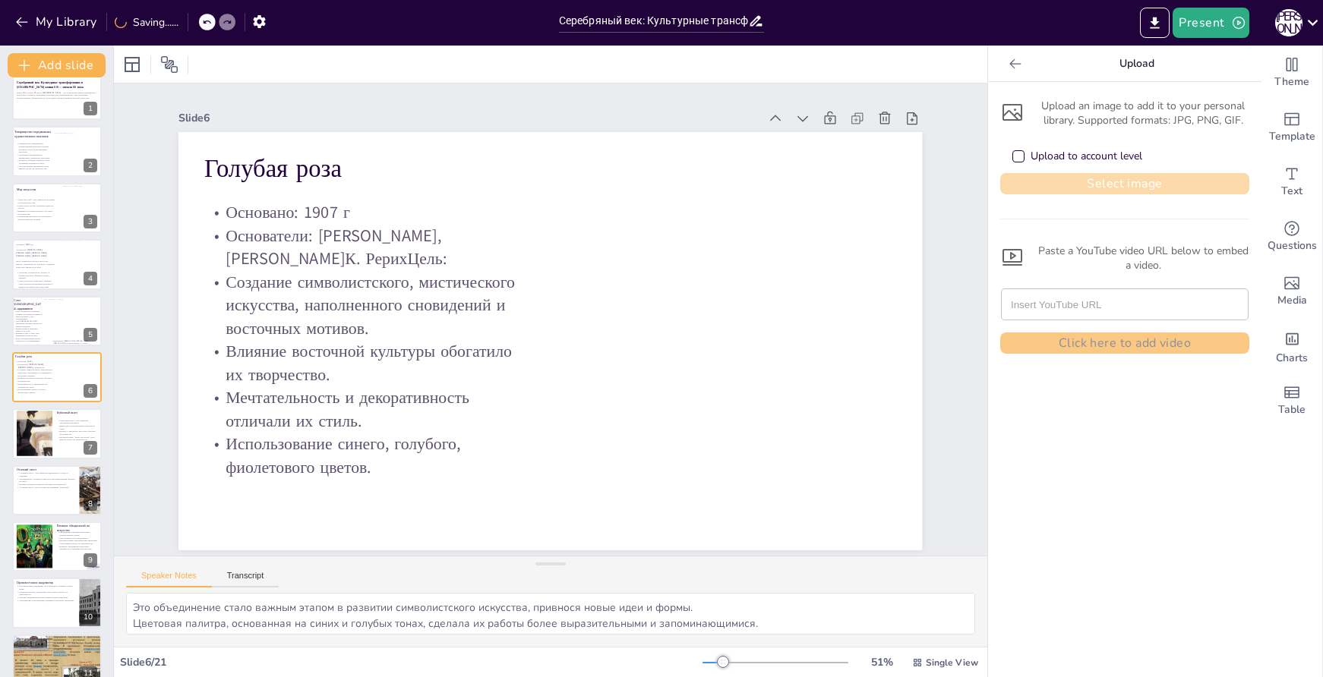
click at [1104, 174] on button "Select image" at bounding box center [1124, 183] width 249 height 21
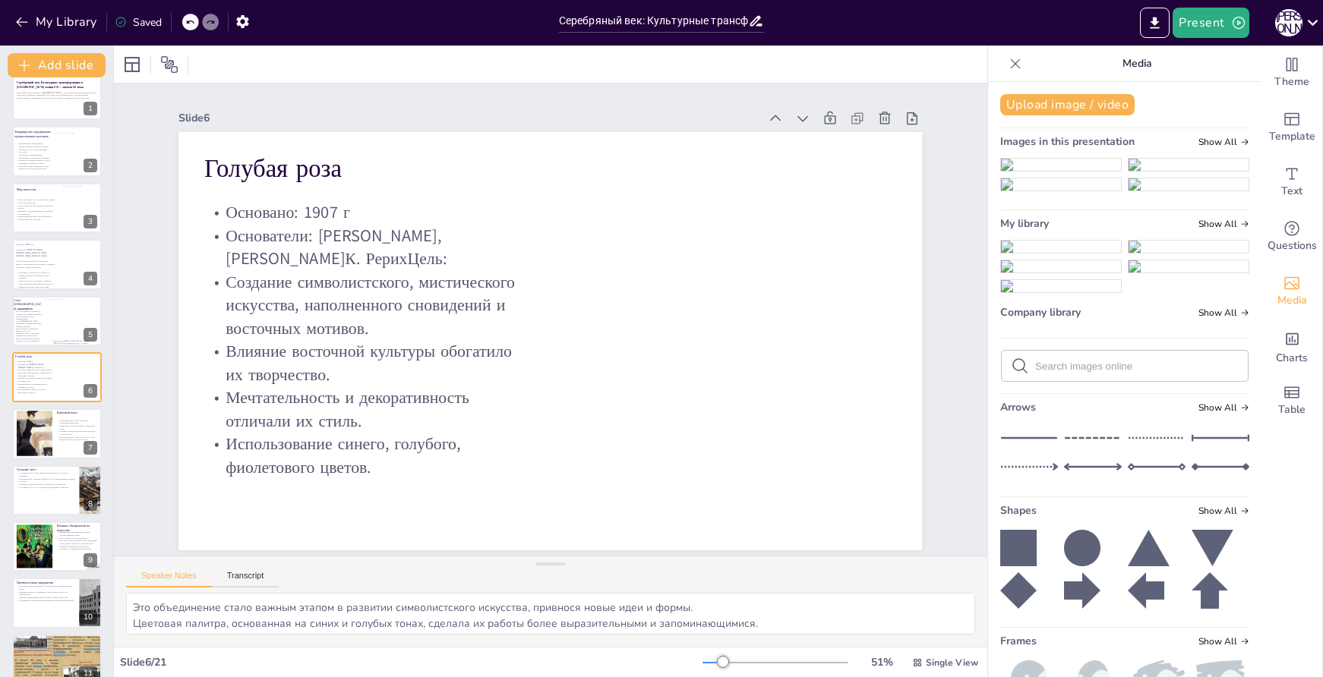
click at [1040, 253] on img at bounding box center [1061, 247] width 120 height 12
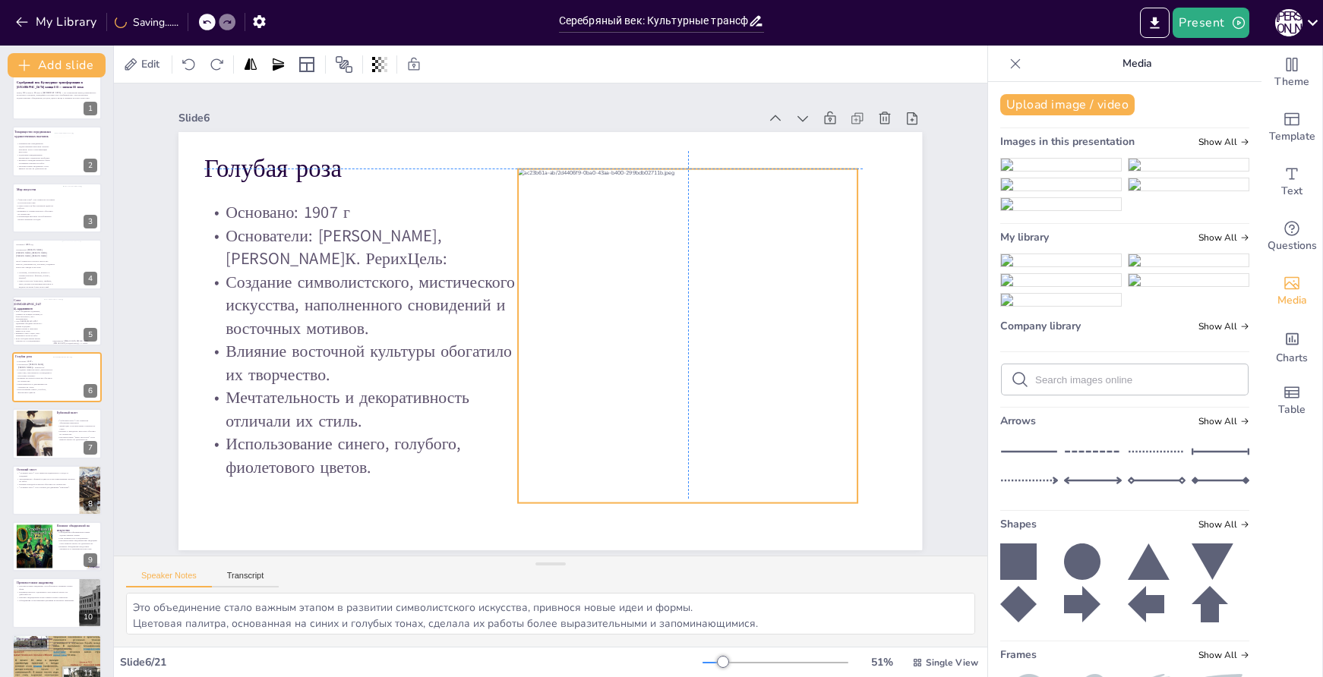
drag, startPoint x: 595, startPoint y: 314, endPoint x: 669, endPoint y: 297, distance: 75.7
click at [669, 297] on div at bounding box center [685, 350] width 372 height 368
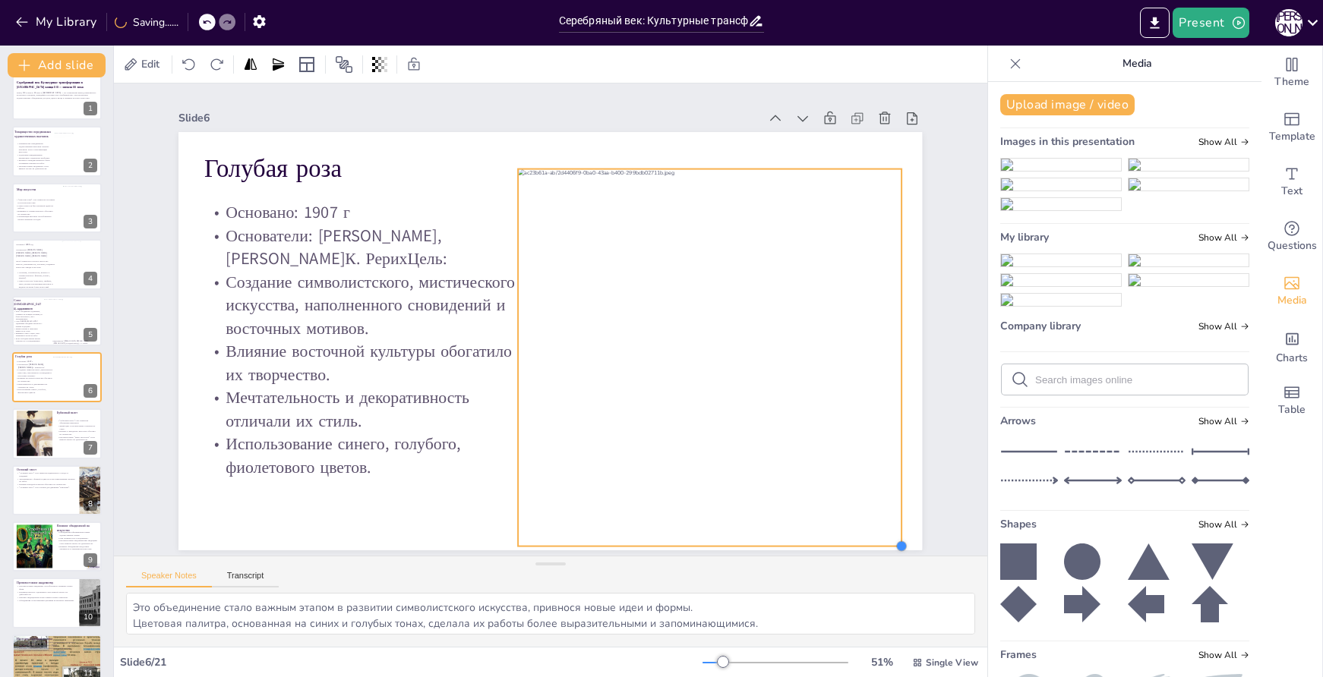
drag, startPoint x: 845, startPoint y: 497, endPoint x: 889, endPoint y: 518, distance: 48.6
click at [889, 518] on div "Голубая роза Основано: 1907 г Основатели: [PERSON_NAME], [PERSON_NAME]К. РерихЦ…" at bounding box center [548, 341] width 784 height 494
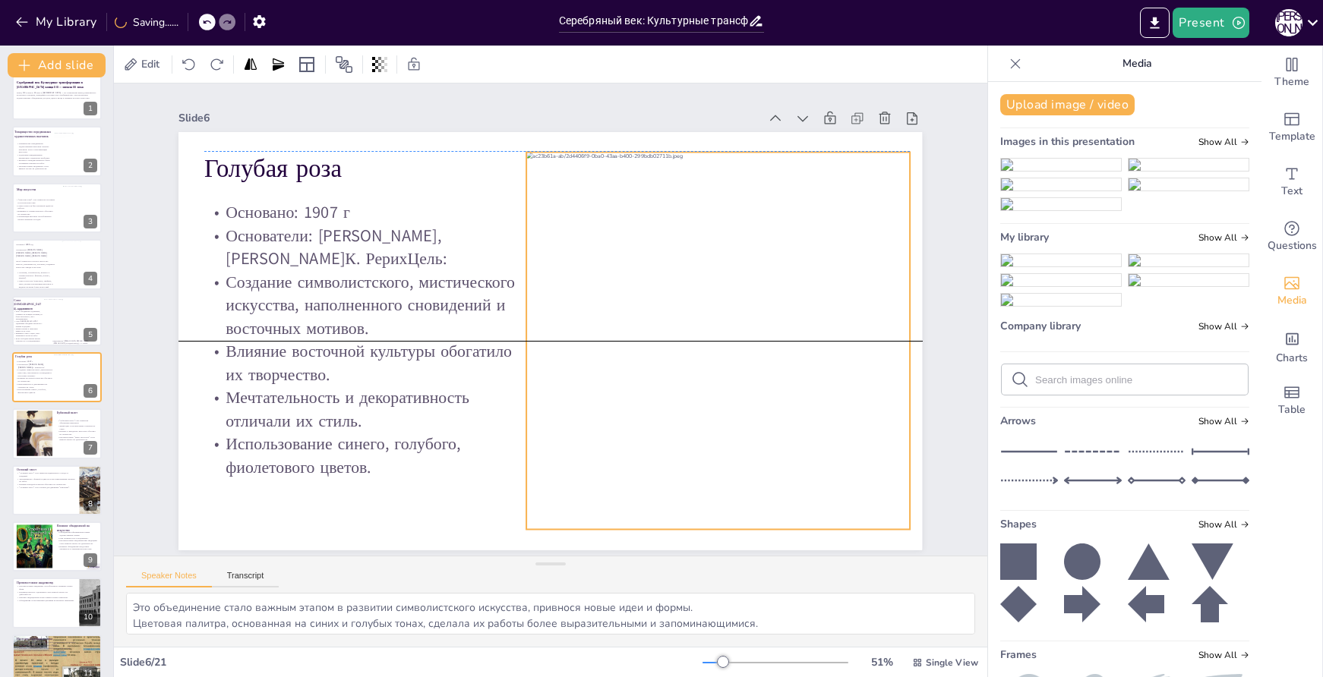
drag, startPoint x: 805, startPoint y: 399, endPoint x: 813, endPoint y: 419, distance: 22.1
click at [813, 419] on div at bounding box center [718, 341] width 384 height 378
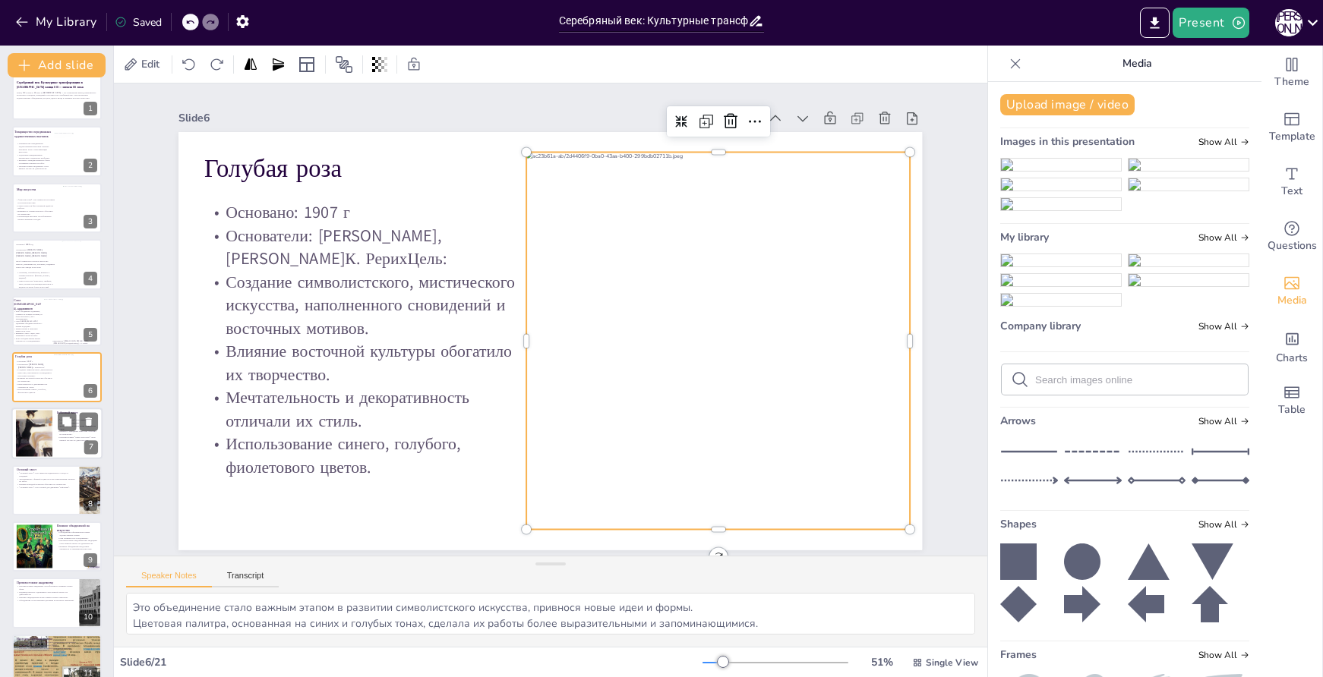
click at [50, 424] on div at bounding box center [34, 433] width 36 height 55
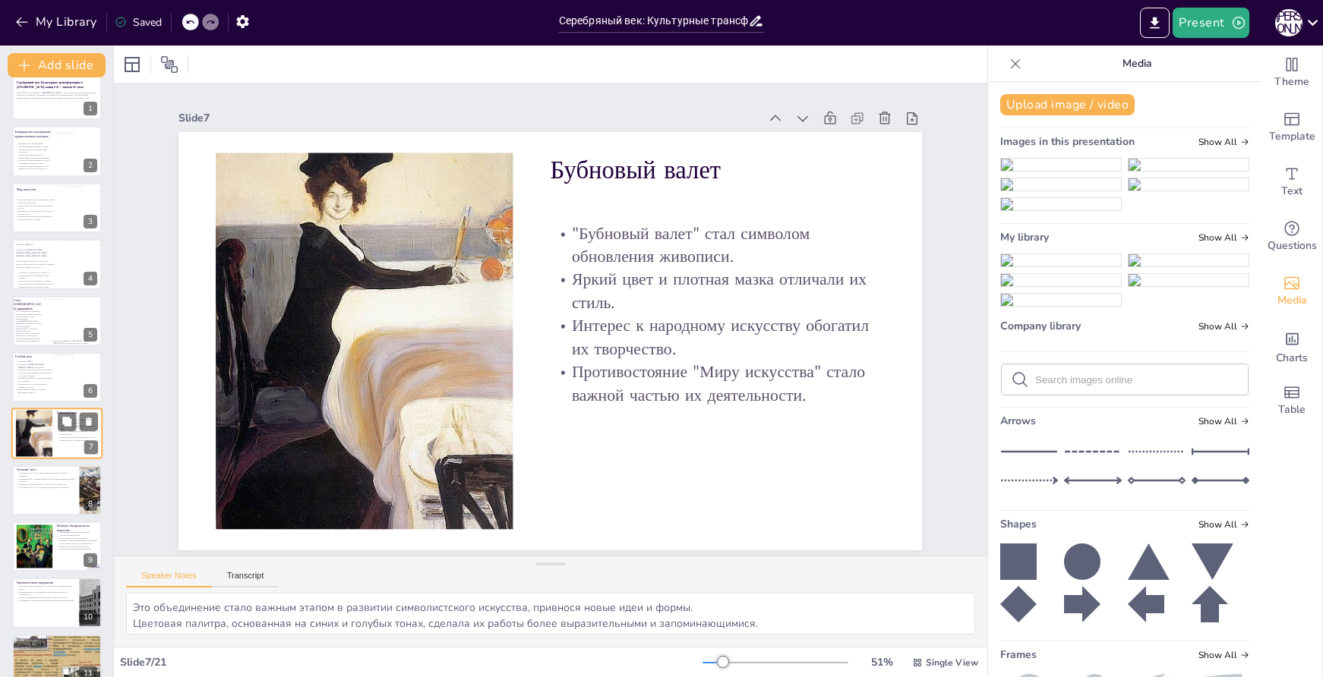
type textarea "Это объединение стало важным этапом в обновлении русской живописи, стремясь к н…"
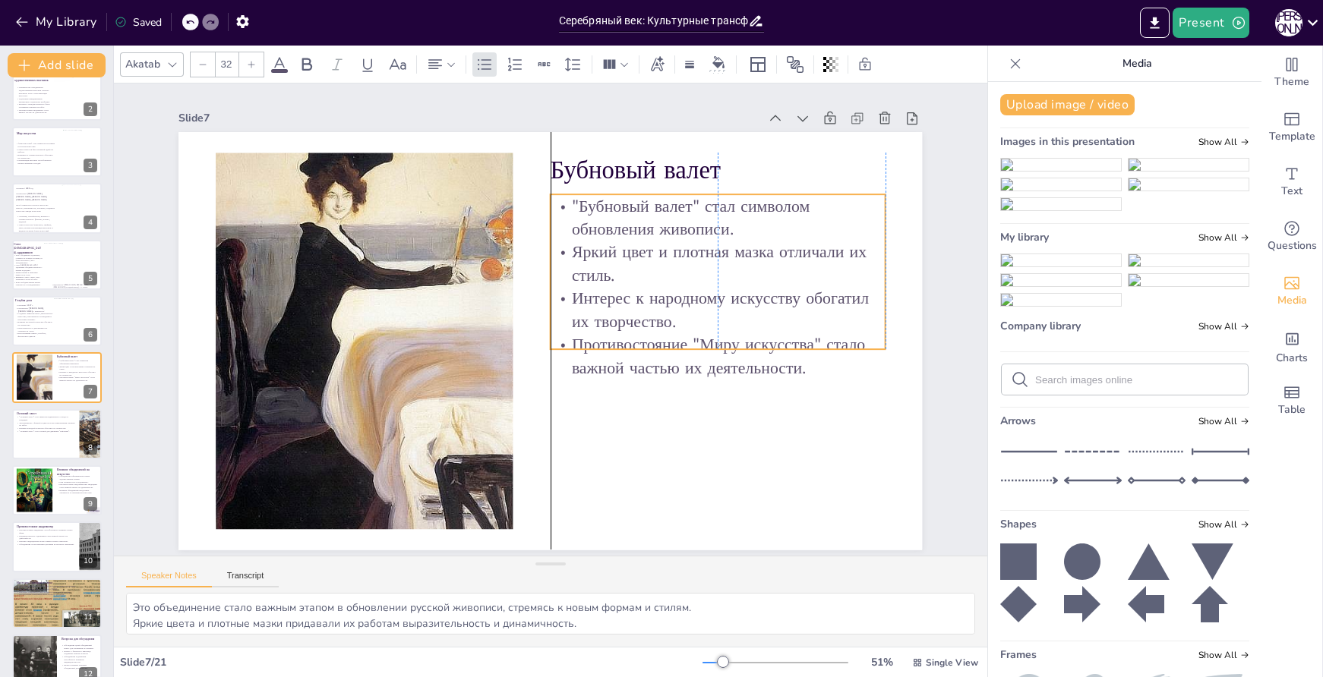
drag, startPoint x: 809, startPoint y: 260, endPoint x: 805, endPoint y: 232, distance: 27.6
click at [805, 232] on p ""Бубновый валет" стал символом обновления живописи." at bounding box center [728, 235] width 338 height 81
click at [630, 226] on p ""Бубновый валет" стал символом обновления живописи." at bounding box center [728, 235] width 338 height 81
click at [577, 207] on p ""Бубновый валет" стал символом обновления живописи." at bounding box center [718, 217] width 335 height 46
click at [577, 207] on p ""Бубновый валет" стал символом обновления живописи." at bounding box center [728, 234] width 338 height 81
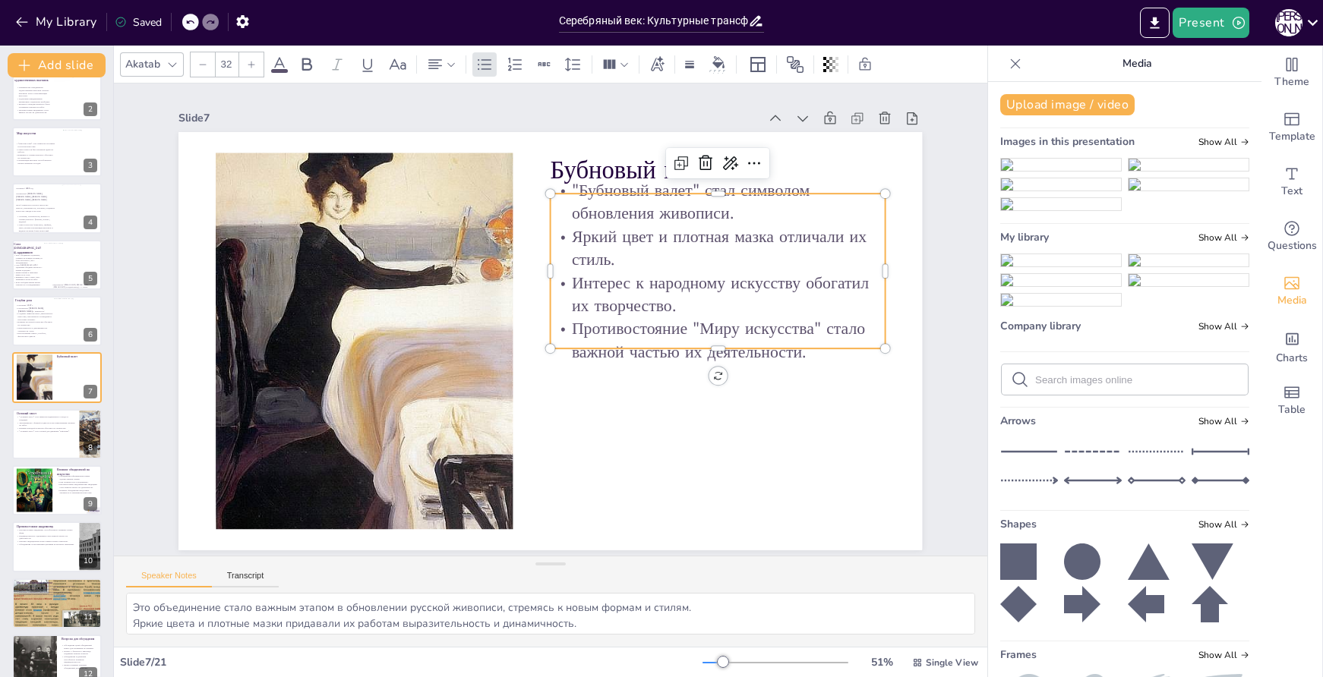
click at [573, 199] on p ""Бубновый валет" стал символом обновления живописи." at bounding box center [718, 201] width 335 height 46
click at [559, 189] on p ""Бубновый валет" стал символом обновления живописи." at bounding box center [718, 201] width 335 height 46
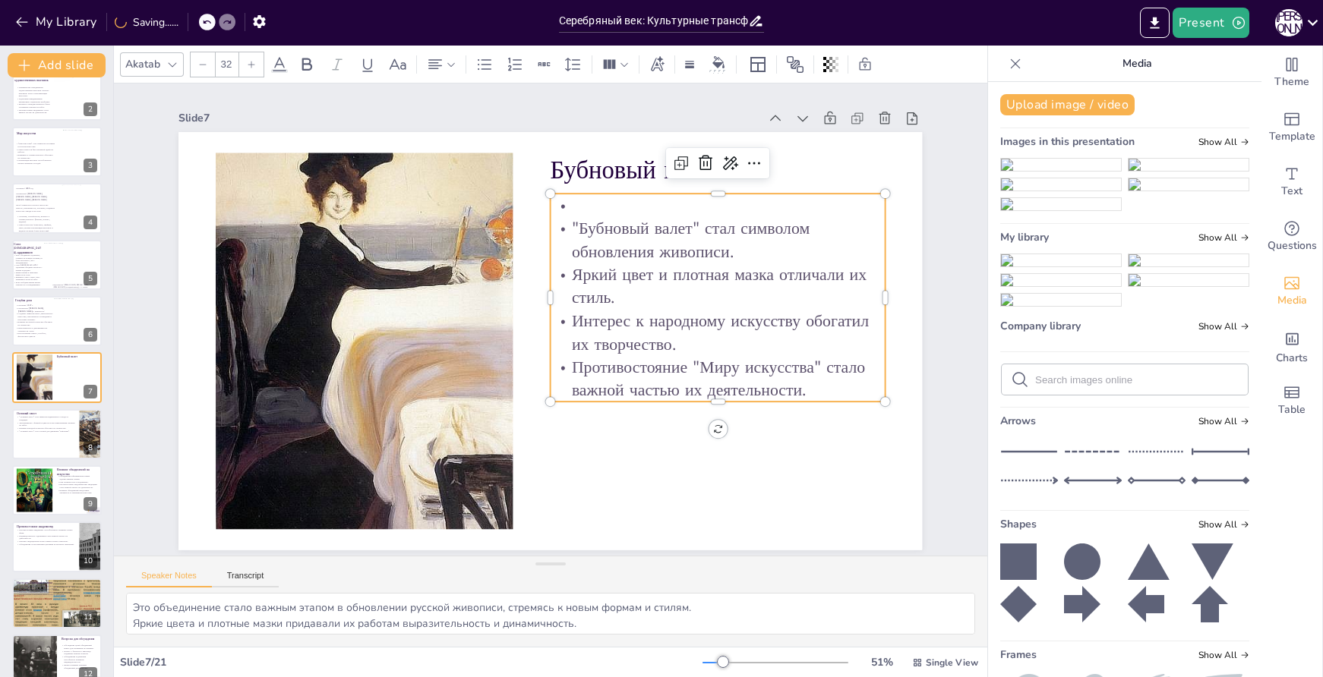
click at [567, 208] on p at bounding box center [718, 205] width 335 height 23
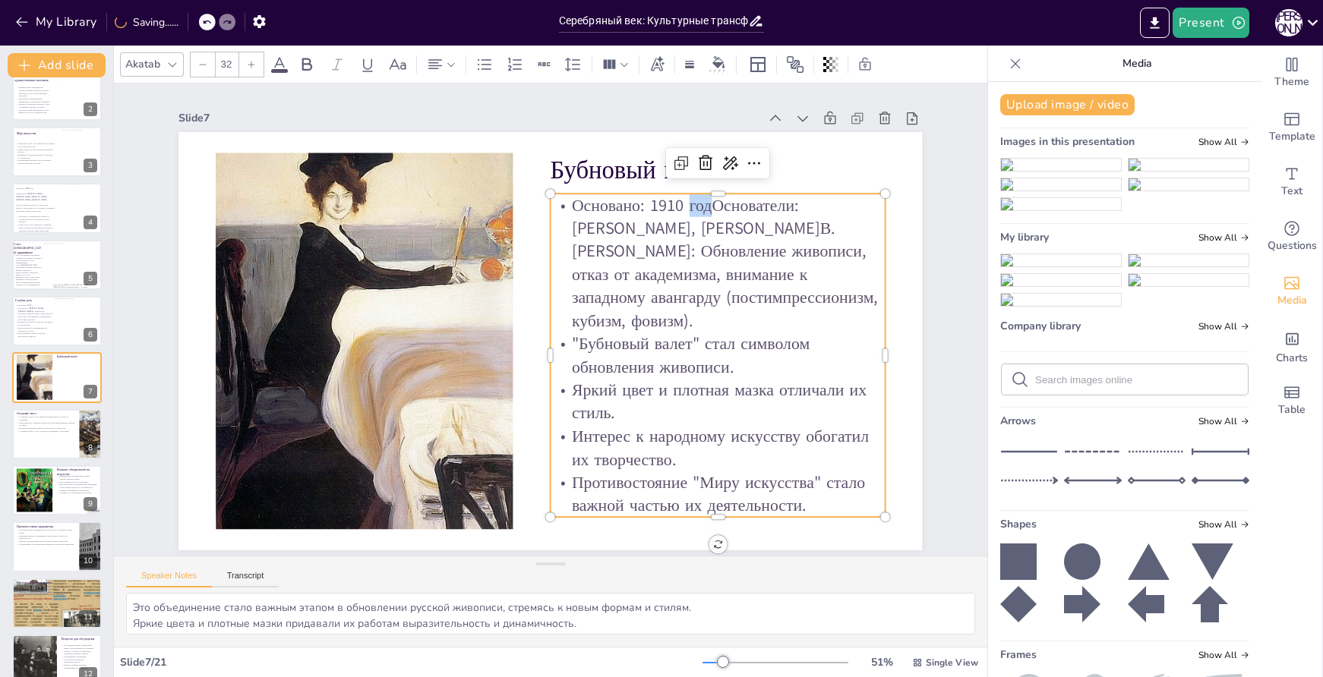
drag, startPoint x: 701, startPoint y: 204, endPoint x: 677, endPoint y: 206, distance: 23.6
click at [677, 206] on p "Основано: 1910 годОснователи: [PERSON_NAME], [PERSON_NAME]В. [PERSON_NAME]: Обн…" at bounding box center [722, 280] width 347 height 173
click at [697, 209] on p "Основано: 1910 годОснователи: [PERSON_NAME], [PERSON_NAME]В. [PERSON_NAME]: Обн…" at bounding box center [718, 263] width 335 height 139
drag, startPoint x: 698, startPoint y: 205, endPoint x: 684, endPoint y: 208, distance: 14.0
click at [684, 208] on p "Основано: 1910 годОснователи: [PERSON_NAME], [PERSON_NAME]В. [PERSON_NAME]: Обн…" at bounding box center [726, 298] width 356 height 205
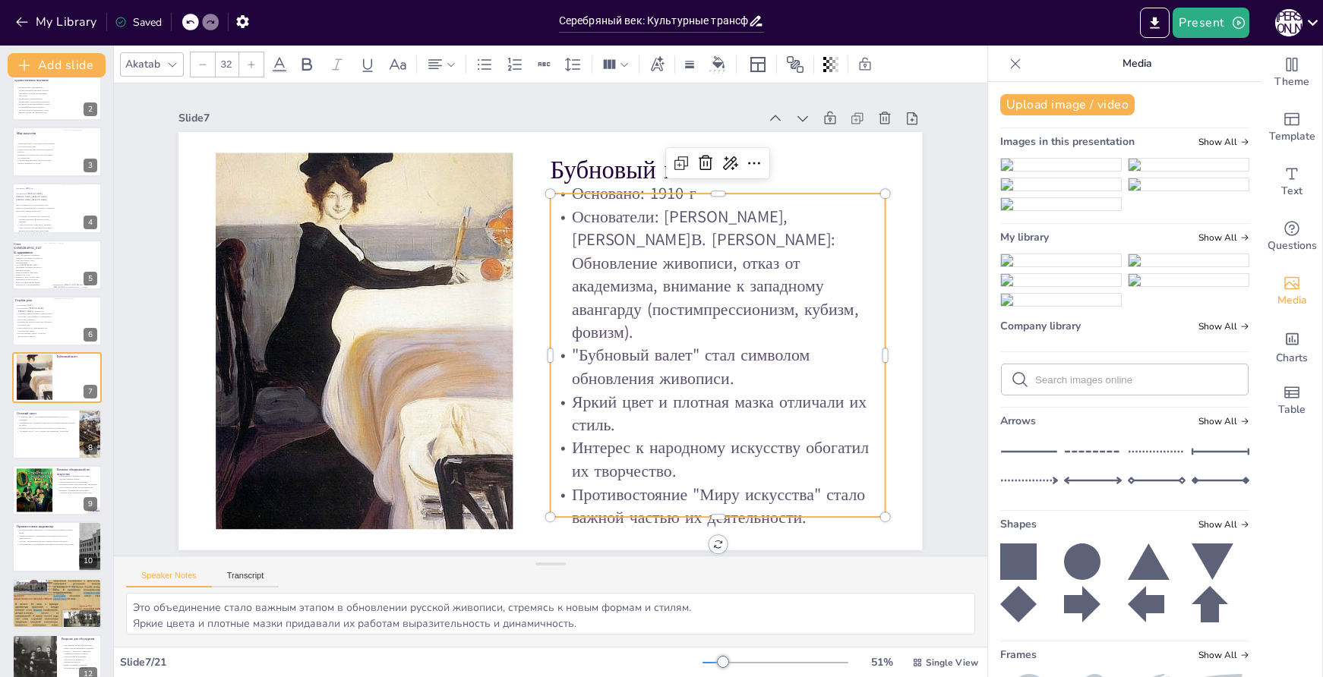
click at [730, 248] on p "Основатели: [PERSON_NAME], [PERSON_NAME]В. [PERSON_NAME]: Обновление живописи, …" at bounding box center [718, 274] width 335 height 139
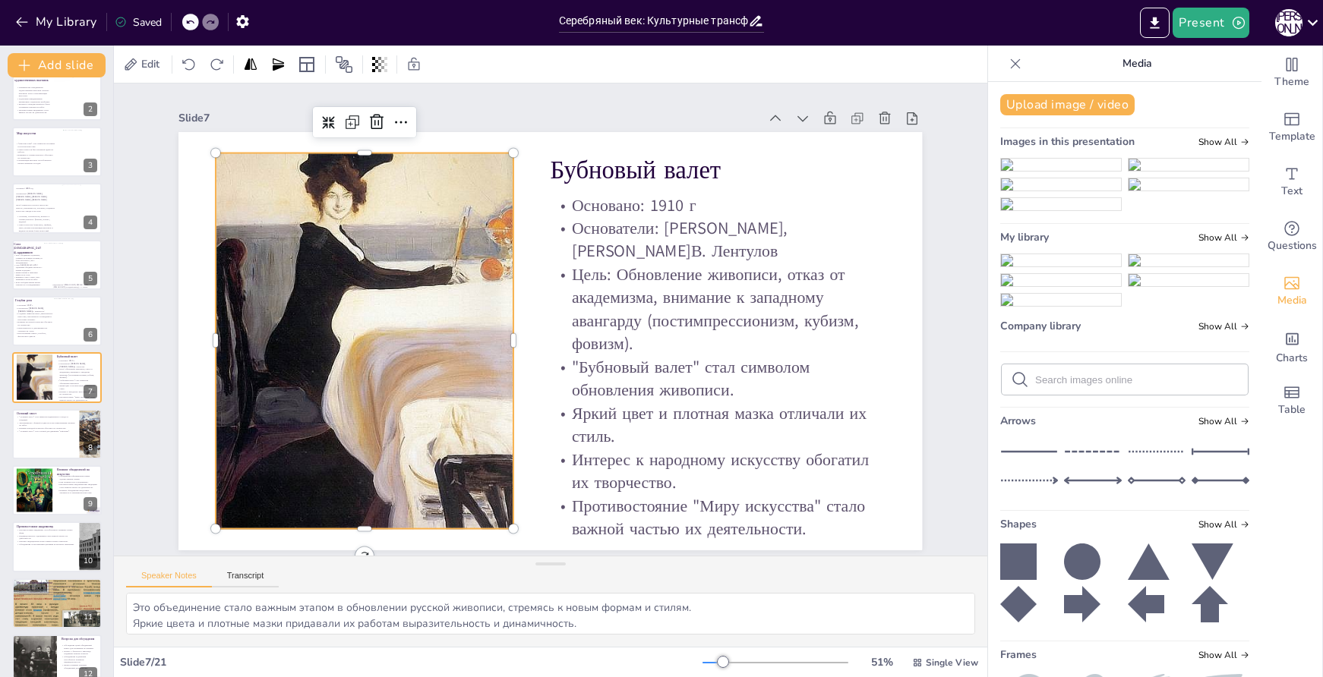
click at [336, 352] on div at bounding box center [363, 321] width 343 height 479
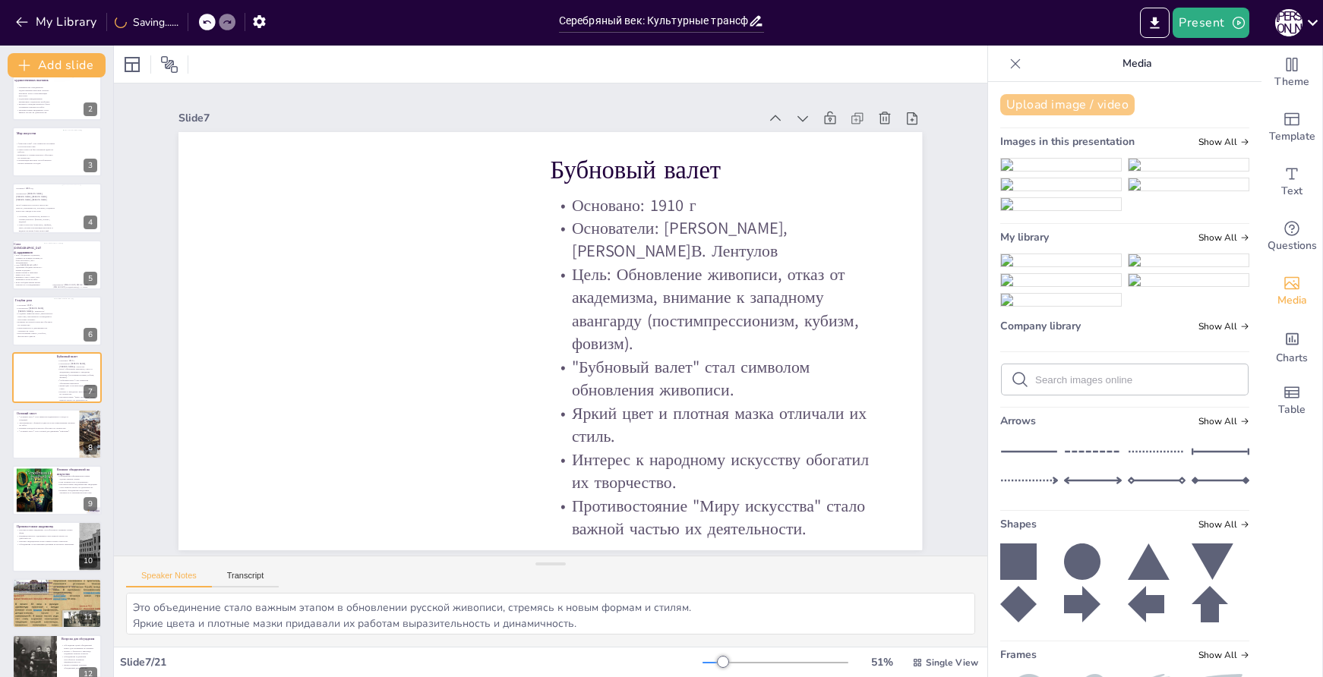
click at [1021, 96] on button "Upload image / video" at bounding box center [1067, 104] width 134 height 21
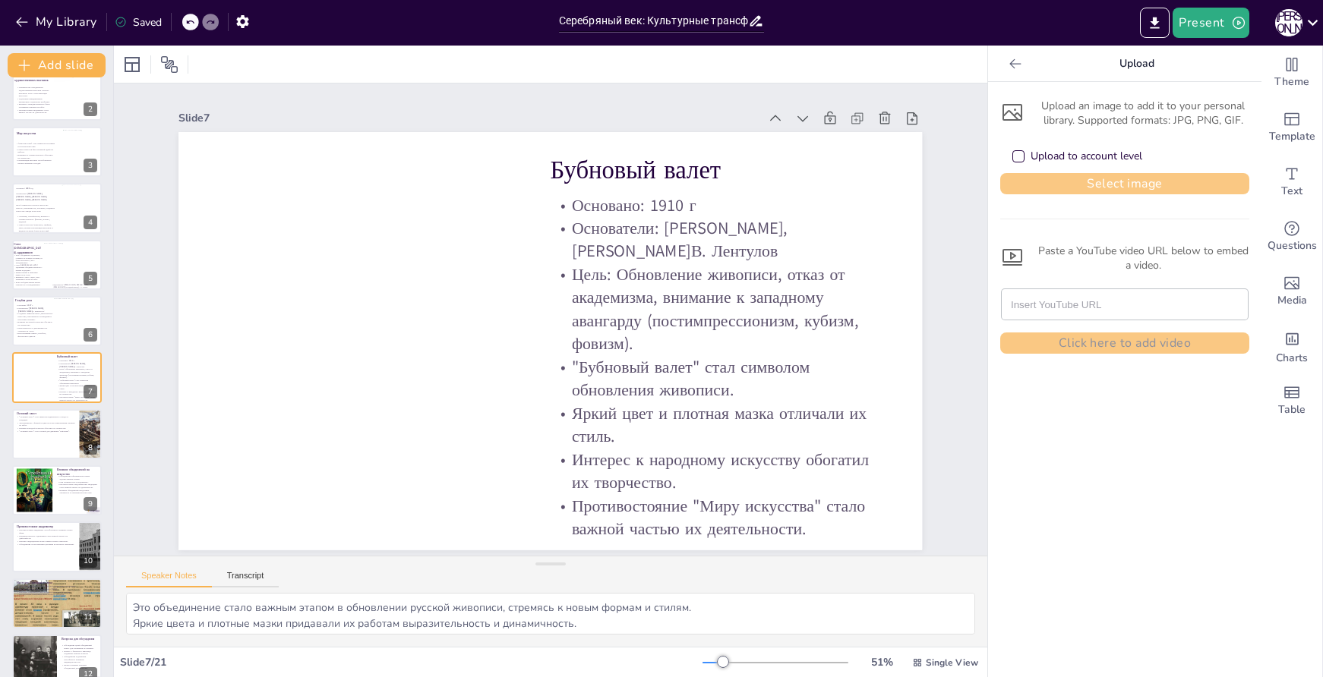
click at [1101, 183] on button "Select image" at bounding box center [1124, 183] width 249 height 21
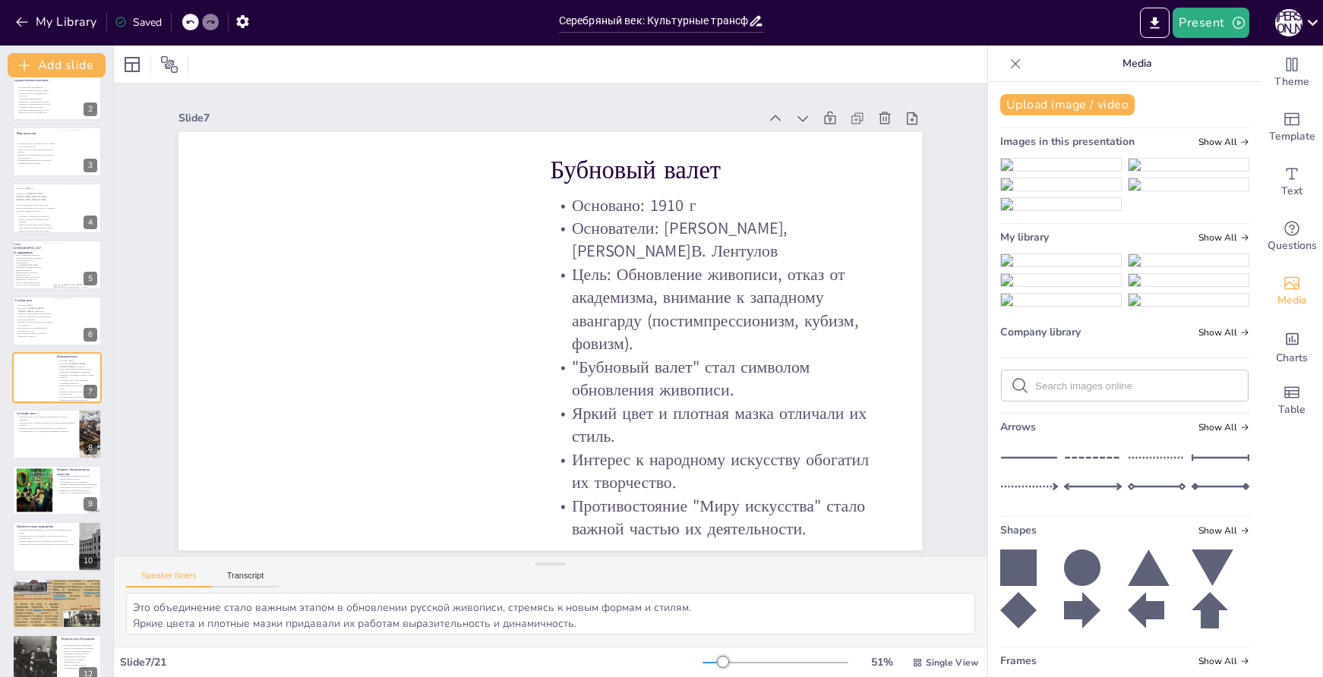
click at [1047, 267] on img at bounding box center [1061, 260] width 120 height 12
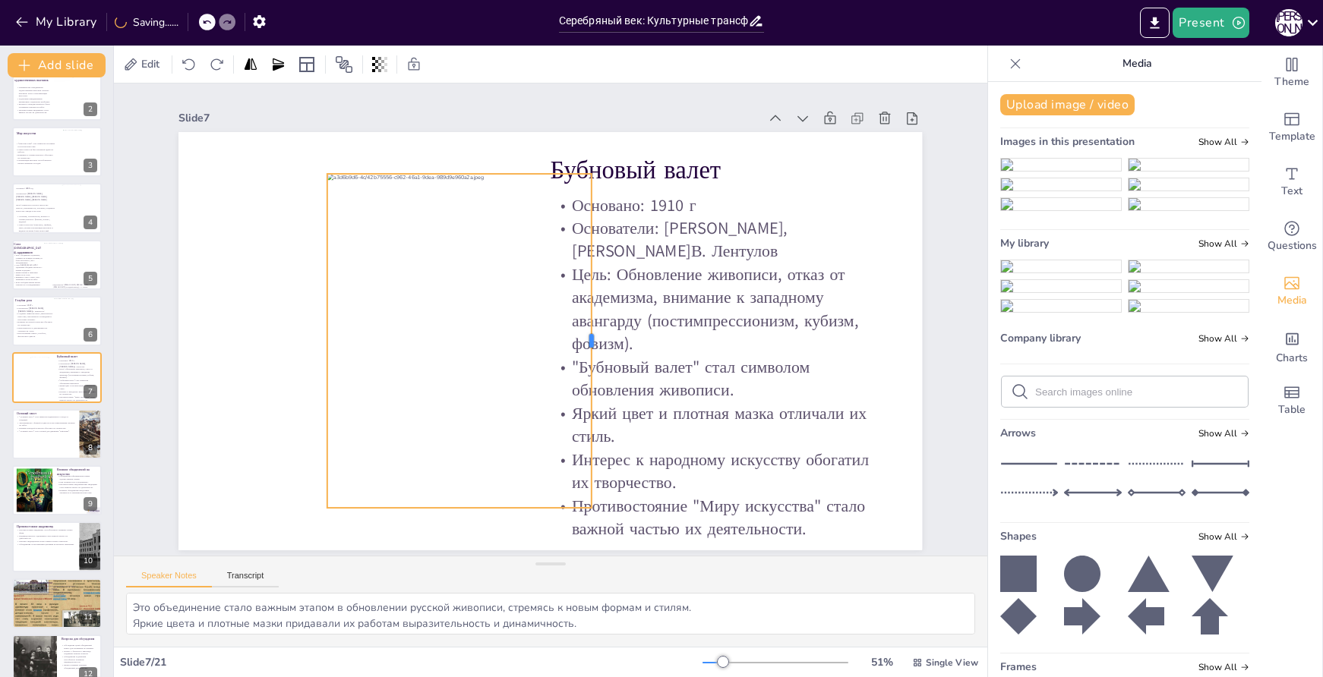
drag, startPoint x: 763, startPoint y: 333, endPoint x: 580, endPoint y: 334, distance: 182.3
click at [592, 334] on div at bounding box center [598, 341] width 12 height 335
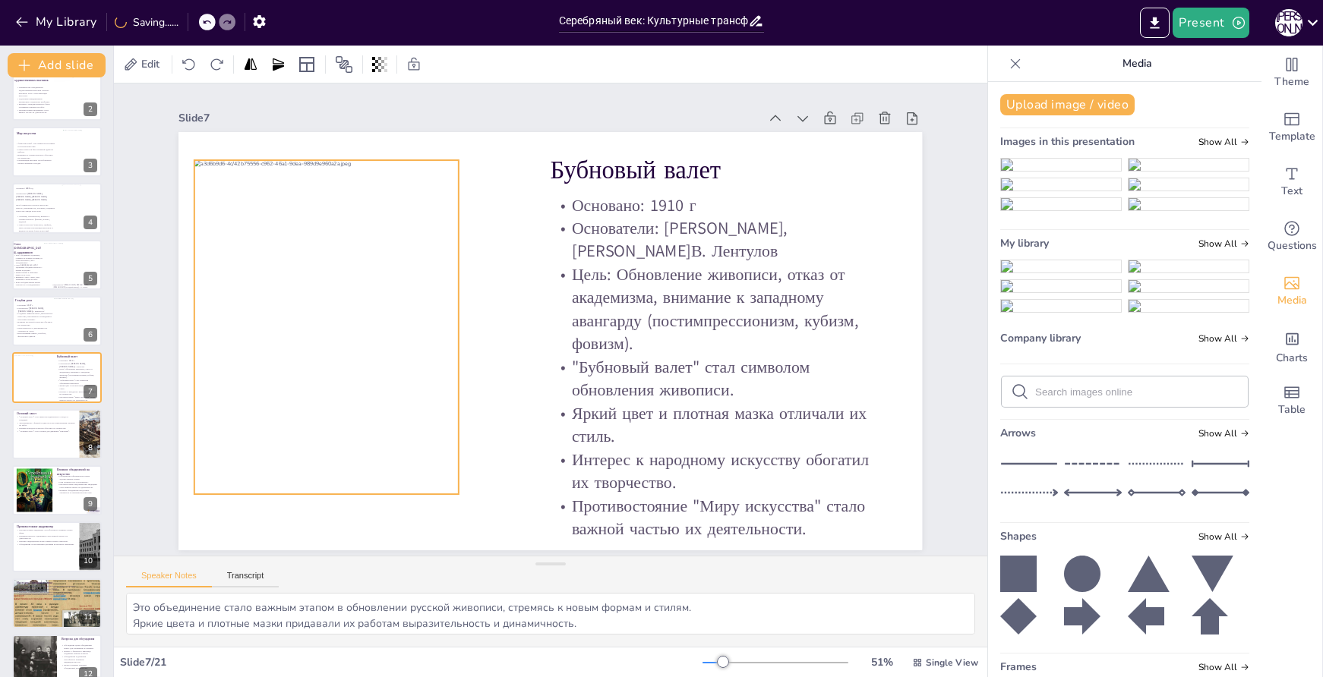
drag, startPoint x: 475, startPoint y: 327, endPoint x: 349, endPoint y: 315, distance: 126.6
click at [349, 315] on div at bounding box center [417, 327] width 447 height 335
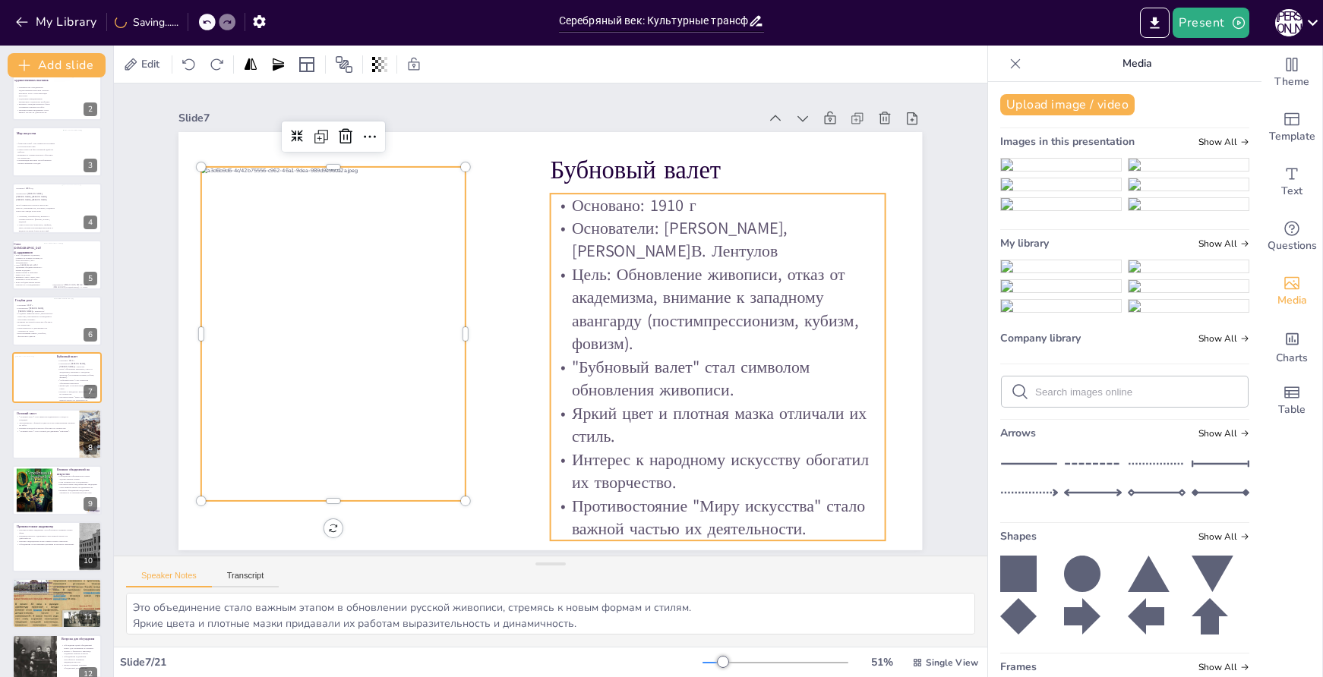
click at [613, 321] on p "Цель: Обновление живописи, отказ от академизма, внимание к западному авангарду …" at bounding box center [718, 309] width 335 height 93
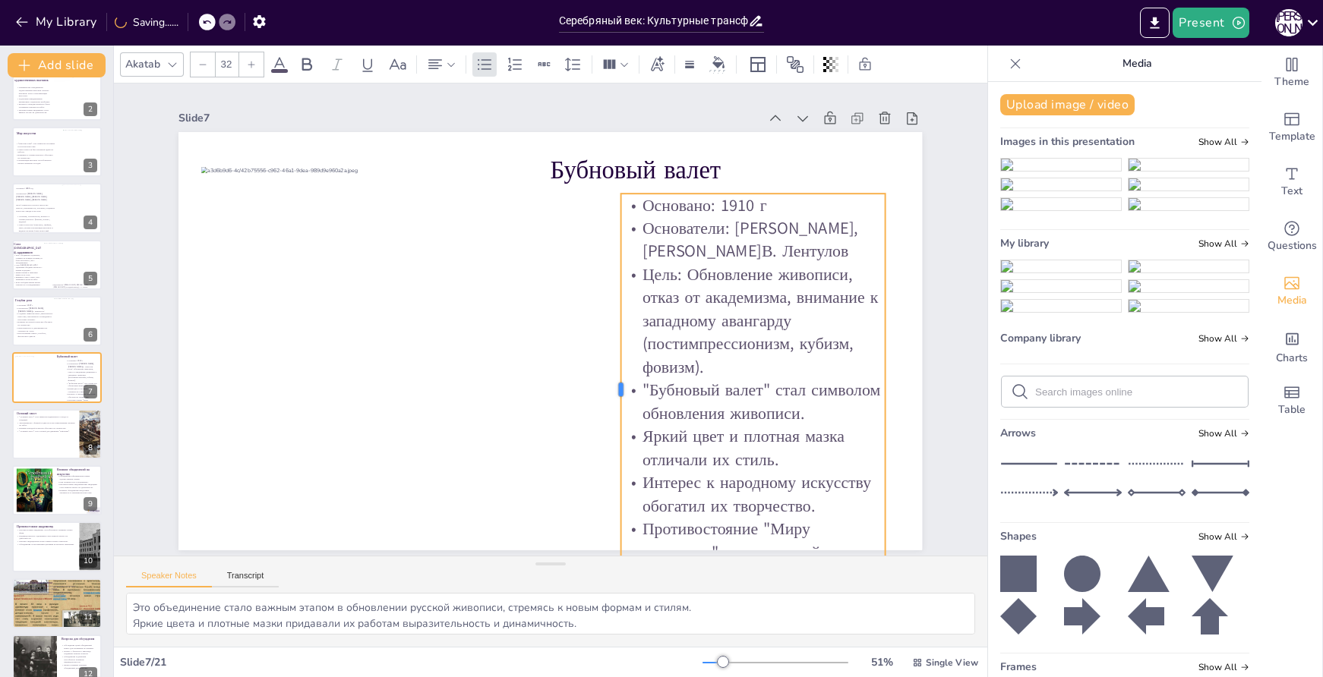
drag, startPoint x: 539, startPoint y: 360, endPoint x: 612, endPoint y: 357, distance: 73.0
click at [612, 357] on div at bounding box center [615, 390] width 12 height 393
click at [715, 308] on p "Цель: Обновление живописи, отказ от академизма, внимание к западному авангарду …" at bounding box center [753, 342] width 273 height 143
click at [713, 302] on p "Цель: Обновление живописи, отказ от академизма, внимание к западному авангарду …" at bounding box center [755, 320] width 262 height 115
click at [714, 308] on p "Цель: Обновление живописи, отказ от академизма, внимание к западному авангарду …" at bounding box center [755, 320] width 262 height 115
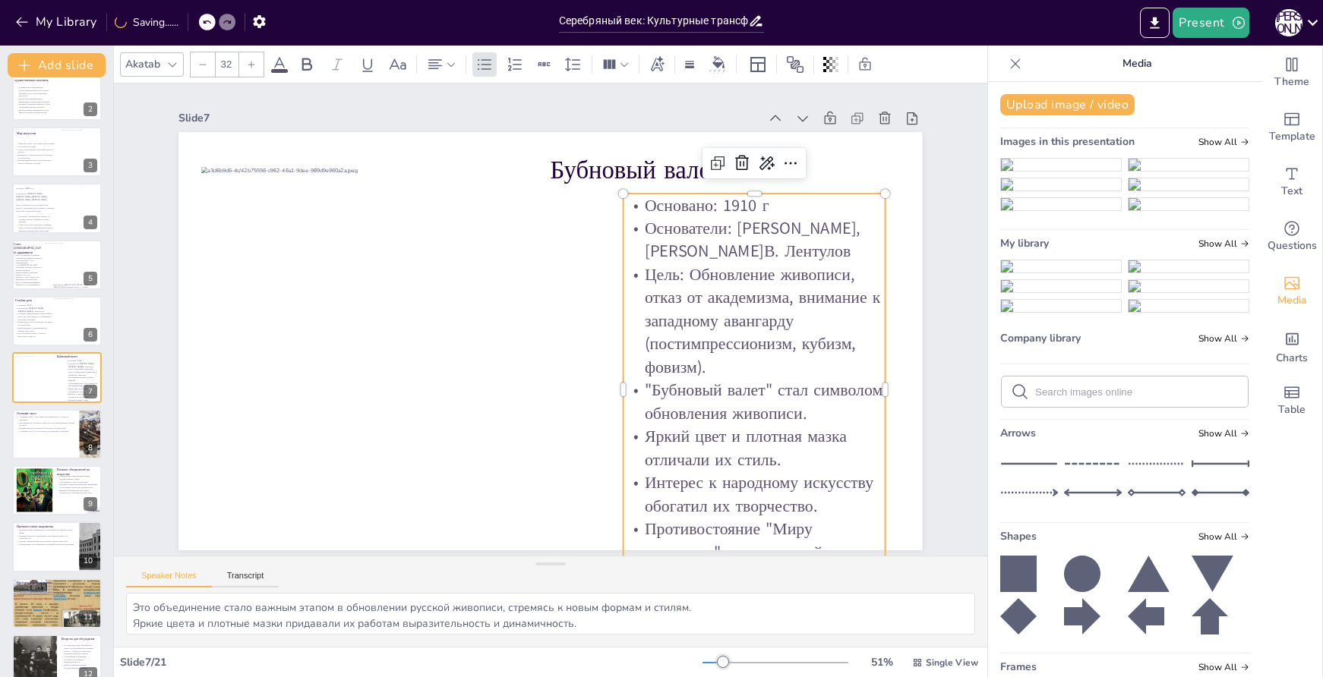
click at [714, 308] on p "Цель: Обновление живописи, отказ от академизма, внимание к западному авангарду …" at bounding box center [755, 320] width 262 height 115
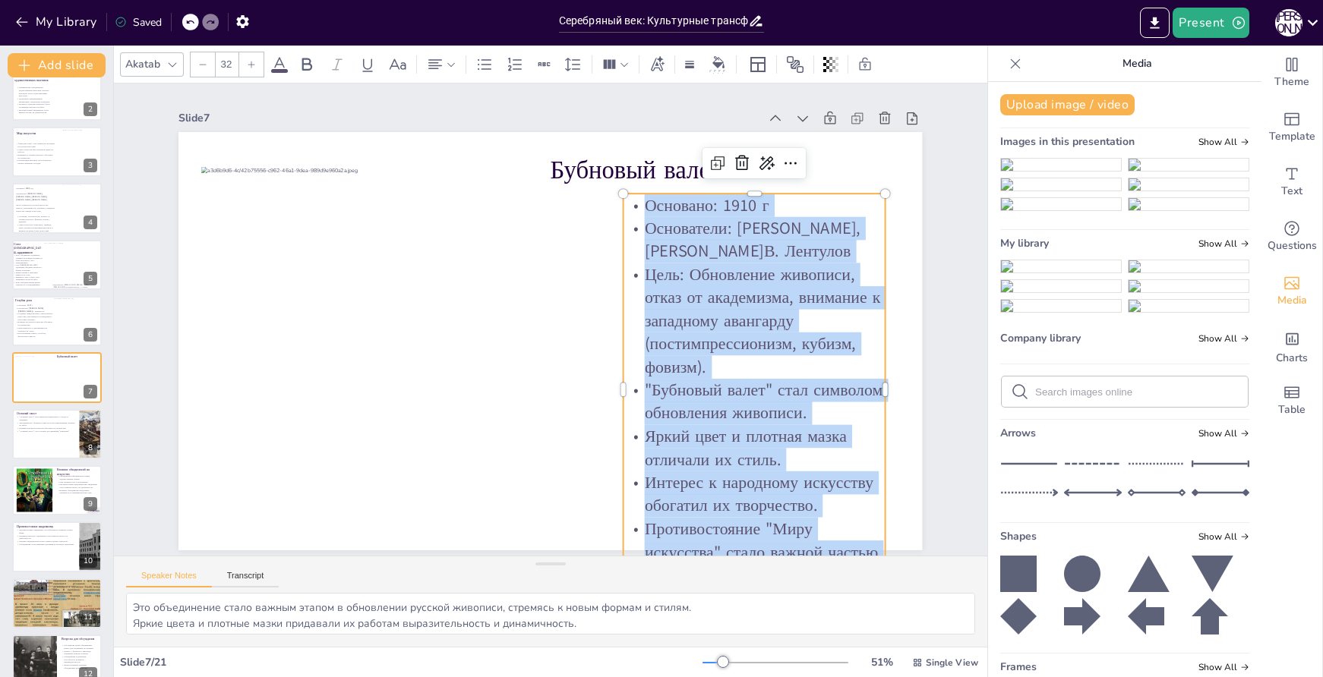
click at [198, 68] on icon at bounding box center [202, 64] width 9 height 9
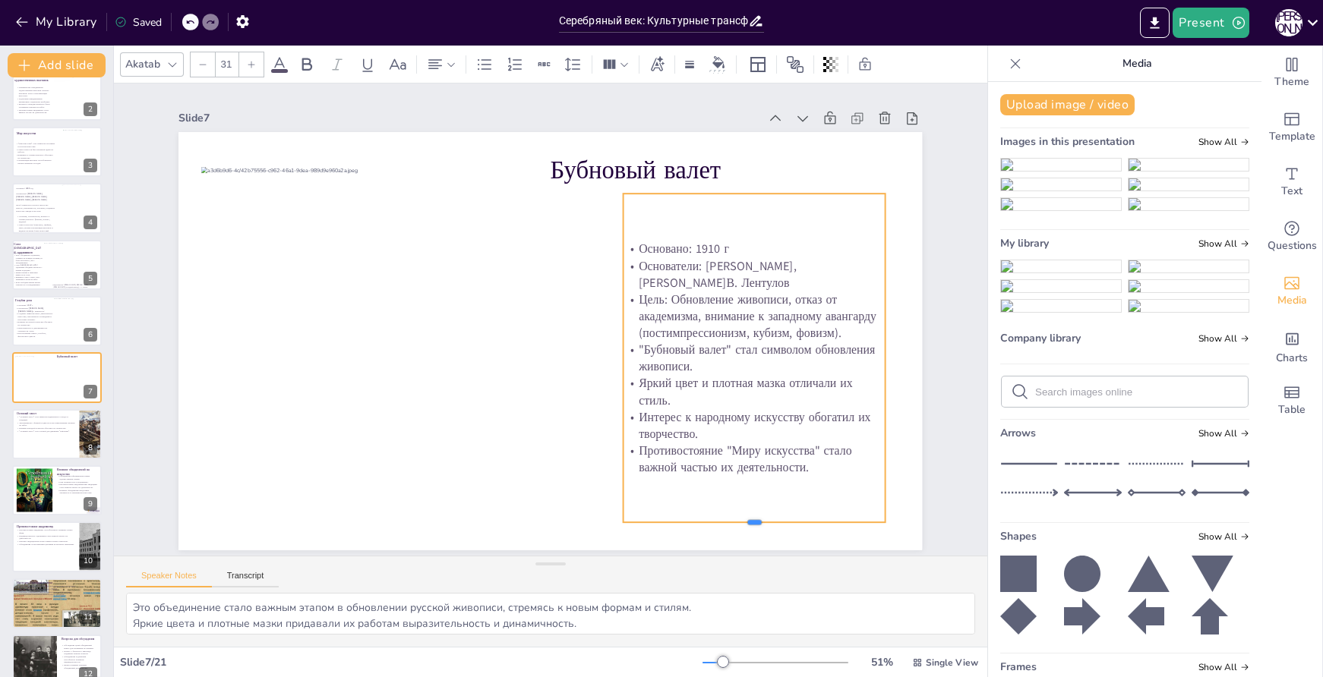
drag, startPoint x: 742, startPoint y: 424, endPoint x: 728, endPoint y: 517, distance: 94.4
click at [728, 529] on div at bounding box center [731, 548] width 261 height 39
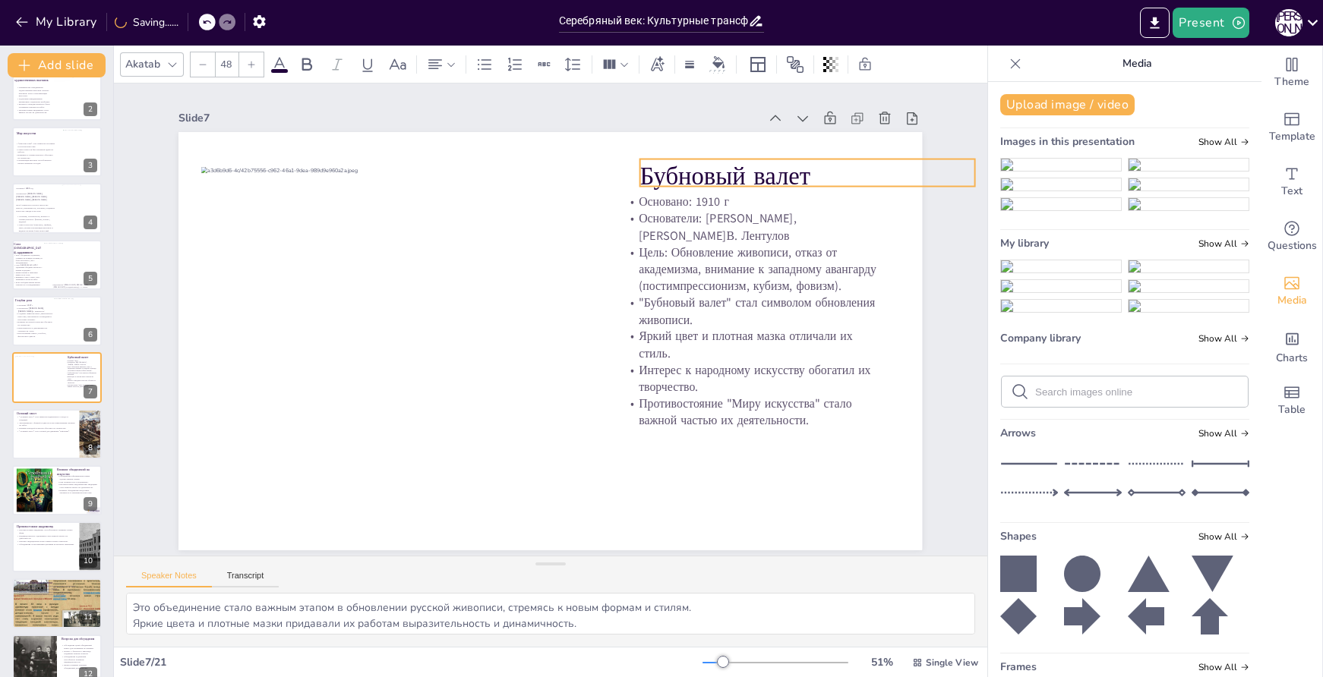
drag, startPoint x: 615, startPoint y: 157, endPoint x: 705, endPoint y: 163, distance: 89.8
click at [705, 163] on p "Бубновый валет" at bounding box center [807, 176] width 335 height 35
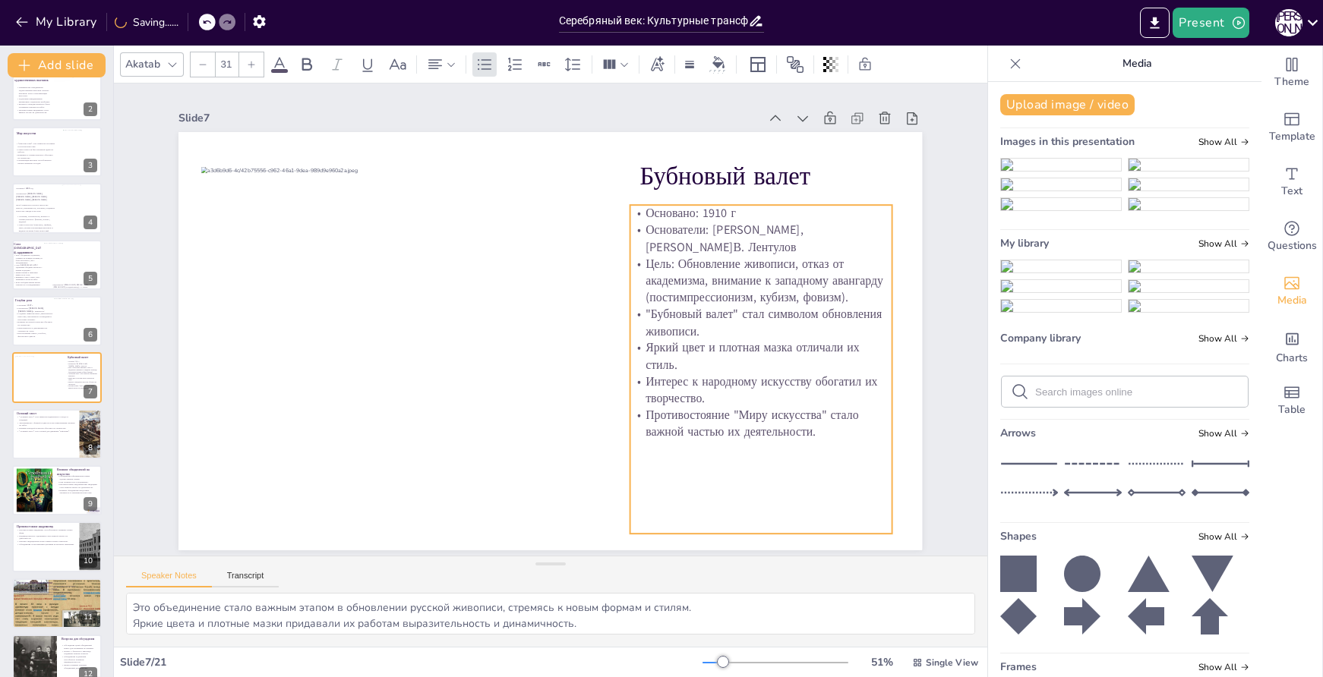
drag, startPoint x: 741, startPoint y: 341, endPoint x: 747, endPoint y: 352, distance: 13.3
click at [747, 352] on p "Яркий цвет и плотная мазка отличали их стиль." at bounding box center [761, 355] width 262 height 33
click at [713, 340] on p "Яркий цвет и плотная мазка отличали их стиль." at bounding box center [761, 355] width 262 height 33
click at [715, 411] on p "Противостояние "Миру искусства" стало важной частью их деятельности." at bounding box center [761, 422] width 262 height 33
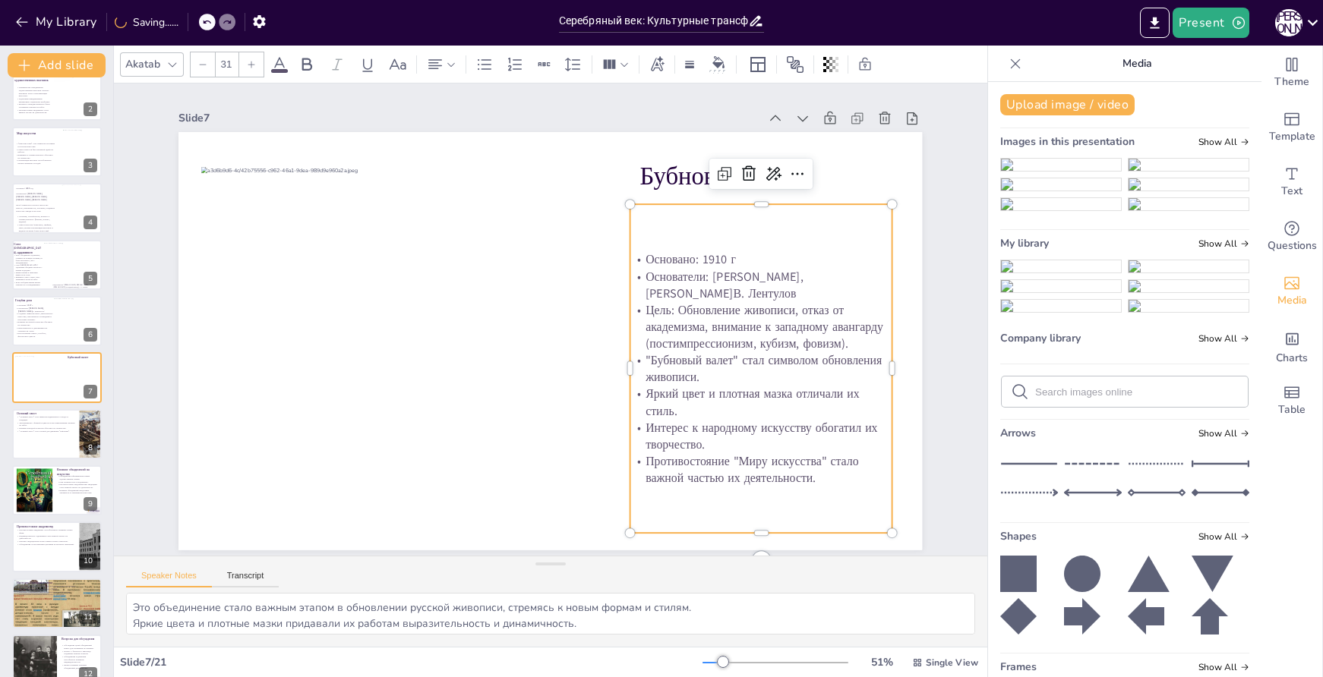
click at [715, 411] on p "Яркий цвет и плотная мазка отличали их стиль." at bounding box center [761, 402] width 262 height 33
click at [715, 410] on p "Яркий цвет и плотная мазка отличали их стиль." at bounding box center [761, 402] width 262 height 33
click at [816, 472] on p "Противостояние "Миру искусства" стало важной частью их деятельности." at bounding box center [761, 469] width 262 height 33
click at [816, 472] on p "Противостояние "Миру искусства" стало важной частью их деятельности." at bounding box center [745, 490] width 264 height 61
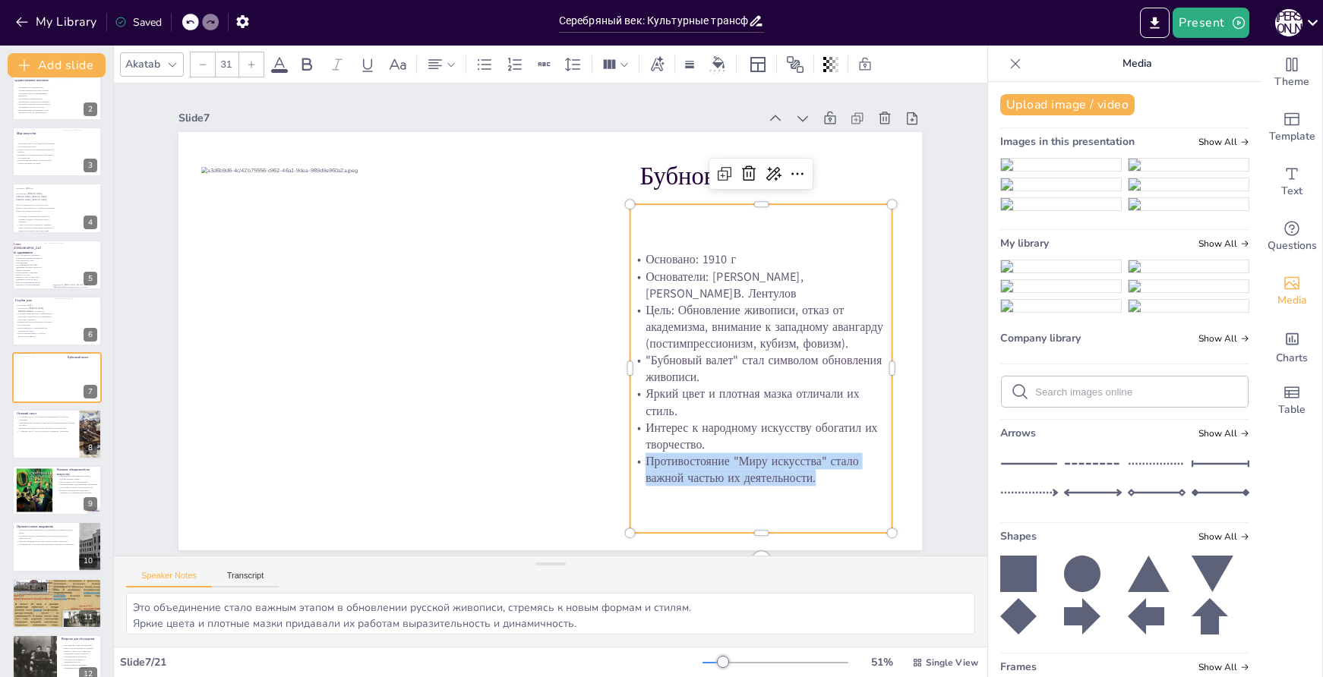
click at [816, 472] on p "Противостояние "Миру искусства" стало важной частью их деятельности." at bounding box center [761, 469] width 262 height 33
click at [816, 471] on p "Противостояние "Миру искусства" стало важной частью их деятельности." at bounding box center [761, 469] width 262 height 33
click at [815, 474] on p "Противостояние "Миру искусства" стало важной частью их деятельности." at bounding box center [761, 469] width 262 height 33
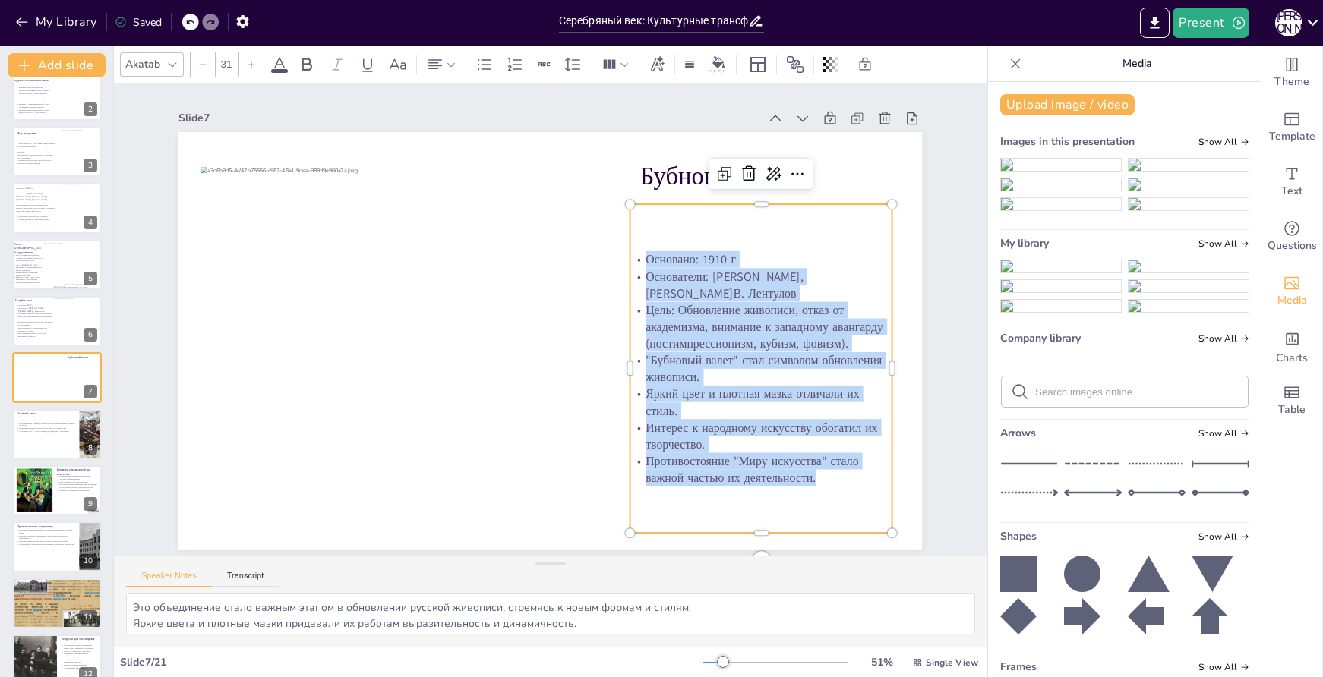
drag, startPoint x: 815, startPoint y: 474, endPoint x: 643, endPoint y: 254, distance: 279.1
click at [643, 254] on div "Основано: 1910 г Основатели: [PERSON_NAME], [PERSON_NAME]В. [PERSON_NAME]: Обно…" at bounding box center [761, 368] width 262 height 235
click at [253, 65] on icon at bounding box center [251, 64] width 9 height 9
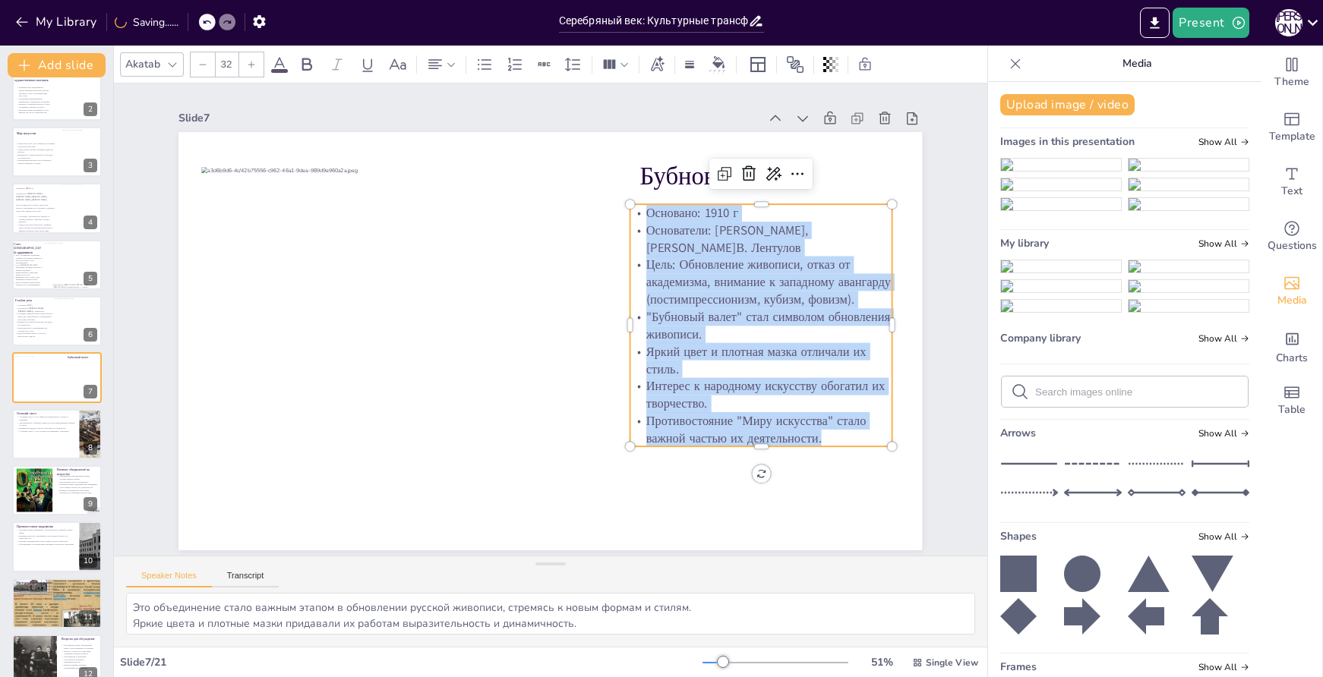
click at [252, 62] on icon at bounding box center [251, 64] width 9 height 9
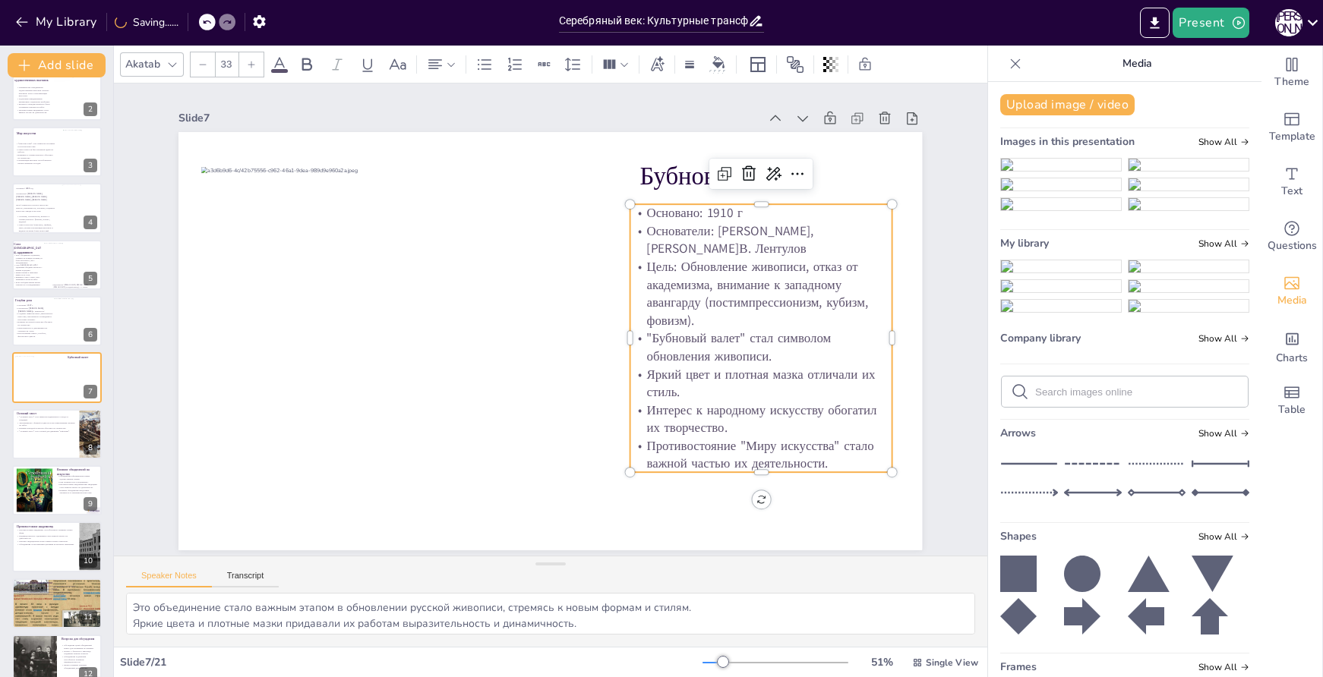
click at [252, 62] on icon at bounding box center [251, 64] width 9 height 9
type input "35"
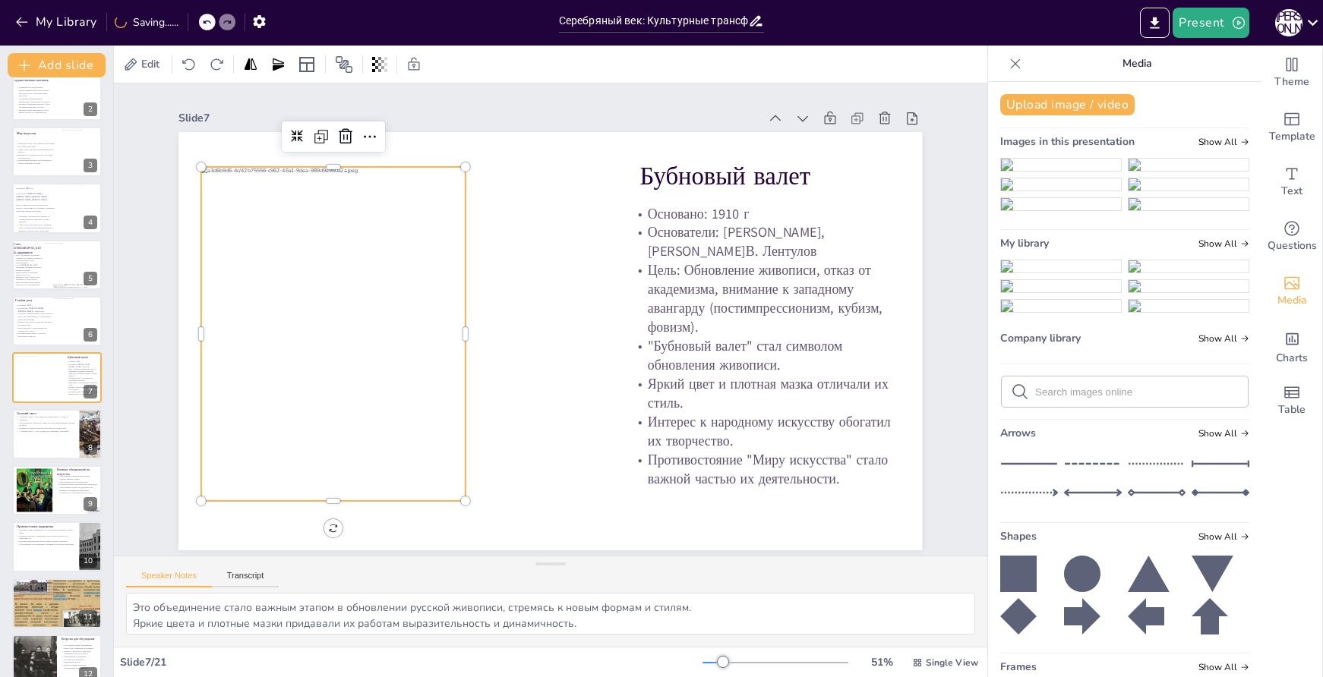
click at [405, 284] on div at bounding box center [424, 321] width 478 height 380
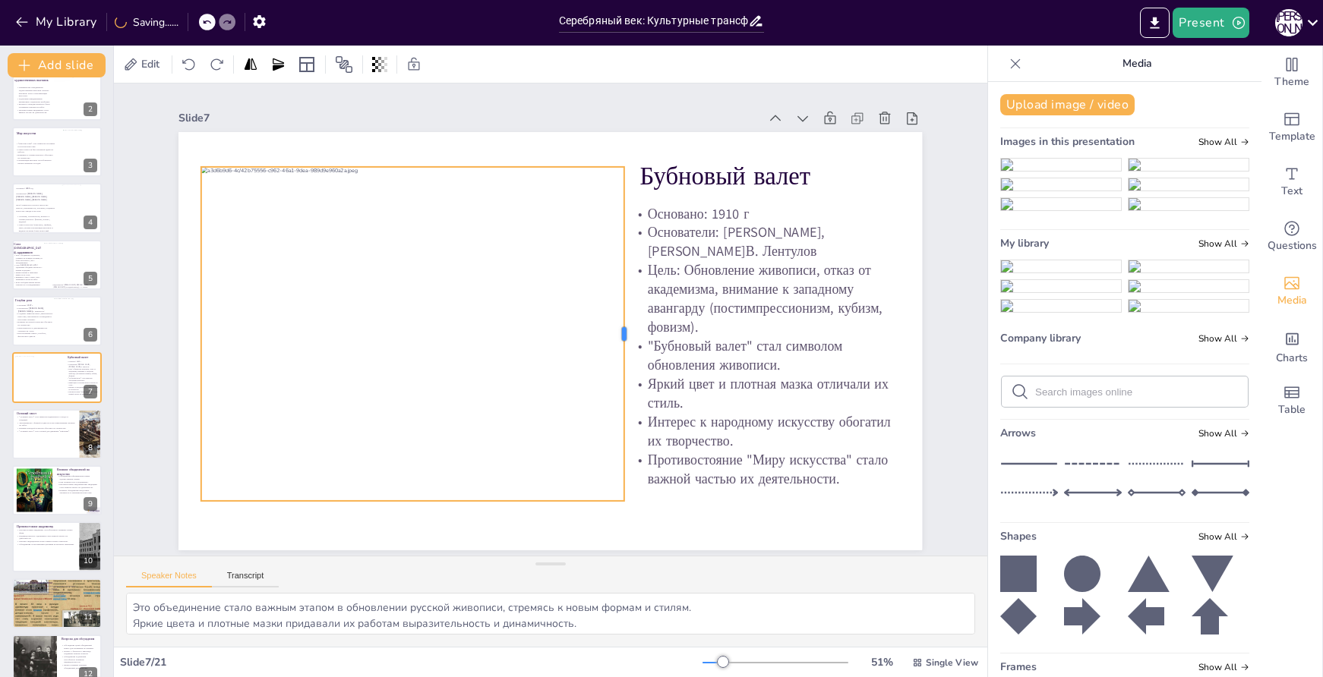
drag, startPoint x: 454, startPoint y: 327, endPoint x: 613, endPoint y: 327, distance: 158.7
click at [624, 327] on div at bounding box center [630, 333] width 12 height 335
click at [431, 350] on div at bounding box center [424, 341] width 447 height 335
click at [370, 139] on icon at bounding box center [376, 143] width 12 height 12
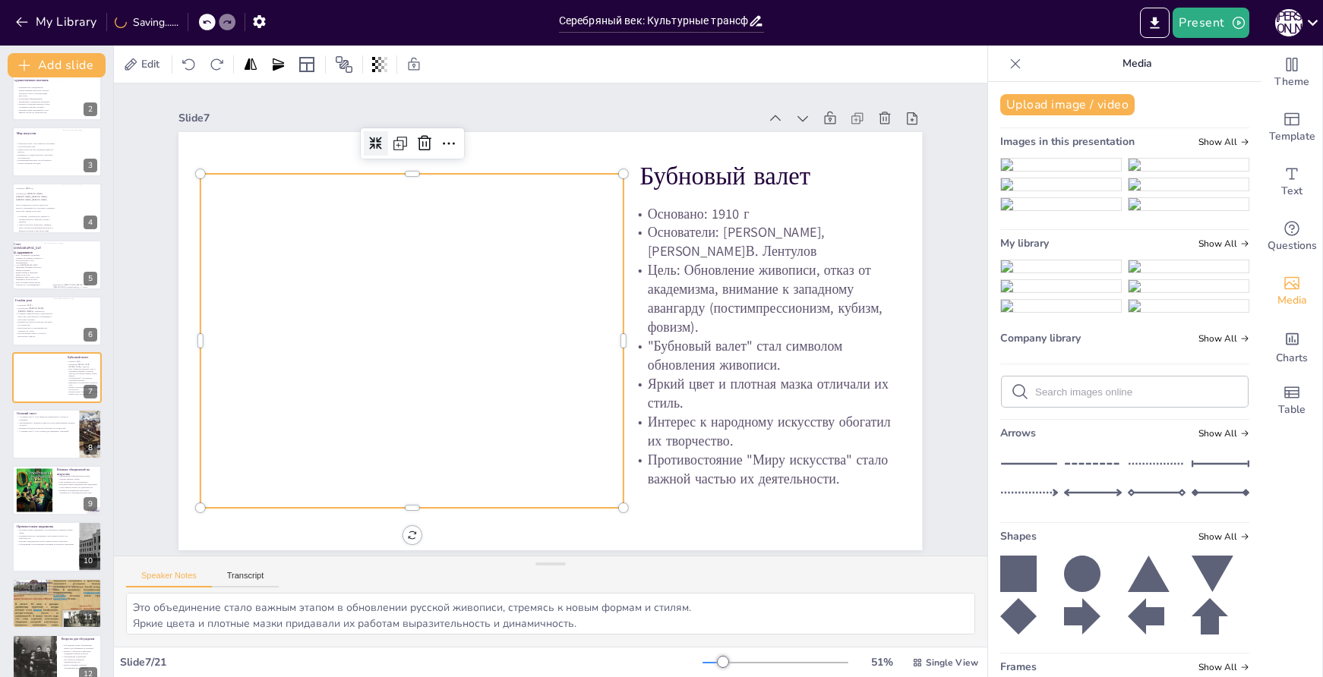
click at [369, 140] on icon at bounding box center [375, 143] width 13 height 13
click at [185, 341] on div at bounding box center [189, 303] width 47 height 334
click at [386, 132] on icon at bounding box center [393, 125] width 14 height 14
click at [58, 435] on div at bounding box center [56, 435] width 91 height 52
type textarea "Это объединение стало важным этапом в поиске новых форм и стилей в искусстве, ч…"
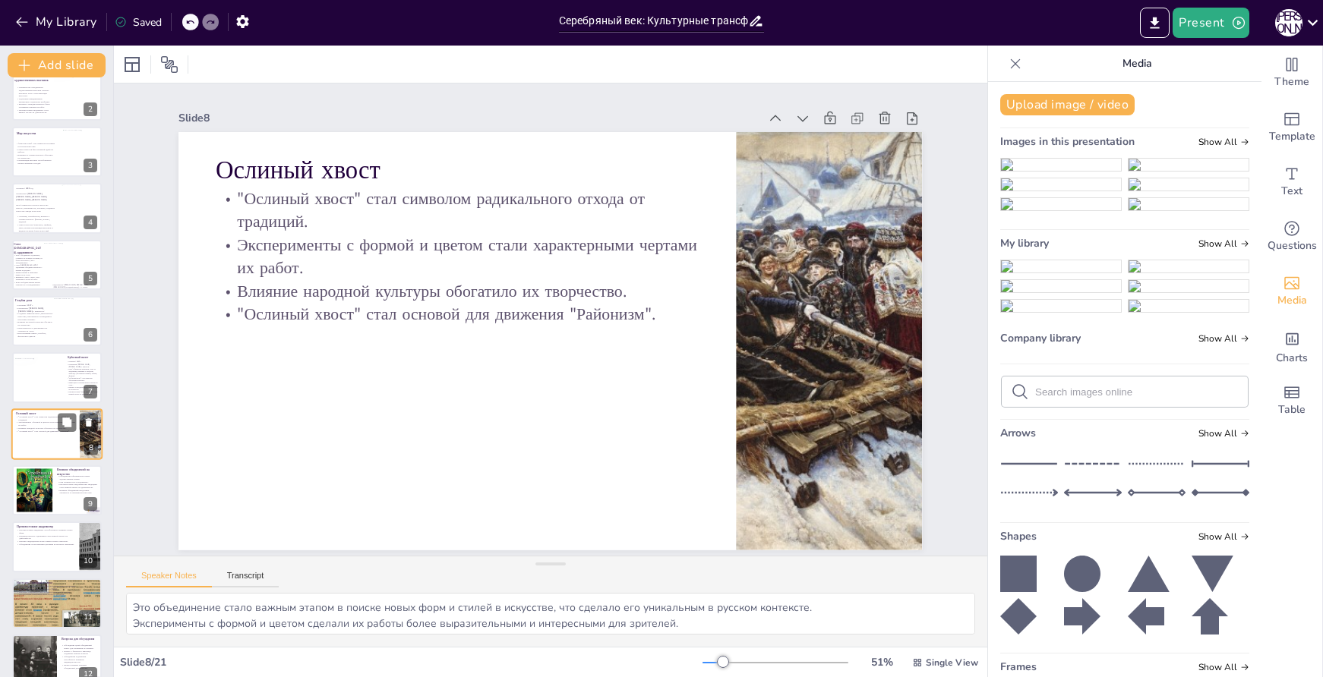
scroll to position [133, 0]
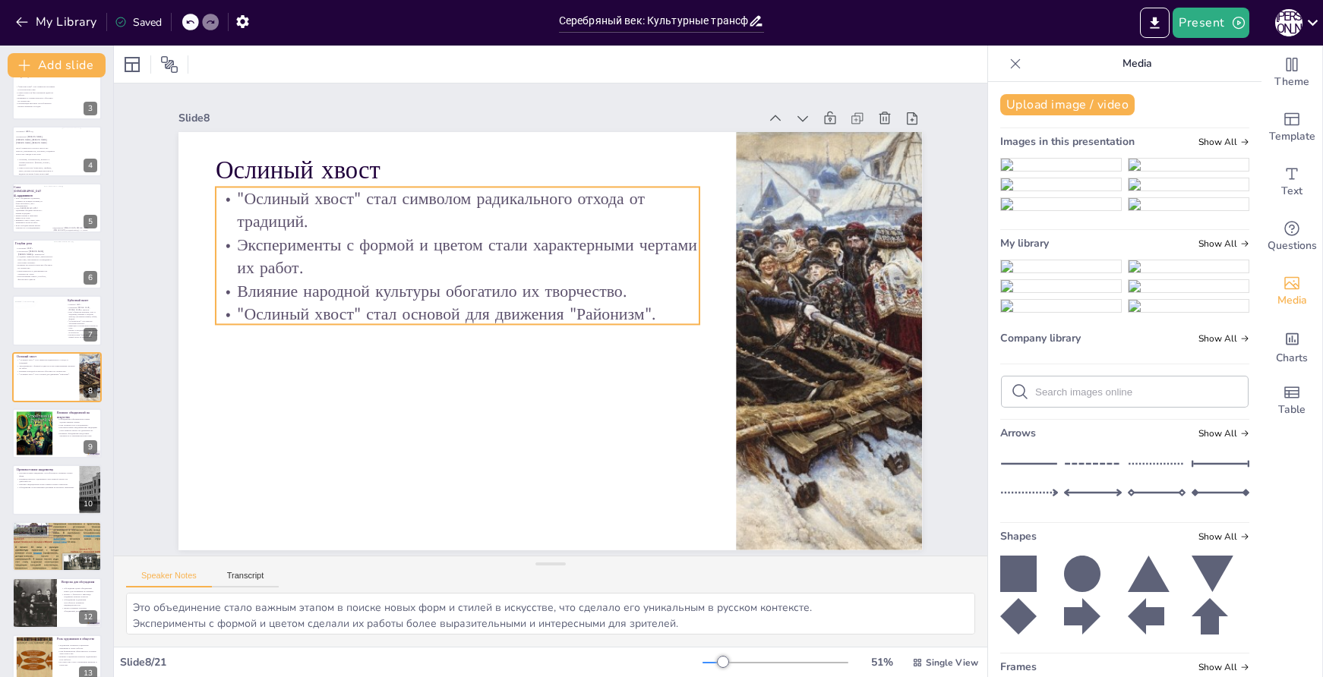
click at [668, 302] on p ""Ослиный хвост" стал основой для движения "Районизм"." at bounding box center [457, 313] width 483 height 23
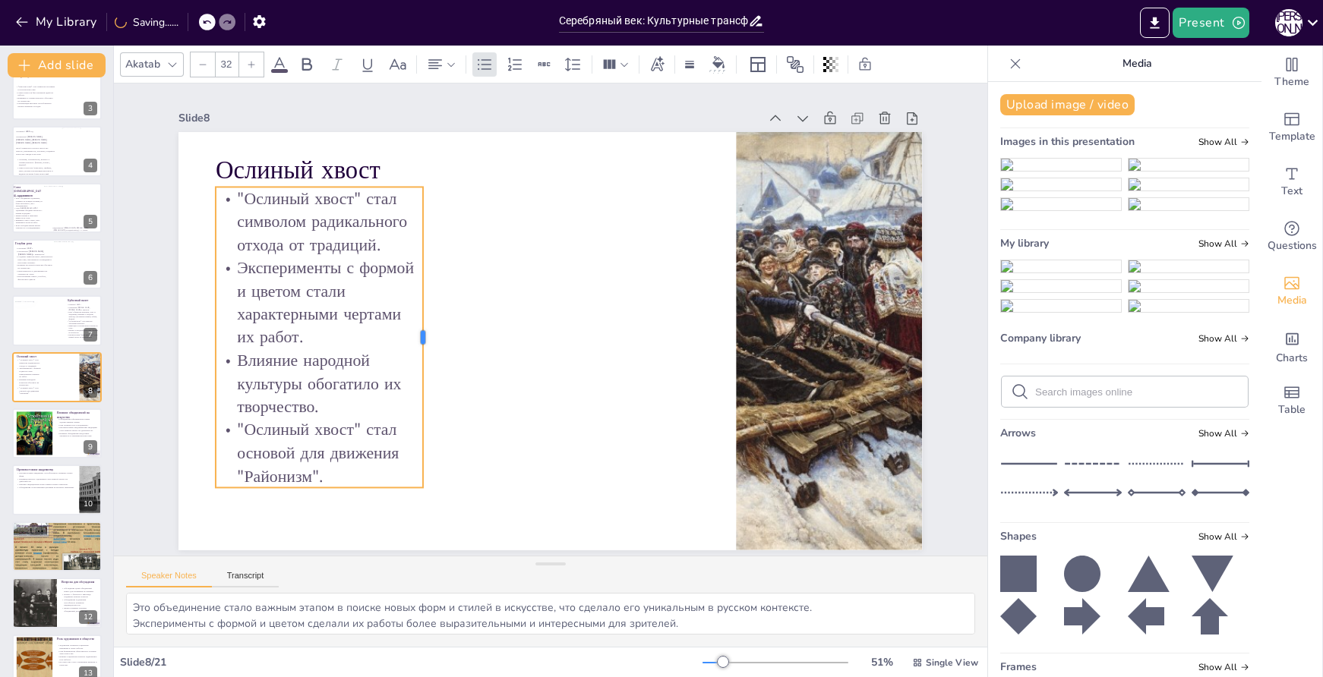
drag, startPoint x: 692, startPoint y: 253, endPoint x: 415, endPoint y: 252, distance: 276.5
click at [423, 252] on div at bounding box center [429, 337] width 12 height 301
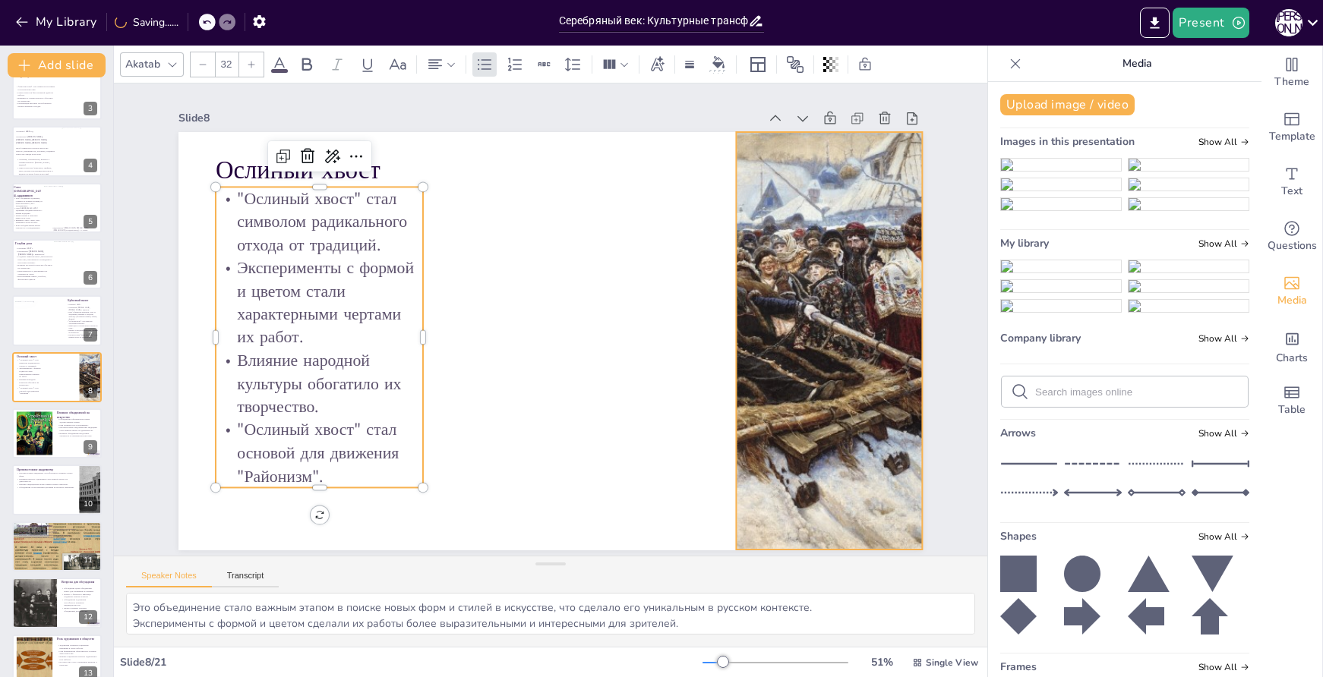
click at [779, 284] on div at bounding box center [829, 341] width 837 height 418
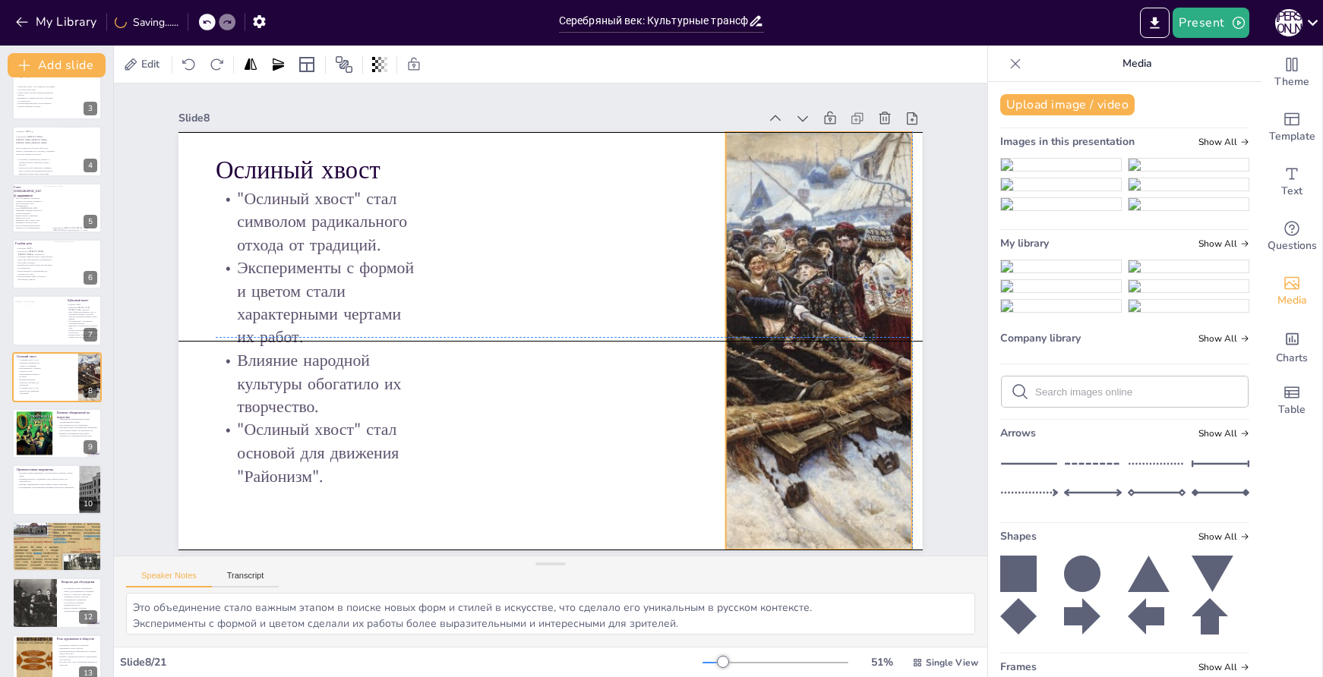
drag, startPoint x: 725, startPoint y: 332, endPoint x: 715, endPoint y: 331, distance: 9.9
click at [715, 331] on div at bounding box center [819, 341] width 837 height 418
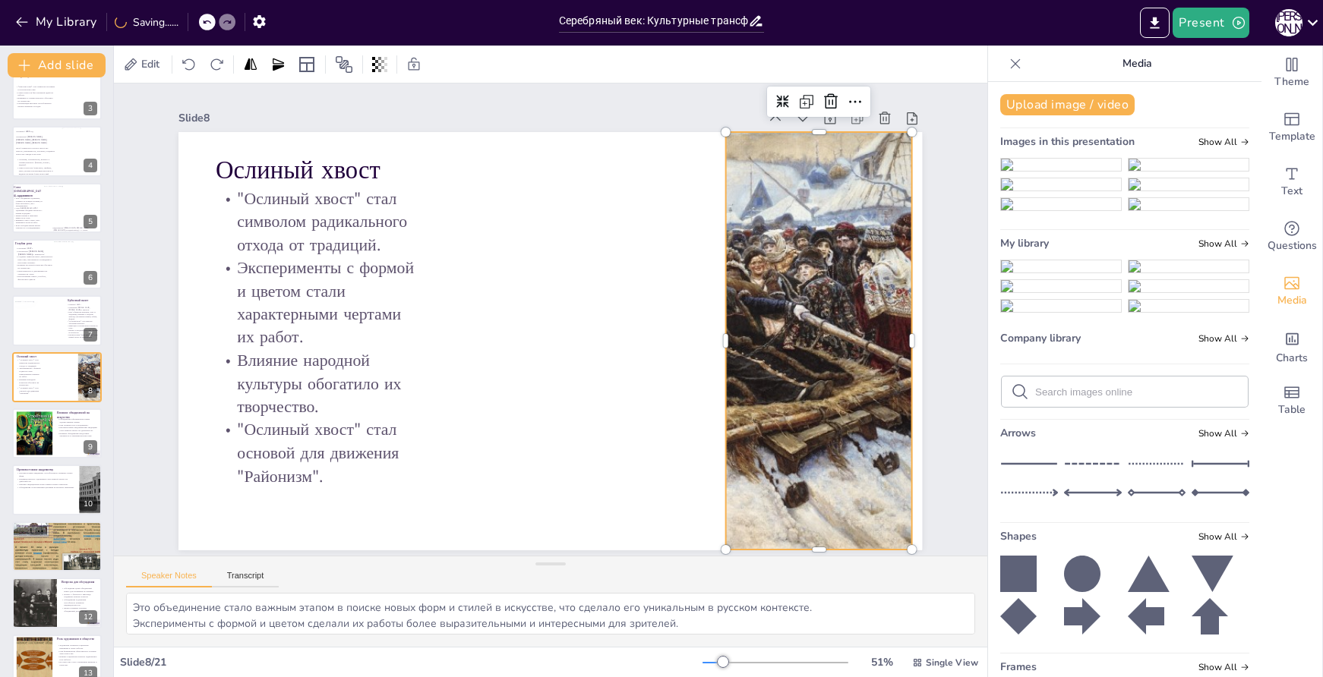
click at [737, 332] on div at bounding box center [819, 341] width 837 height 418
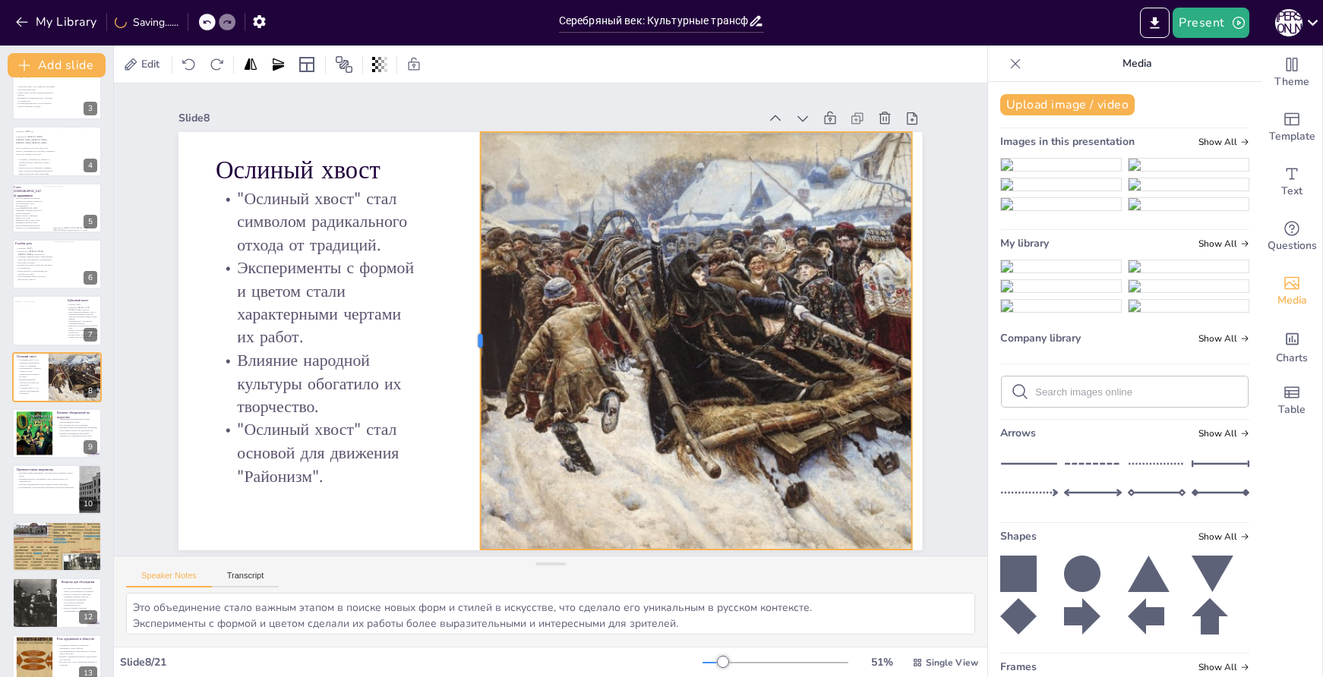
drag, startPoint x: 712, startPoint y: 336, endPoint x: 466, endPoint y: 324, distance: 246.4
click at [466, 324] on div at bounding box center [480, 284] width 289 height 319
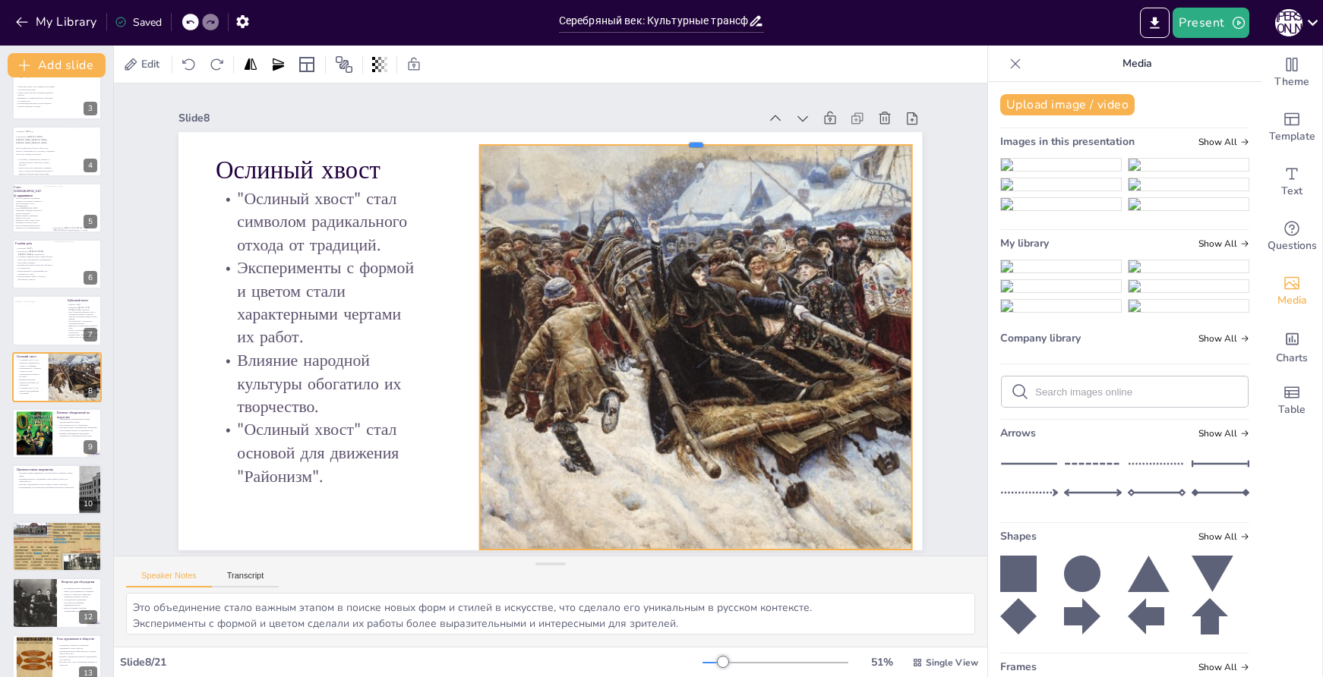
drag, startPoint x: 681, startPoint y: 125, endPoint x: 682, endPoint y: 137, distance: 12.9
click at [682, 137] on div at bounding box center [714, 154] width 431 height 57
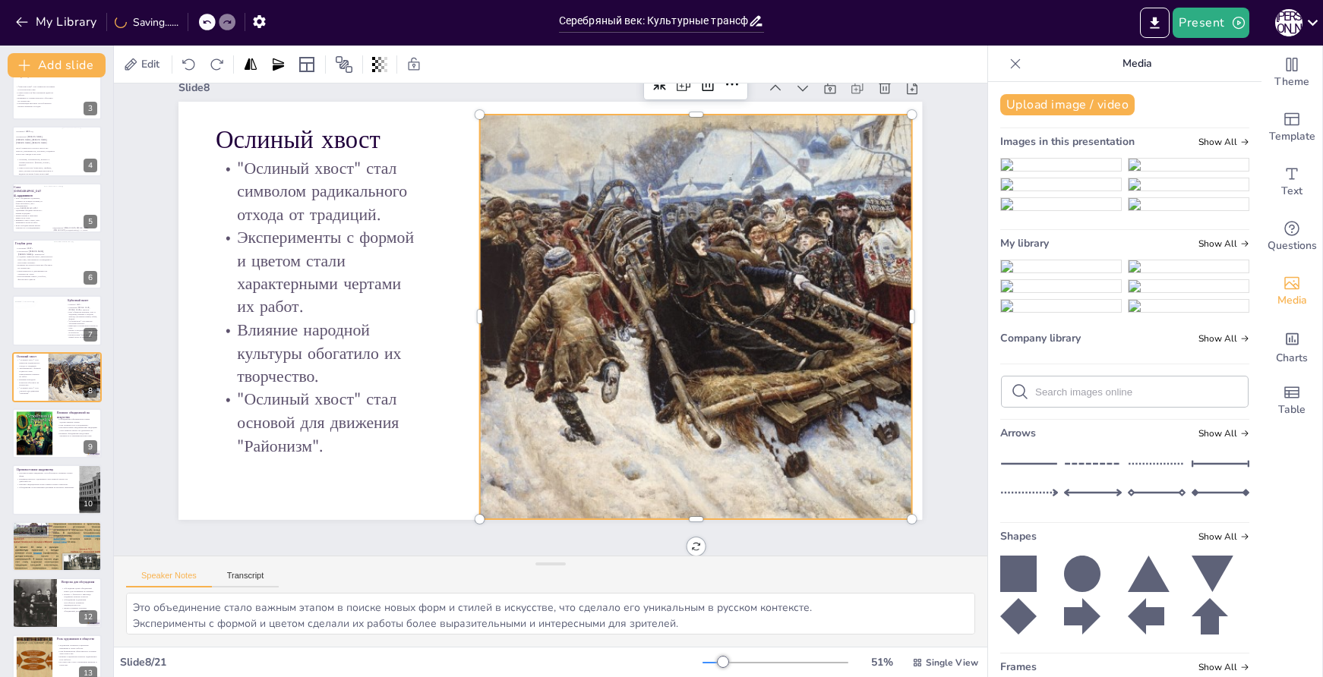
scroll to position [0, 0]
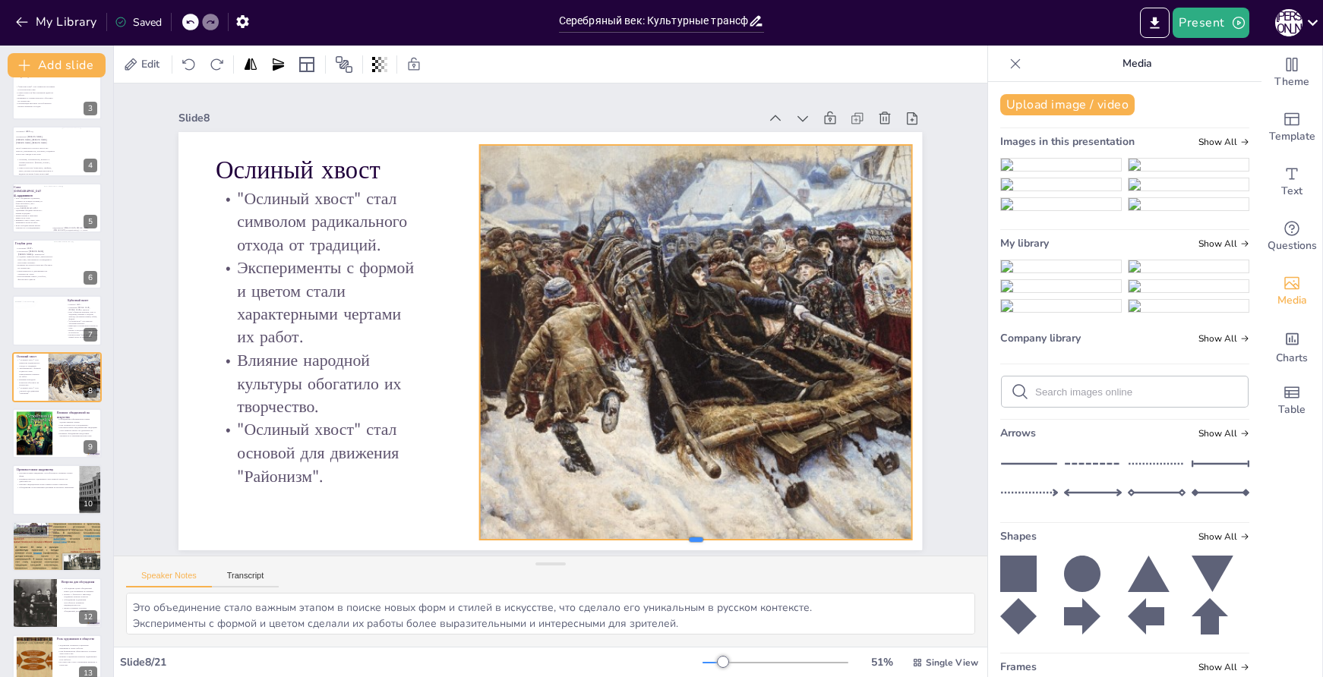
drag, startPoint x: 685, startPoint y: 510, endPoint x: 685, endPoint y: 500, distance: 9.9
click at [685, 500] on div "Ослиный хвост "Ослиный хвост" стал символом радикального отхода от традиций. Эк…" at bounding box center [547, 341] width 783 height 494
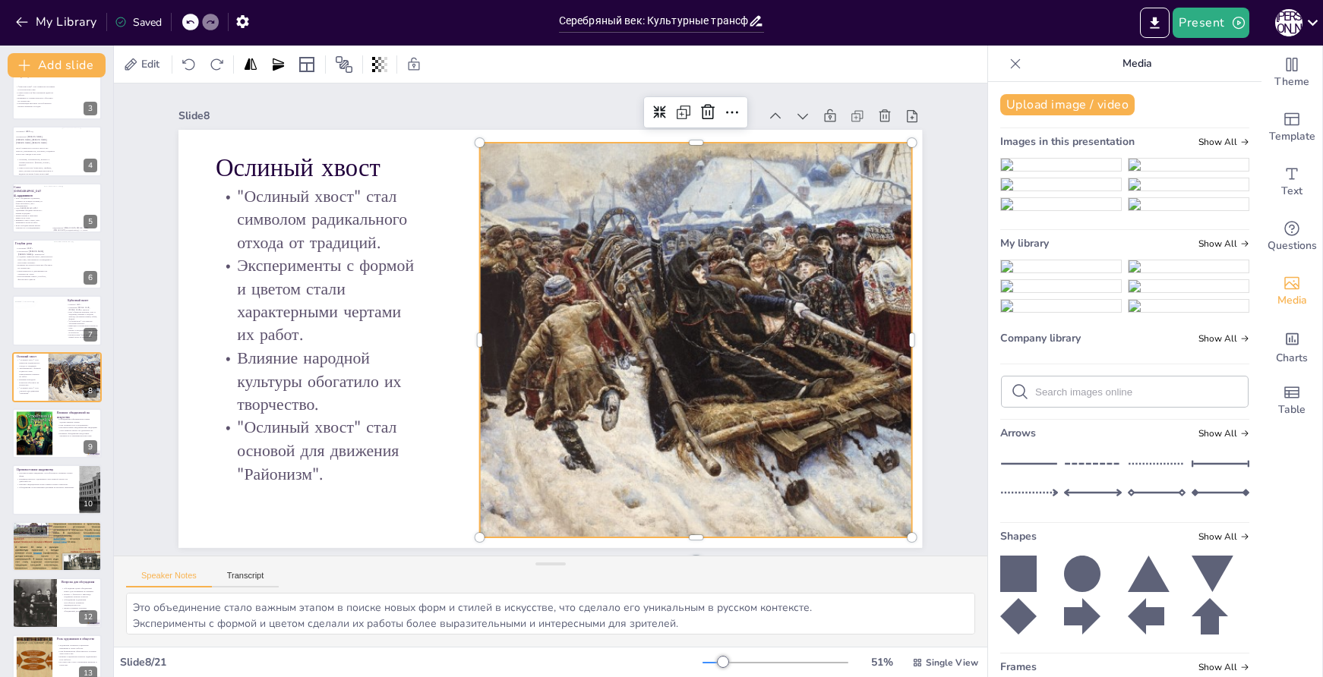
scroll to position [27, 0]
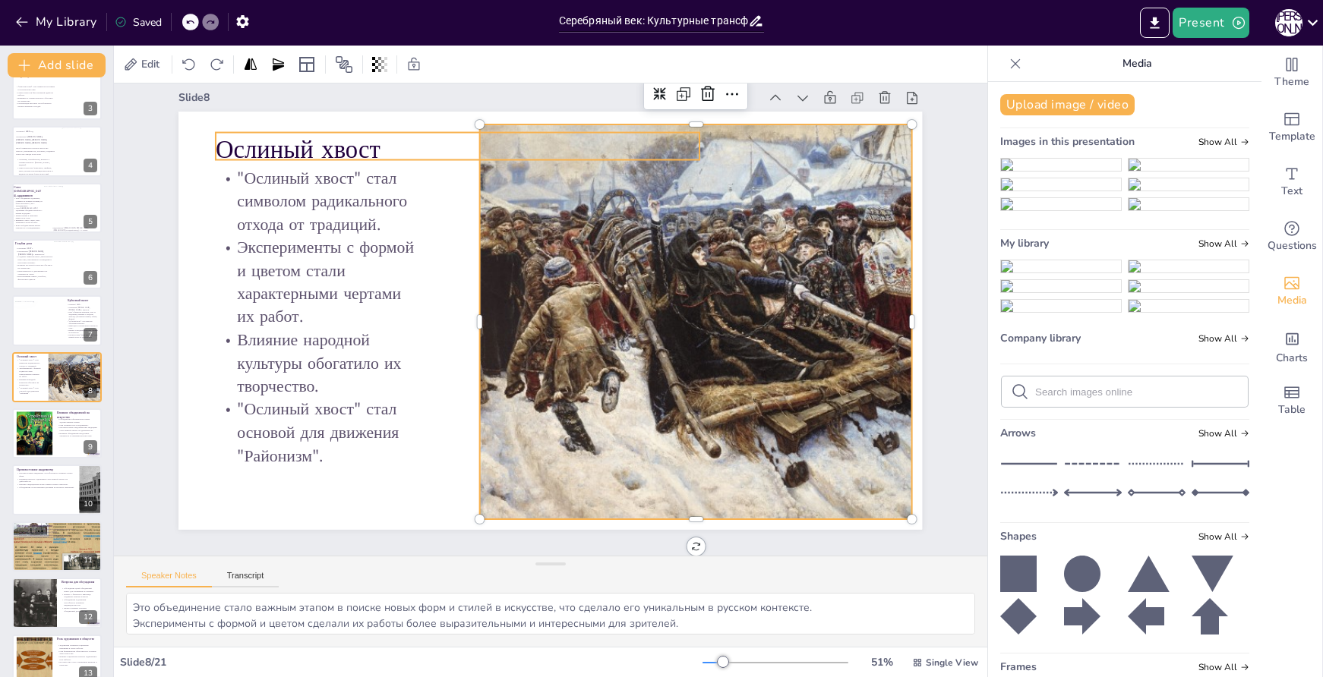
click at [312, 139] on p "Ослиный хвост" at bounding box center [476, 141] width 485 height 85
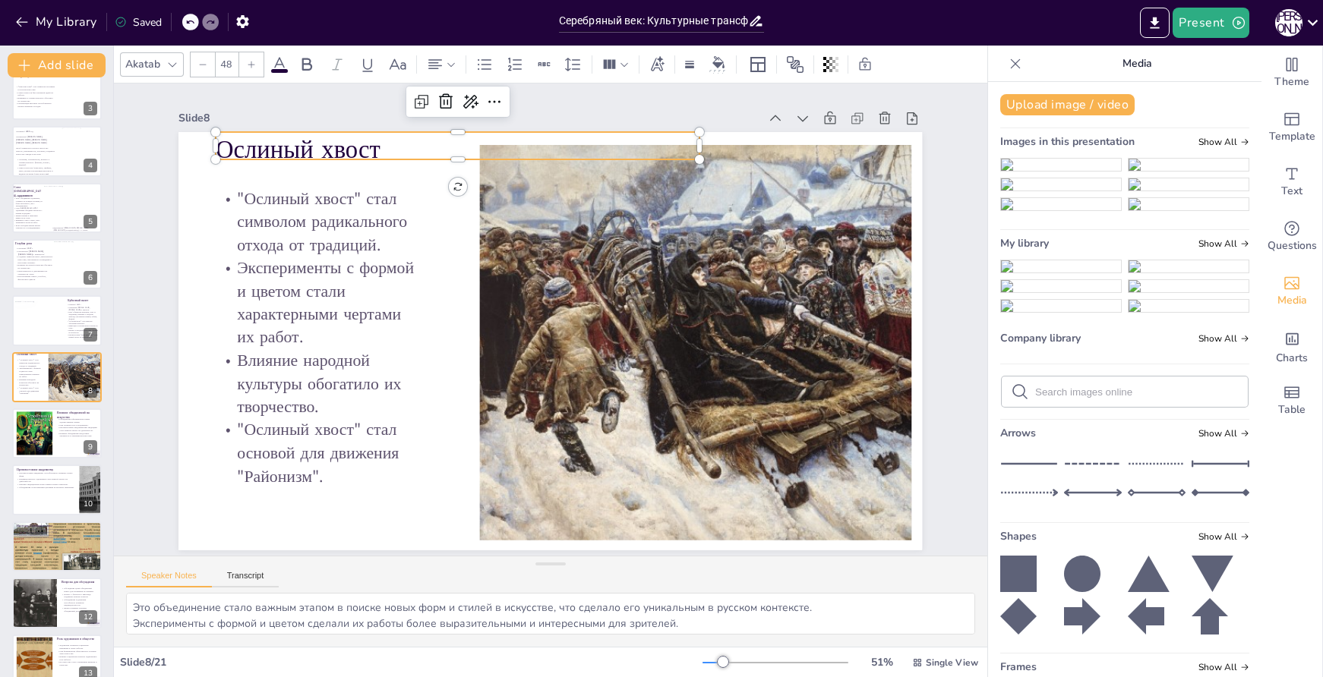
scroll to position [0, 0]
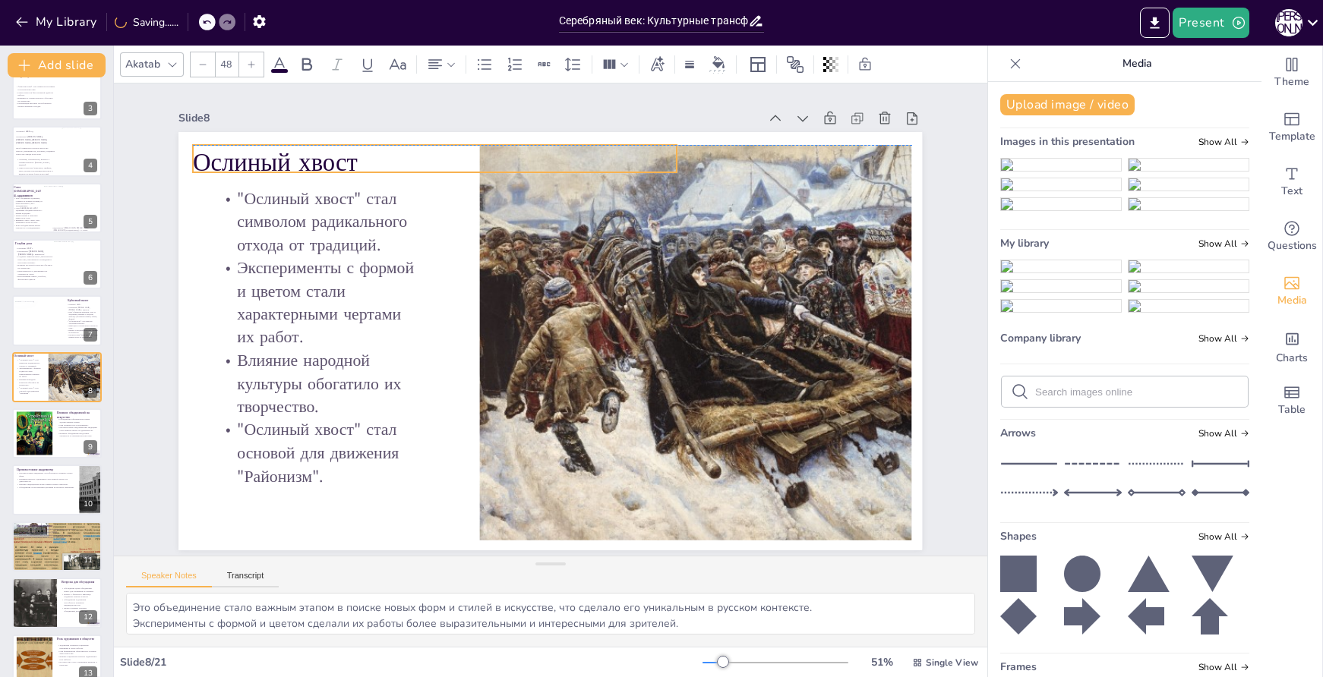
drag, startPoint x: 431, startPoint y: 141, endPoint x: 409, endPoint y: 158, distance: 28.7
click at [409, 158] on p "Ослиный хвост" at bounding box center [434, 162] width 483 height 35
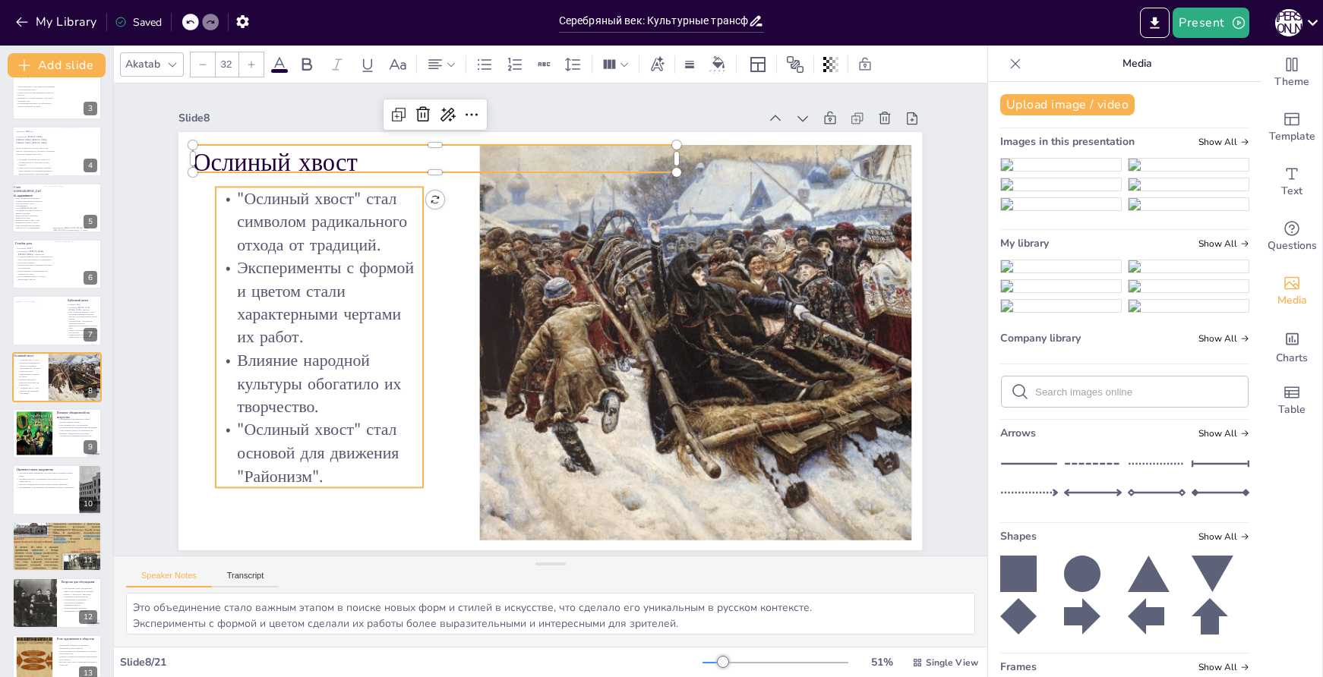
click at [388, 267] on p "Эксперименты с формой и цветом стали характерными чертами их работ." at bounding box center [323, 279] width 216 height 114
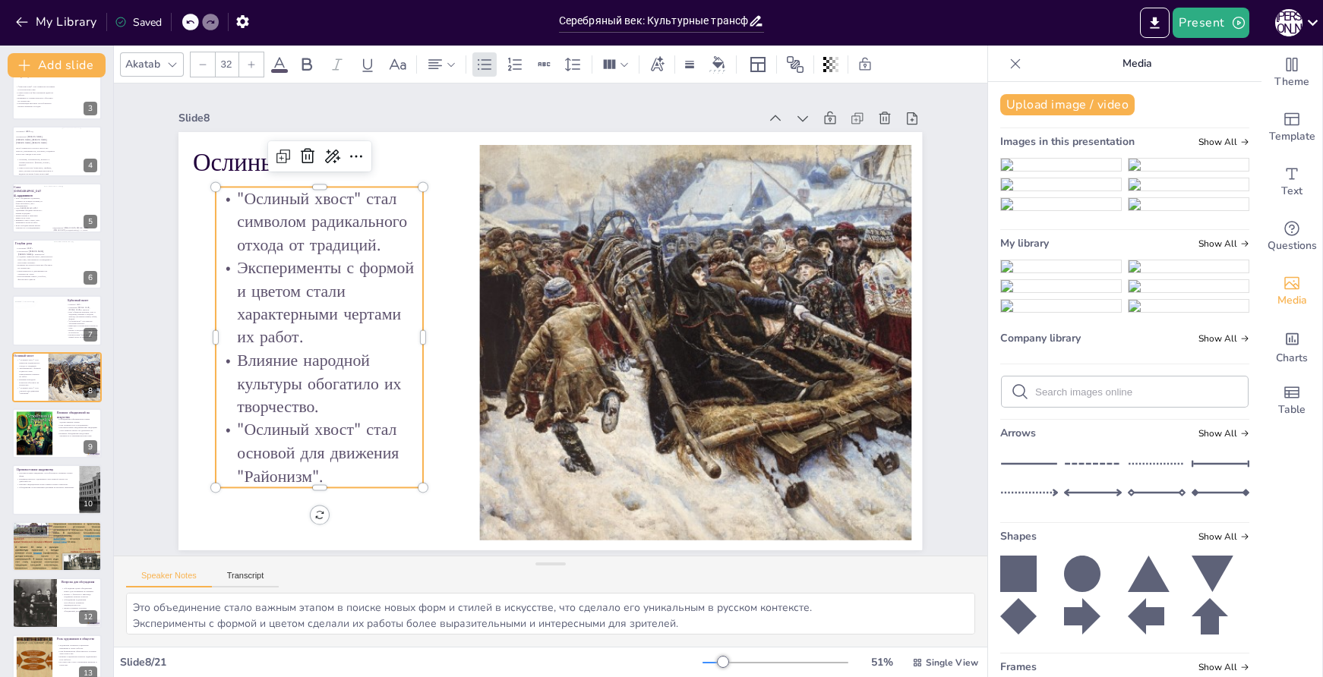
click at [315, 381] on p ""Ослиный хвост" стал основой для движения "Районизм"." at bounding box center [286, 292] width 208 height 178
drag, startPoint x: 305, startPoint y: 484, endPoint x: 288, endPoint y: 397, distance: 88.3
click at [288, 397] on div "Ослиный хвост "Ослиный хвост" стал символом радикального отхода от традиций. Эк…" at bounding box center [548, 341] width 783 height 494
drag, startPoint x: 320, startPoint y: 485, endPoint x: 313, endPoint y: 431, distance: 54.4
click at [313, 431] on div "Ослиный хвост "Ослиный хвост" стал символом радикального отхода от традиций. Эк…" at bounding box center [547, 341] width 783 height 494
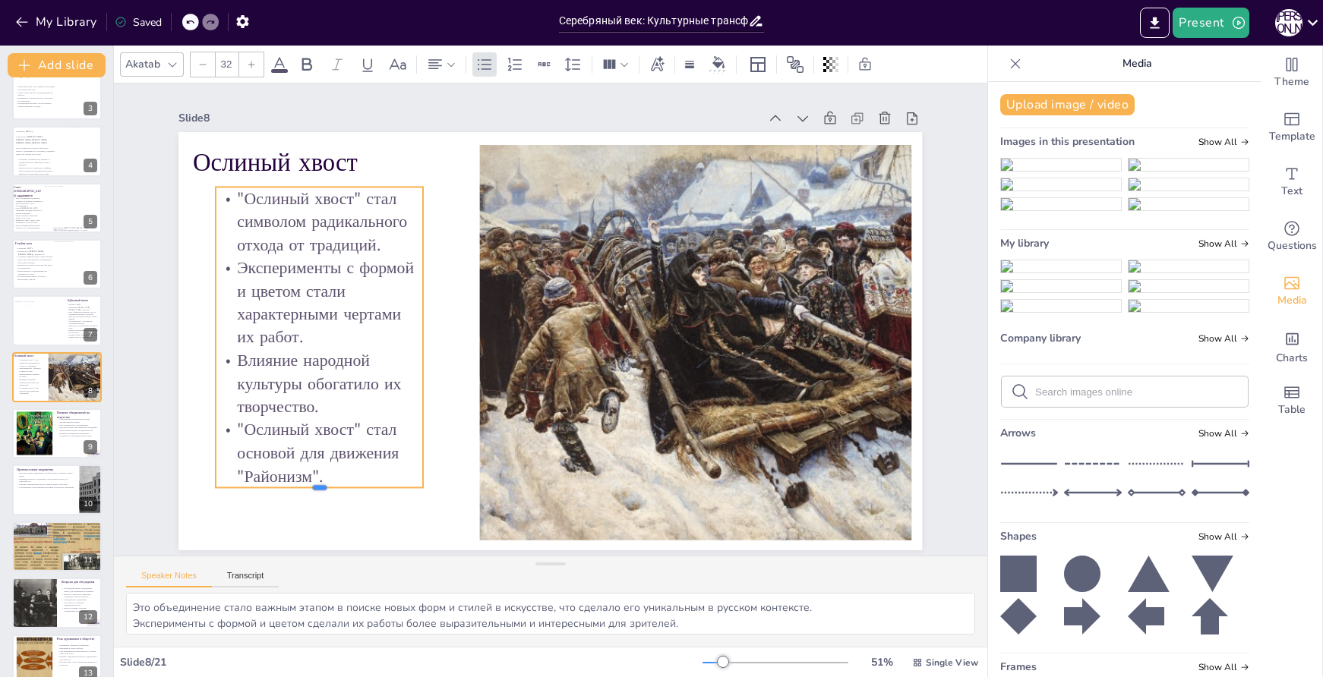
drag, startPoint x: 320, startPoint y: 482, endPoint x: 311, endPoint y: 425, distance: 58.4
click at [311, 418] on div "Ослиный хвост "Ослиный хвост" стал символом радикального отхода от традиций. Эк…" at bounding box center [547, 341] width 783 height 494
click at [286, 488] on div at bounding box center [319, 494] width 207 height 12
drag, startPoint x: 314, startPoint y: 485, endPoint x: 313, endPoint y: 456, distance: 28.9
click at [313, 456] on div "Ослиный хвост "Ослиный хвост" стал символом радикального отхода от традиций. Эк…" at bounding box center [550, 341] width 744 height 418
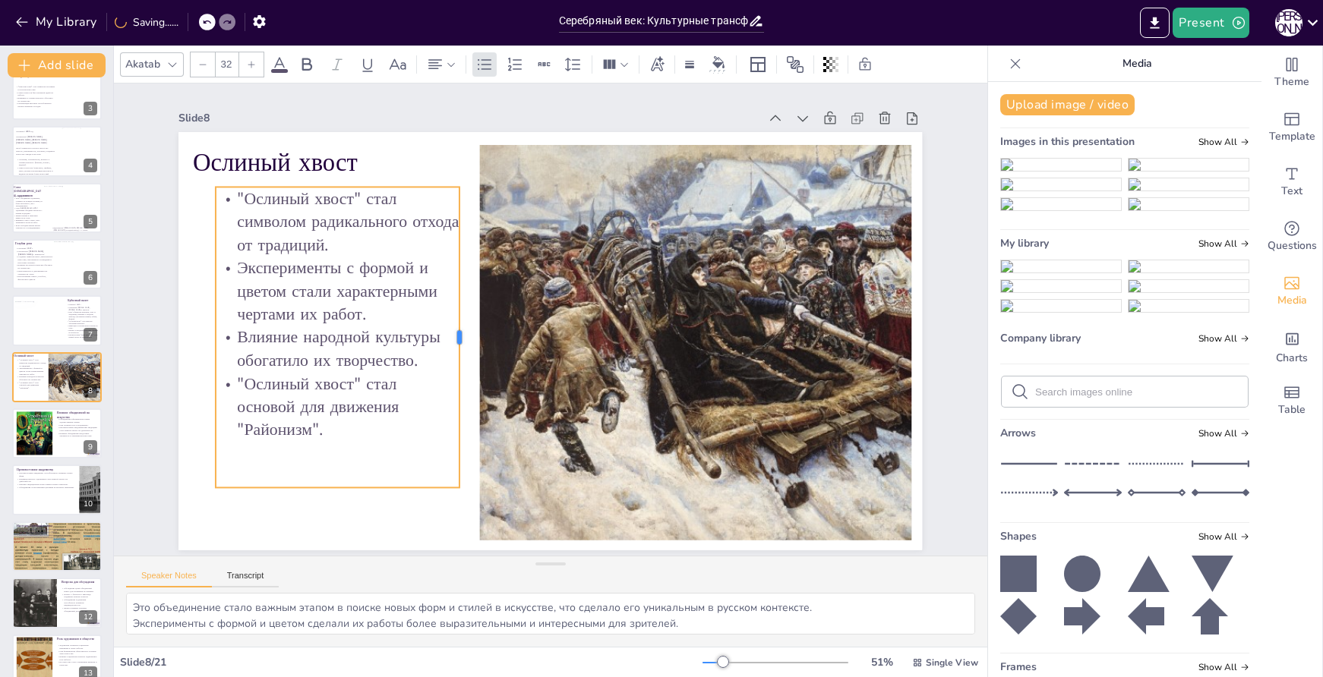
drag, startPoint x: 414, startPoint y: 332, endPoint x: 451, endPoint y: 332, distance: 37.2
click at [459, 332] on div at bounding box center [465, 337] width 12 height 301
click at [382, 221] on p ""Ослиный хвост" стал символом радикального отхода от традиций." at bounding box center [349, 200] width 250 height 94
click at [294, 218] on p ""Ослиный хвост" стал символом радикального отхода от традиций." at bounding box center [338, 221] width 244 height 69
click at [294, 218] on p ""Ослиный хвост" стал символом радикального отхода от традиций." at bounding box center [349, 200] width 250 height 94
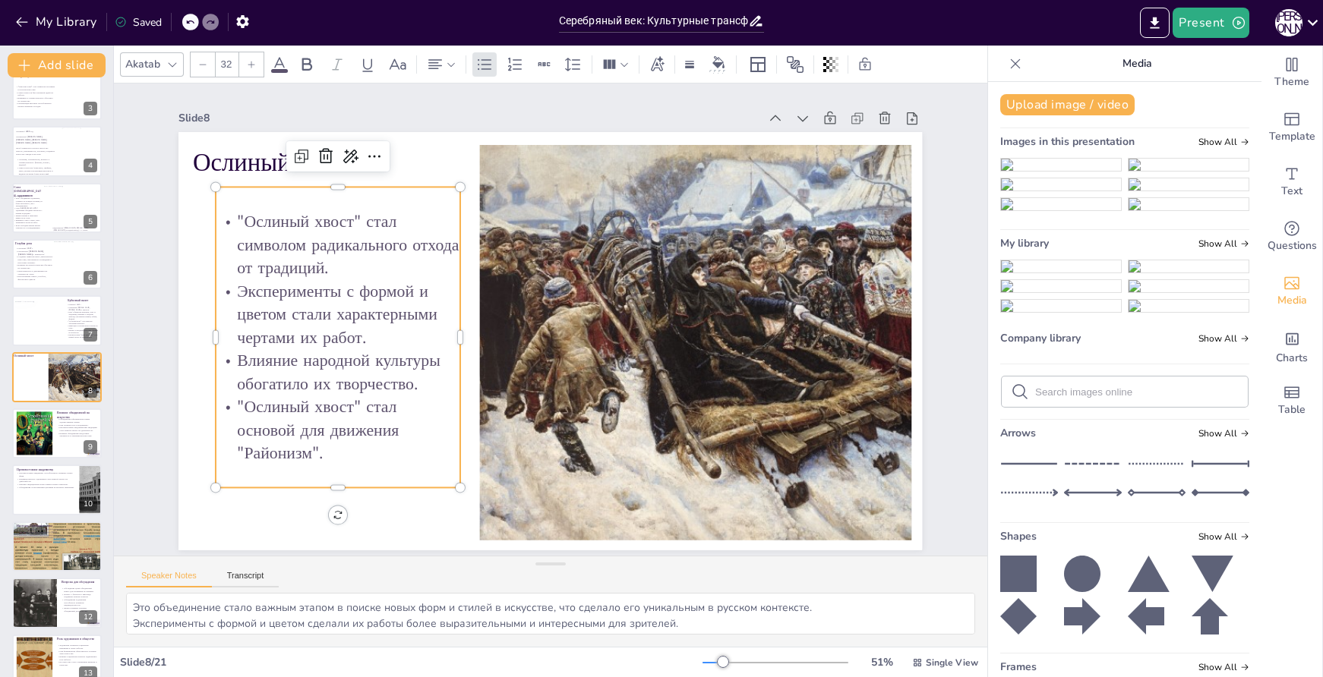
click at [228, 213] on p ""Ослиный хвост" стал символом радикального отхода от традиций." at bounding box center [347, 222] width 250 height 94
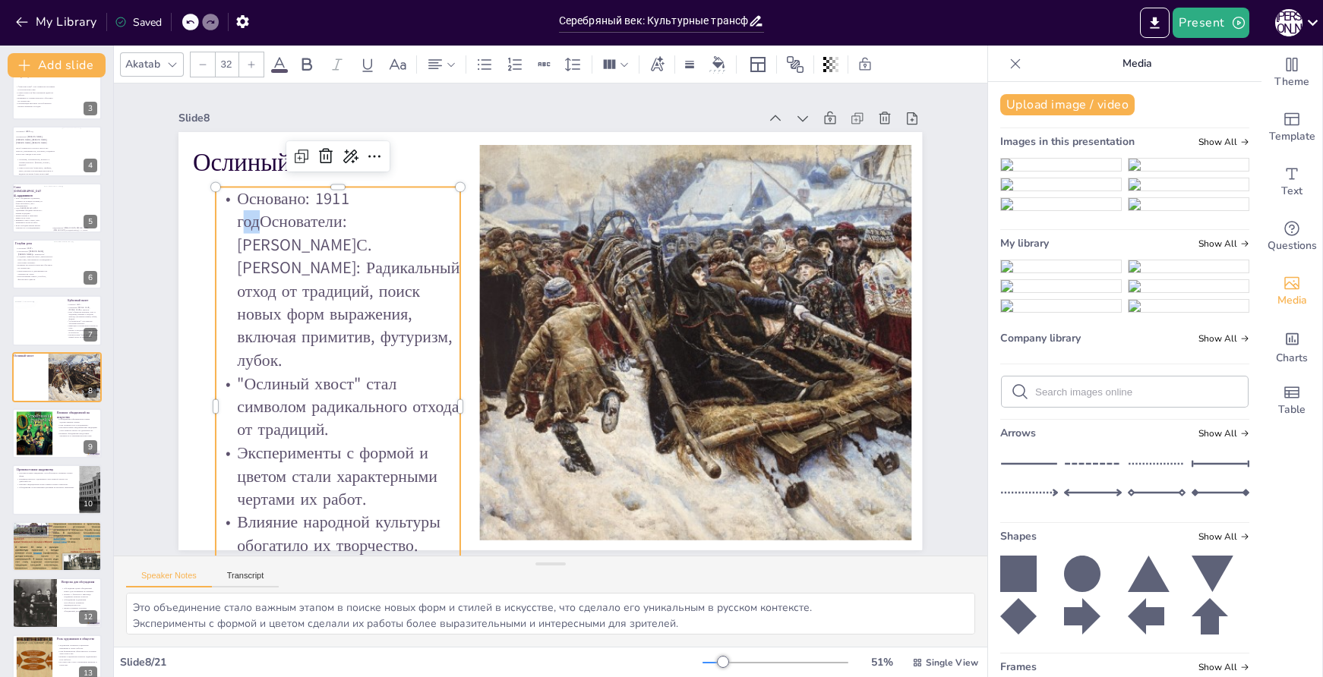
drag, startPoint x: 246, startPoint y: 222, endPoint x: 234, endPoint y: 222, distance: 12.2
click at [234, 222] on p "Основано: 1911 годОснователи: [PERSON_NAME]С. [PERSON_NAME]: Радикальный отход …" at bounding box center [344, 258] width 262 height 210
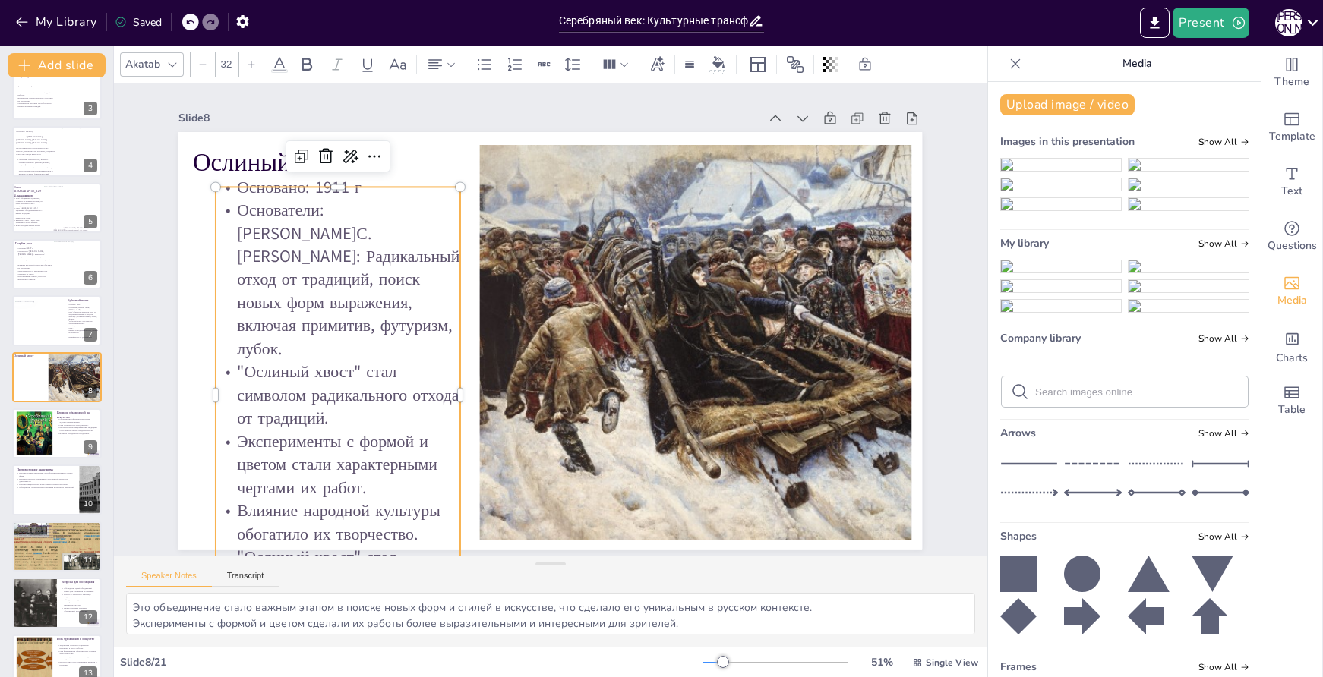
click at [334, 244] on p "Основатели: [PERSON_NAME]С. [PERSON_NAME]: Радикальный отход от традиций, поиск…" at bounding box center [338, 279] width 244 height 162
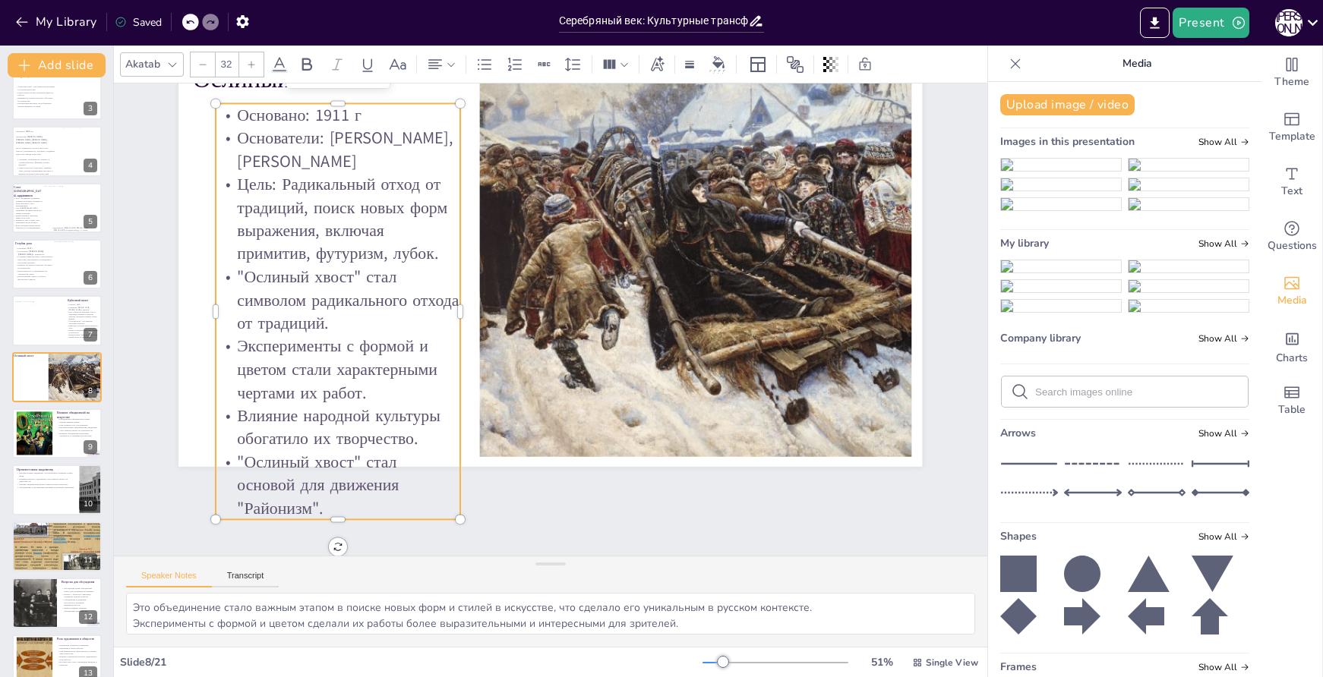
scroll to position [90, 0]
click at [304, 332] on p "Эксперименты с формой и цветом стали характерными чертами их работ." at bounding box center [332, 324] width 253 height 118
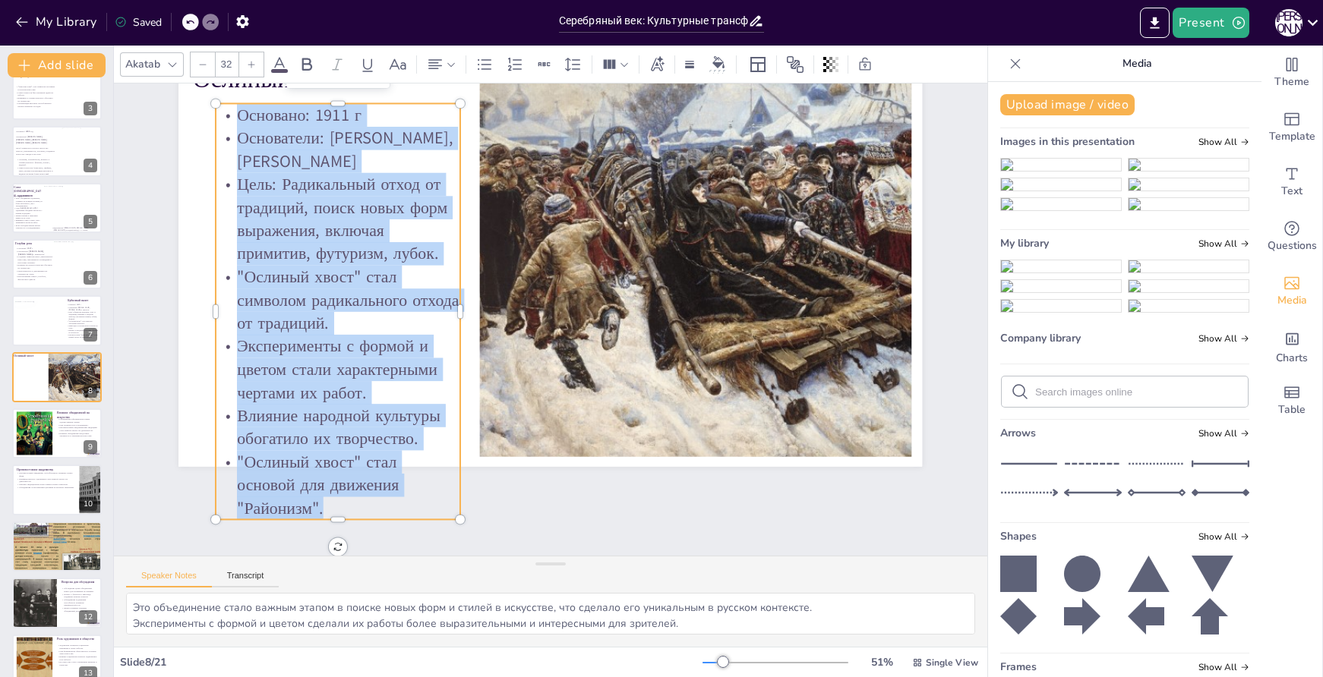
click at [201, 67] on icon at bounding box center [202, 64] width 9 height 9
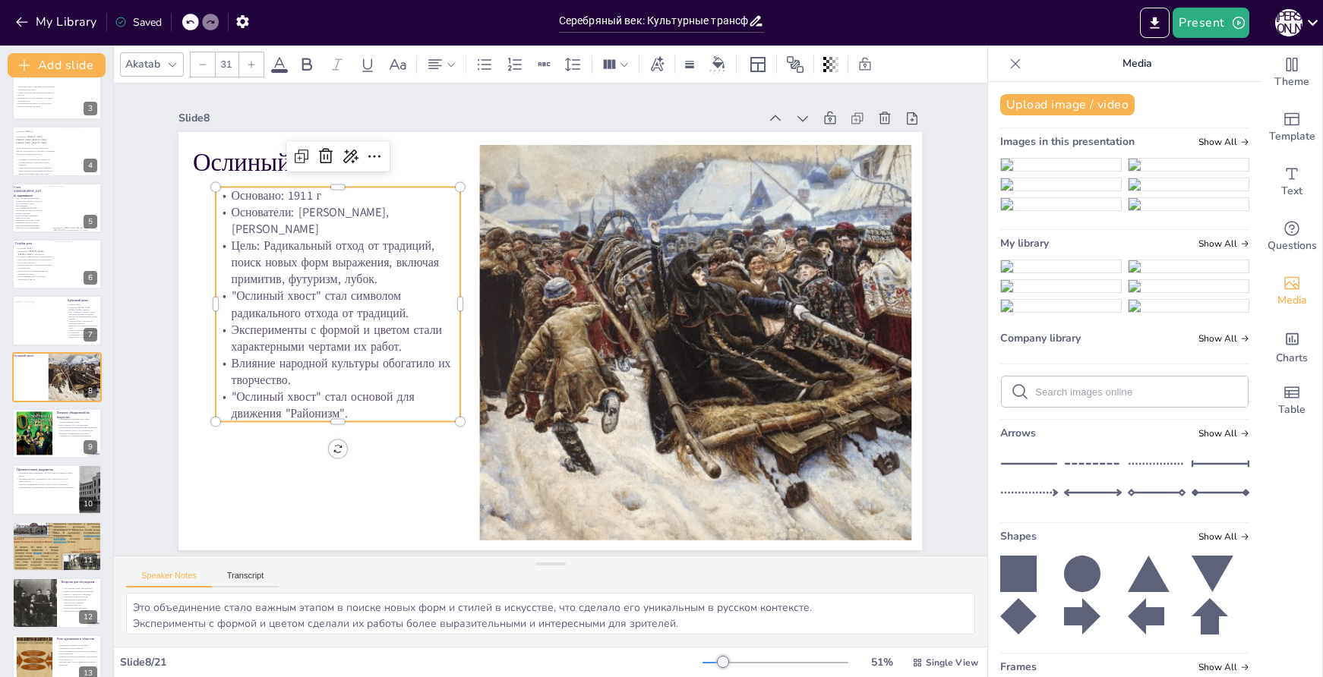
click at [245, 65] on div at bounding box center [251, 64] width 24 height 24
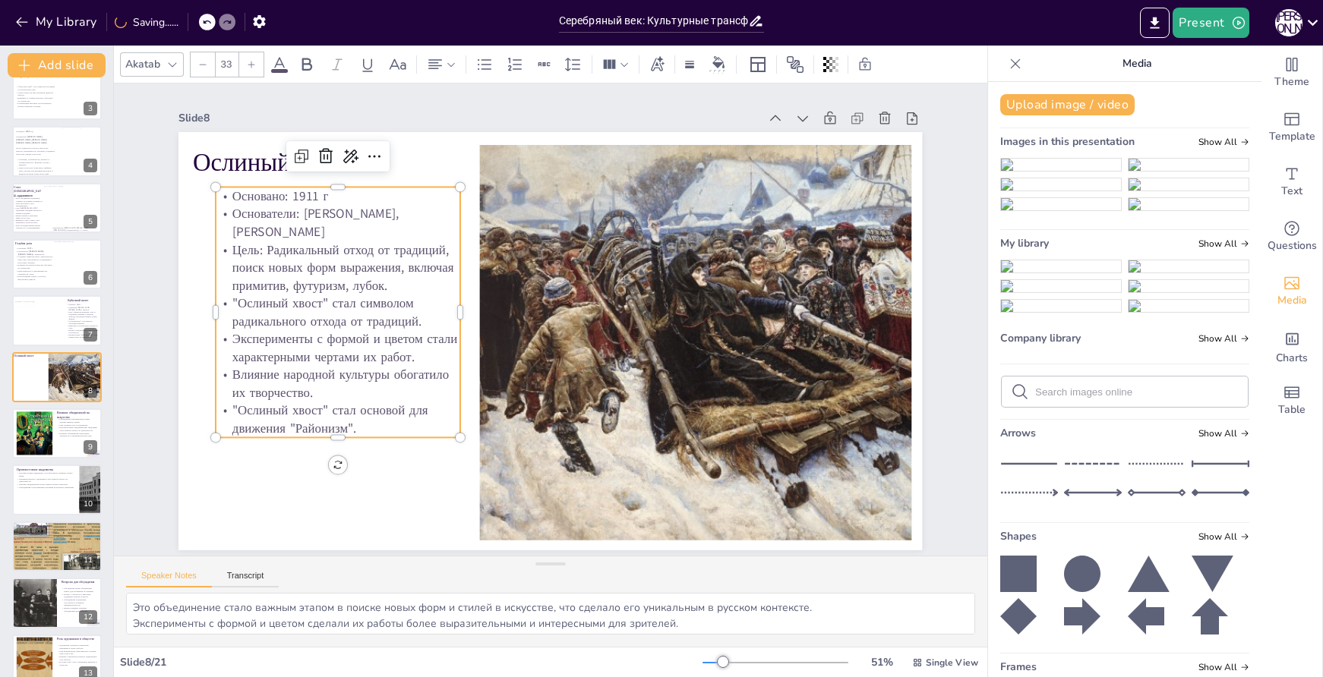
click at [245, 66] on div at bounding box center [251, 64] width 24 height 24
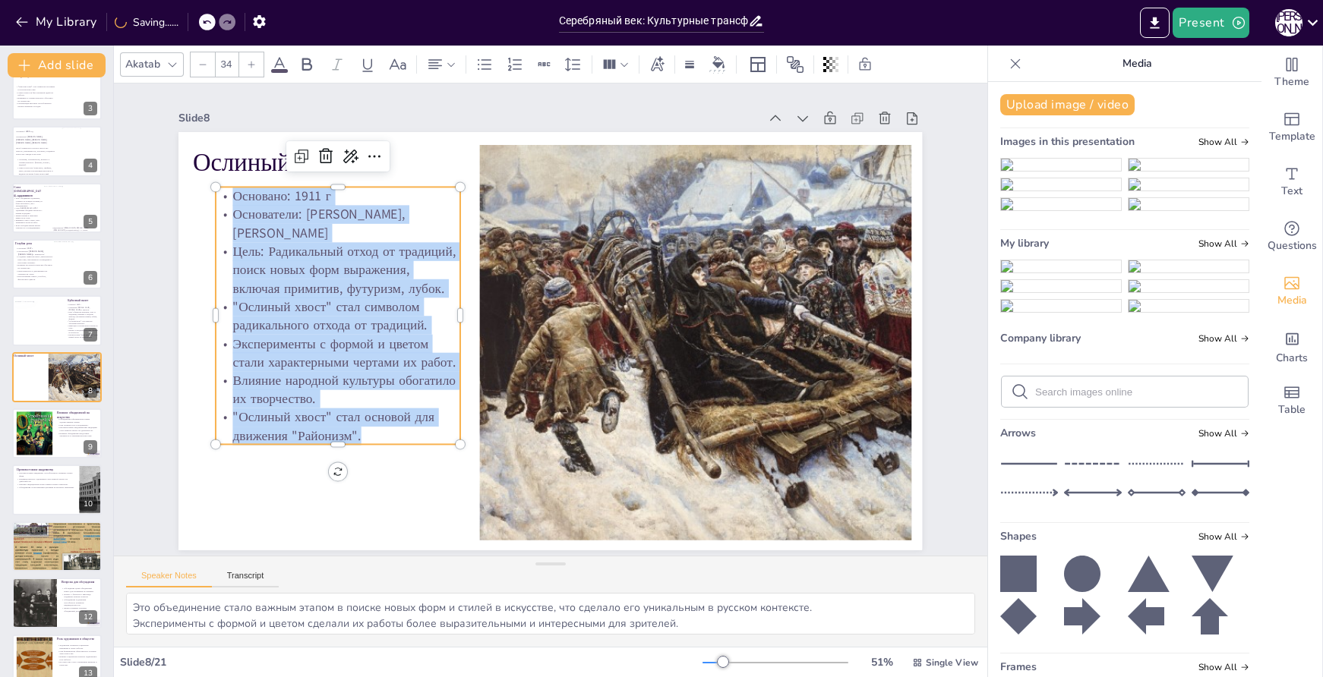
click at [245, 66] on div at bounding box center [251, 64] width 24 height 24
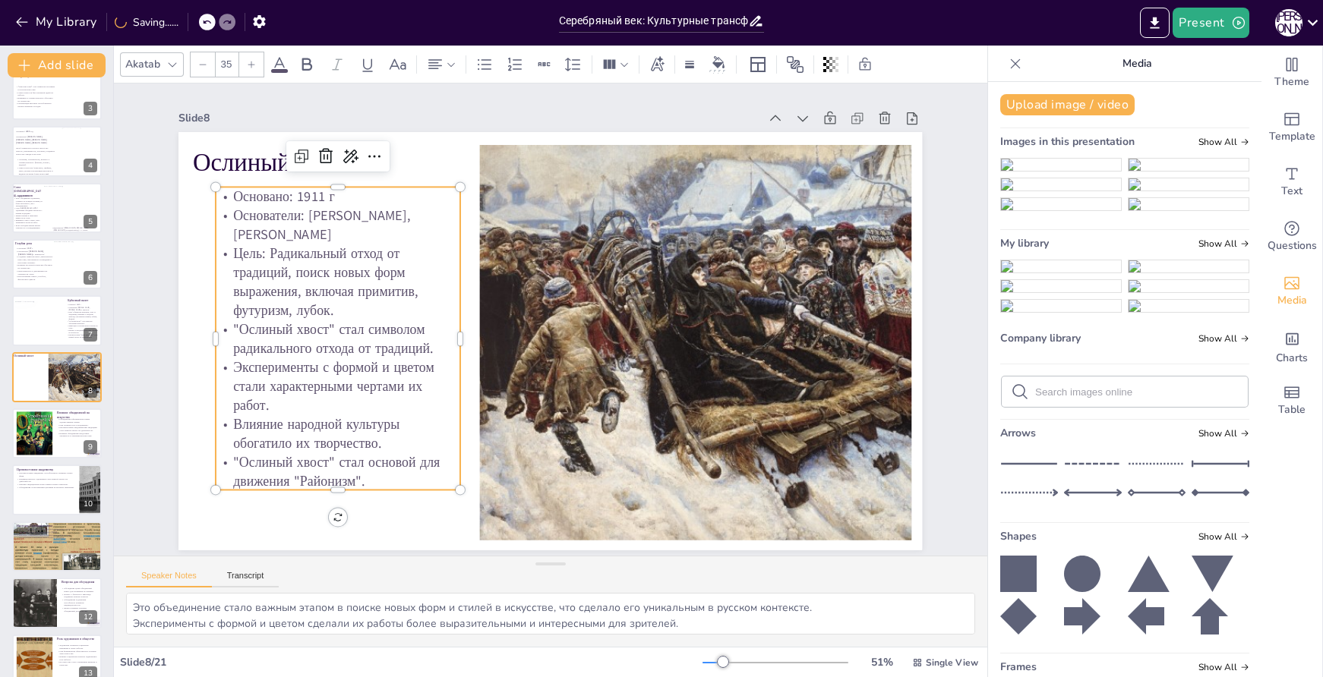
click at [245, 66] on div at bounding box center [251, 64] width 24 height 24
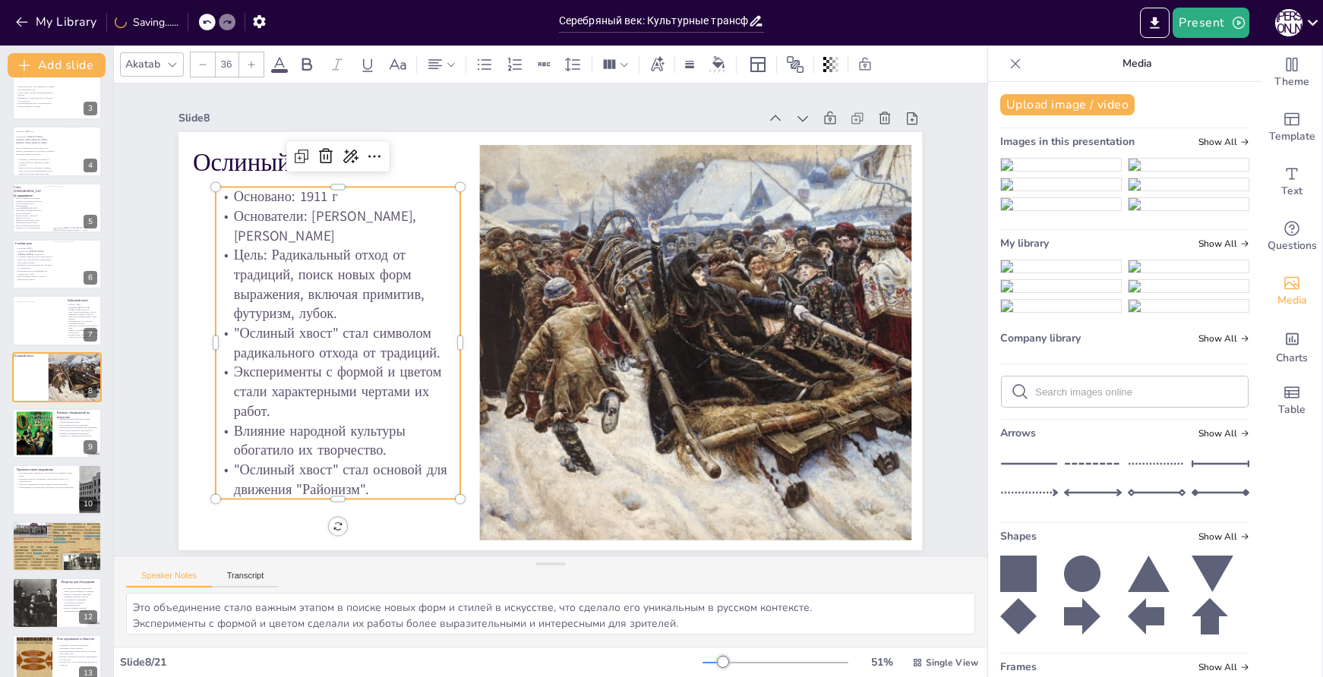
click at [245, 66] on div at bounding box center [251, 64] width 24 height 24
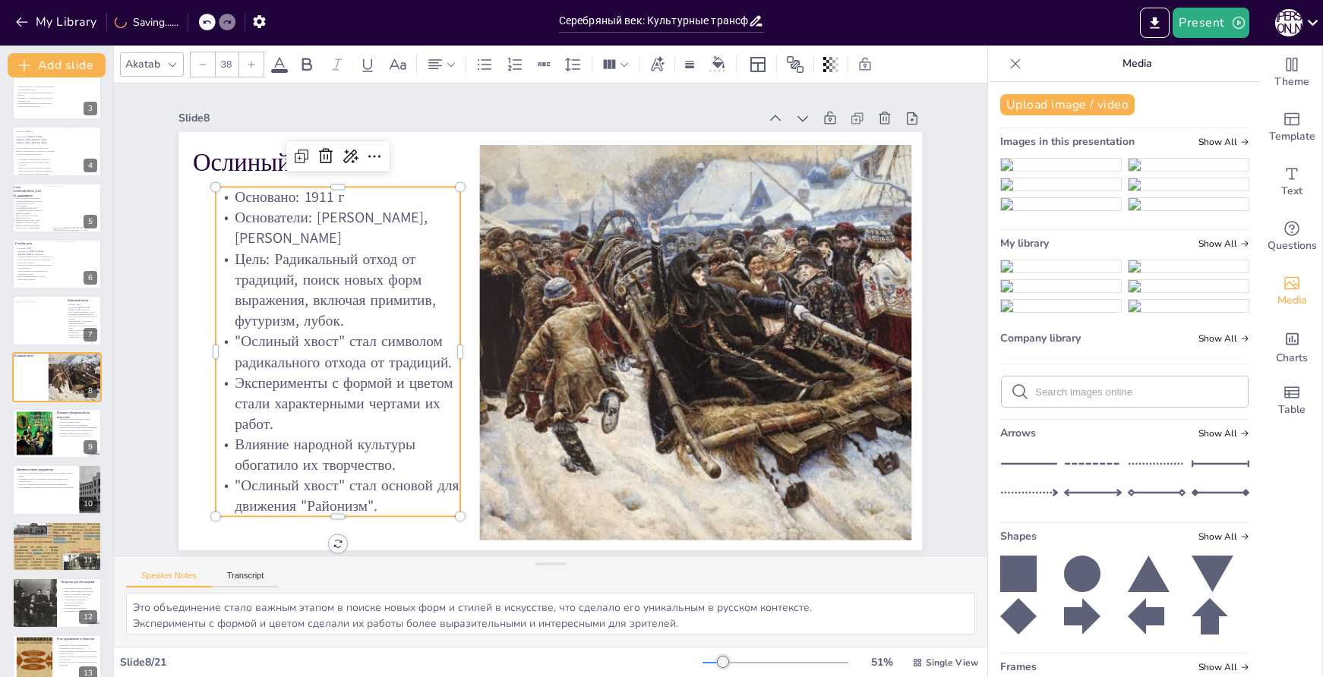
click at [245, 66] on div at bounding box center [251, 64] width 24 height 24
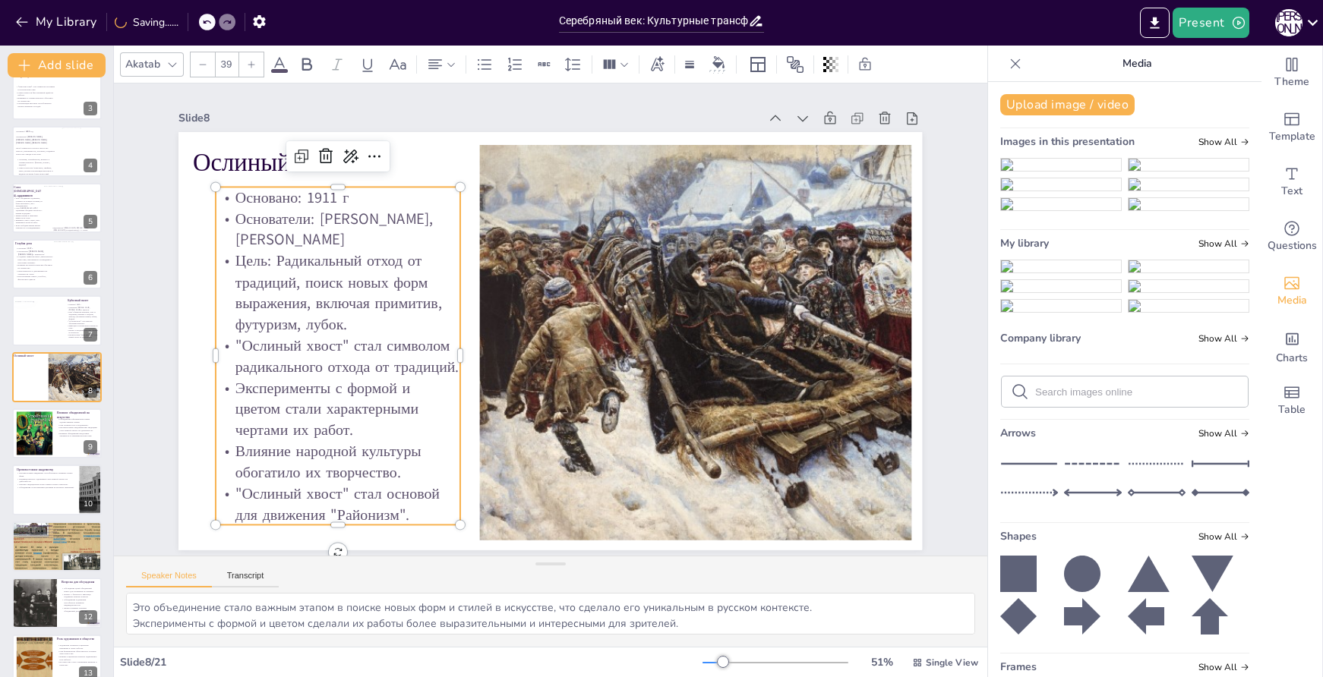
click at [252, 70] on div at bounding box center [251, 64] width 24 height 24
type input "40"
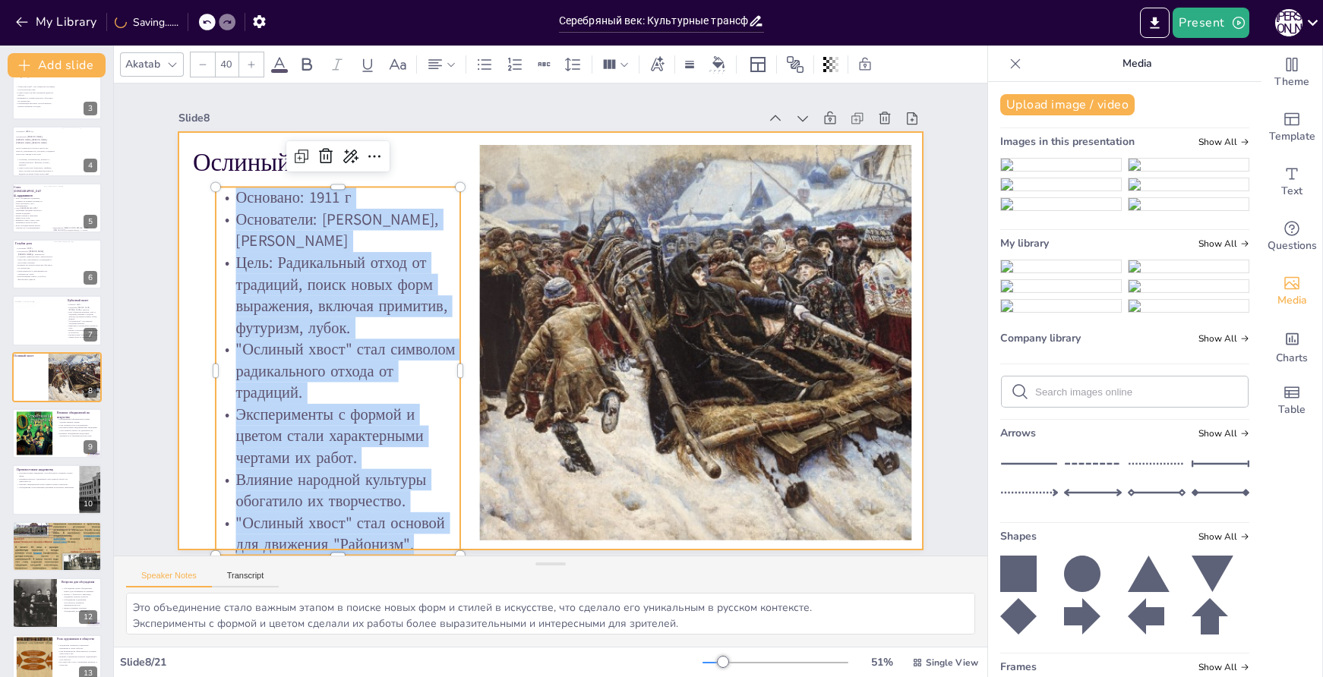
click at [441, 174] on div at bounding box center [544, 340] width 837 height 628
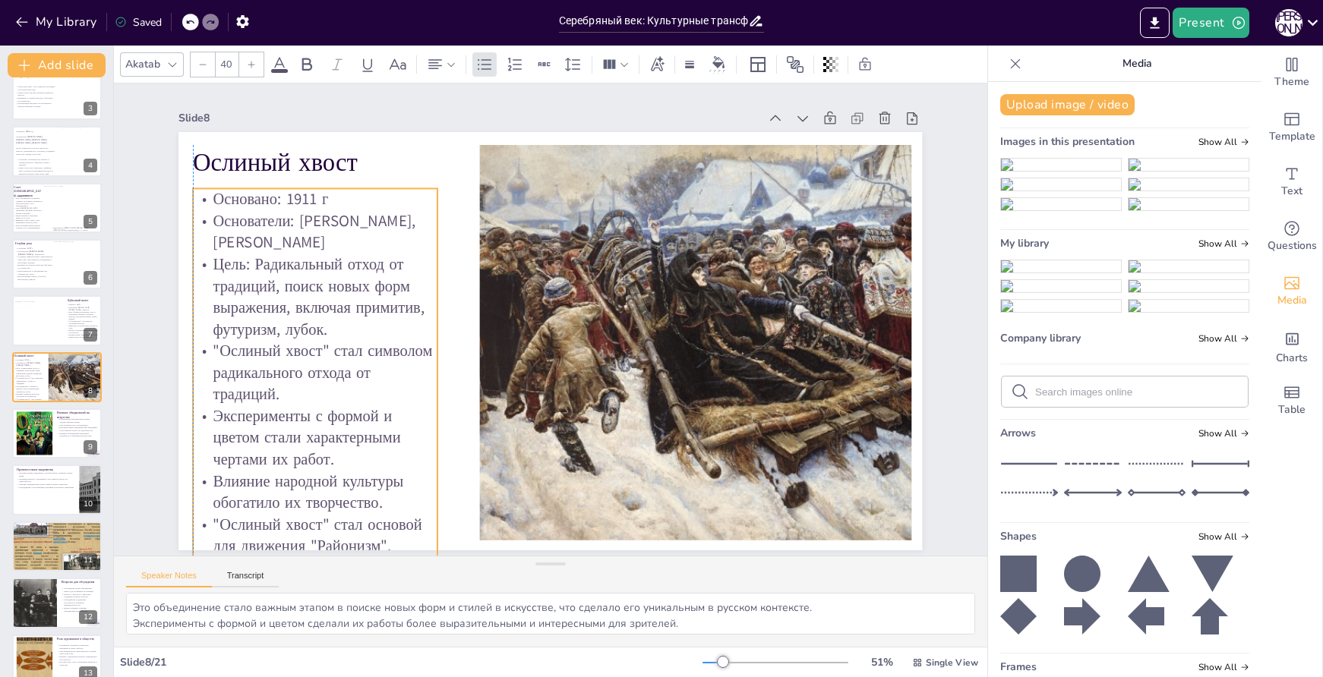
drag, startPoint x: 416, startPoint y: 198, endPoint x: 398, endPoint y: 200, distance: 18.3
click at [398, 180] on p "Основано: 1911 г" at bounding box center [364, 132] width 239 height 96
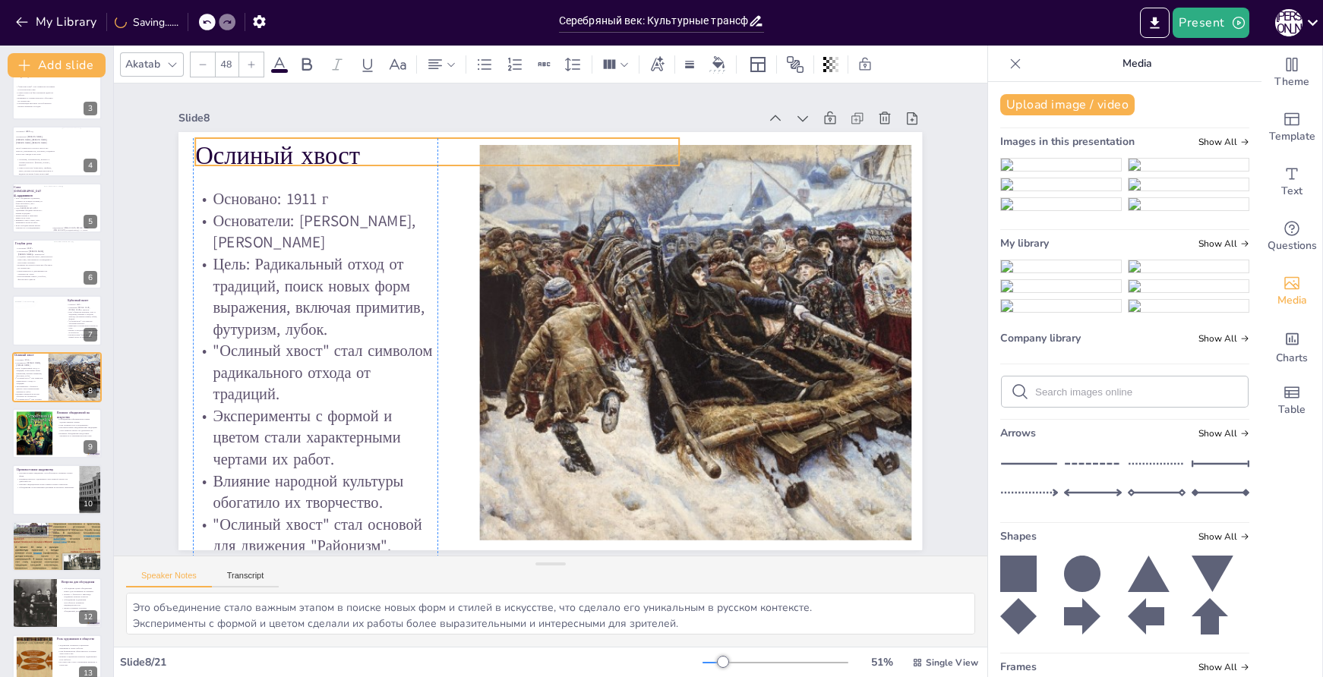
click at [386, 146] on p "Ослиный хвост" at bounding box center [455, 144] width 485 height 85
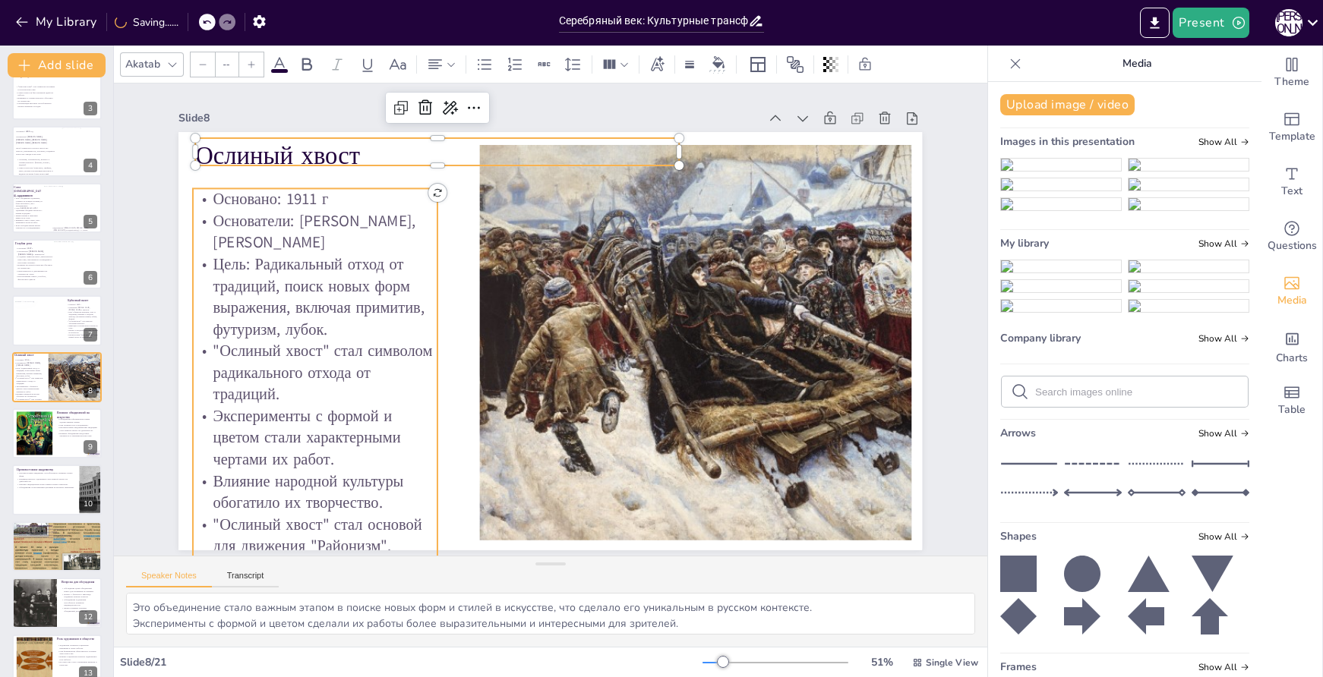
type input "40"
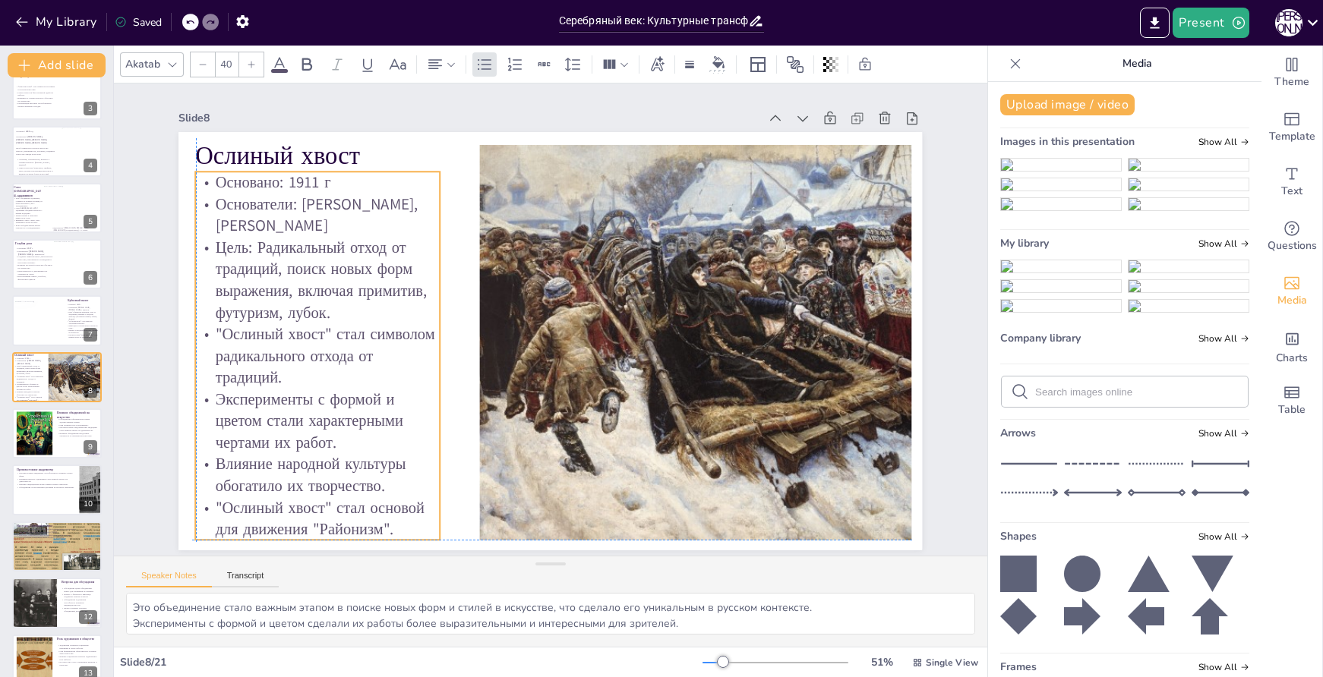
drag, startPoint x: 396, startPoint y: 200, endPoint x: 396, endPoint y: 185, distance: 15.2
click at [396, 173] on p "Основано: 1911 г" at bounding box center [350, 137] width 243 height 72
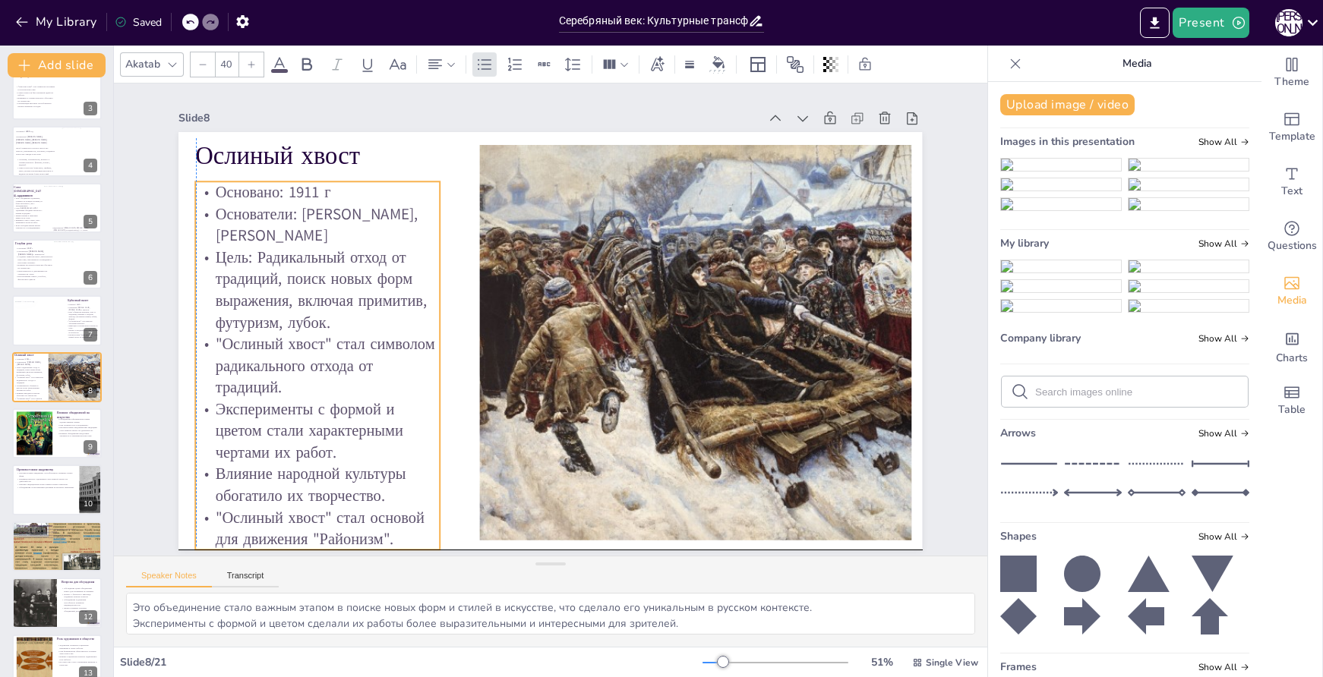
click at [399, 188] on p "Основано: 1911 г" at bounding box center [318, 193] width 244 height 22
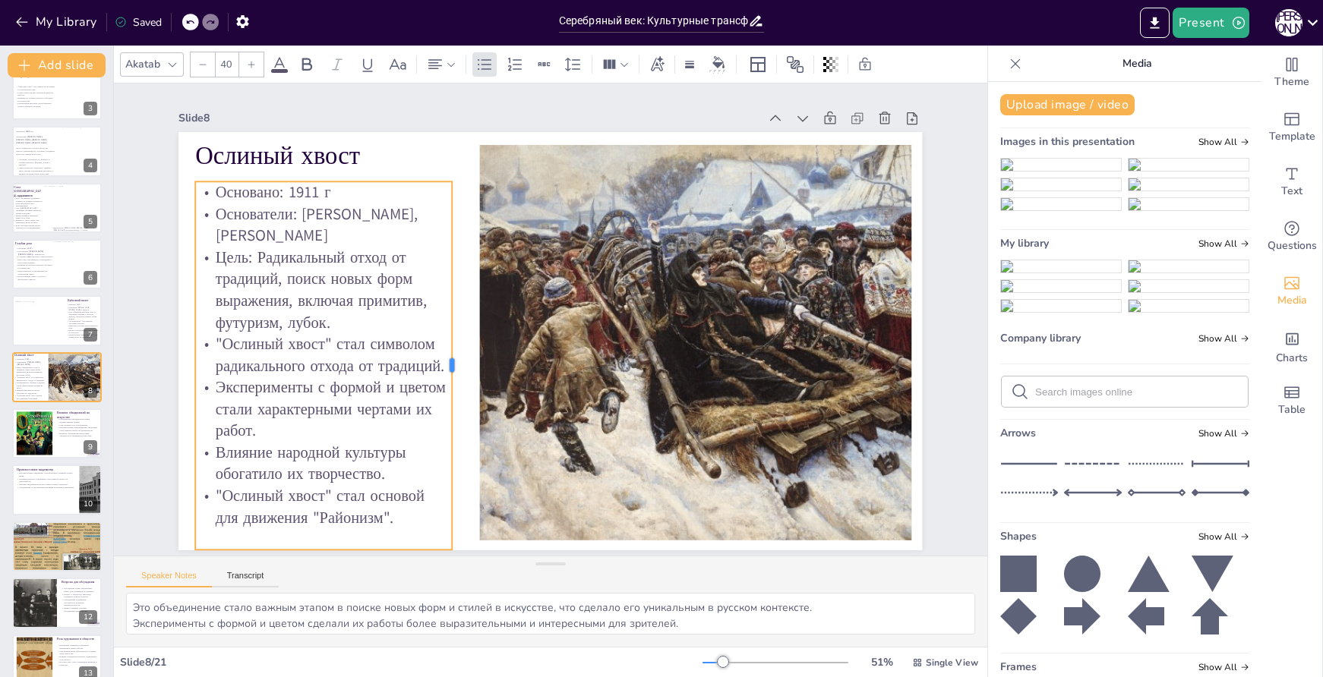
drag, startPoint x: 430, startPoint y: 354, endPoint x: 442, endPoint y: 352, distance: 12.2
click at [442, 352] on div at bounding box center [453, 356] width 51 height 368
click at [649, 412] on div at bounding box center [819, 341] width 837 height 418
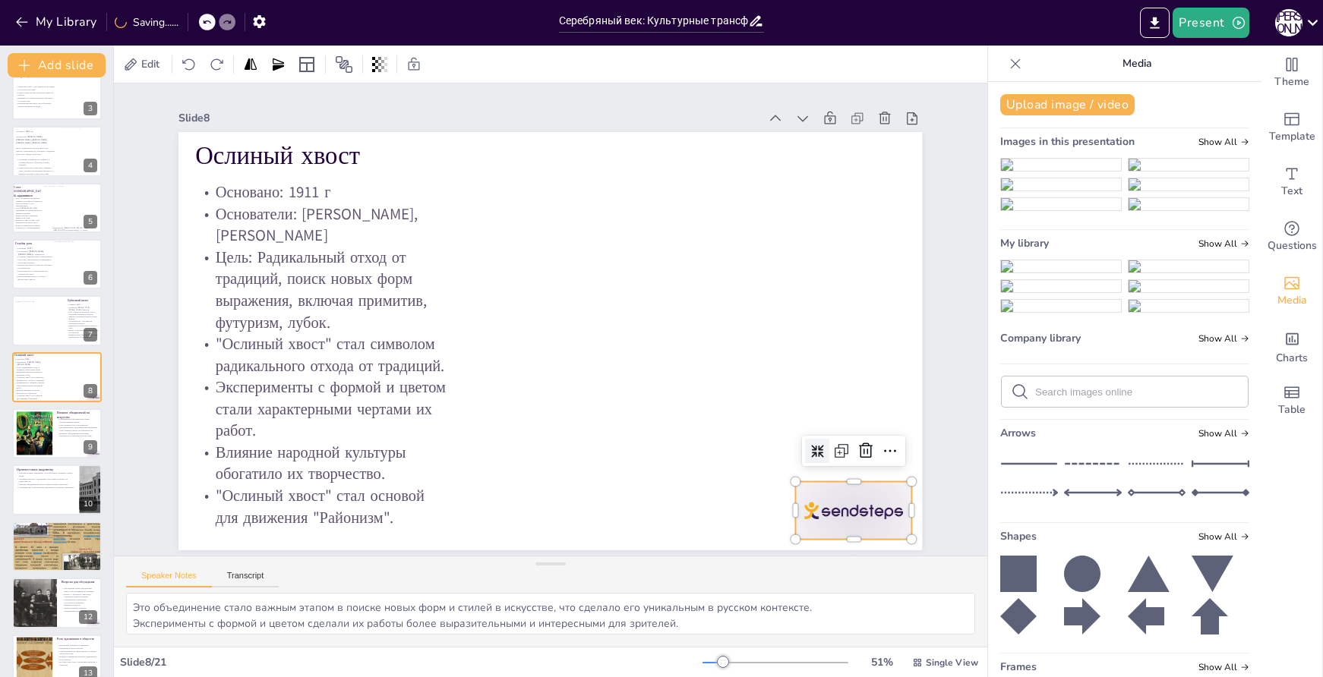
click at [863, 504] on div at bounding box center [854, 511] width 116 height 58
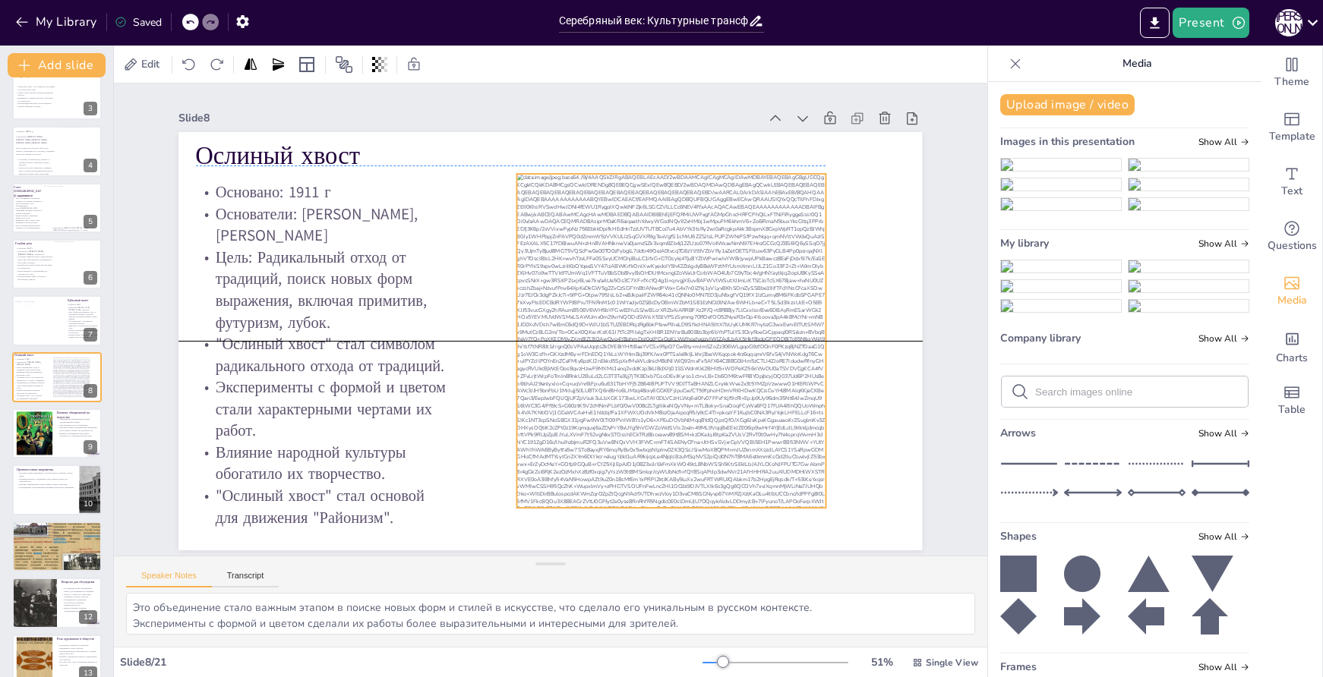
drag, startPoint x: 638, startPoint y: 350, endPoint x: 611, endPoint y: 307, distance: 50.8
click at [611, 307] on div at bounding box center [671, 341] width 308 height 335
click at [750, 289] on div at bounding box center [671, 341] width 308 height 335
click at [715, 245] on div at bounding box center [668, 353] width 342 height 365
click at [674, 134] on icon at bounding box center [683, 143] width 18 height 18
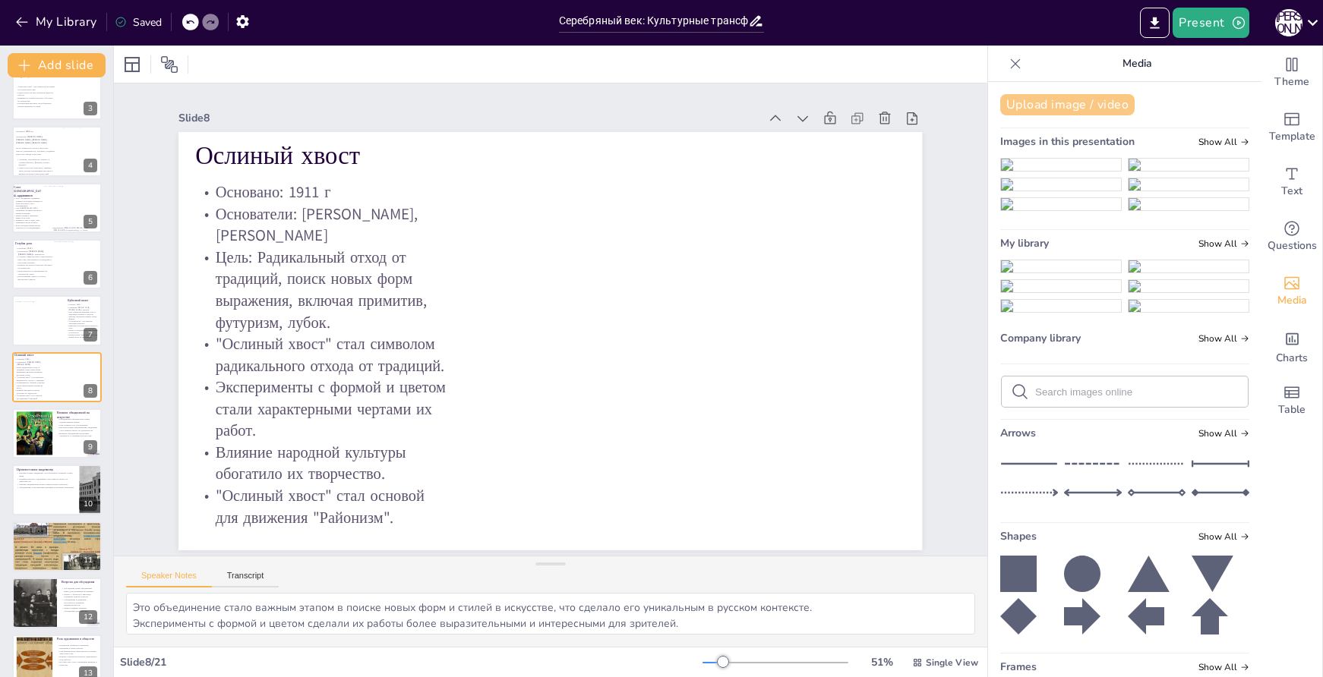
click at [1048, 104] on button "Upload image / video" at bounding box center [1067, 104] width 134 height 21
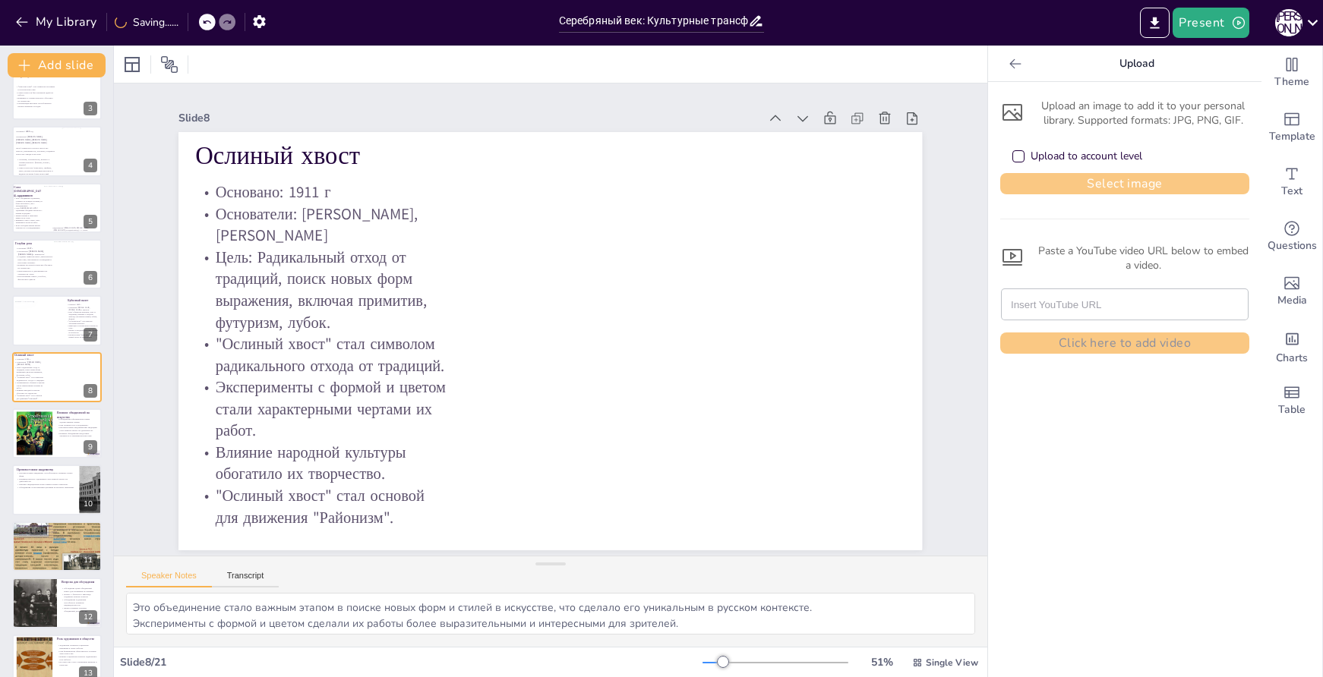
click at [1113, 185] on button "Select image" at bounding box center [1124, 183] width 249 height 21
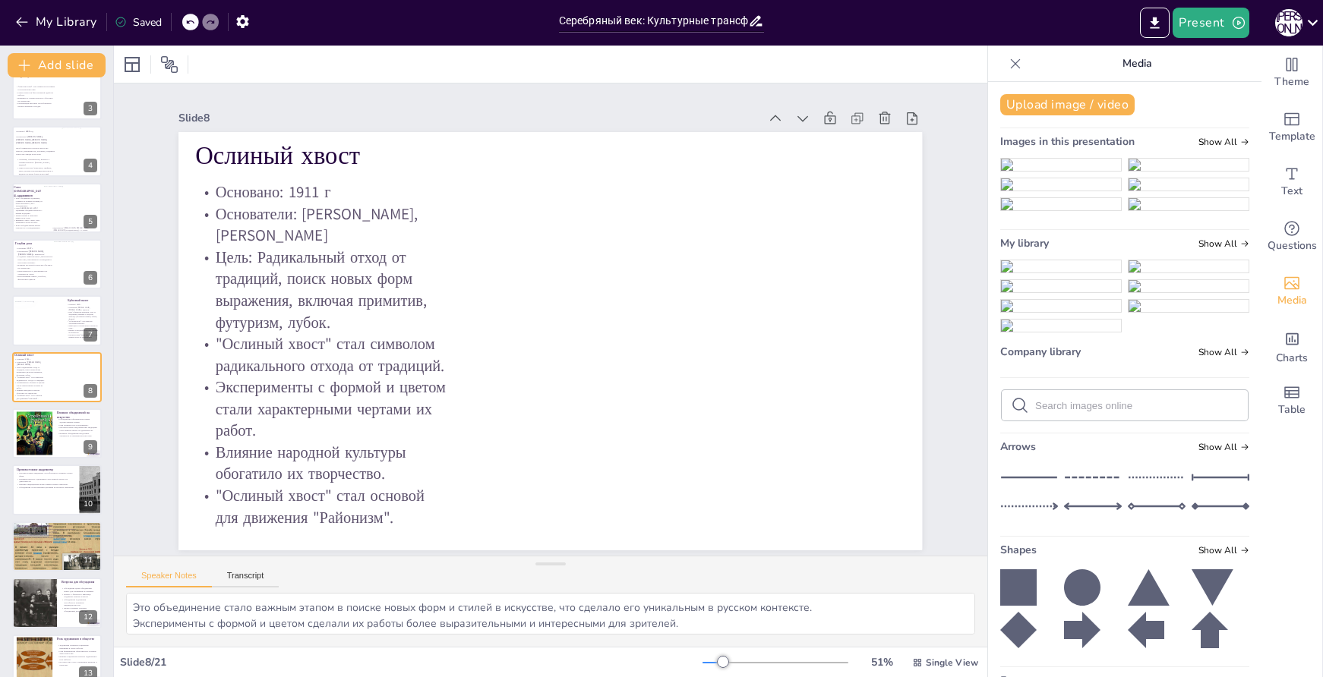
click at [1082, 273] on img at bounding box center [1061, 267] width 120 height 12
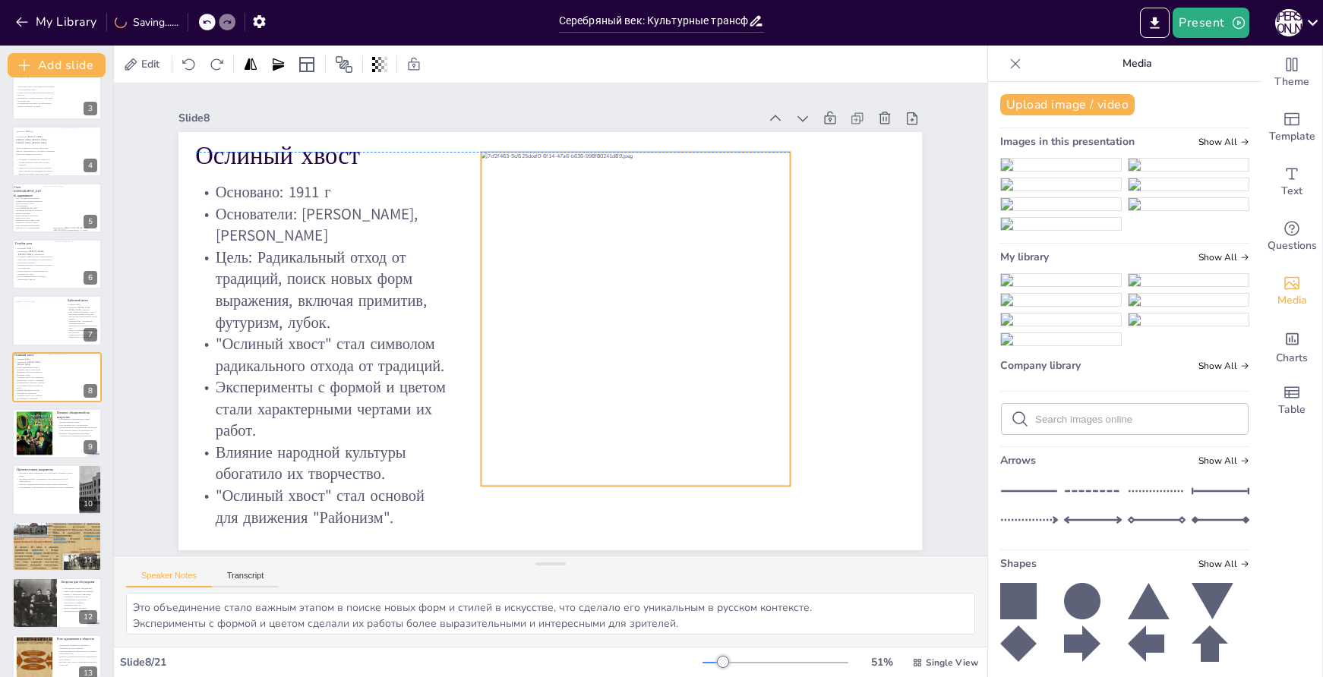
drag, startPoint x: 570, startPoint y: 323, endPoint x: 652, endPoint y: 305, distance: 84.0
click at [652, 305] on div at bounding box center [635, 328] width 342 height 365
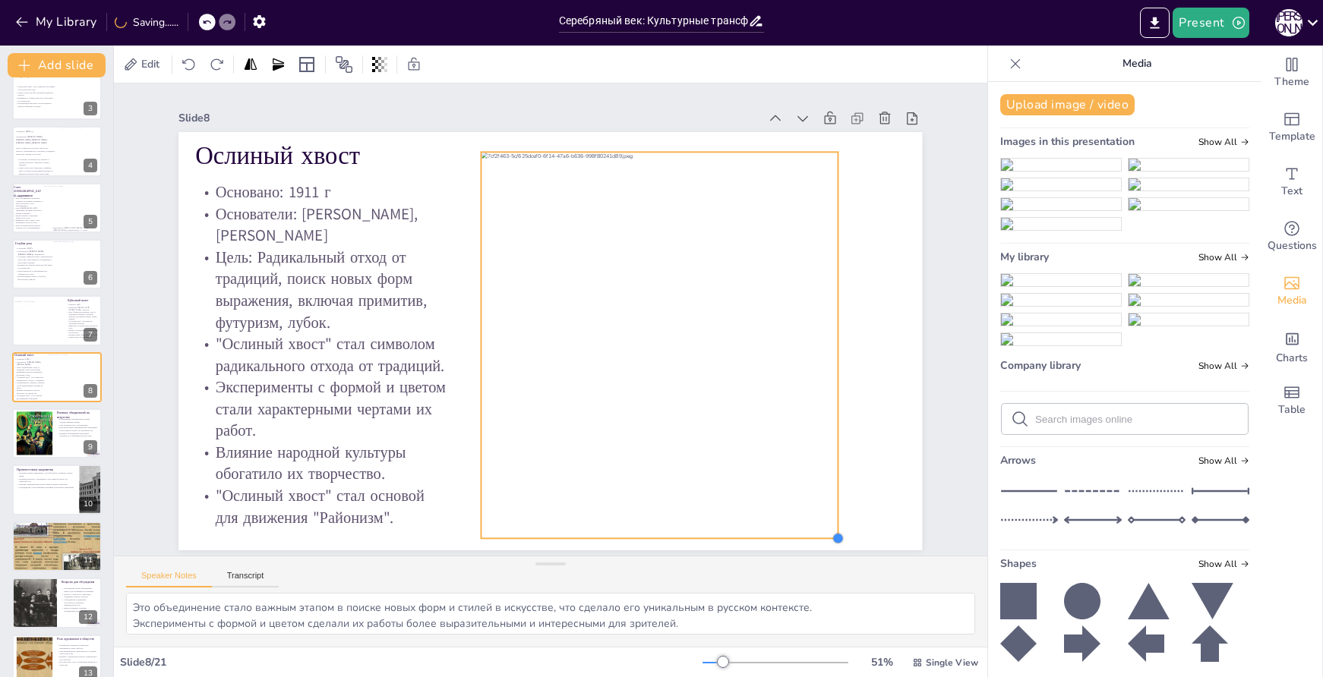
drag, startPoint x: 782, startPoint y: 480, endPoint x: 830, endPoint y: 505, distance: 54.7
click at [830, 505] on div "Ослиный хвост Основано: 1911 г Основатели: [PERSON_NAME], [PERSON_NAME] Цель: Р…" at bounding box center [547, 341] width 783 height 494
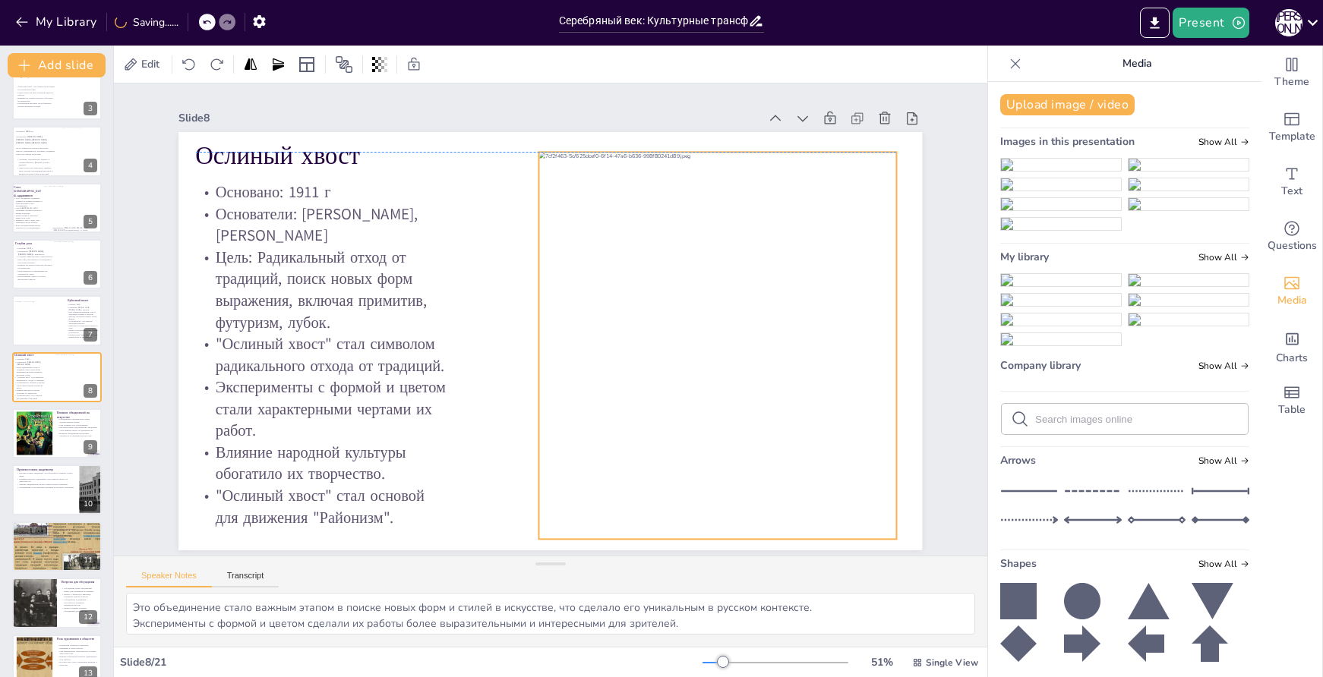
drag, startPoint x: 725, startPoint y: 388, endPoint x: 782, endPoint y: 409, distance: 61.3
click at [782, 409] on div at bounding box center [717, 345] width 357 height 387
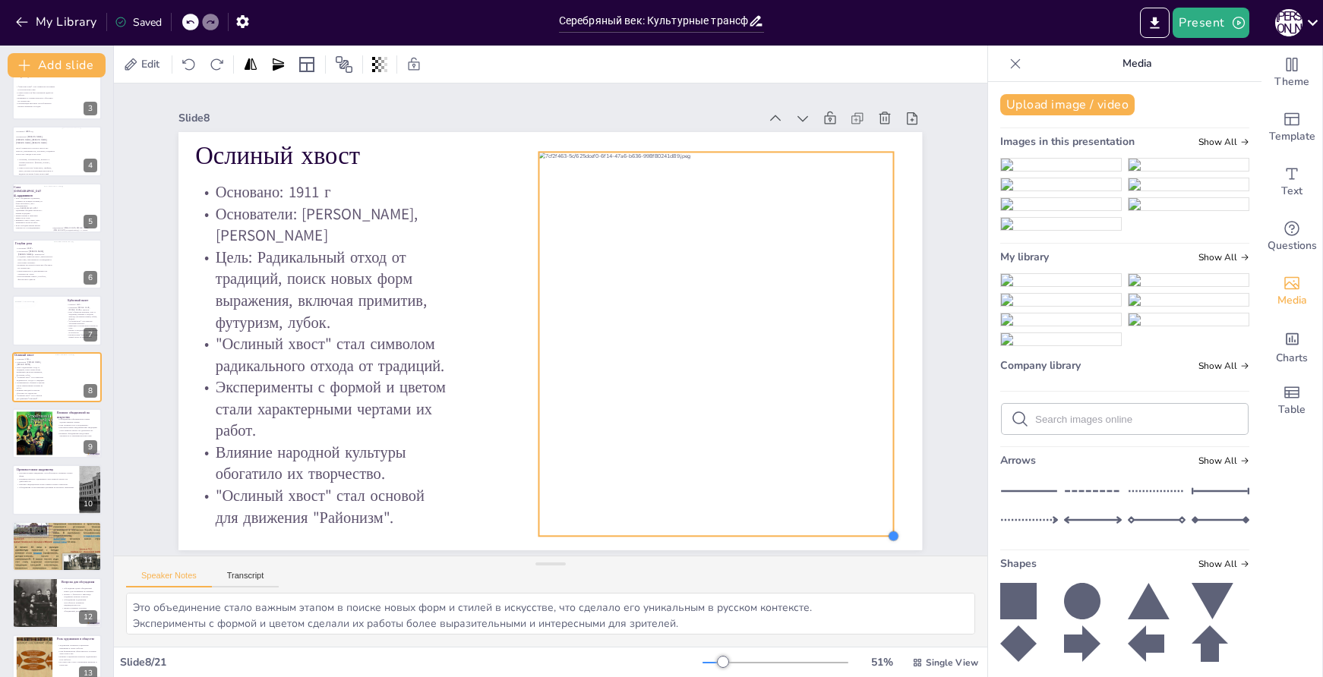
click at [882, 505] on div "Ослиный хвост Основано: 1911 г Основатели: [PERSON_NAME], [PERSON_NAME] Цель: Р…" at bounding box center [550, 341] width 744 height 418
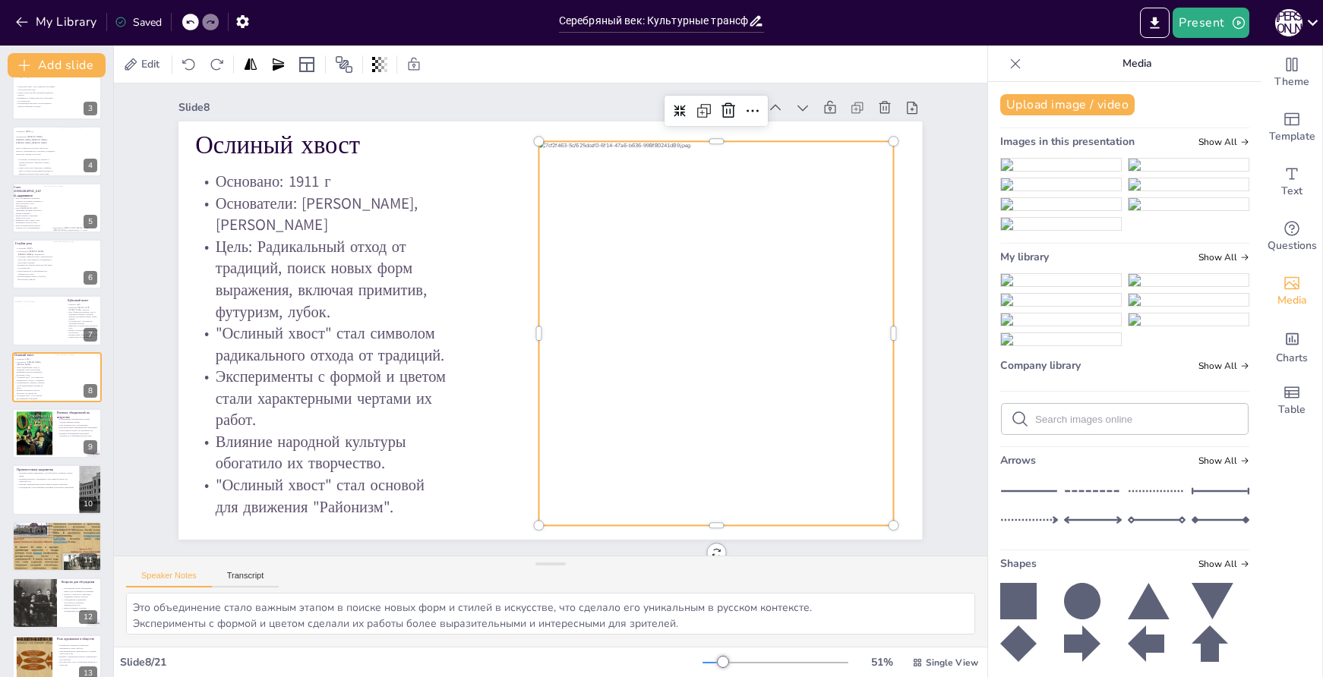
scroll to position [23, 0]
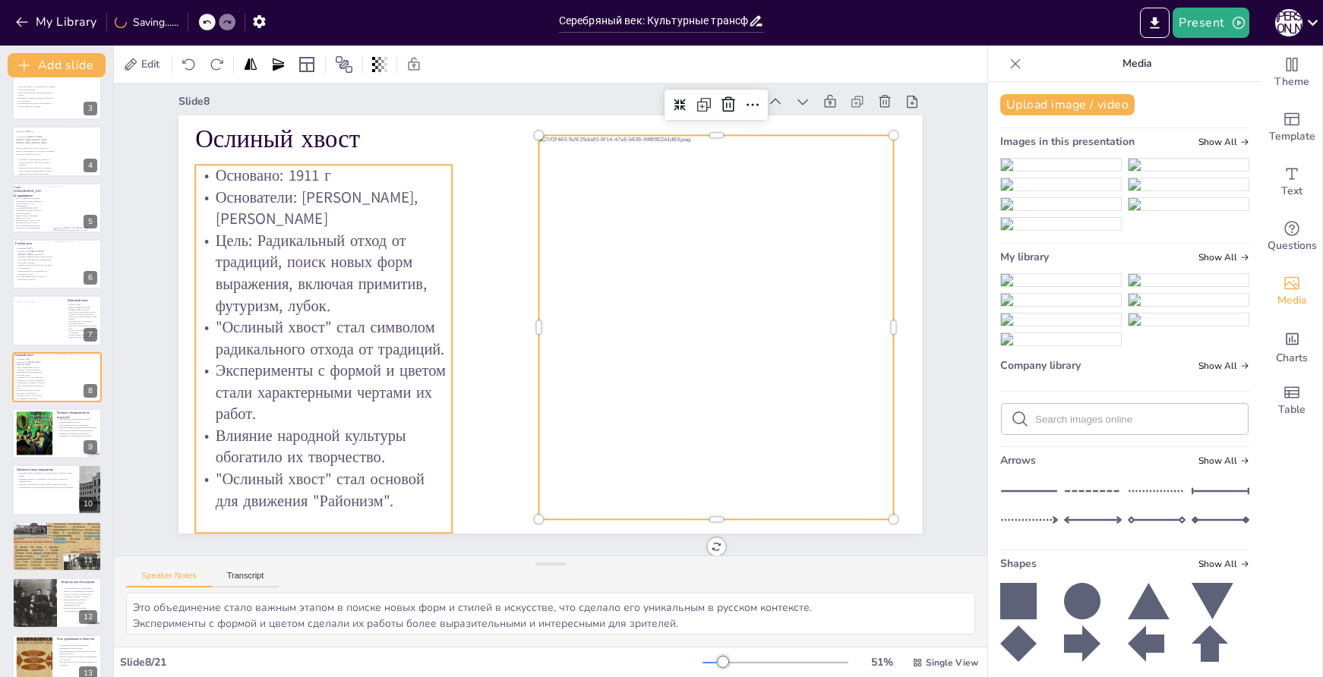
click at [303, 329] on p ""Ослиный хвост" стал символом радикального отхода от традиций." at bounding box center [324, 314] width 260 height 70
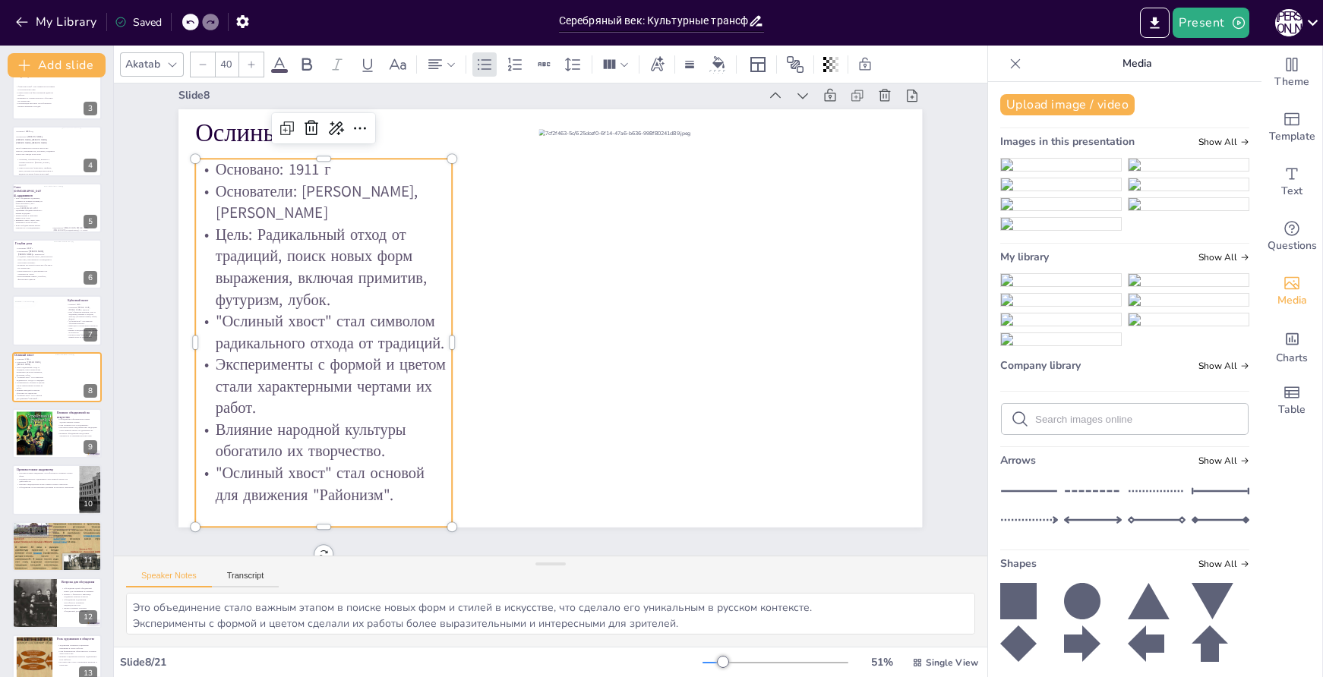
scroll to position [1, 0]
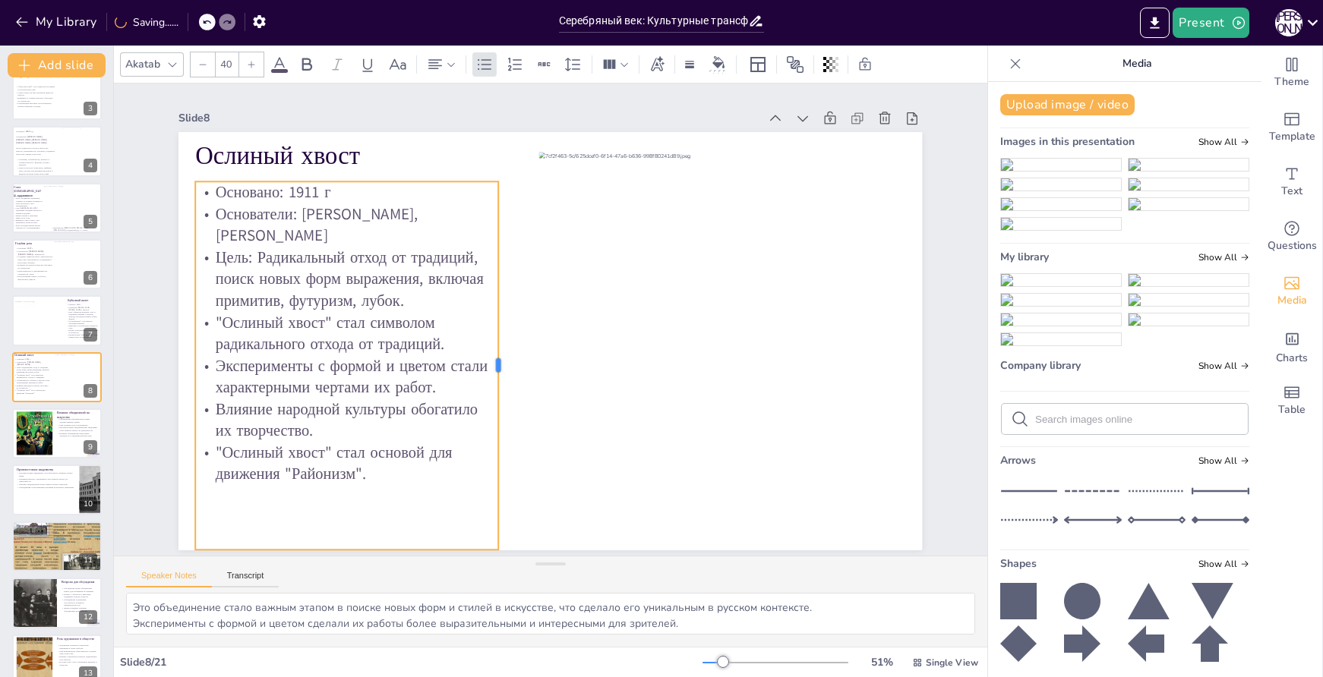
drag, startPoint x: 442, startPoint y: 335, endPoint x: 488, endPoint y: 344, distance: 47.2
click at [498, 344] on div at bounding box center [504, 366] width 12 height 369
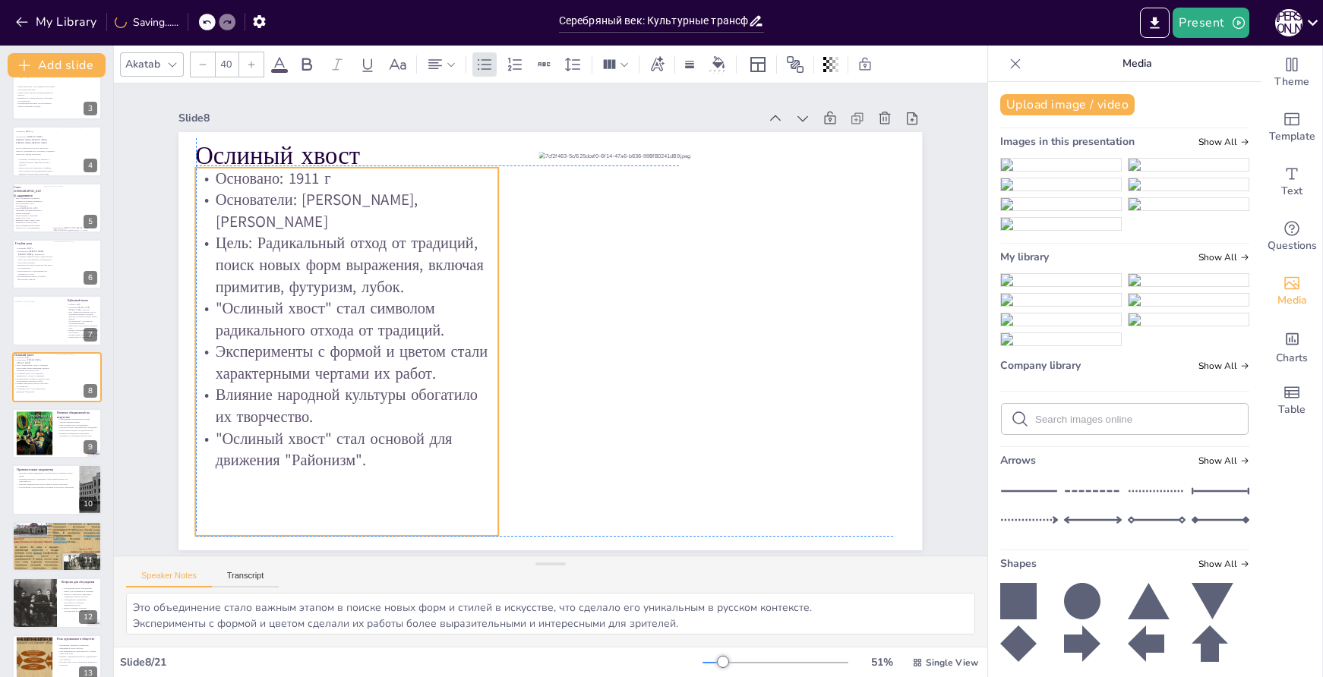
scroll to position [0, 0]
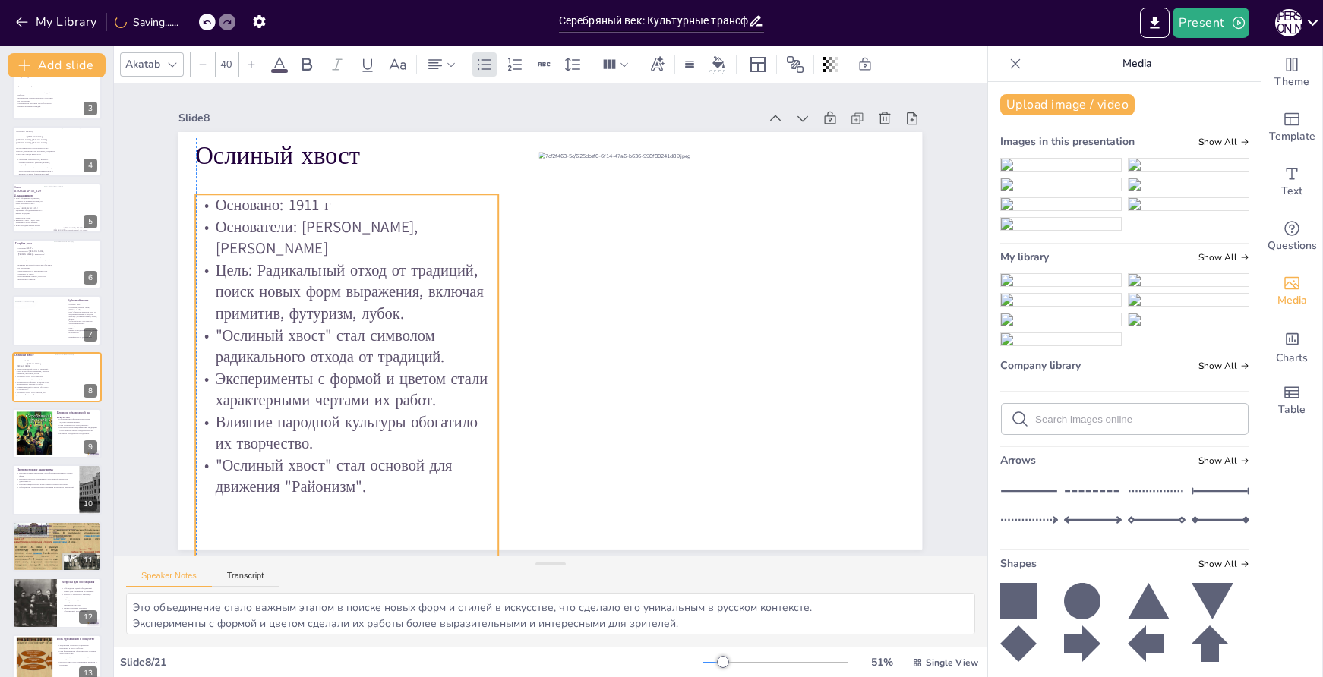
drag, startPoint x: 444, startPoint y: 169, endPoint x: 445, endPoint y: 204, distance: 35.7
click at [445, 204] on p "Основано: 1911 г" at bounding box center [412, 132] width 286 height 143
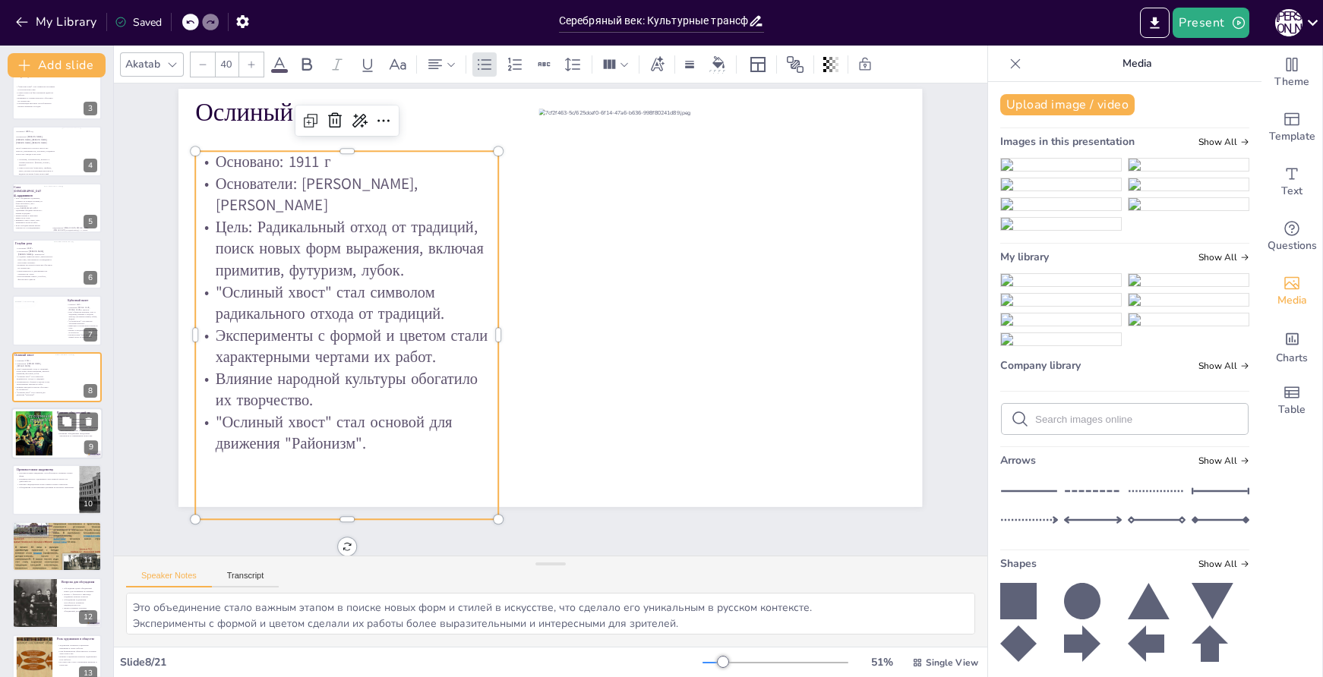
click at [58, 441] on div at bounding box center [56, 434] width 91 height 52
type textarea "Эти объединения стали основой для формирования новых художественных языков, что…"
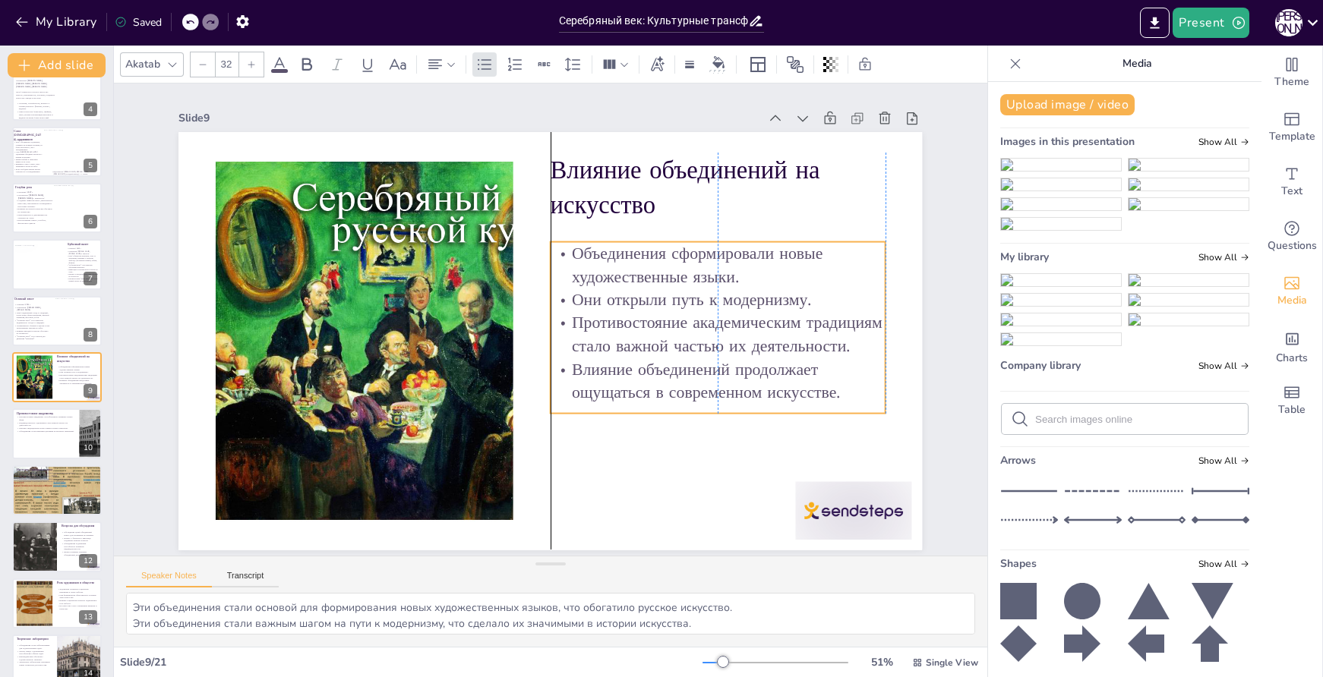
drag, startPoint x: 706, startPoint y: 272, endPoint x: 704, endPoint y: 302, distance: 29.7
click at [704, 302] on p "Они открыли путь к модернизму." at bounding box center [718, 317] width 335 height 58
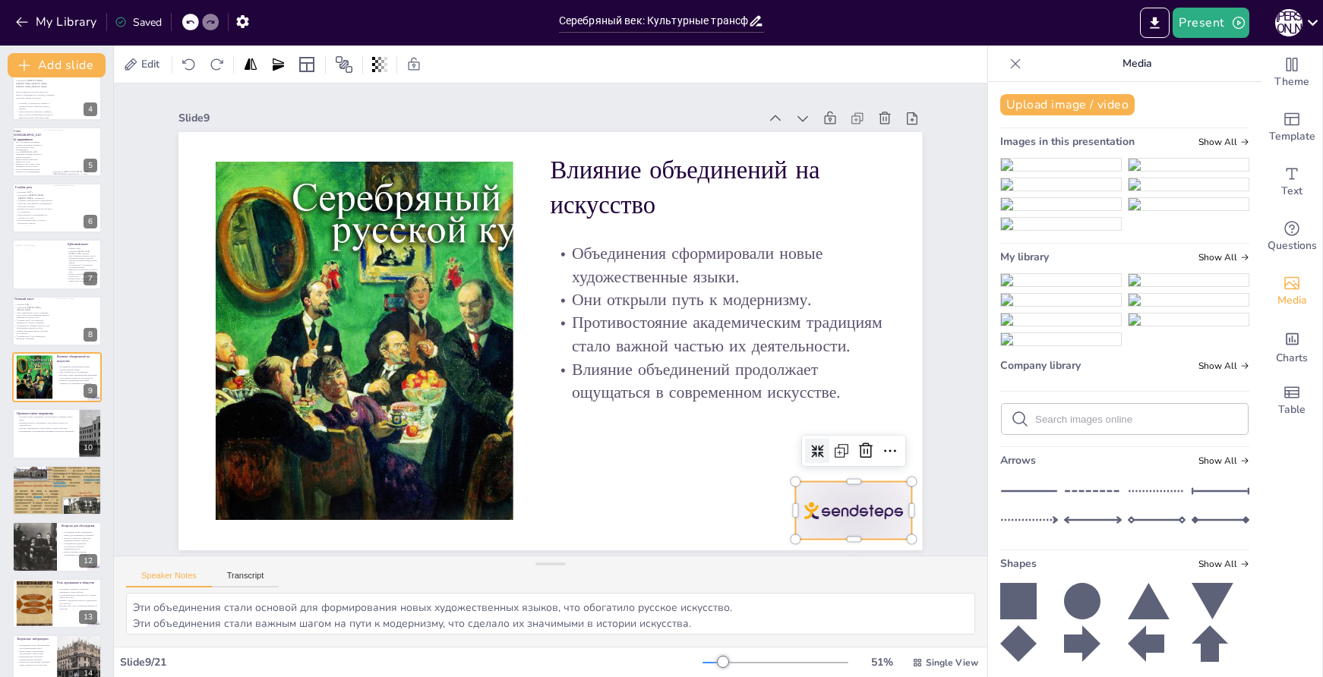
click at [859, 524] on div at bounding box center [833, 542] width 122 height 70
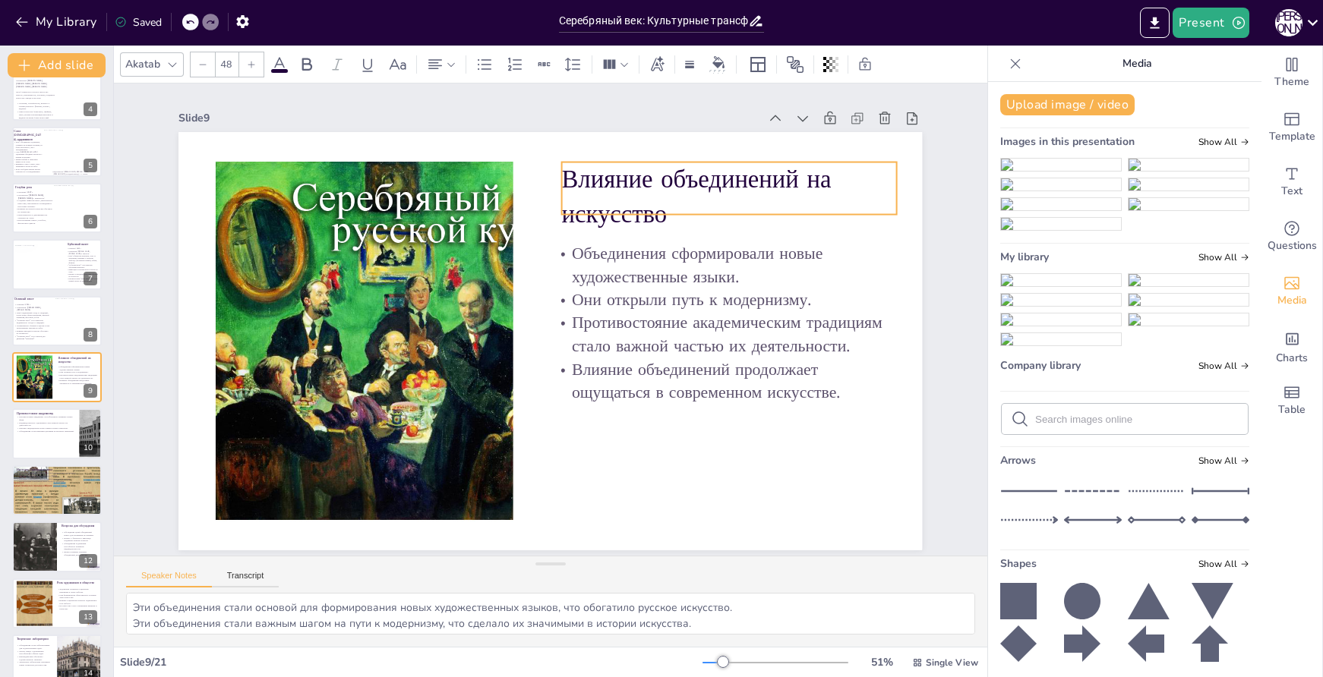
drag, startPoint x: 689, startPoint y: 178, endPoint x: 700, endPoint y: 187, distance: 14.6
click at [700, 187] on p "Влияние объединений на искусство" at bounding box center [751, 236] width 342 height 137
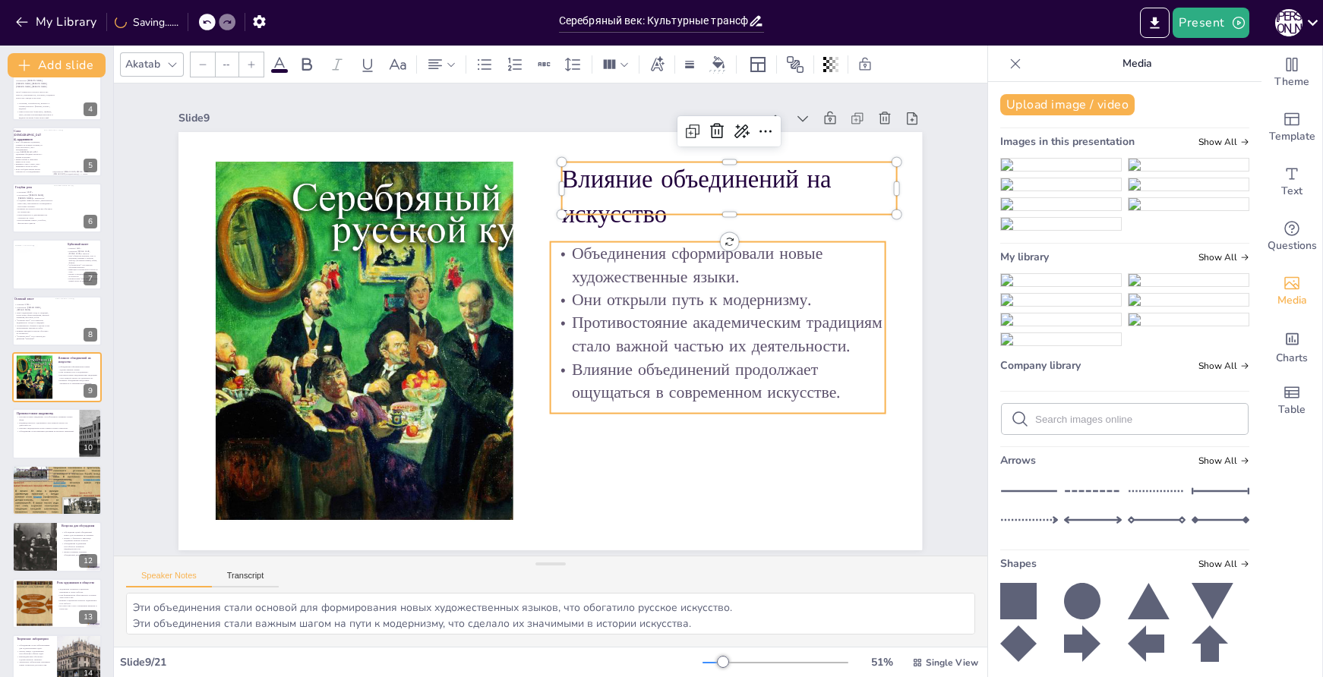
type input "32"
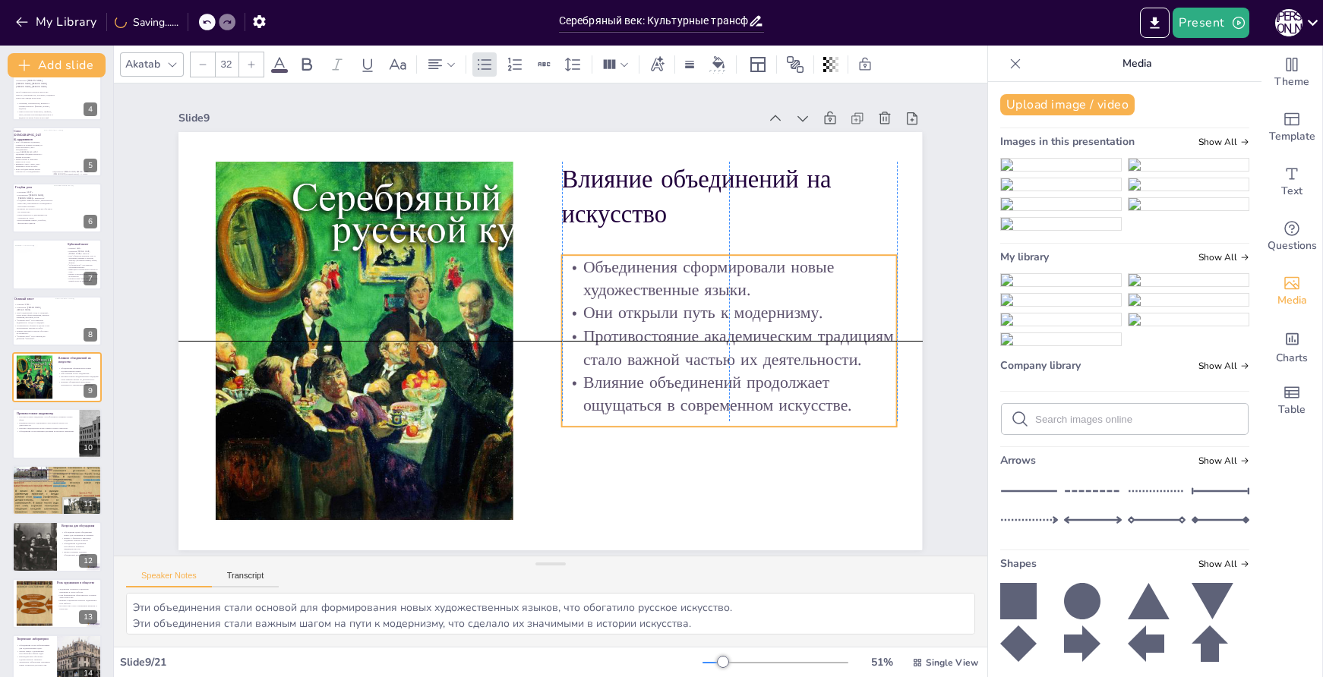
drag, startPoint x: 743, startPoint y: 311, endPoint x: 749, endPoint y: 318, distance: 9.7
click at [749, 324] on p "Противостояние академическим традициям стало важной частью их деятельности." at bounding box center [729, 347] width 335 height 46
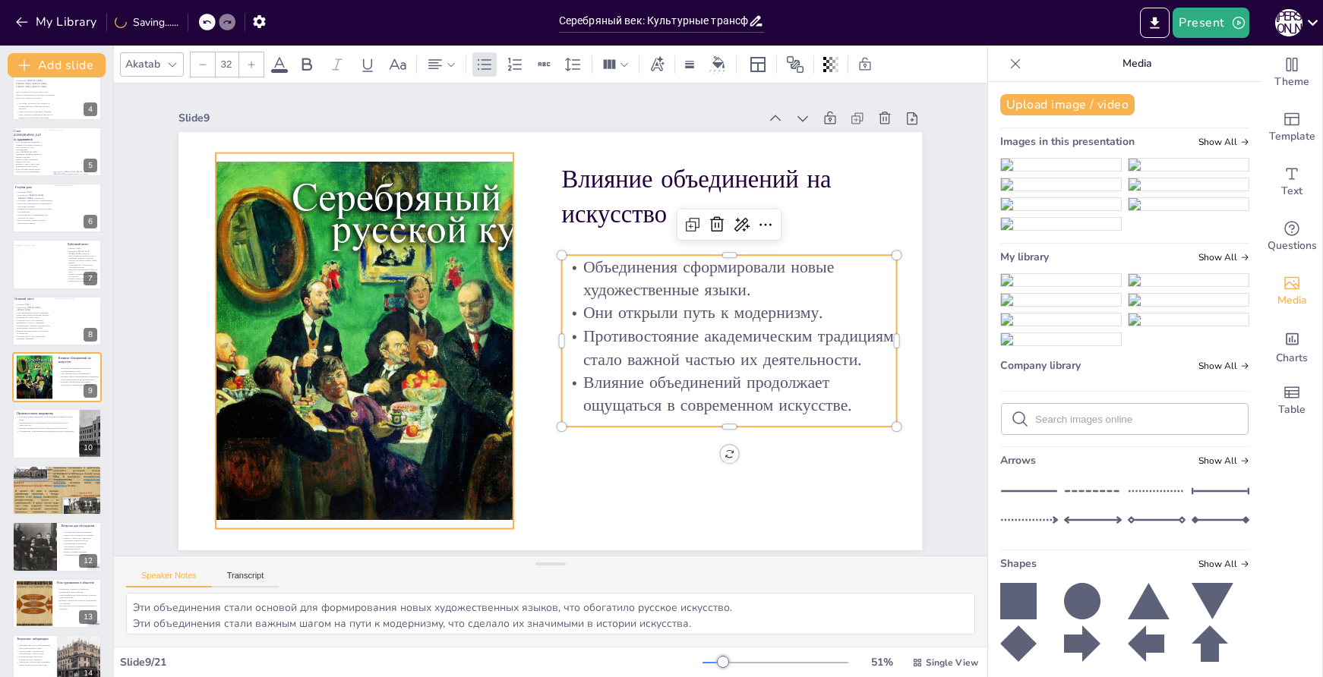
click at [437, 210] on div at bounding box center [364, 341] width 643 height 377
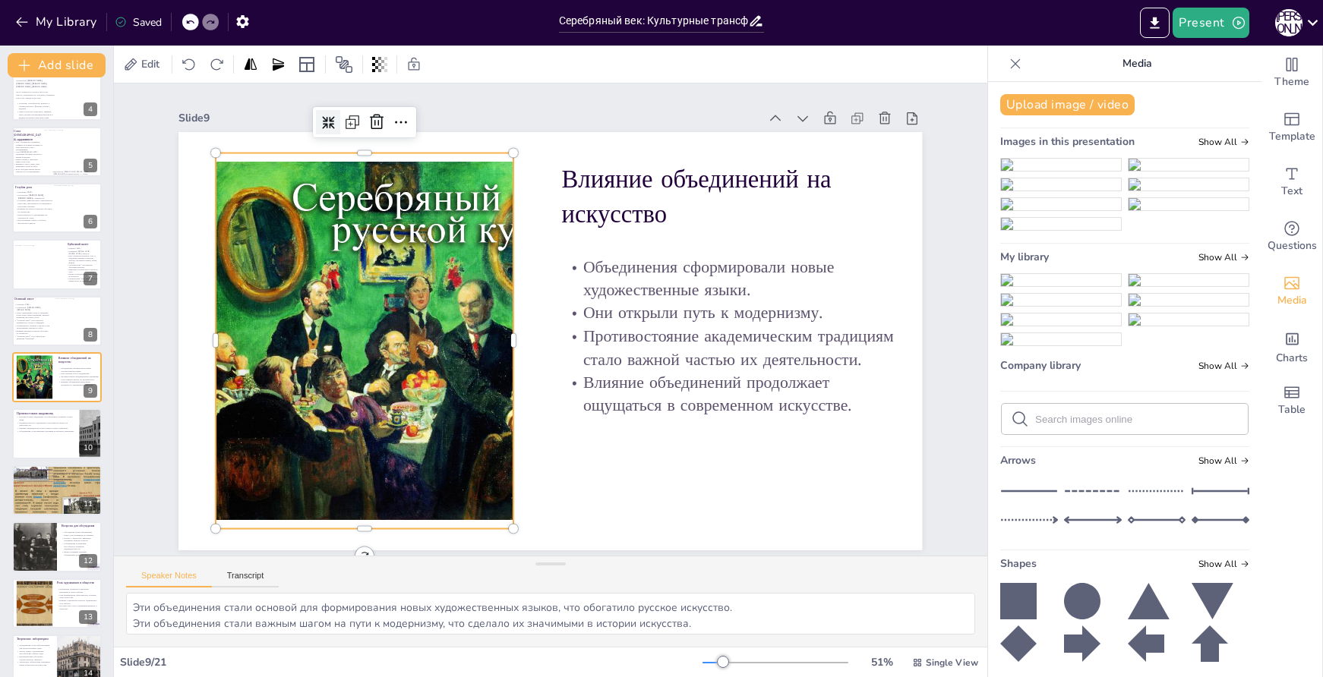
click at [343, 106] on icon at bounding box center [349, 99] width 13 height 13
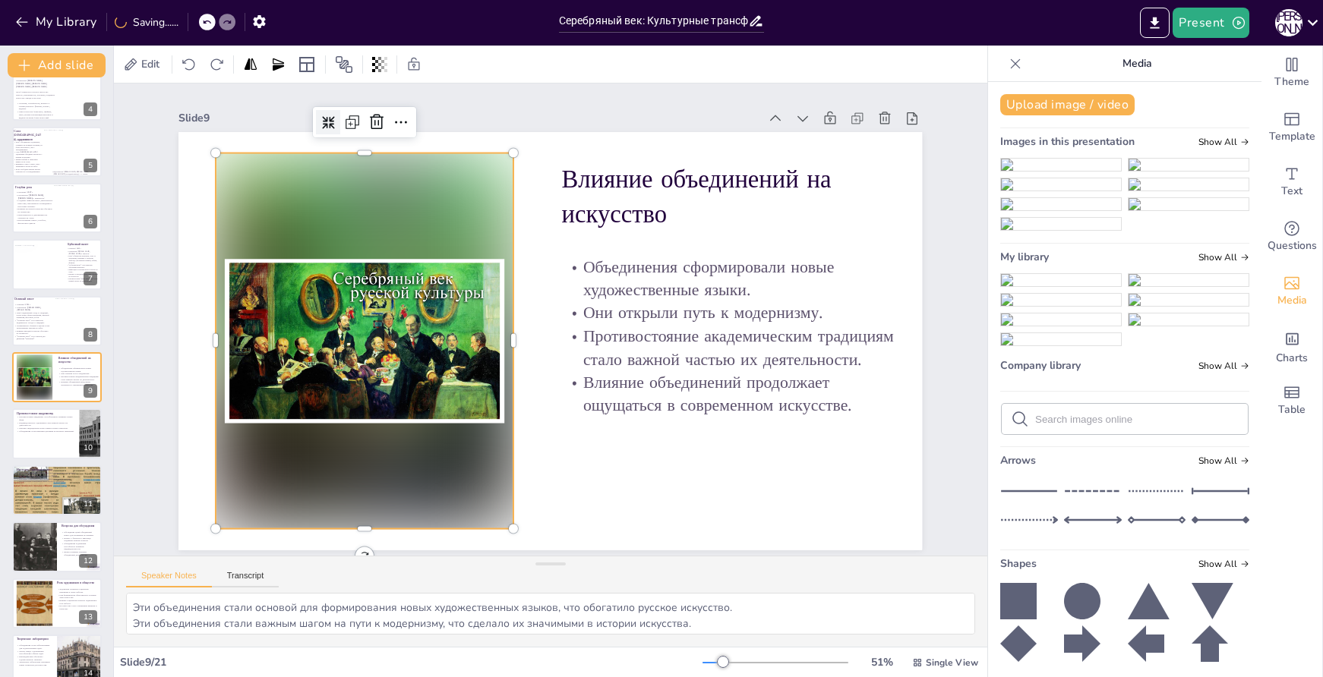
click at [367, 284] on div at bounding box center [365, 341] width 298 height 377
click at [388, 113] on icon at bounding box center [398, 105] width 20 height 20
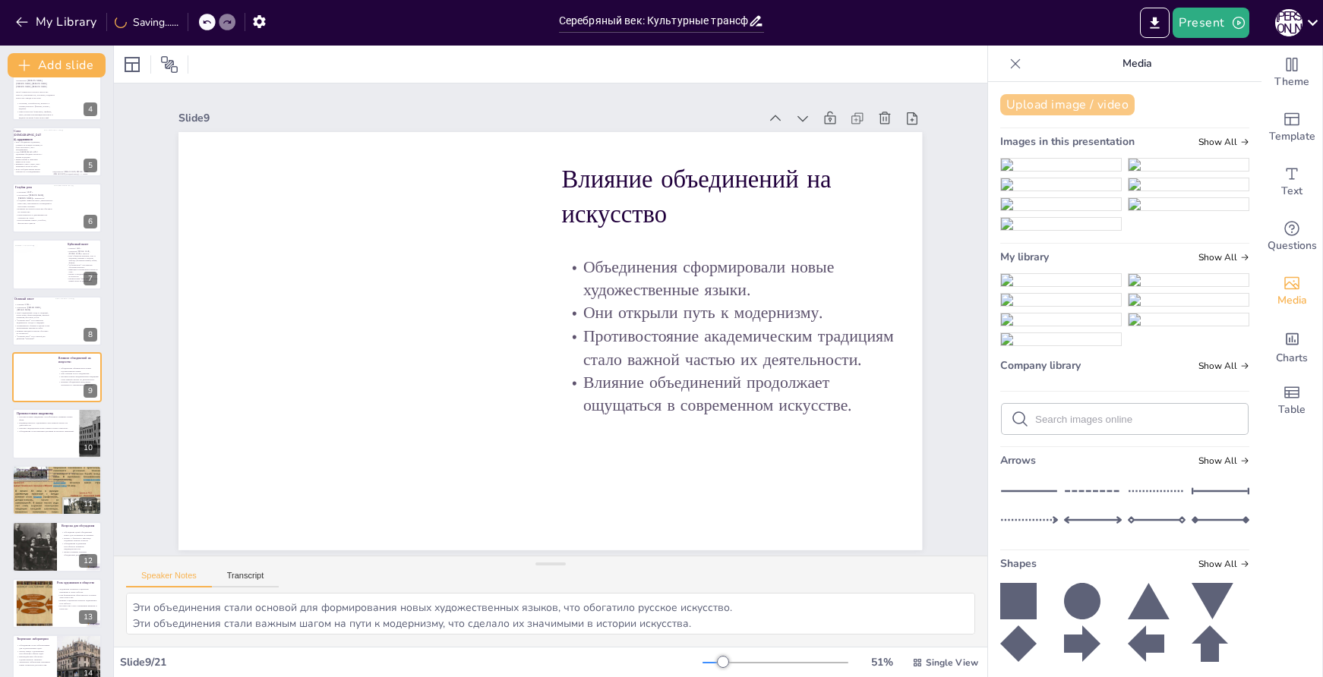
click at [1041, 103] on button "Upload image / video" at bounding box center [1067, 104] width 134 height 21
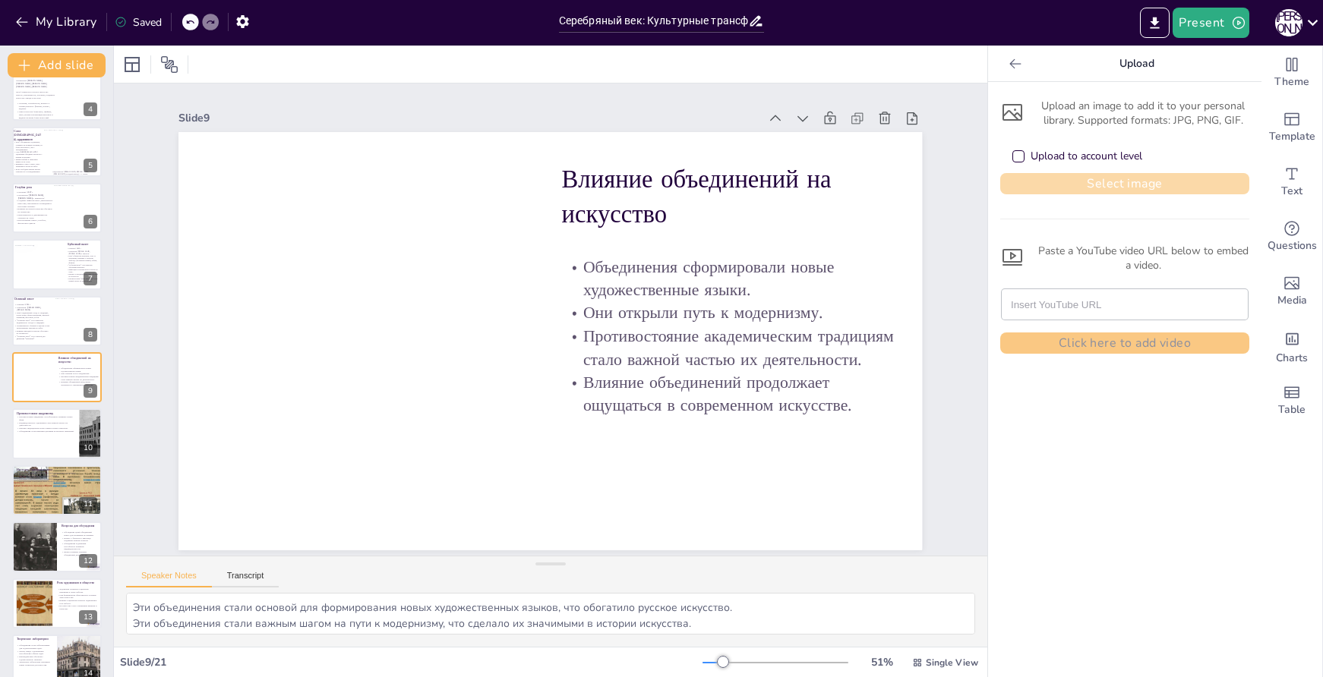
click at [1107, 188] on button "Select image" at bounding box center [1124, 183] width 249 height 21
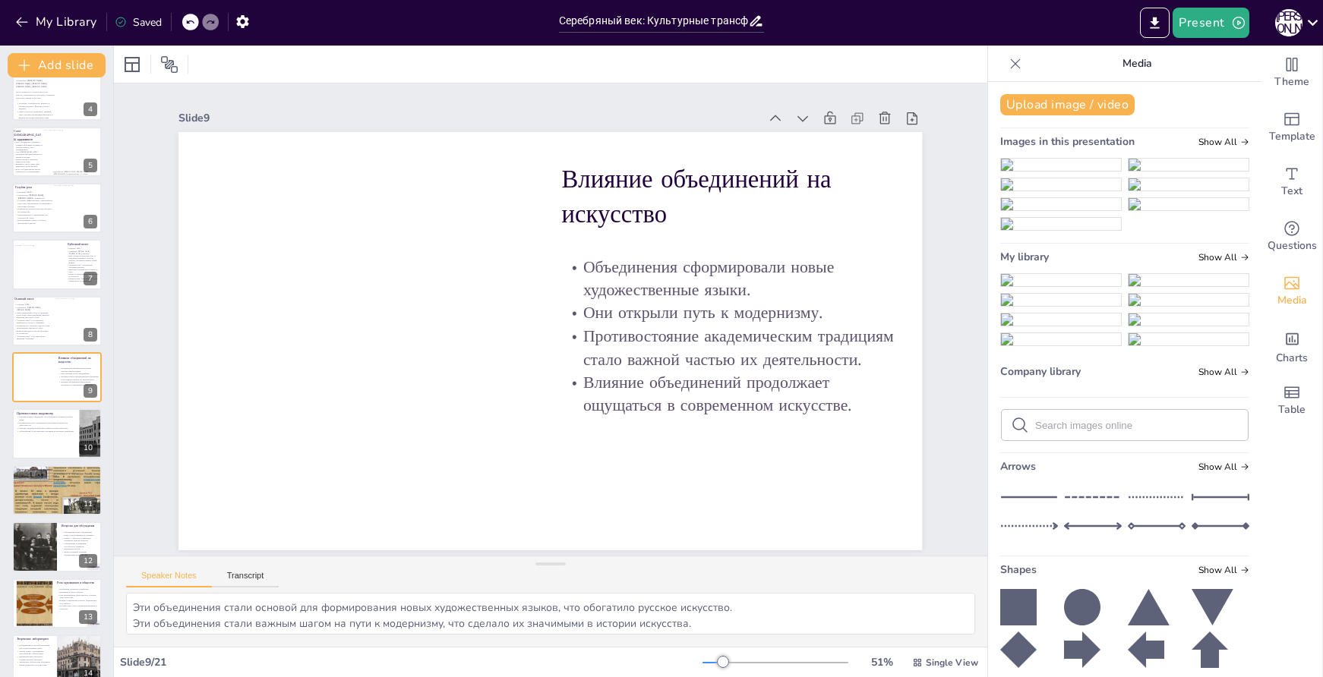
click at [1041, 286] on img at bounding box center [1061, 280] width 120 height 12
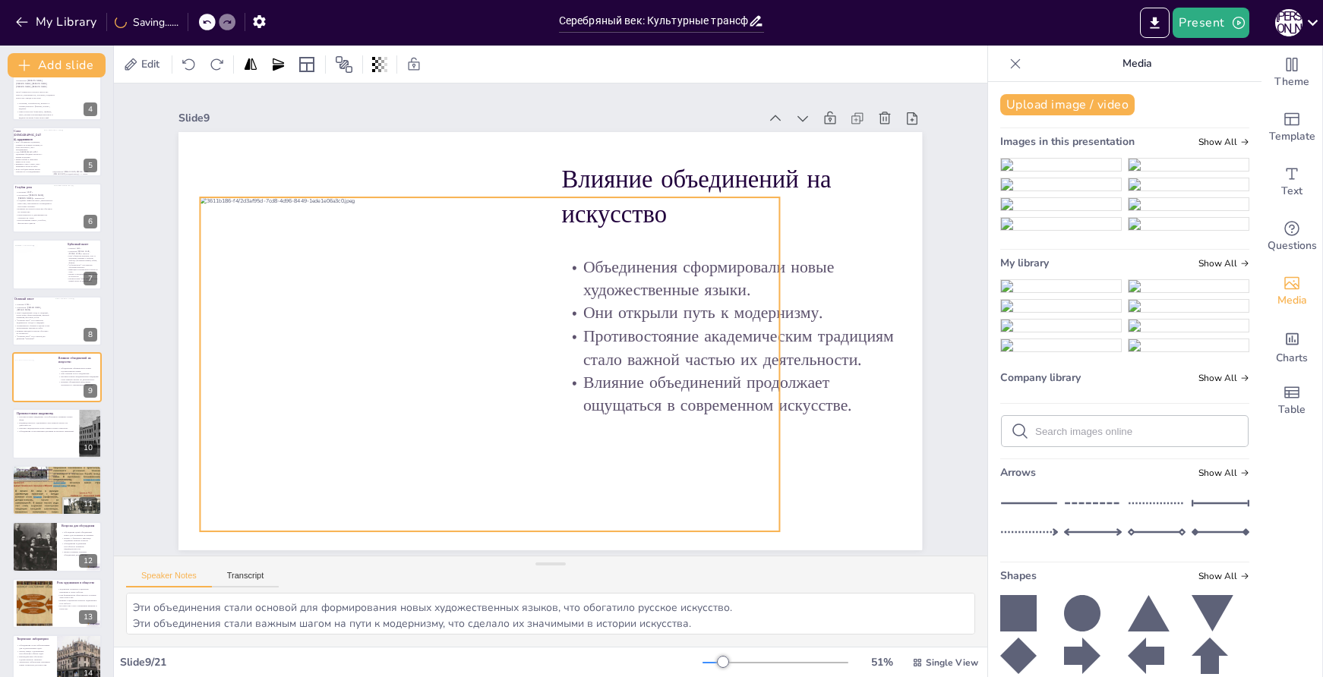
drag, startPoint x: 736, startPoint y: 374, endPoint x: 675, endPoint y: 397, distance: 65.2
click at [675, 397] on div at bounding box center [482, 351] width 636 height 448
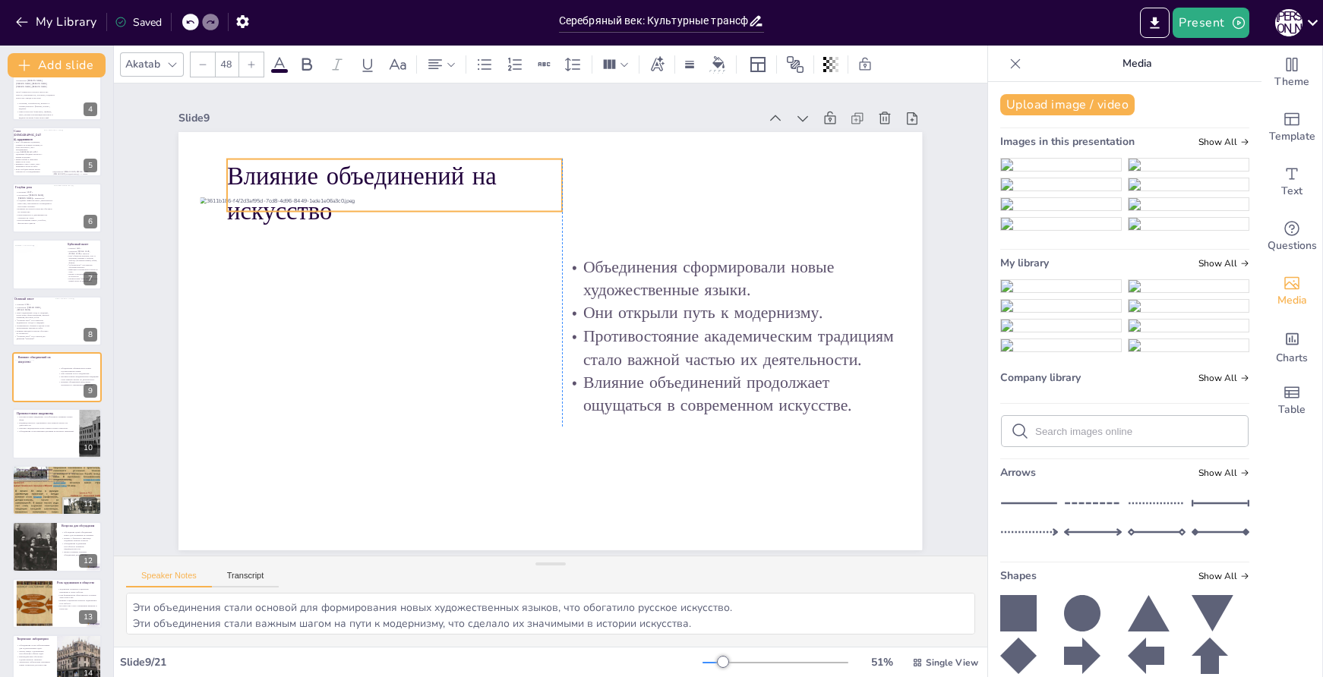
drag, startPoint x: 727, startPoint y: 173, endPoint x: 391, endPoint y: 170, distance: 335.7
click at [391, 170] on p "Влияние объединений на искусство" at bounding box center [408, 178] width 340 height 104
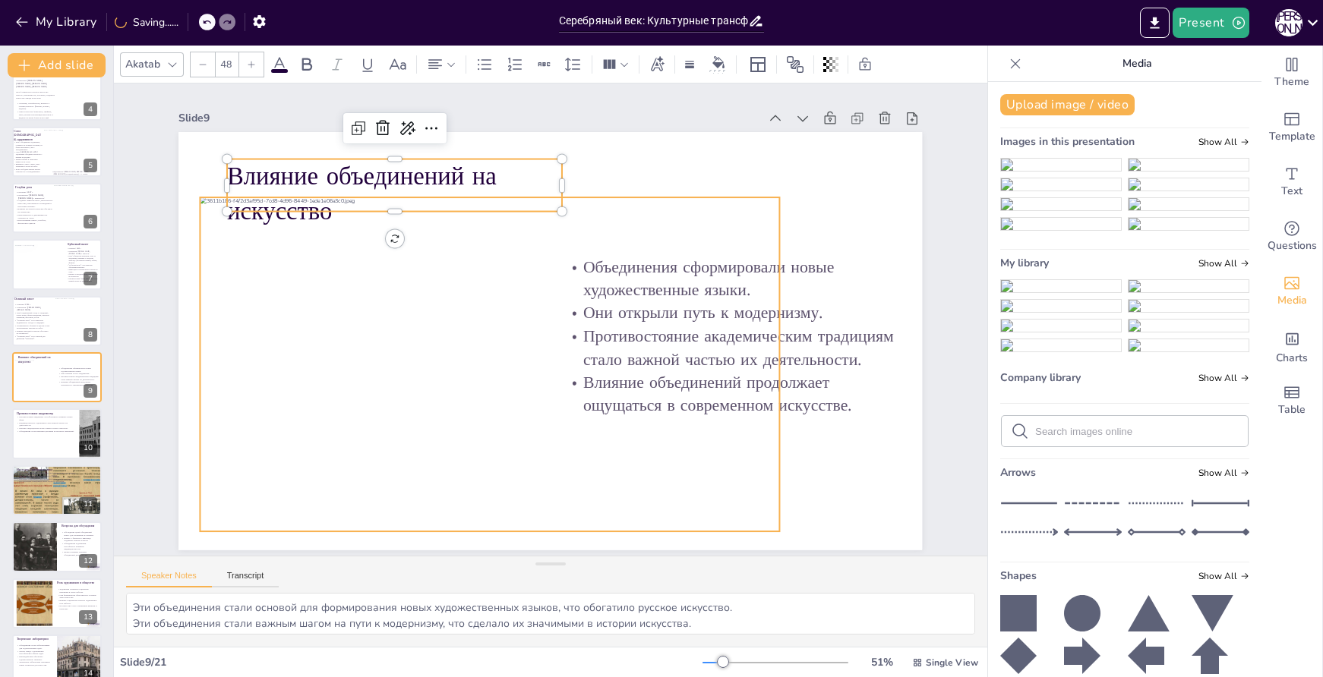
click at [580, 347] on div at bounding box center [490, 364] width 579 height 335
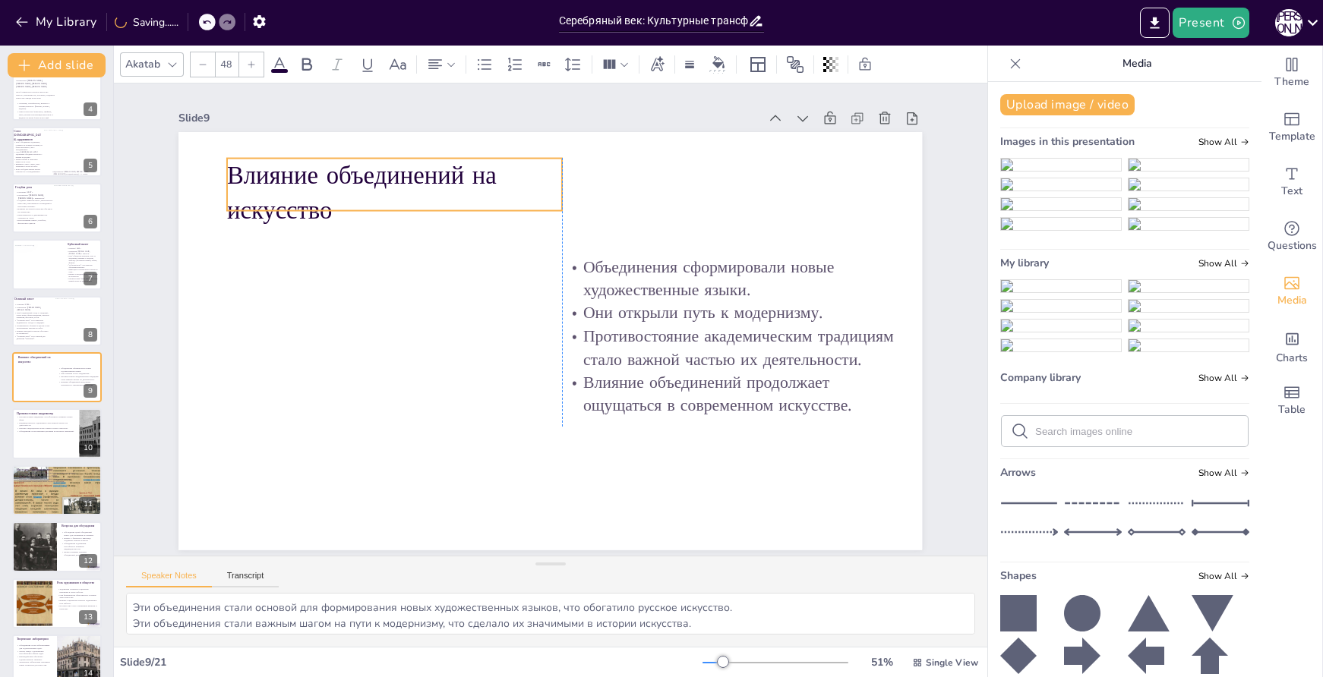
click at [465, 180] on p "Влияние объединений на искусство" at bounding box center [441, 150] width 339 height 169
drag, startPoint x: 552, startPoint y: 177, endPoint x: 702, endPoint y: 188, distance: 150.0
click at [731, 195] on div at bounding box center [742, 222] width 23 height 55
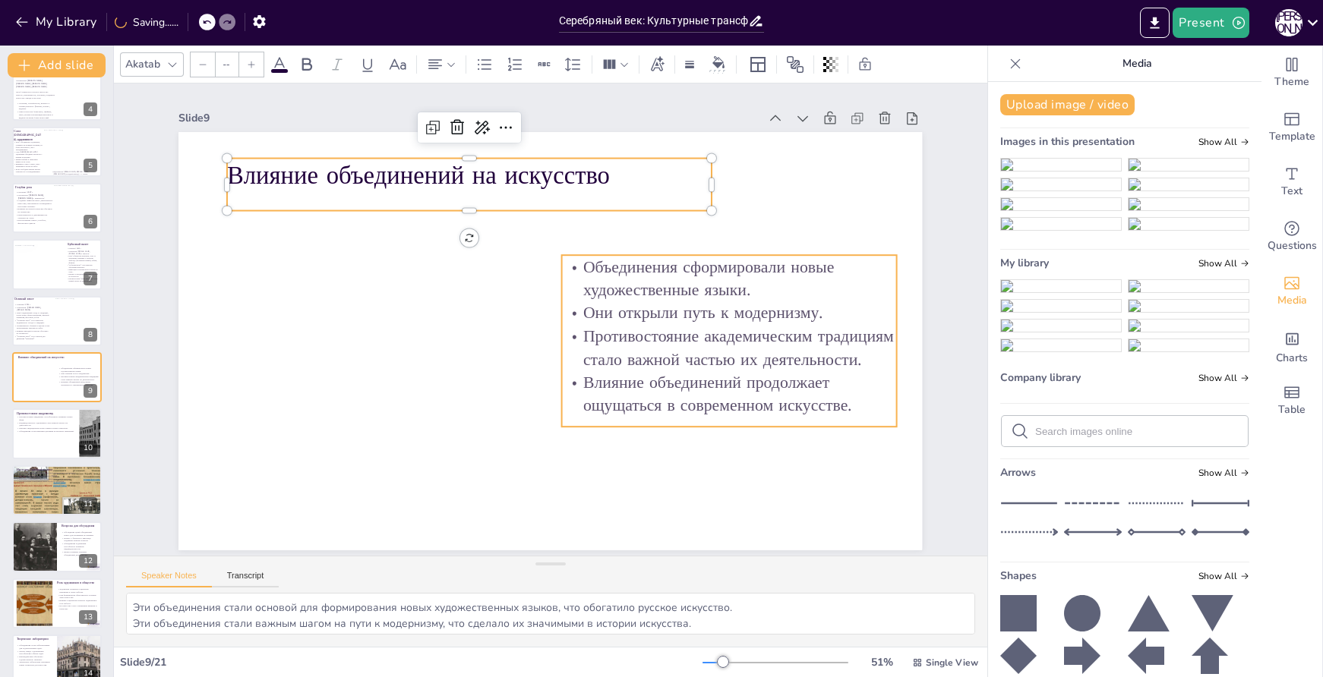
type input "32"
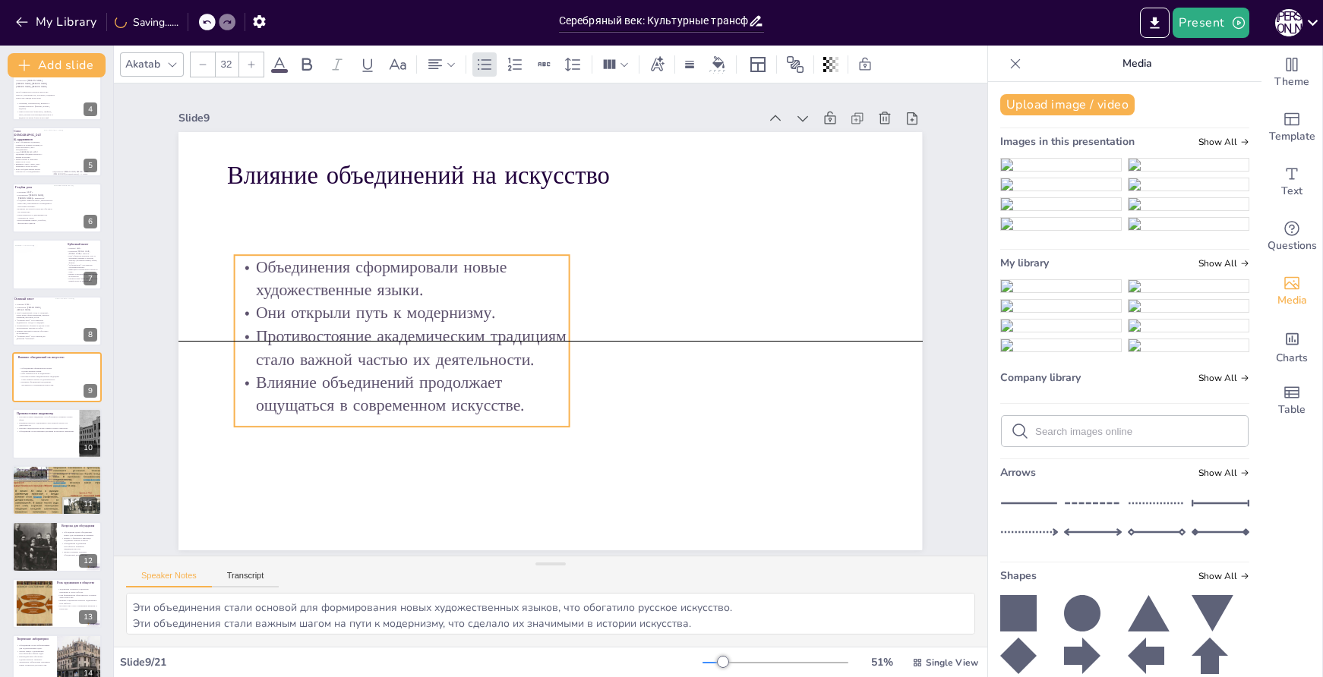
drag, startPoint x: 714, startPoint y: 296, endPoint x: 387, endPoint y: 298, distance: 327.3
click at [387, 302] on p "Они открыли путь к модернизму." at bounding box center [402, 313] width 335 height 23
click at [412, 314] on p "Они открыли путь к модернизму." at bounding box center [439, 210] width 264 height 241
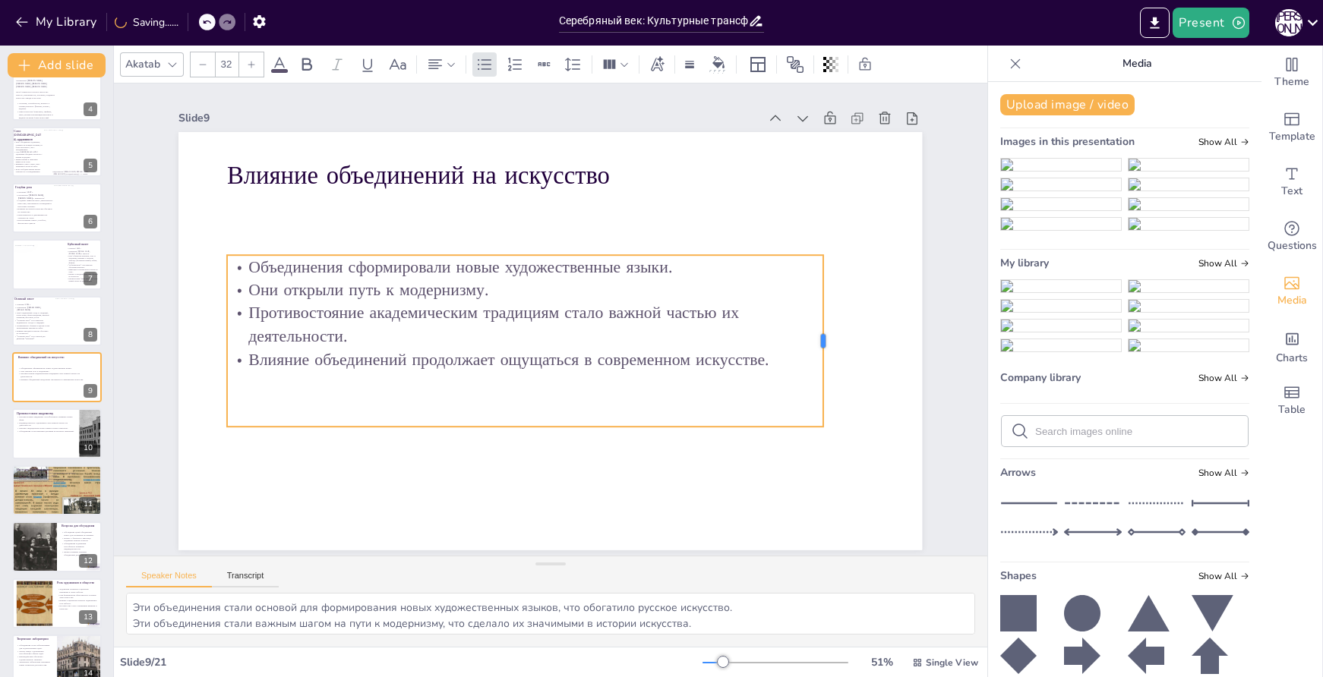
drag, startPoint x: 556, startPoint y: 334, endPoint x: 819, endPoint y: 355, distance: 264.4
click at [771, 502] on div at bounding box center [697, 557] width 147 height 111
click at [676, 263] on p "Объединения сформировали новые художественные языки." at bounding box center [526, 266] width 599 height 23
click at [638, 264] on p "Объединения сформировали новые художественные языки." at bounding box center [526, 266] width 599 height 23
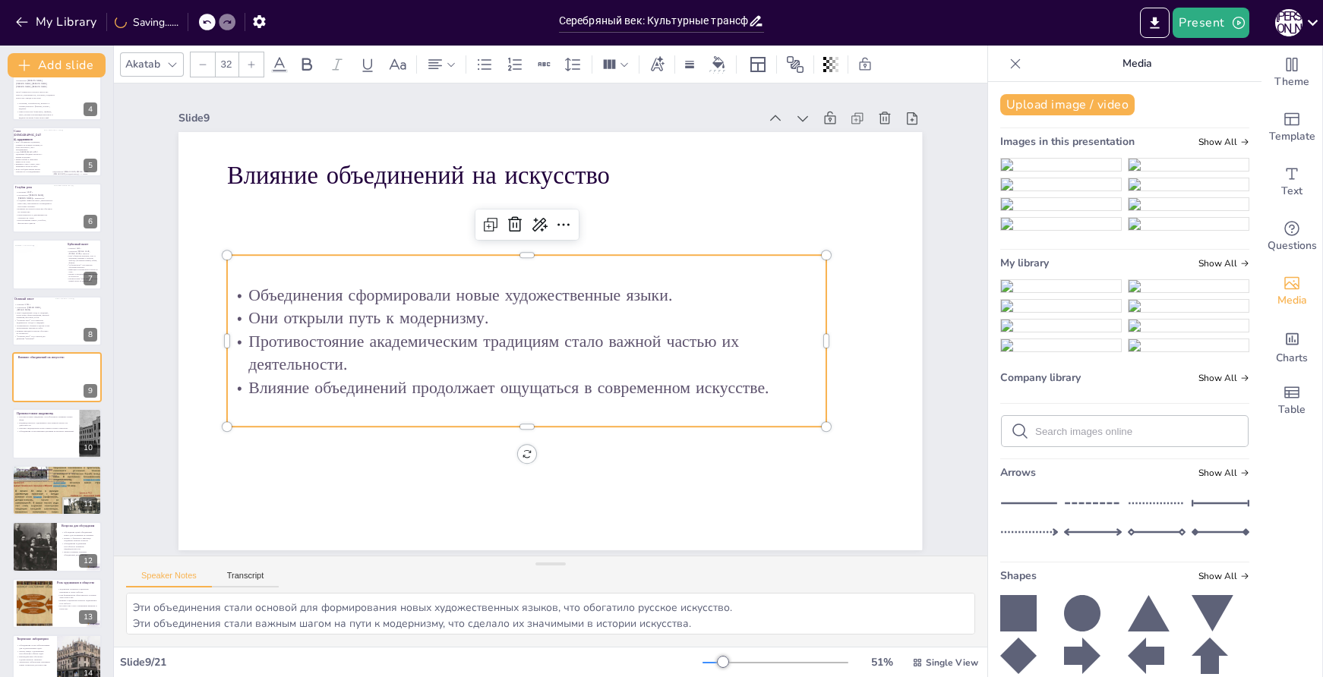
click at [671, 295] on p "Объединения сформировали новые художественные языки." at bounding box center [526, 294] width 599 height 23
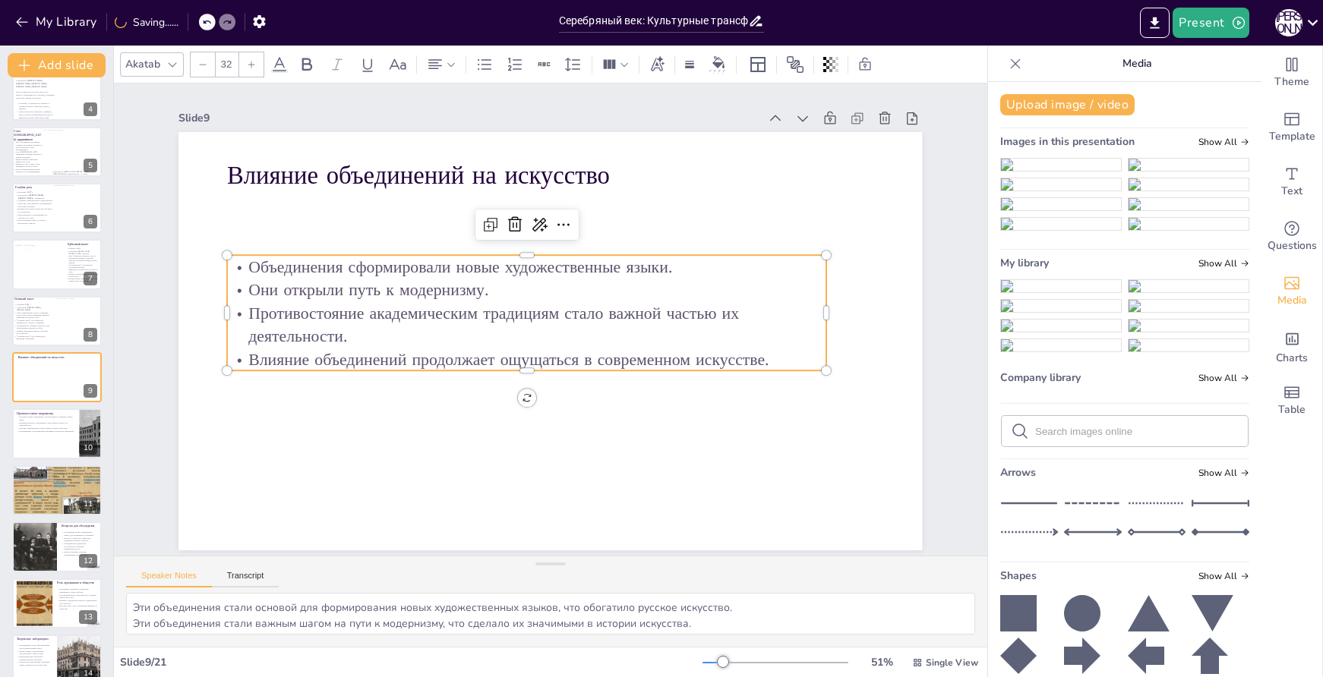
click at [569, 320] on p "Противостояние академическим традициям стало важной частью их деятельности." at bounding box center [526, 325] width 599 height 46
click at [569, 320] on p "Противостояние академическим традициям стало важной частью их деятельности." at bounding box center [526, 319] width 595 height 169
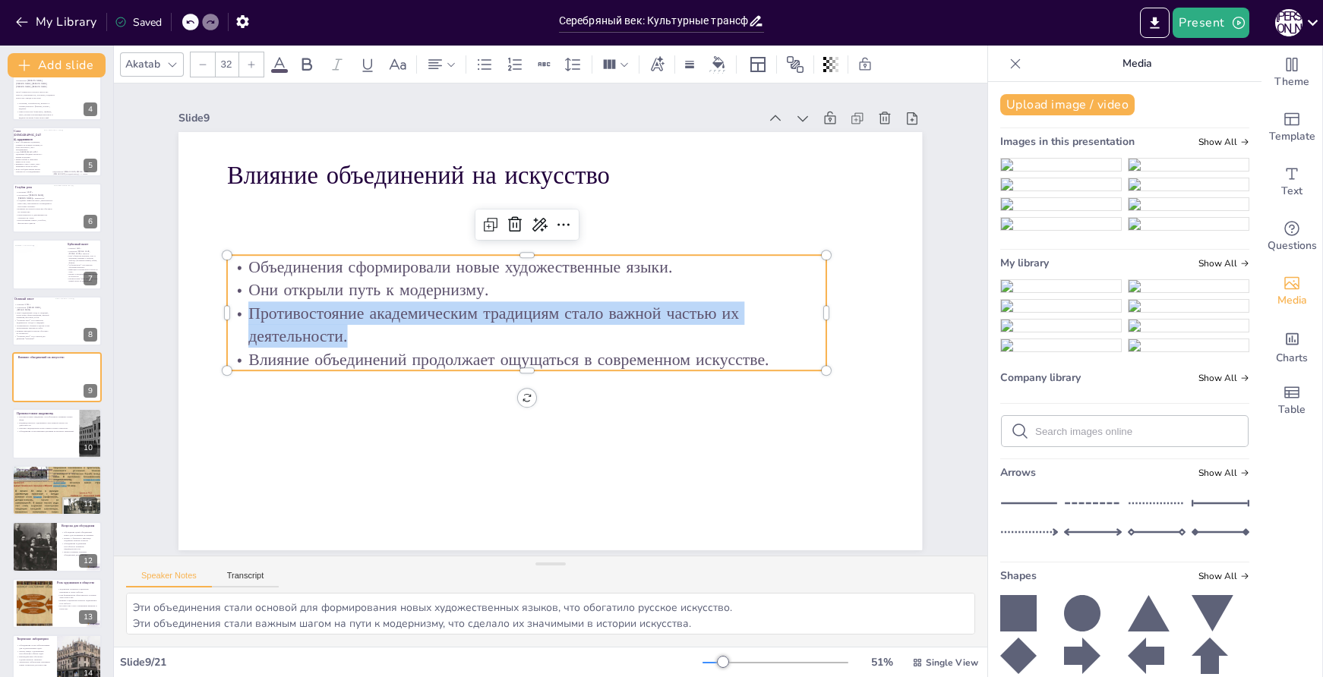
click at [569, 320] on p "Противостояние академическим традициям стало важной частью их деятельности." at bounding box center [526, 325] width 599 height 46
click at [569, 320] on p "Противостояние академическим традициям стало важной частью их деятельности." at bounding box center [526, 321] width 601 height 109
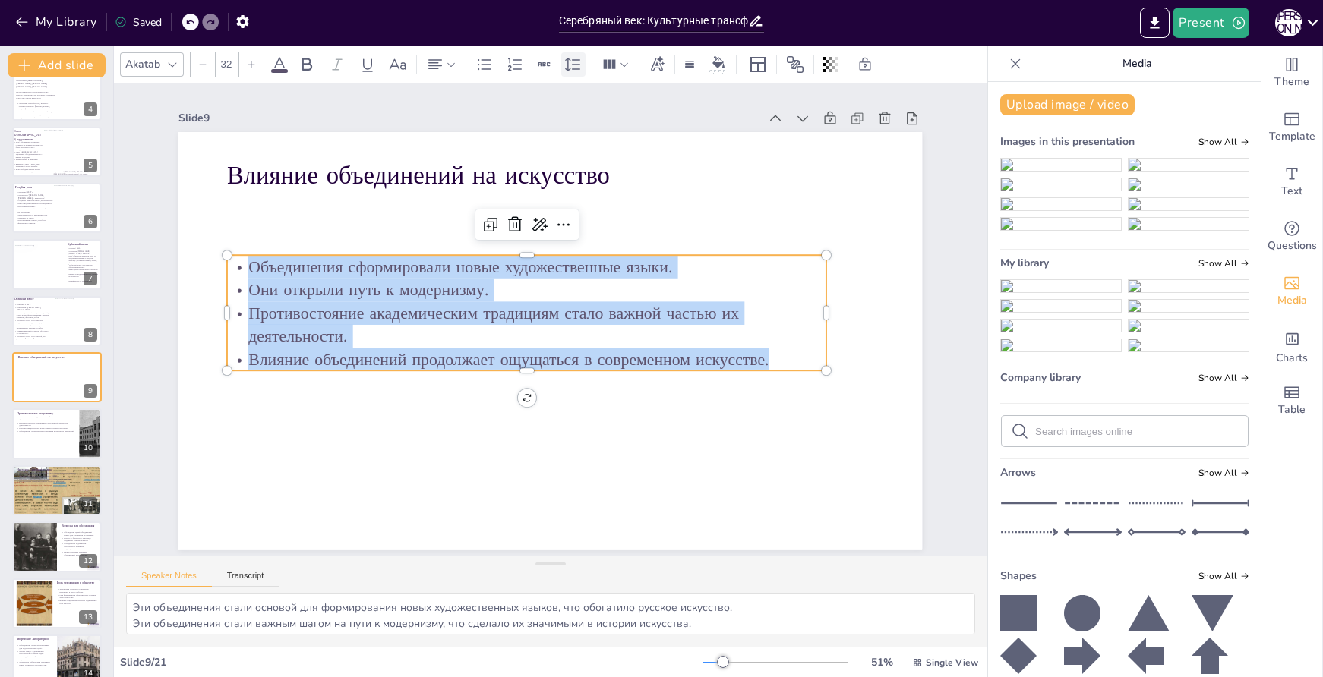
click at [578, 67] on icon at bounding box center [573, 64] width 18 height 18
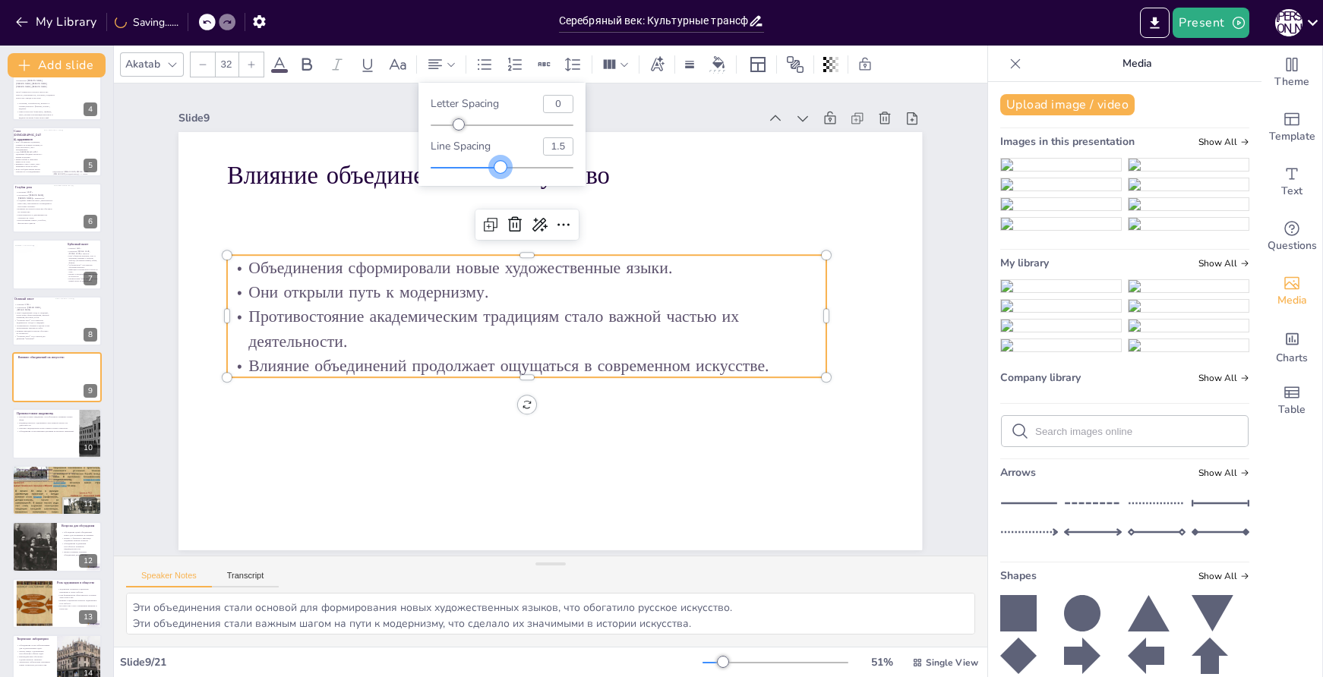
type input "1.48"
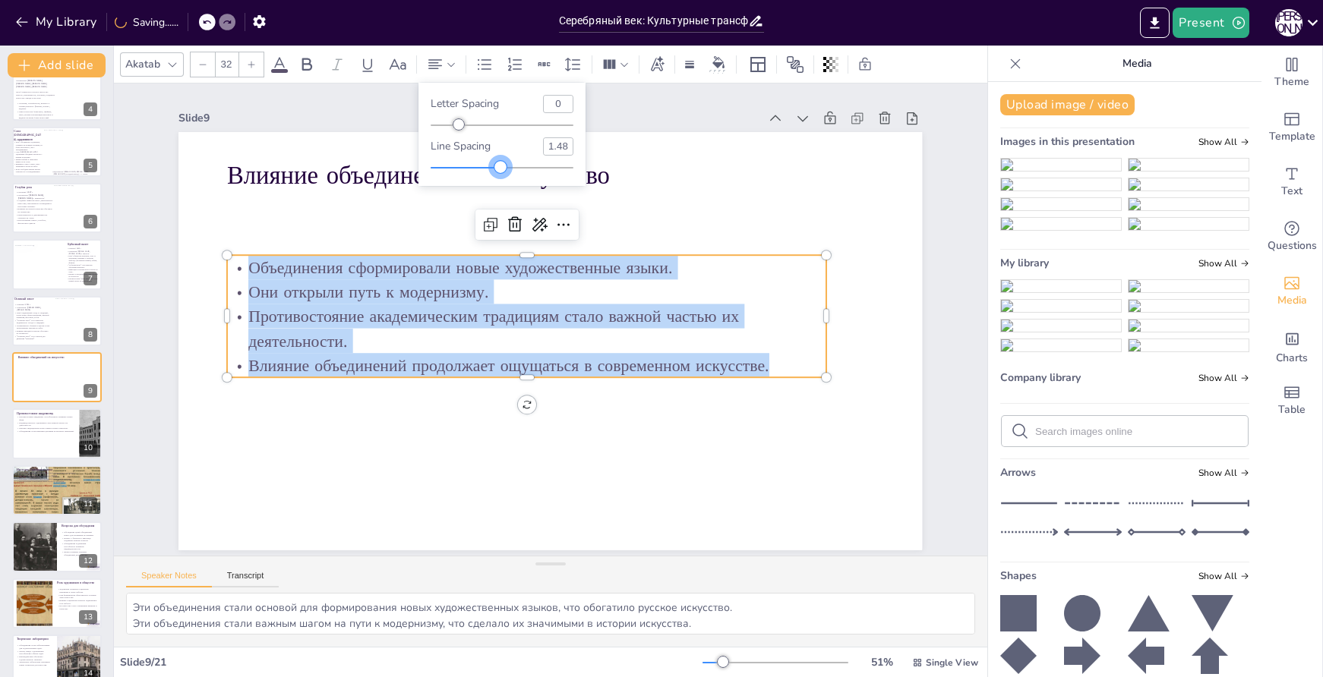
click at [501, 169] on div at bounding box center [502, 168] width 143 height 12
click at [460, 131] on div "Letter spacing 8 Line spacing 1.48" at bounding box center [501, 134] width 167 height 103
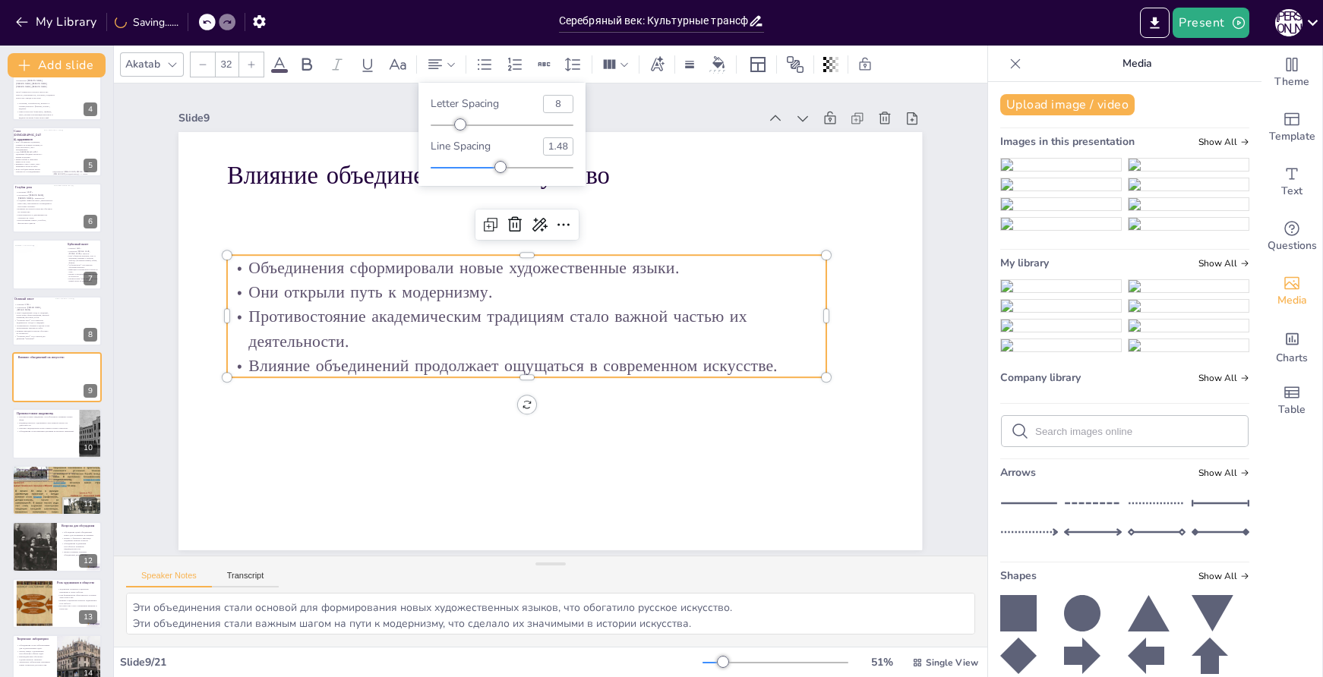
click at [567, 106] on input "8" at bounding box center [558, 104] width 29 height 17
type input "0"
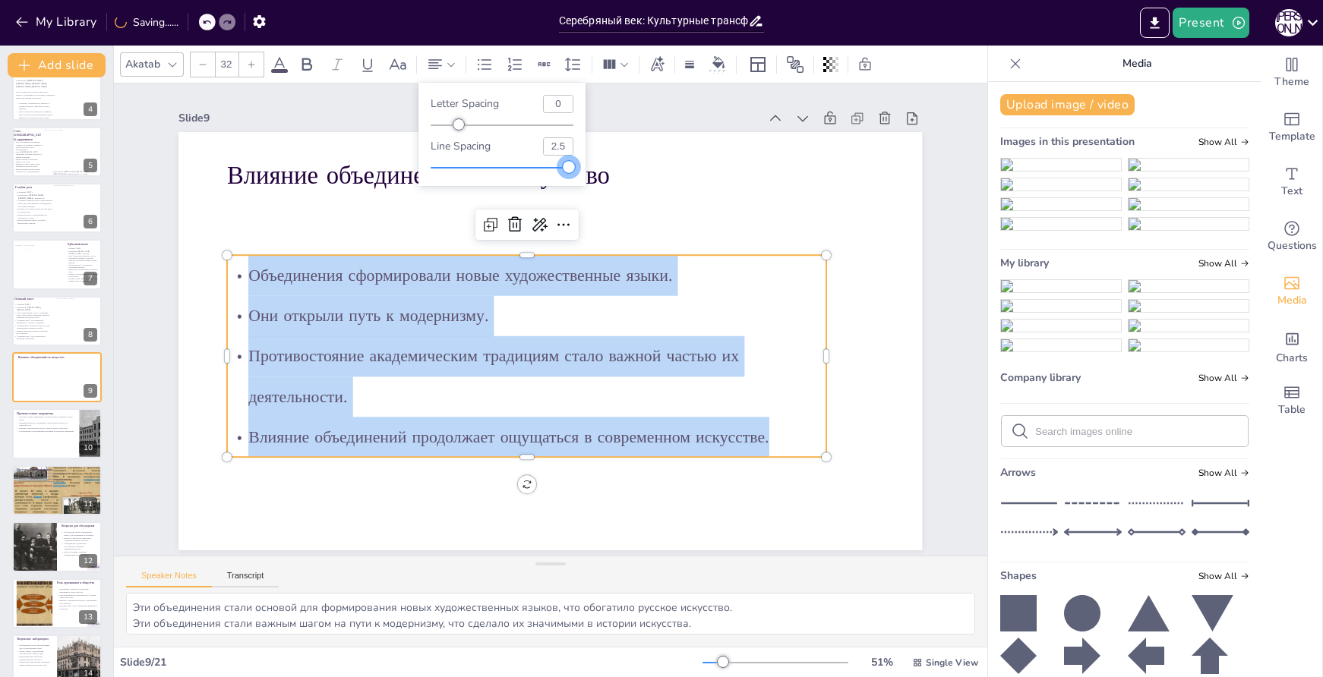
type input "2.5"
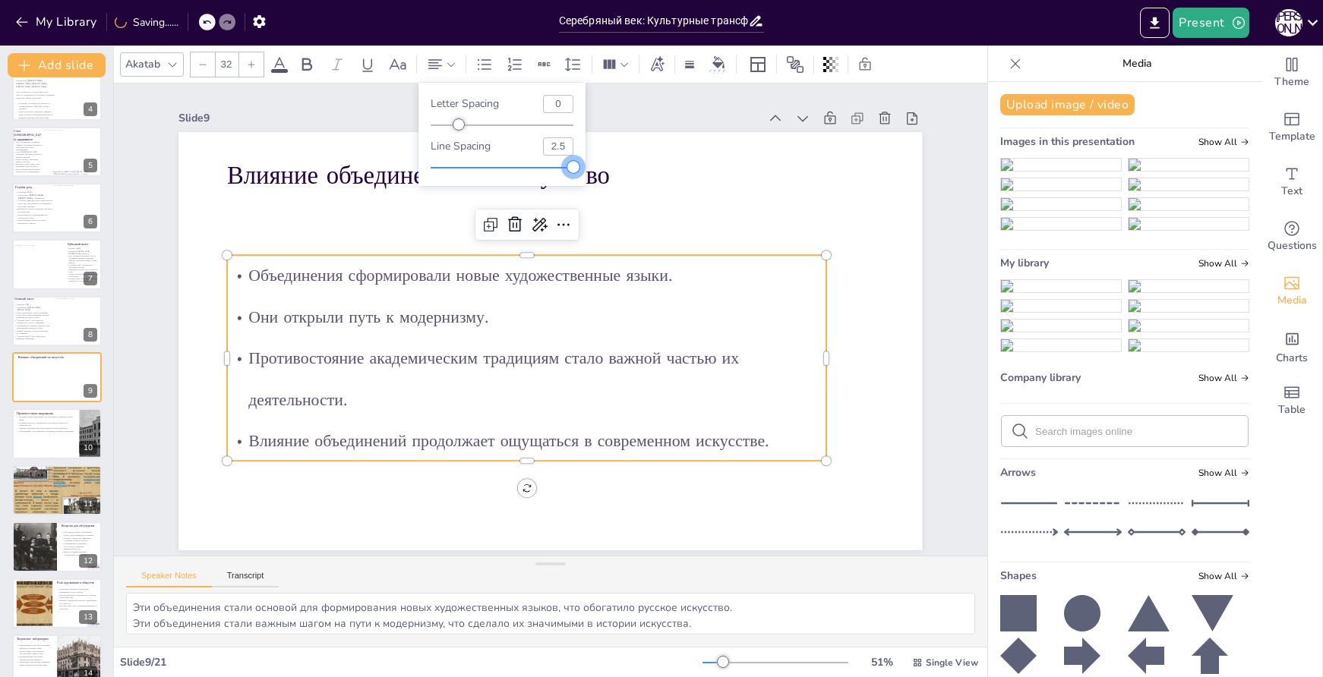
drag, startPoint x: 501, startPoint y: 164, endPoint x: 581, endPoint y: 177, distance: 80.8
click at [581, 177] on div "Letter spacing 0 Line spacing 2.5" at bounding box center [501, 134] width 167 height 103
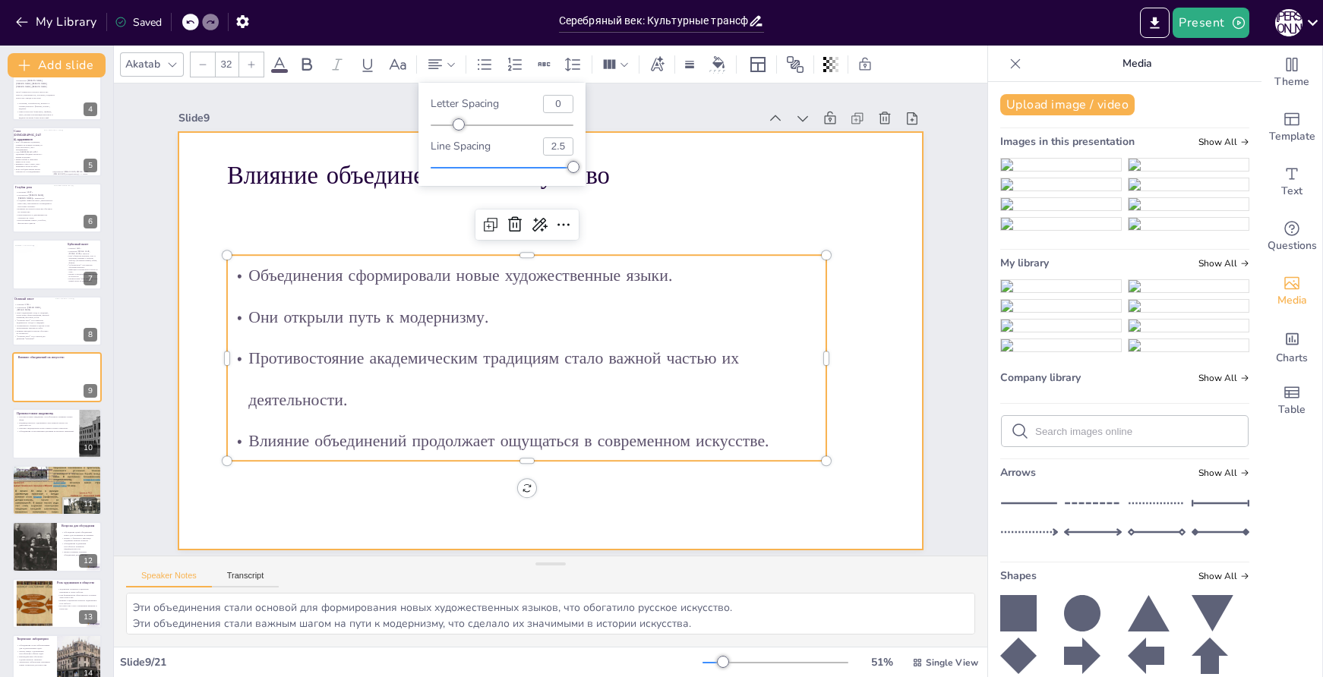
click at [744, 184] on div at bounding box center [550, 341] width 744 height 418
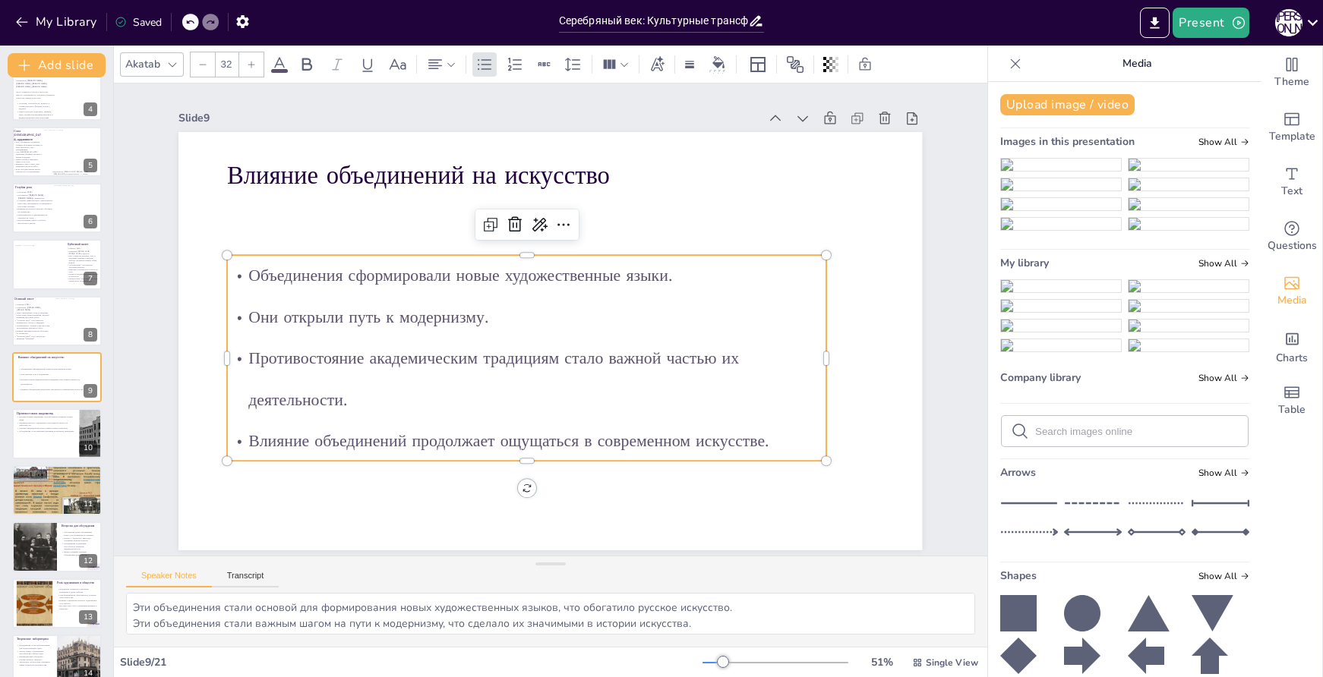
click at [692, 368] on p "Противостояние академическим традициям стало важной частью их деятельности." at bounding box center [526, 379] width 599 height 83
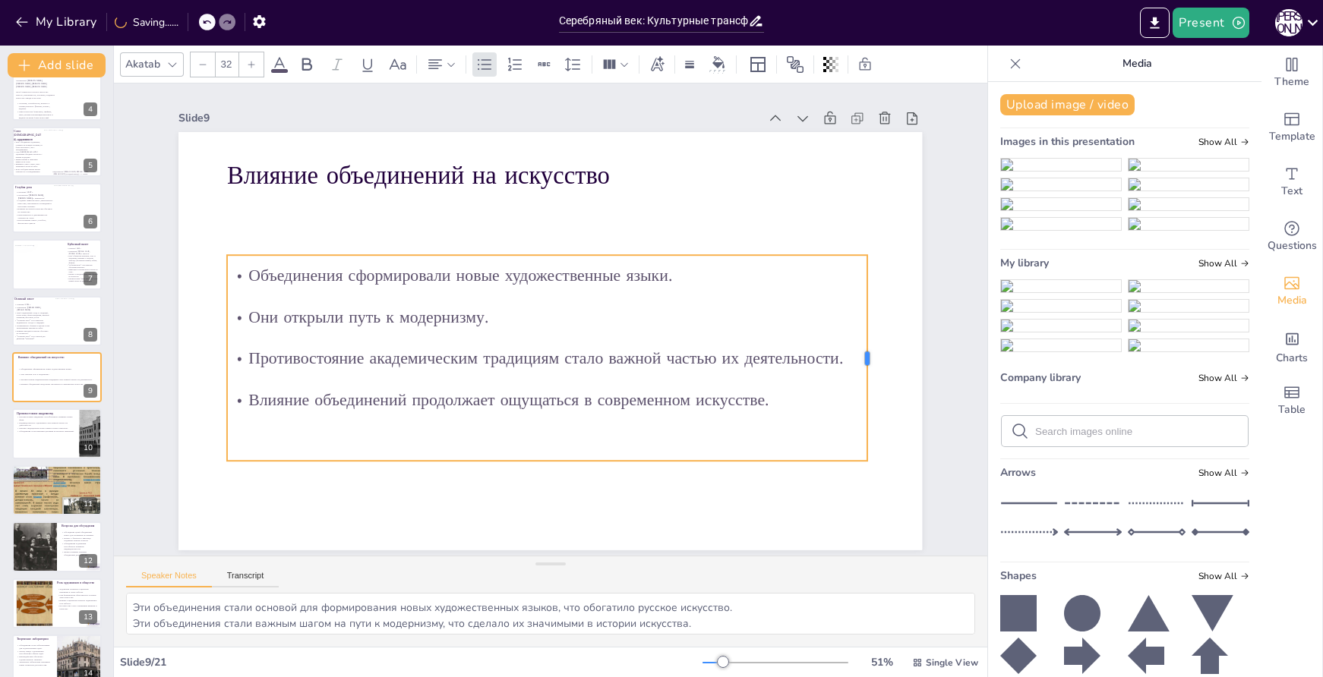
drag, startPoint x: 819, startPoint y: 350, endPoint x: 860, endPoint y: 355, distance: 41.3
click at [860, 355] on div at bounding box center [867, 392] width 33 height 207
click at [61, 434] on div at bounding box center [56, 435] width 91 height 52
type textarea "Это противостояние стало важным этапом в развитии искусства, так как оно способ…"
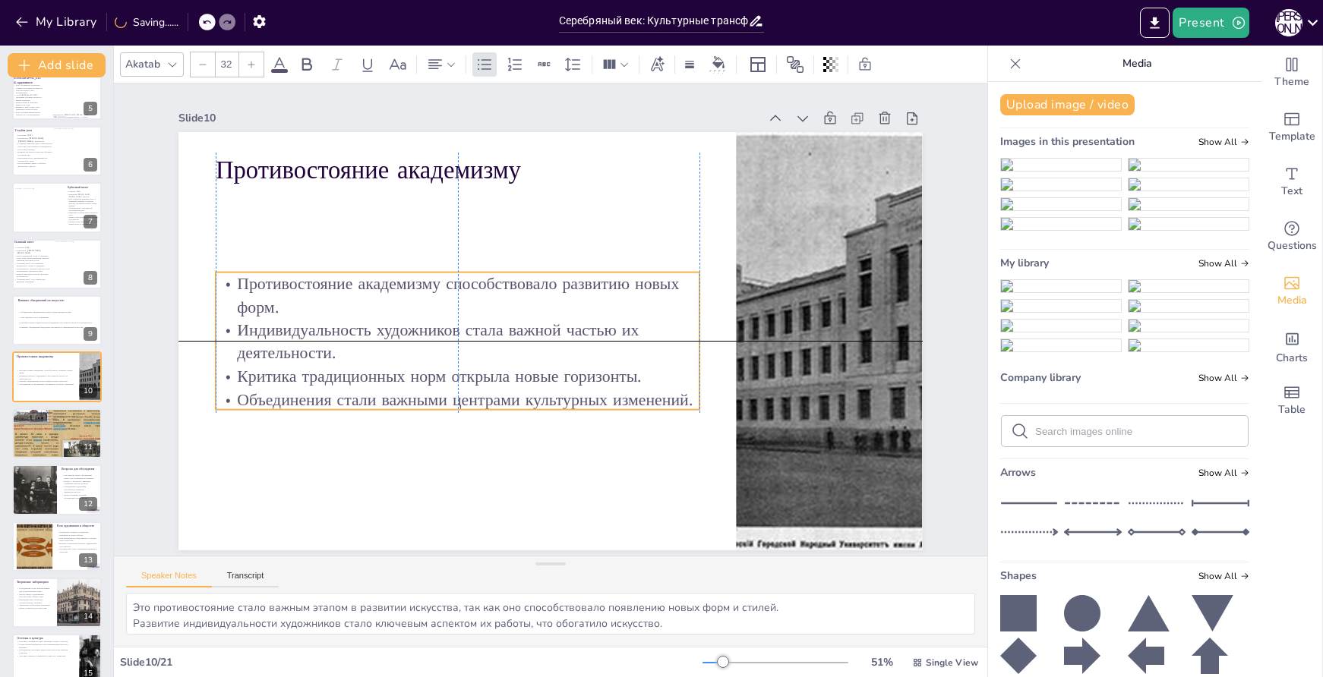
drag, startPoint x: 542, startPoint y: 218, endPoint x: 537, endPoint y: 305, distance: 87.5
click at [537, 305] on p "Противостояние академизму способствовало развитию новых форм." at bounding box center [515, 230] width 321 height 418
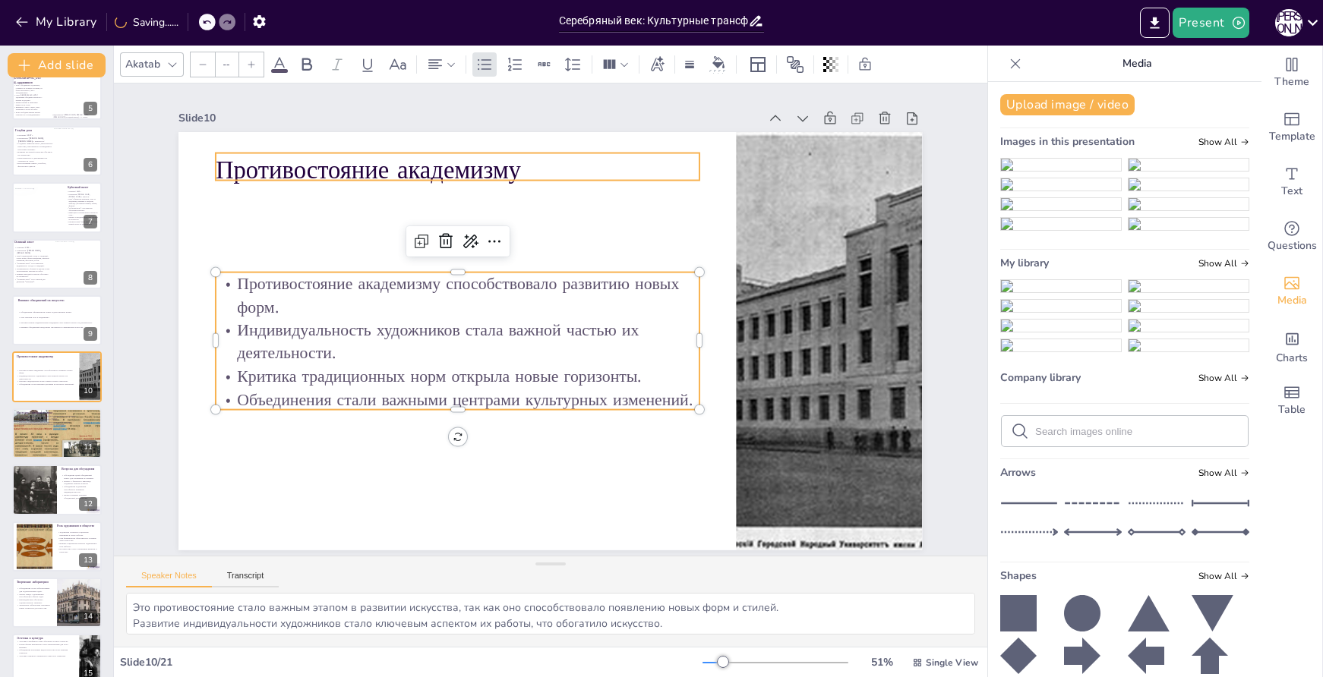
type input "48"
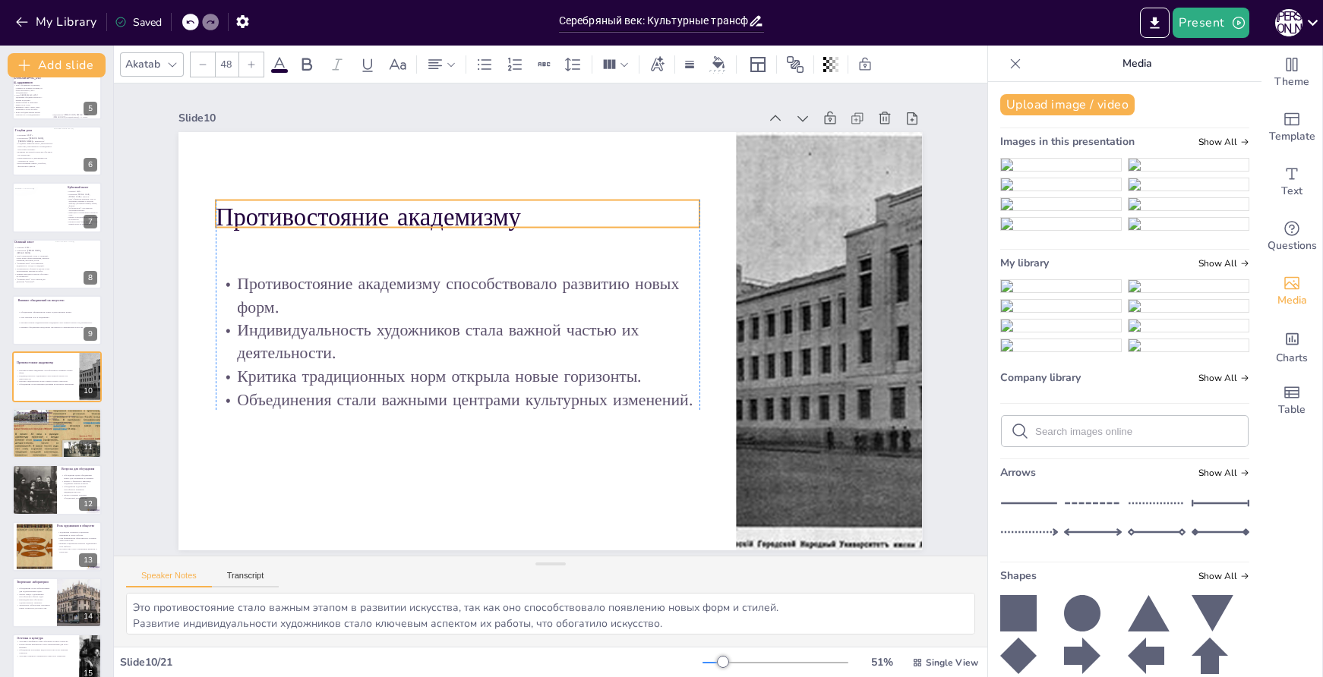
drag, startPoint x: 512, startPoint y: 165, endPoint x: 509, endPoint y: 212, distance: 47.2
click at [509, 212] on p "Противостояние академизму" at bounding box center [457, 217] width 483 height 35
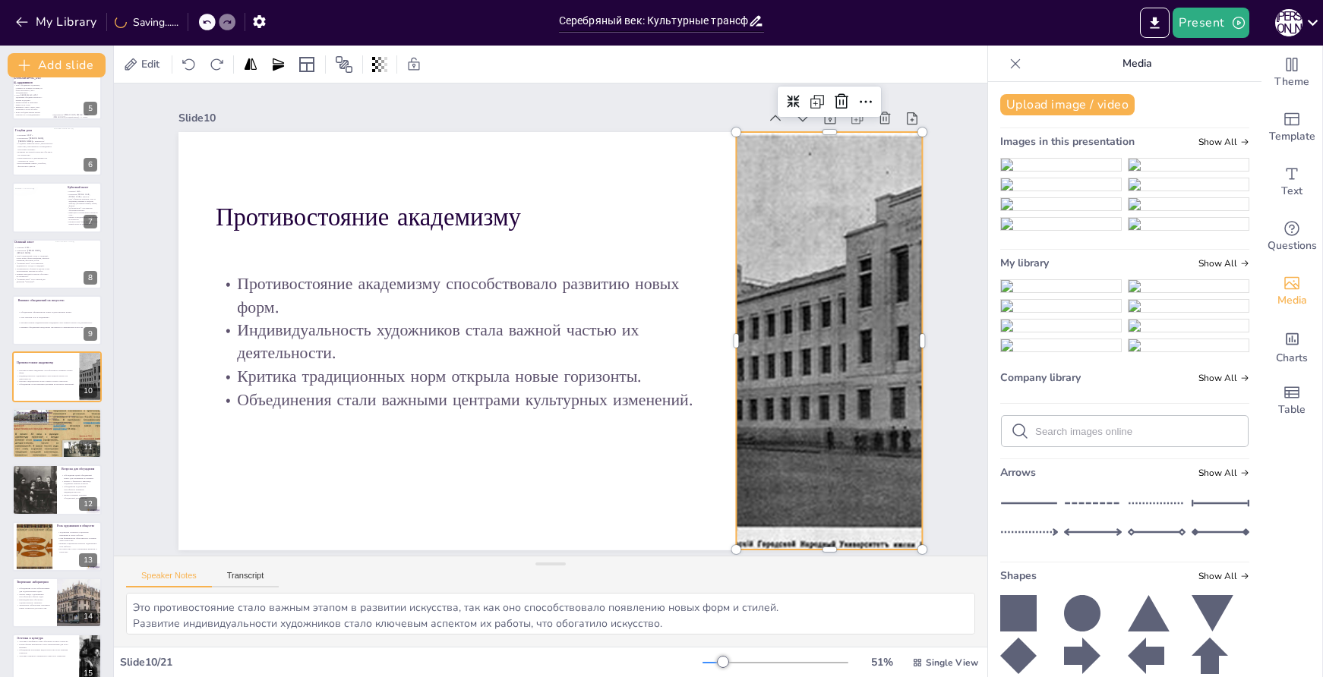
click at [766, 335] on div at bounding box center [828, 341] width 649 height 418
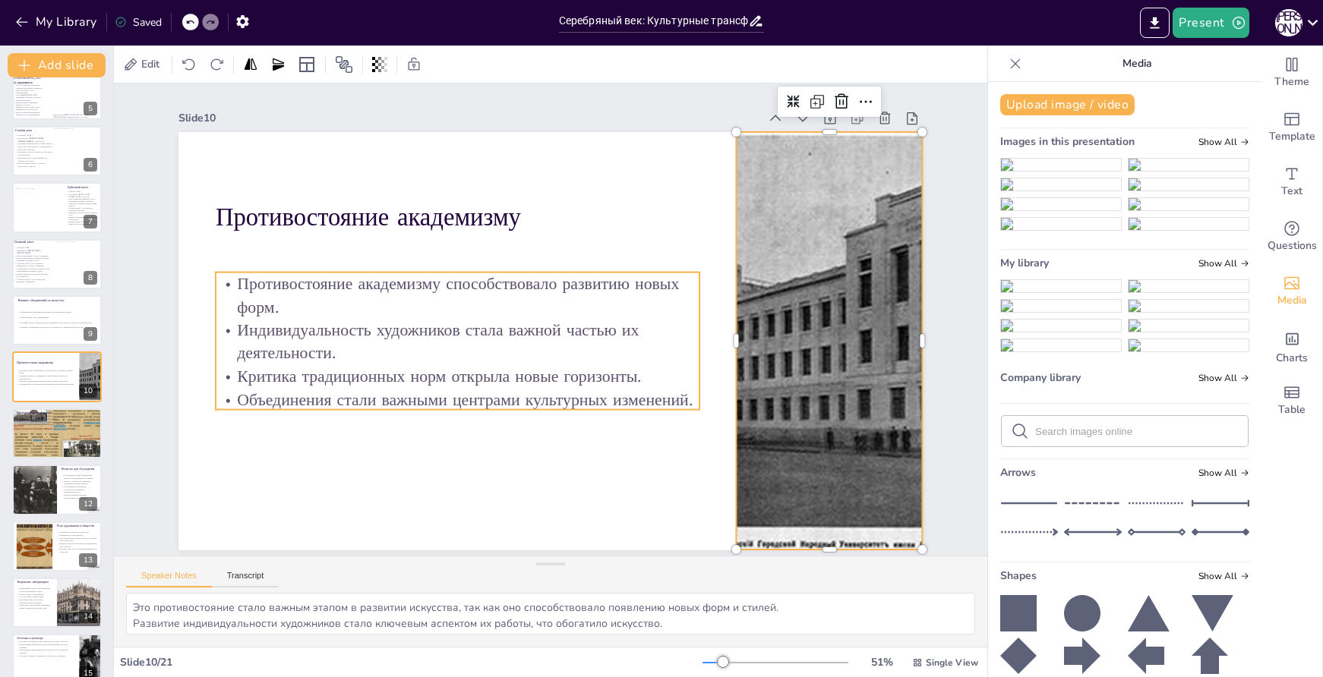
click at [671, 327] on p "Индивидуальность художников стала важной частью их деятельности." at bounding box center [455, 331] width 485 height 96
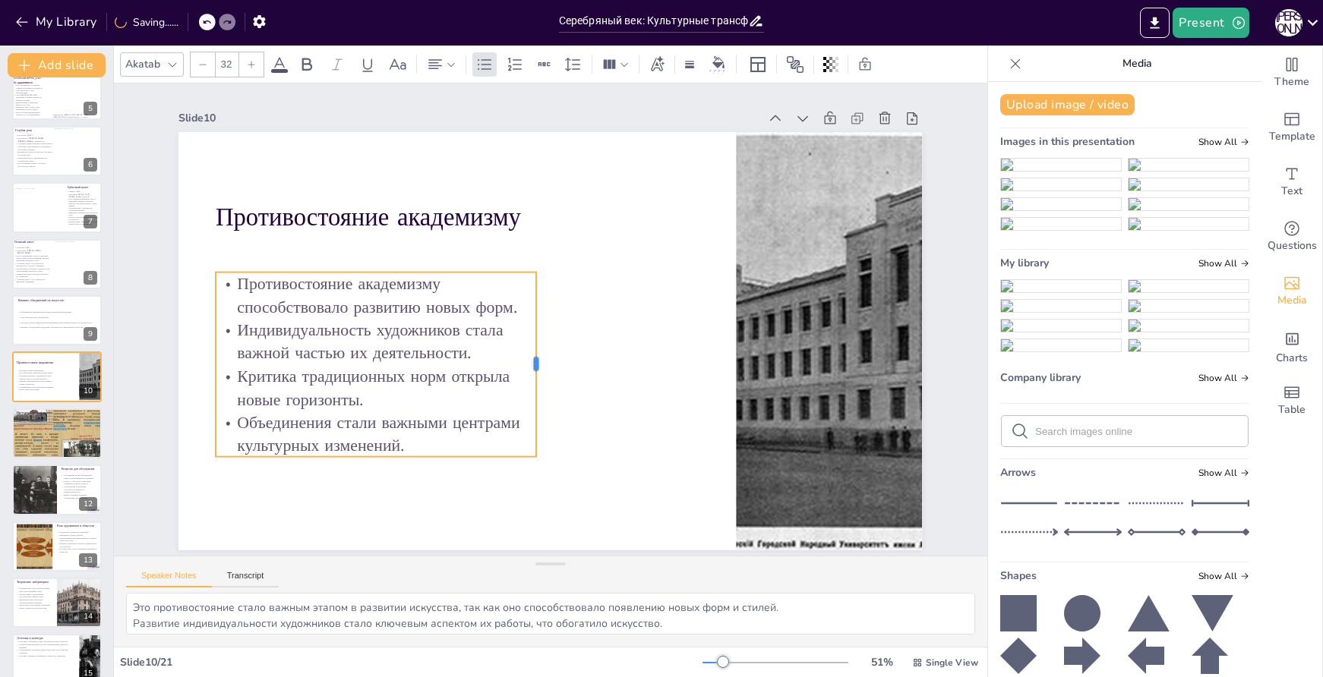
drag, startPoint x: 679, startPoint y: 333, endPoint x: 528, endPoint y: 336, distance: 151.2
click at [528, 336] on div at bounding box center [537, 363] width 31 height 185
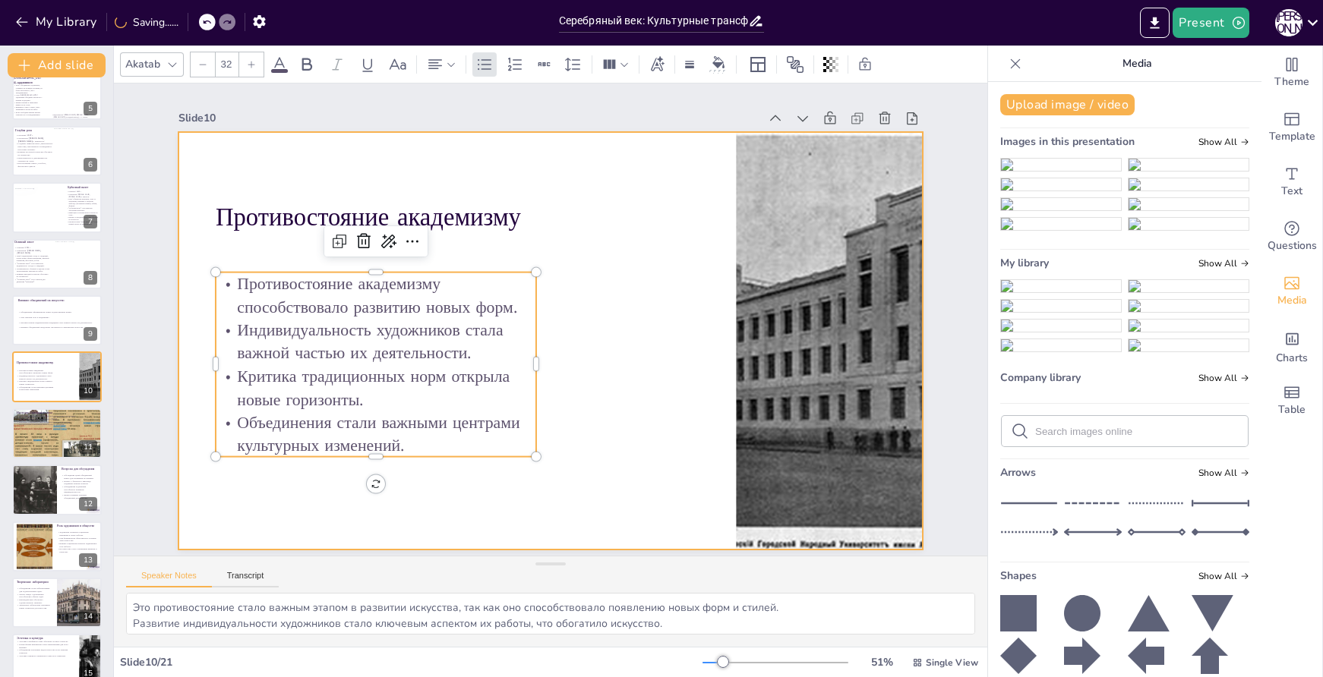
click at [808, 355] on div at bounding box center [828, 341] width 649 height 418
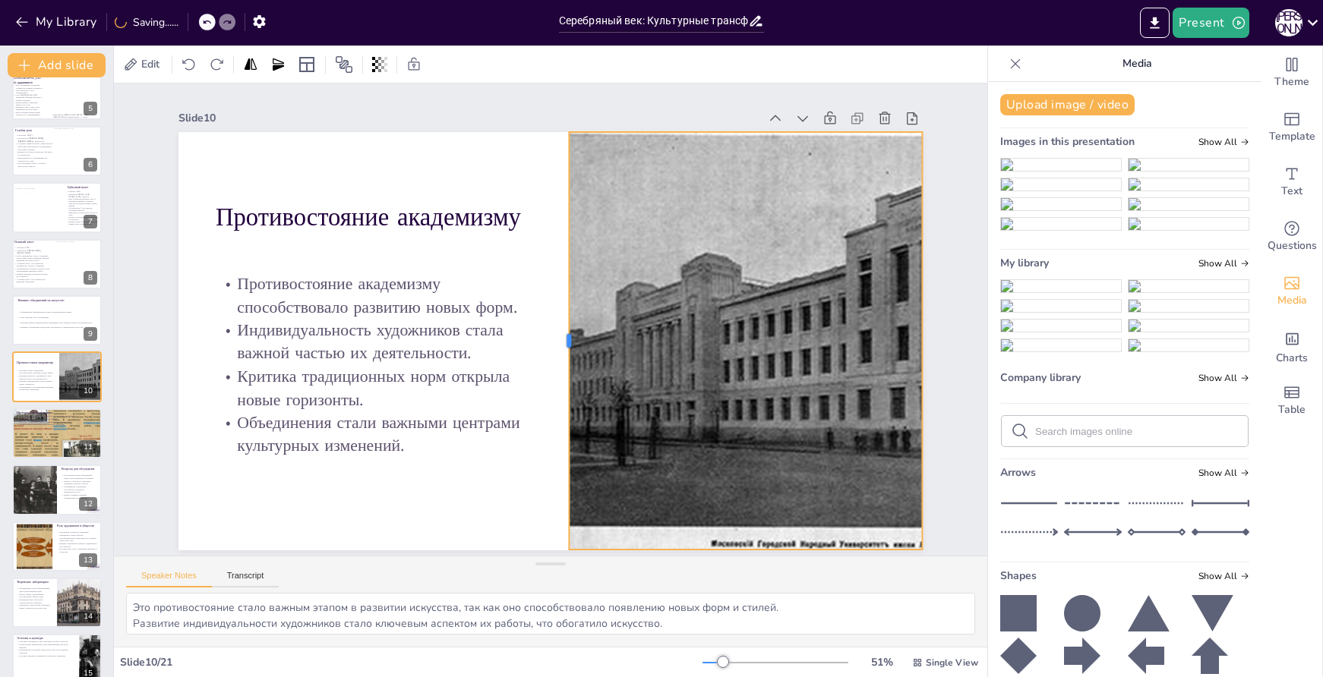
drag, startPoint x: 725, startPoint y: 335, endPoint x: 557, endPoint y: 336, distance: 167.1
click at [557, 336] on div at bounding box center [563, 341] width 12 height 418
click at [714, 333] on div at bounding box center [828, 341] width 649 height 418
click at [703, 95] on icon at bounding box center [709, 101] width 13 height 13
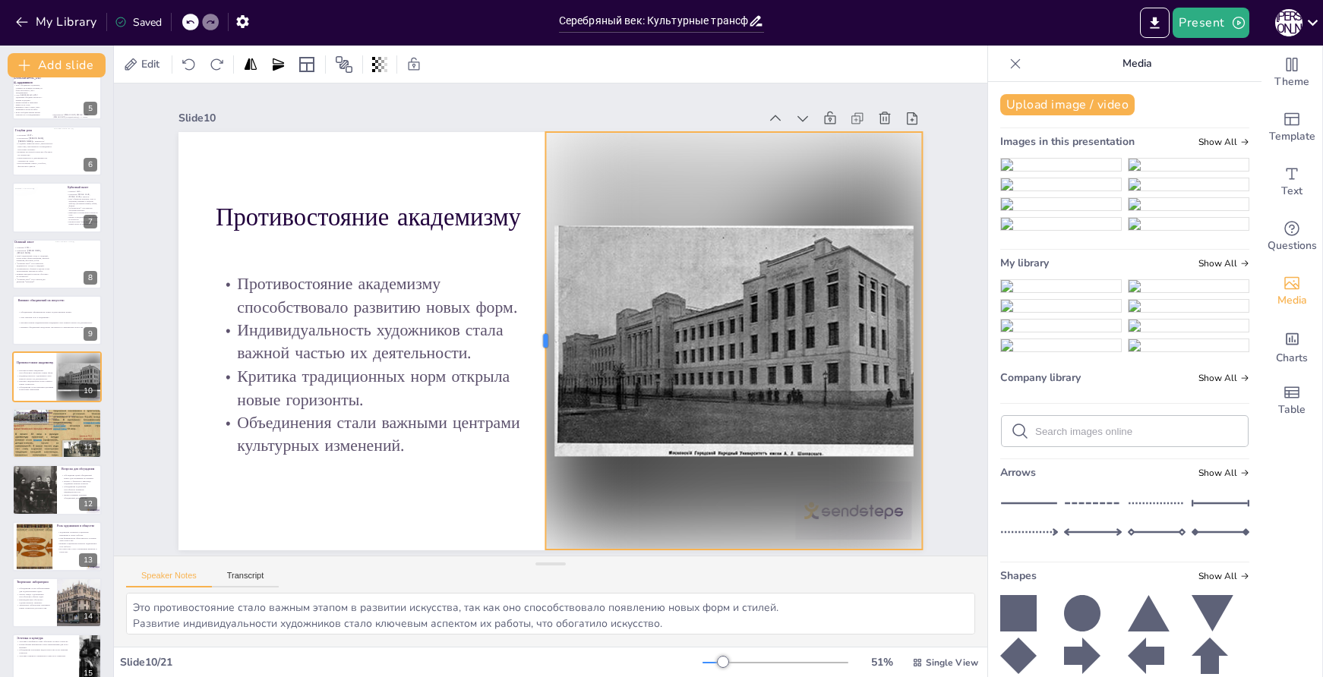
drag, startPoint x: 556, startPoint y: 333, endPoint x: 532, endPoint y: 335, distance: 23.6
click at [532, 335] on div at bounding box center [537, 339] width 55 height 417
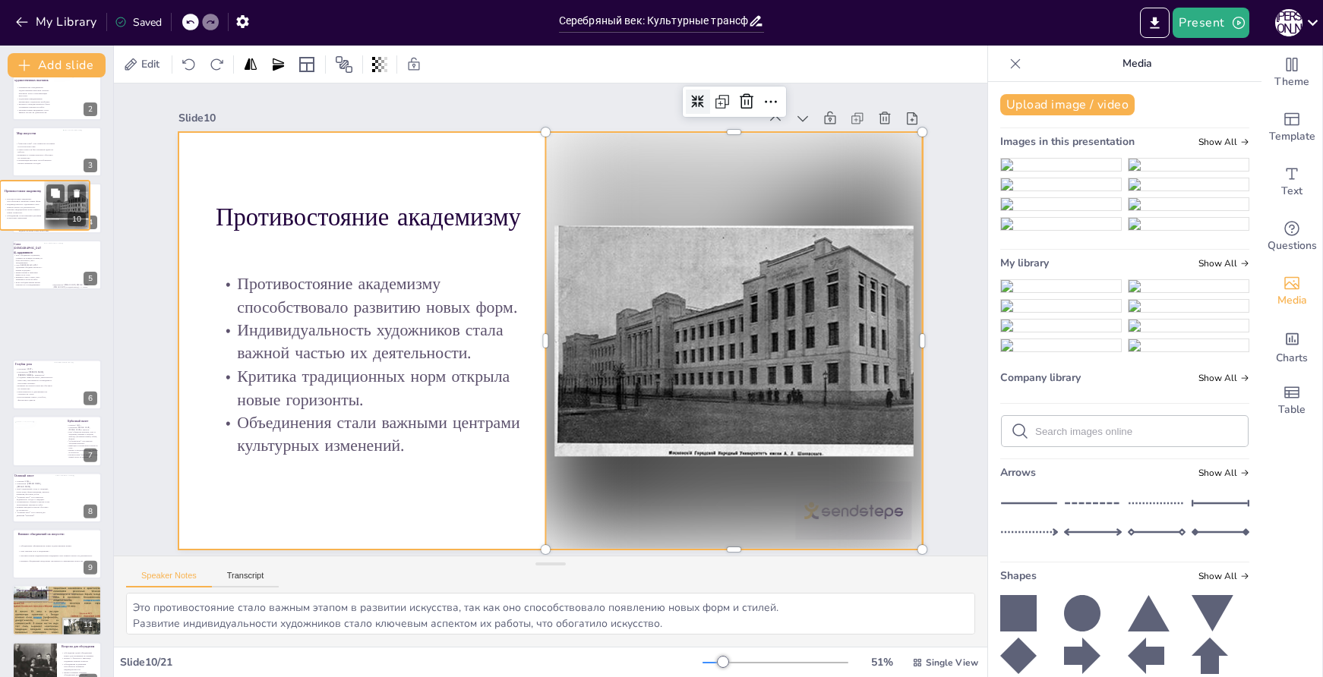
scroll to position [0, 0]
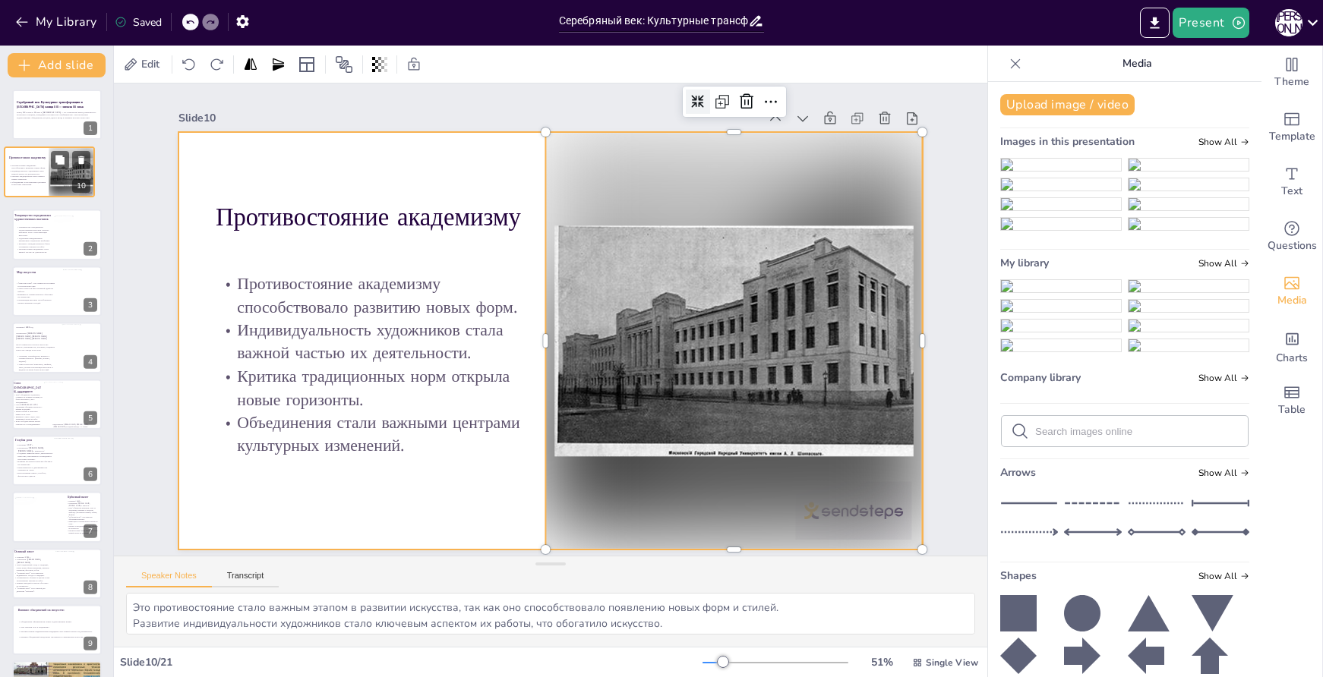
drag, startPoint x: 36, startPoint y: 374, endPoint x: 28, endPoint y: 163, distance: 211.3
click at [28, 147] on div "Противостояние академизму Противостояние академизму способствовало развитию нов…" at bounding box center [50, 147] width 90 height 0
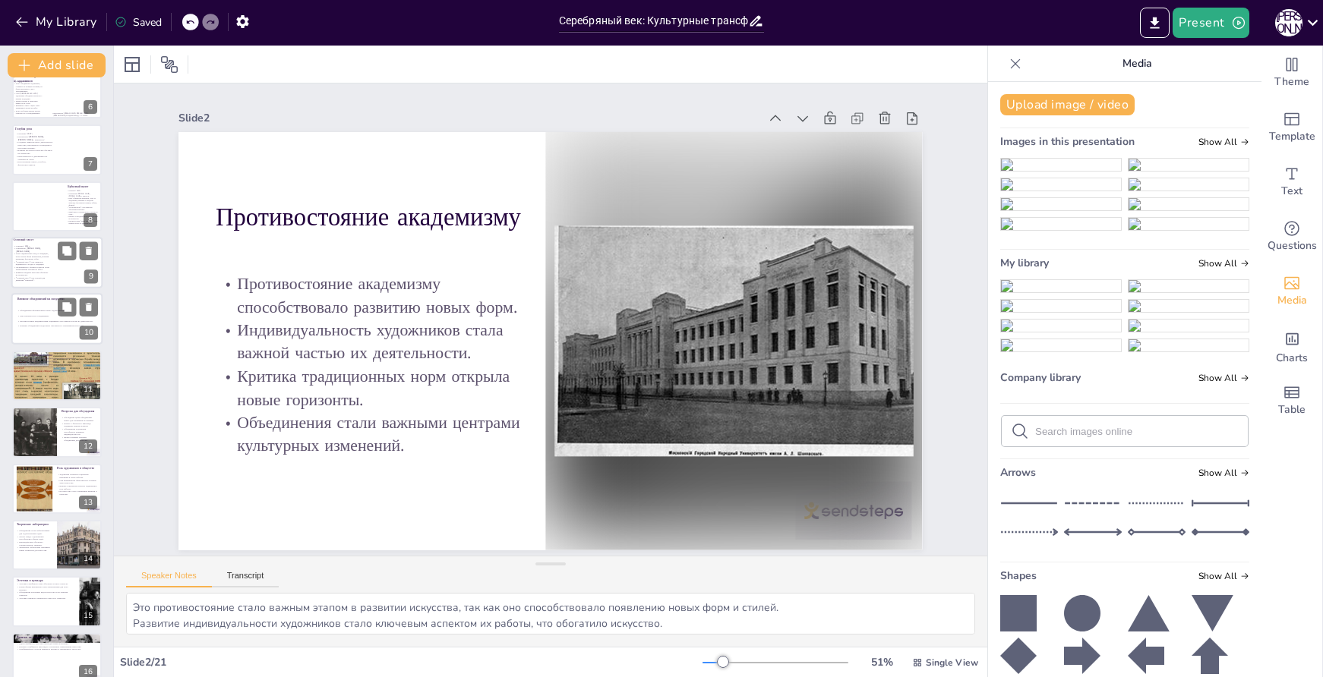
click at [35, 273] on p "Влияние народной культуры обогатило их творчество." at bounding box center [32, 274] width 37 height 5
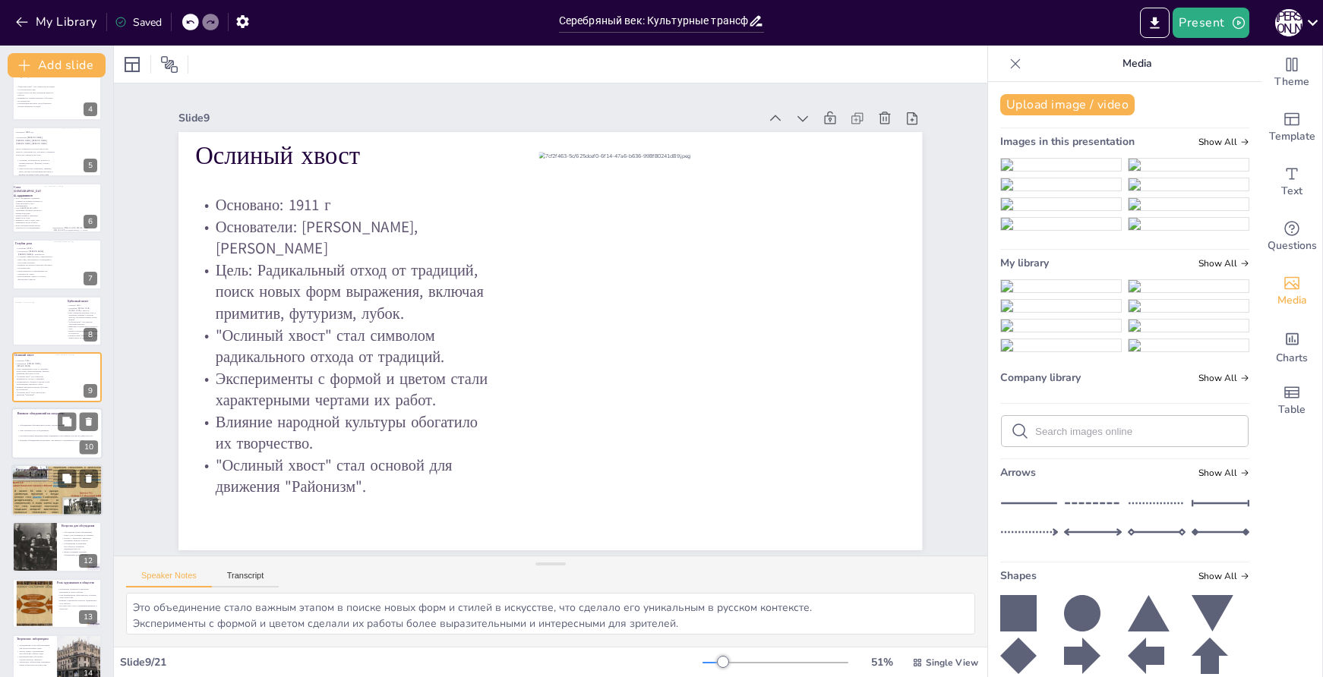
click at [37, 488] on div at bounding box center [56, 490] width 91 height 68
type textarea "Это наследие стало важным источником вдохновения для современных художников, чт…"
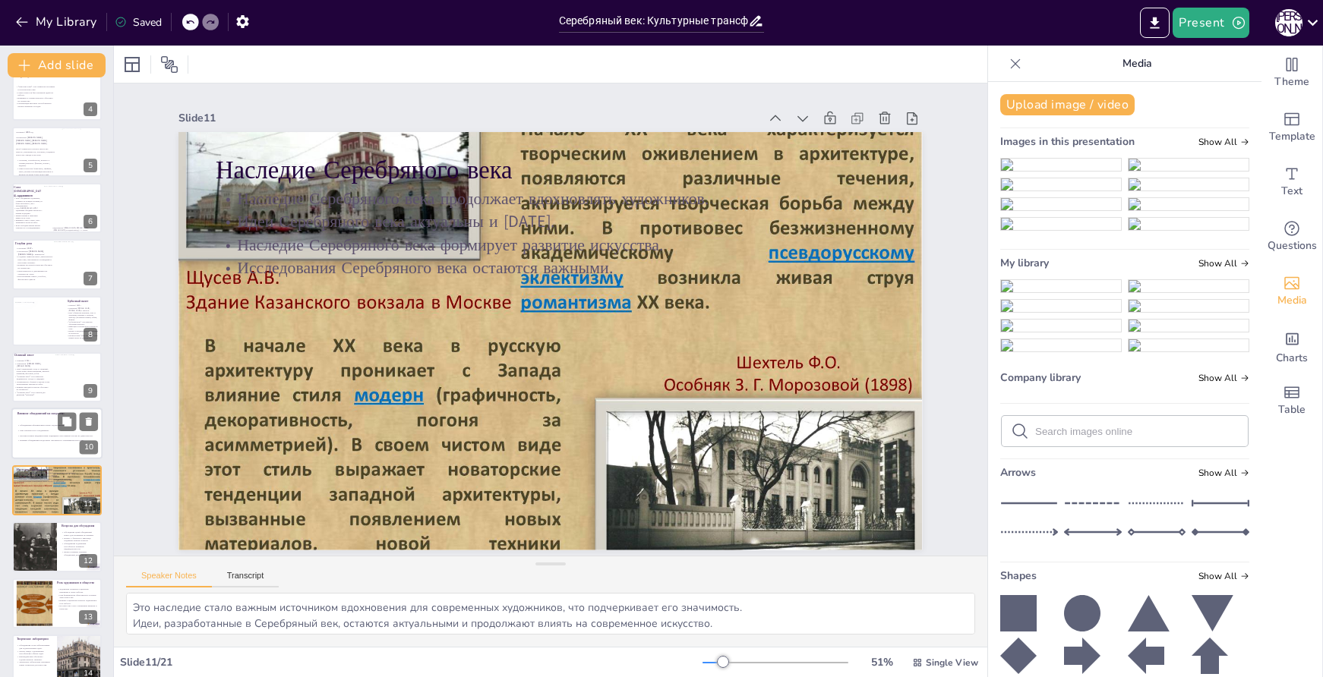
scroll to position [302, 0]
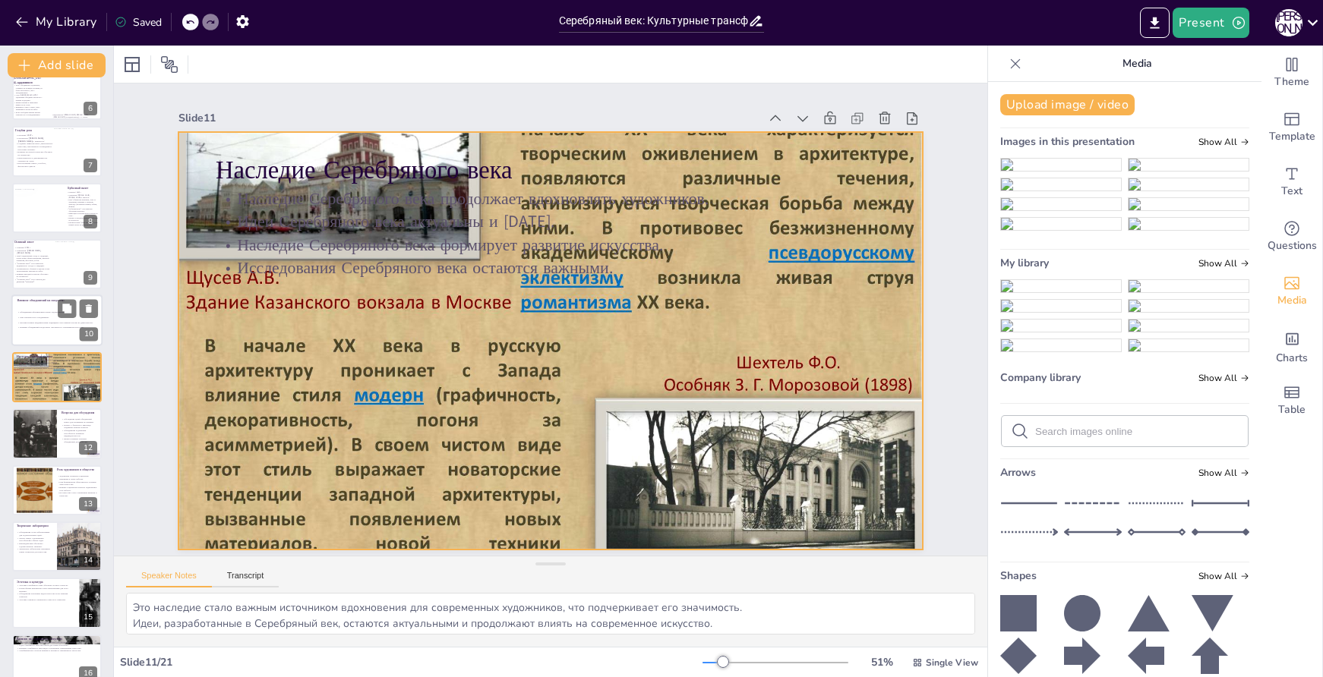
click at [442, 345] on div at bounding box center [549, 341] width 798 height 633
click at [786, 327] on div at bounding box center [549, 341] width 798 height 633
click at [576, 97] on icon at bounding box center [586, 104] width 20 height 20
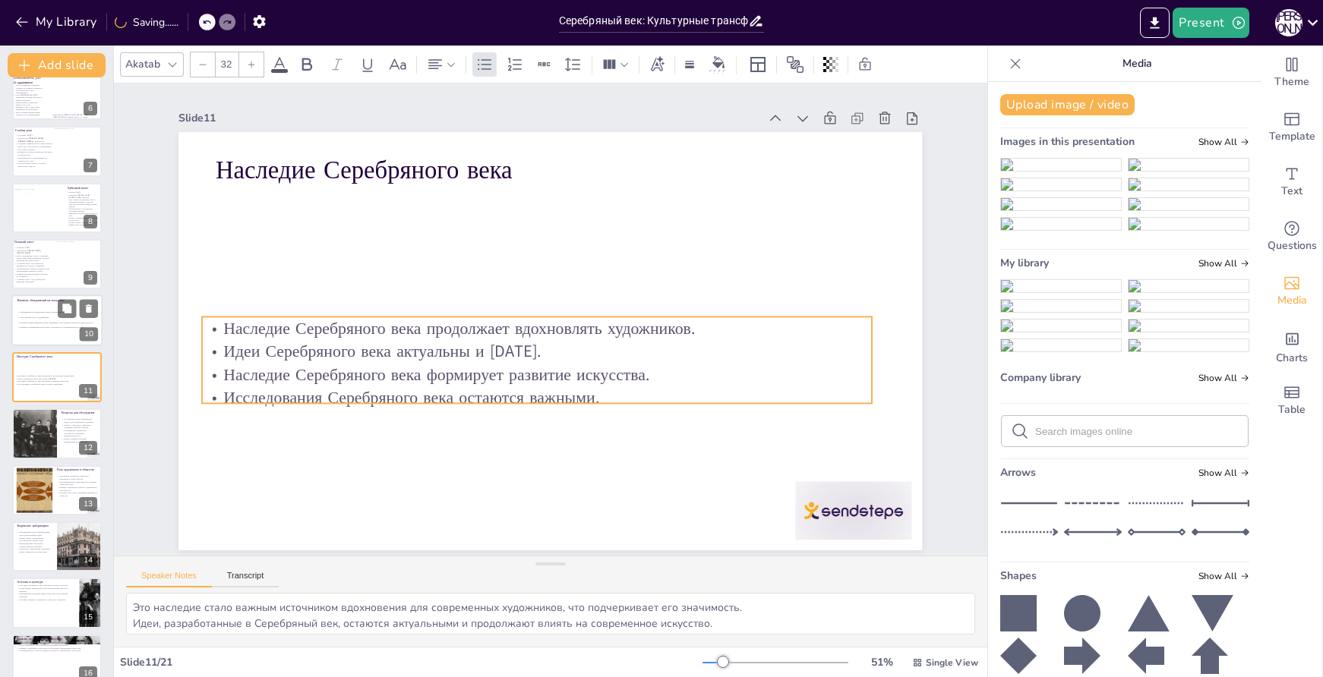
drag, startPoint x: 753, startPoint y: 231, endPoint x: 747, endPoint y: 354, distance: 123.2
click at [747, 354] on p "Наследие Серебряного века формирует развитие искусства." at bounding box center [531, 373] width 668 height 93
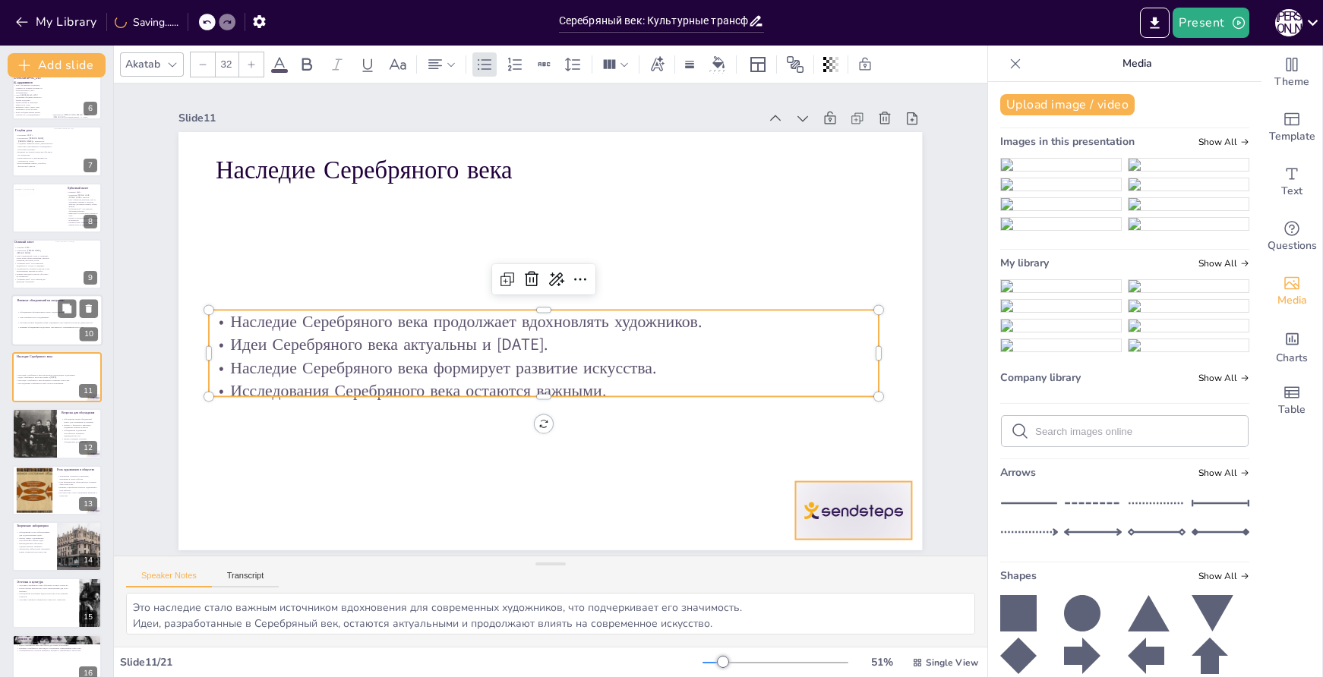
click at [867, 499] on div at bounding box center [854, 511] width 116 height 58
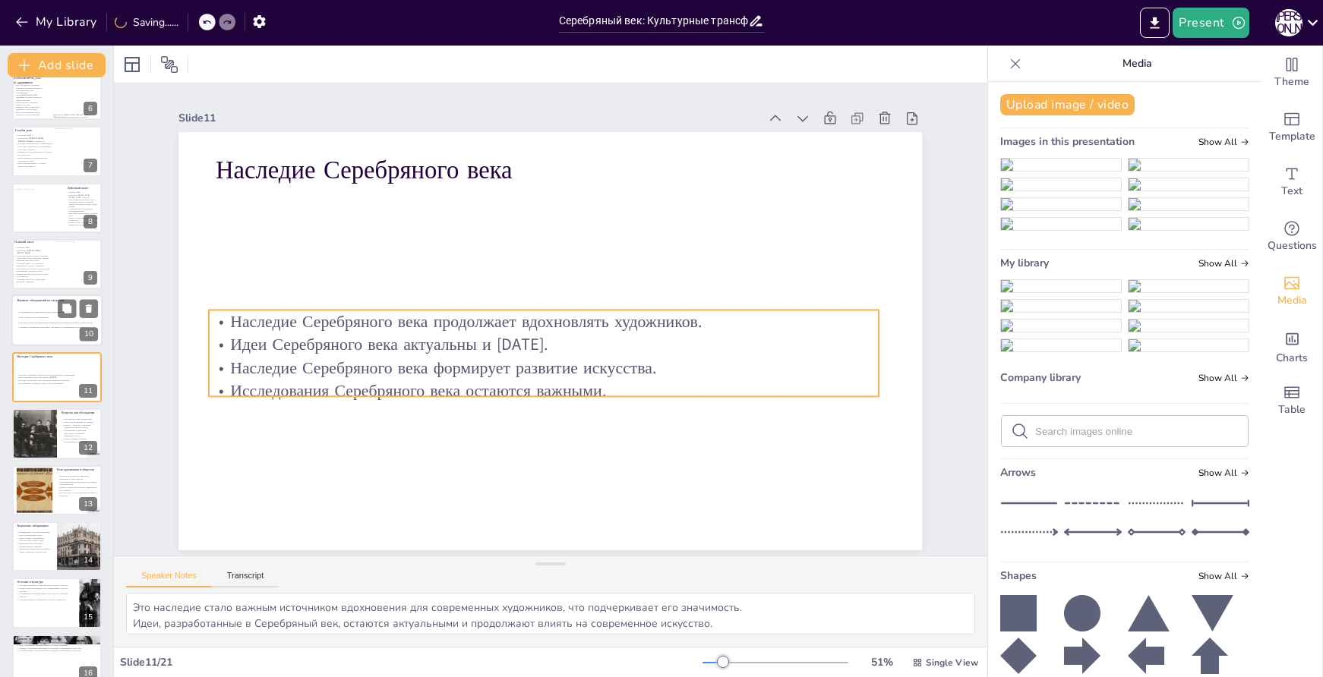
click at [627, 338] on p "Идеи Серебряного века актуальны и [DATE]." at bounding box center [543, 344] width 669 height 23
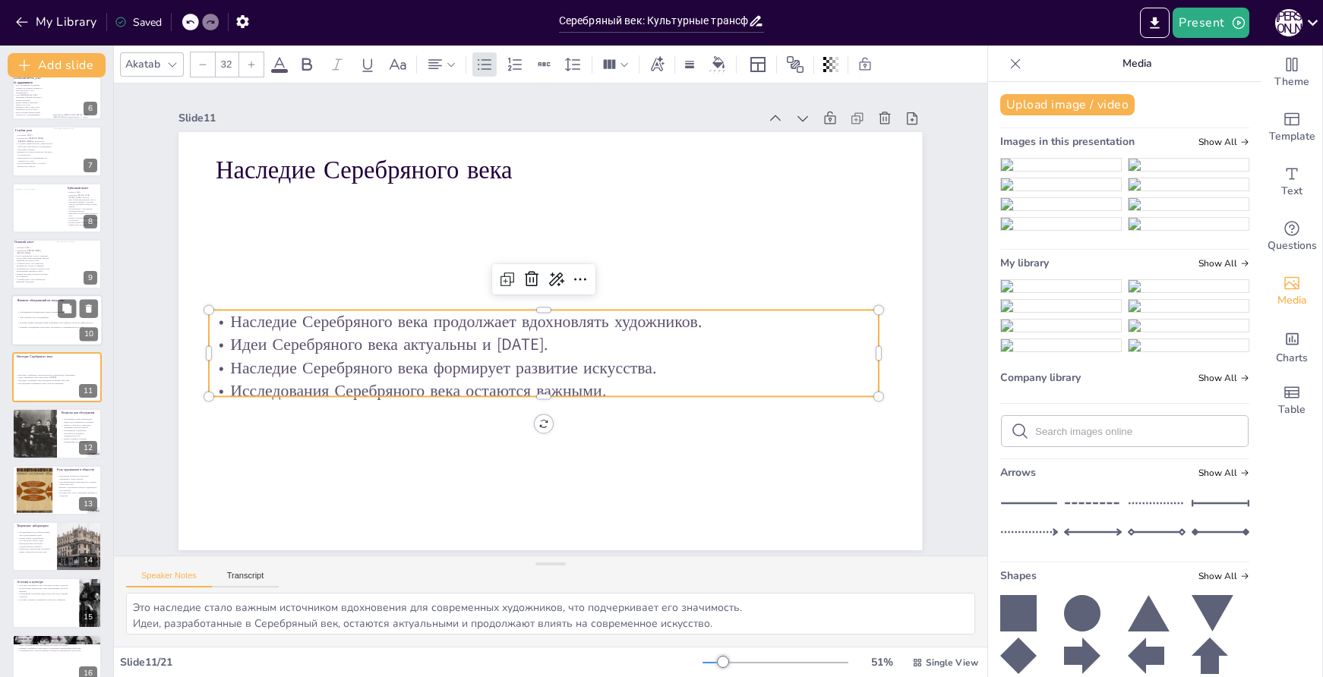
click at [498, 318] on p "Наследие Серебряного века продолжает вдохновлять художников." at bounding box center [543, 321] width 669 height 23
click at [498, 318] on p "Наследие Серебряного века продолжает вдохновлять художников." at bounding box center [544, 320] width 668 height 93
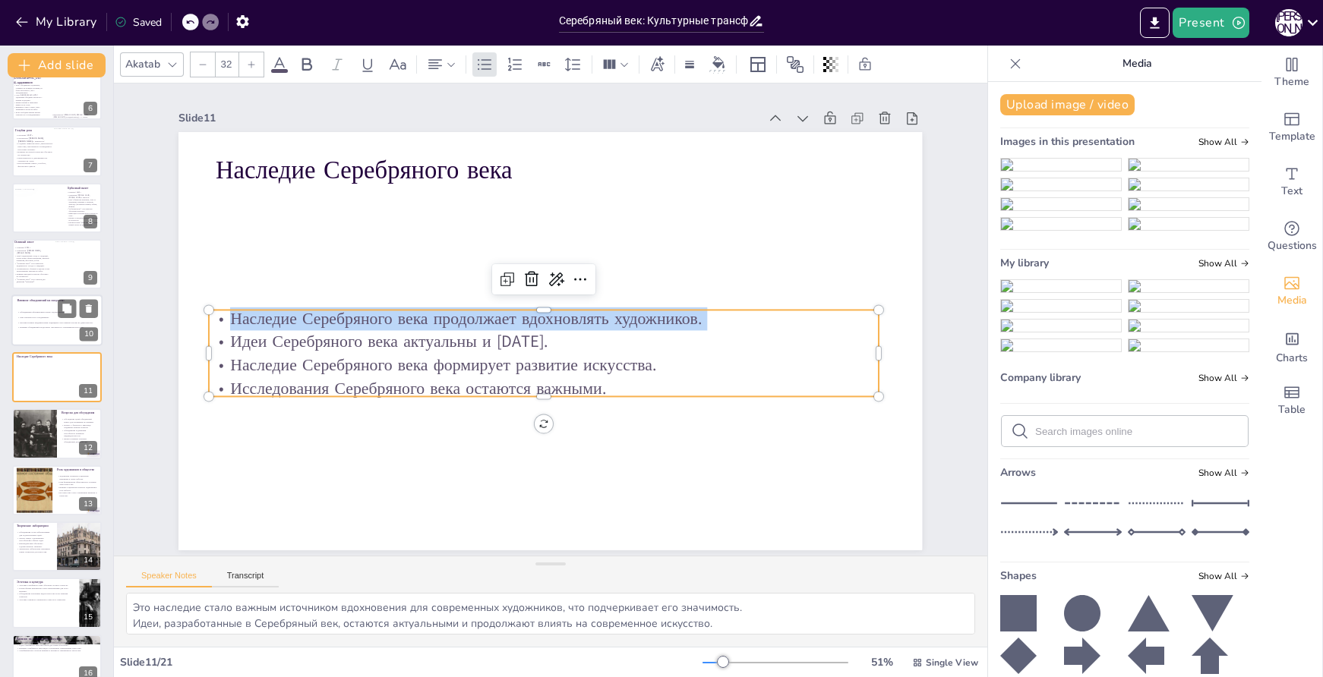
click at [498, 318] on p "Наследие Серебряного века продолжает вдохновлять художников." at bounding box center [543, 318] width 669 height 23
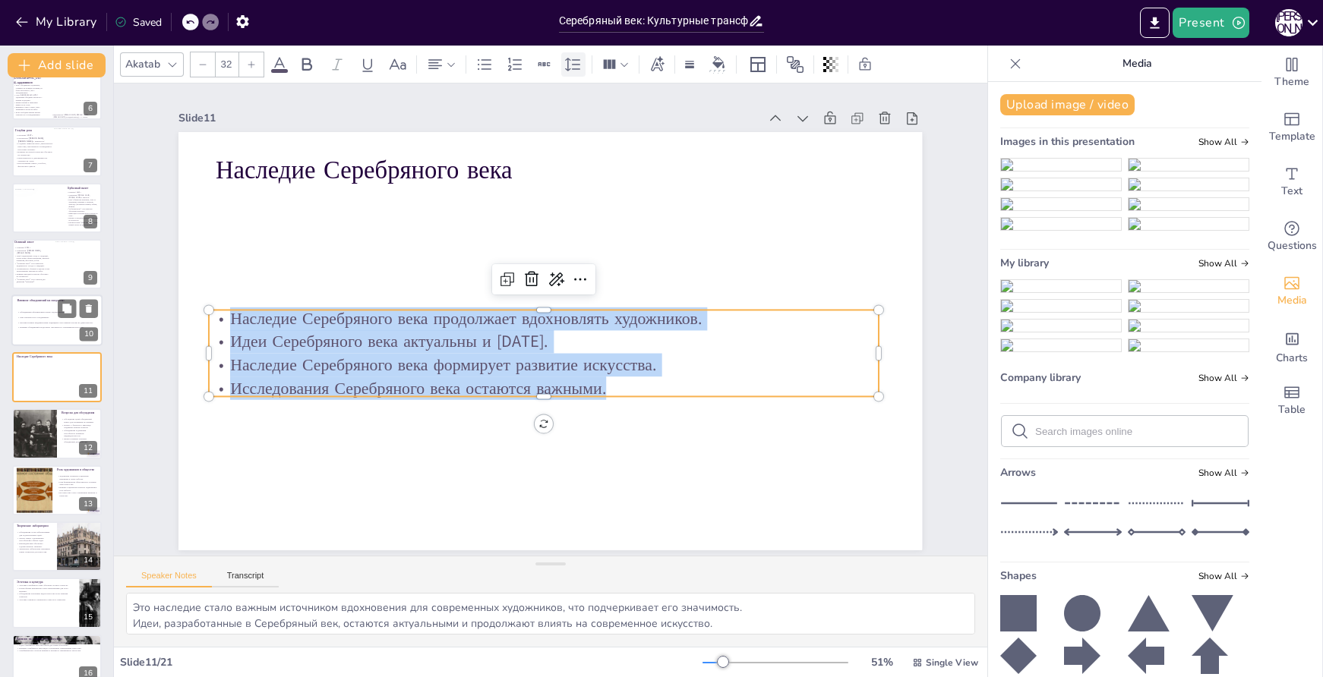
click at [579, 67] on icon at bounding box center [573, 64] width 18 height 18
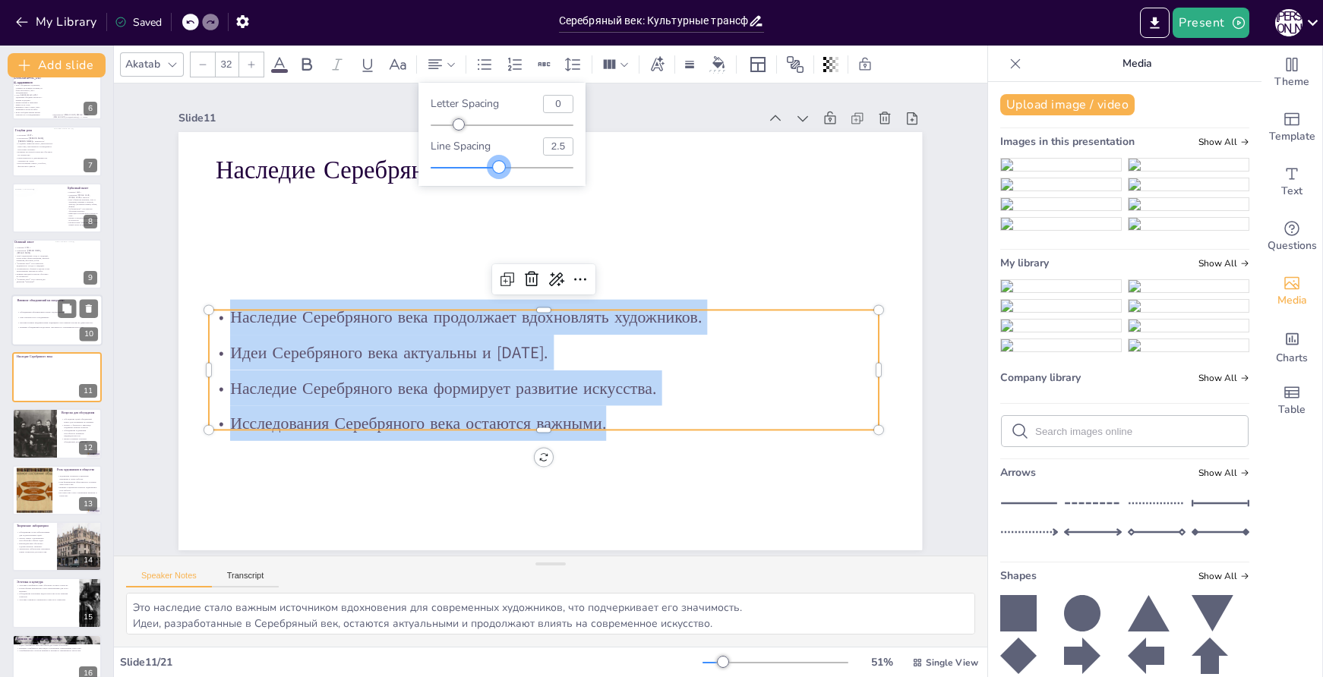
type input "2.5"
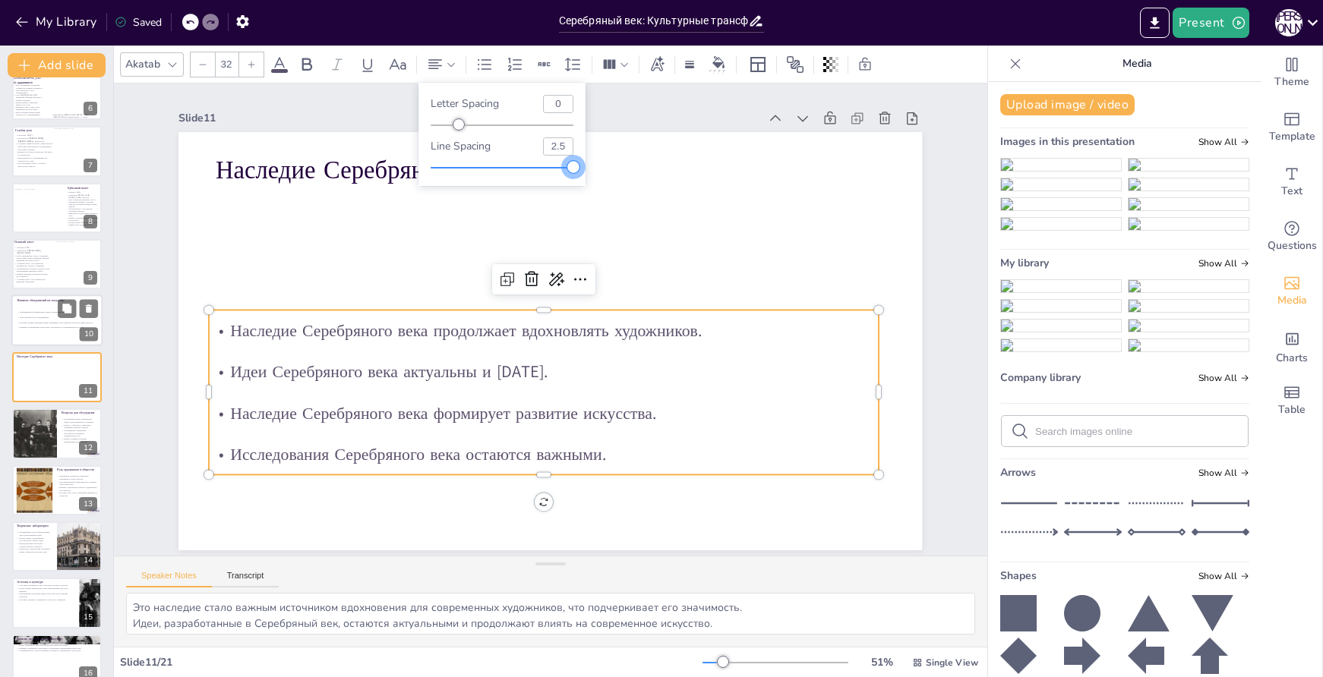
drag, startPoint x: 497, startPoint y: 169, endPoint x: 588, endPoint y: 174, distance: 90.5
click at [588, 174] on body "My Library Saved Серебряный век: Культурные трансформации в [GEOGRAPHIC_DATA] к…" at bounding box center [661, 338] width 1323 height 677
click at [722, 338] on p "Наследие Серебряного века продолжает вдохновлять художников." at bounding box center [542, 329] width 670 height 111
click at [759, 259] on div at bounding box center [550, 341] width 744 height 418
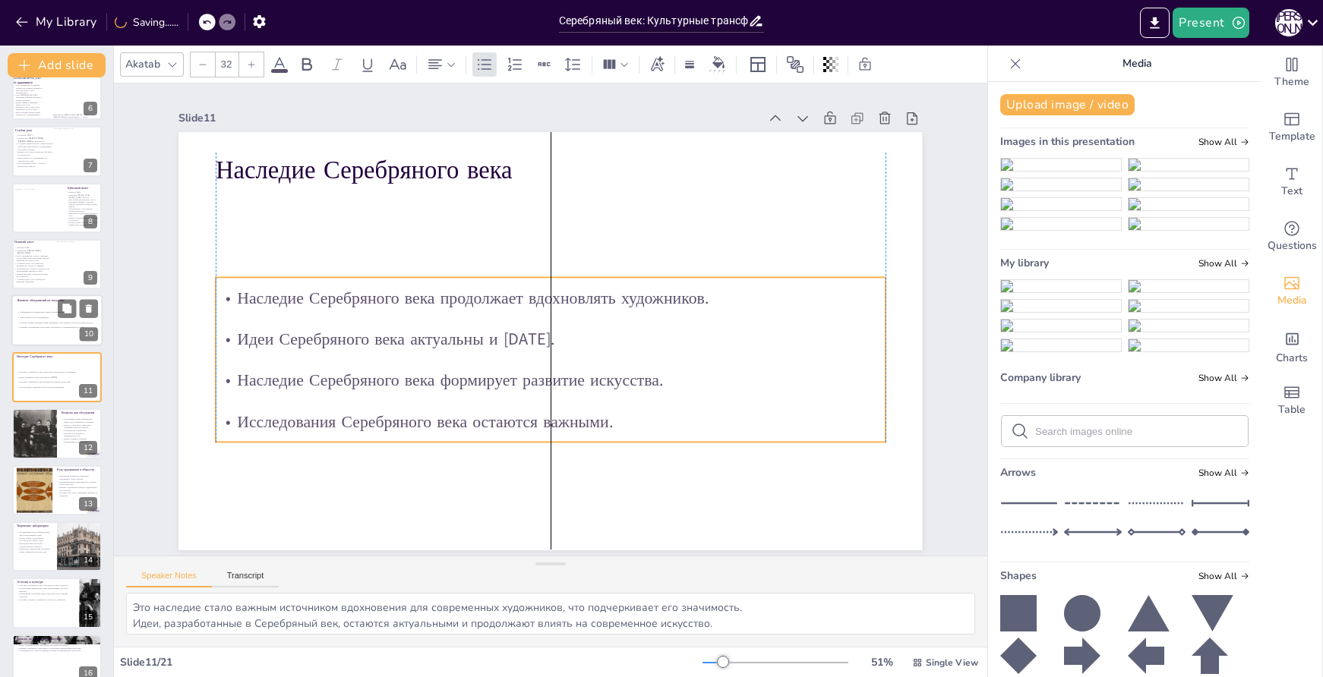
drag, startPoint x: 747, startPoint y: 317, endPoint x: 750, endPoint y: 285, distance: 32.8
click at [750, 285] on p "Наследие Серебряного века продолжает вдохновлять художников." at bounding box center [554, 298] width 663 height 179
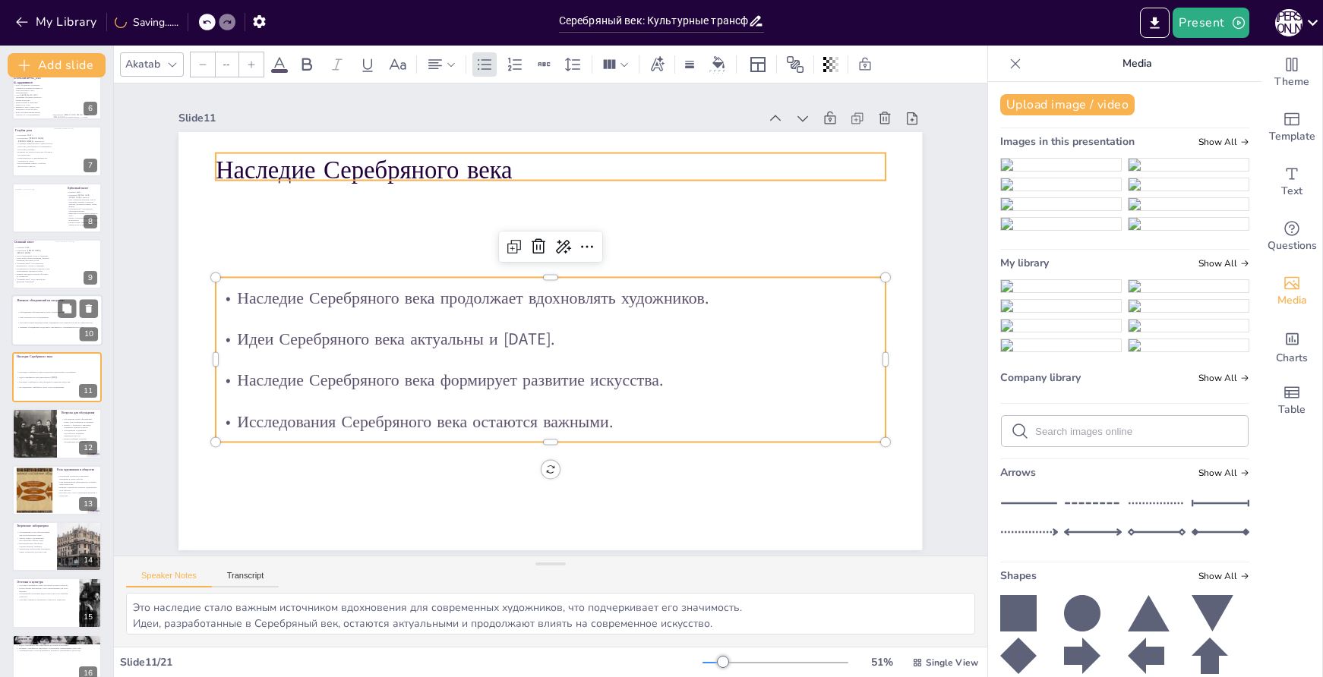
type input "48"
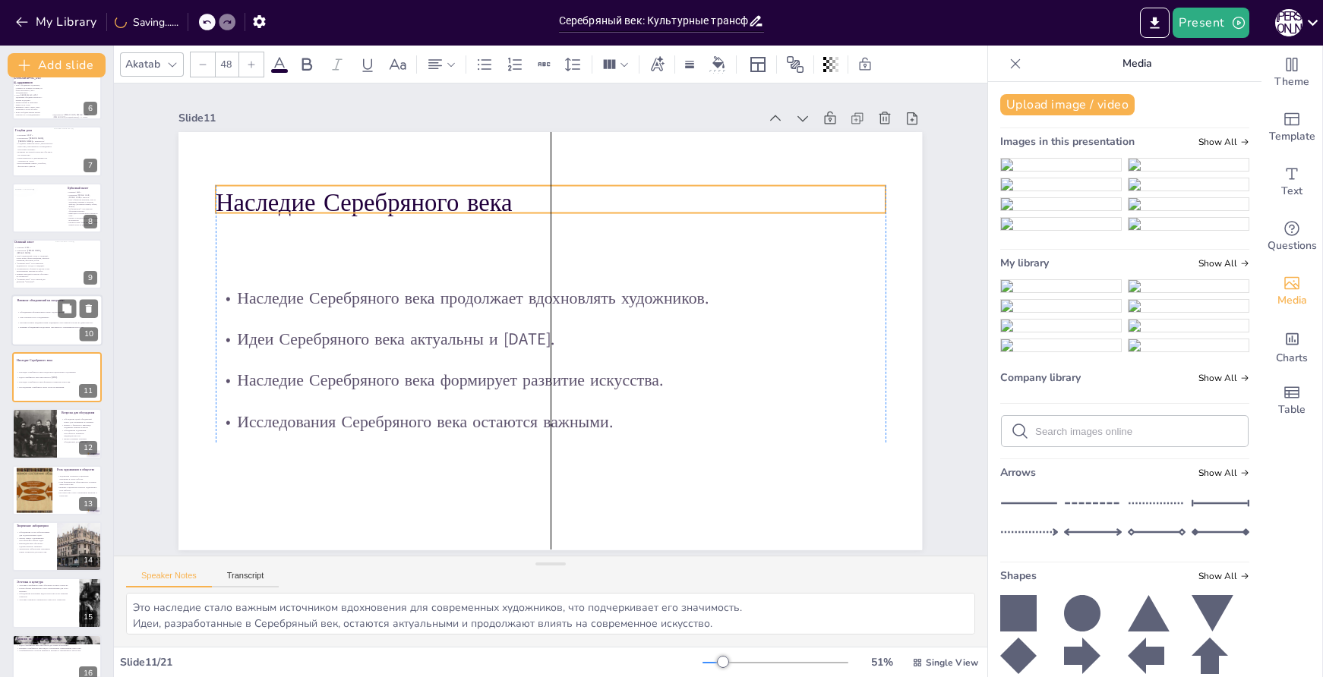
drag, startPoint x: 561, startPoint y: 159, endPoint x: 561, endPoint y: 193, distance: 33.4
click at [561, 193] on p "Наследие Серебряного века" at bounding box center [575, 204] width 662 height 173
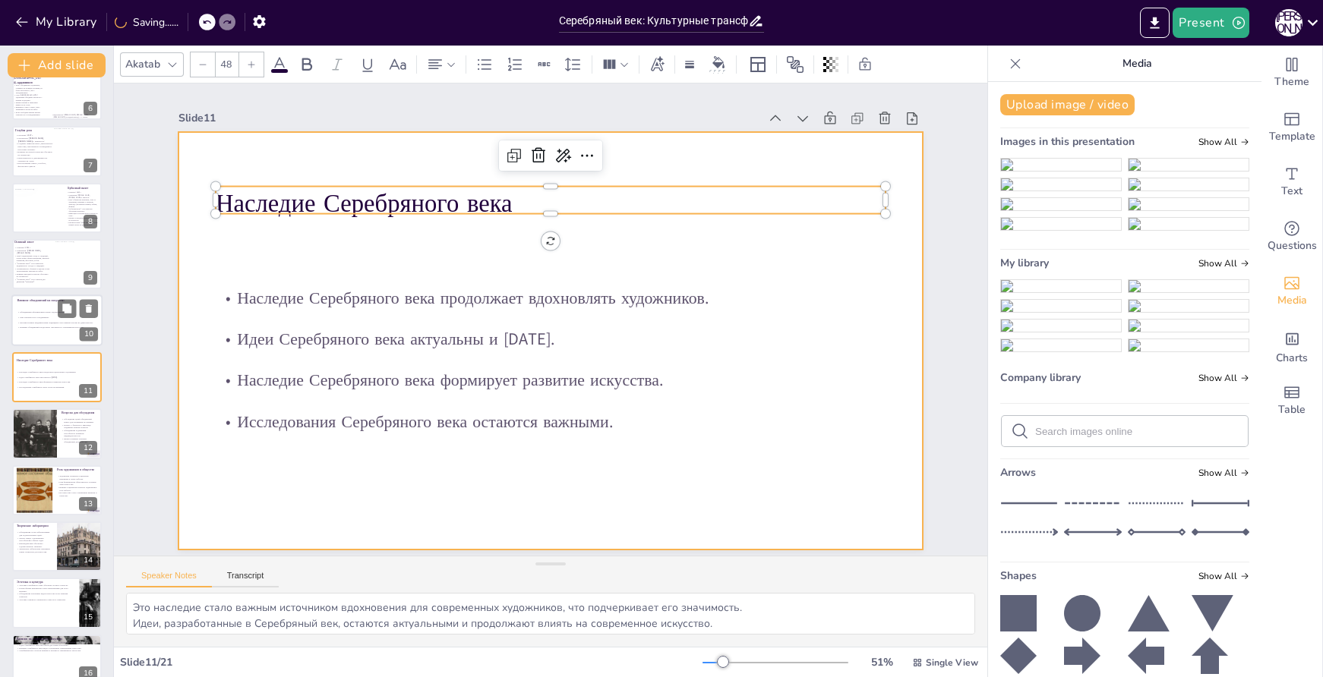
click at [756, 482] on div at bounding box center [547, 341] width 783 height 494
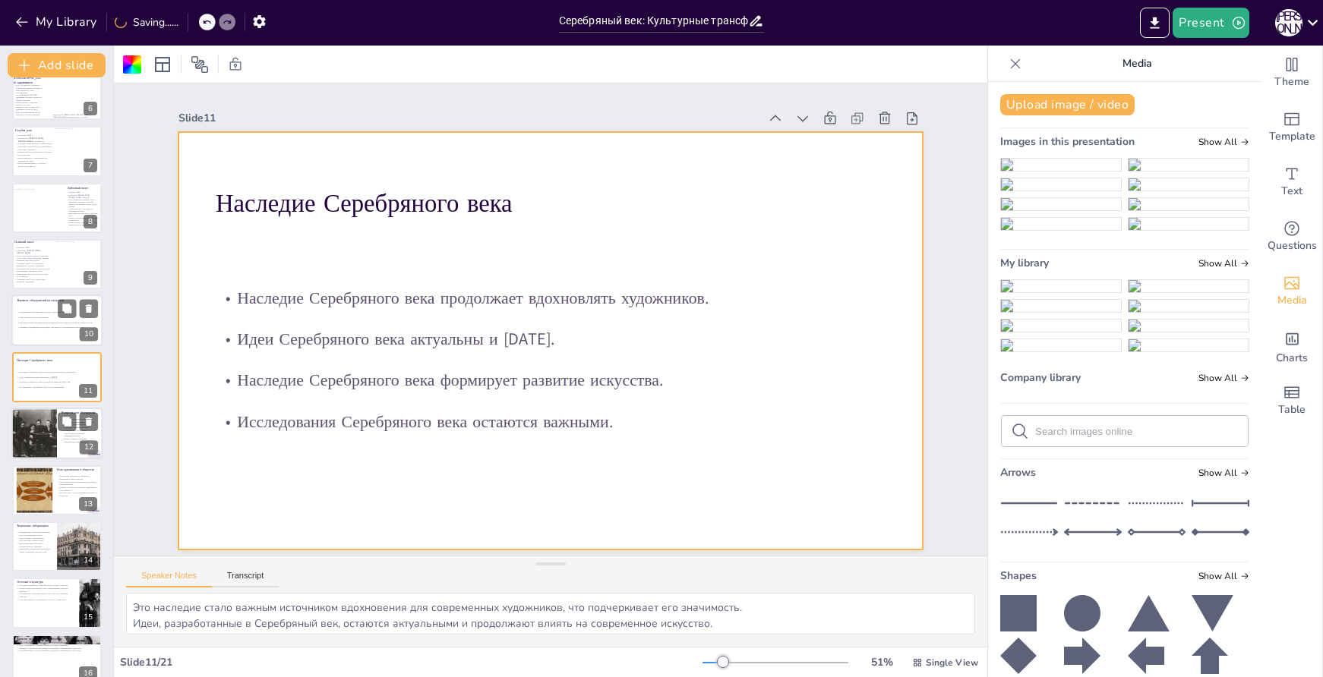
click at [63, 439] on p "Важно понимать значение объединений для культуры." at bounding box center [80, 440] width 36 height 5
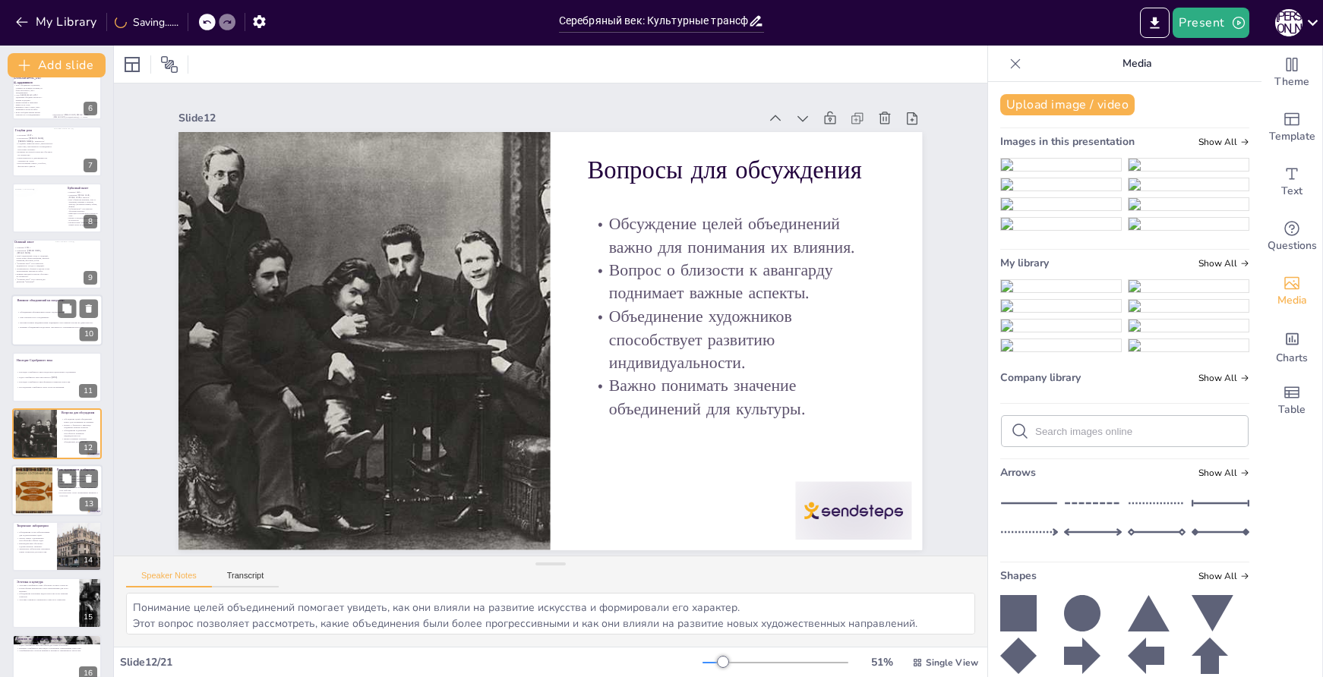
scroll to position [358, 0]
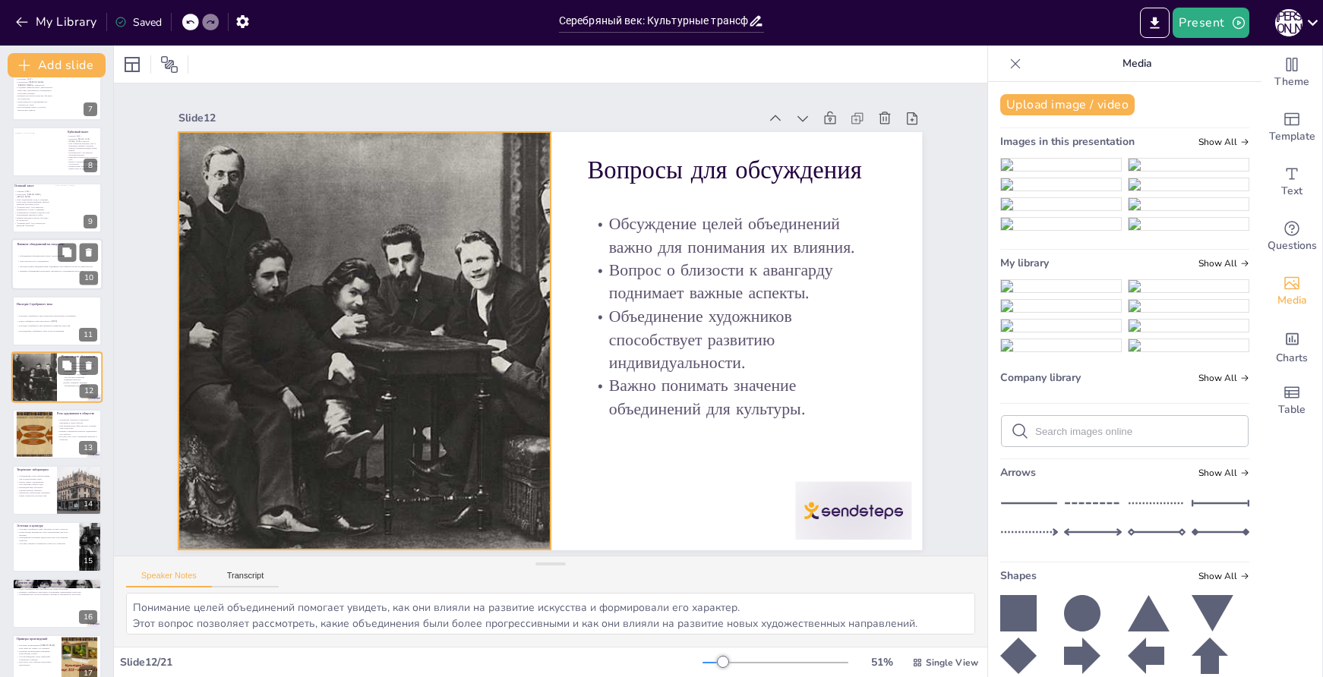
click at [55, 371] on div at bounding box center [33, 378] width 71 height 52
click at [85, 364] on icon at bounding box center [89, 366] width 11 height 11
type textarea "Это отражение социальных изменений сделало их искусство актуальным и значимым д…"
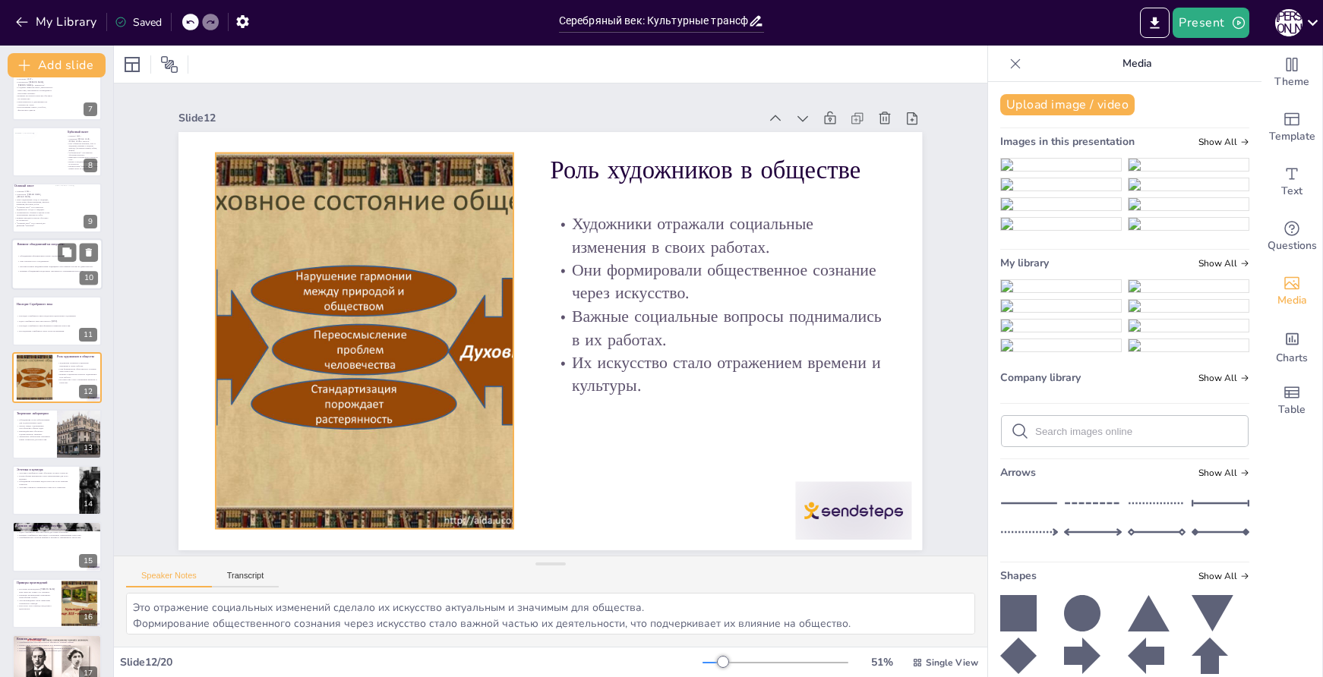
click at [317, 341] on div at bounding box center [363, 321] width 538 height 427
click at [370, 117] on icon at bounding box center [377, 122] width 14 height 15
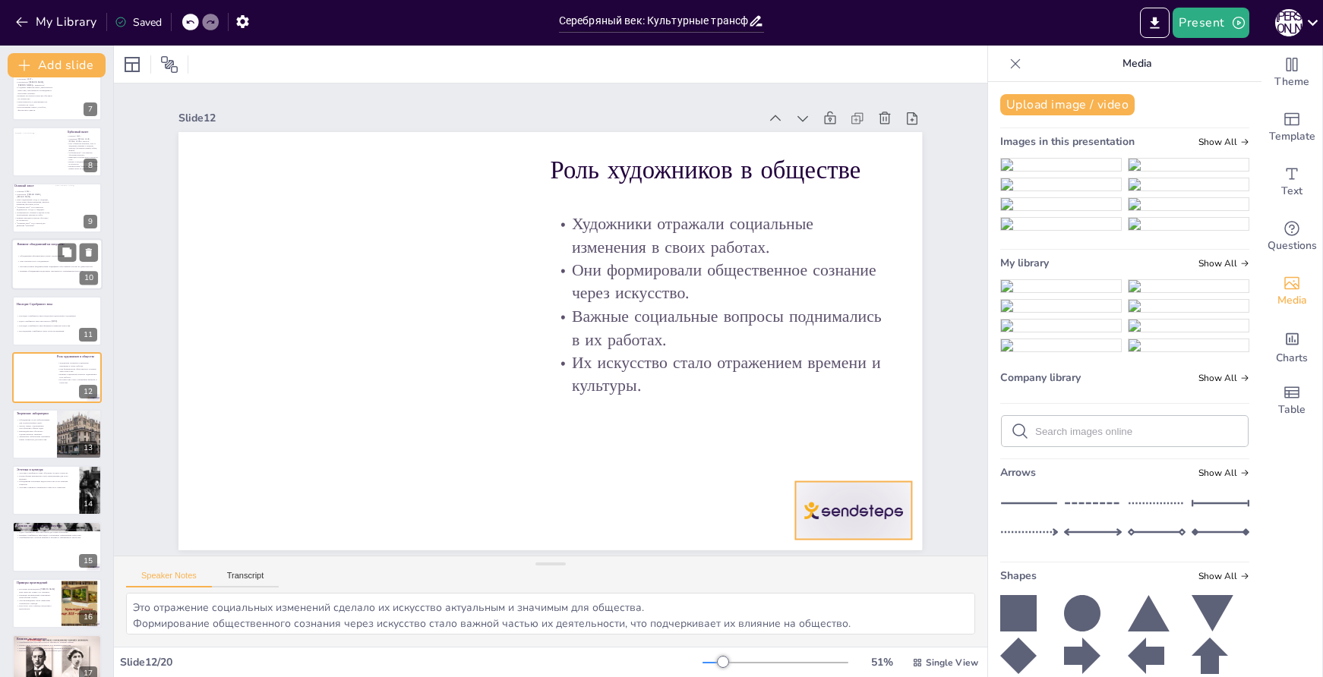
click at [858, 508] on div at bounding box center [833, 542] width 122 height 70
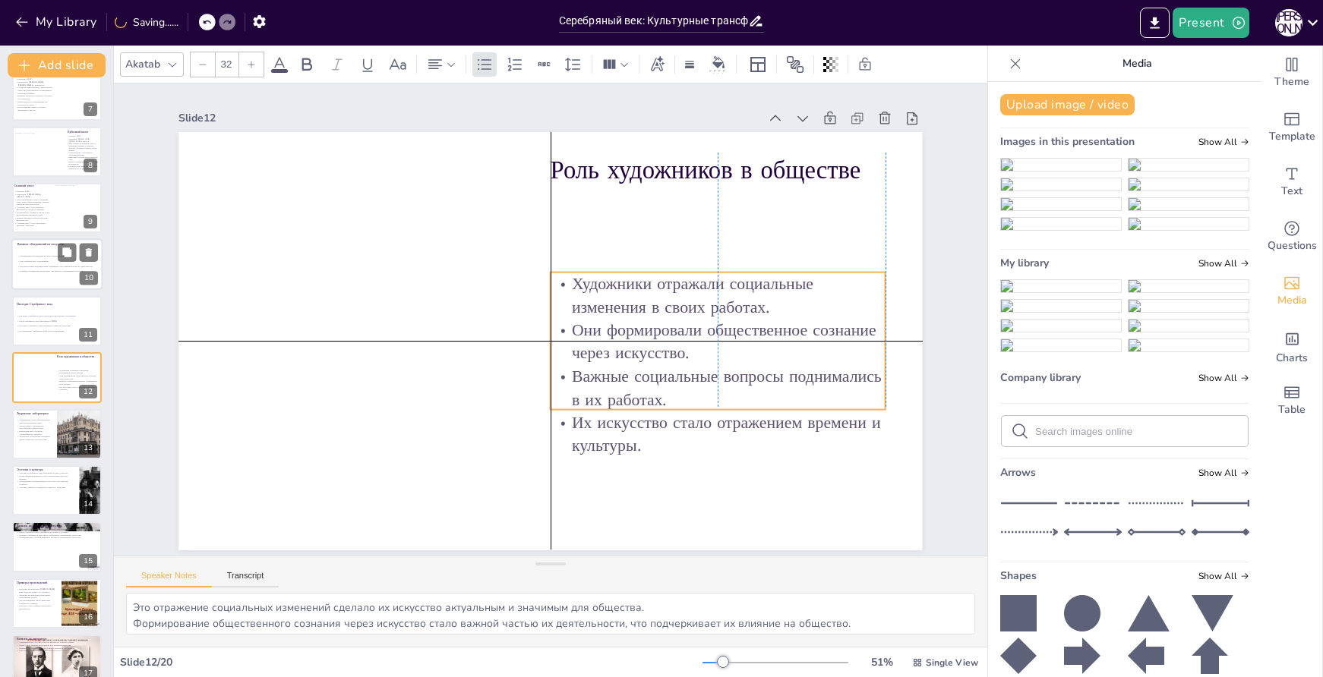
drag, startPoint x: 772, startPoint y: 321, endPoint x: 773, endPoint y: 378, distance: 57.0
click at [773, 378] on p "Важные социальные вопросы поднимались в их работах." at bounding box center [718, 388] width 335 height 46
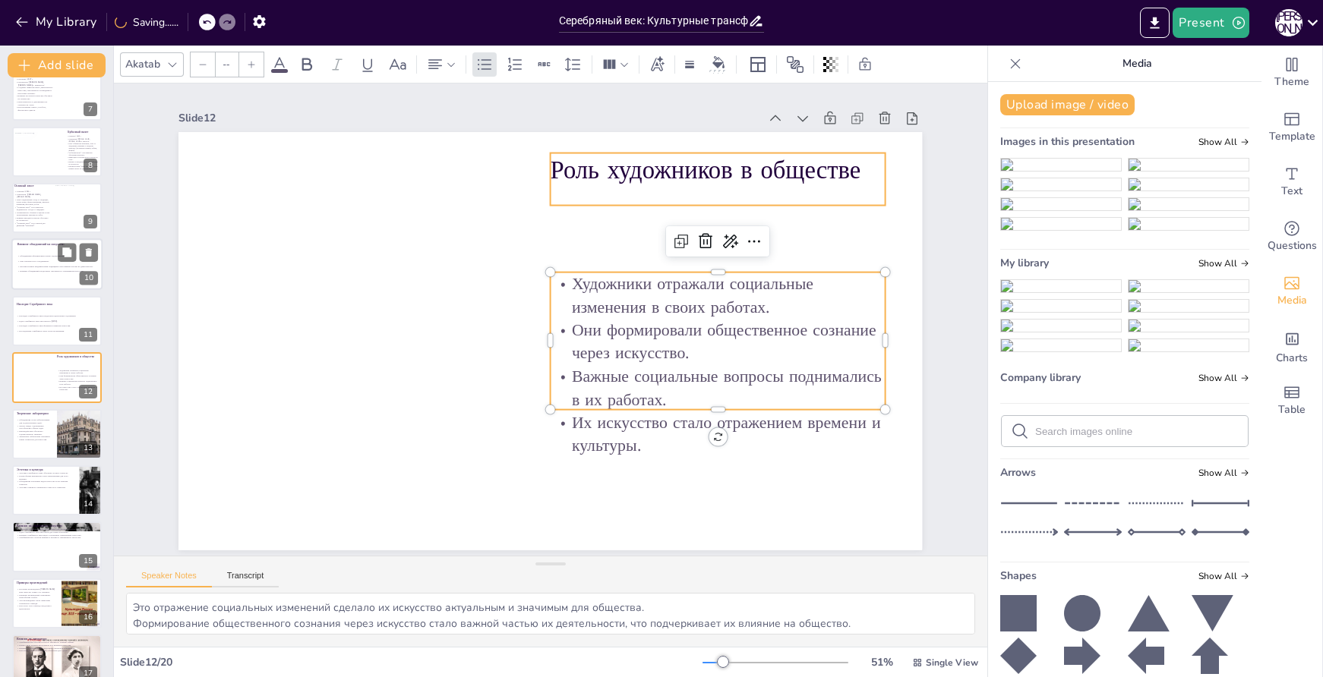
type input "48"
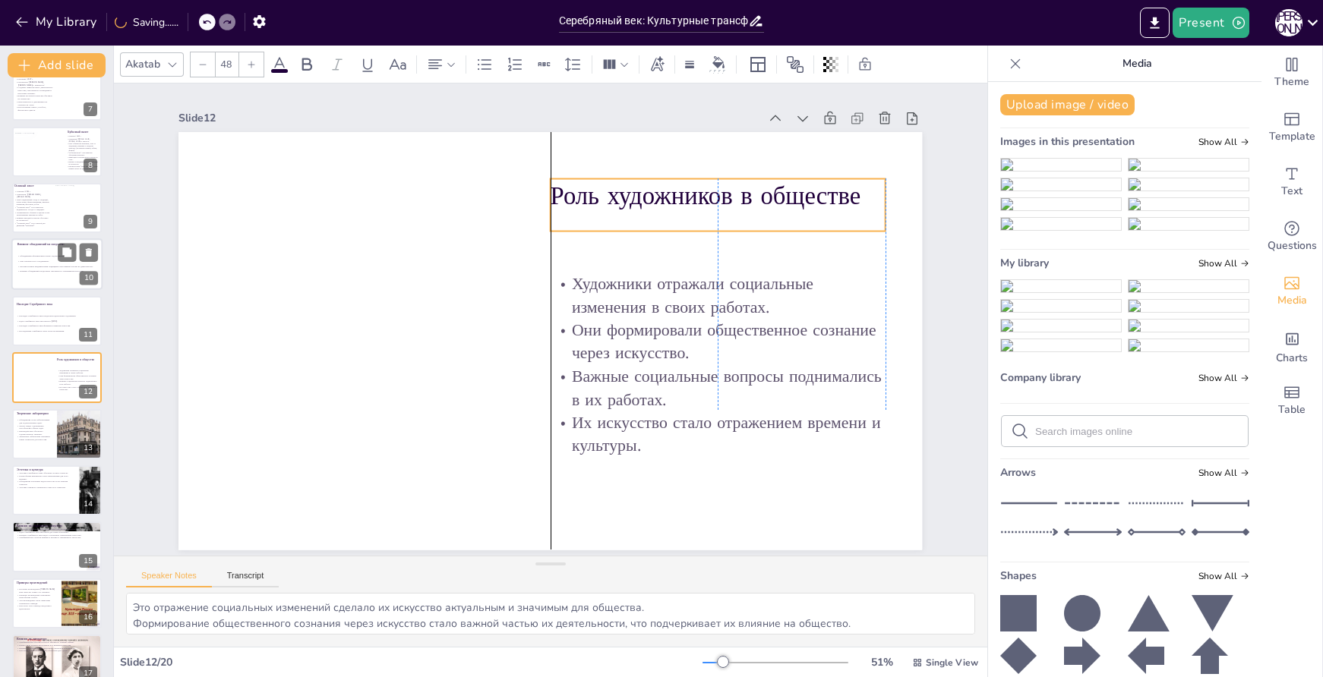
drag, startPoint x: 772, startPoint y: 184, endPoint x: 771, endPoint y: 201, distance: 16.8
click at [771, 201] on p "Роль художников в обществе" at bounding box center [718, 195] width 335 height 35
click at [1034, 100] on button "Upload image / video" at bounding box center [1067, 104] width 134 height 21
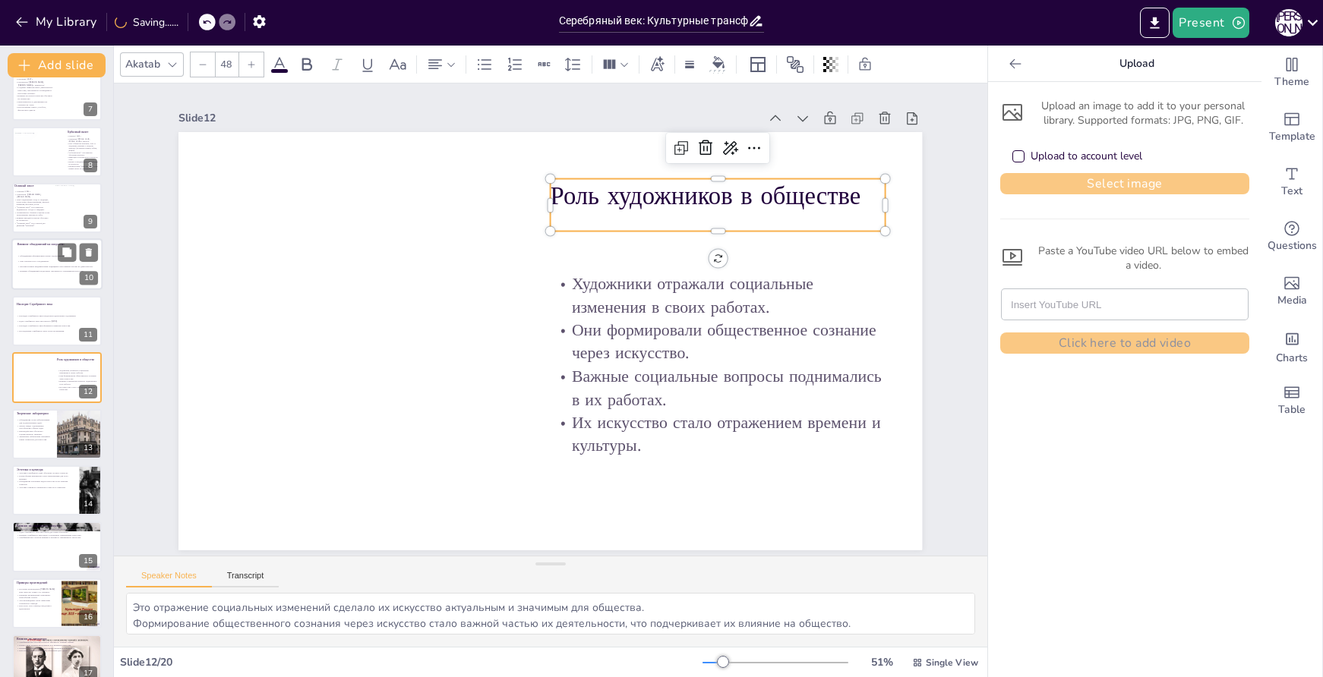
click at [1047, 189] on button "Select image" at bounding box center [1124, 183] width 249 height 21
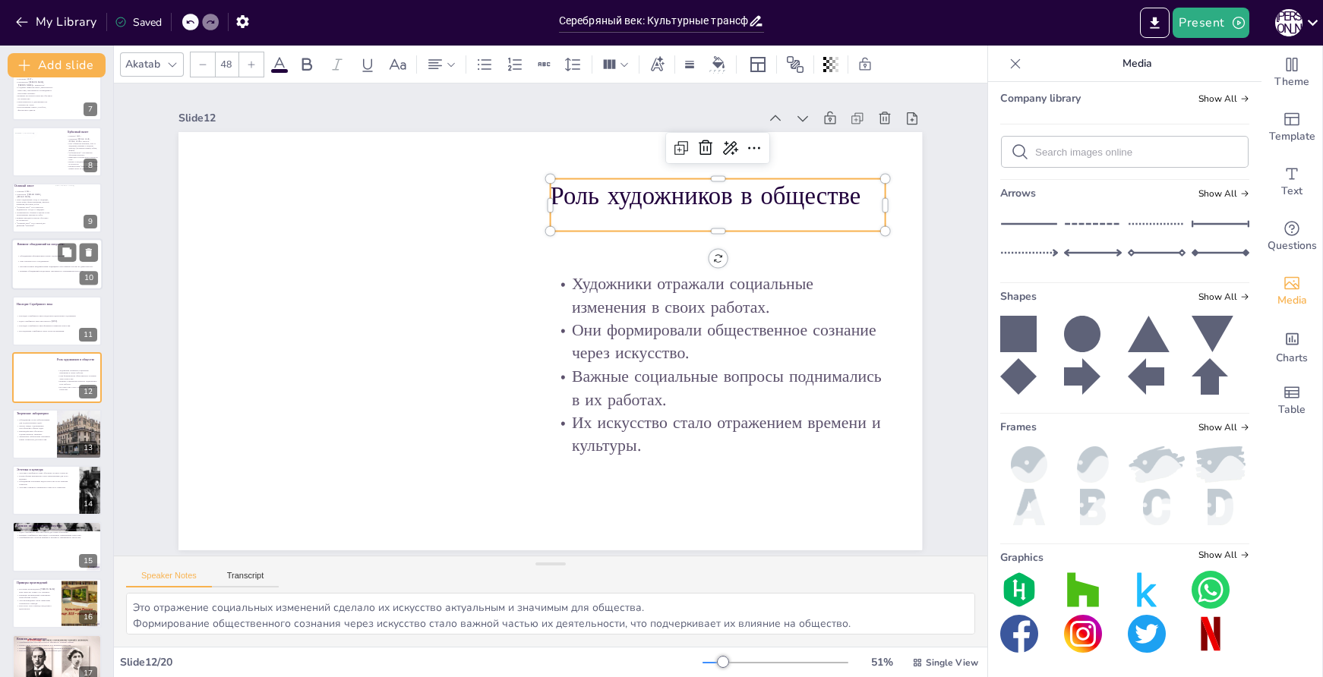
click at [1067, 46] on img at bounding box center [1061, 46] width 120 height 0
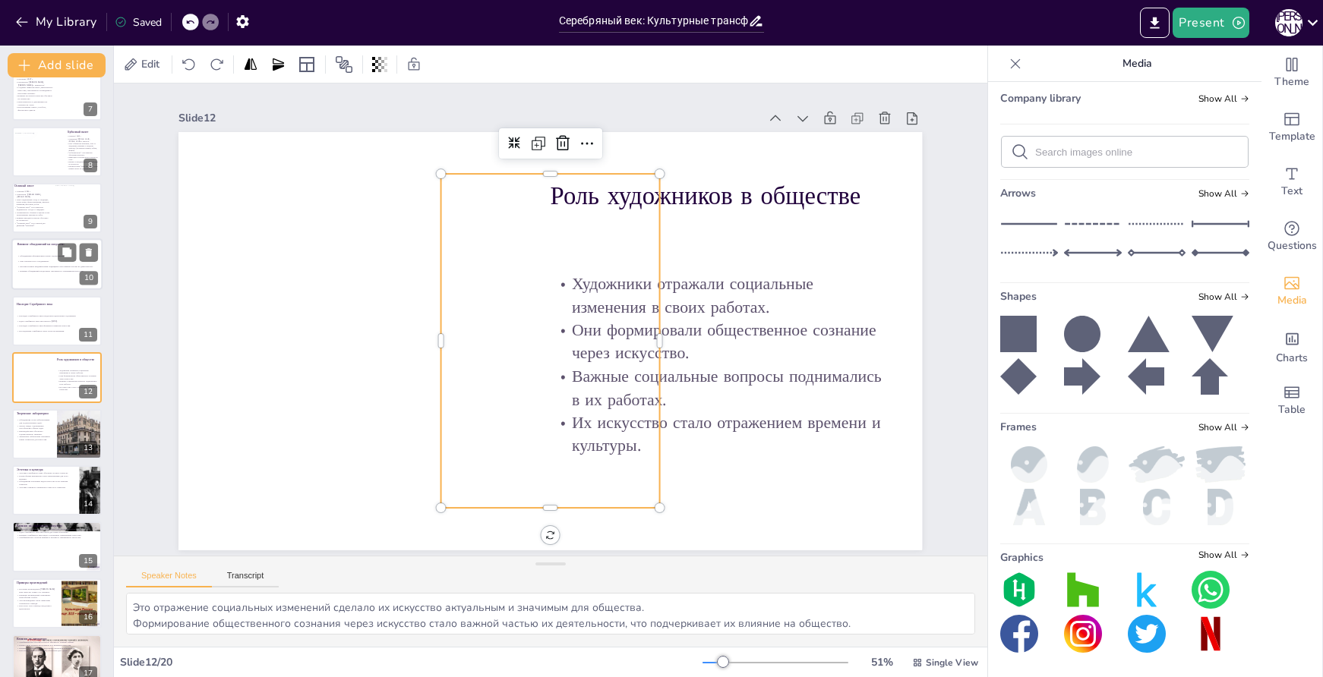
scroll to position [355, 0]
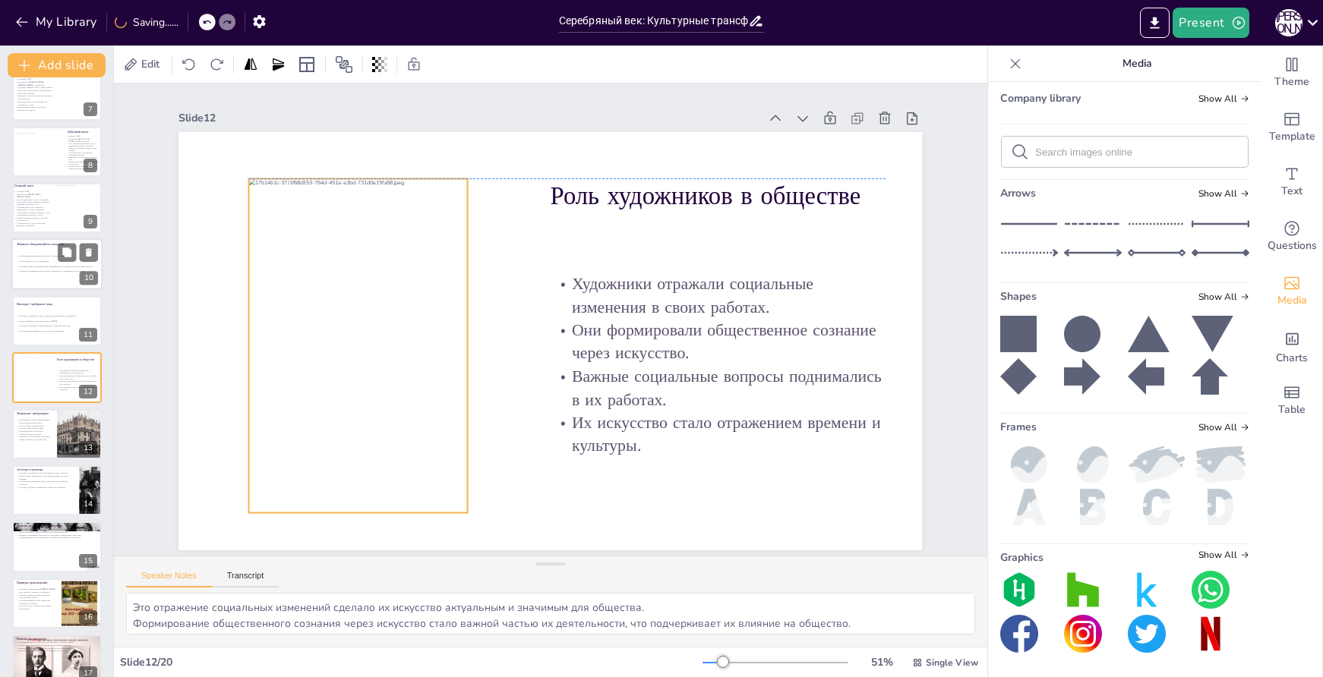
drag, startPoint x: 526, startPoint y: 373, endPoint x: 333, endPoint y: 381, distance: 192.3
click at [333, 381] on div at bounding box center [358, 345] width 219 height 335
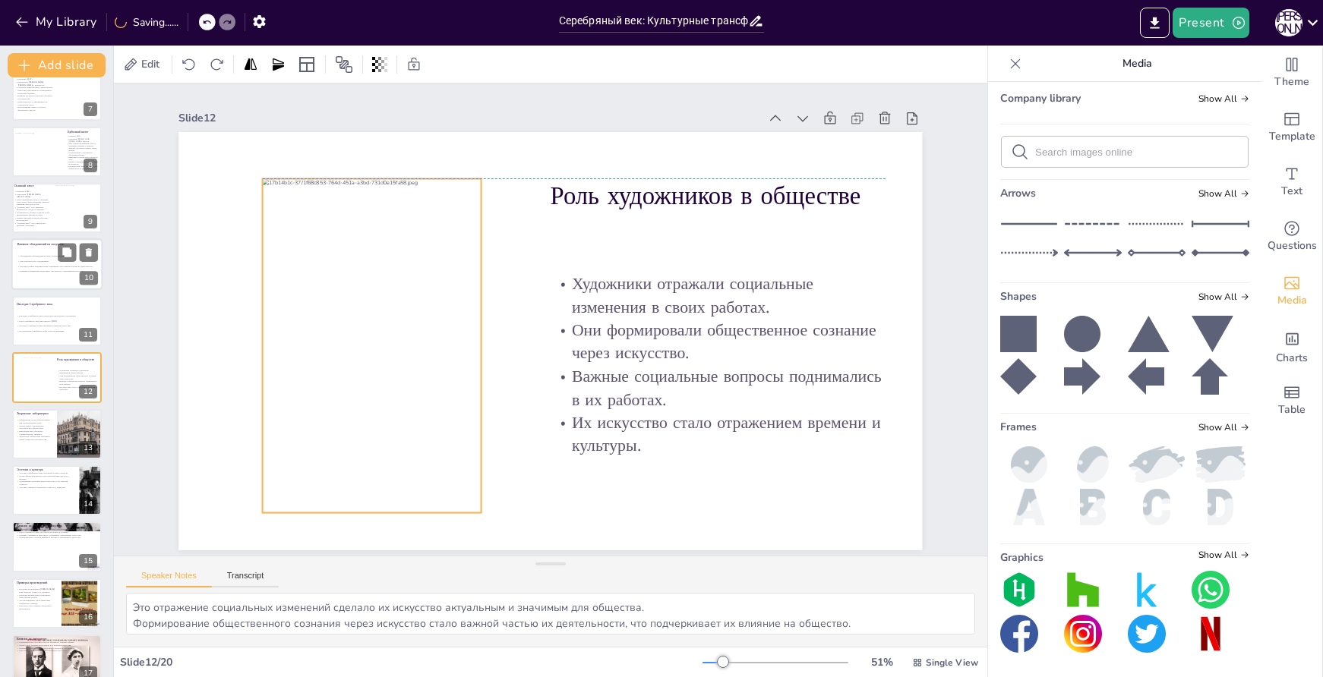
drag, startPoint x: 401, startPoint y: 382, endPoint x: 415, endPoint y: 381, distance: 13.7
click at [415, 381] on div at bounding box center [370, 327] width 252 height 355
click at [24, 426] on p "Диалог между художниками способствовал обмену идей." at bounding box center [34, 426] width 36 height 5
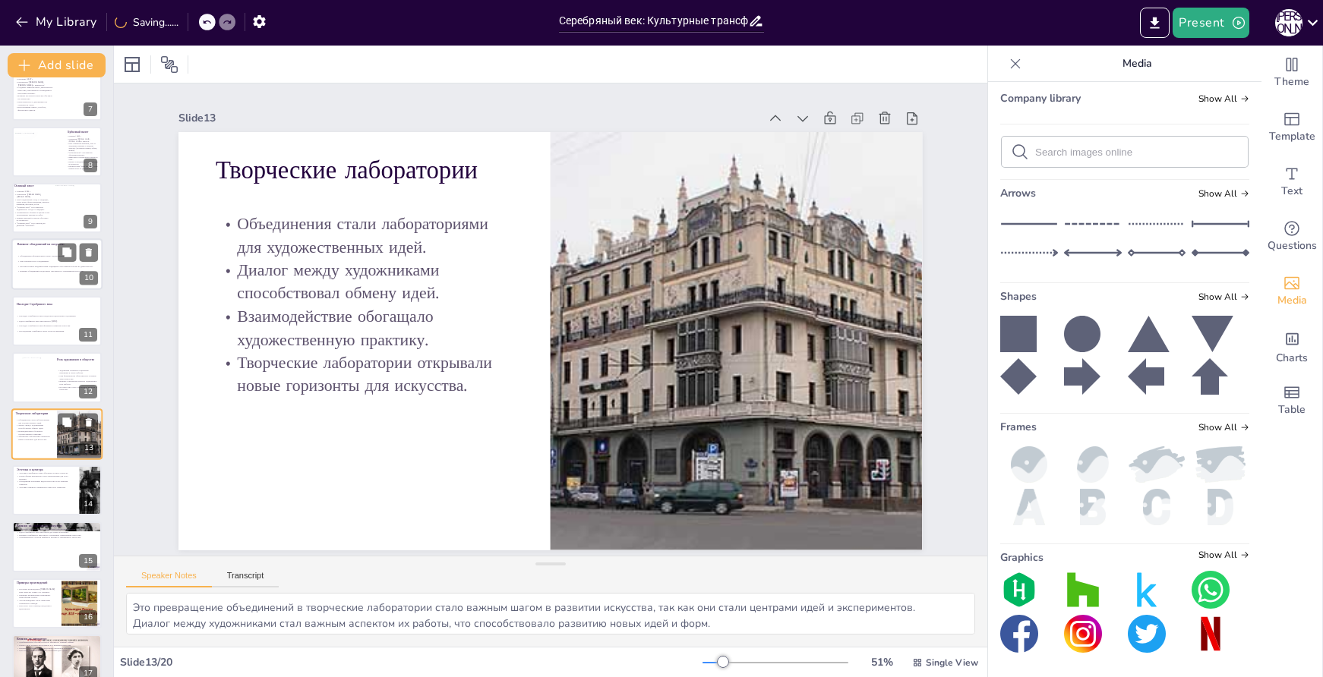
scroll to position [415, 0]
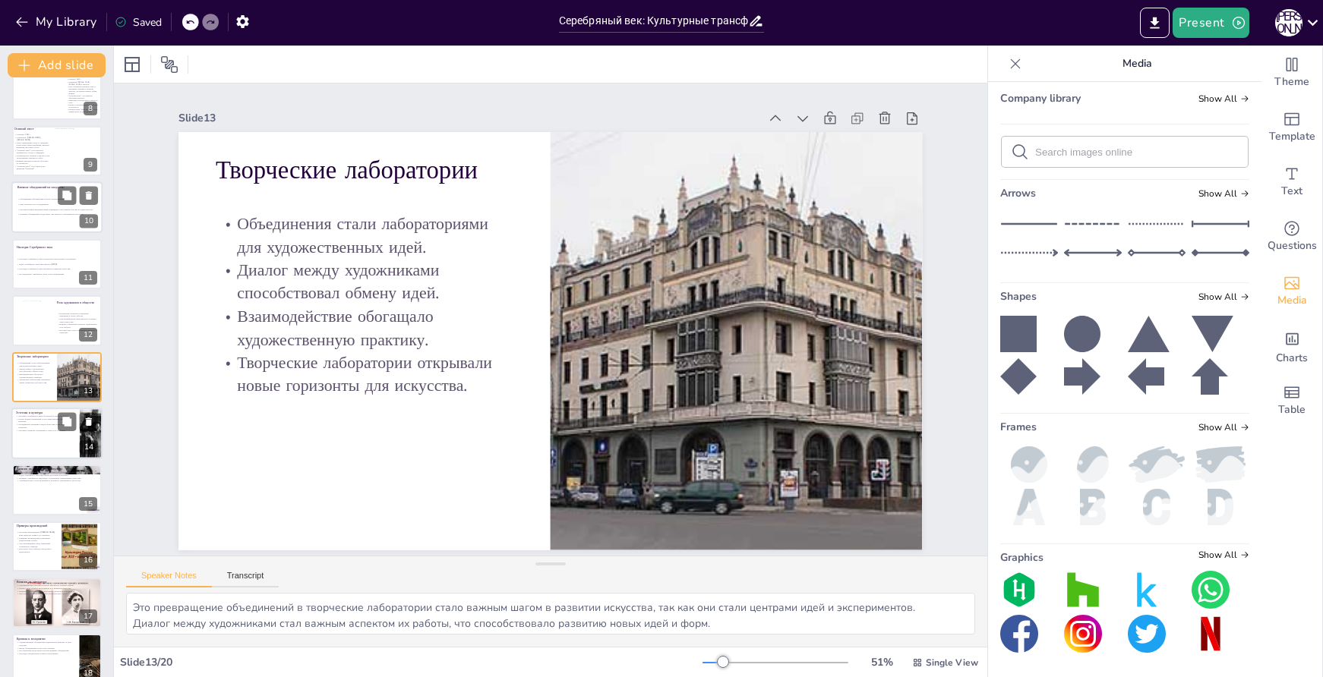
click at [38, 442] on div at bounding box center [56, 434] width 91 height 52
type textarea "Эстетика этого периода стала важным аспектом, способствующим развитию русской к…"
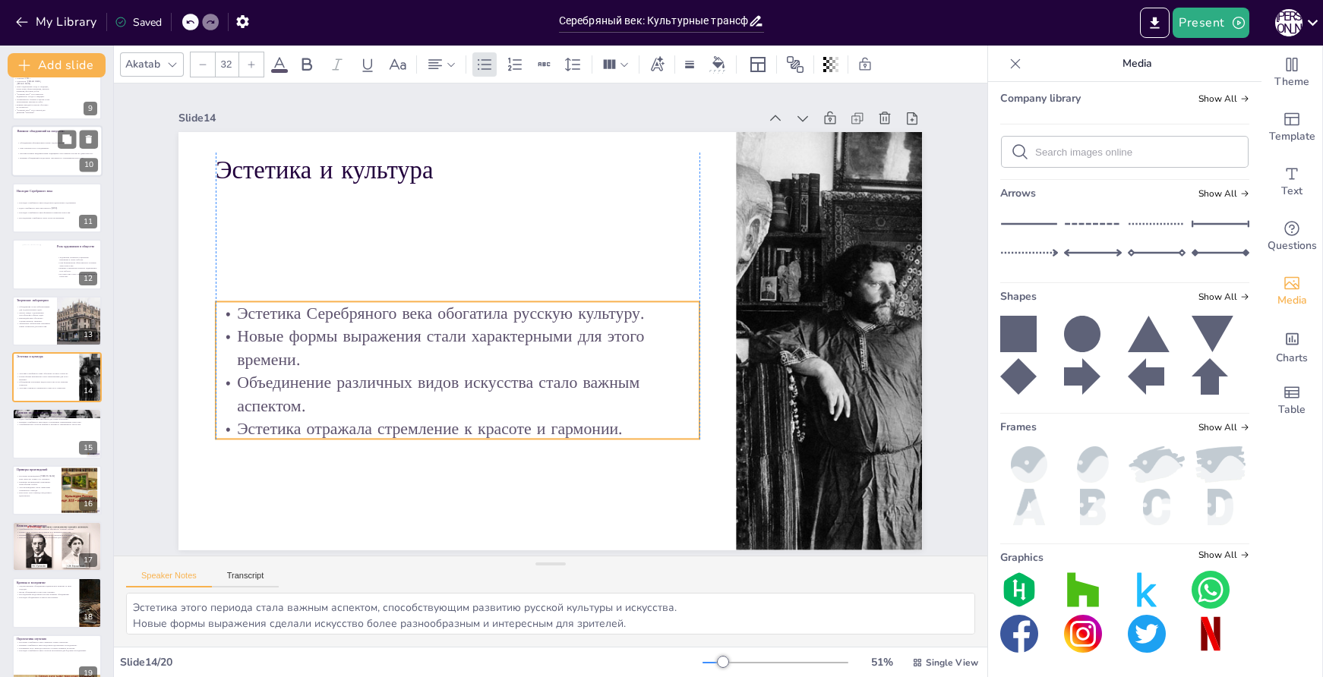
drag, startPoint x: 494, startPoint y: 264, endPoint x: 491, endPoint y: 379, distance: 114.7
click at [491, 379] on p "Объединение различных видов искусства стало важным аспектом." at bounding box center [449, 384] width 485 height 96
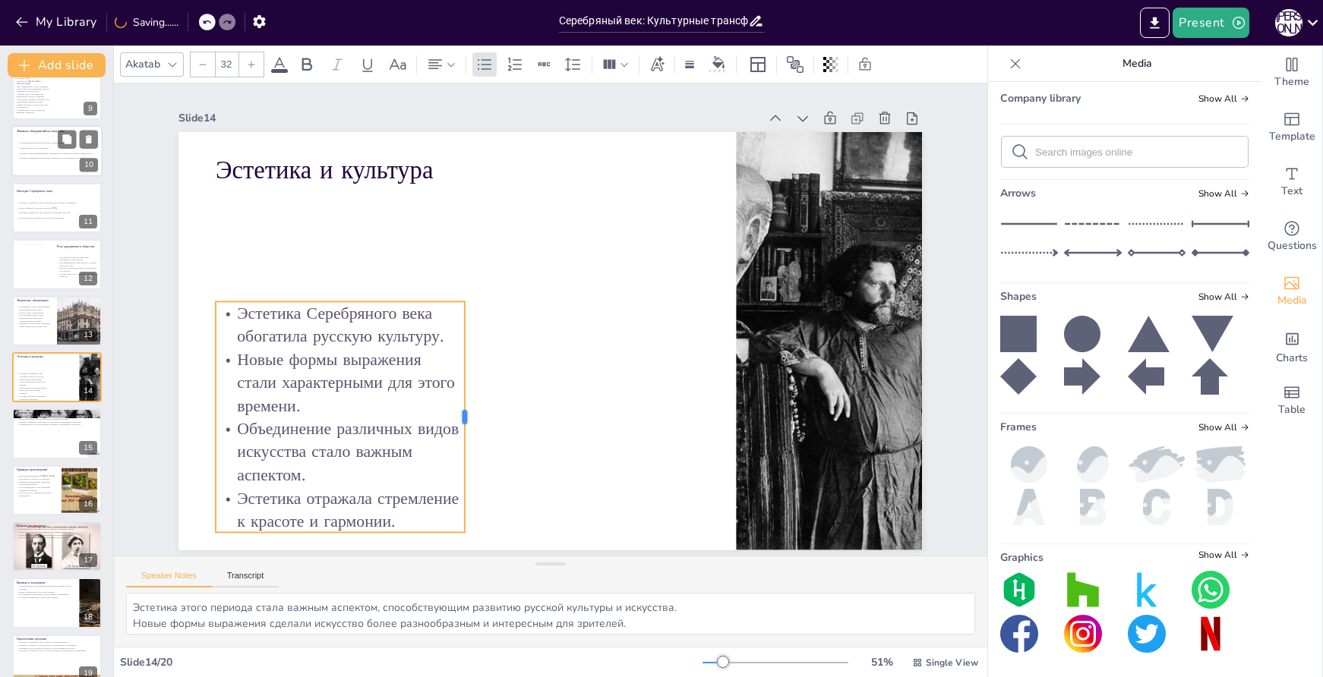
drag, startPoint x: 689, startPoint y: 358, endPoint x: 454, endPoint y: 344, distance: 235.1
click at [465, 344] on div at bounding box center [471, 417] width 12 height 231
click at [371, 311] on p "Эстетика Серебряного века обогатила русскую культуру." at bounding box center [340, 325] width 248 height 46
click at [552, 324] on div at bounding box center [550, 341] width 744 height 418
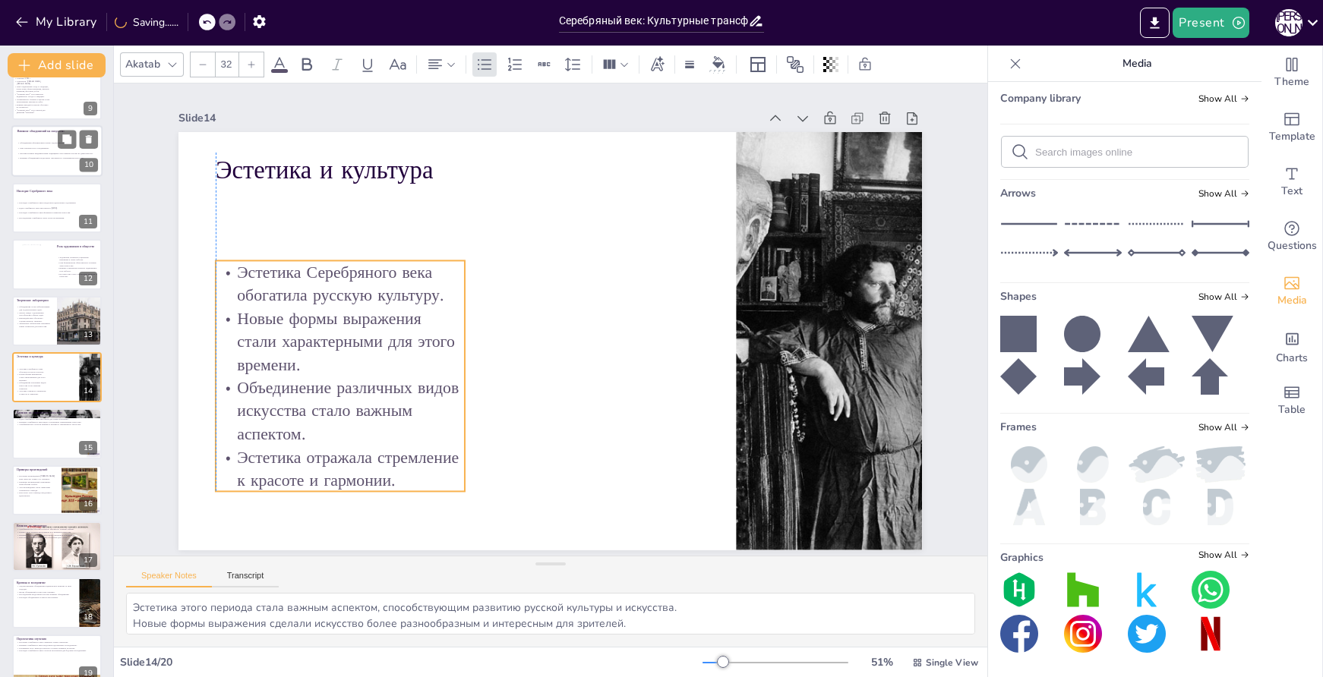
drag, startPoint x: 384, startPoint y: 333, endPoint x: 382, endPoint y: 292, distance: 41.1
click at [382, 292] on p "Эстетика Серебряного века обогатила русскую культуру." at bounding box center [345, 262] width 252 height 72
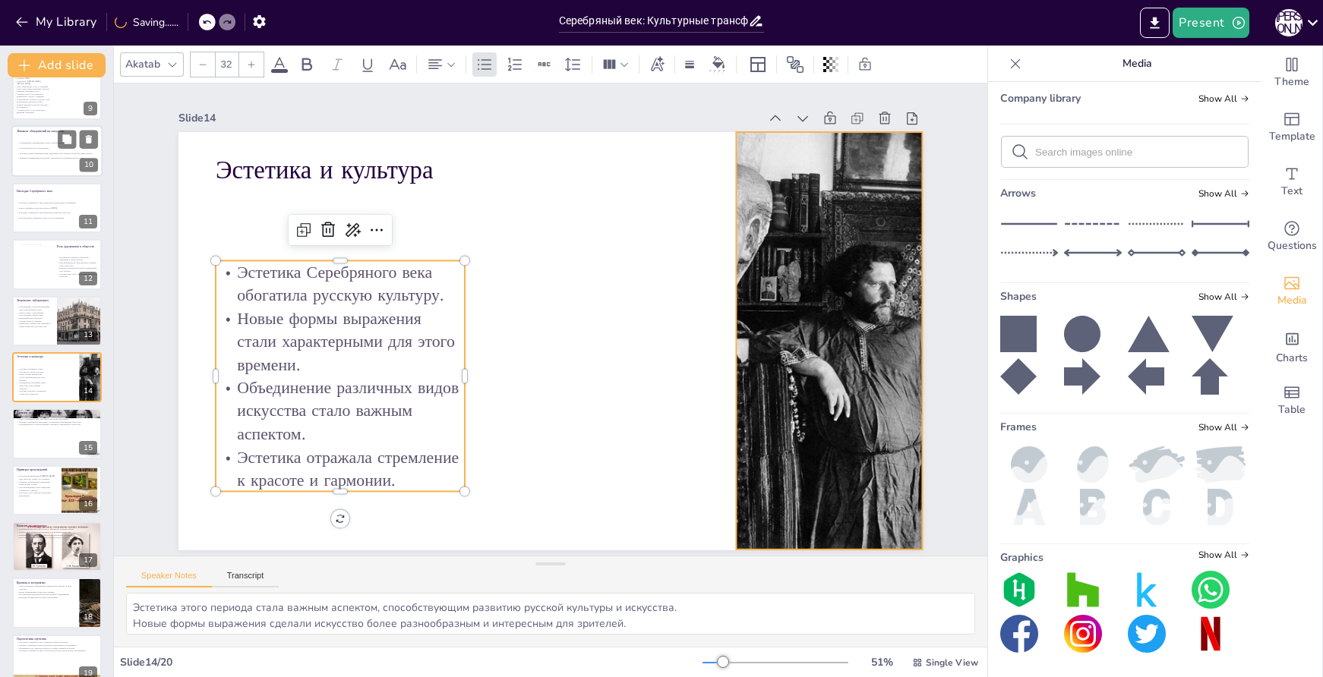
click at [804, 310] on div at bounding box center [826, 370] width 342 height 447
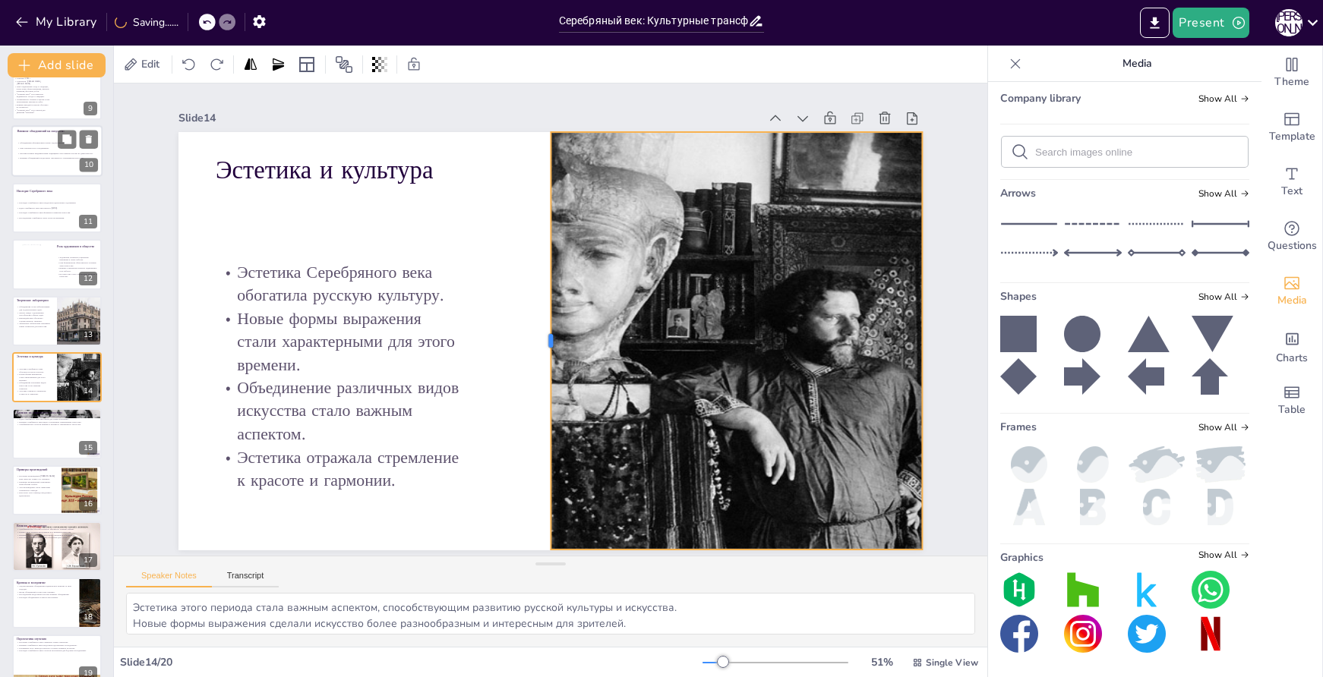
drag, startPoint x: 723, startPoint y: 333, endPoint x: 536, endPoint y: 329, distance: 186.9
click at [539, 329] on div at bounding box center [545, 341] width 12 height 418
click at [708, 330] on div at bounding box center [718, 468] width 601 height 642
click at [696, 99] on div at bounding box center [699, 102] width 24 height 24
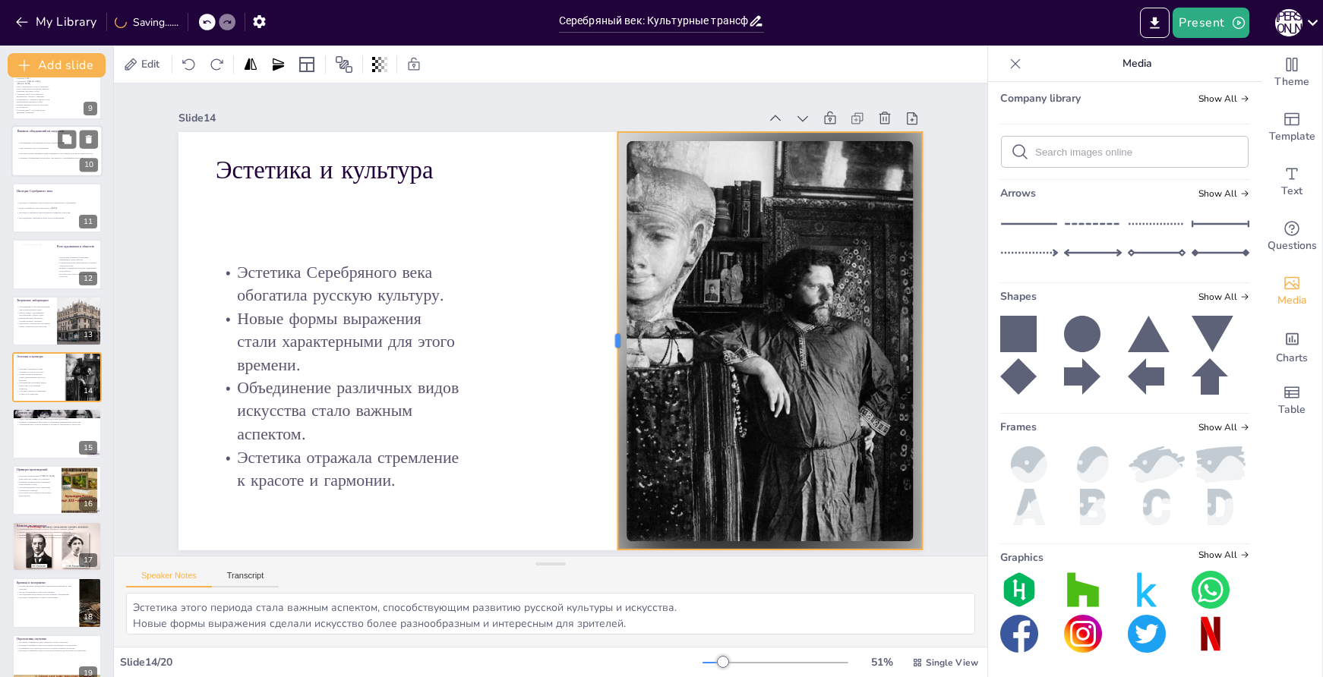
drag, startPoint x: 537, startPoint y: 333, endPoint x: 605, endPoint y: 335, distance: 67.6
click at [606, 335] on div at bounding box center [612, 341] width 12 height 418
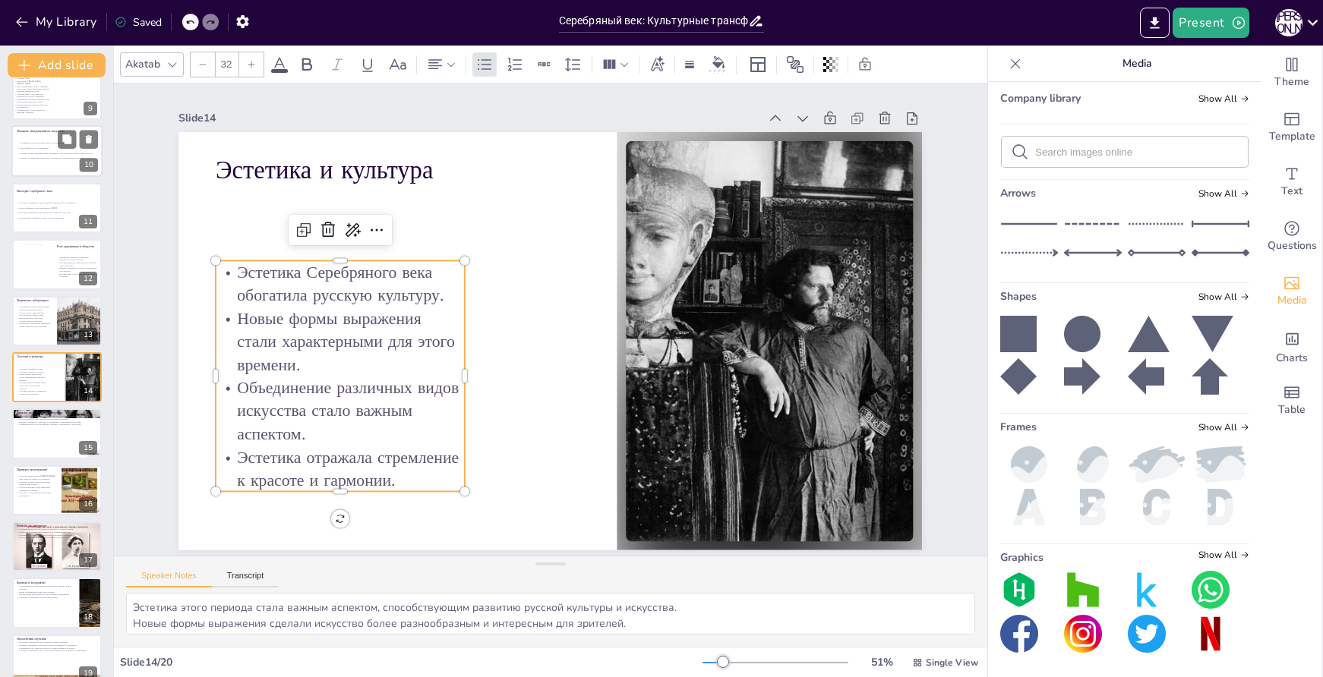
click at [422, 401] on p "Объединение различных видов искусства стало важным аспектом." at bounding box center [331, 388] width 254 height 95
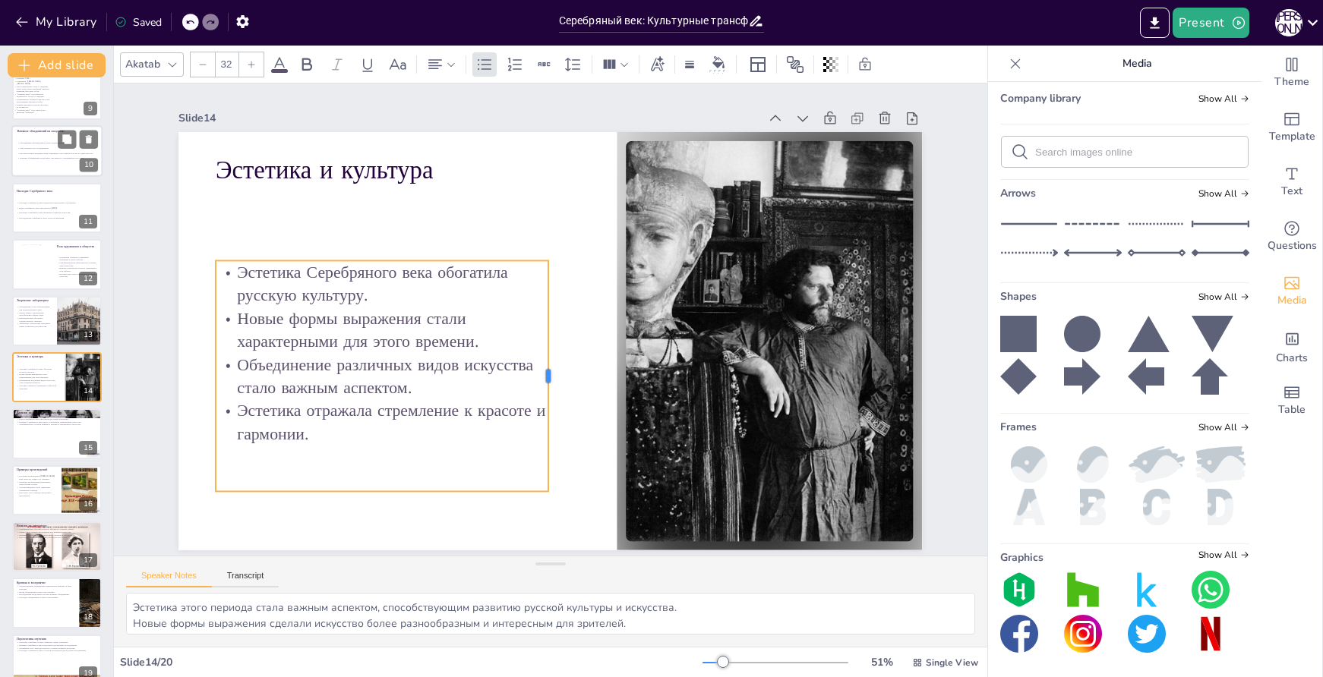
drag, startPoint x: 456, startPoint y: 371, endPoint x: 541, endPoint y: 372, distance: 84.3
click at [541, 372] on div at bounding box center [548, 376] width 36 height 231
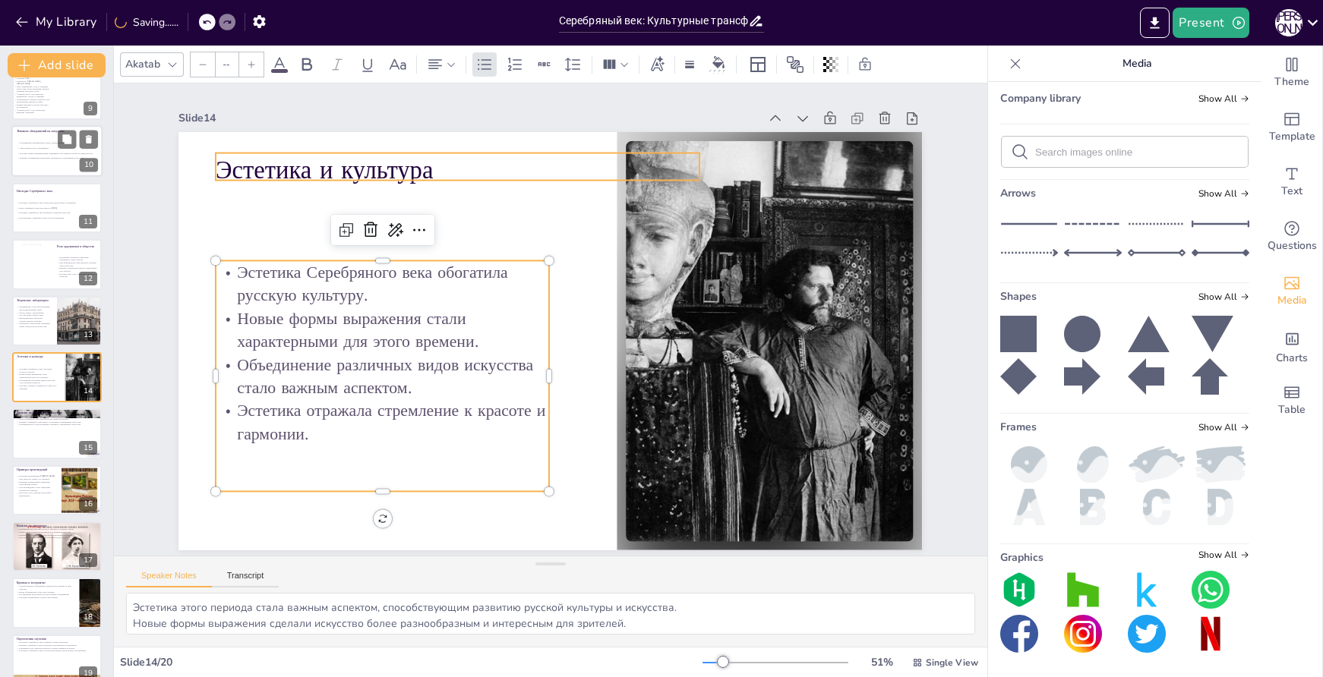
type input "48"
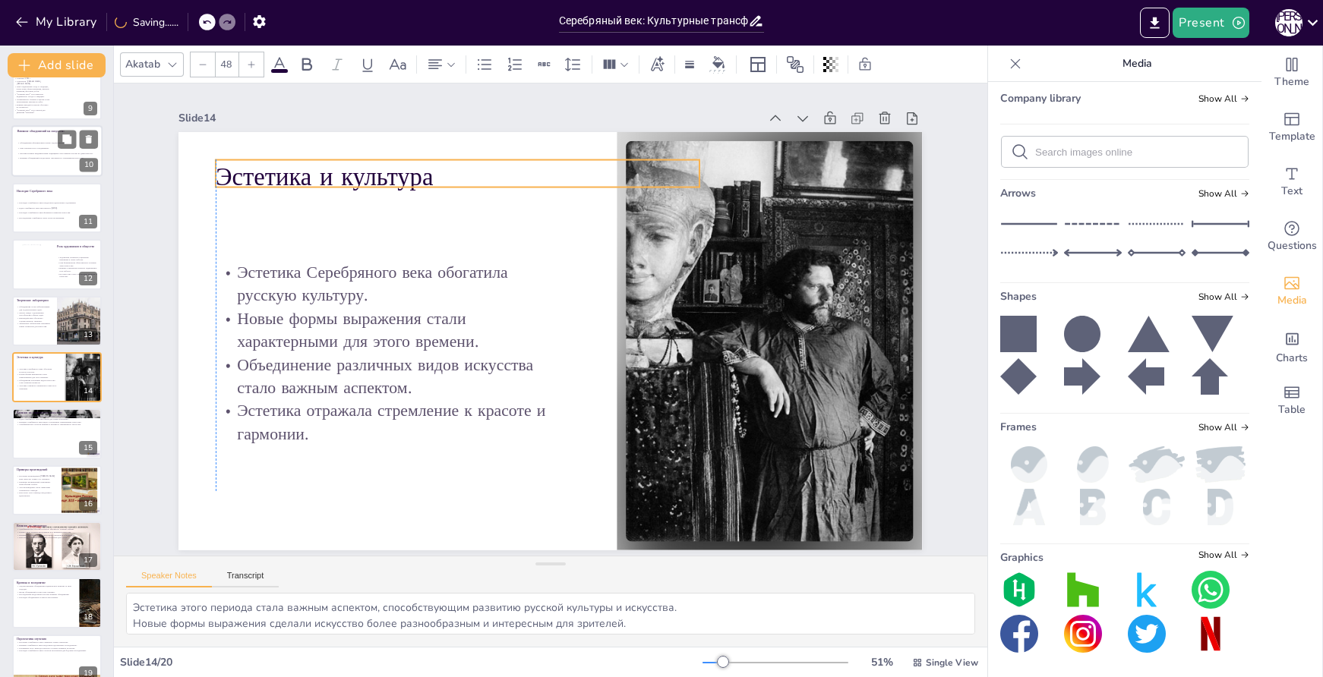
drag, startPoint x: 378, startPoint y: 164, endPoint x: 383, endPoint y: 171, distance: 8.2
click at [383, 171] on p "Эстетика и культура" at bounding box center [457, 176] width 483 height 35
click at [62, 437] on div at bounding box center [56, 435] width 91 height 52
type textarea "Это вдохновение продолжает оказывать влияние на современные художественные прак…"
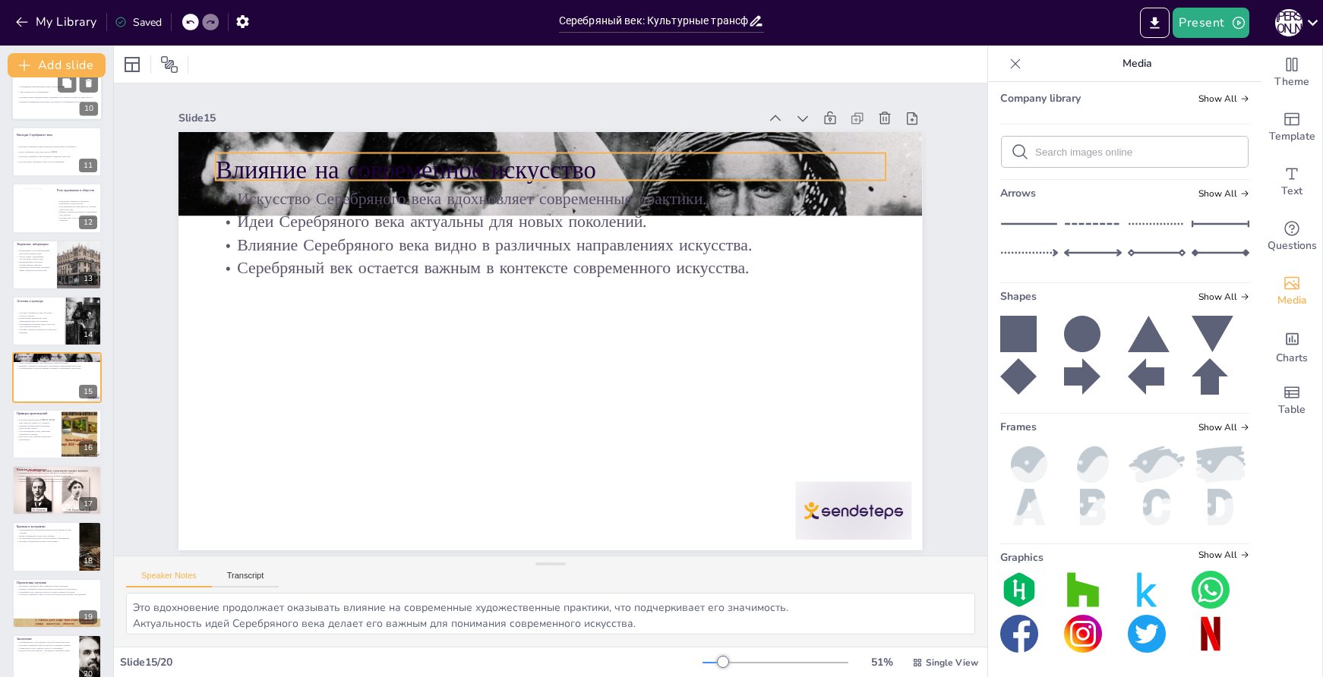
click at [765, 155] on p "Влияние на современное искусство" at bounding box center [566, 170] width 669 height 105
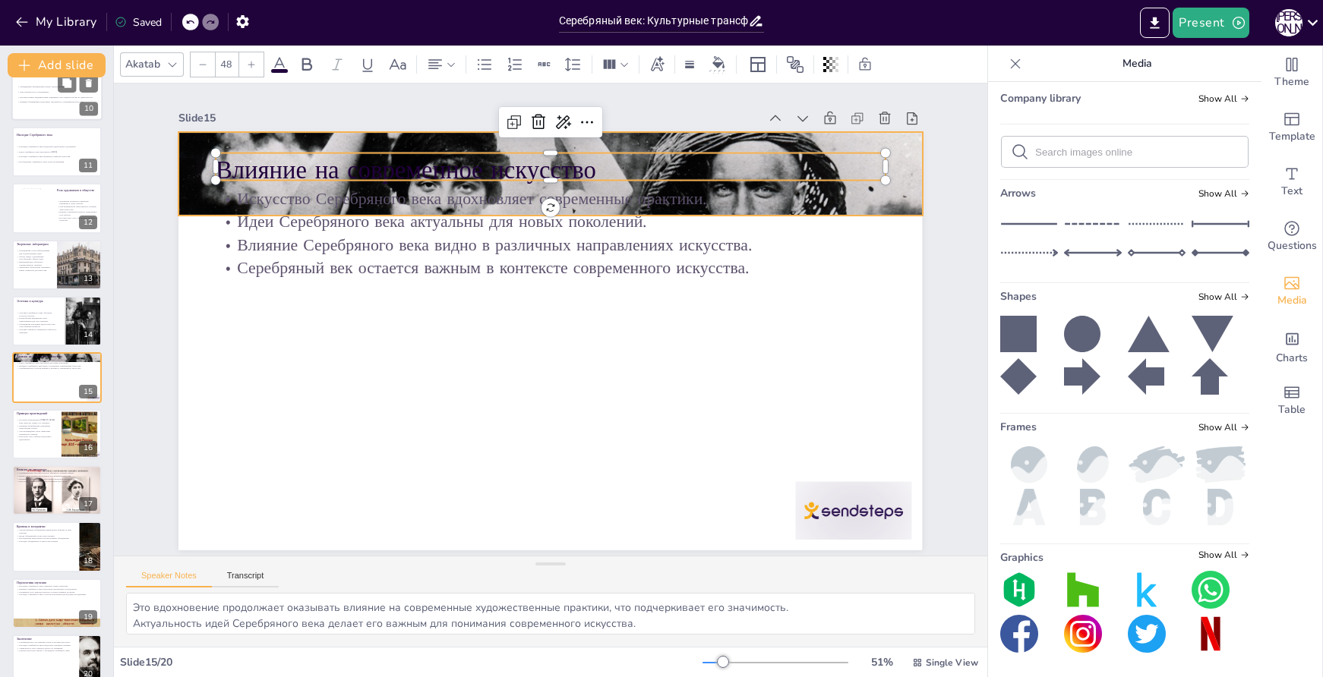
click at [883, 189] on div at bounding box center [565, 175] width 793 height 586
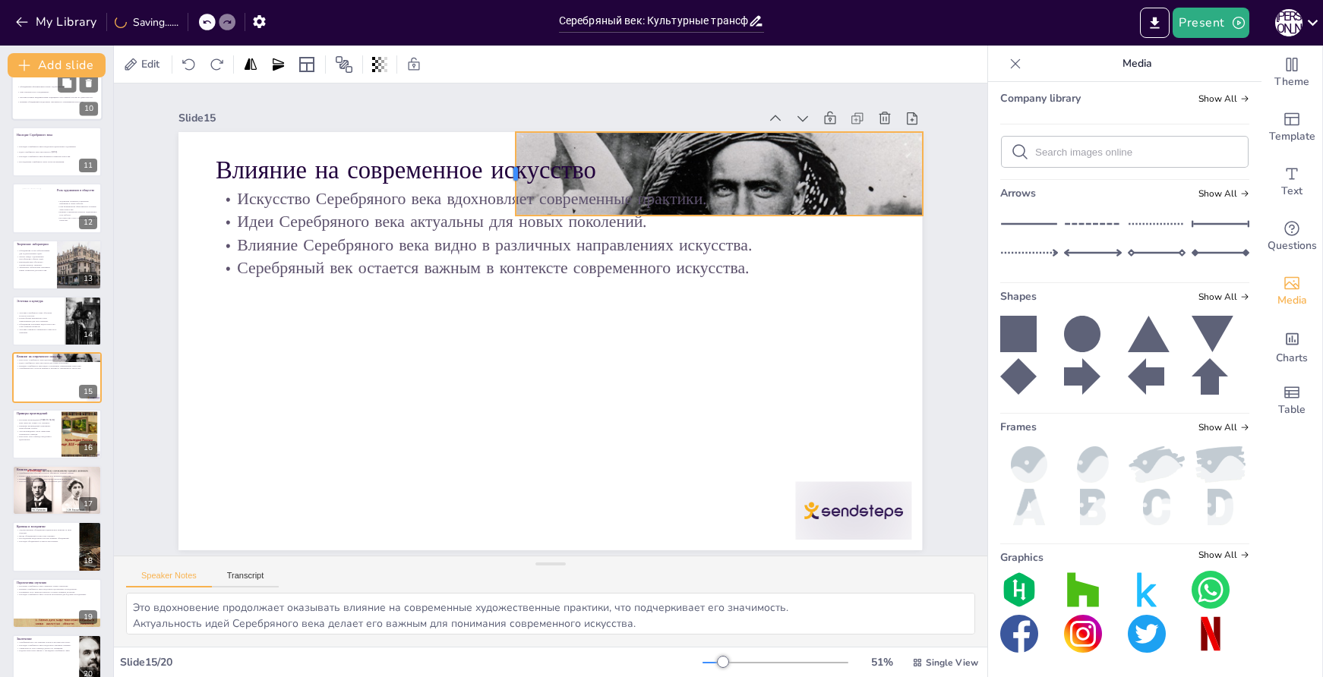
drag, startPoint x: 166, startPoint y: 163, endPoint x: 503, endPoint y: 185, distance: 337.9
click at [562, 185] on div at bounding box center [588, 173] width 52 height 78
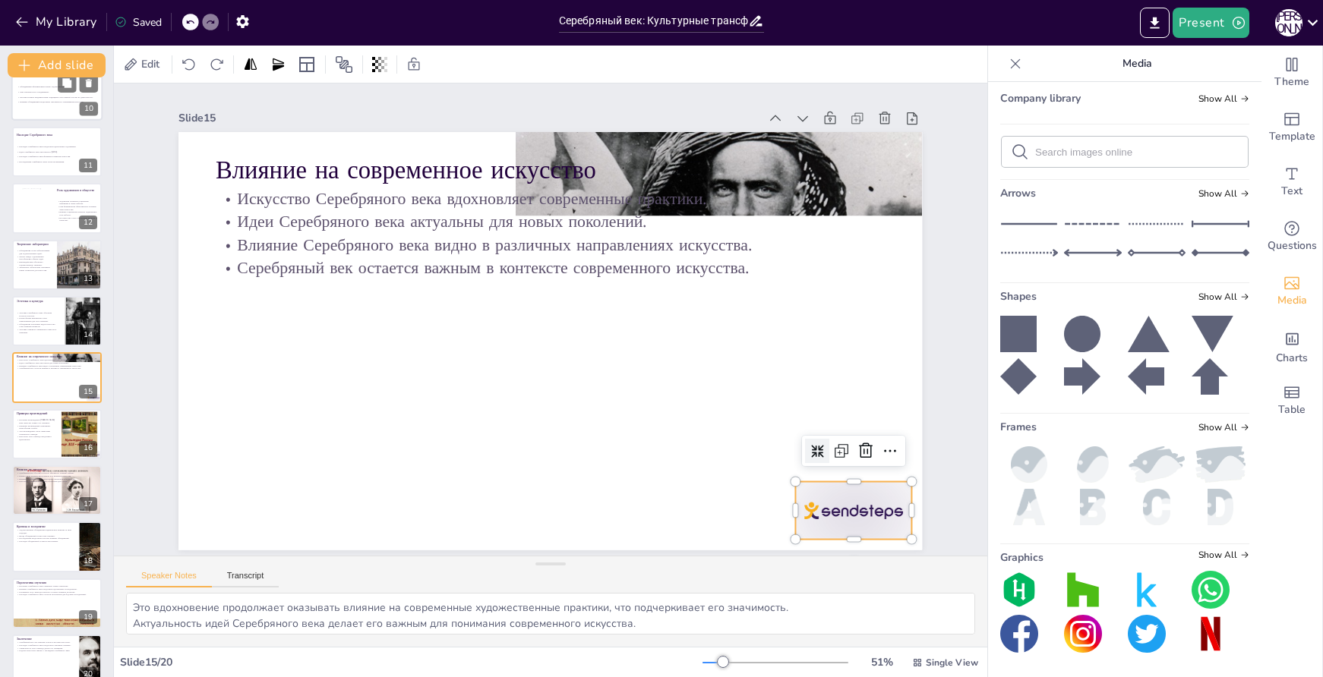
click at [848, 529] on div at bounding box center [808, 569] width 126 height 81
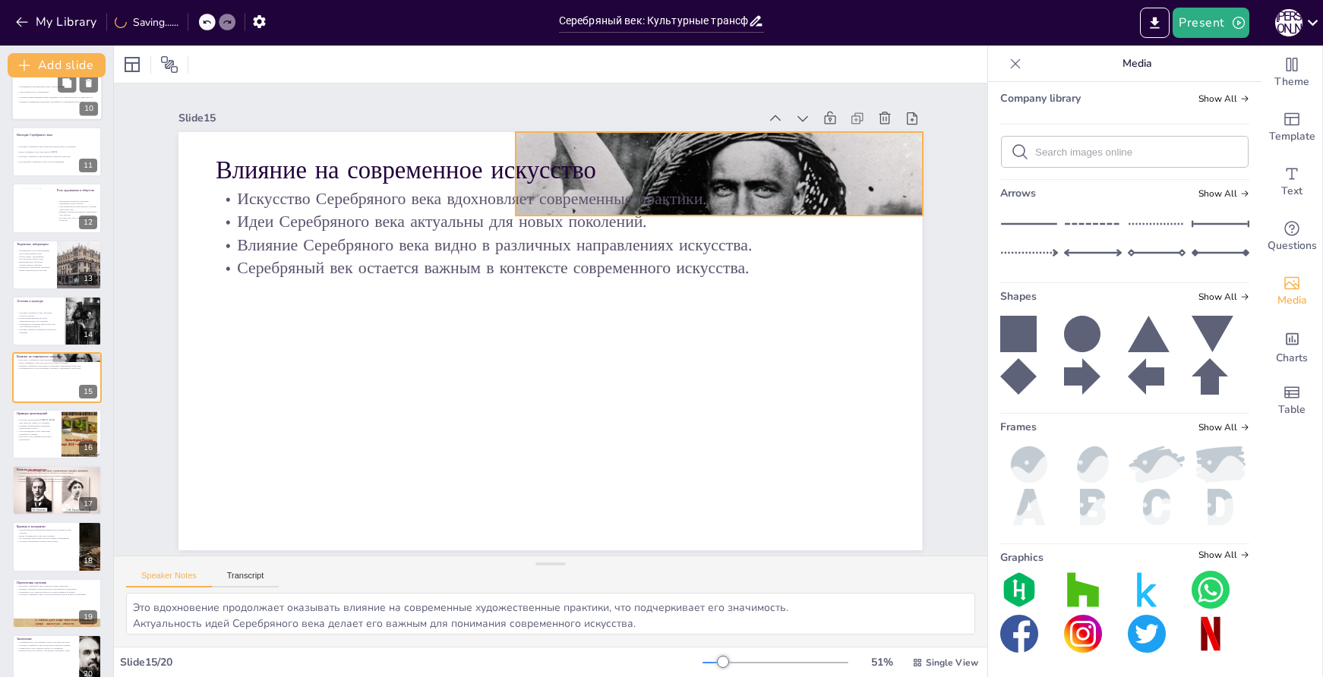
click at [894, 188] on div at bounding box center [581, 177] width 834 height 654
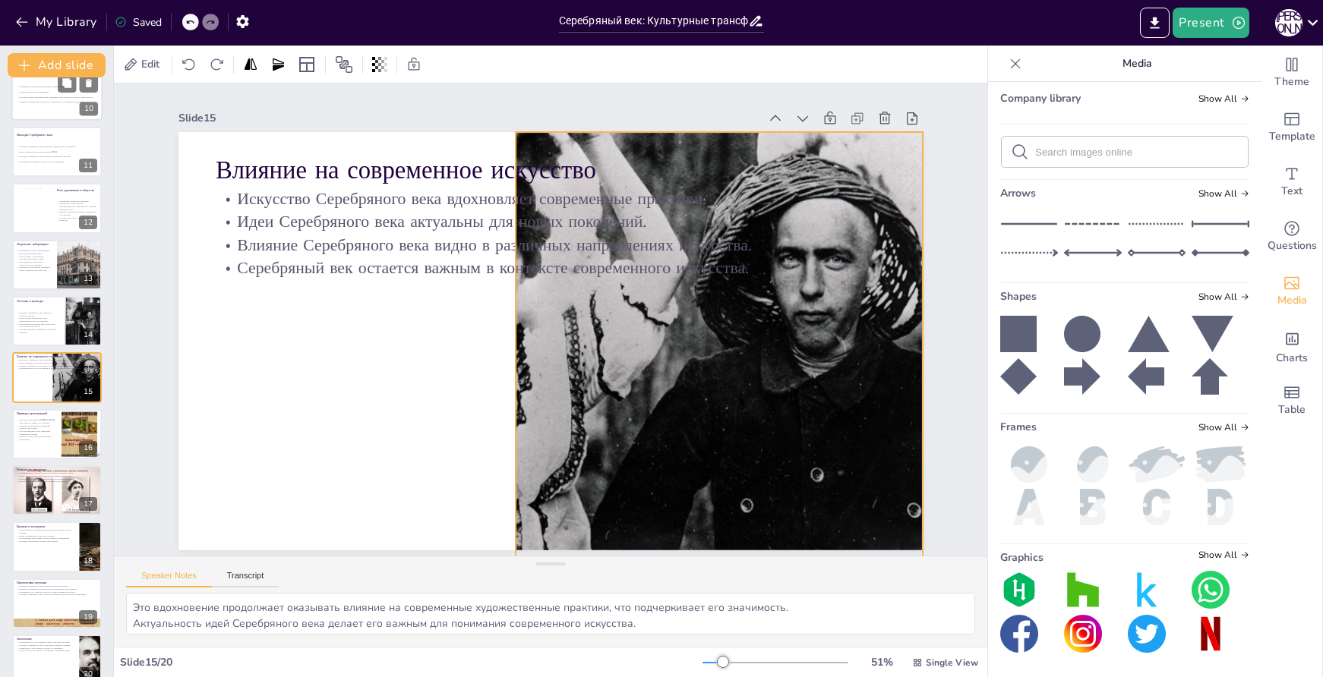
drag, startPoint x: 714, startPoint y: 212, endPoint x: 656, endPoint y: 548, distance: 340.6
click at [656, 548] on div "Slide 1 Серебряный век: Культурные трансформации в [GEOGRAPHIC_DATA] конца XIX …" at bounding box center [551, 319] width 918 height 561
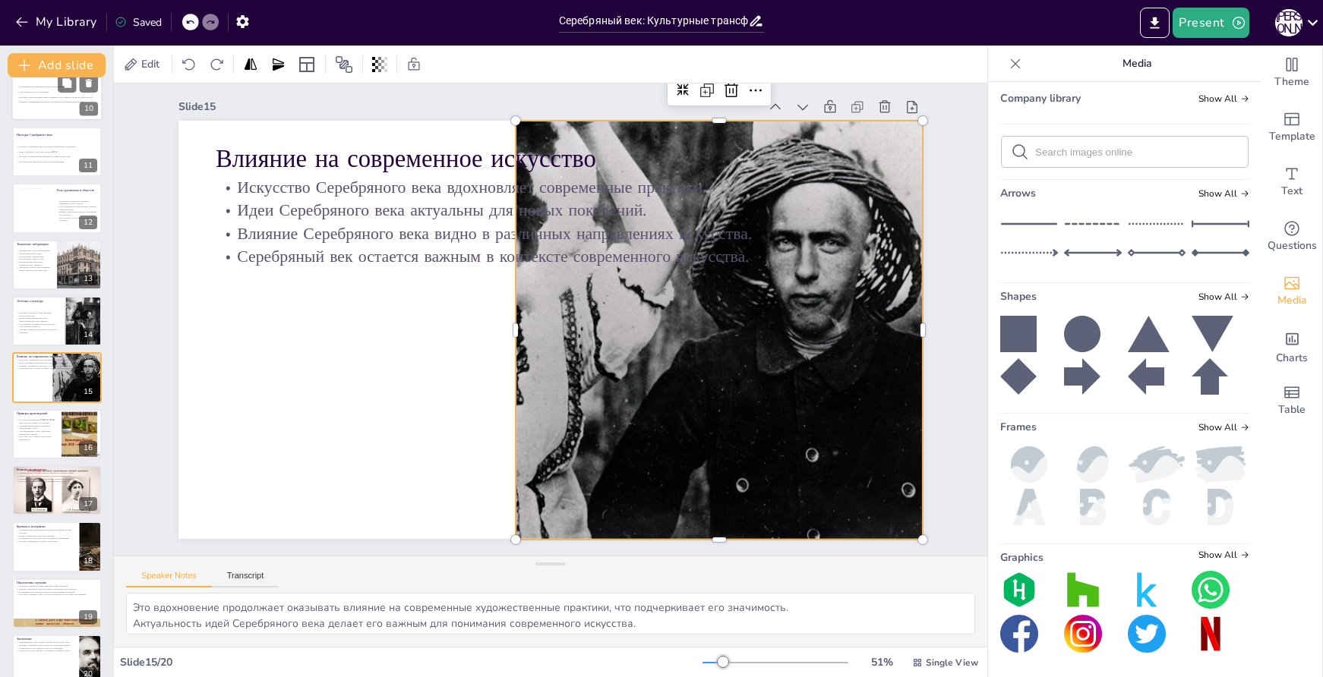
scroll to position [0, 0]
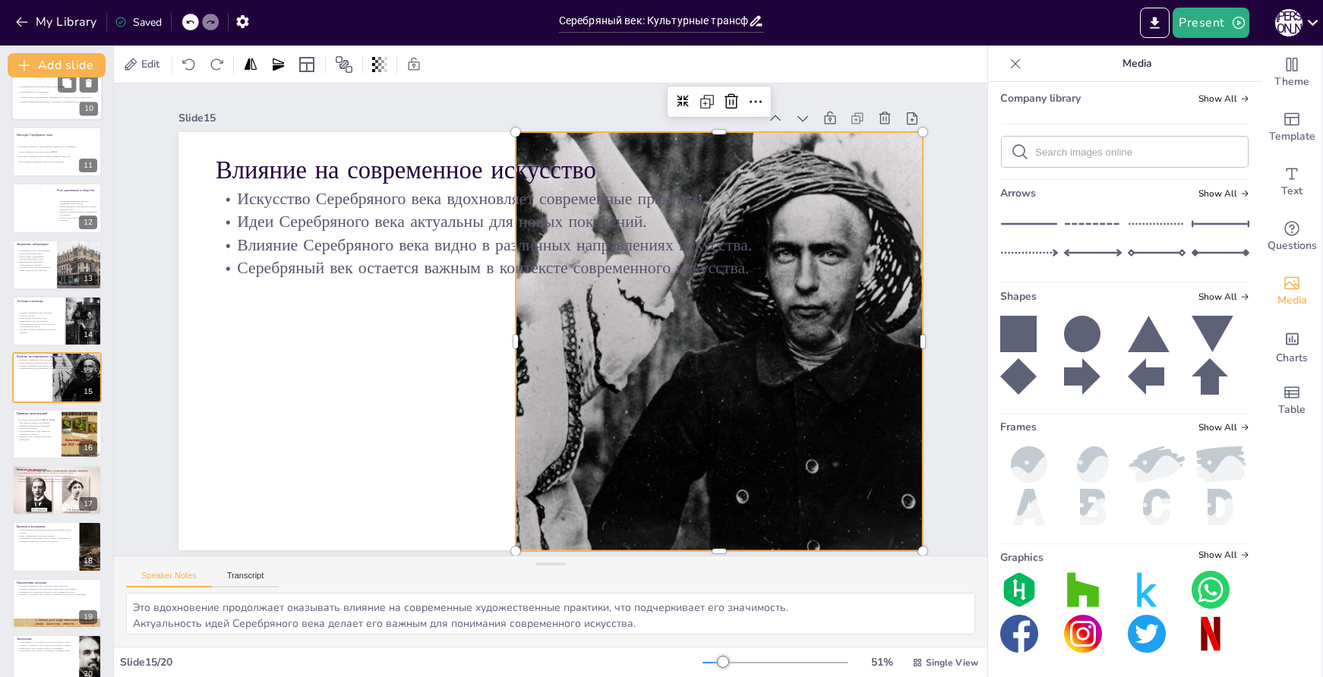
click at [706, 350] on div at bounding box center [600, 240] width 889 height 716
click at [766, 188] on icon at bounding box center [774, 196] width 17 height 17
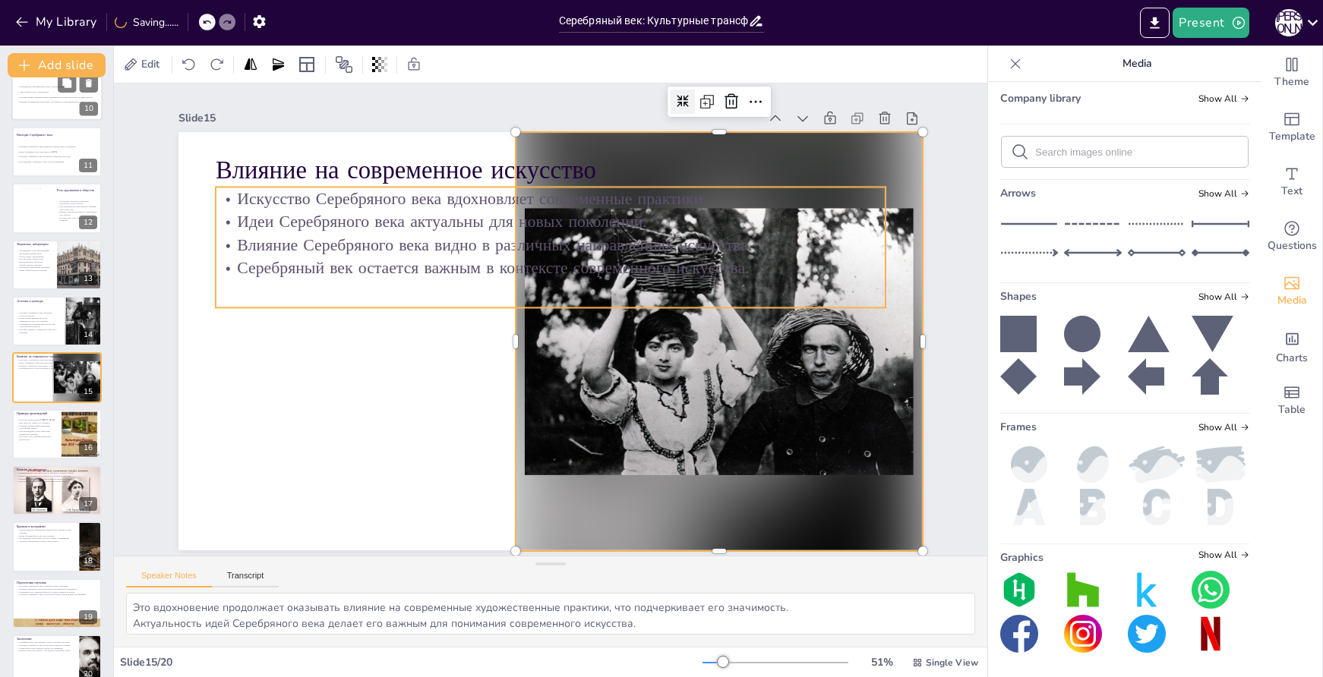
click at [514, 220] on p "Идеи Серебряного века актуальны для новых поколений." at bounding box center [561, 221] width 668 height 93
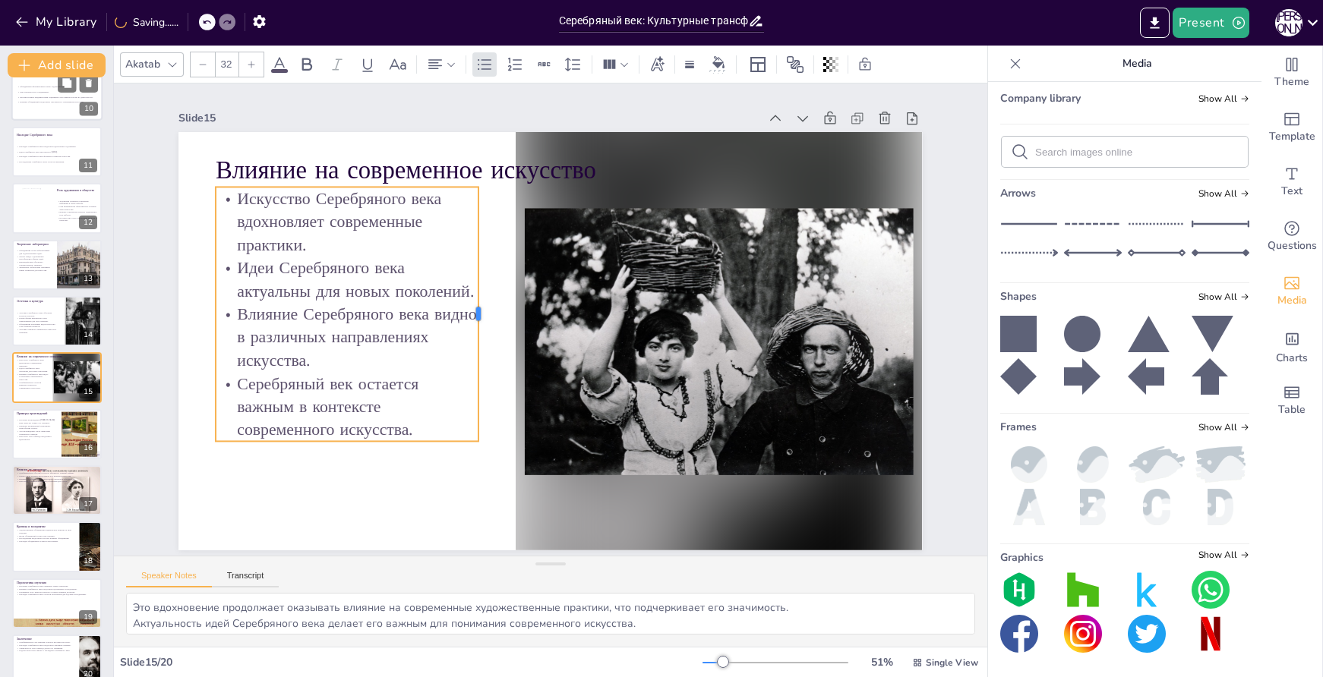
drag, startPoint x: 876, startPoint y: 242, endPoint x: 469, endPoint y: 260, distance: 407.5
click at [478, 260] on div at bounding box center [484, 314] width 12 height 254
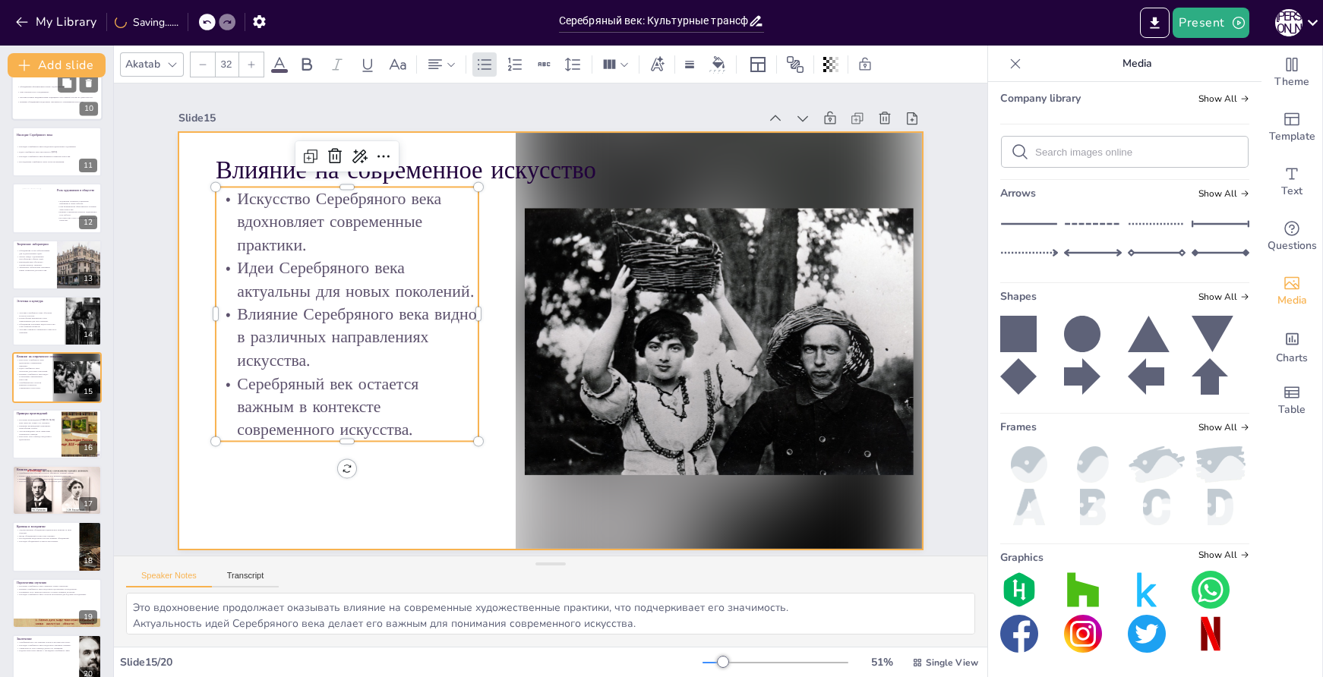
click at [485, 204] on div at bounding box center [548, 341] width 784 height 494
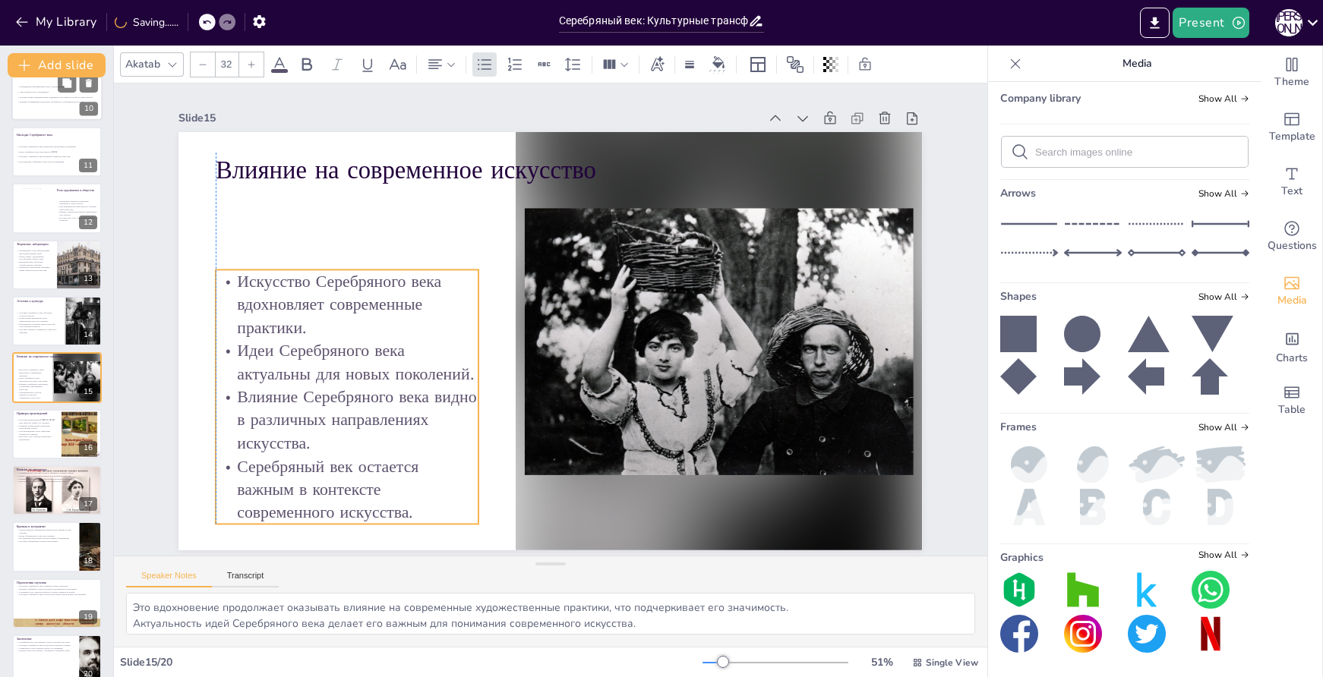
drag, startPoint x: 457, startPoint y: 191, endPoint x: 453, endPoint y: 274, distance: 82.9
click at [453, 274] on p "Искусство Серебряного века вдохновляет современные практики." at bounding box center [354, 262] width 271 height 122
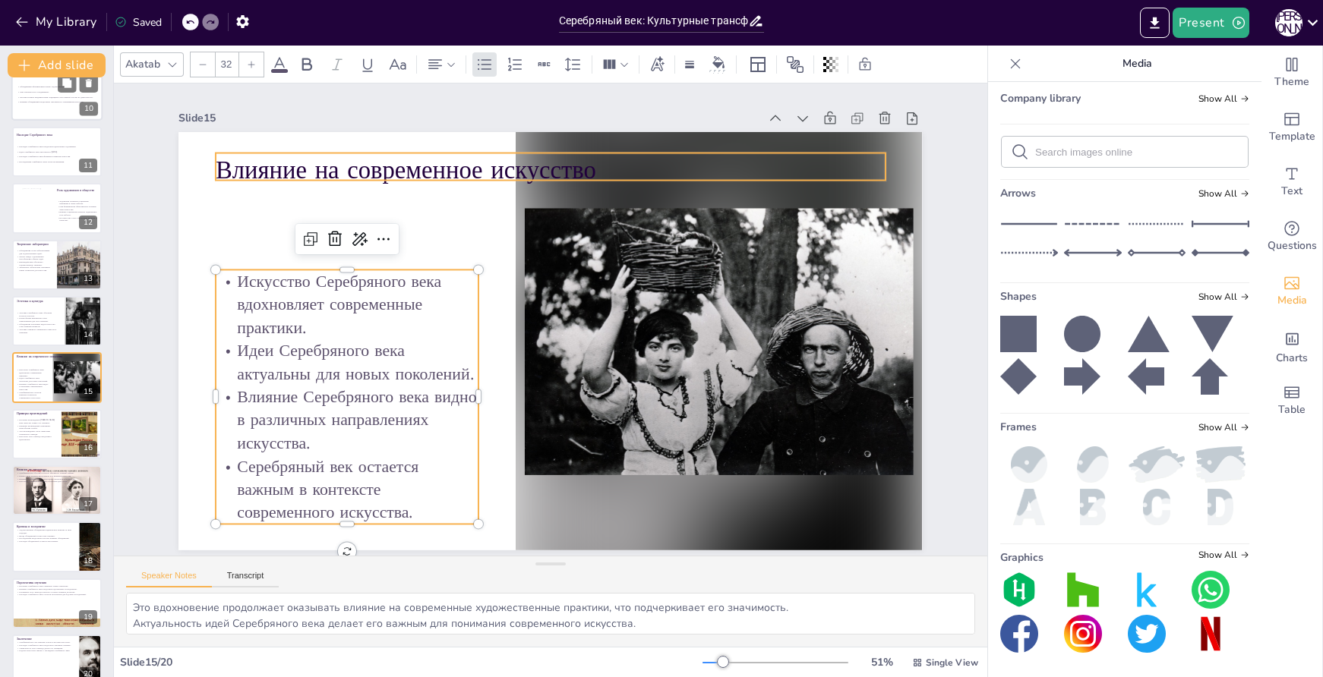
type input "48"
click at [456, 154] on p "Влияние на современное искусство" at bounding box center [550, 170] width 669 height 35
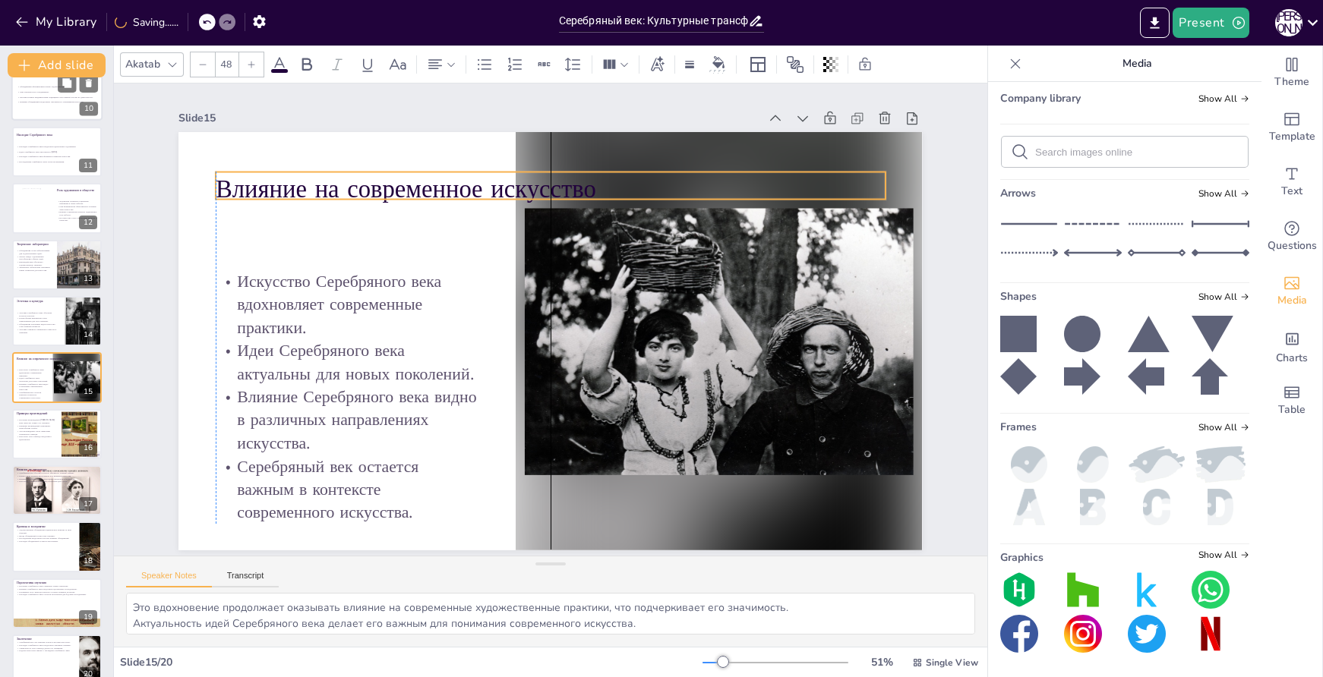
drag, startPoint x: 454, startPoint y: 160, endPoint x: 452, endPoint y: 179, distance: 19.1
click at [452, 179] on p "Влияние на современное искусство" at bounding box center [550, 189] width 669 height 35
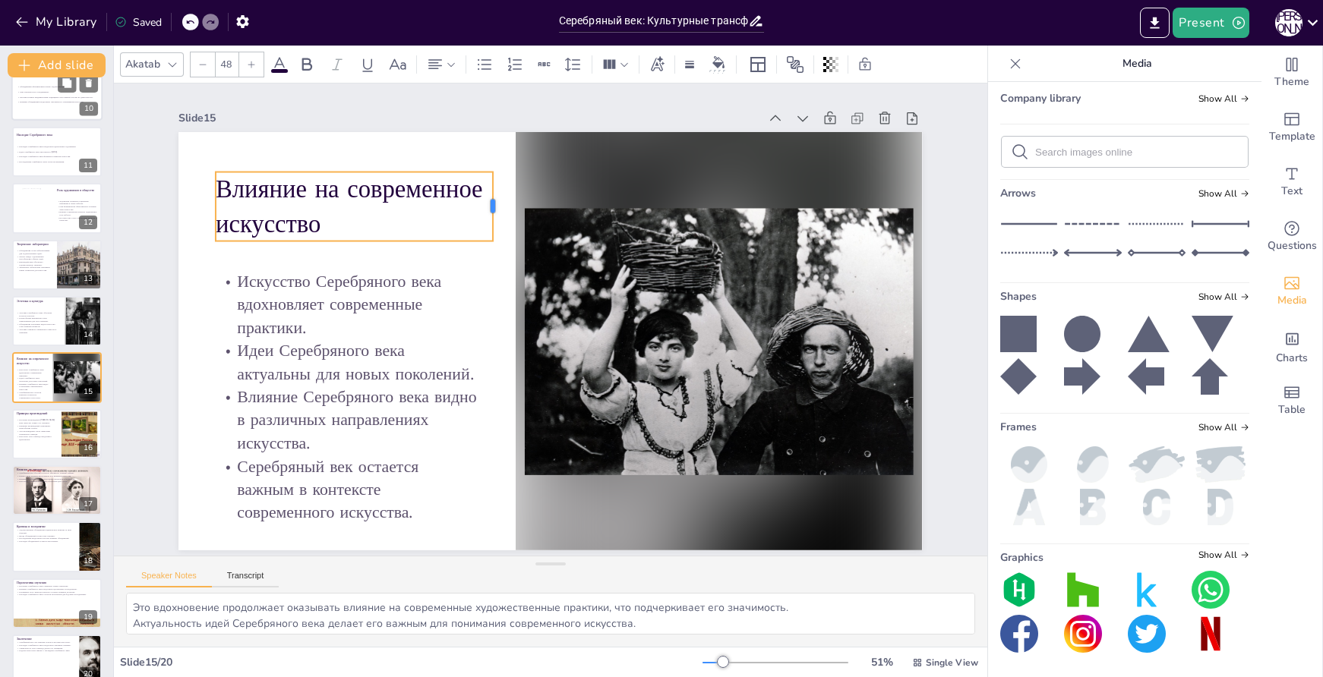
drag, startPoint x: 874, startPoint y: 178, endPoint x: 482, endPoint y: 191, distance: 392.9
click at [501, 191] on div at bounding box center [510, 201] width 19 height 70
click at [41, 435] on p "Искусство этого периода продолжает вдохновлять." at bounding box center [36, 437] width 41 height 5
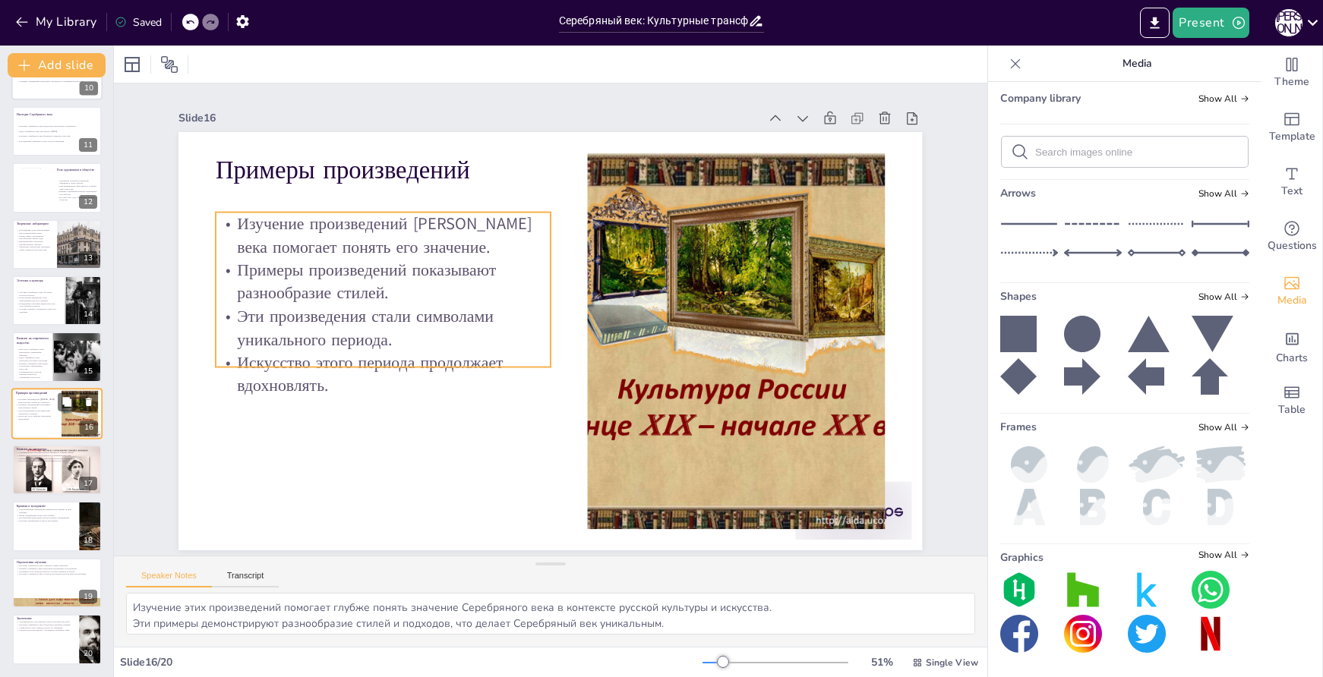
click at [48, 414] on p "Эти произведения стали символами уникального периода." at bounding box center [36, 411] width 41 height 5
click at [43, 412] on p "Эти произведения стали символами уникального периода." at bounding box center [36, 411] width 41 height 5
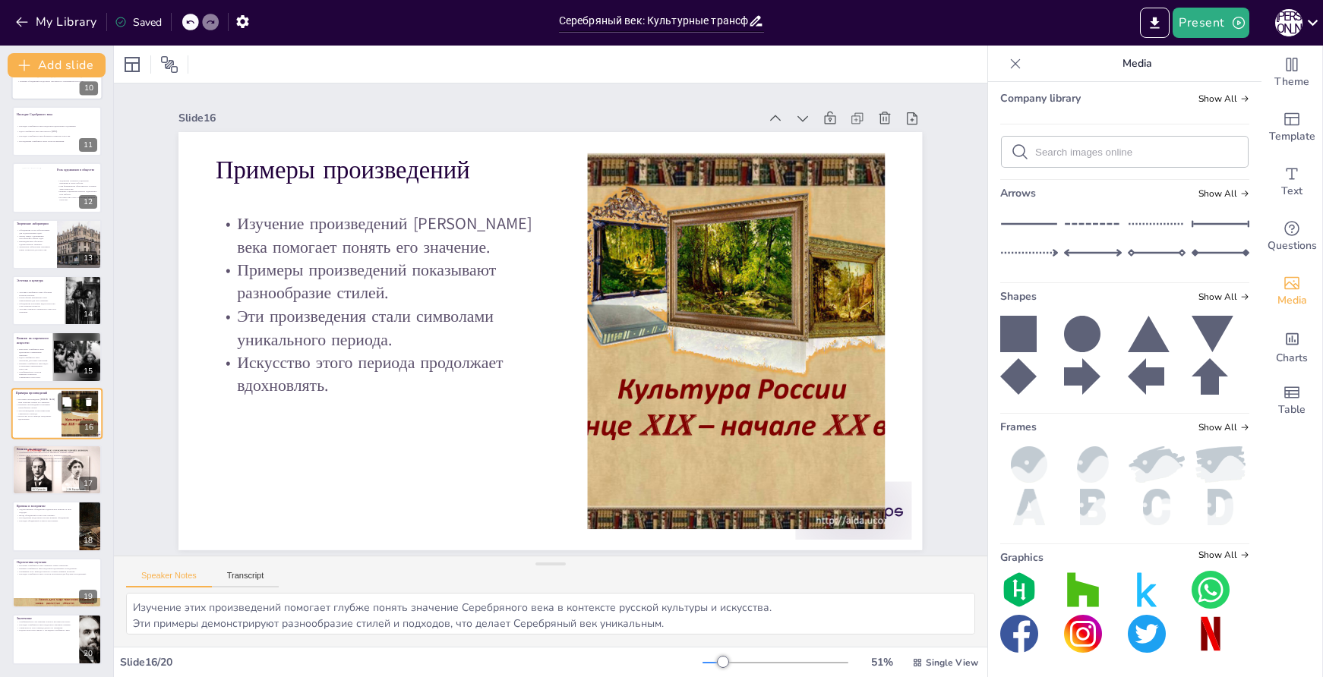
click at [93, 403] on icon at bounding box center [89, 401] width 11 height 11
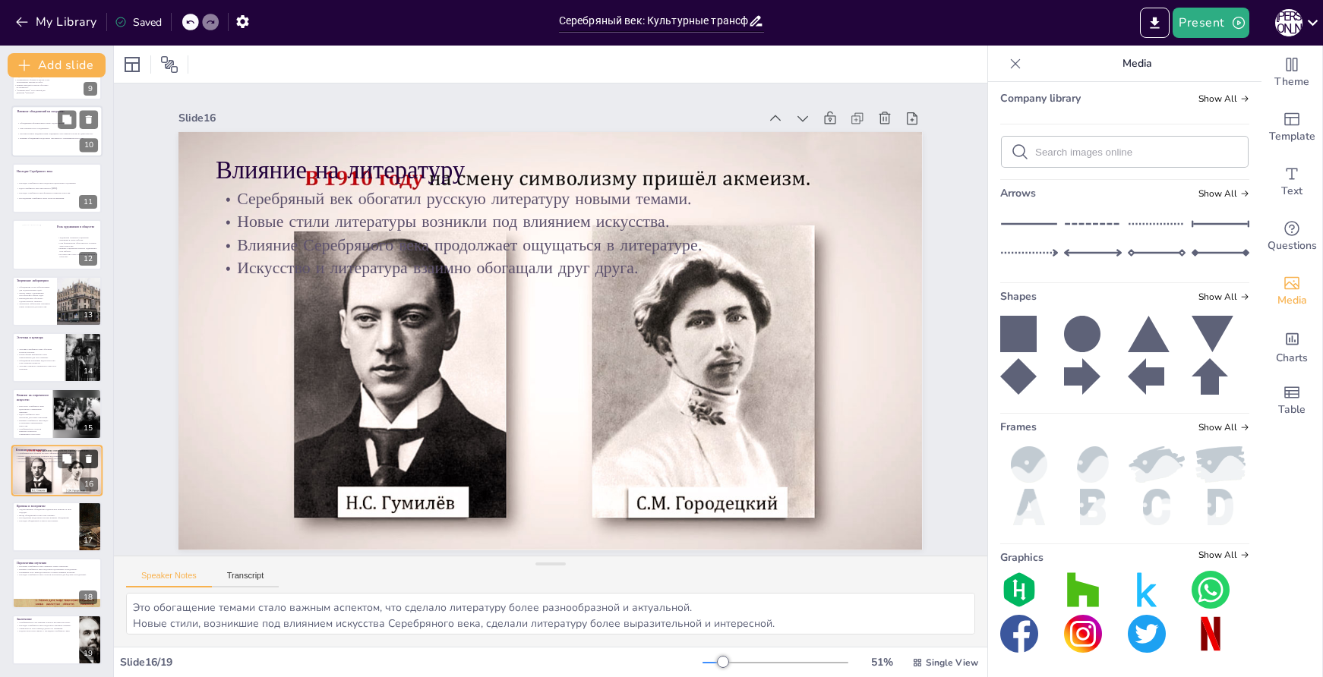
scroll to position [491, 0]
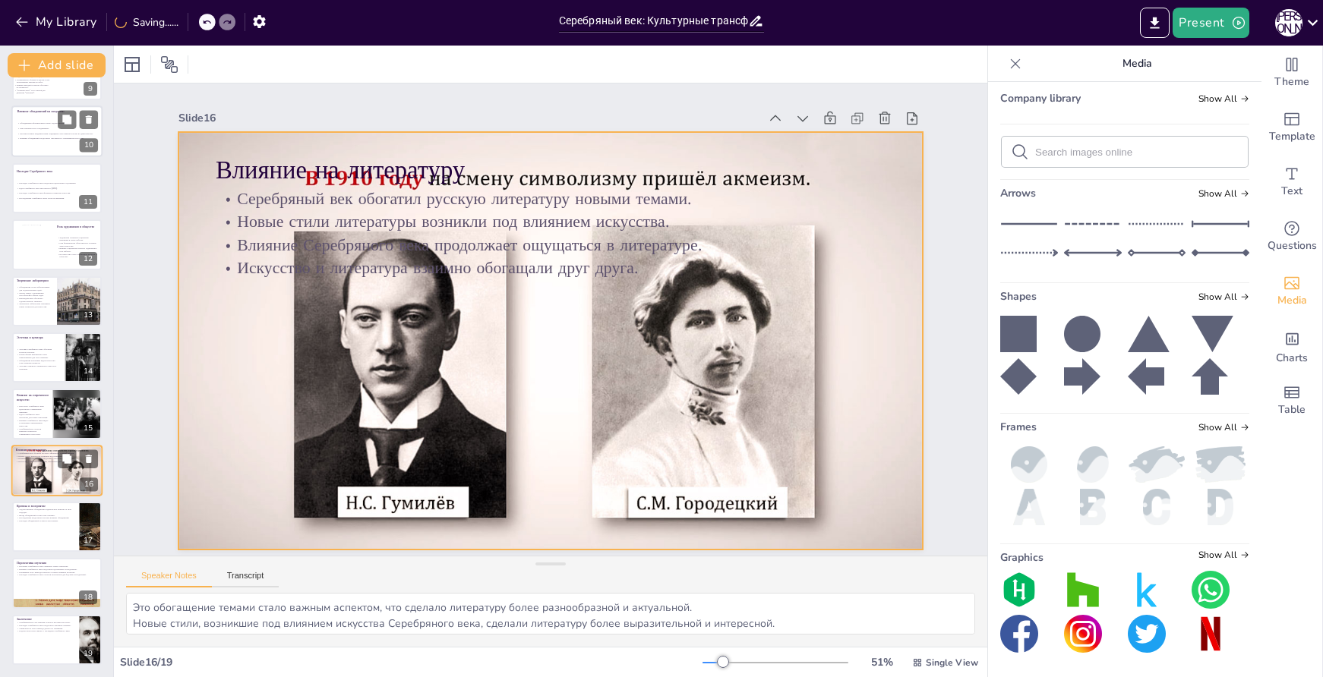
click at [37, 469] on div at bounding box center [57, 471] width 93 height 52
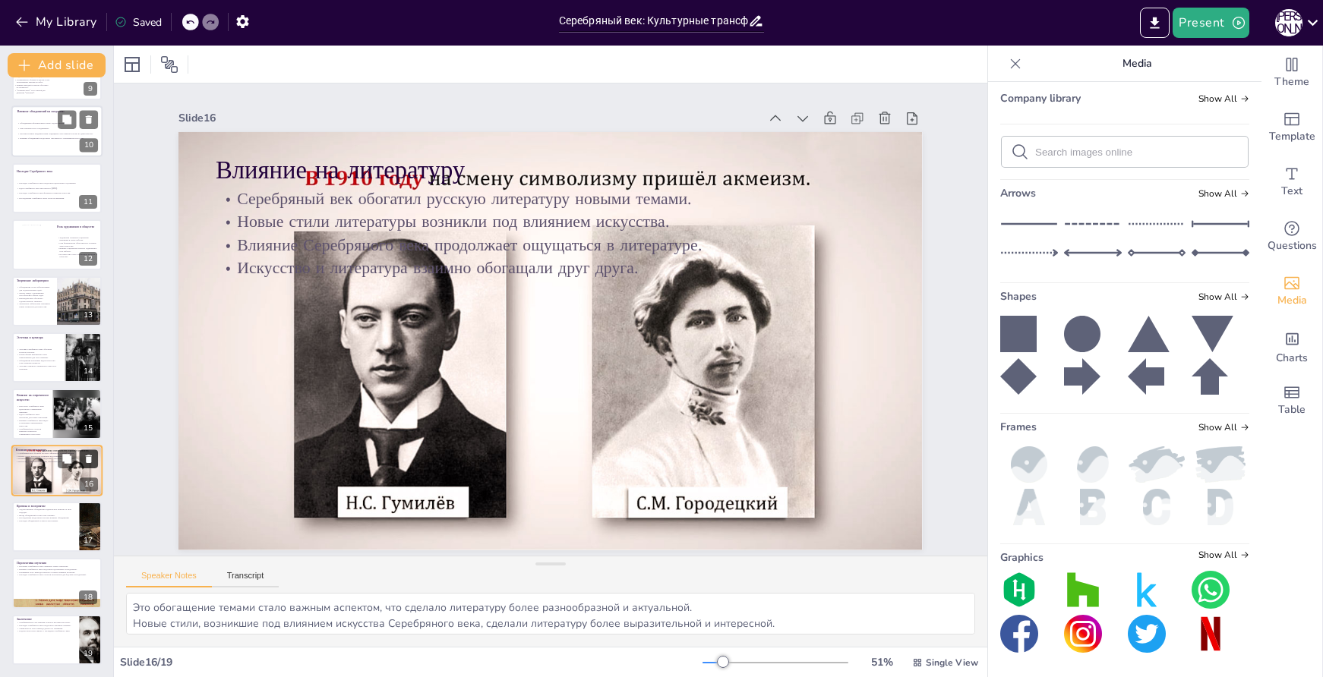
click at [84, 456] on icon at bounding box center [89, 458] width 11 height 11
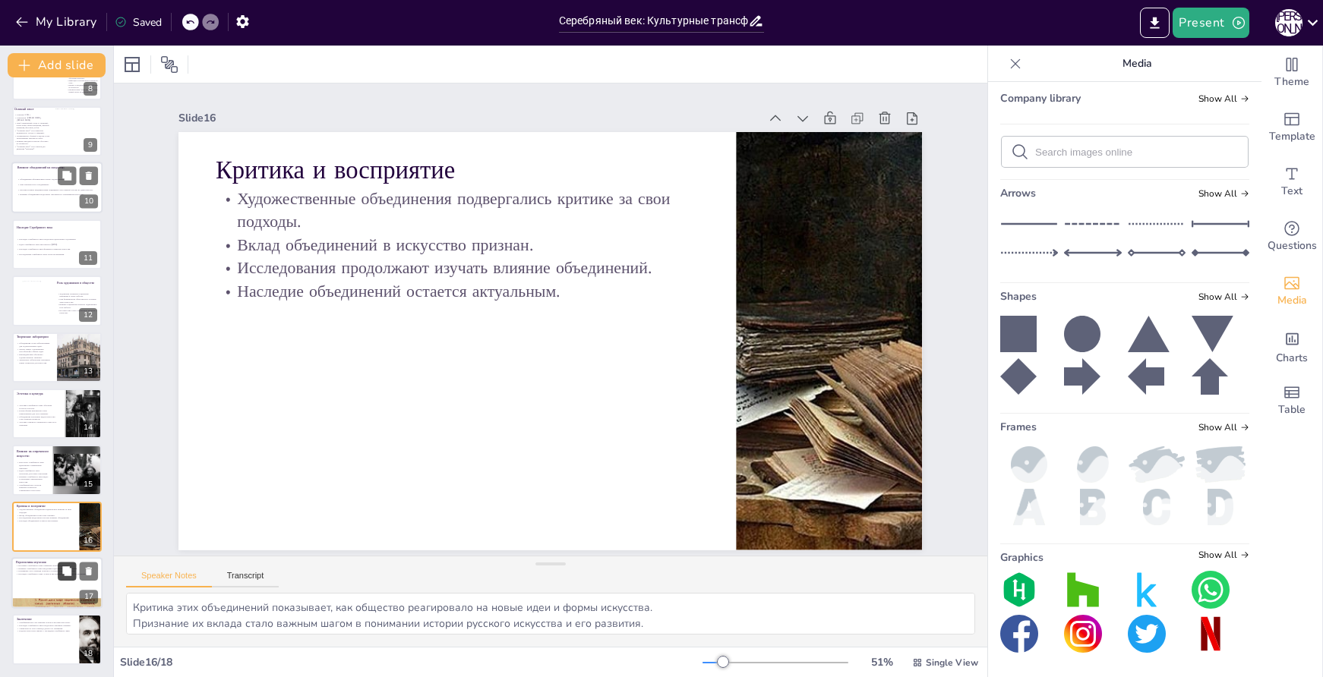
click at [65, 573] on icon at bounding box center [66, 571] width 9 height 9
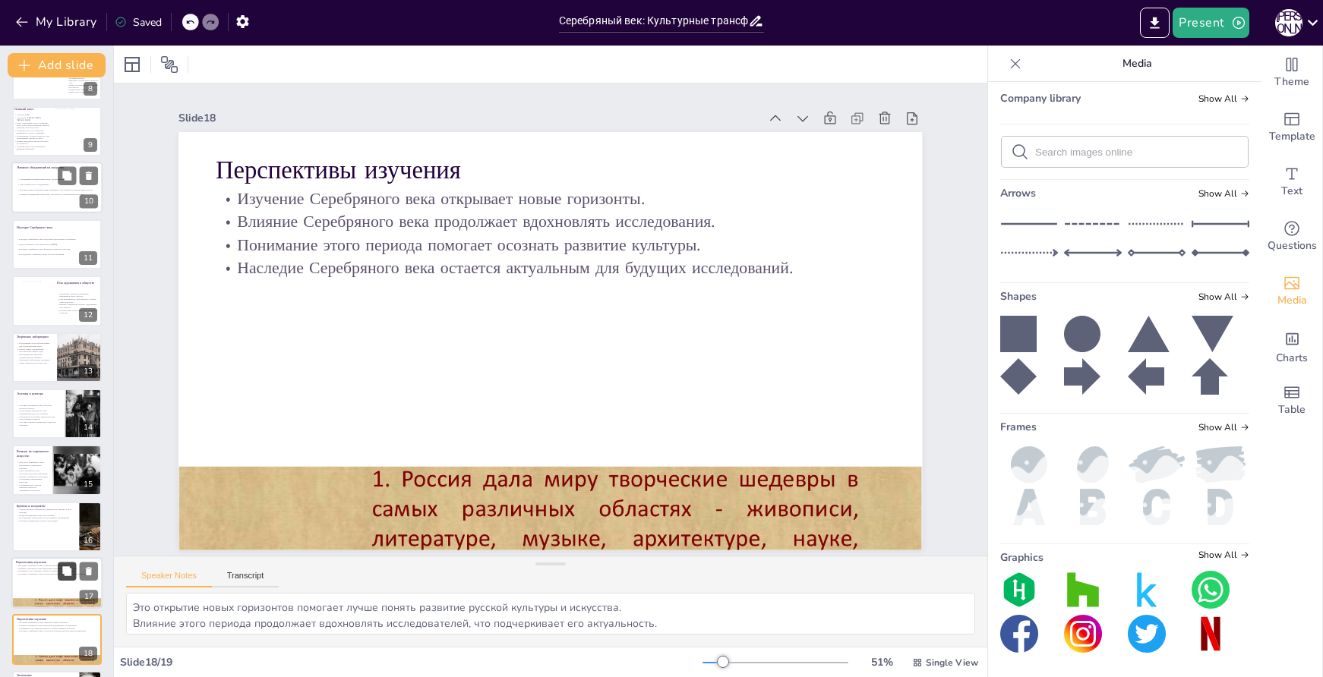
scroll to position [491, 0]
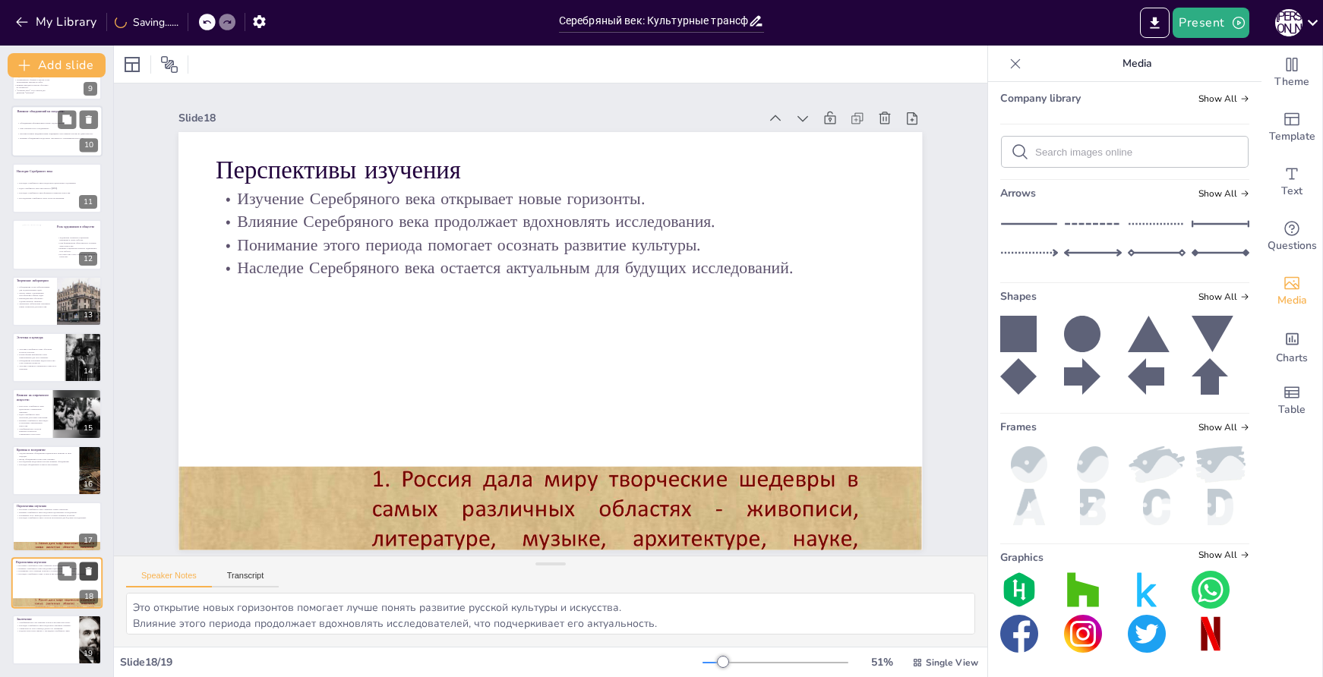
click at [91, 575] on icon at bounding box center [89, 572] width 6 height 8
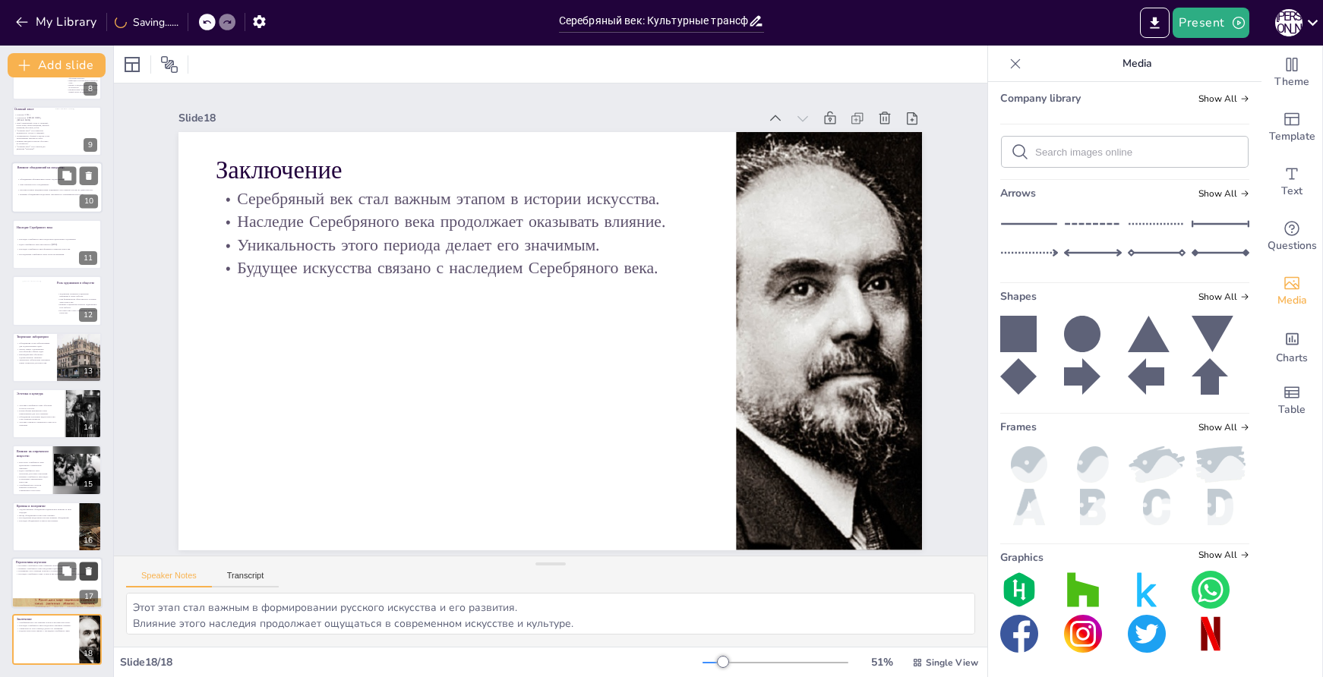
scroll to position [435, 0]
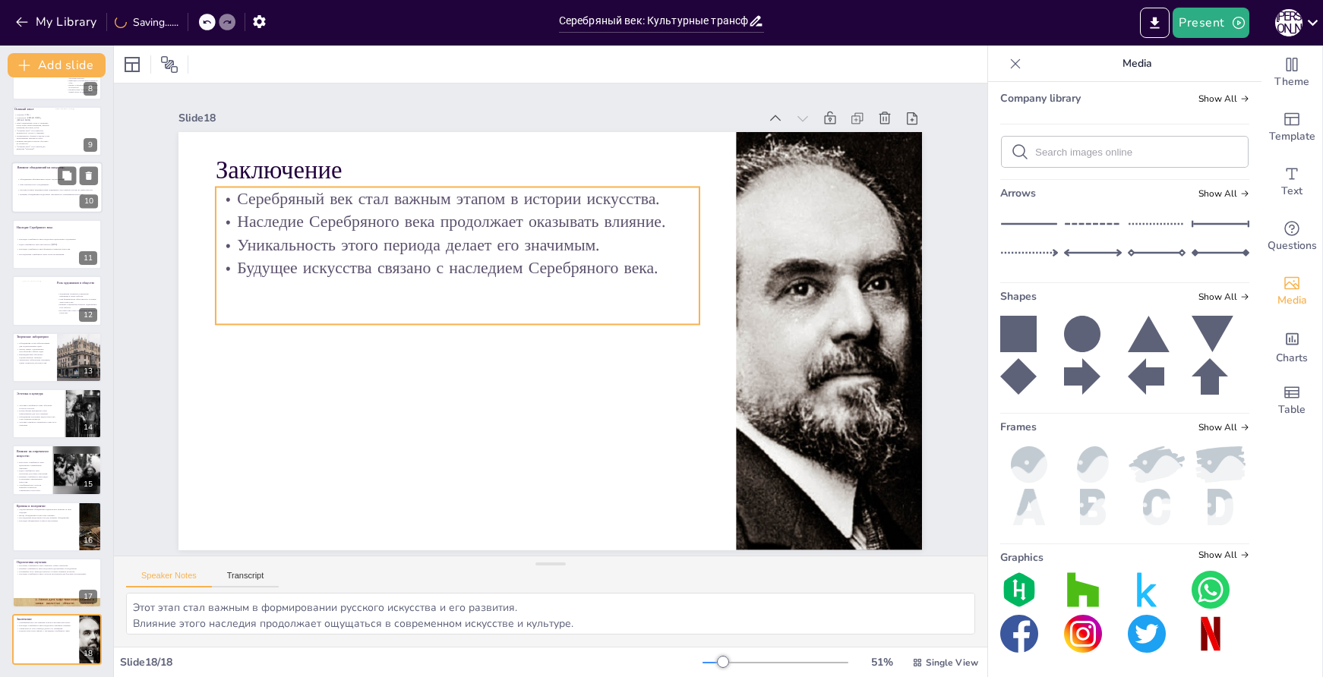
click at [564, 235] on p "Уникальность этого периода делает его значимым." at bounding box center [475, 227] width 478 height 123
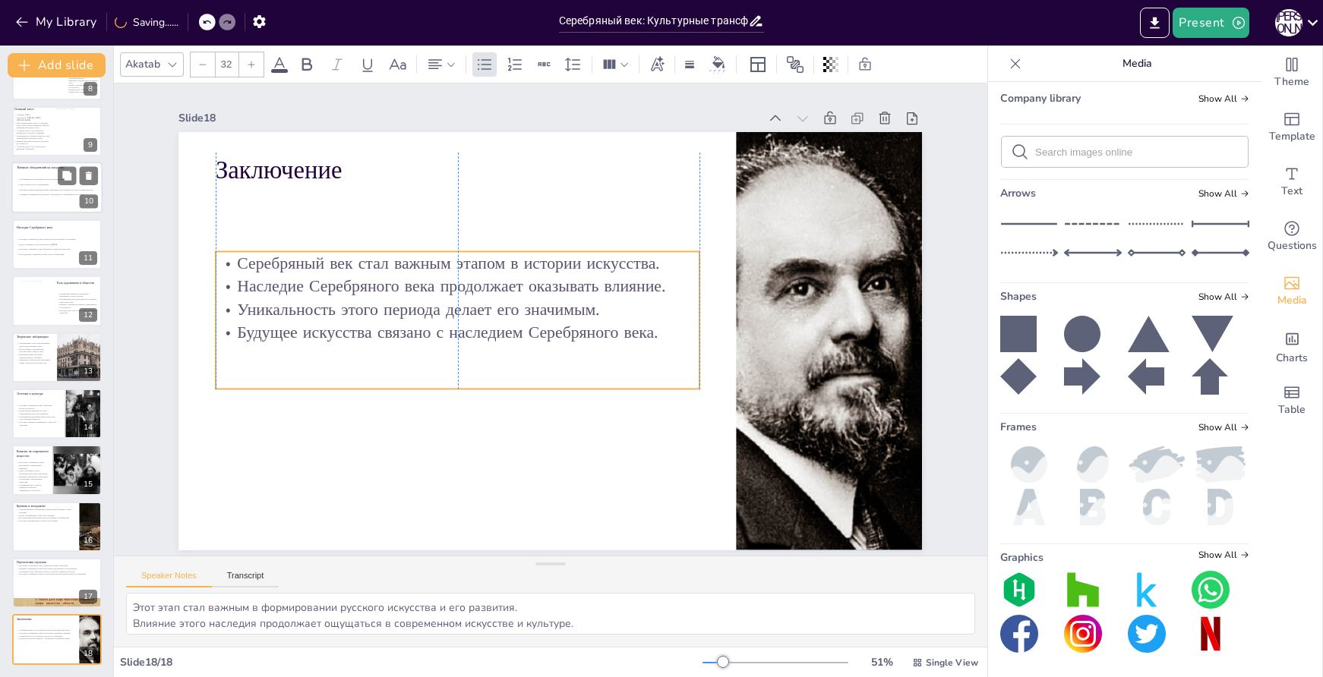
drag, startPoint x: 669, startPoint y: 204, endPoint x: 665, endPoint y: 268, distance: 64.7
click at [665, 274] on p "Наследие Серебряного века продолжает оказывать влияние." at bounding box center [457, 285] width 483 height 23
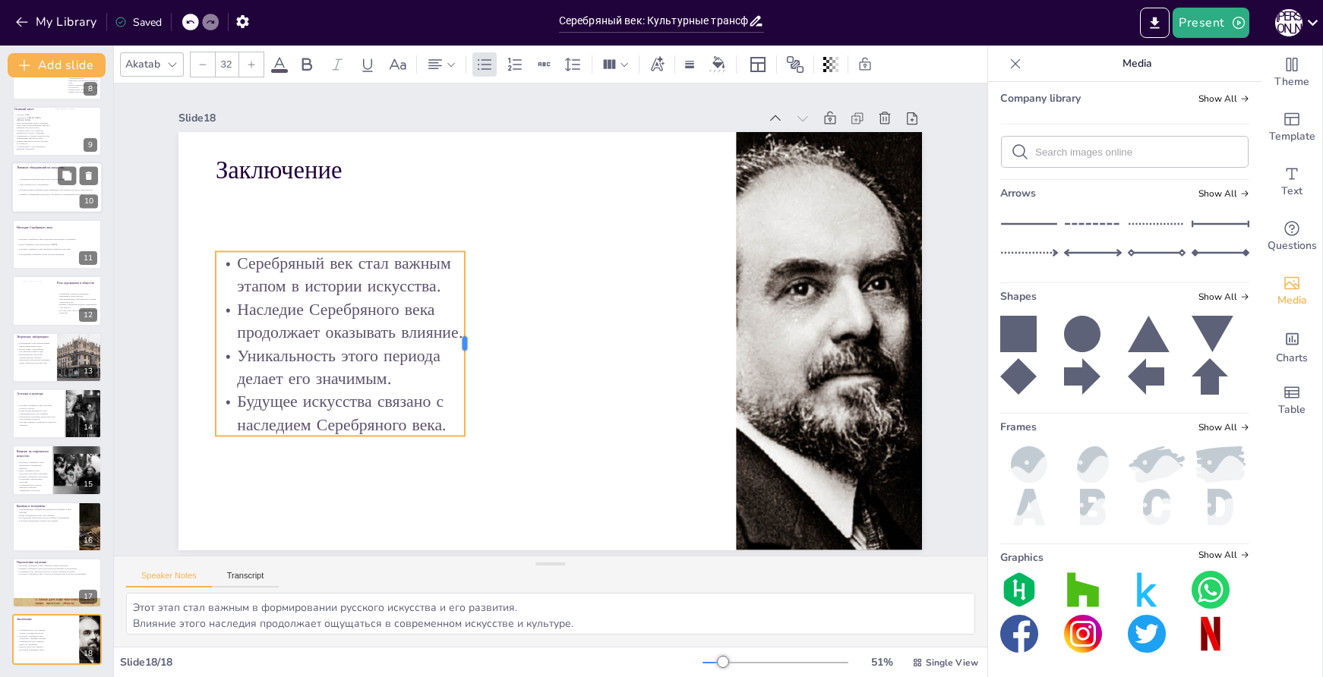
drag, startPoint x: 692, startPoint y: 313, endPoint x: 457, endPoint y: 320, distance: 234.8
click at [457, 320] on div at bounding box center [468, 310] width 87 height 174
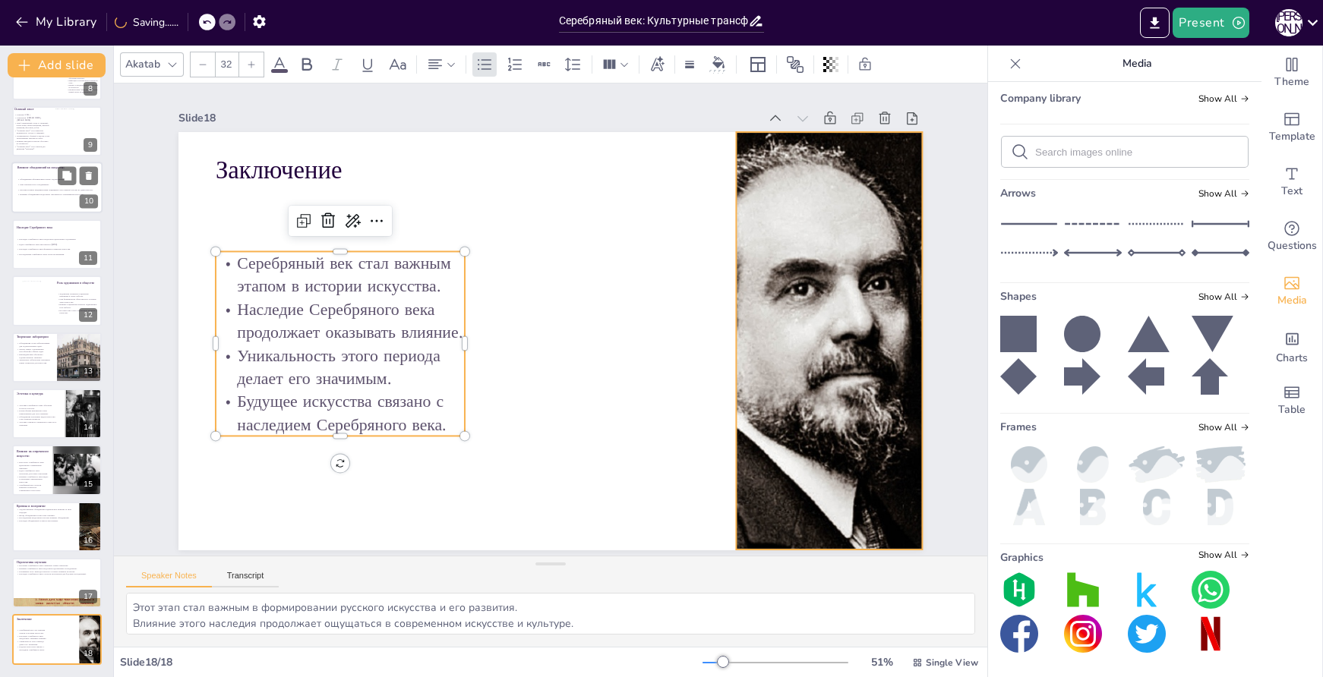
click at [781, 334] on div at bounding box center [826, 370] width 616 height 476
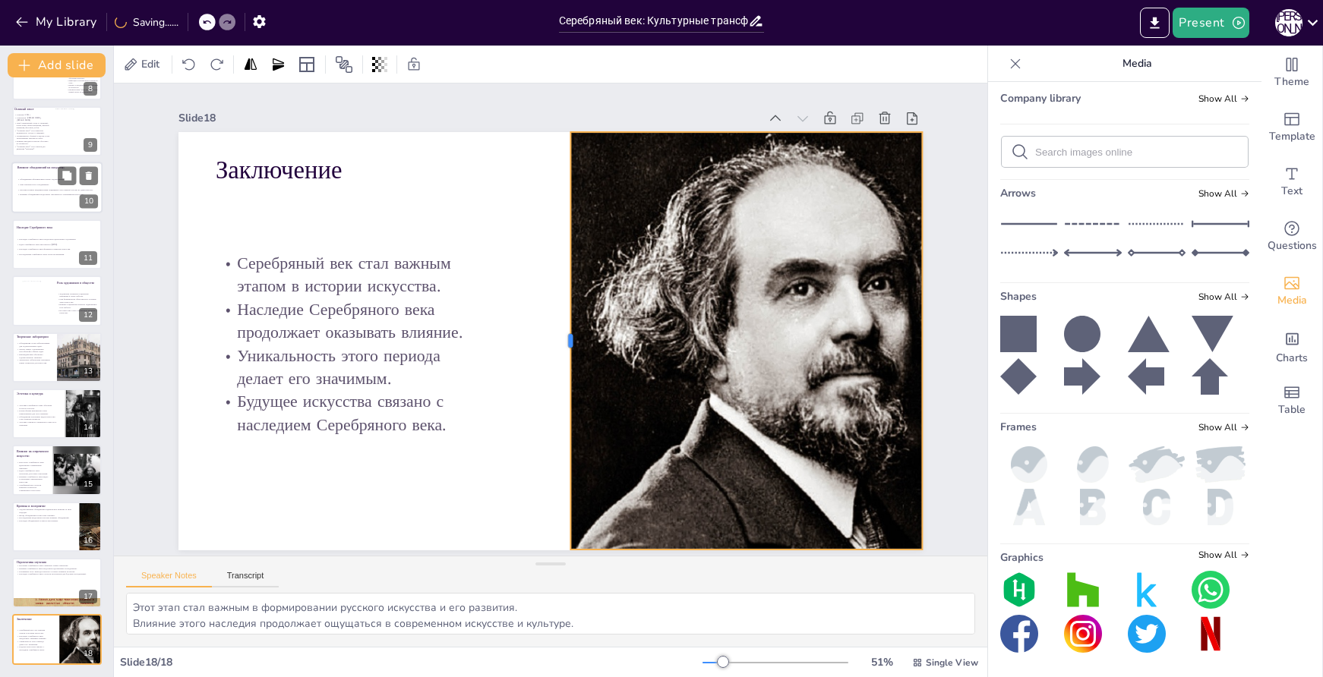
drag, startPoint x: 724, startPoint y: 333, endPoint x: 558, endPoint y: 328, distance: 165.7
click at [558, 328] on div at bounding box center [544, 344] width 319 height 289
click at [719, 106] on div at bounding box center [732, 119] width 27 height 27
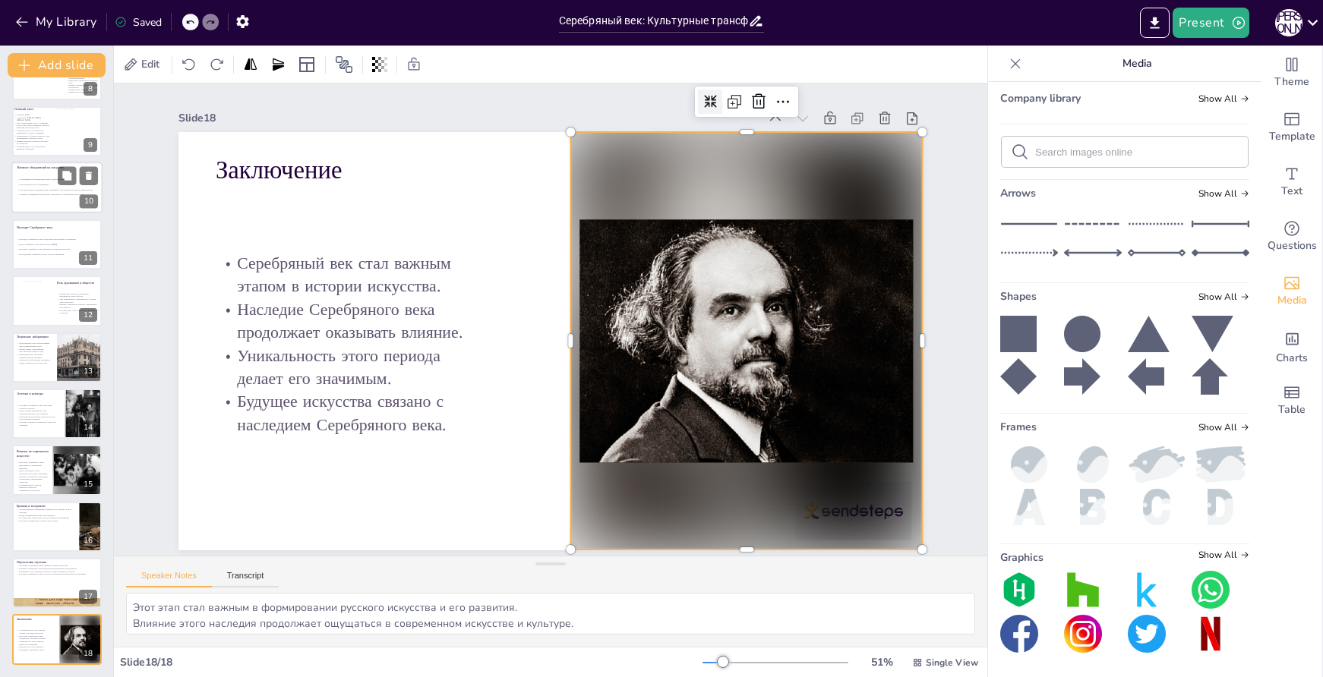
click at [706, 92] on div at bounding box center [710, 102] width 24 height 24
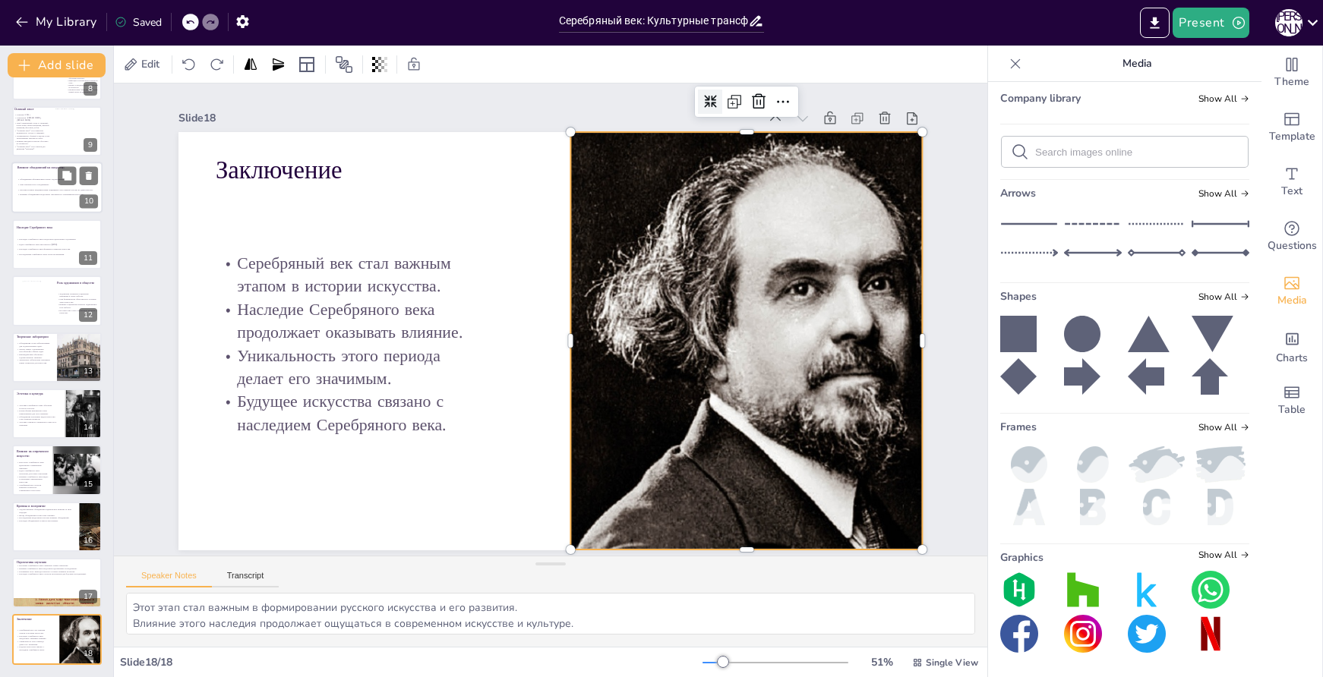
click at [725, 112] on icon at bounding box center [732, 119] width 14 height 14
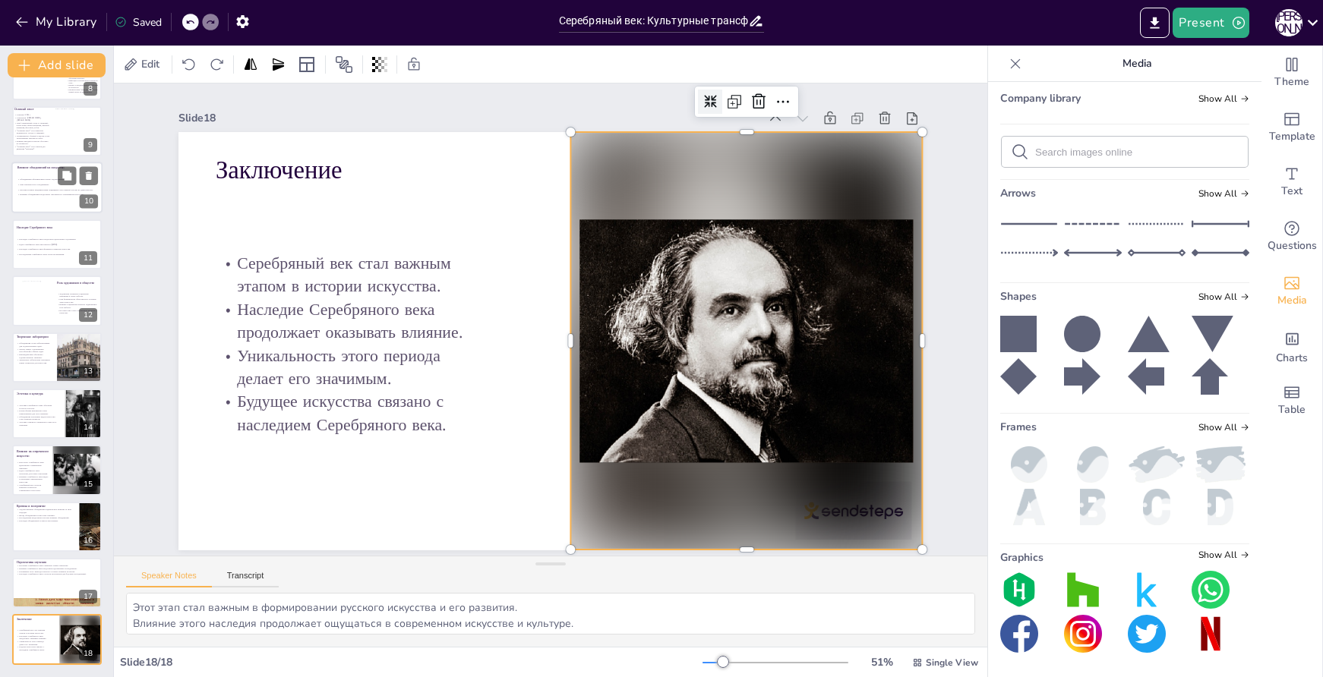
click at [725, 112] on icon at bounding box center [732, 119] width 14 height 14
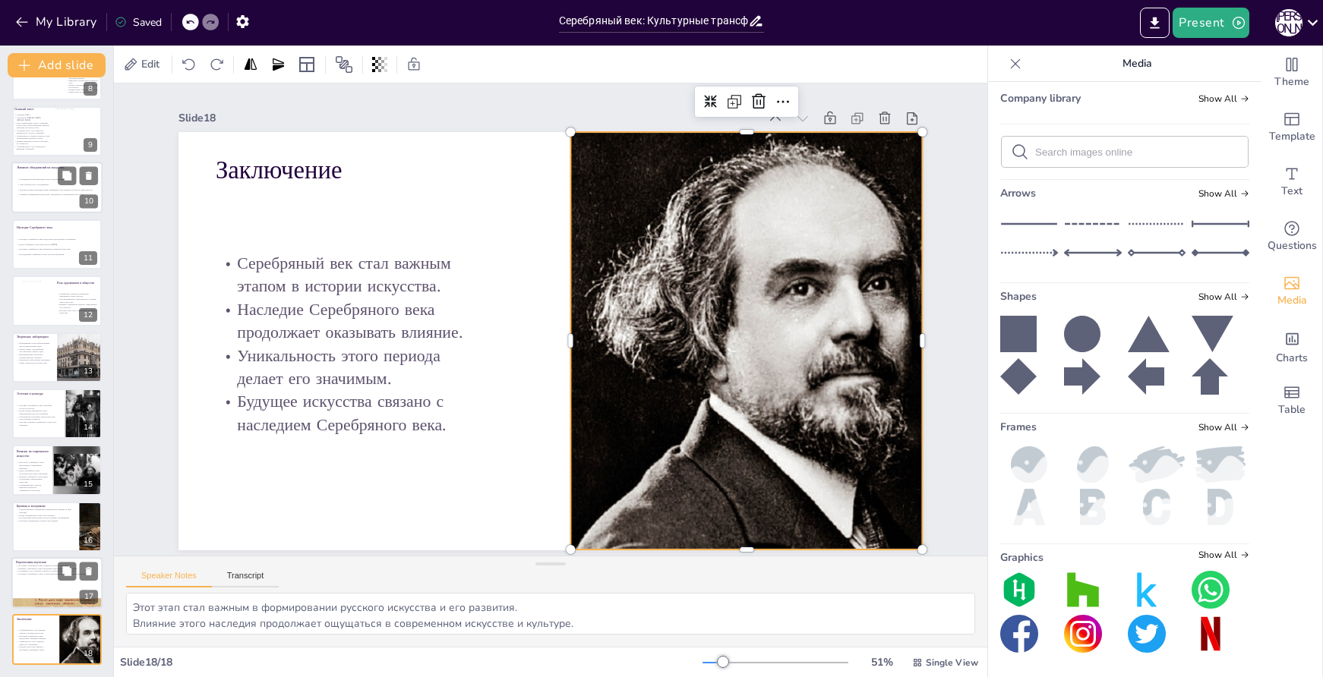
click at [44, 590] on div at bounding box center [56, 583] width 91 height 52
type textarea "Это открытие новых горизонтов помогает лучше понять развитие русской культуры и…"
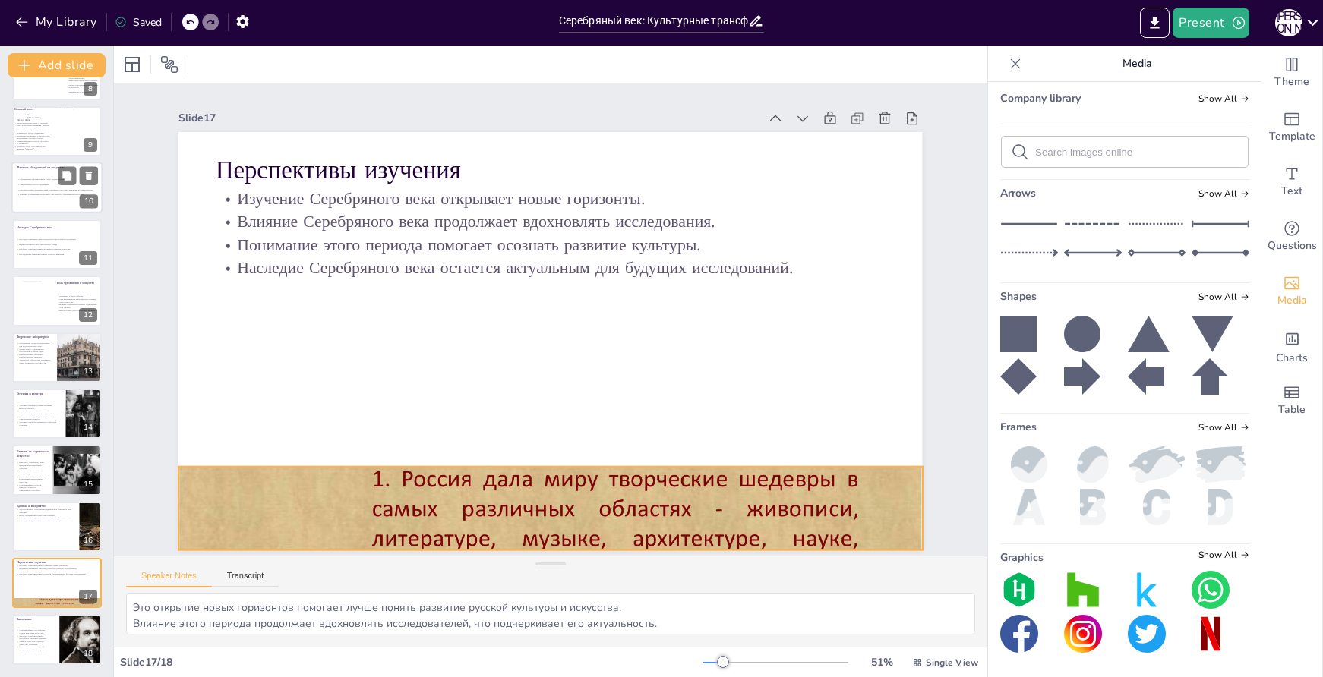
click at [500, 486] on div at bounding box center [512, 504] width 844 height 700
click at [548, 434] on icon at bounding box center [551, 437] width 20 height 20
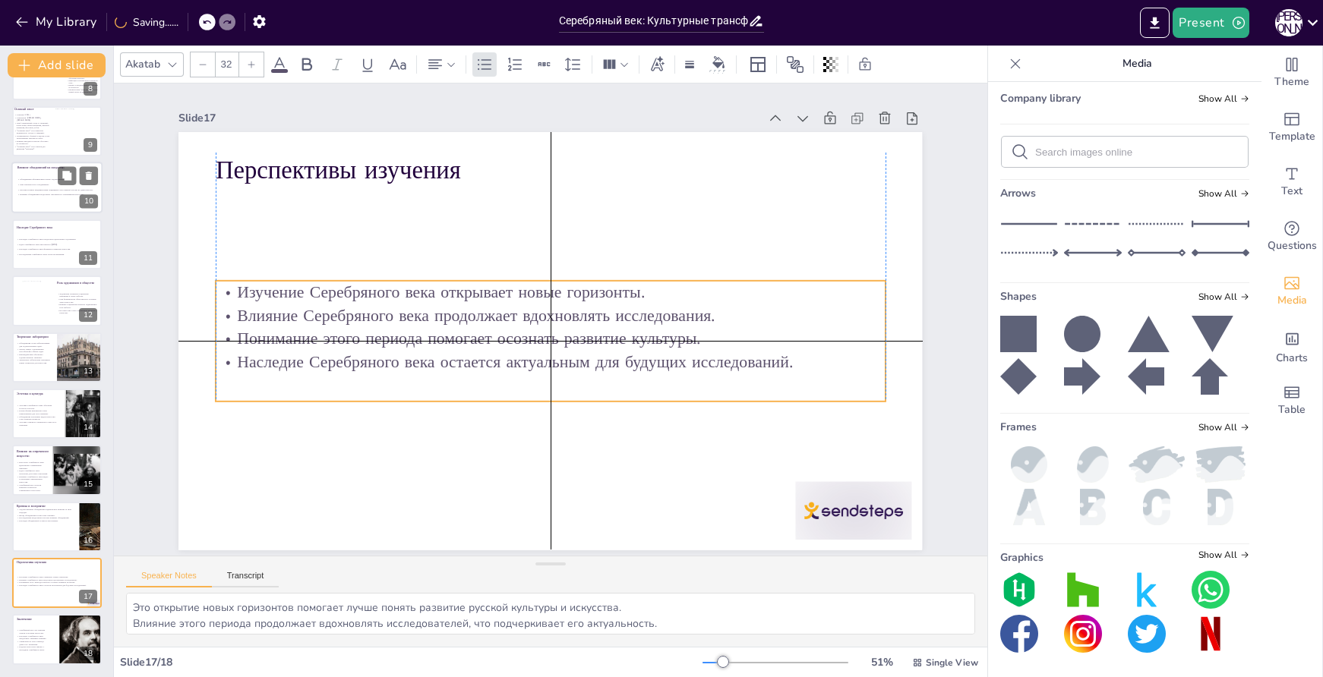
drag, startPoint x: 414, startPoint y: 214, endPoint x: 415, endPoint y: 306, distance: 91.9
click at [415, 306] on p "Влияние Серебряного века продолжает вдохновлять исследования." at bounding box center [550, 315] width 669 height 23
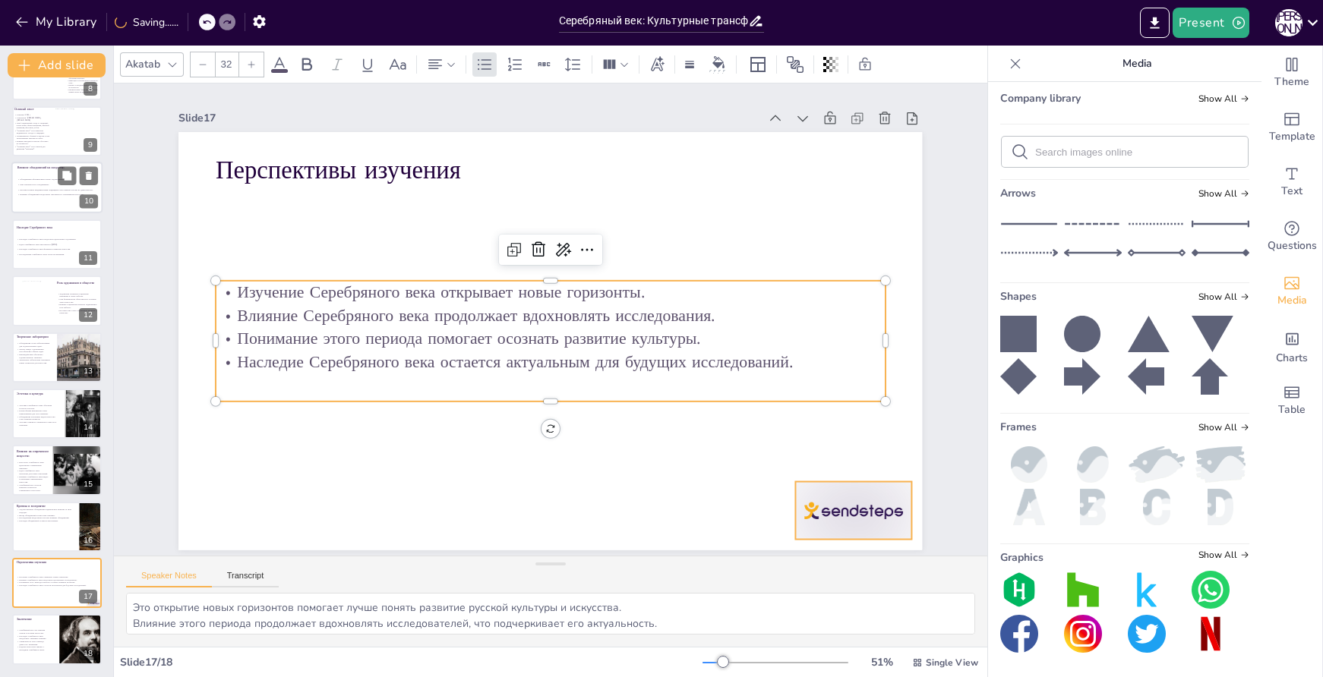
click at [824, 513] on div at bounding box center [854, 511] width 116 height 58
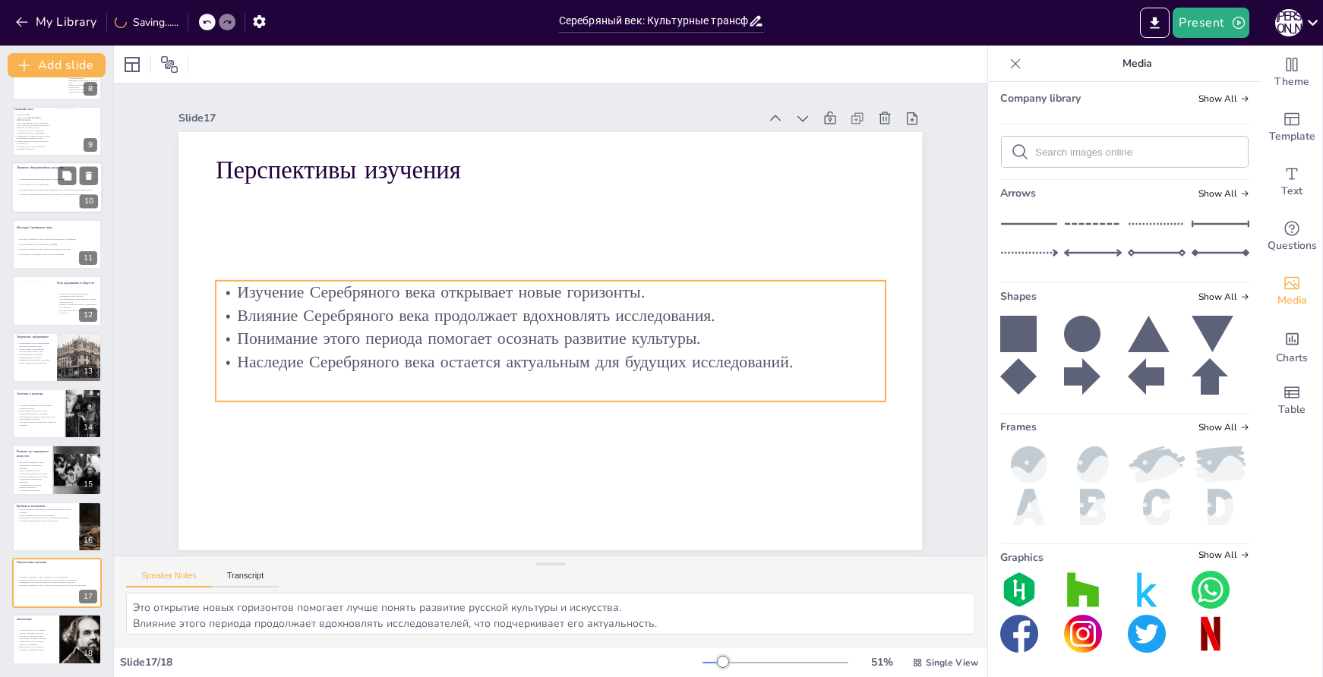
click at [494, 308] on p "Влияние Серебряного века продолжает вдохновлять исследования." at bounding box center [551, 315] width 668 height 93
click at [494, 306] on p "Влияние Серебряного века продолжает вдохновлять исследования." at bounding box center [552, 315] width 644 height 229
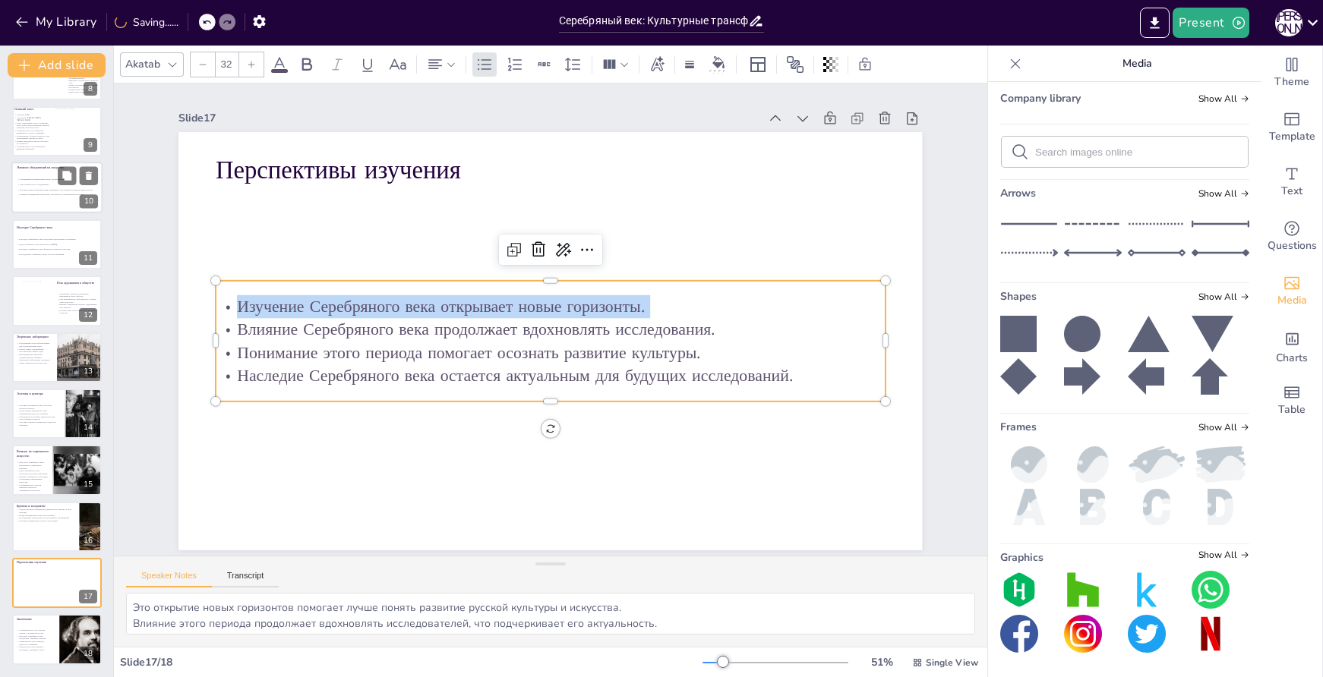
click at [494, 306] on p "Изучение Серебряного века открывает новые горизонты." at bounding box center [550, 306] width 669 height 23
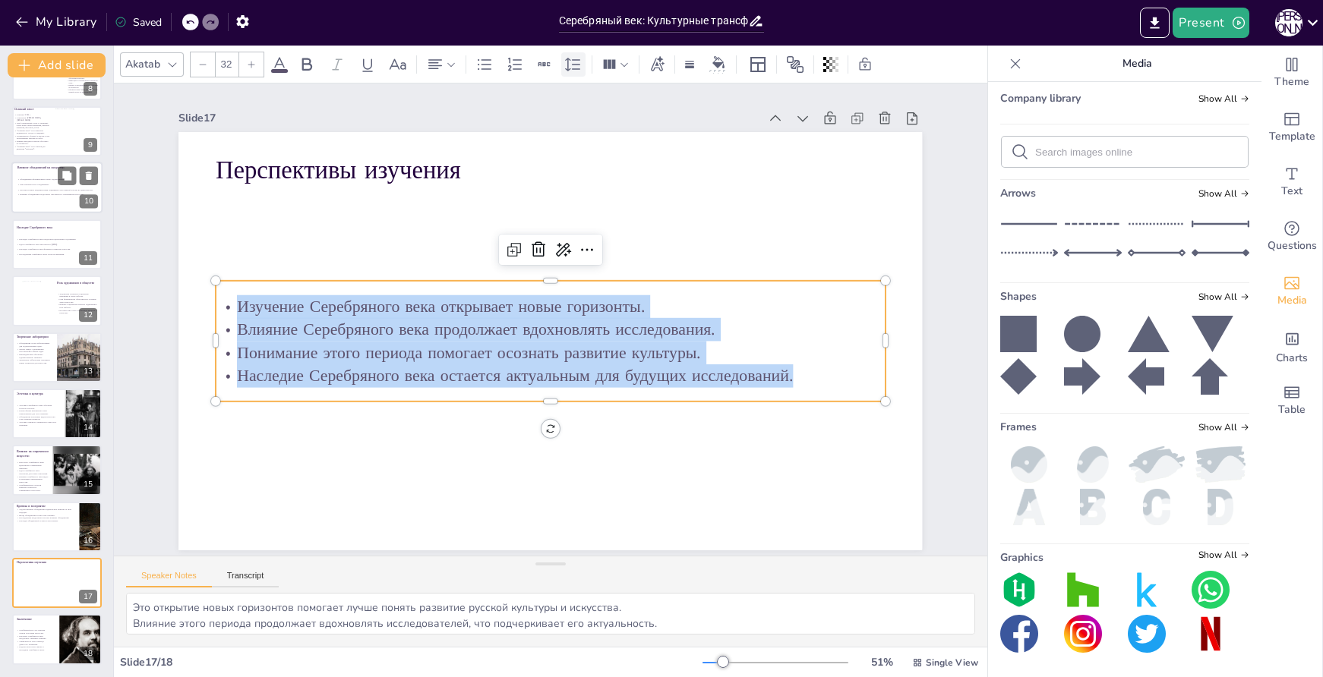
click at [583, 58] on div at bounding box center [573, 64] width 24 height 24
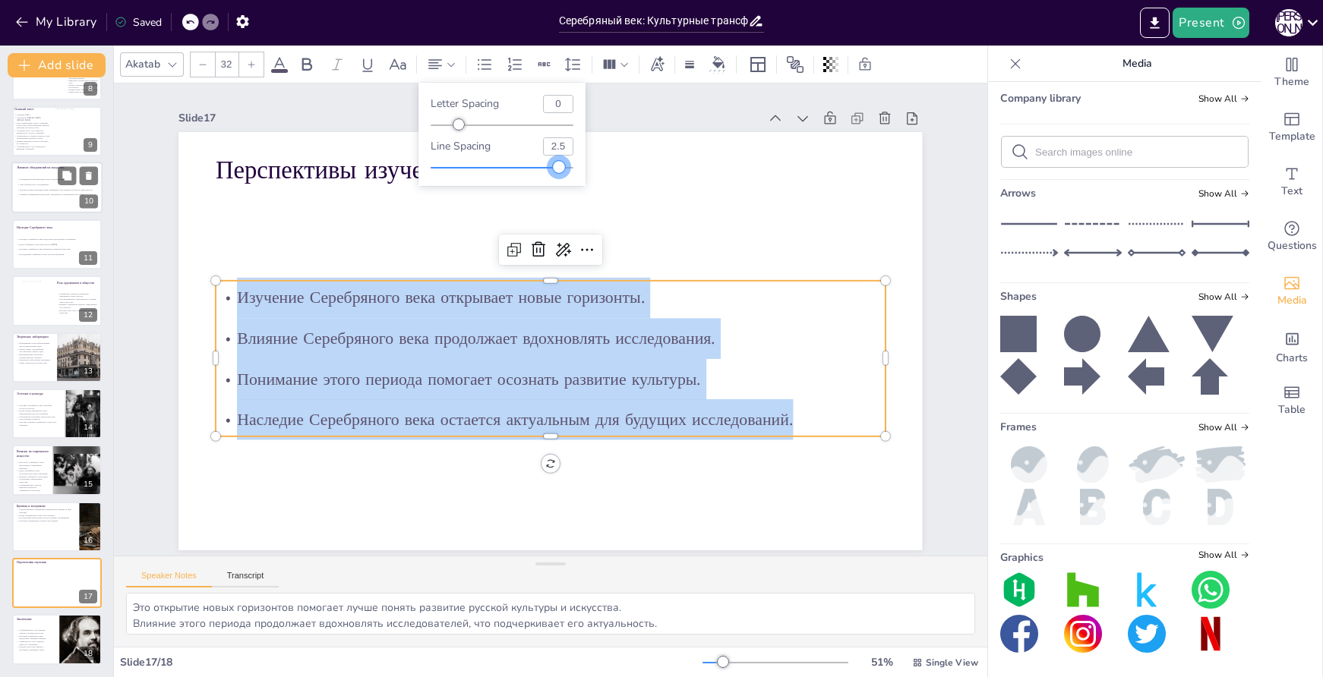
type input "2.5"
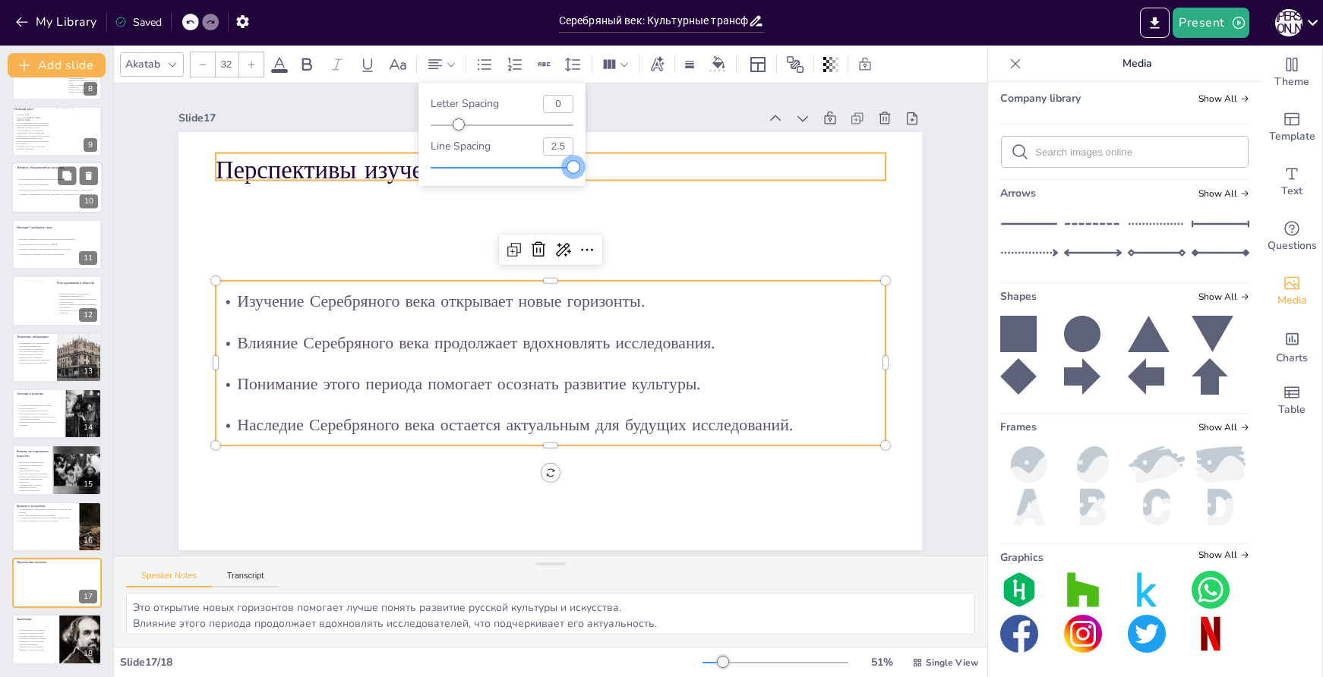
drag, startPoint x: 495, startPoint y: 166, endPoint x: 592, endPoint y: 169, distance: 97.3
click at [592, 169] on body "My Library Saved Серебряный век: Культурные трансформации в [GEOGRAPHIC_DATA] к…" at bounding box center [661, 338] width 1323 height 677
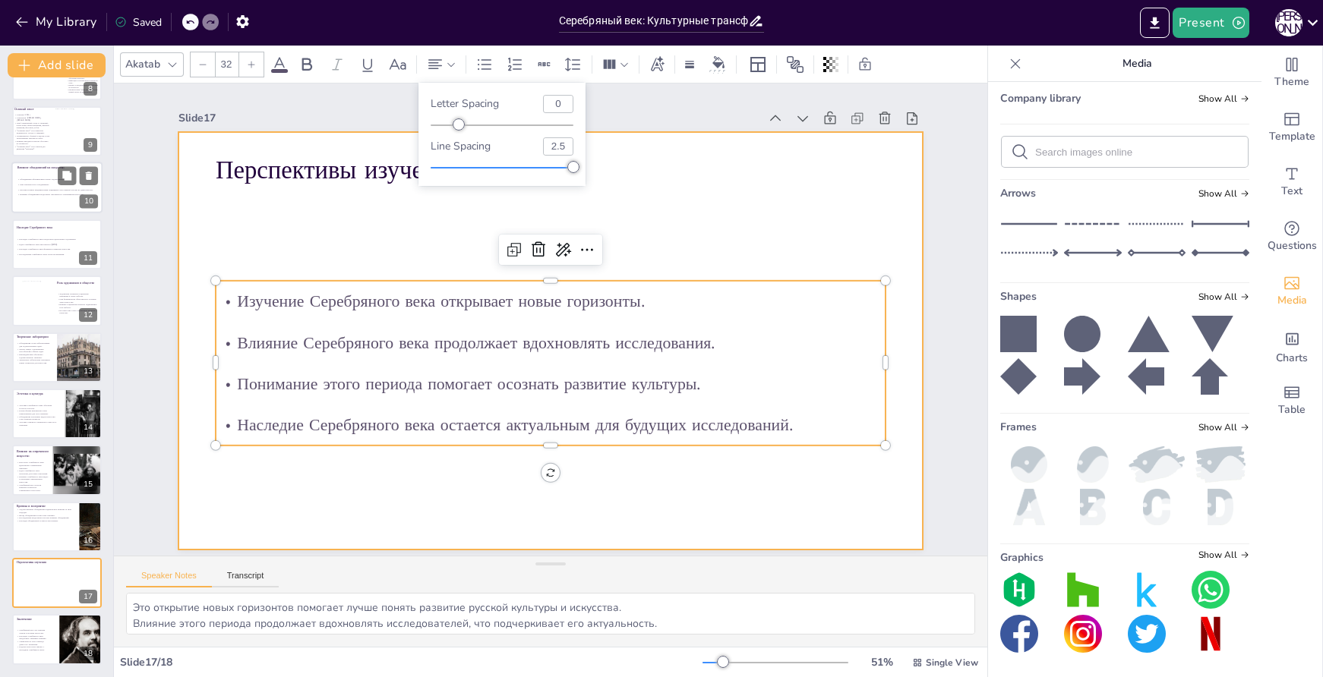
click at [712, 229] on div at bounding box center [544, 339] width 836 height 627
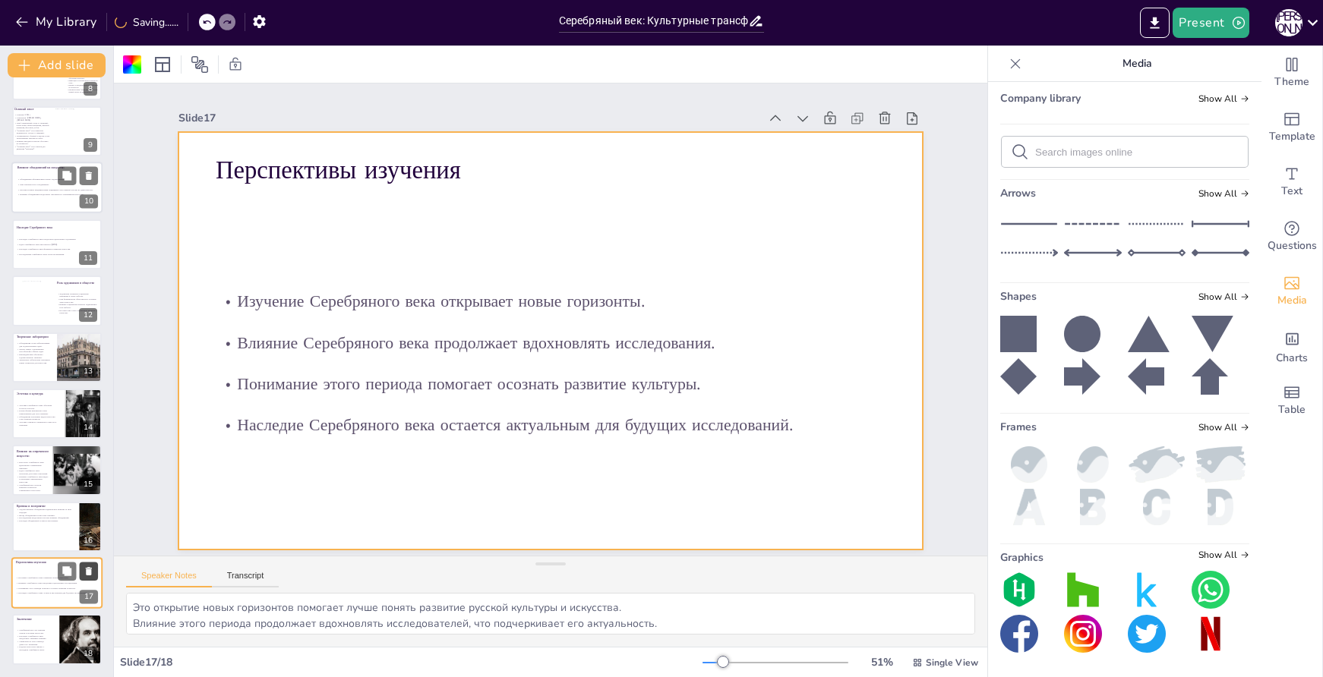
click at [87, 573] on icon at bounding box center [89, 571] width 6 height 8
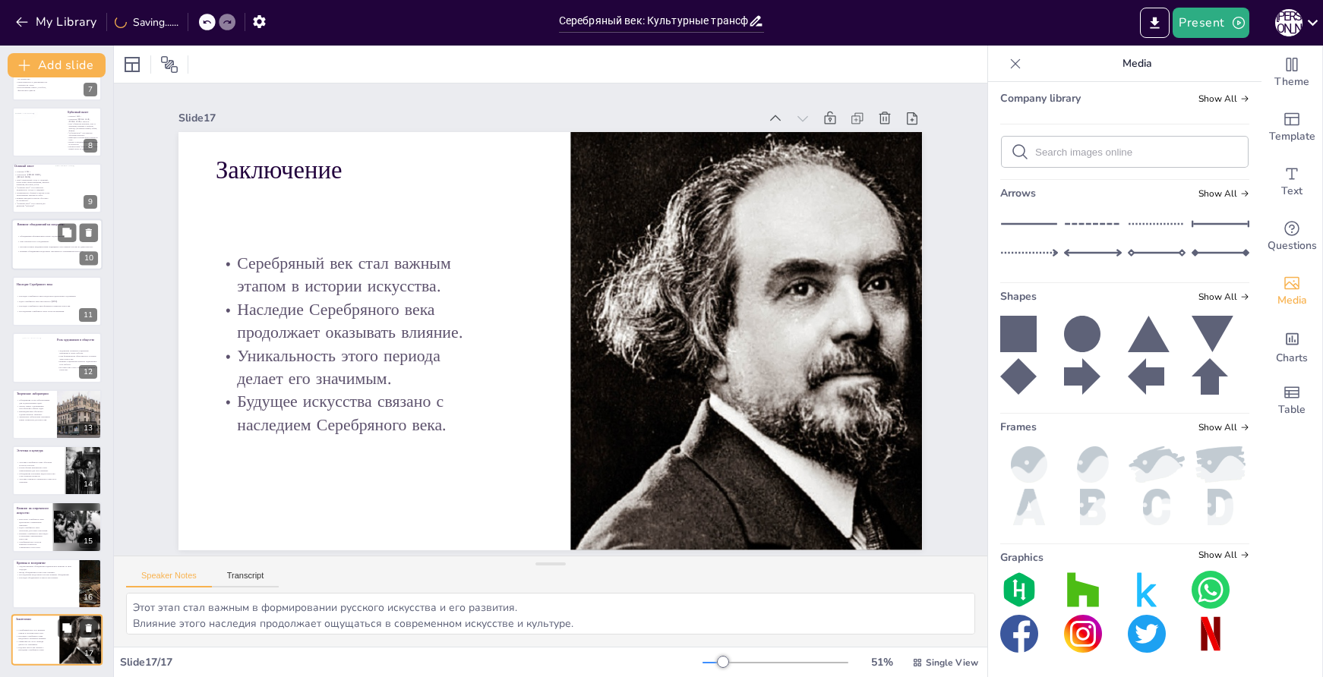
scroll to position [378, 0]
click at [40, 577] on p "Наследие объединений остается актуальным." at bounding box center [45, 577] width 59 height 3
type textarea "Критика этих объединений показывает, как общество реагировало на новые идеи и ф…"
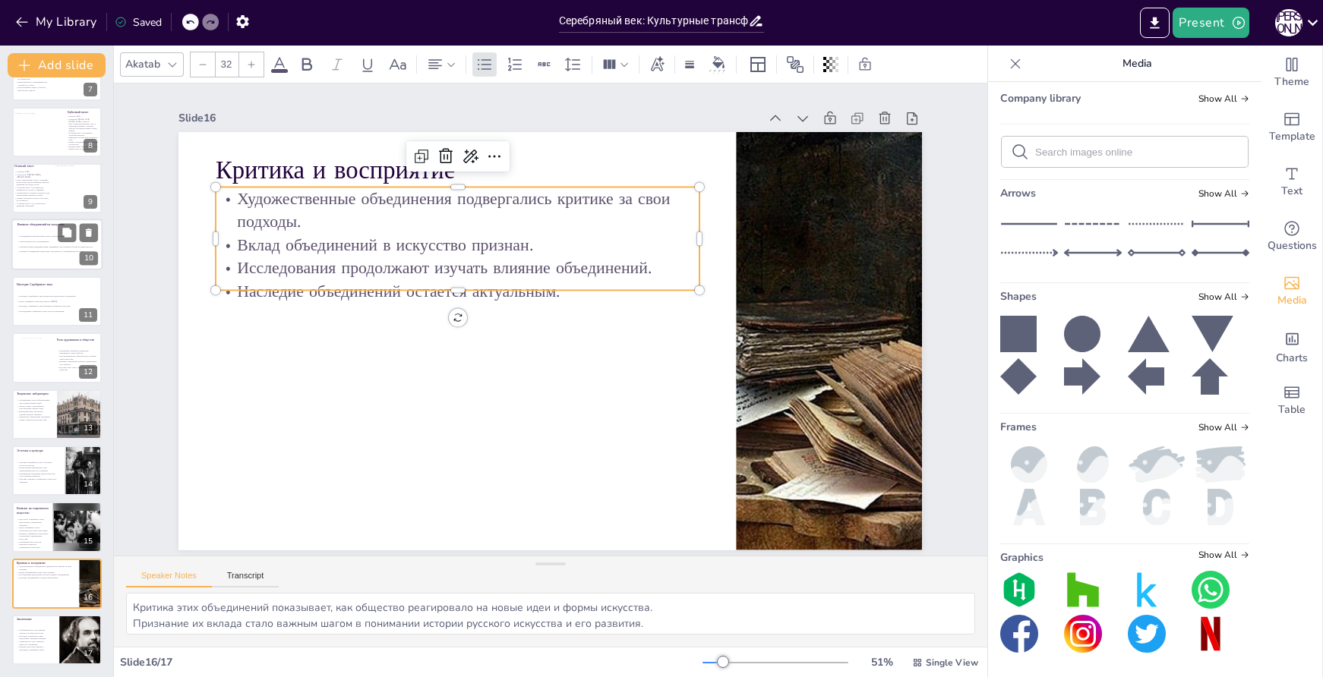
drag, startPoint x: 657, startPoint y: 226, endPoint x: 645, endPoint y: 289, distance: 64.2
click at [650, 247] on div "Художественные объединения подвергались критике за свои подходы. Вклад объедине…" at bounding box center [519, 203] width 459 height 377
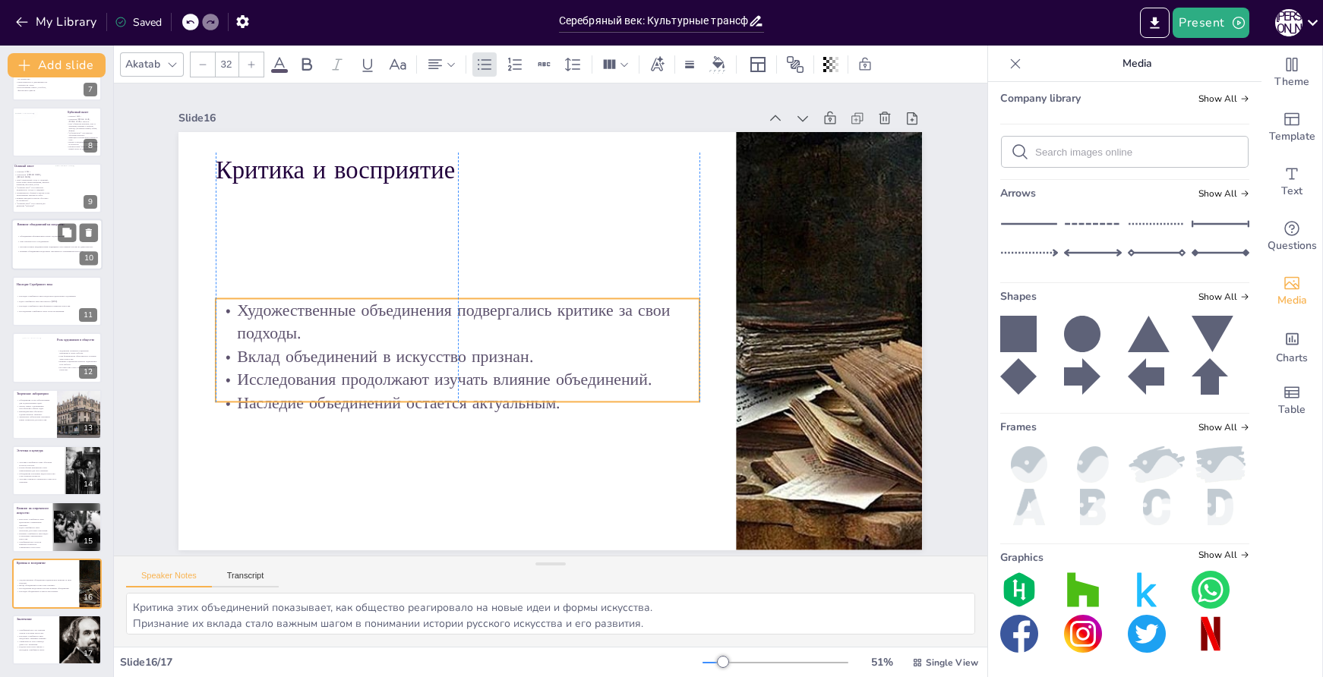
drag, startPoint x: 645, startPoint y: 289, endPoint x: 646, endPoint y: 371, distance: 82.0
click at [646, 371] on p "Исследования продолжают изучать влияние объединений." at bounding box center [451, 370] width 483 height 74
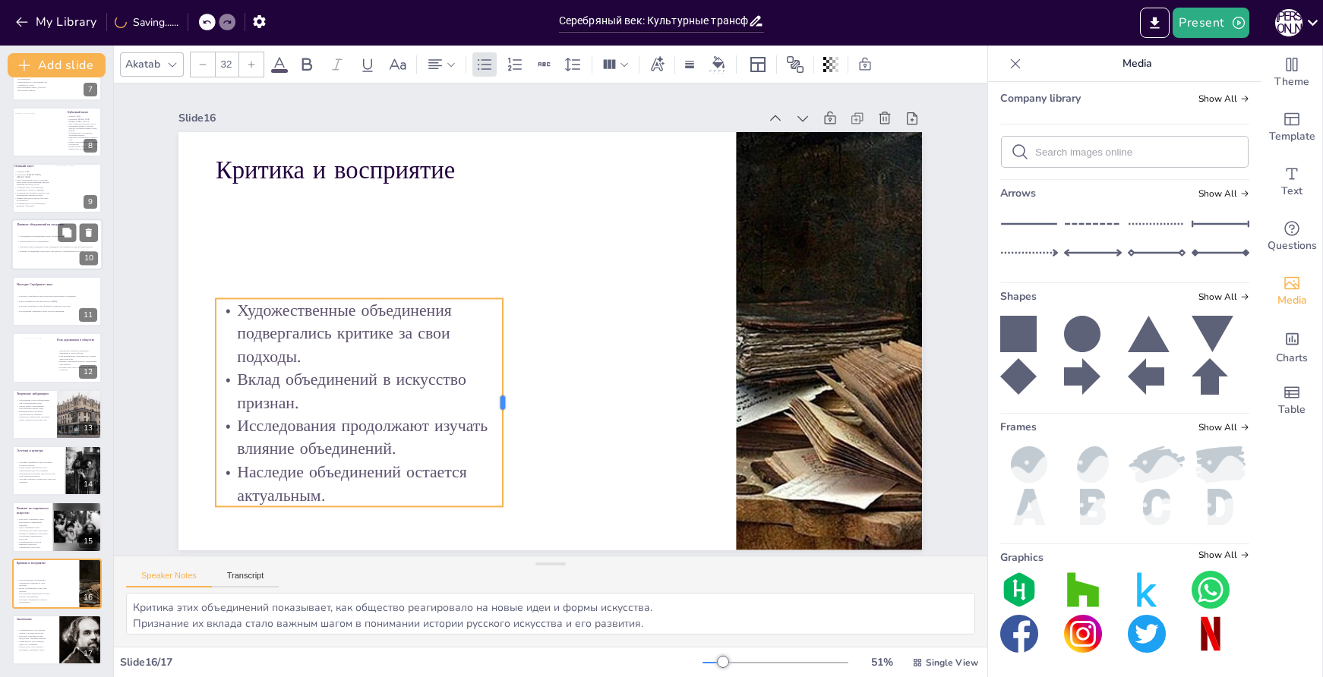
drag, startPoint x: 688, startPoint y: 345, endPoint x: 491, endPoint y: 340, distance: 196.8
click at [491, 340] on div at bounding box center [500, 398] width 34 height 209
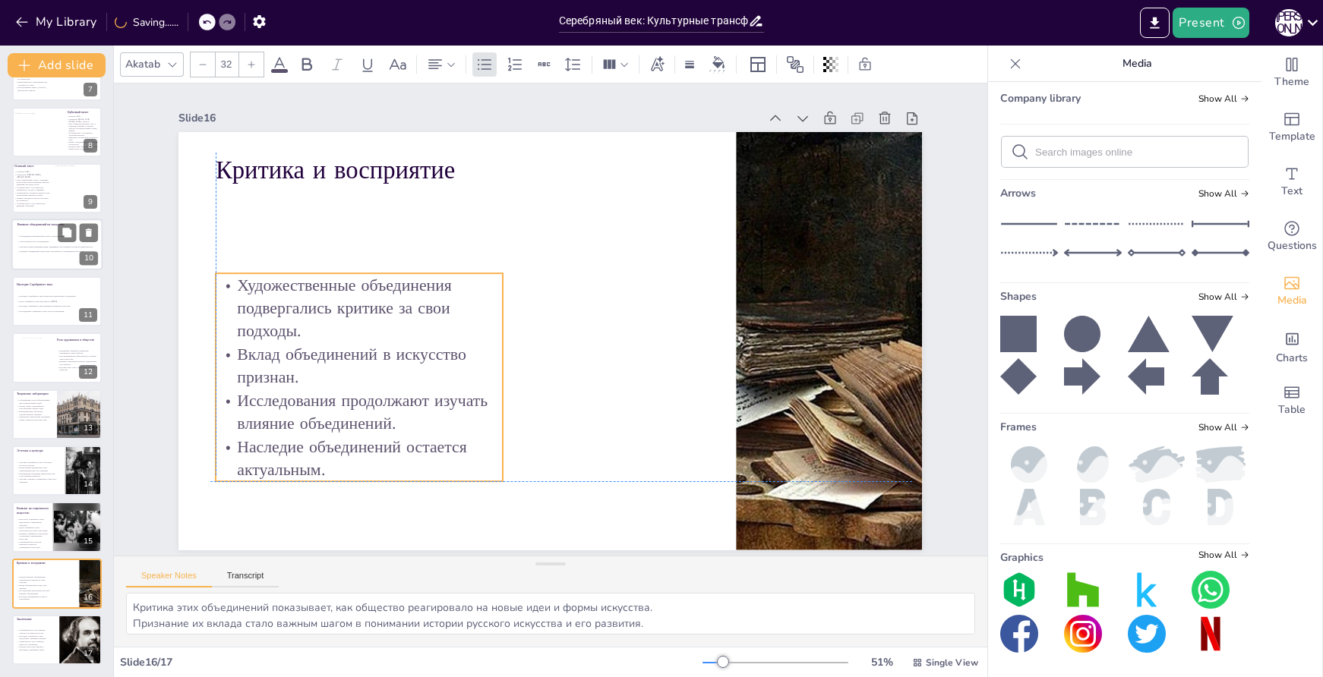
drag, startPoint x: 453, startPoint y: 305, endPoint x: 448, endPoint y: 274, distance: 31.6
click at [448, 274] on p "Художественные объединения подвергались критике за свои подходы." at bounding box center [366, 269] width 295 height 128
click at [809, 276] on div at bounding box center [809, 426] width 727 height 592
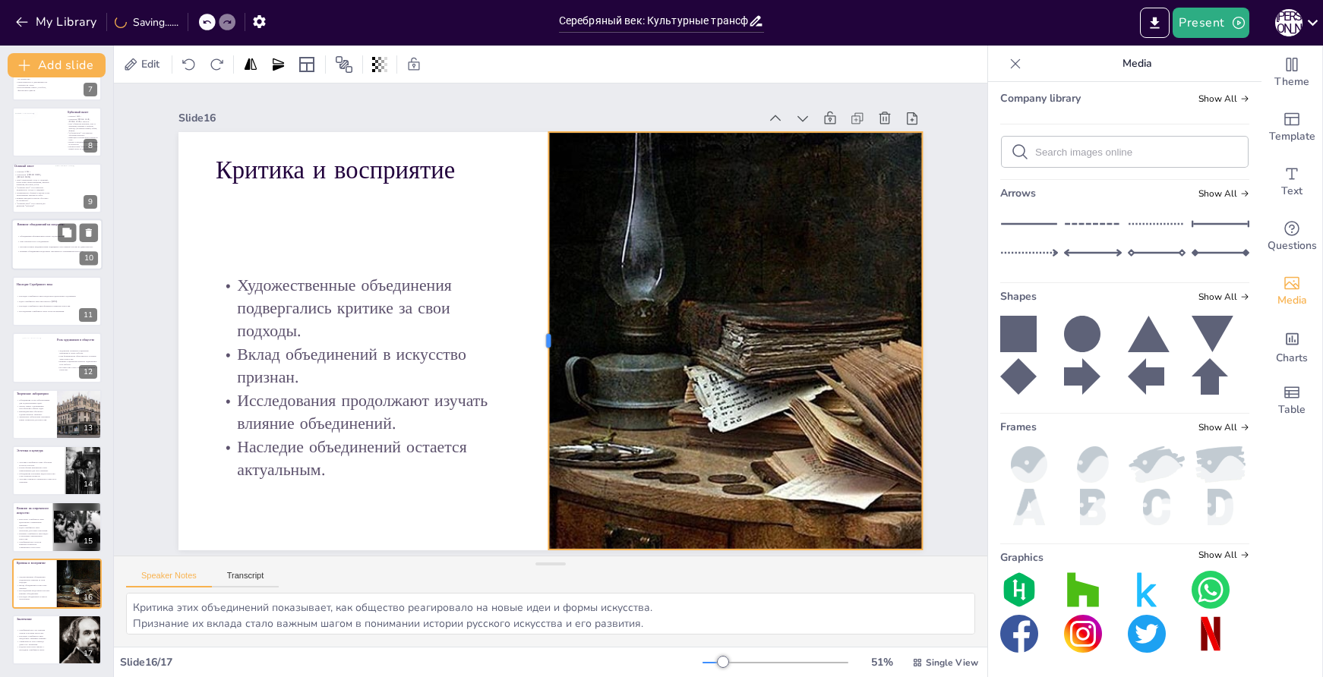
drag, startPoint x: 725, startPoint y: 333, endPoint x: 537, endPoint y: 333, distance: 187.6
click at [537, 333] on div at bounding box center [540, 339] width 55 height 417
click at [707, 265] on div at bounding box center [829, 341] width 629 height 418
click at [714, 111] on icon at bounding box center [721, 118] width 14 height 14
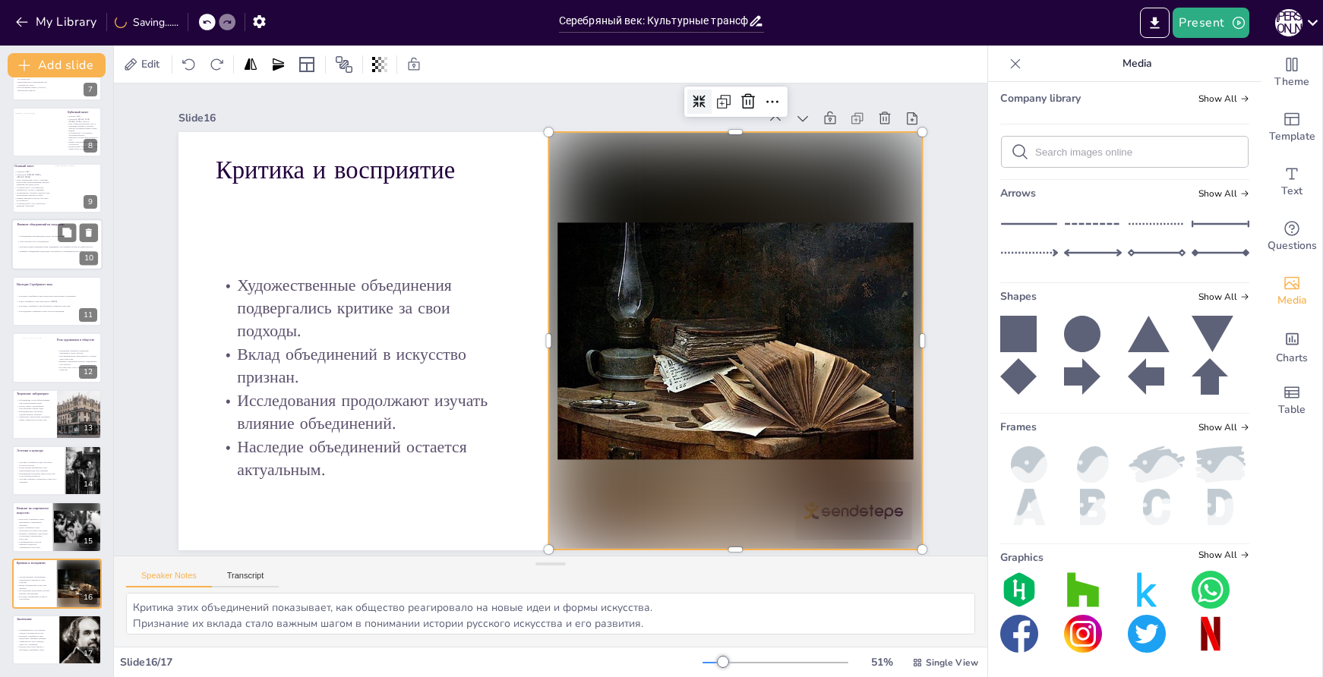
click at [714, 111] on icon at bounding box center [721, 118] width 14 height 14
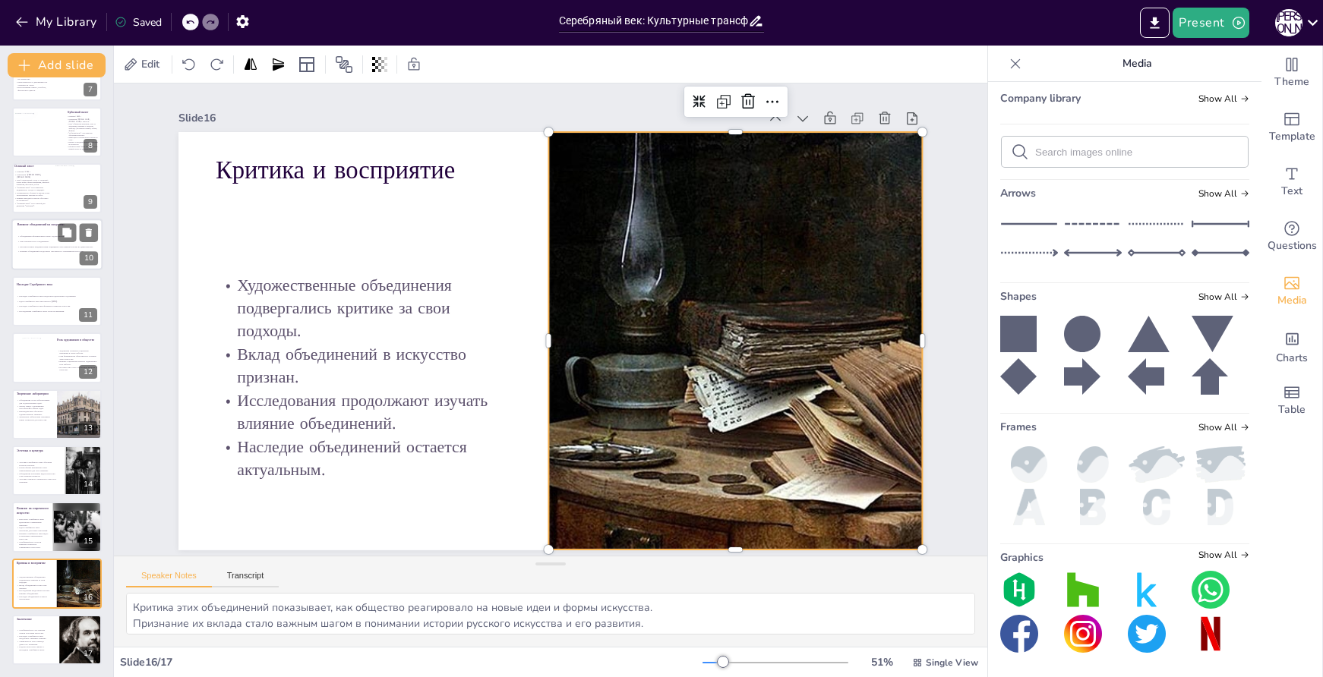
click at [687, 300] on div at bounding box center [819, 398] width 702 height 540
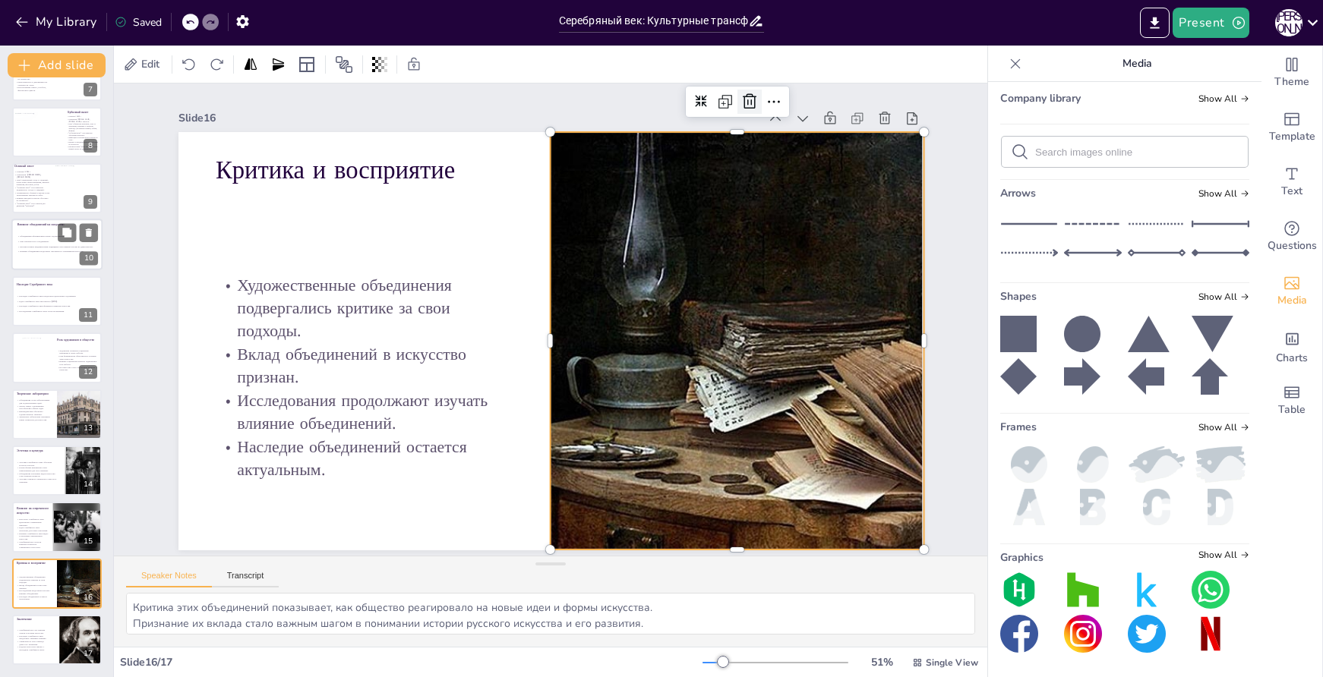
click at [743, 93] on icon at bounding box center [750, 100] width 14 height 15
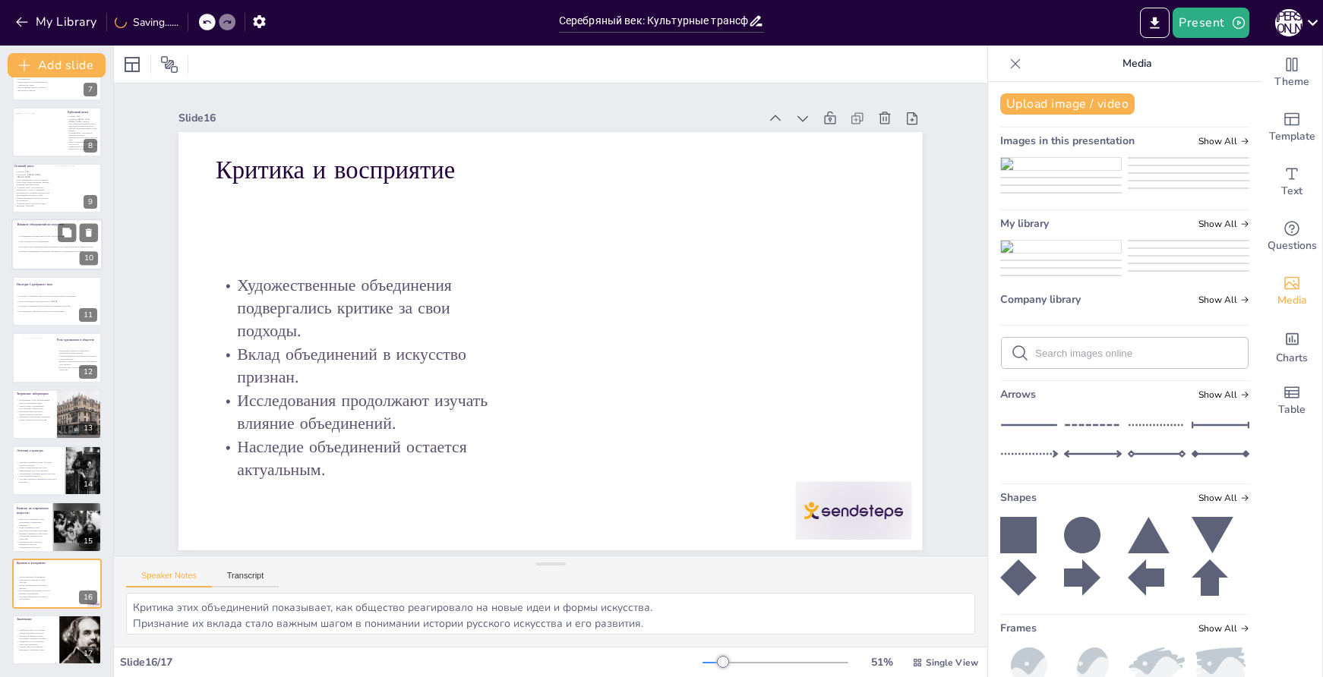
scroll to position [0, 0]
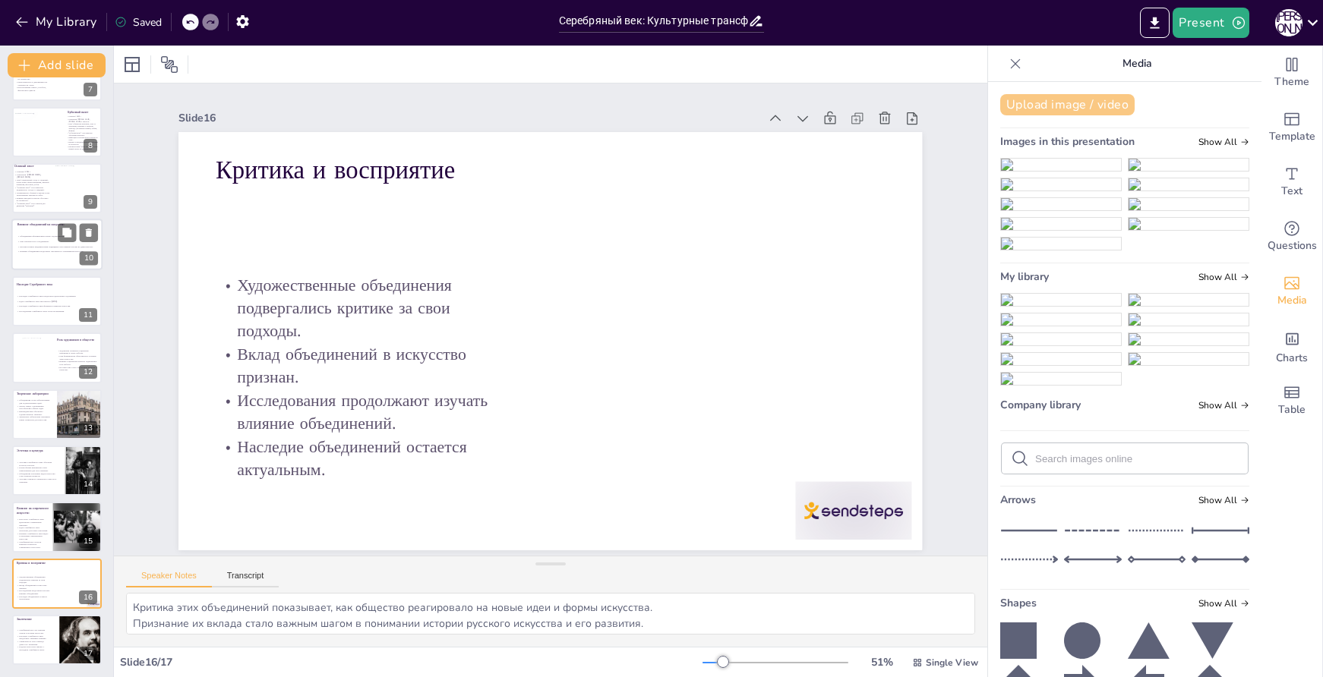
click at [1055, 106] on button "Upload image / video" at bounding box center [1067, 104] width 134 height 21
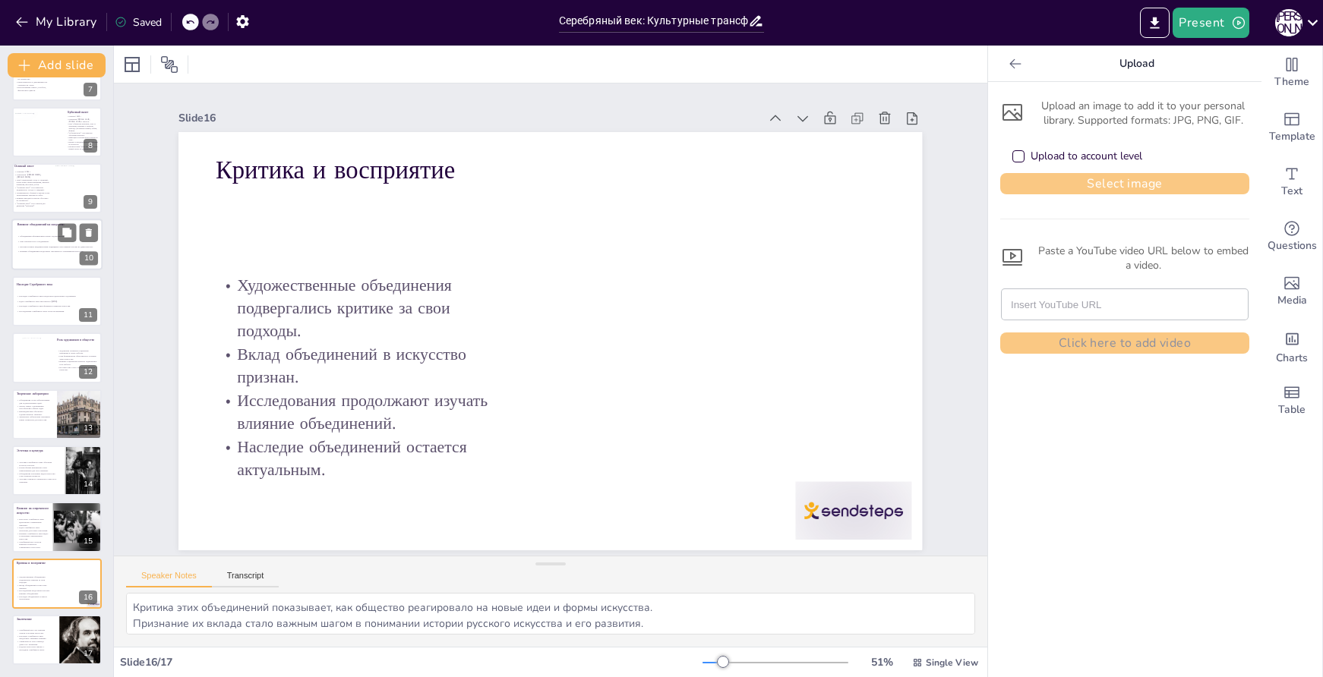
click at [1113, 182] on button "Select image" at bounding box center [1124, 183] width 249 height 21
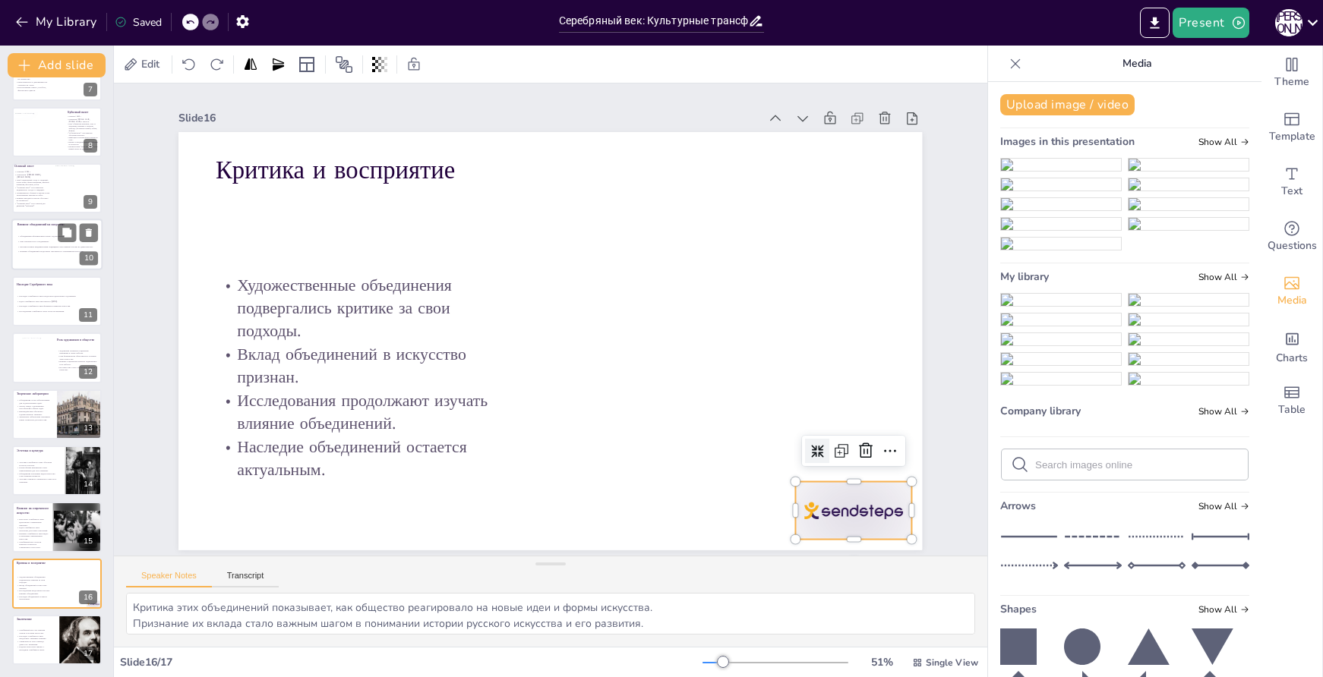
click at [854, 519] on div at bounding box center [833, 542] width 122 height 70
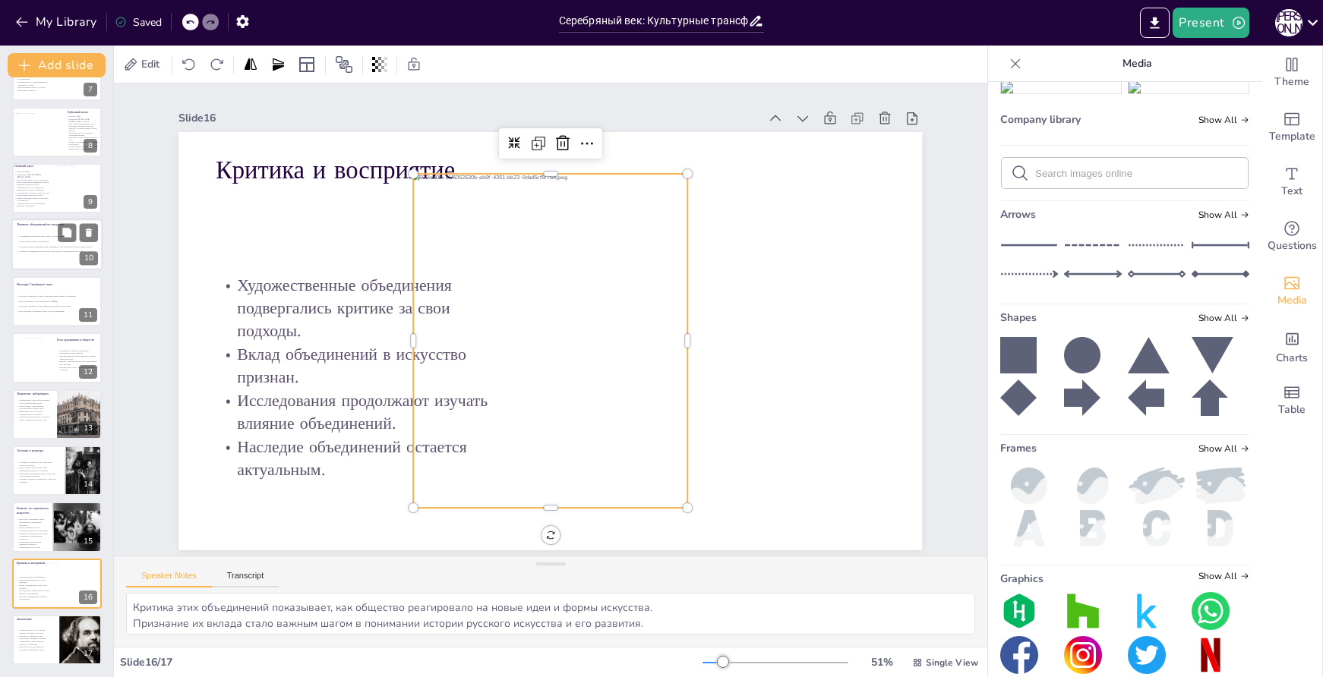
scroll to position [531, 0]
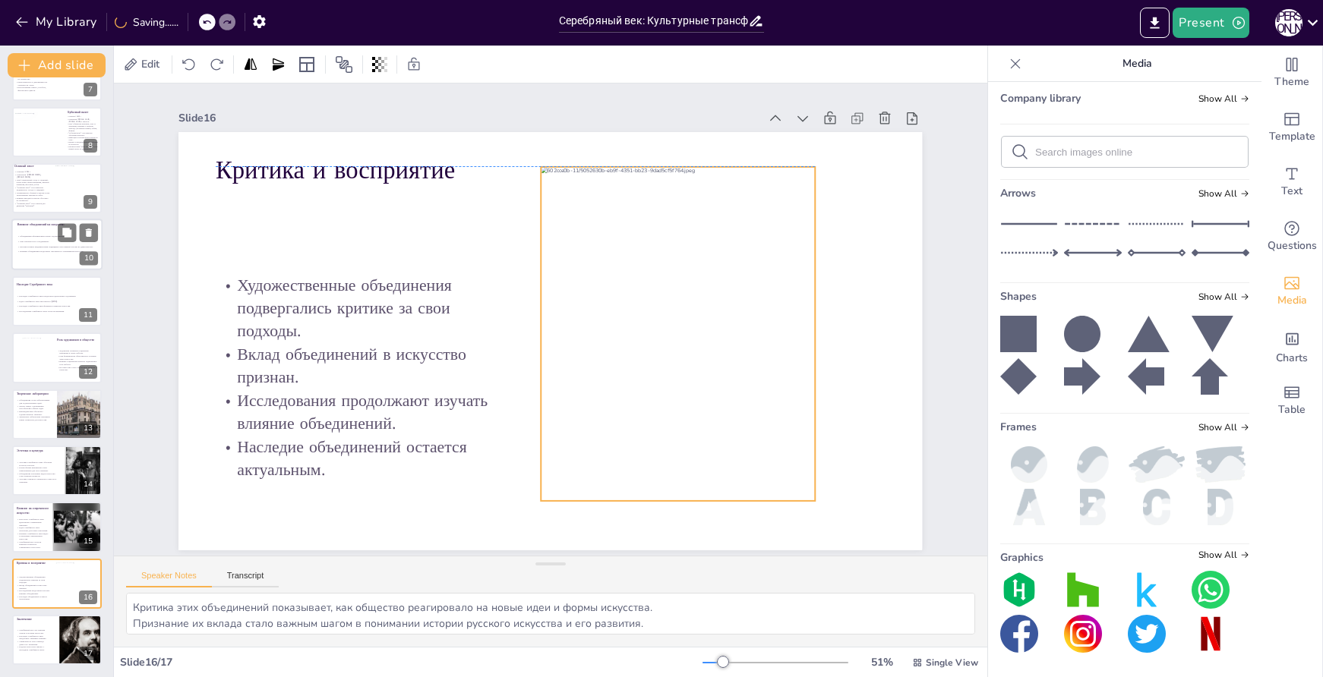
drag, startPoint x: 542, startPoint y: 327, endPoint x: 661, endPoint y: 319, distance: 119.5
click at [661, 319] on div at bounding box center [679, 333] width 274 height 335
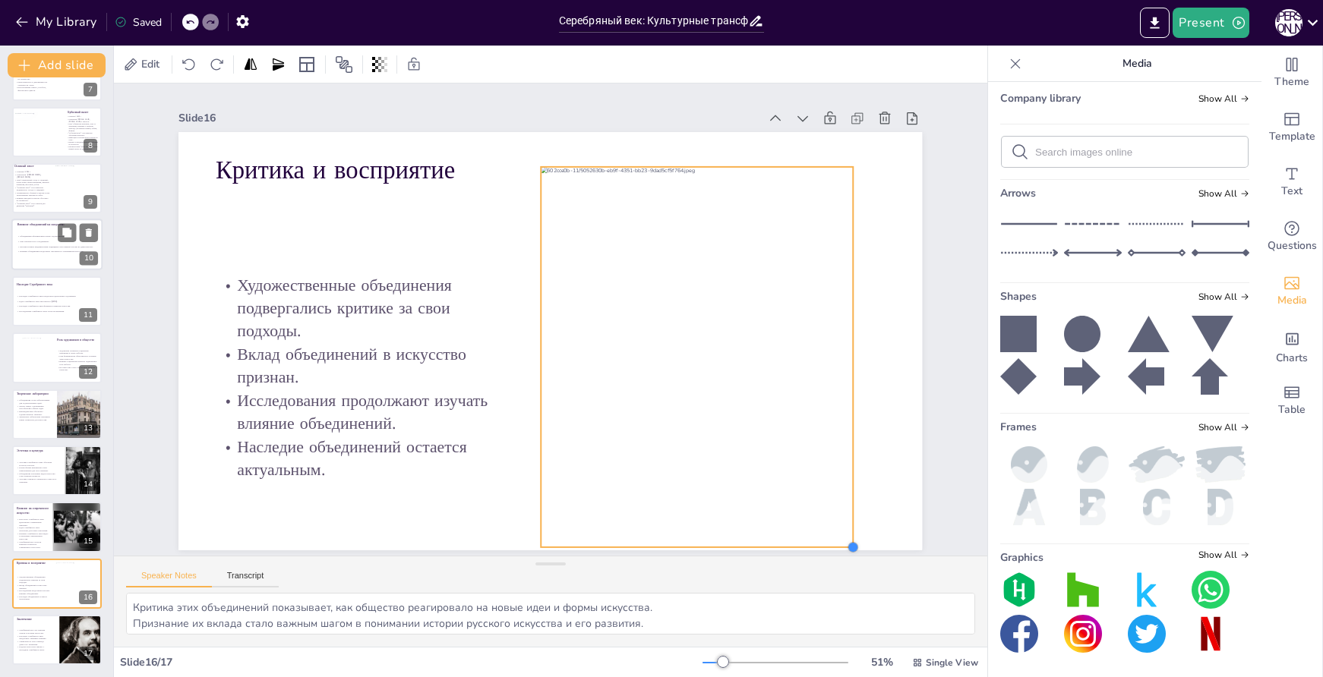
drag, startPoint x: 804, startPoint y: 495, endPoint x: 846, endPoint y: 511, distance: 44.7
click at [846, 511] on div "Критика и восприятие Художественные объединения подвергались критике за свои по…" at bounding box center [550, 341] width 744 height 418
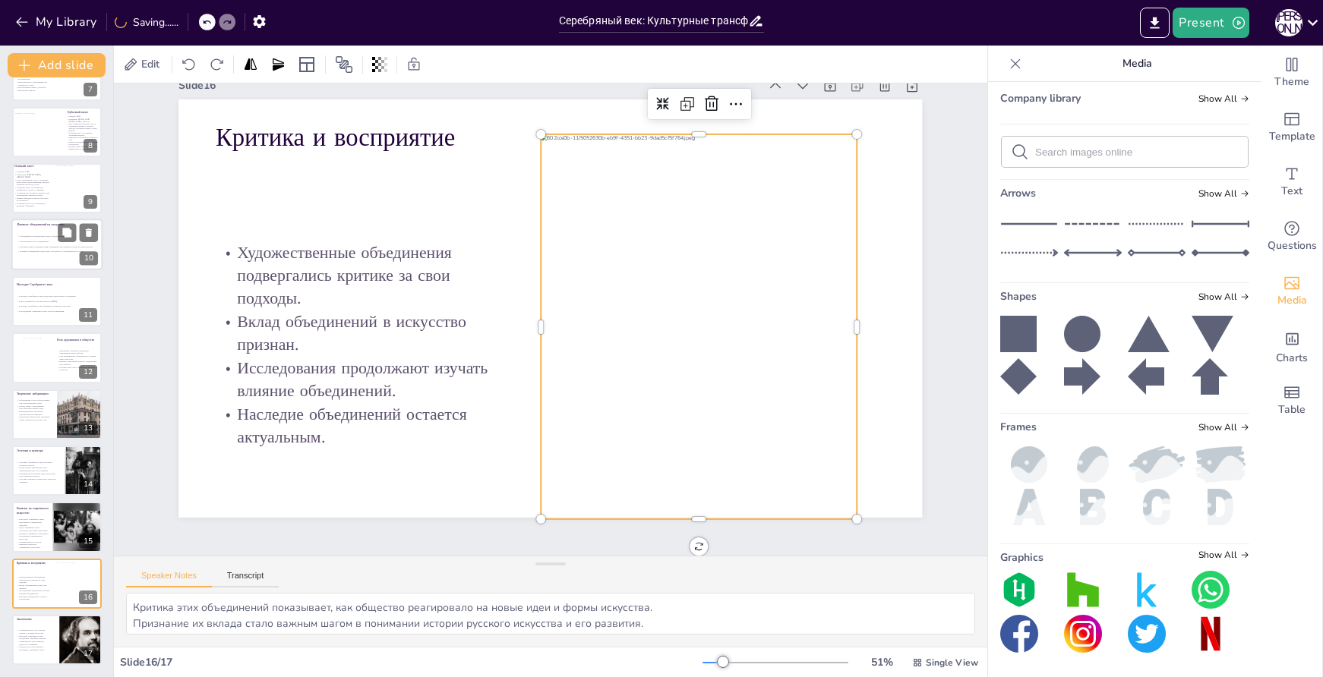
scroll to position [0, 0]
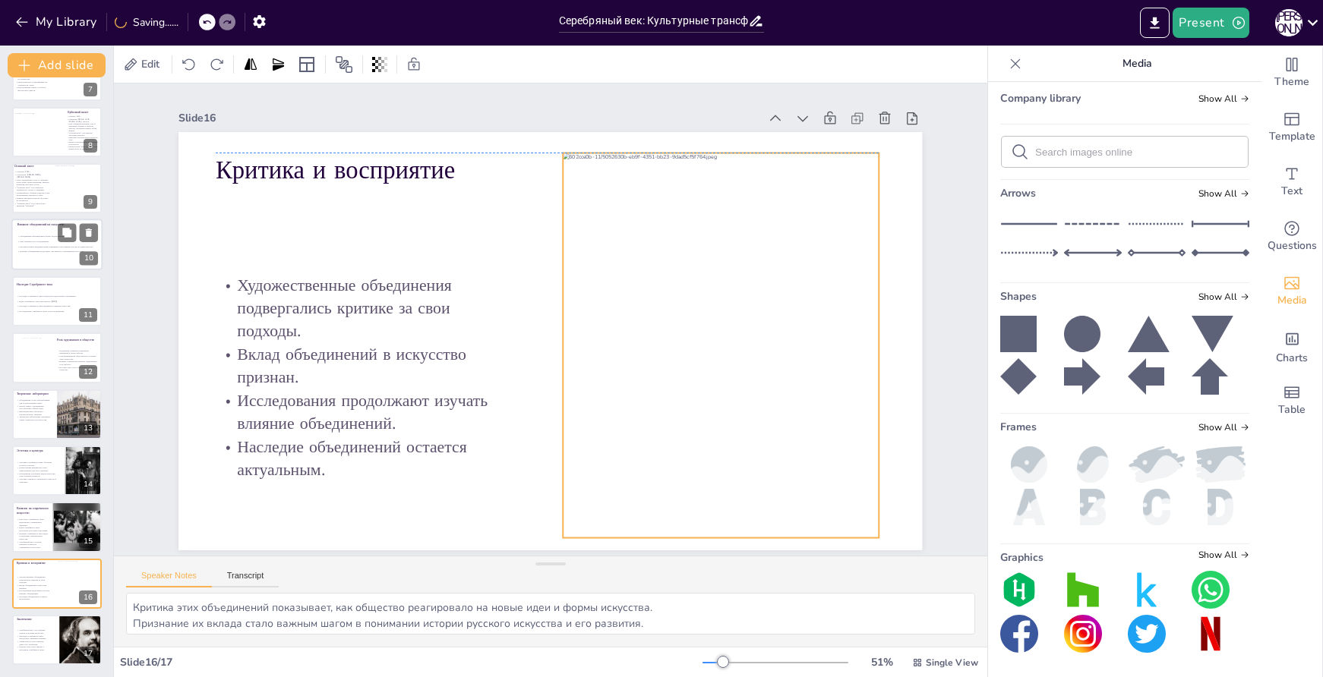
drag, startPoint x: 777, startPoint y: 371, endPoint x: 799, endPoint y: 396, distance: 33.9
click at [799, 396] on div at bounding box center [722, 346] width 316 height 386
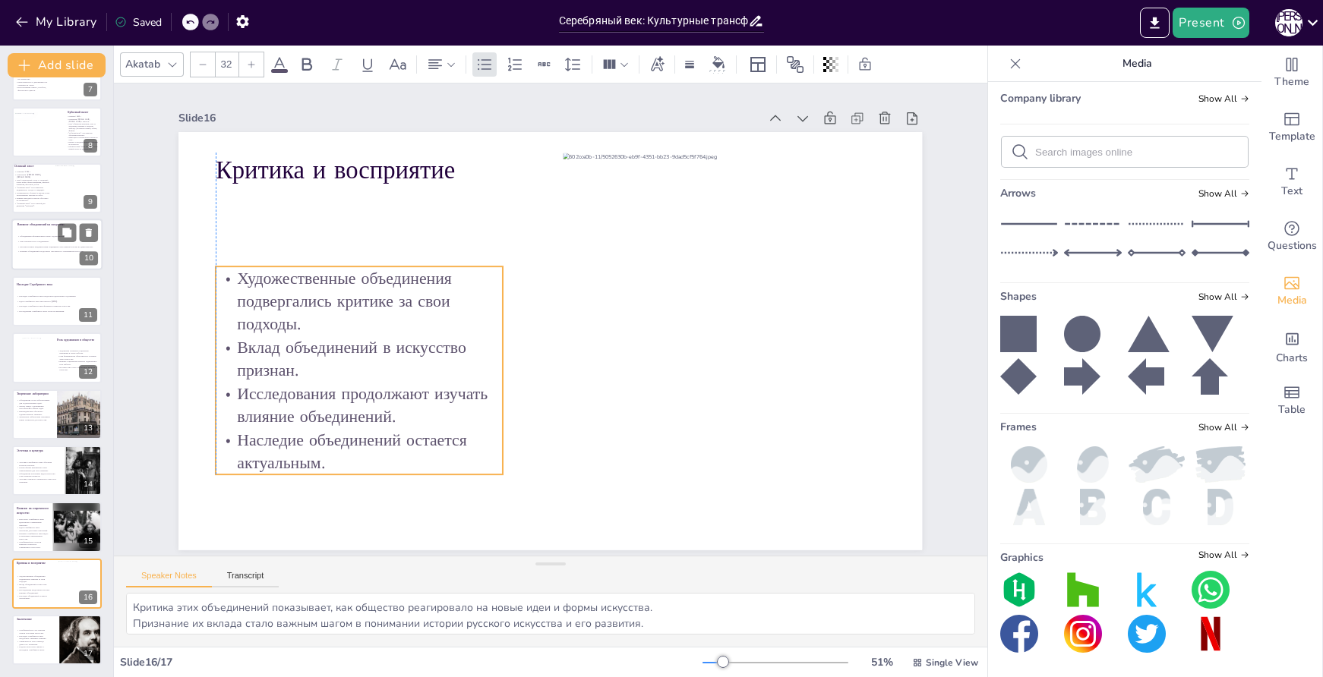
click at [452, 295] on p "Художественные объединения подвергались критике за свои подходы." at bounding box center [374, 243] width 294 height 155
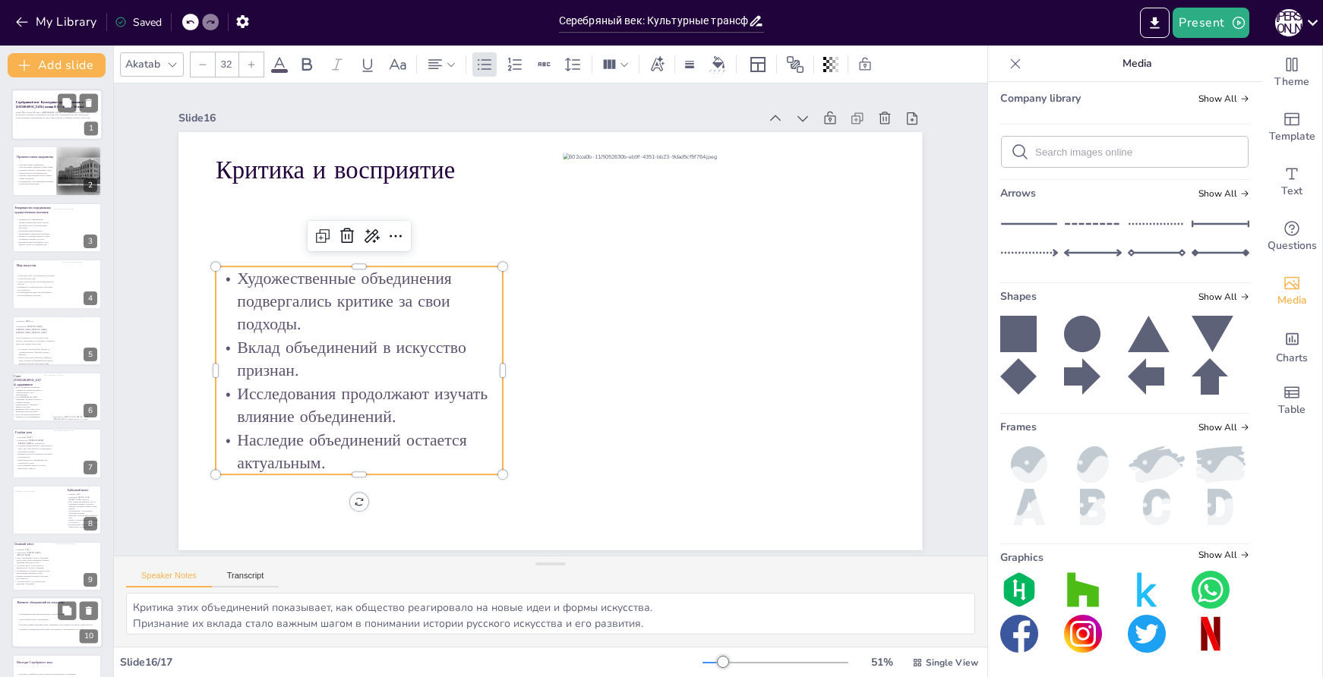
click at [52, 124] on div at bounding box center [56, 115] width 91 height 52
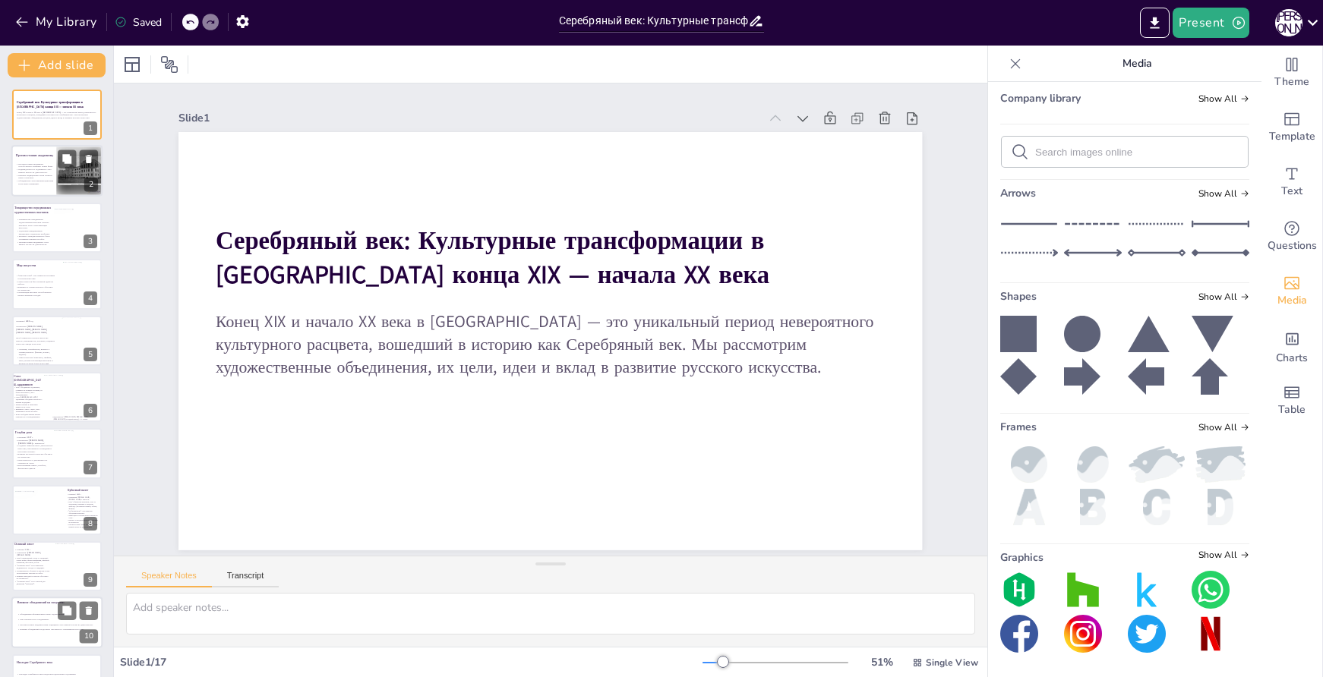
click at [55, 169] on p "Индивидуальность художников стала важной частью их деятельности." at bounding box center [35, 171] width 39 height 5
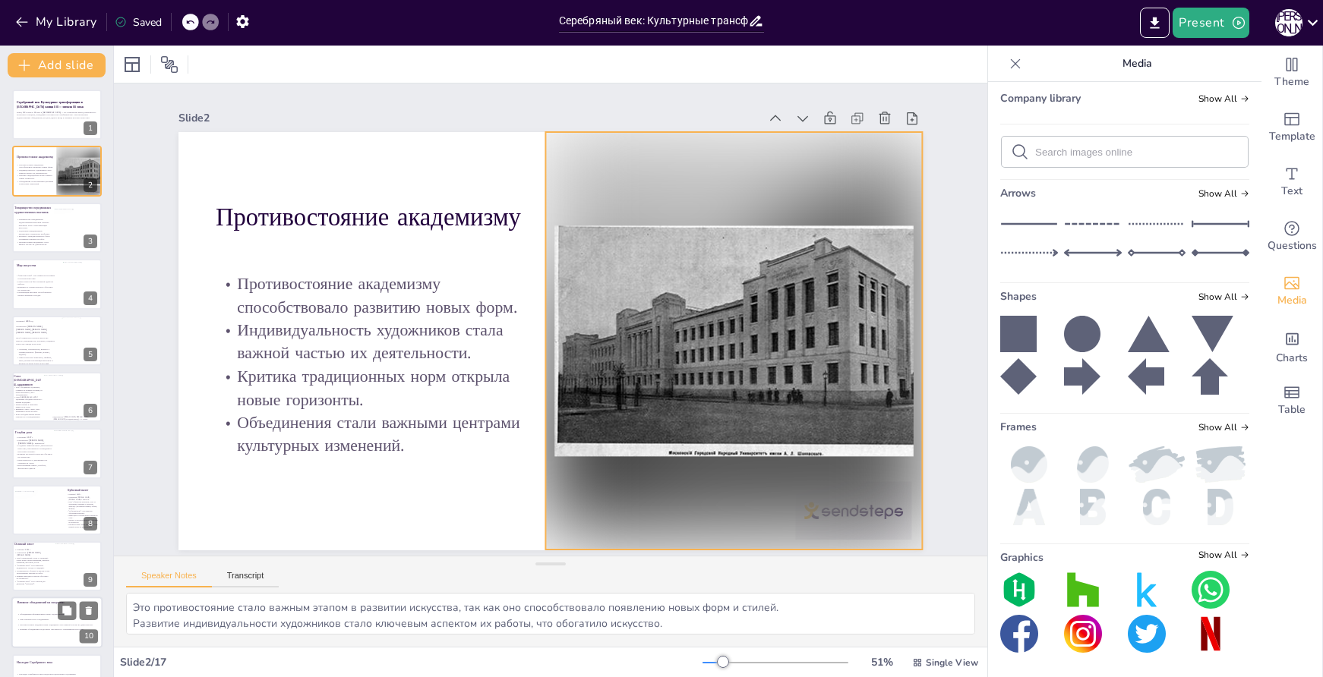
click at [838, 150] on div at bounding box center [725, 379] width 455 height 488
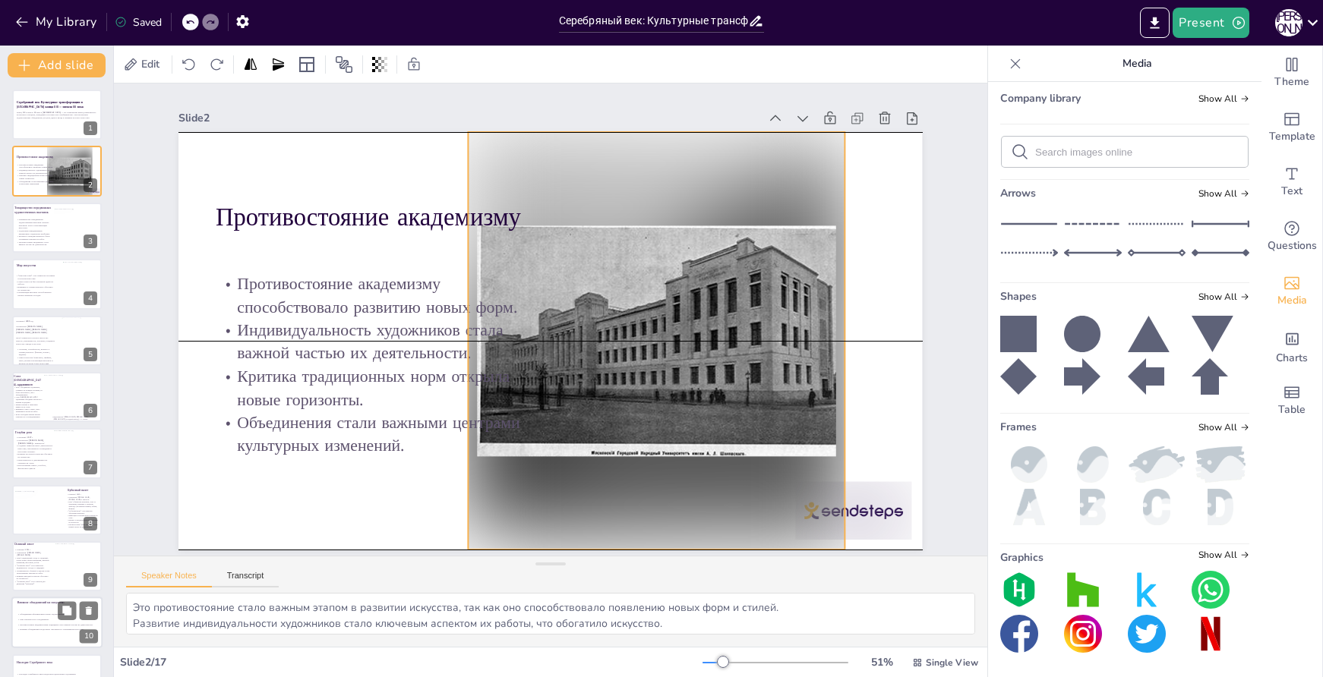
drag, startPoint x: 838, startPoint y: 150, endPoint x: 759, endPoint y: 153, distance: 79.8
click at [759, 153] on div at bounding box center [654, 353] width 418 height 456
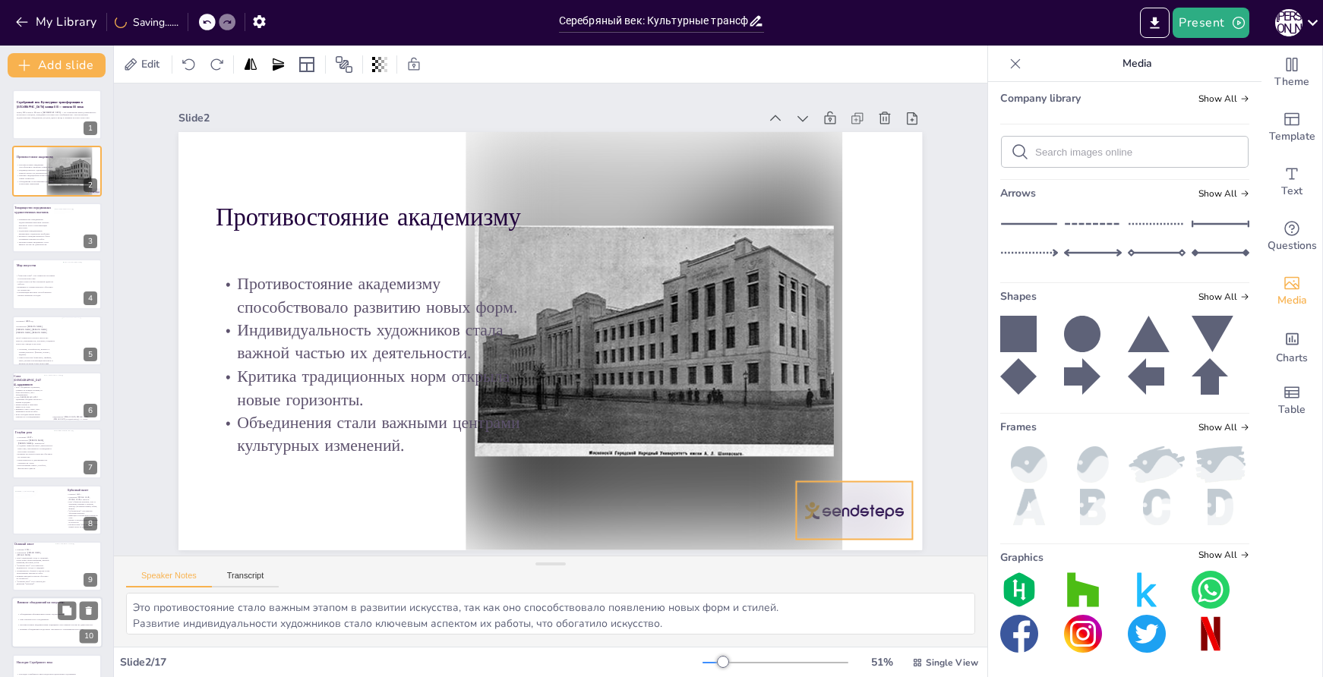
click at [867, 489] on div at bounding box center [855, 511] width 116 height 58
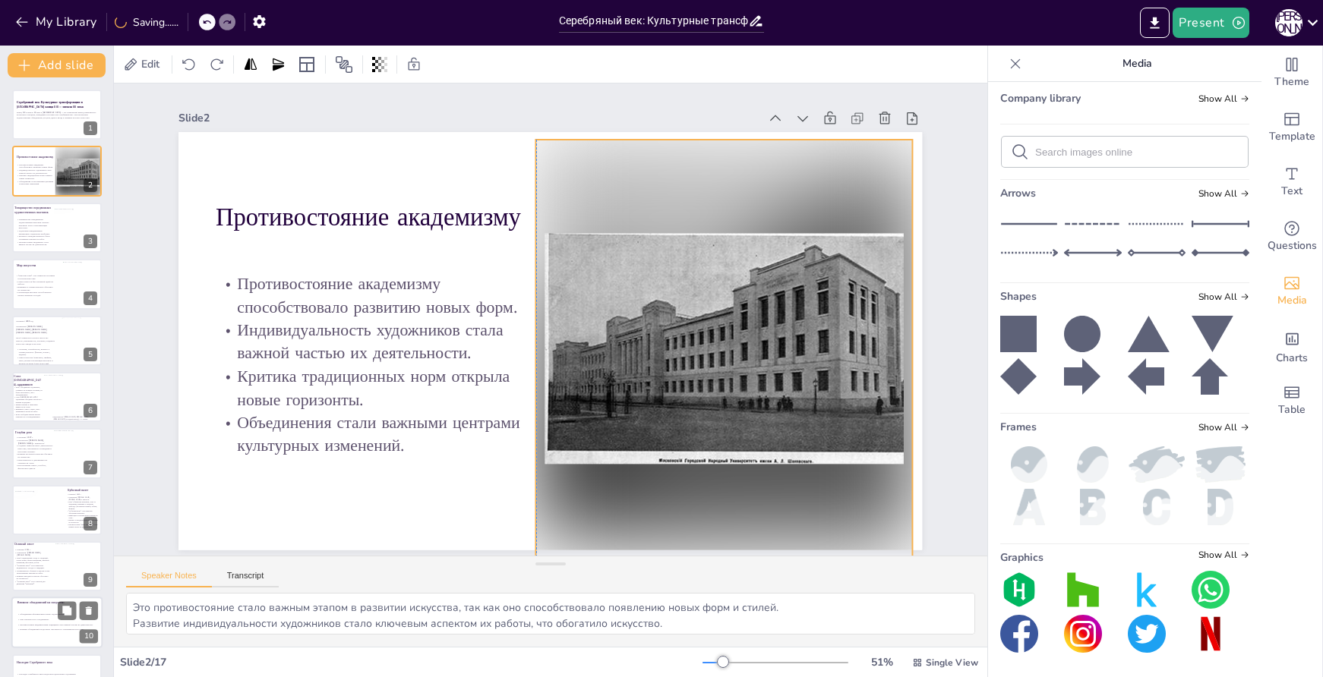
drag, startPoint x: 674, startPoint y: 176, endPoint x: 745, endPoint y: 184, distance: 71.8
click at [745, 184] on div at bounding box center [715, 385] width 456 height 488
click at [36, 237] on p "Реализм и гражданственность были основными чертами их работ." at bounding box center [34, 237] width 38 height 5
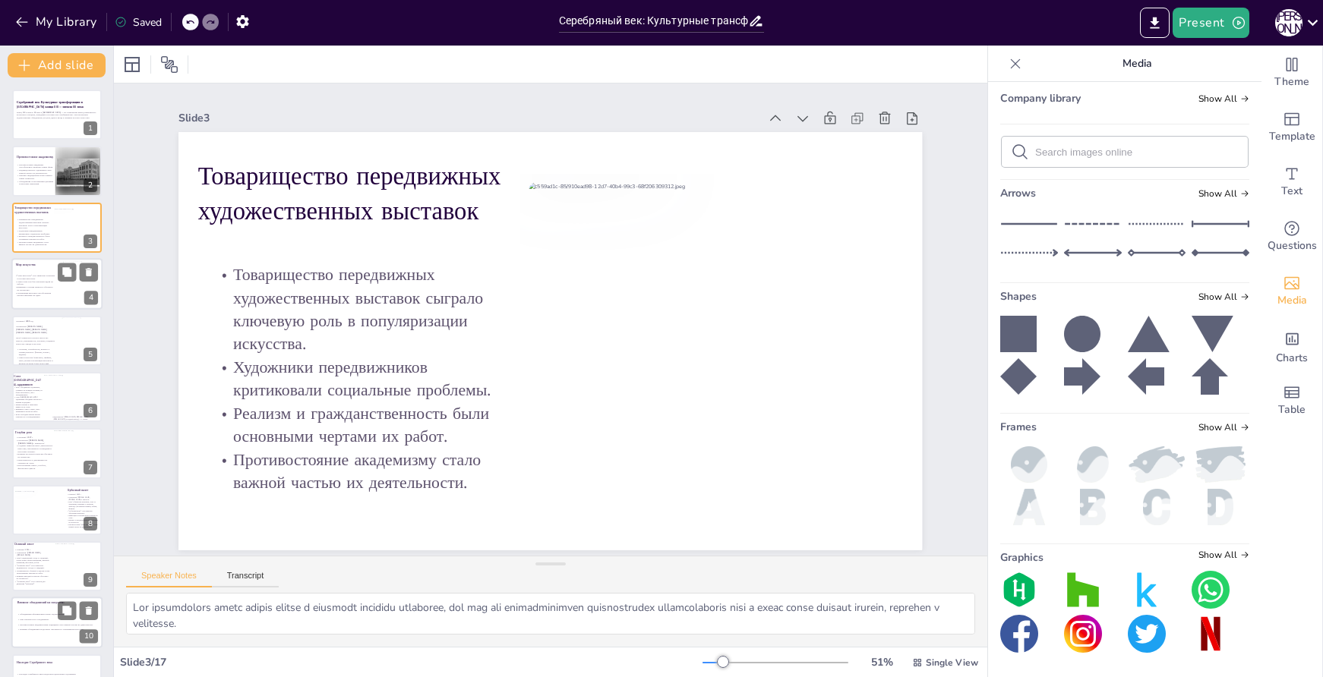
click at [37, 290] on div ""Мир искусства" стал символом эстетизма в русском искусстве. Синтез искусств бы…" at bounding box center [34, 286] width 41 height 23
type textarea "Это объединение стало важным символом эстетизма, стремясь привнести красоту и у…"
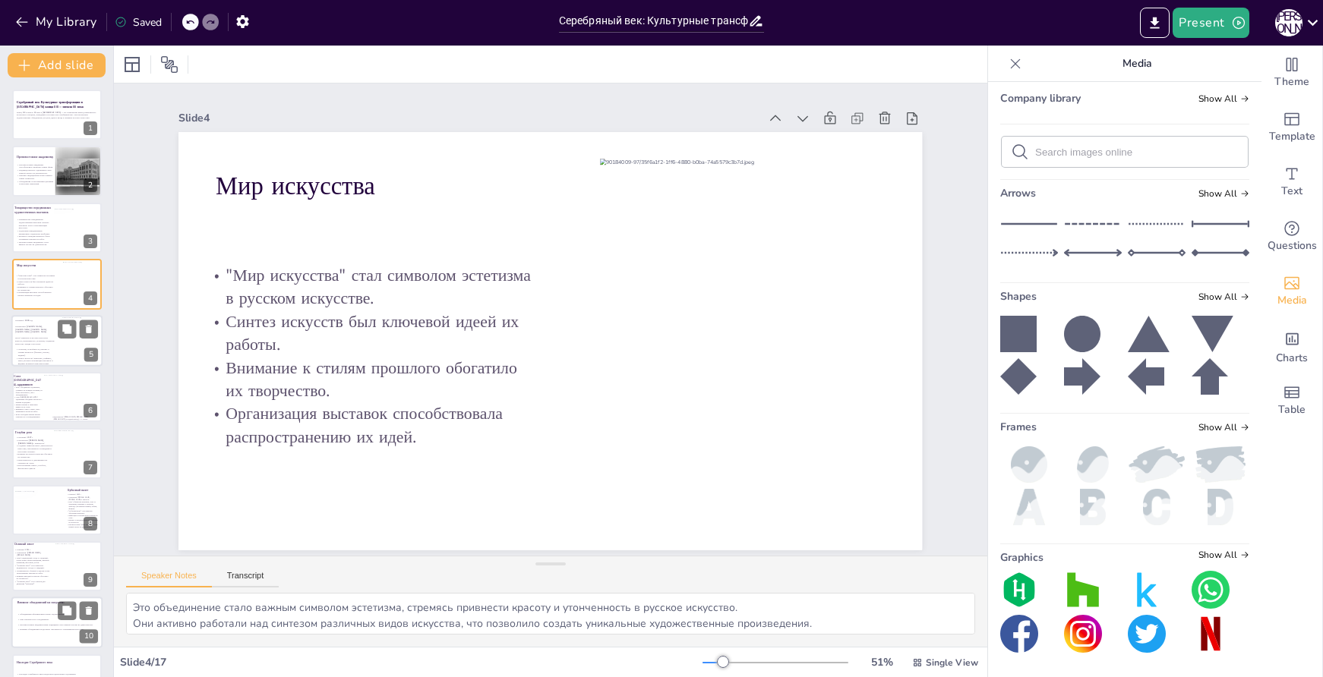
click at [37, 348] on p "Эстетизм, утончённость, интерес к стилям прошлого (барокко, рококо, модерн)." at bounding box center [35, 352] width 40 height 8
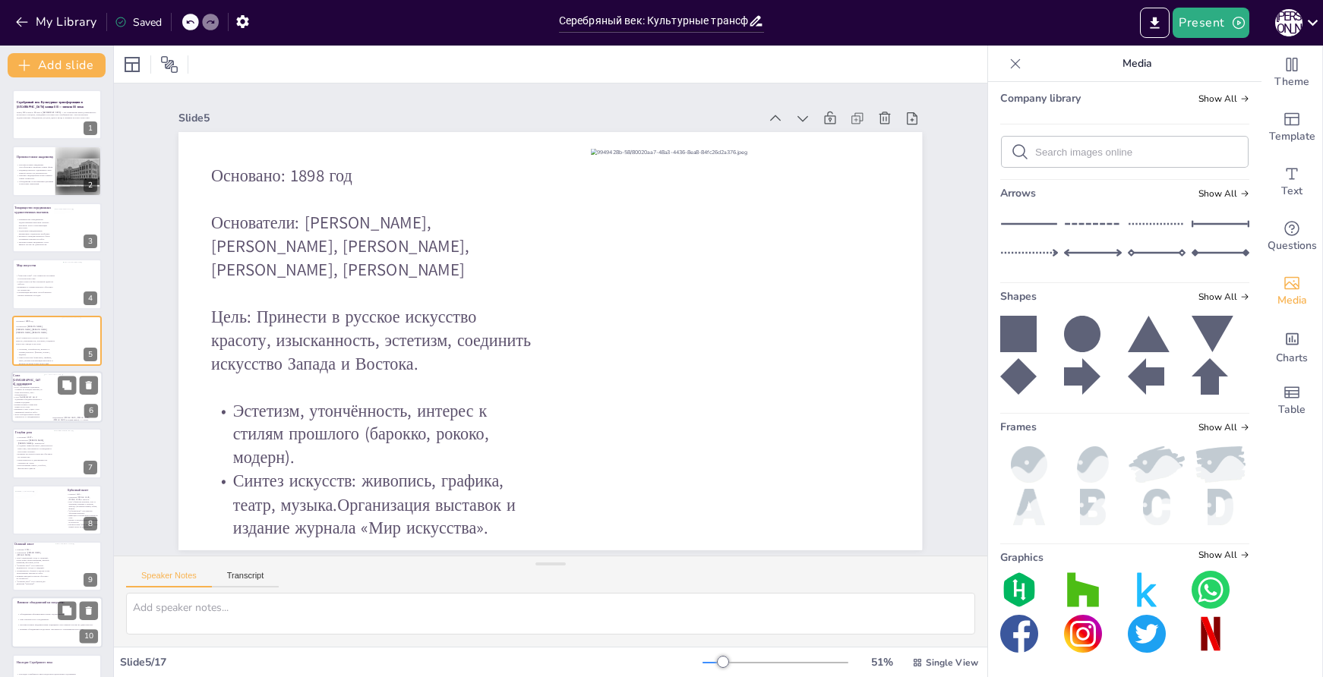
click at [49, 415] on div at bounding box center [56, 397] width 91 height 52
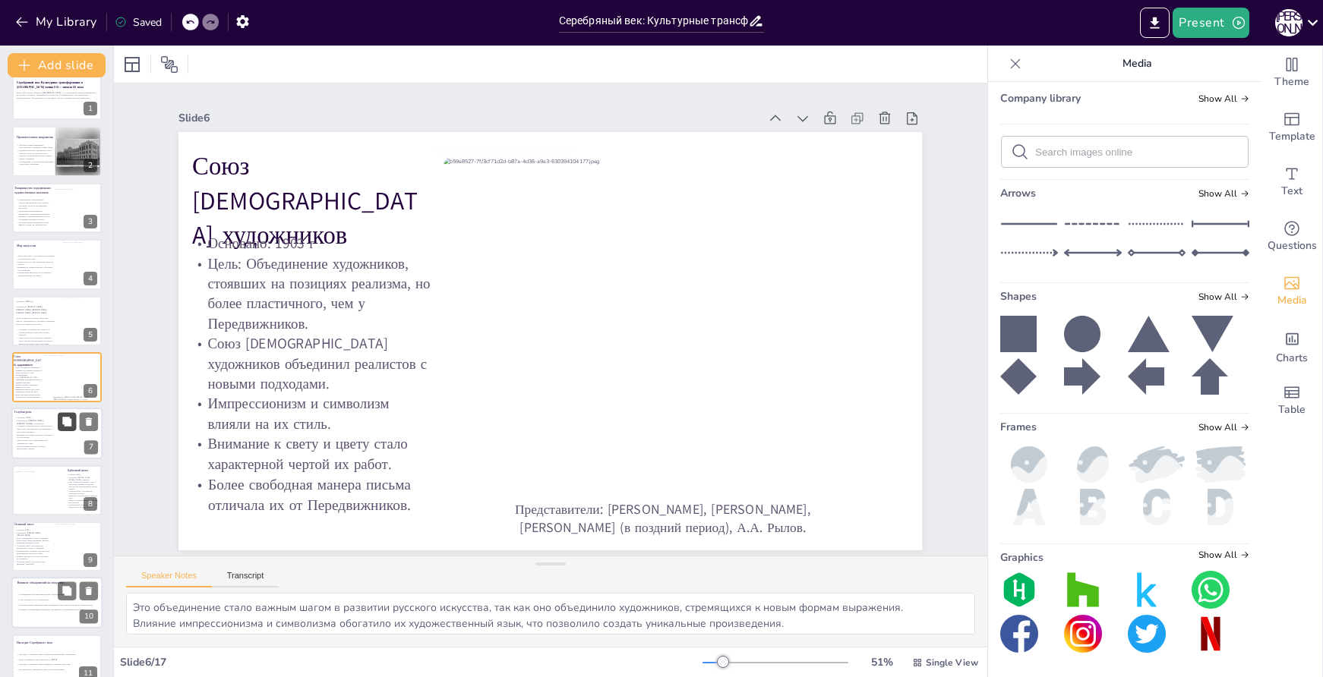
click at [61, 431] on button at bounding box center [67, 422] width 18 height 18
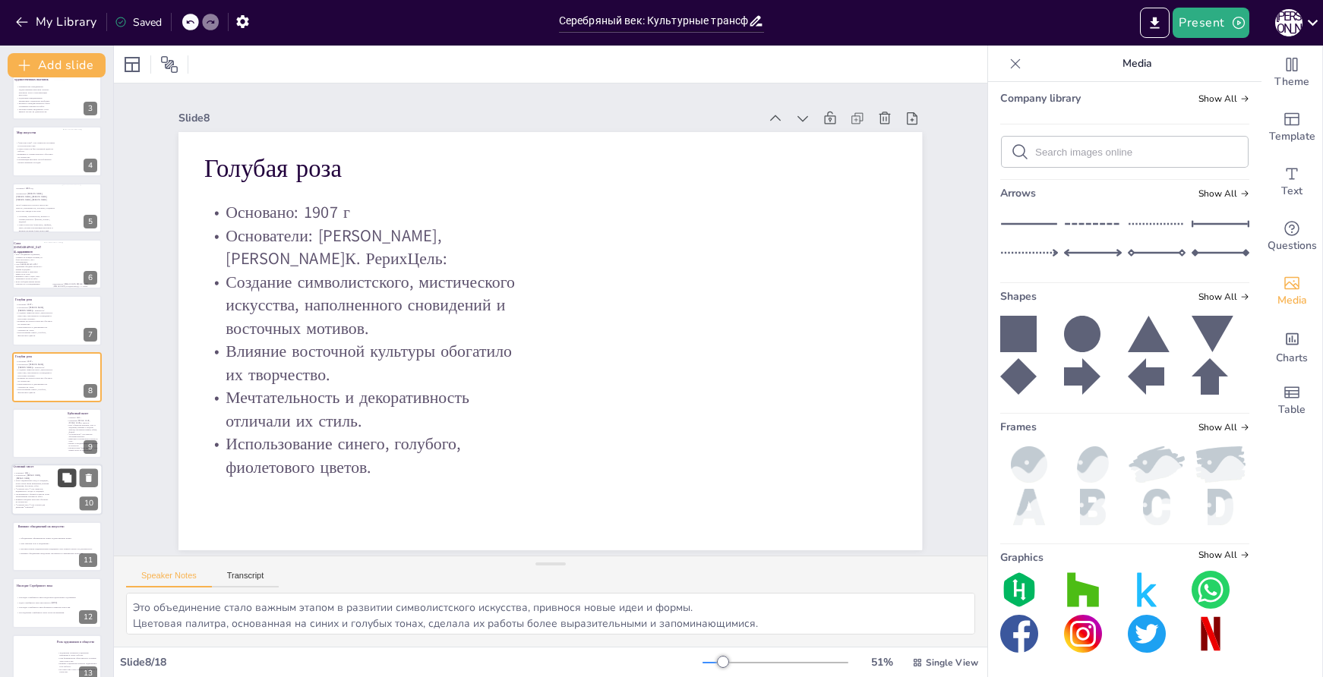
click at [71, 479] on icon at bounding box center [66, 478] width 9 height 9
type textarea "Это объединение стало важным этапом в поиске новых форм и стилей в искусстве, ч…"
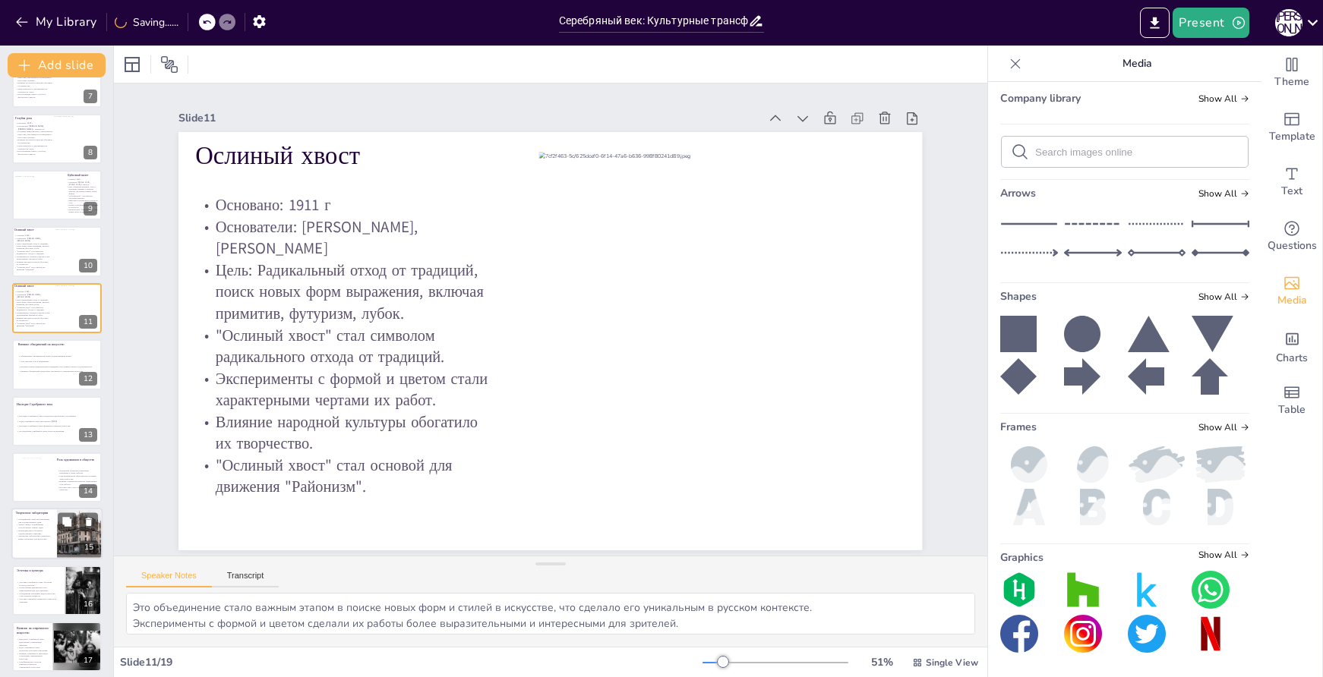
scroll to position [491, 0]
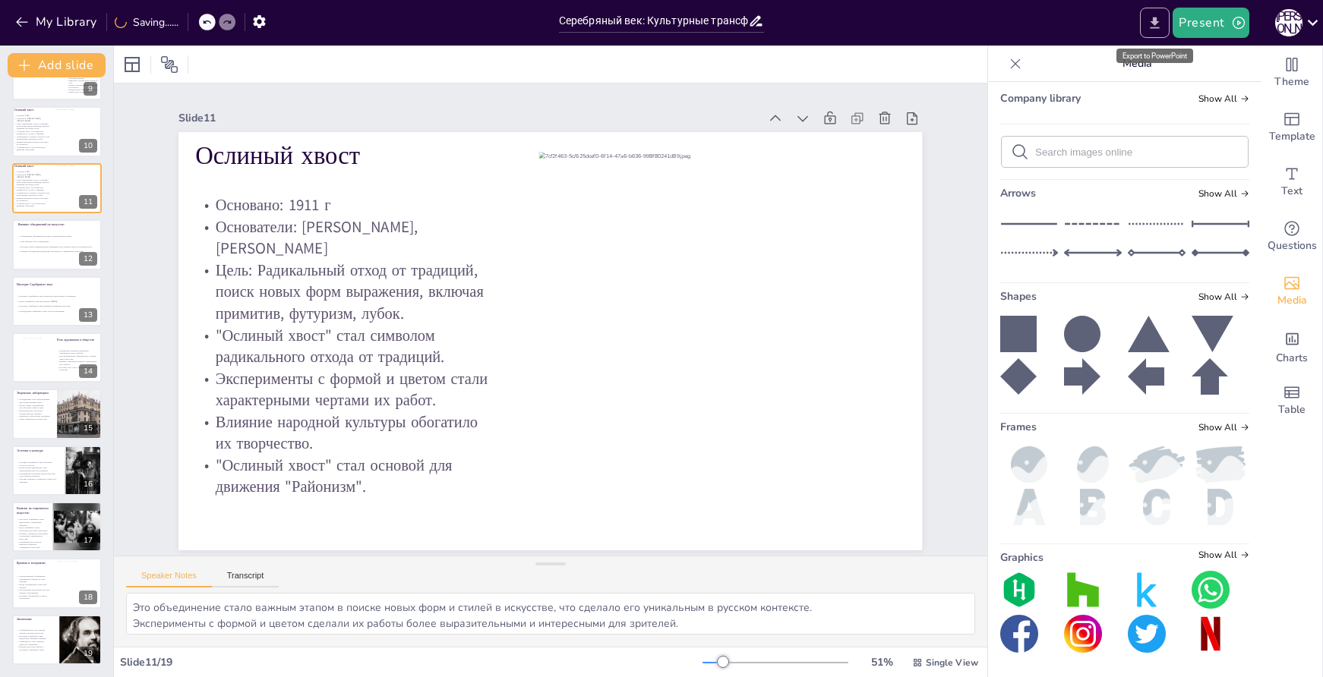
click at [1154, 21] on icon "Export to PowerPoint" at bounding box center [1155, 23] width 16 height 16
